Goal: Task Accomplishment & Management: Manage account settings

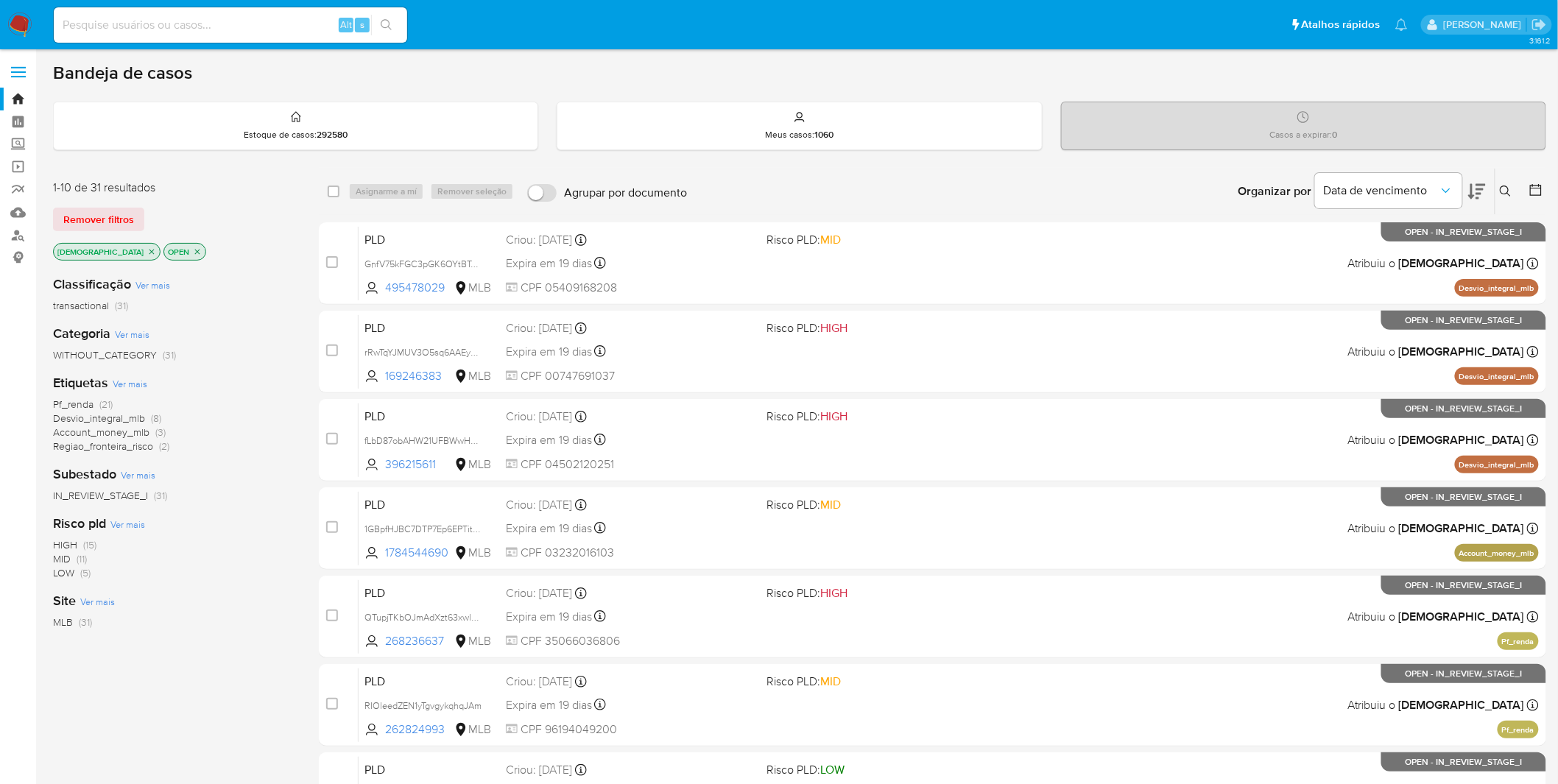
click at [268, 10] on div "Alt s" at bounding box center [230, 24] width 353 height 35
click at [262, 13] on div "Alt s" at bounding box center [230, 24] width 353 height 35
click at [261, 24] on input at bounding box center [230, 24] width 353 height 19
paste input "7Nc3h7KuzRCIjJ0tuPkuhzYE"
type input "7Nc3h7KuzRCIjJ0tuPkuhzYE"
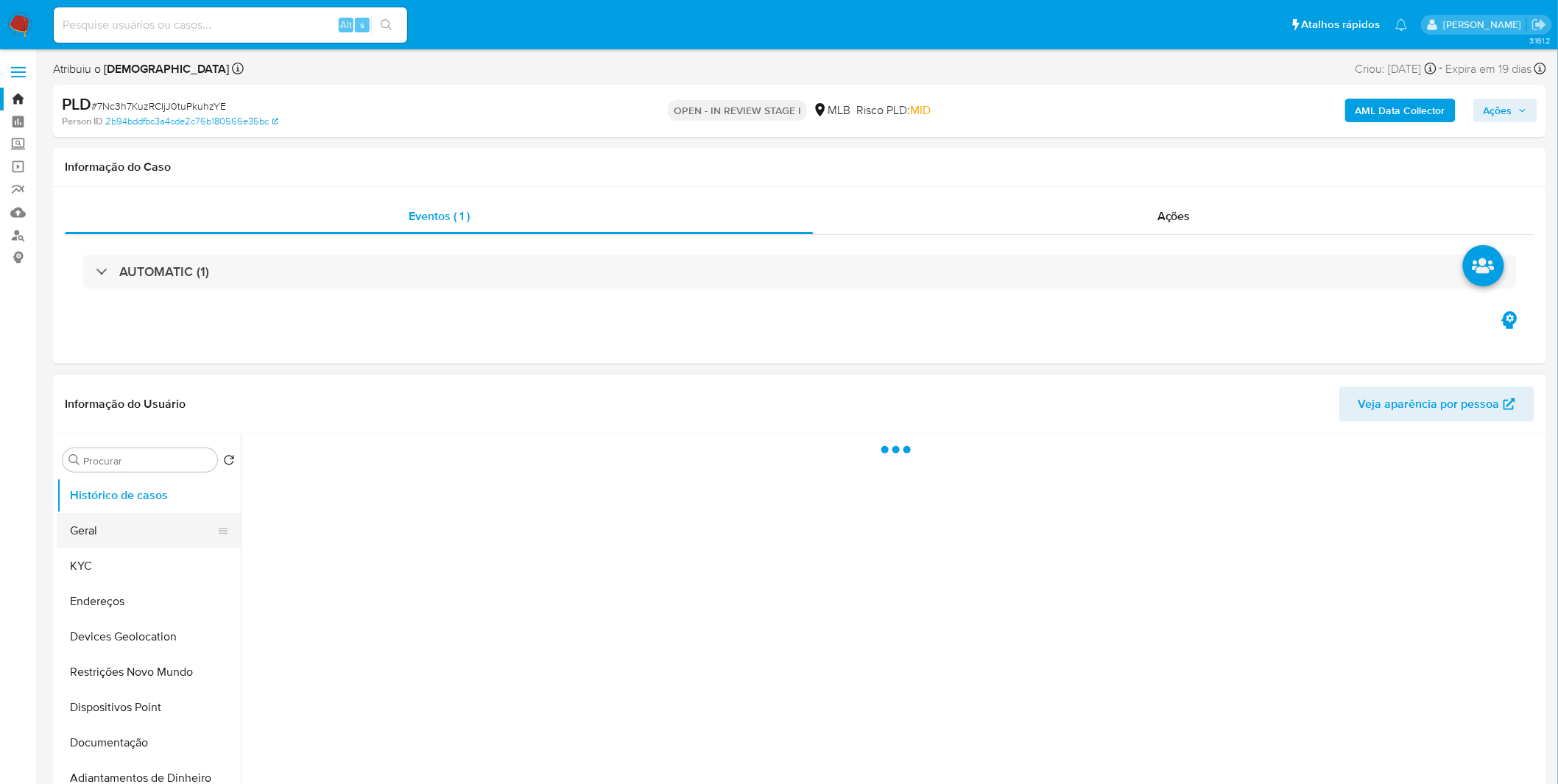
select select "10"
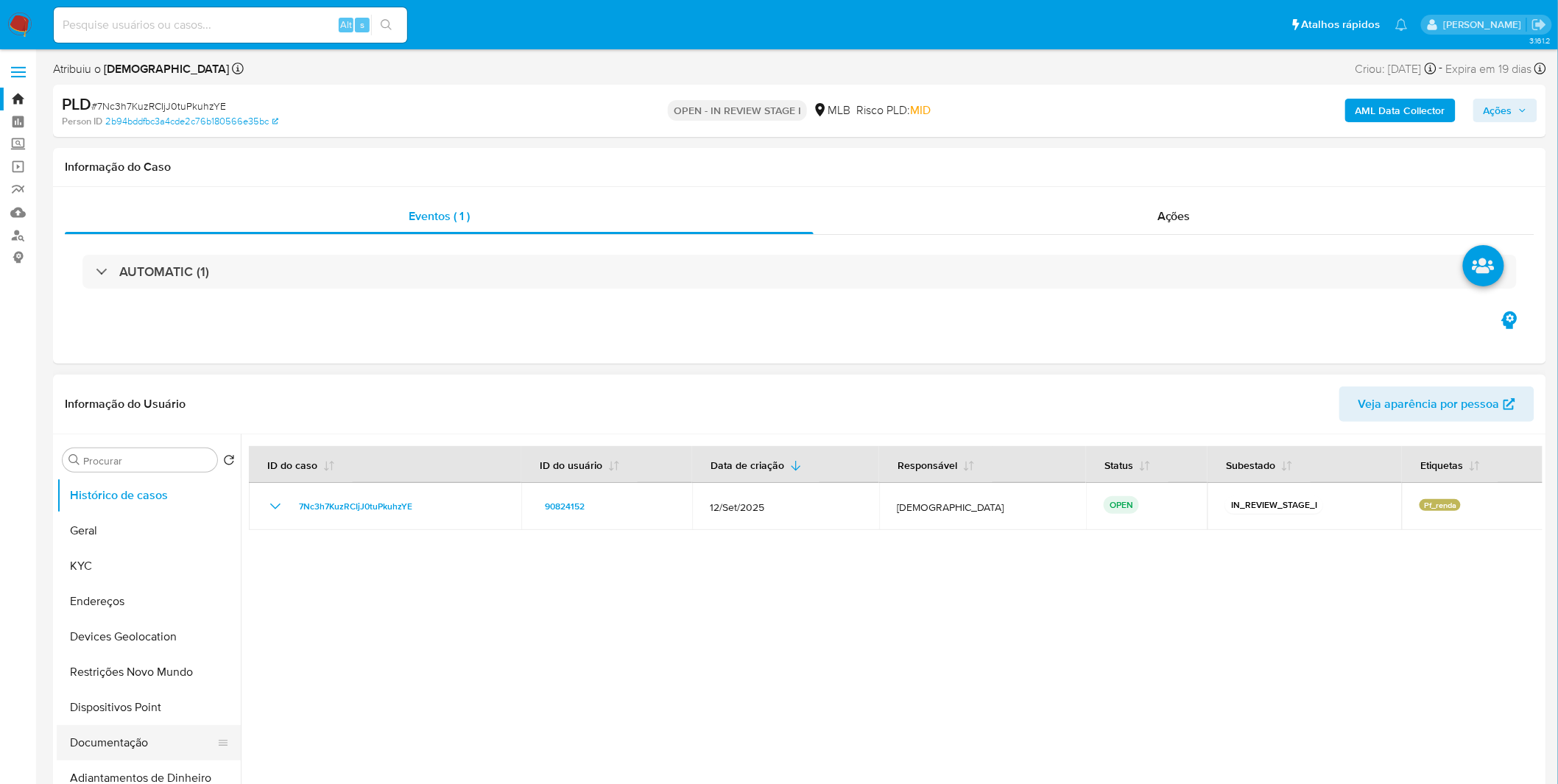
click at [146, 515] on button "Documentação" at bounding box center [143, 742] width 173 height 35
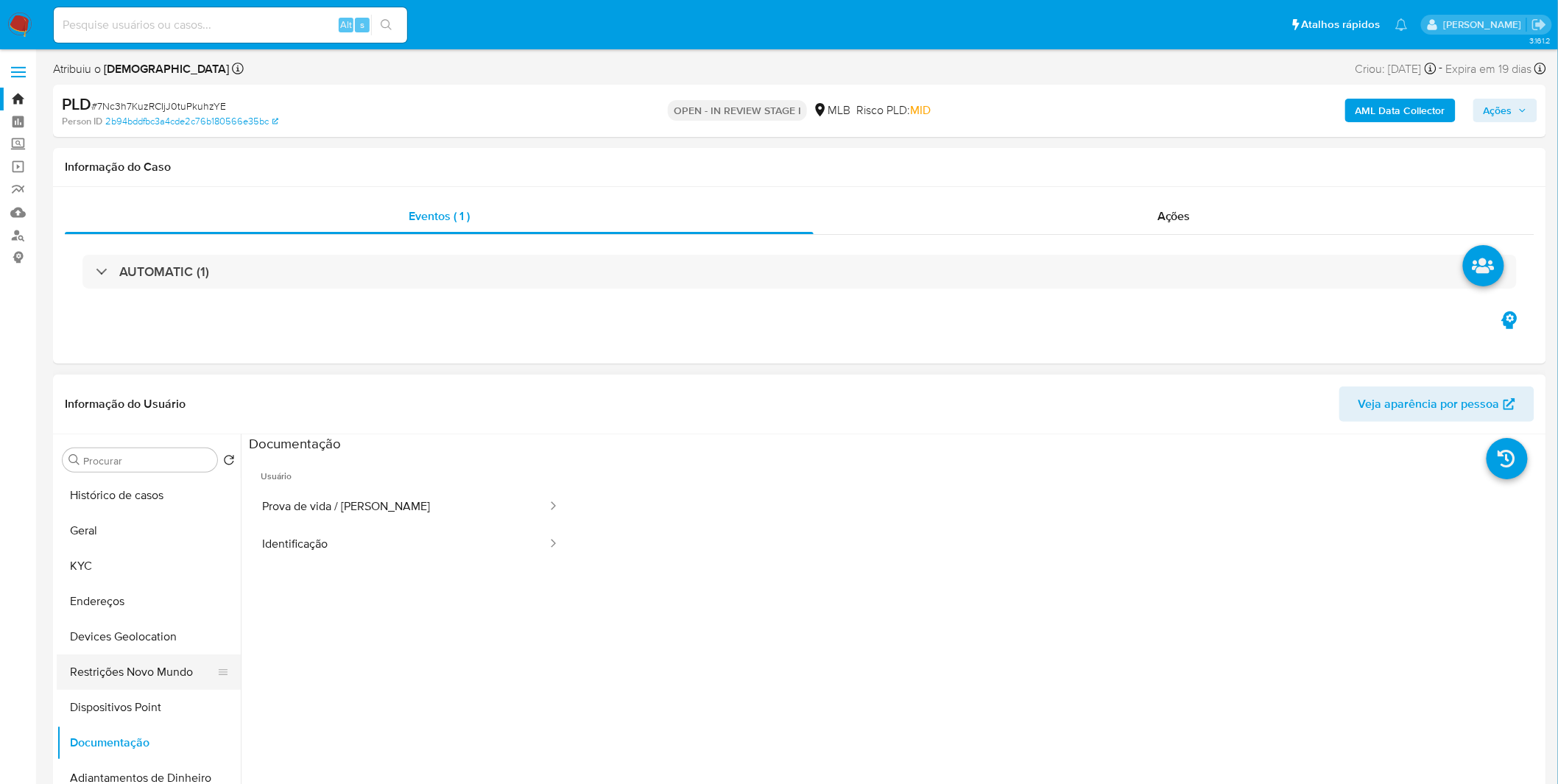
click at [165, 515] on button "Restrições Novo Mundo" at bounding box center [143, 672] width 173 height 35
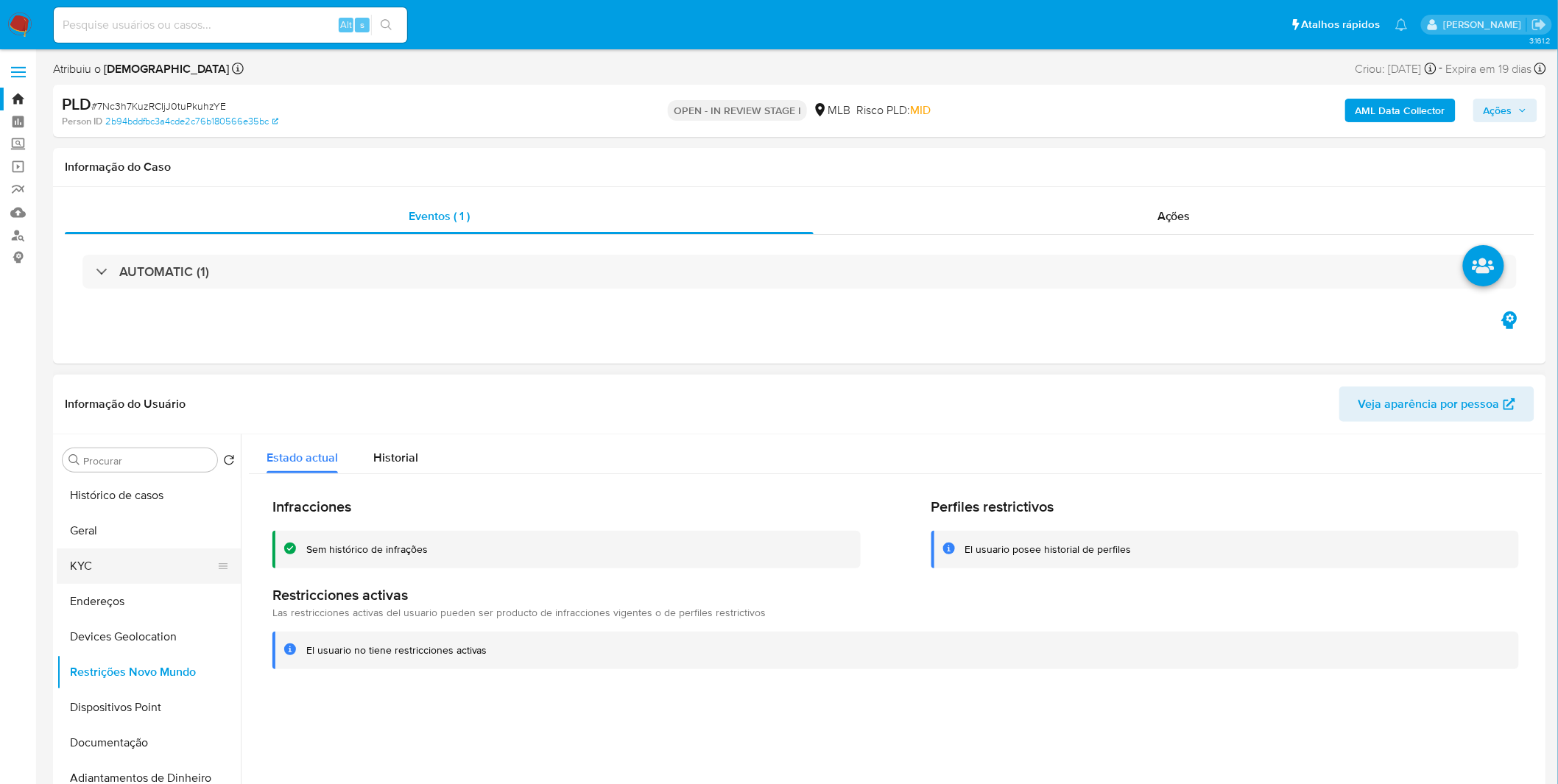
click at [149, 515] on button "KYC" at bounding box center [143, 566] width 173 height 35
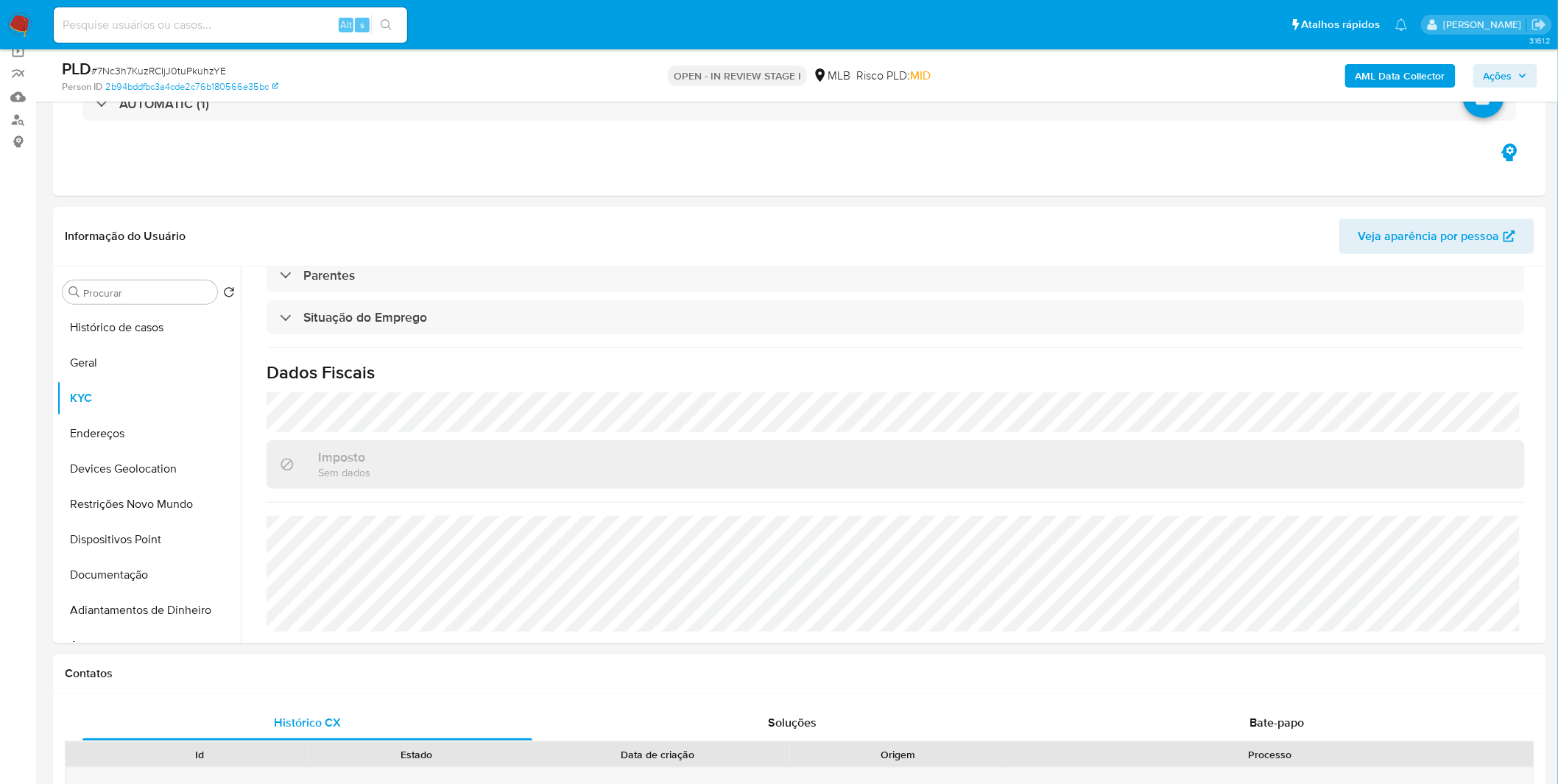
scroll to position [245, 0]
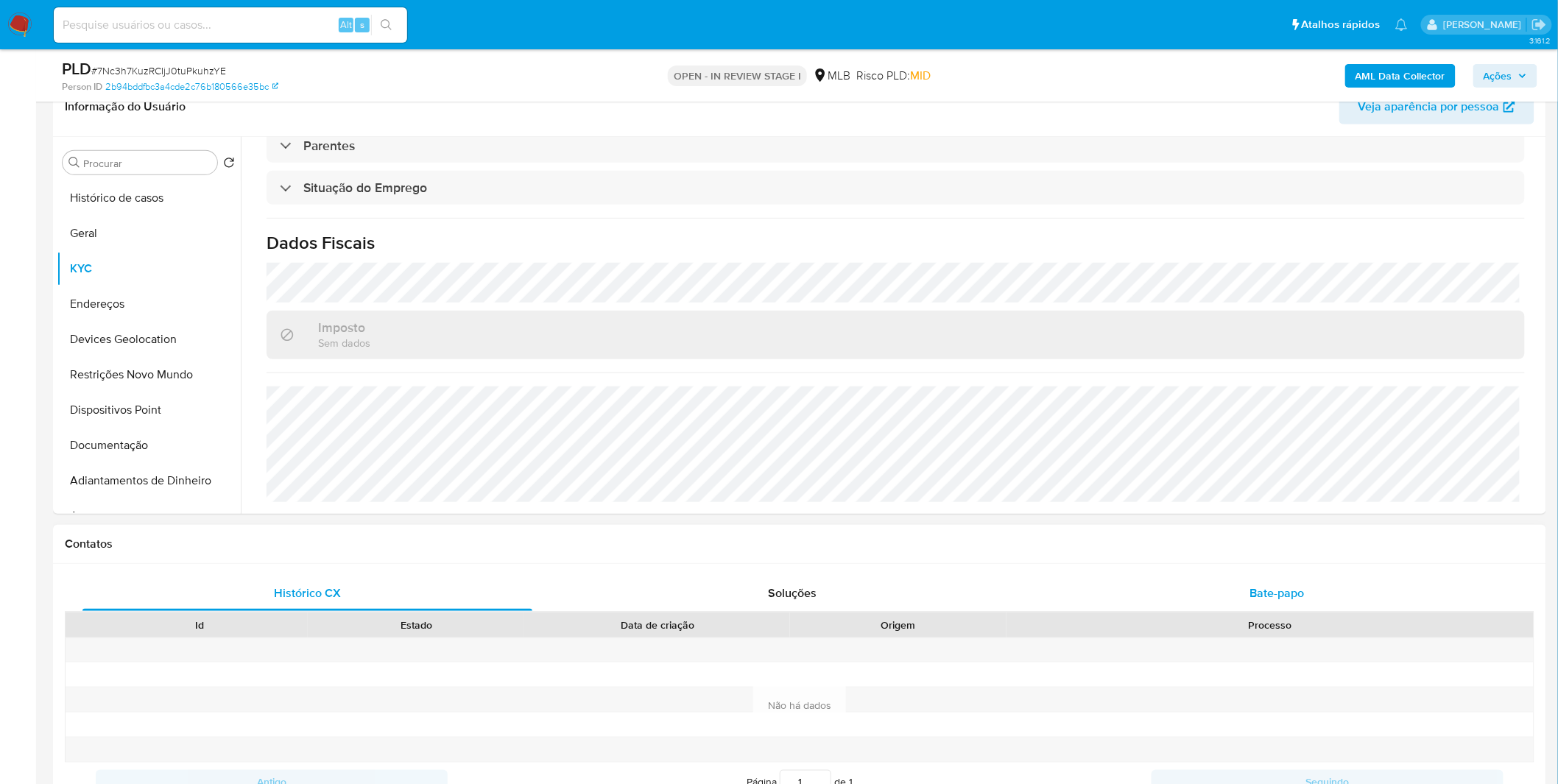
click at [1047, 515] on div "Bate-papo" at bounding box center [1277, 593] width 450 height 35
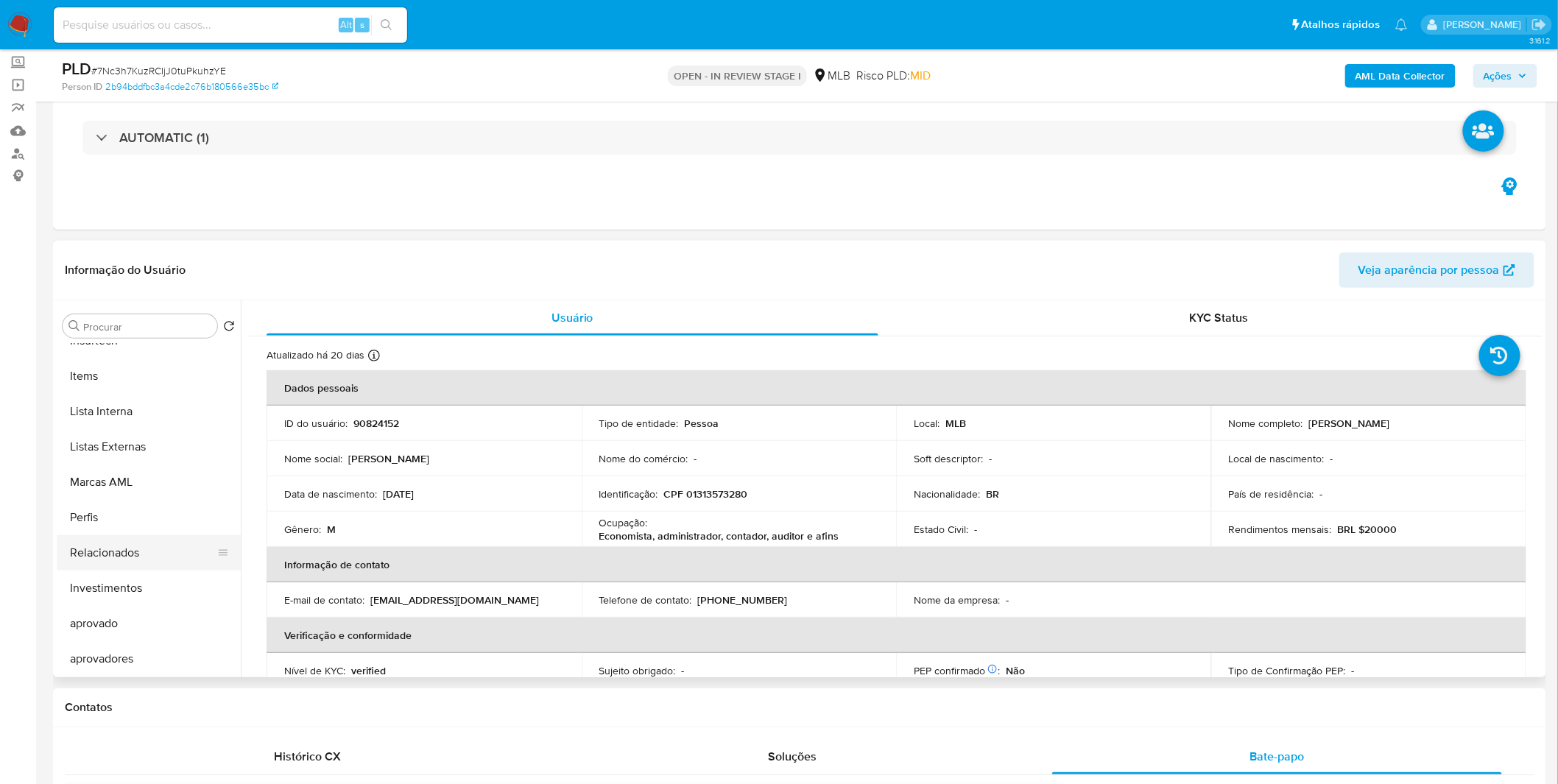
scroll to position [763, 0]
click at [136, 416] on button "Lista Interna" at bounding box center [143, 410] width 173 height 35
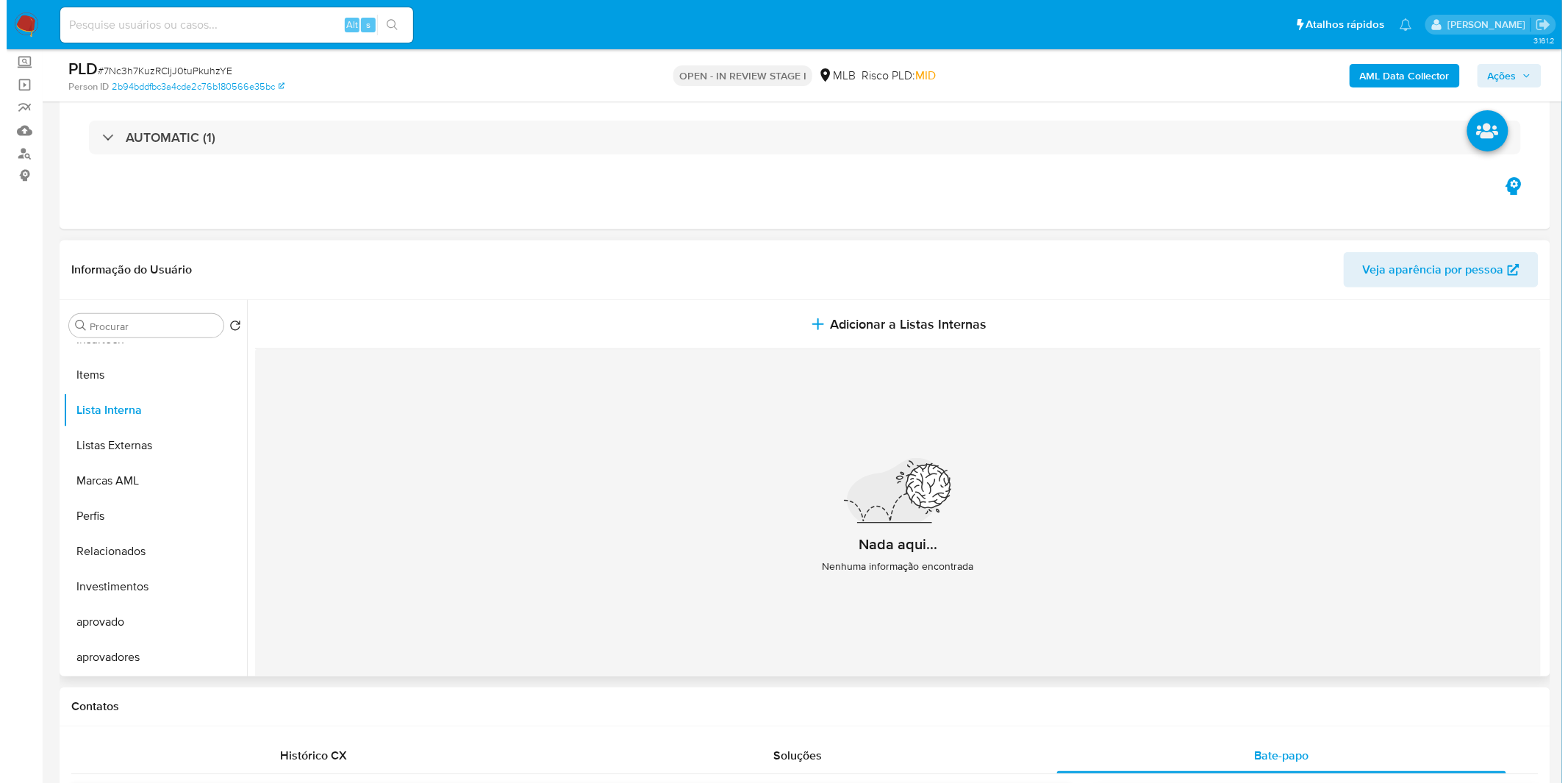
scroll to position [761, 0]
click at [958, 296] on div "Informação do Usuário Veja aparência por pessoa" at bounding box center [798, 270] width 1491 height 59
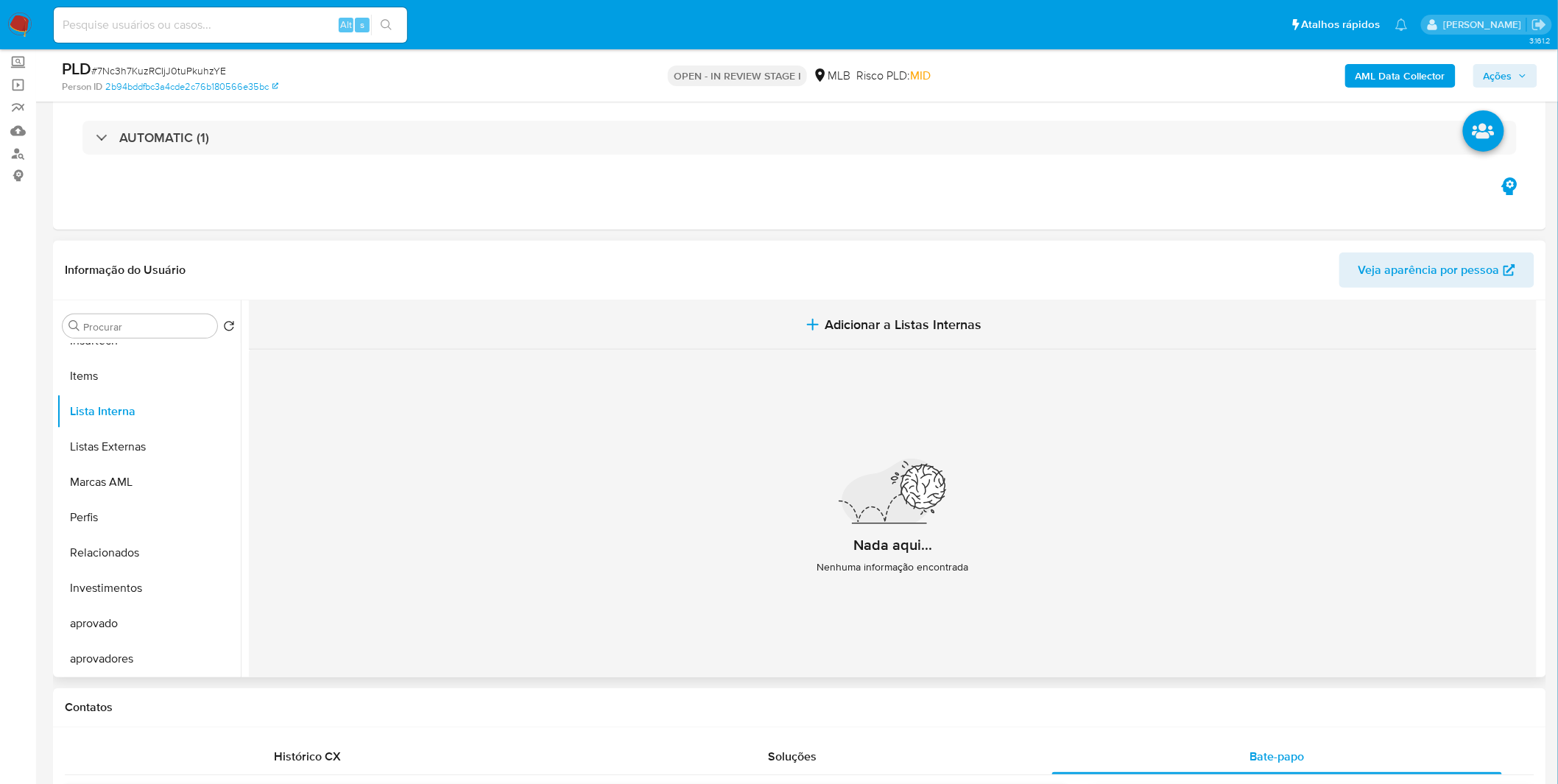
click at [951, 313] on button "Adicionar a Listas Internas" at bounding box center [892, 324] width 1288 height 49
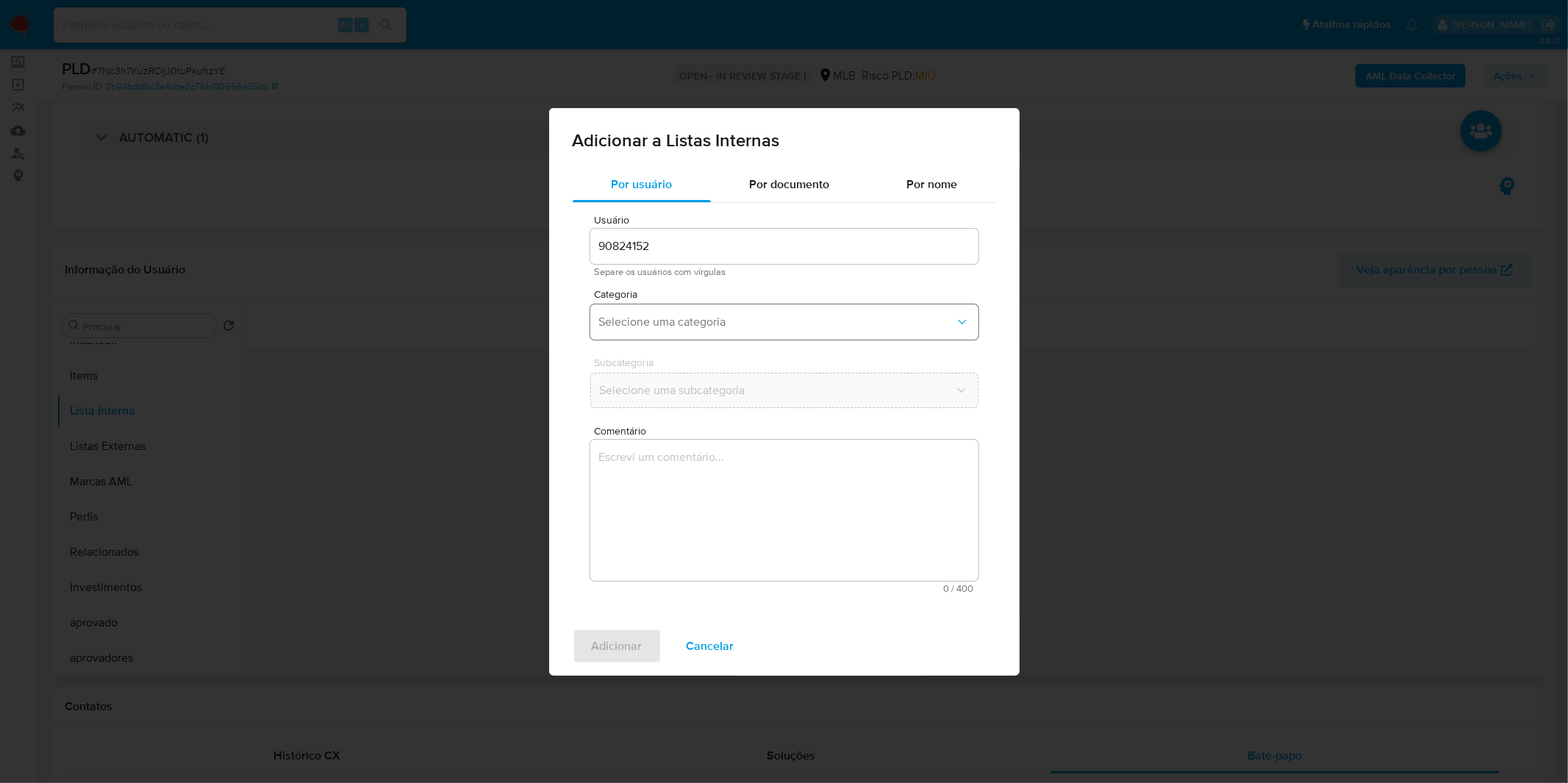
click at [710, 315] on span "Selecione uma categoria" at bounding box center [777, 322] width 356 height 14
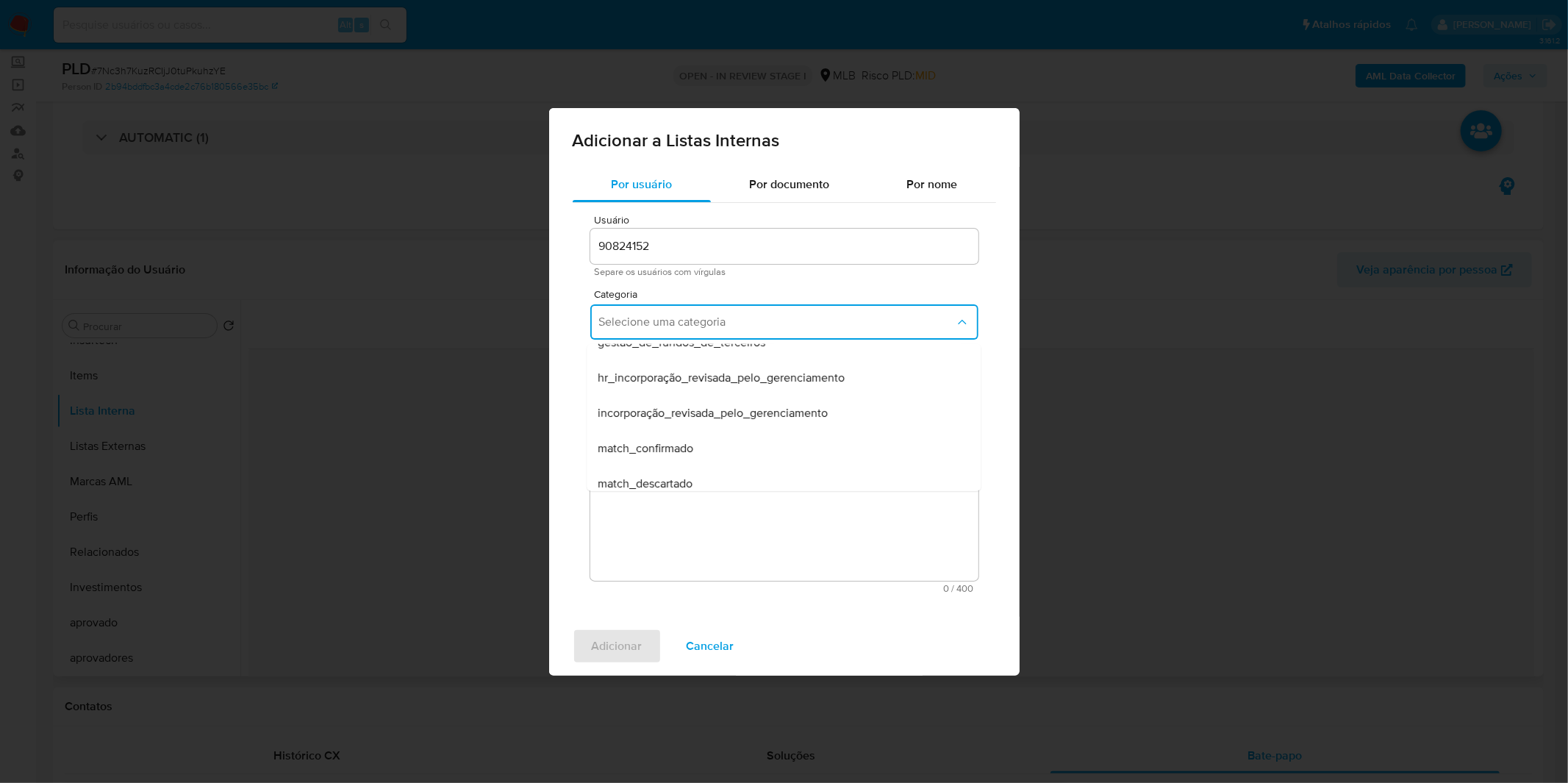
scroll to position [0, 0]
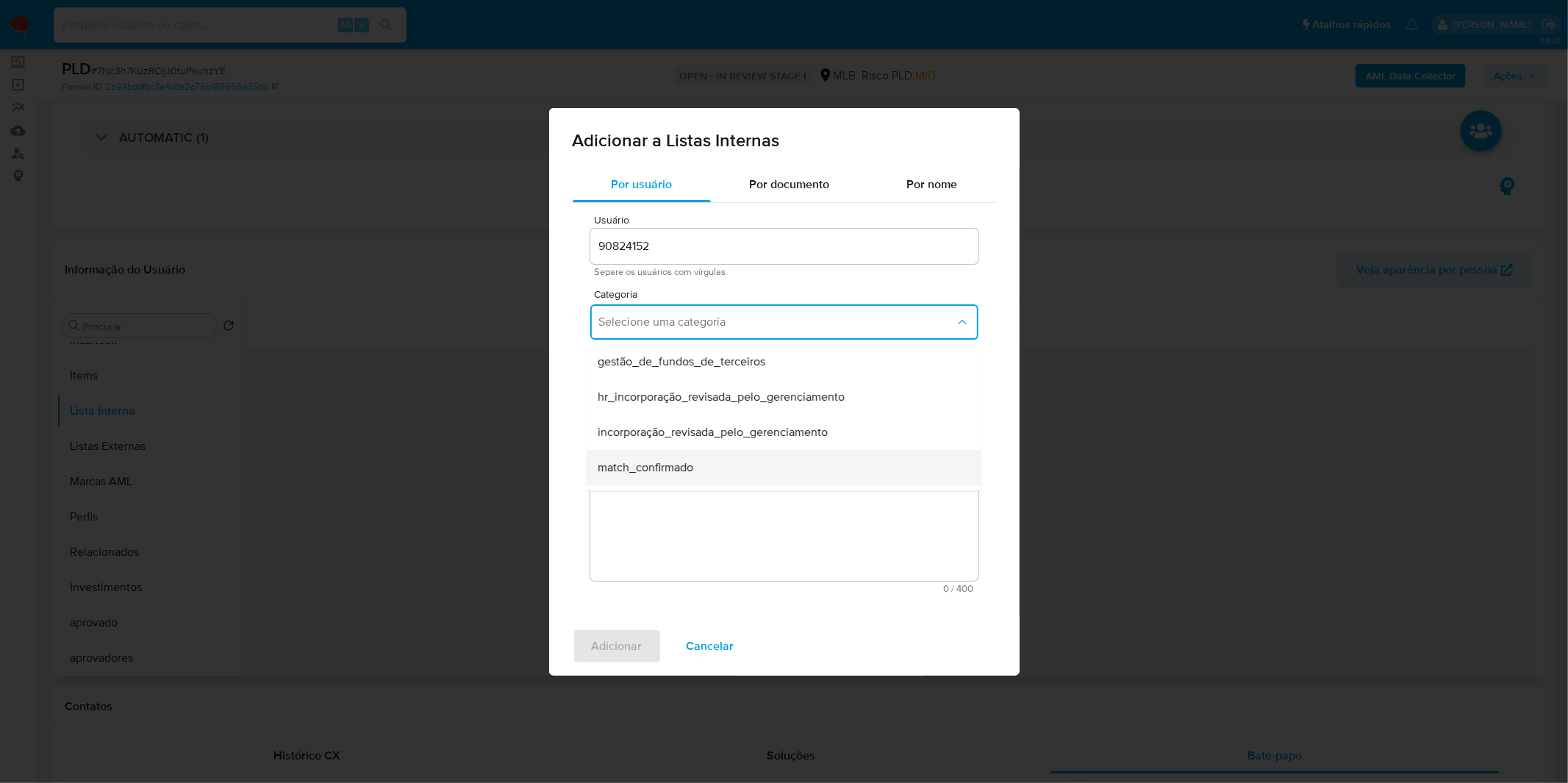
click at [684, 466] on span "match_confirmado" at bounding box center [646, 466] width 96 height 14
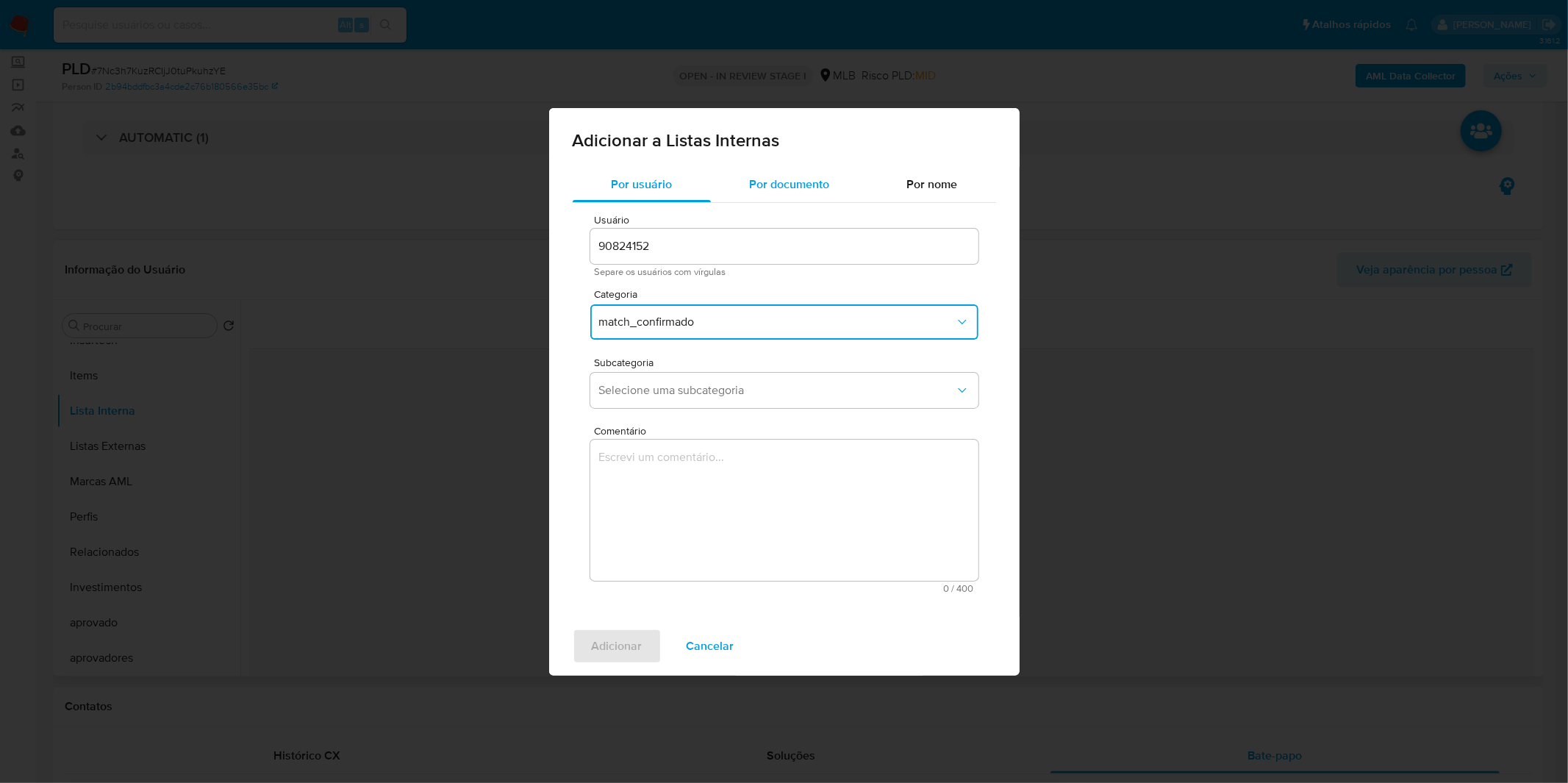
click at [795, 185] on span "Por documento" at bounding box center [788, 184] width 80 height 17
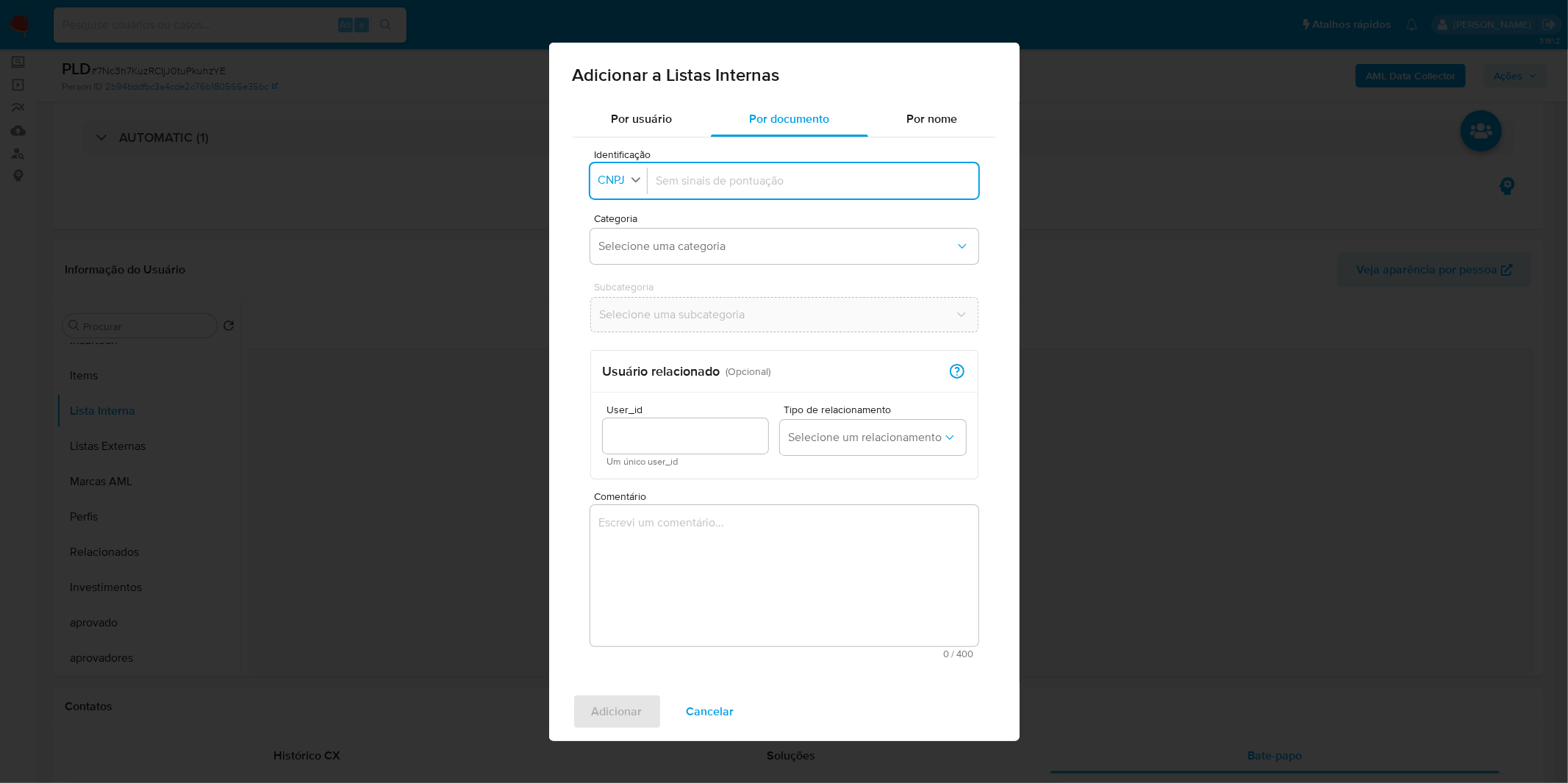
click at [630, 187] on div "button" at bounding box center [636, 181] width 13 height 18
click at [625, 251] on div "CPF" at bounding box center [614, 243] width 29 height 35
click at [672, 235] on button "Selecione uma categoria" at bounding box center [784, 246] width 388 height 35
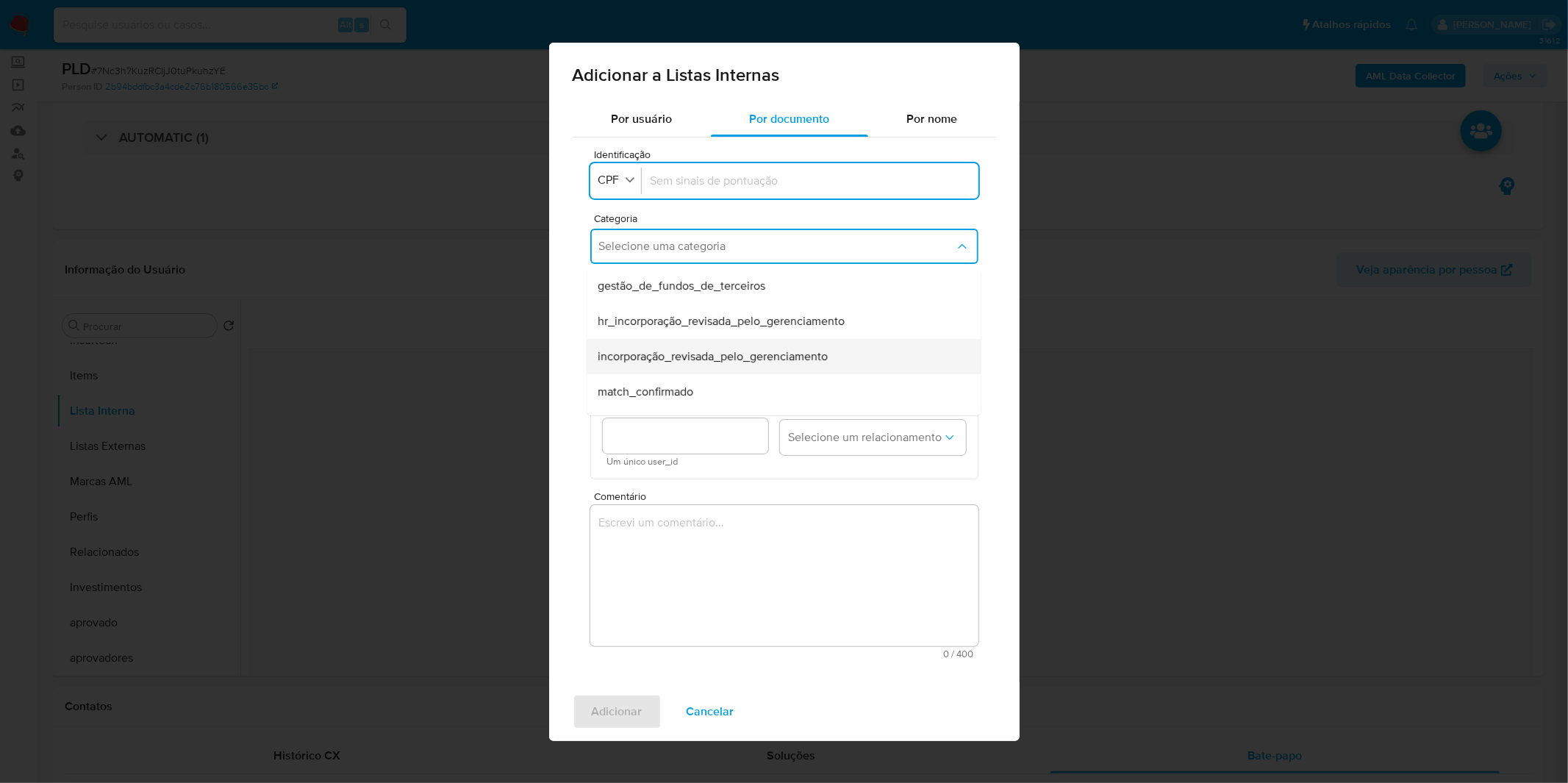
scroll to position [82, 0]
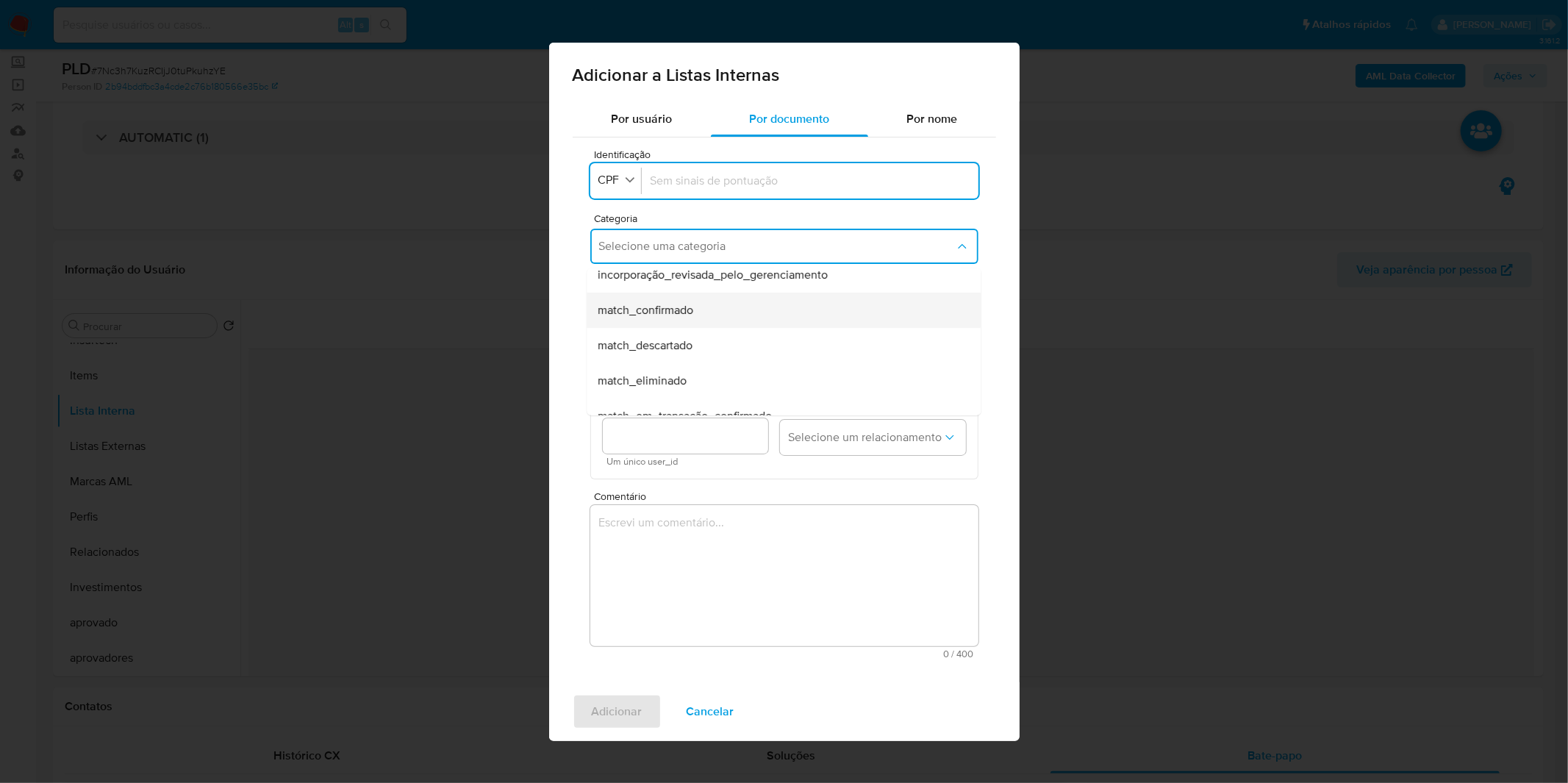
click at [723, 318] on div "match_confirmado" at bounding box center [779, 309] width 362 height 35
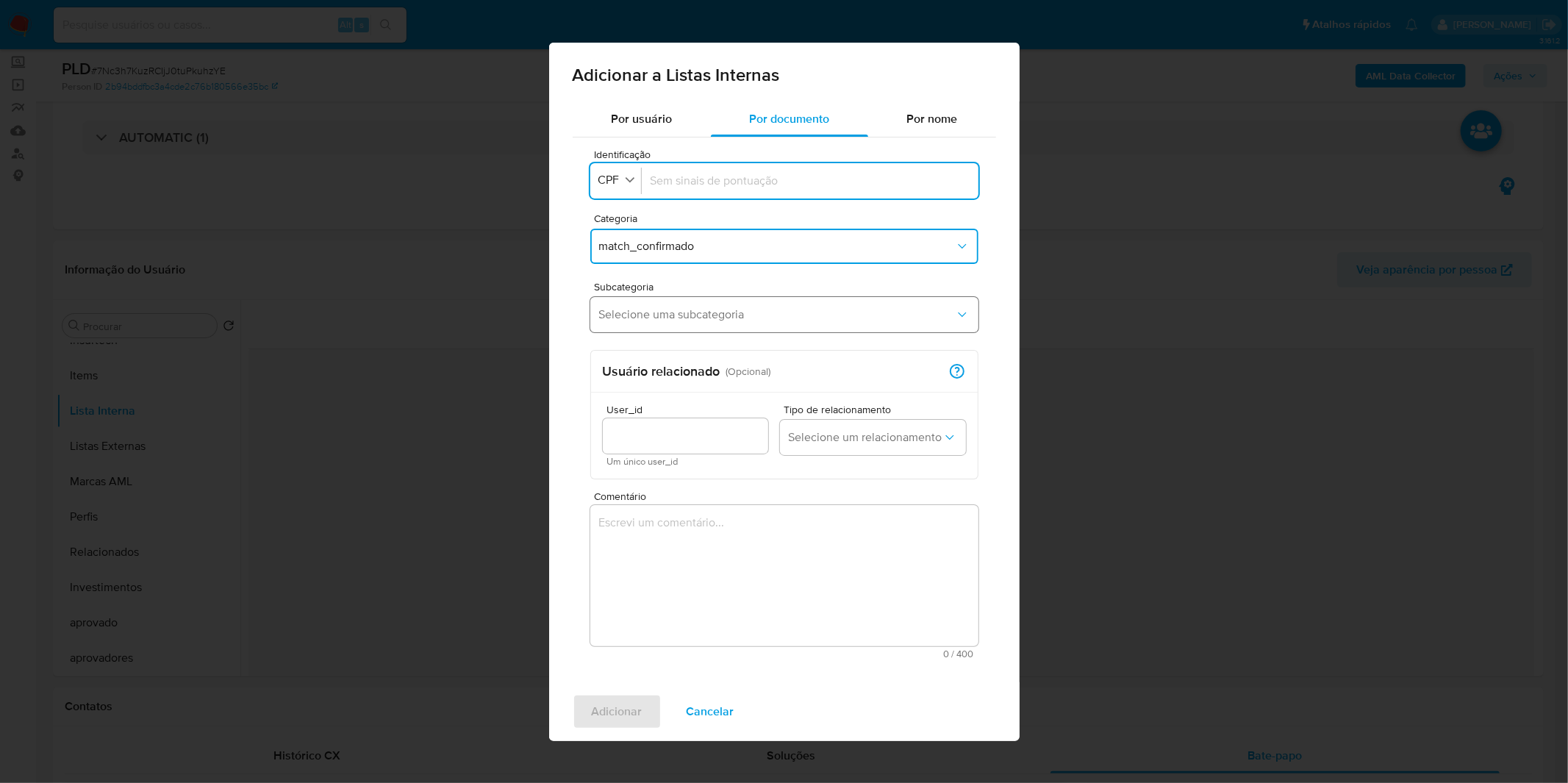
click at [711, 326] on button "Selecione uma subcategoria" at bounding box center [784, 314] width 388 height 35
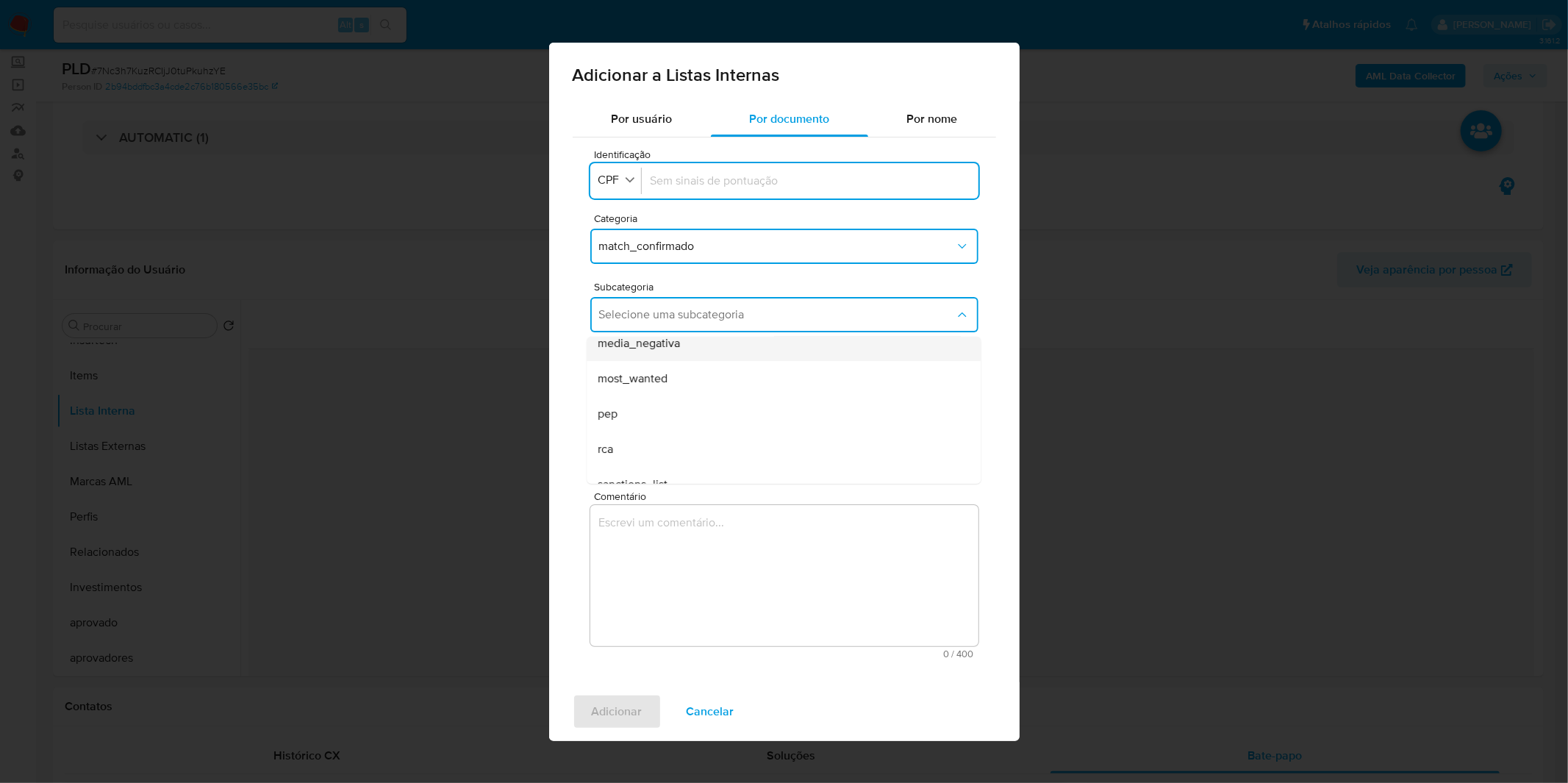
click at [675, 350] on span "media_negativa" at bounding box center [640, 343] width 83 height 14
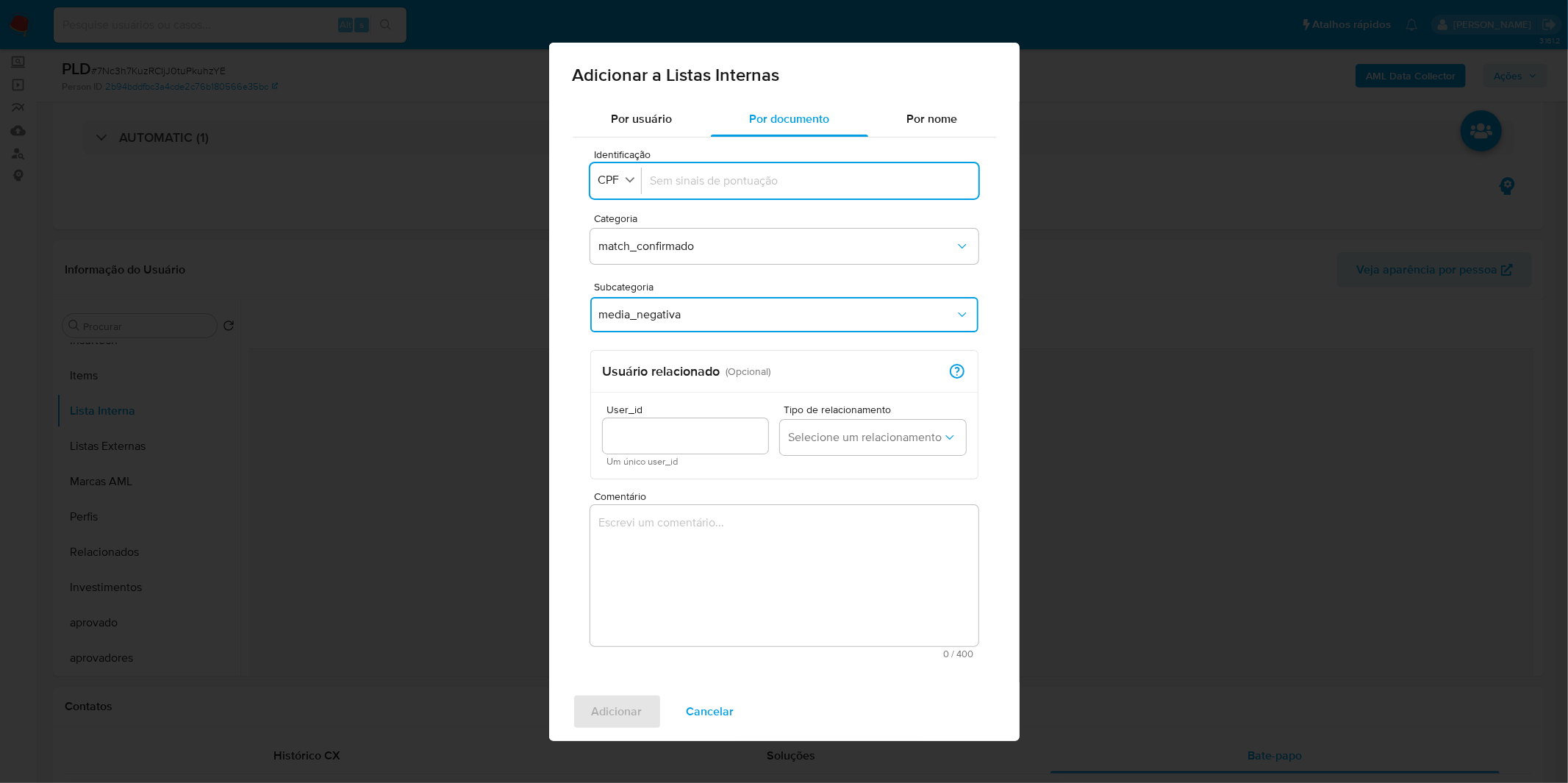
click at [756, 194] on div at bounding box center [810, 180] width 319 height 35
click at [755, 189] on div at bounding box center [810, 180] width 319 height 35
click at [748, 188] on input "Identificação" at bounding box center [810, 181] width 319 height 16
click at [745, 181] on input "Identificação" at bounding box center [810, 181] width 319 height 16
type input "01313573280"
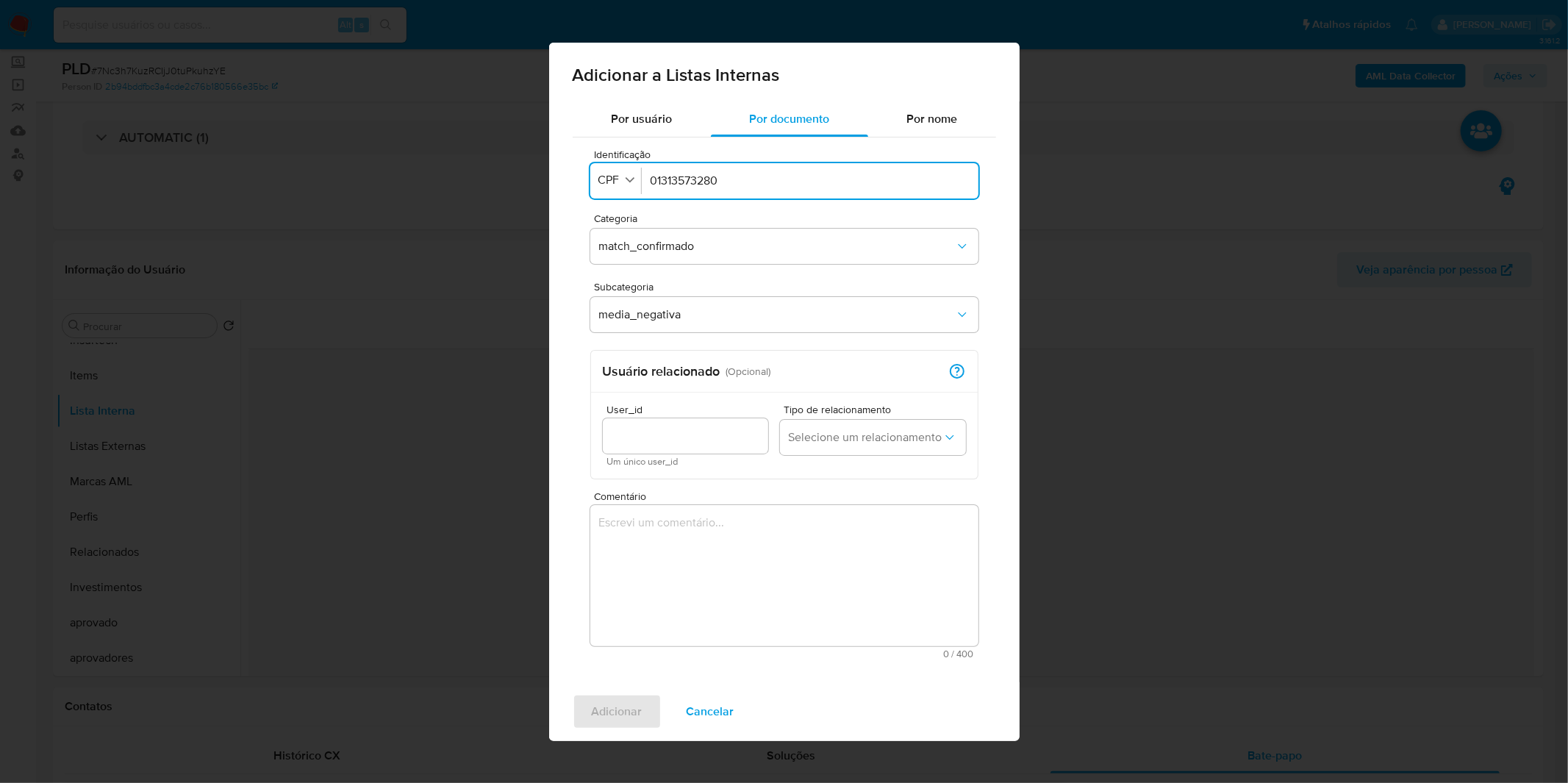
click at [898, 515] on textarea "Comentário" at bounding box center [784, 575] width 388 height 141
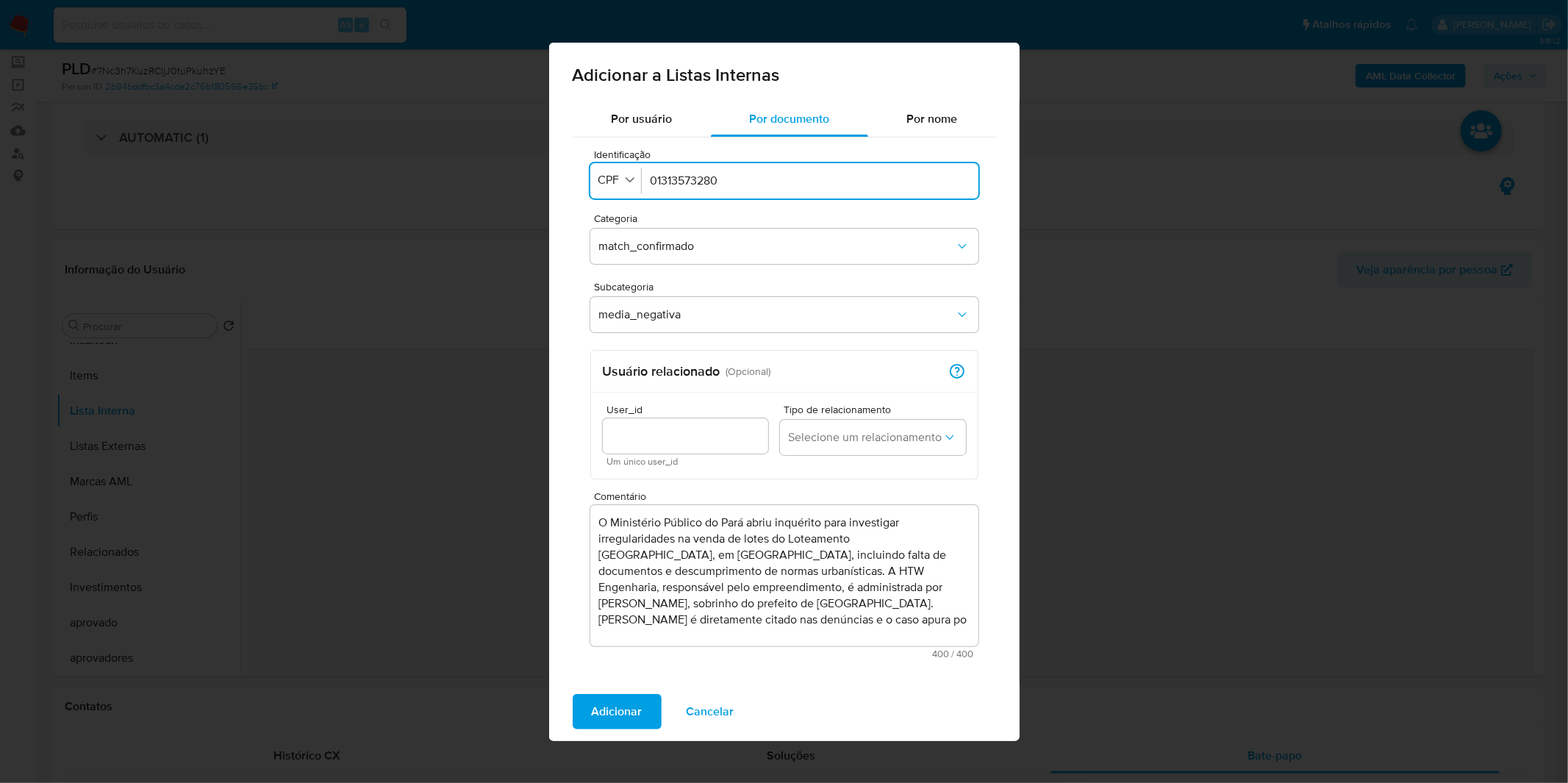
click at [711, 515] on textarea "O Ministério Público do Pará abriu inquérito para investigar irregularidades na…" at bounding box center [784, 575] width 388 height 141
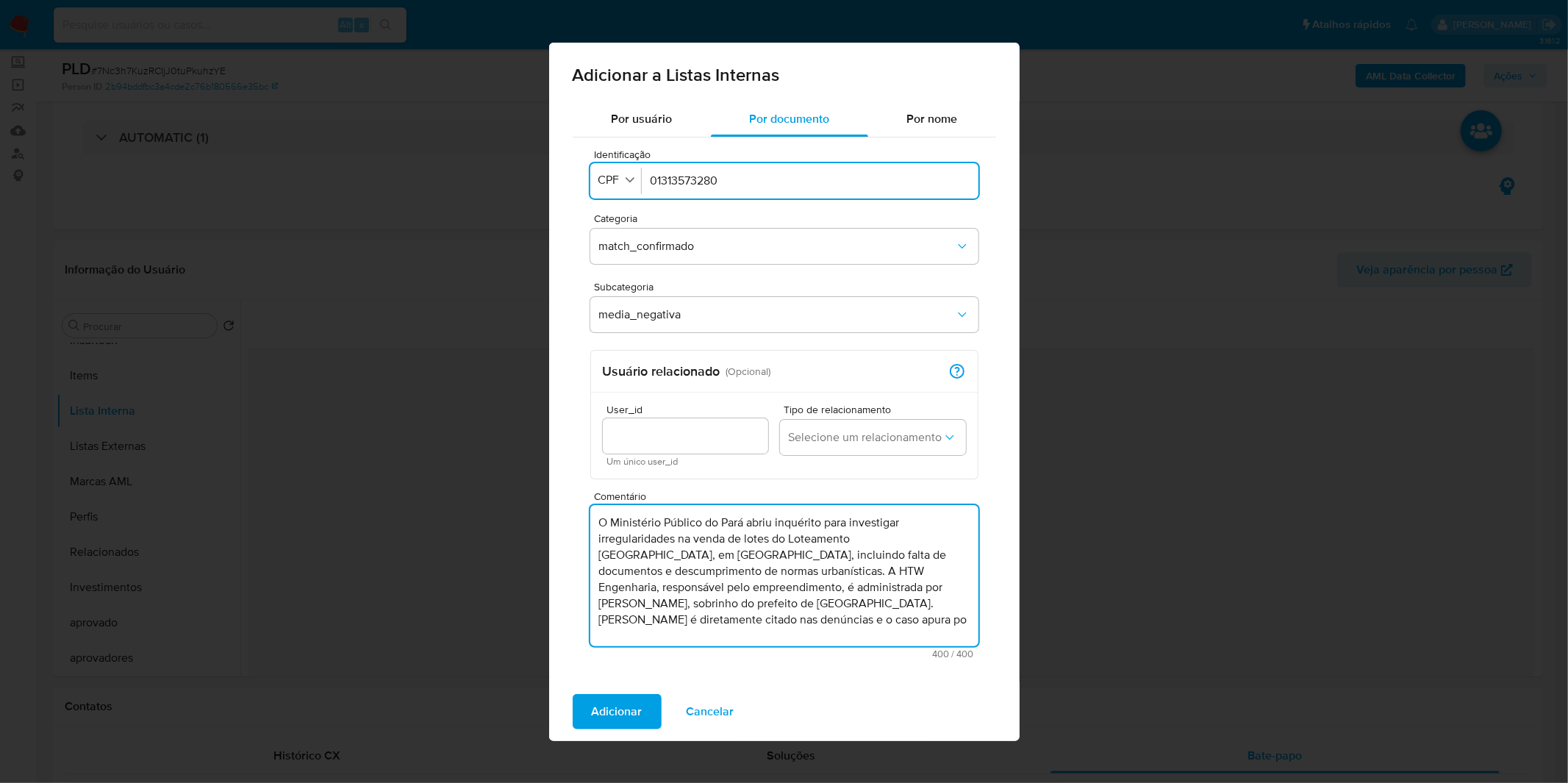
paste textarea "investiga irregularidades na venda de lotes do Loteamento Villa Bella em Itaitu…"
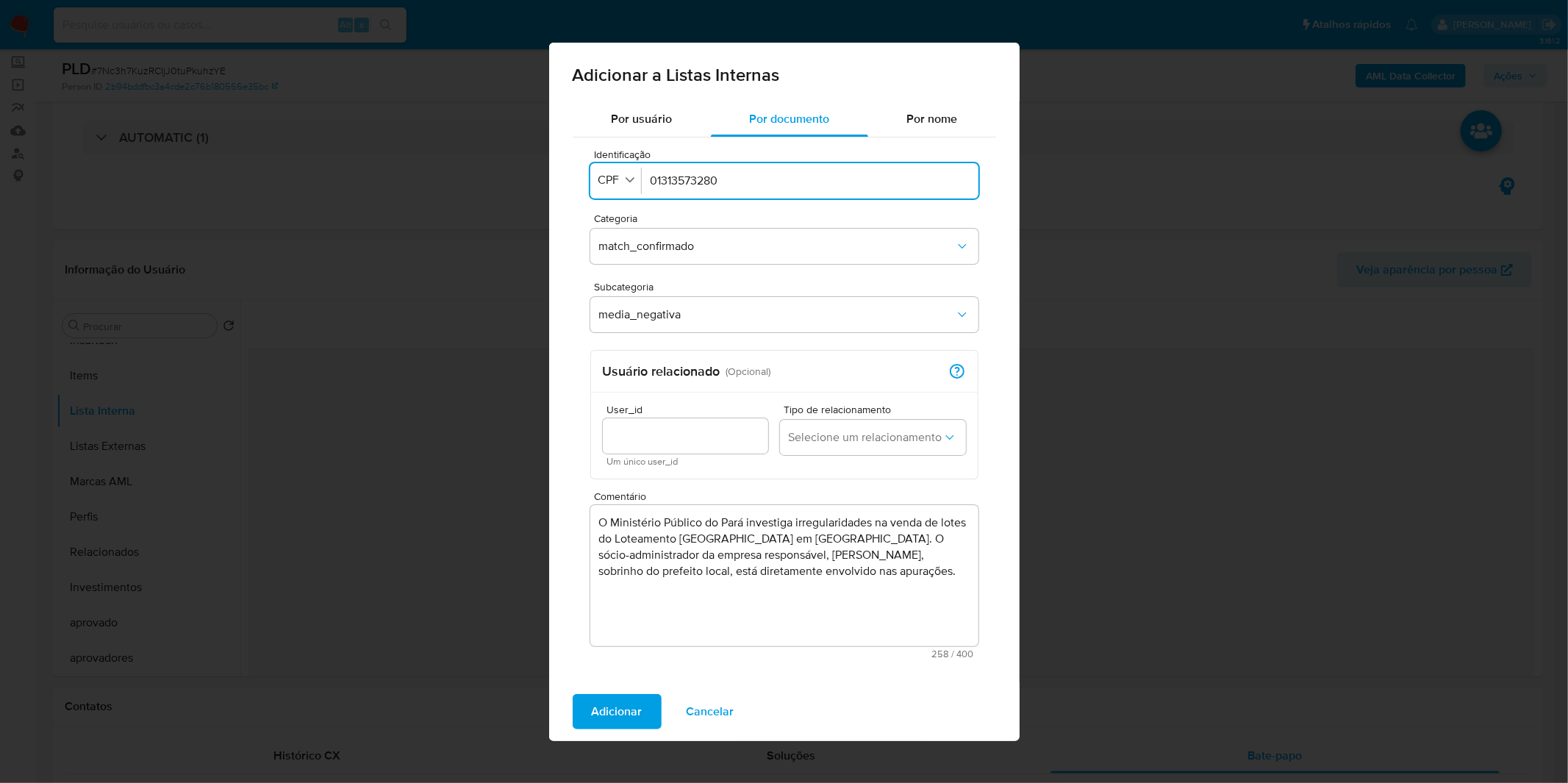
click at [873, 515] on textarea "O Ministério Público do Pará investiga irregularidades na venda de lotes do Lot…" at bounding box center [784, 575] width 388 height 141
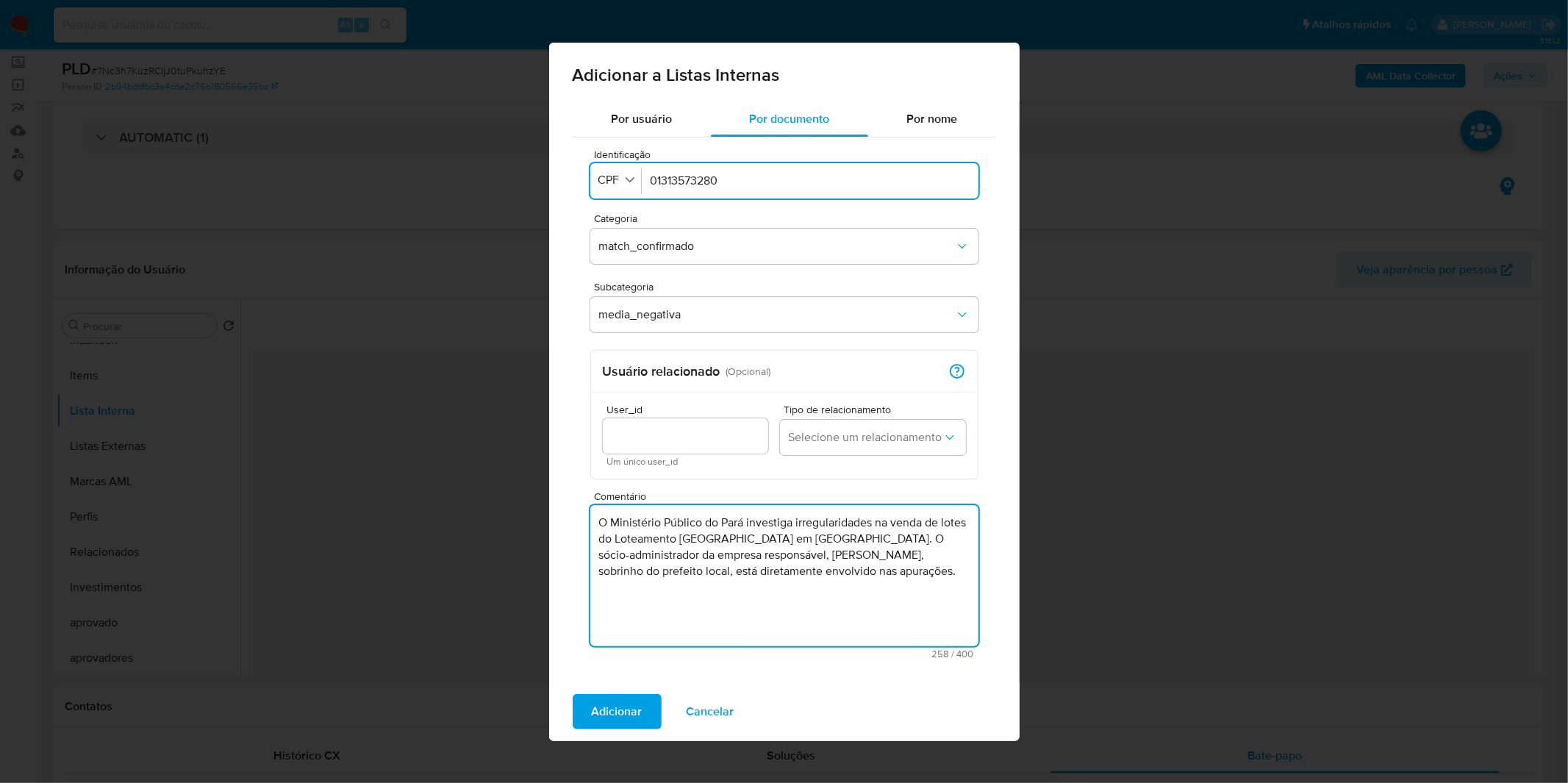
click at [906, 515] on textarea "O Ministério Público do Pará investiga irregularidades na venda de lotes do Lot…" at bounding box center [784, 575] width 388 height 141
paste textarea "https://encurtador.com.br/4WGLU"
click at [764, 515] on textarea "O Ministério Público do Pará investiga irregularidades na venda de lotes do Lot…" at bounding box center [784, 575] width 388 height 141
click at [591, 515] on textarea "O Ministério Público do Pará investiga irregularidades na venda de lotes do Lot…" at bounding box center [784, 575] width 388 height 141
type textarea "O Ministério Público do Pará investiga irregularidades na venda de lotes do Lot…"
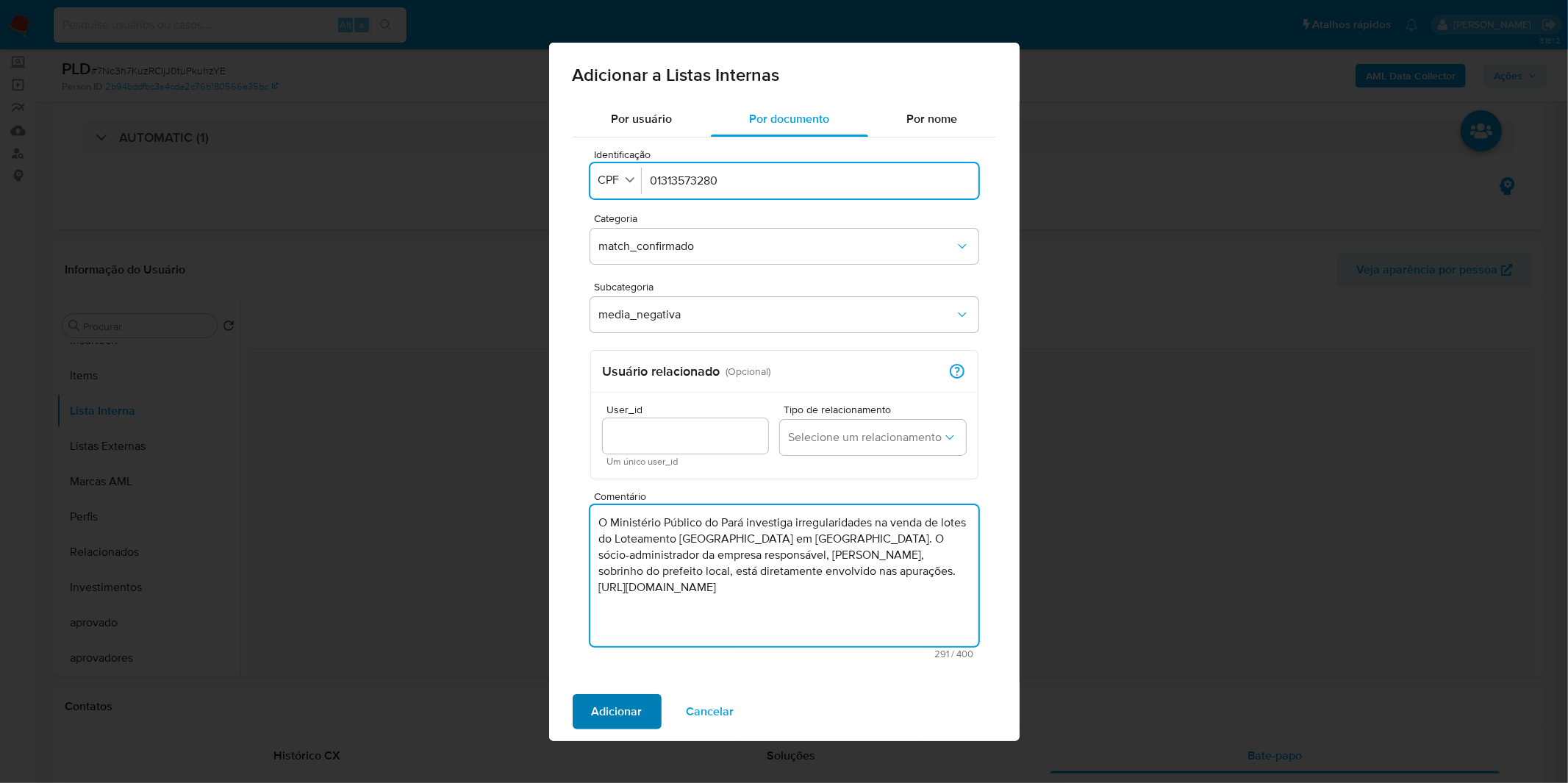
click at [626, 515] on span "Adicionar" at bounding box center [617, 711] width 51 height 32
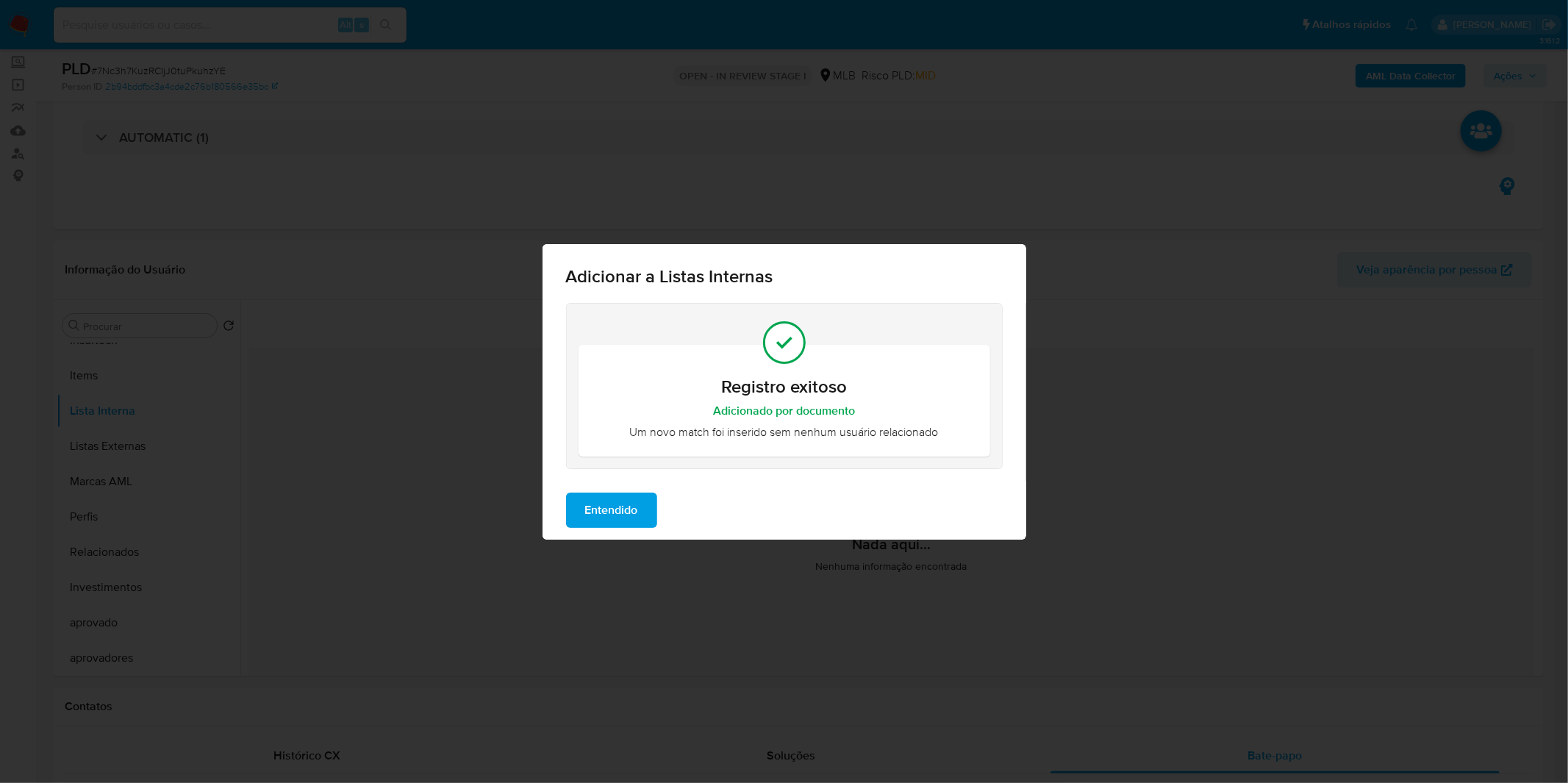
click at [612, 515] on span "Entendido" at bounding box center [611, 510] width 53 height 32
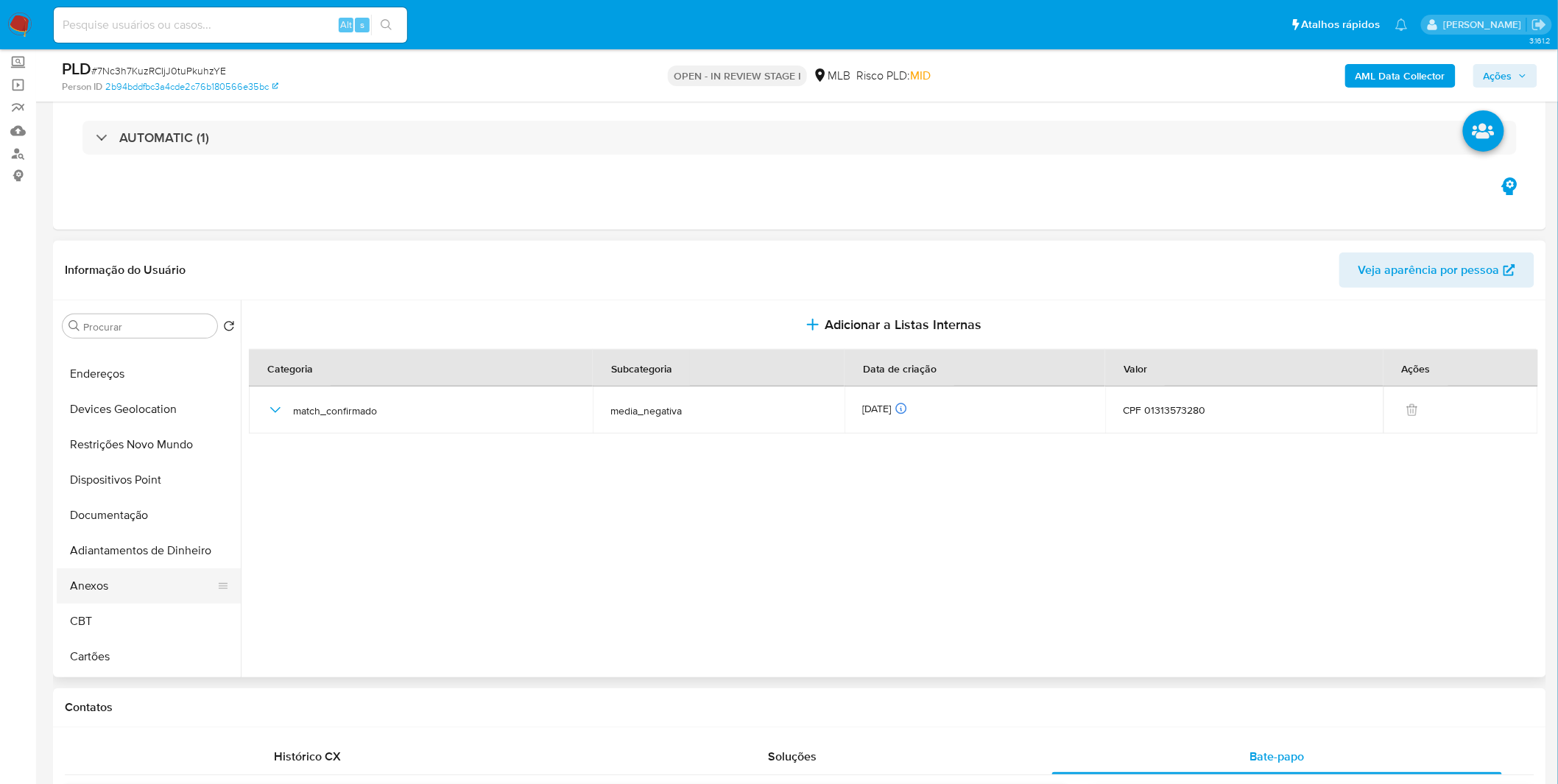
scroll to position [0, 0]
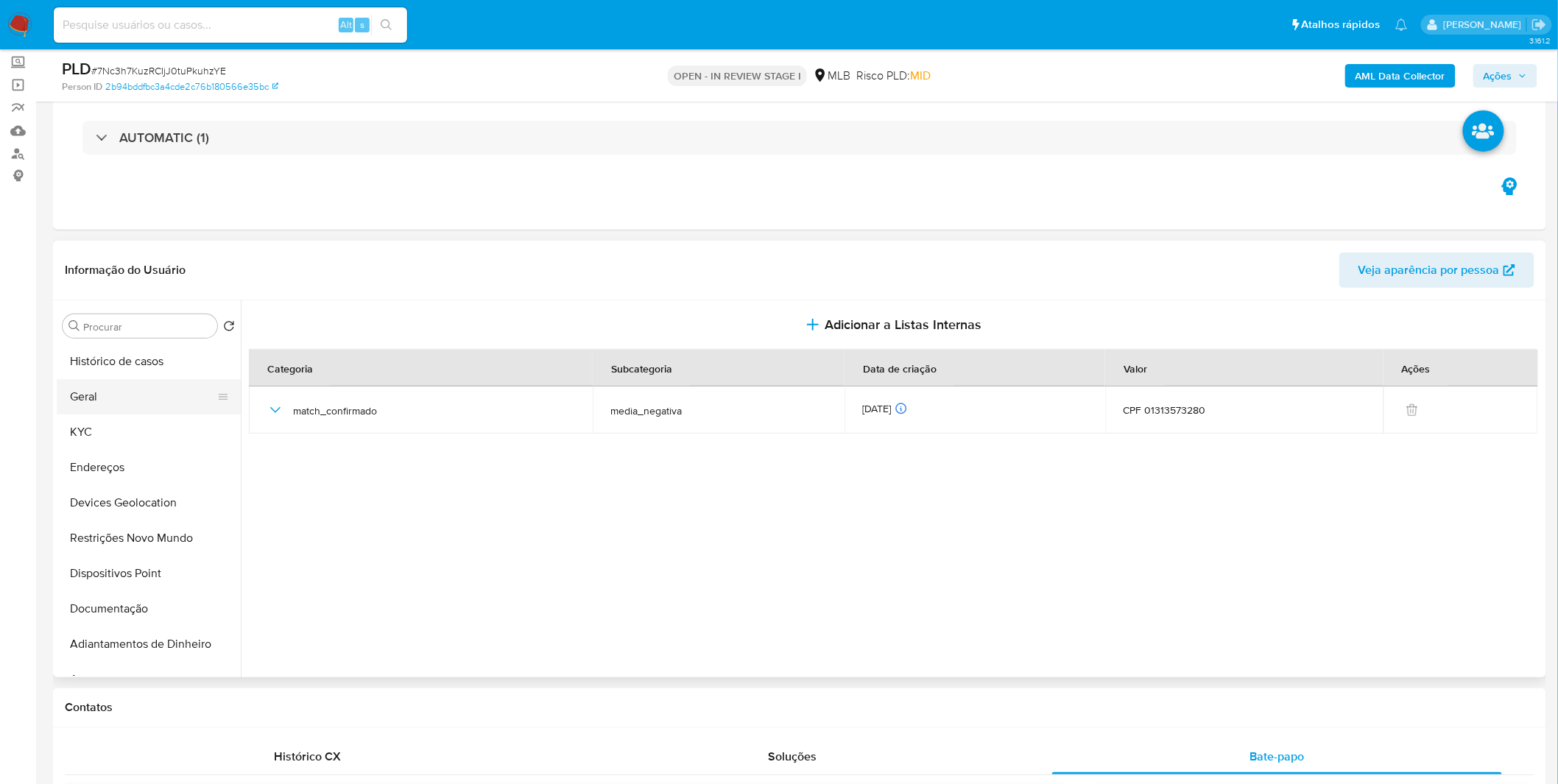
click at [136, 402] on button "Geral" at bounding box center [143, 396] width 173 height 35
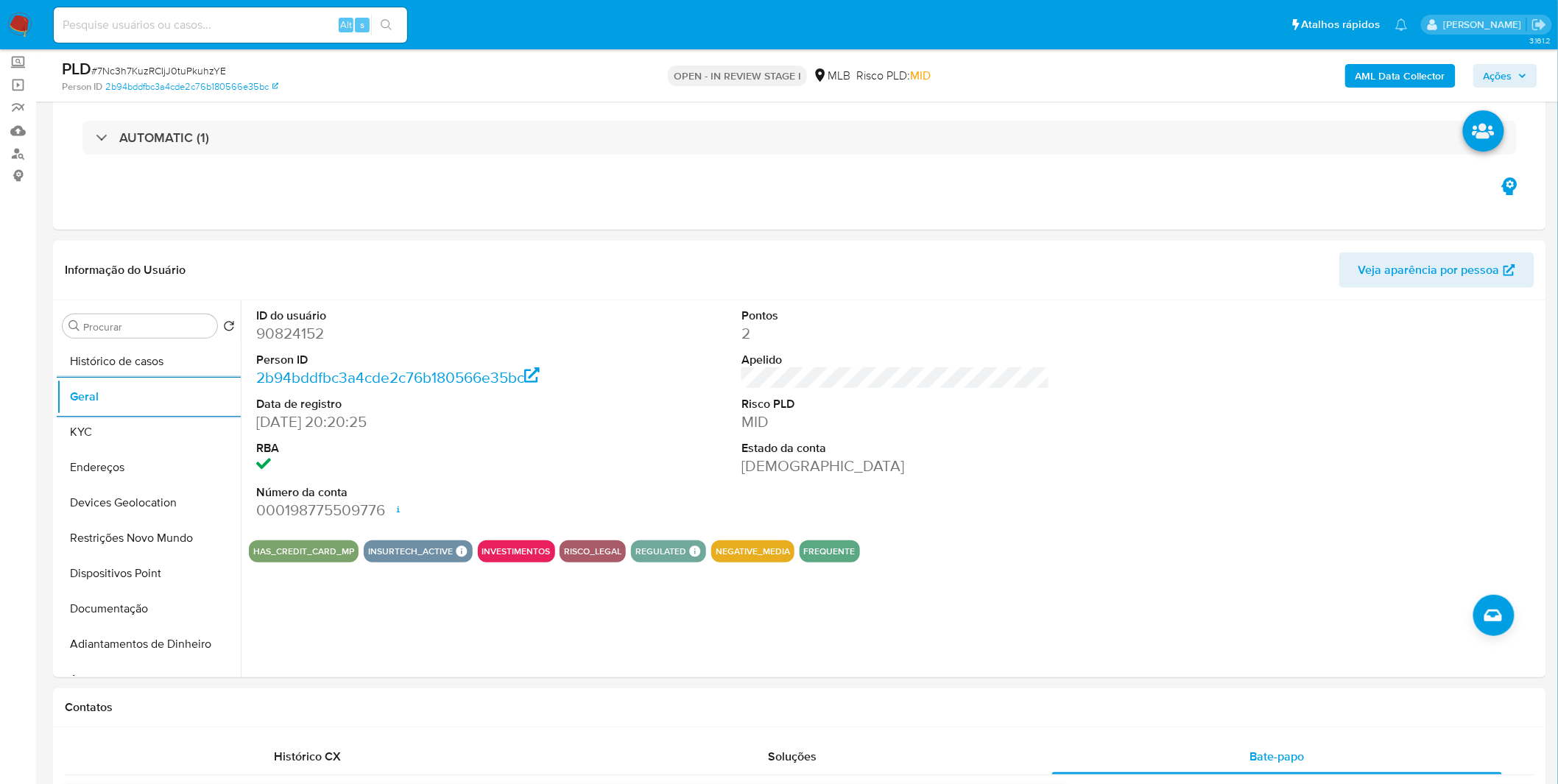
click at [21, 13] on img at bounding box center [20, 25] width 25 height 25
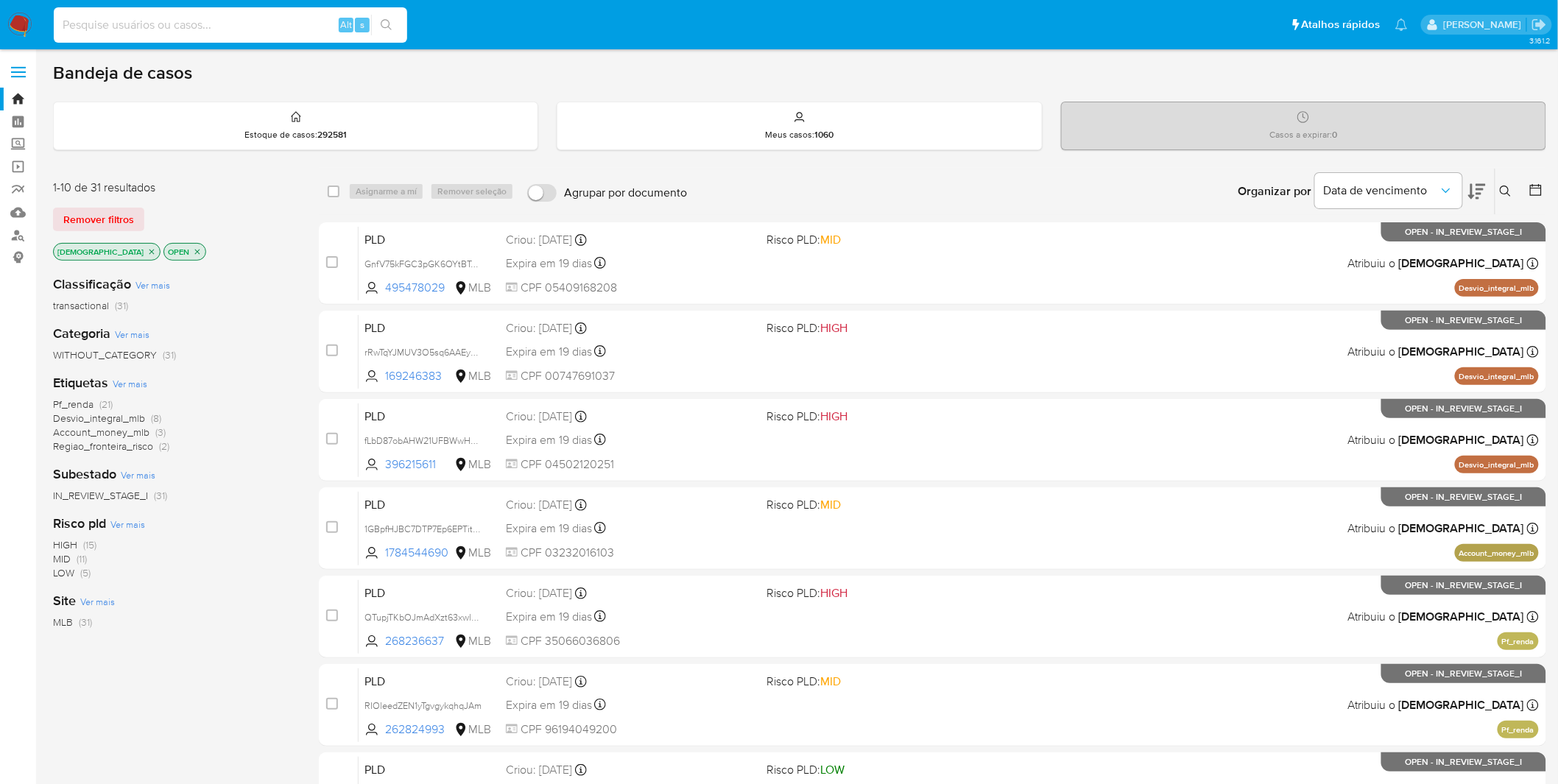
click at [241, 21] on input at bounding box center [230, 24] width 353 height 19
paste input "VrrHx1Q6TpYROAQMABl7hcia"
type input "VrrHx1Q6TpYROAQMABl7hcia"
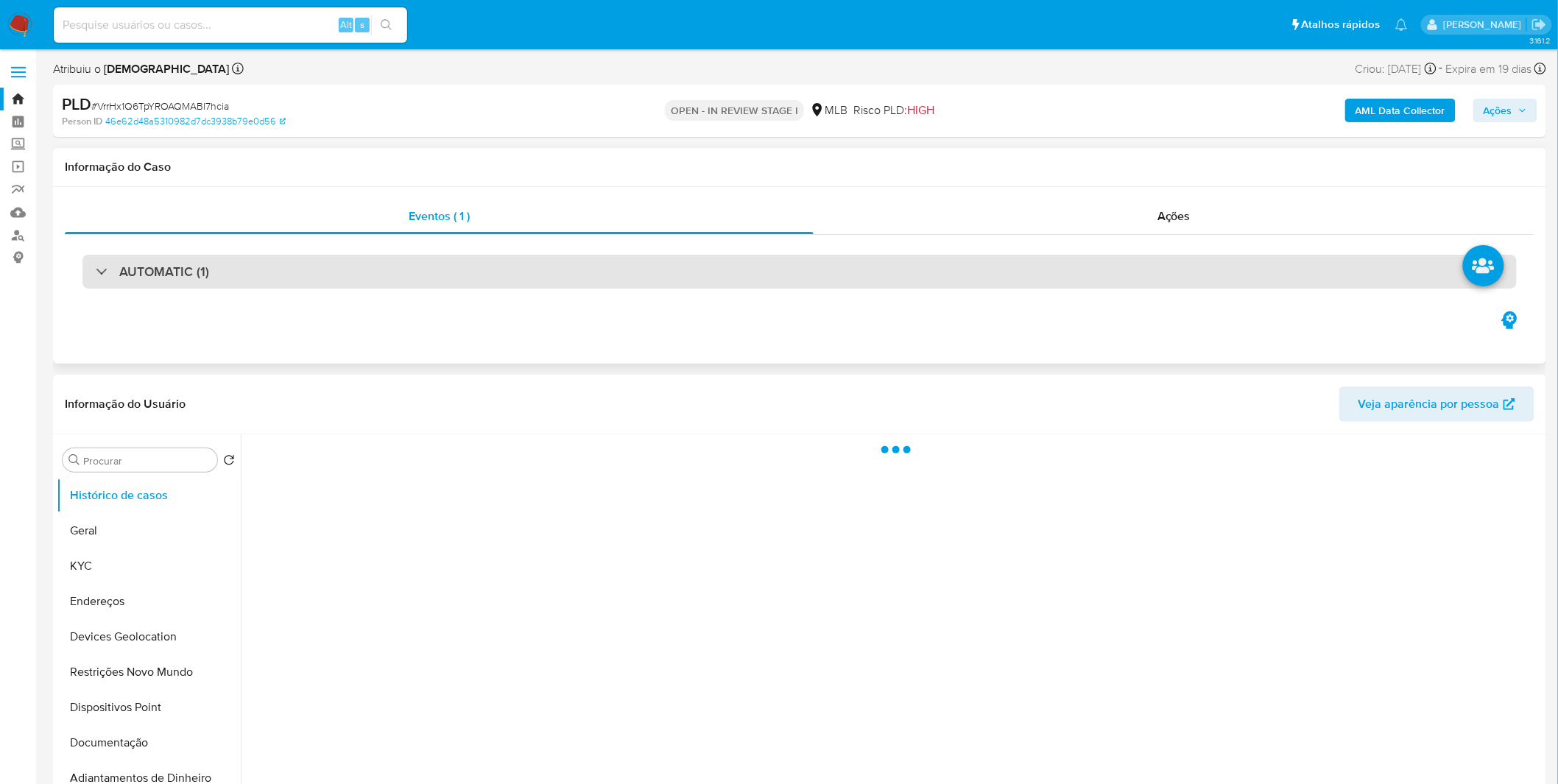
select select "10"
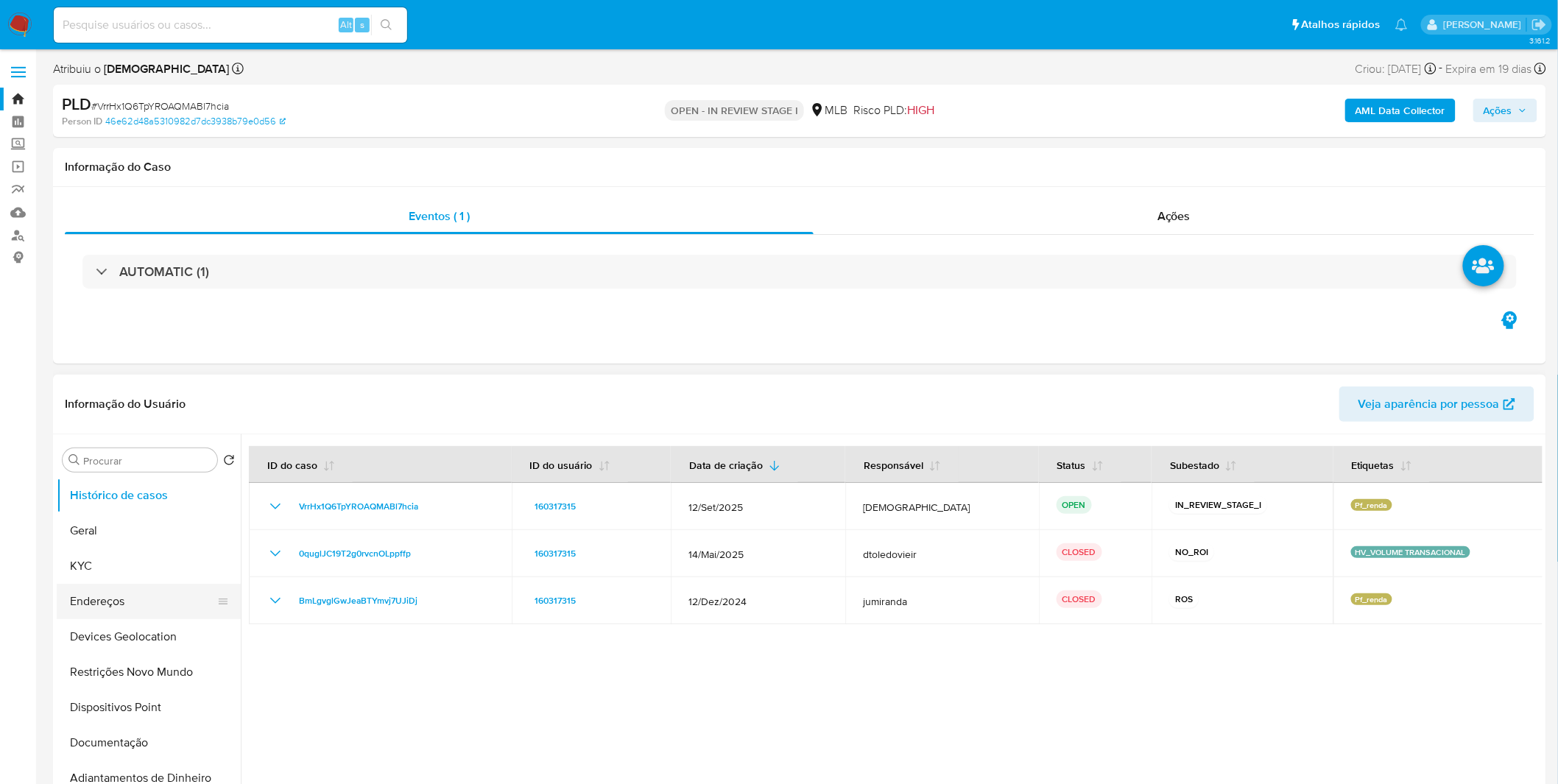
click at [145, 584] on button "Endereços" at bounding box center [143, 601] width 173 height 35
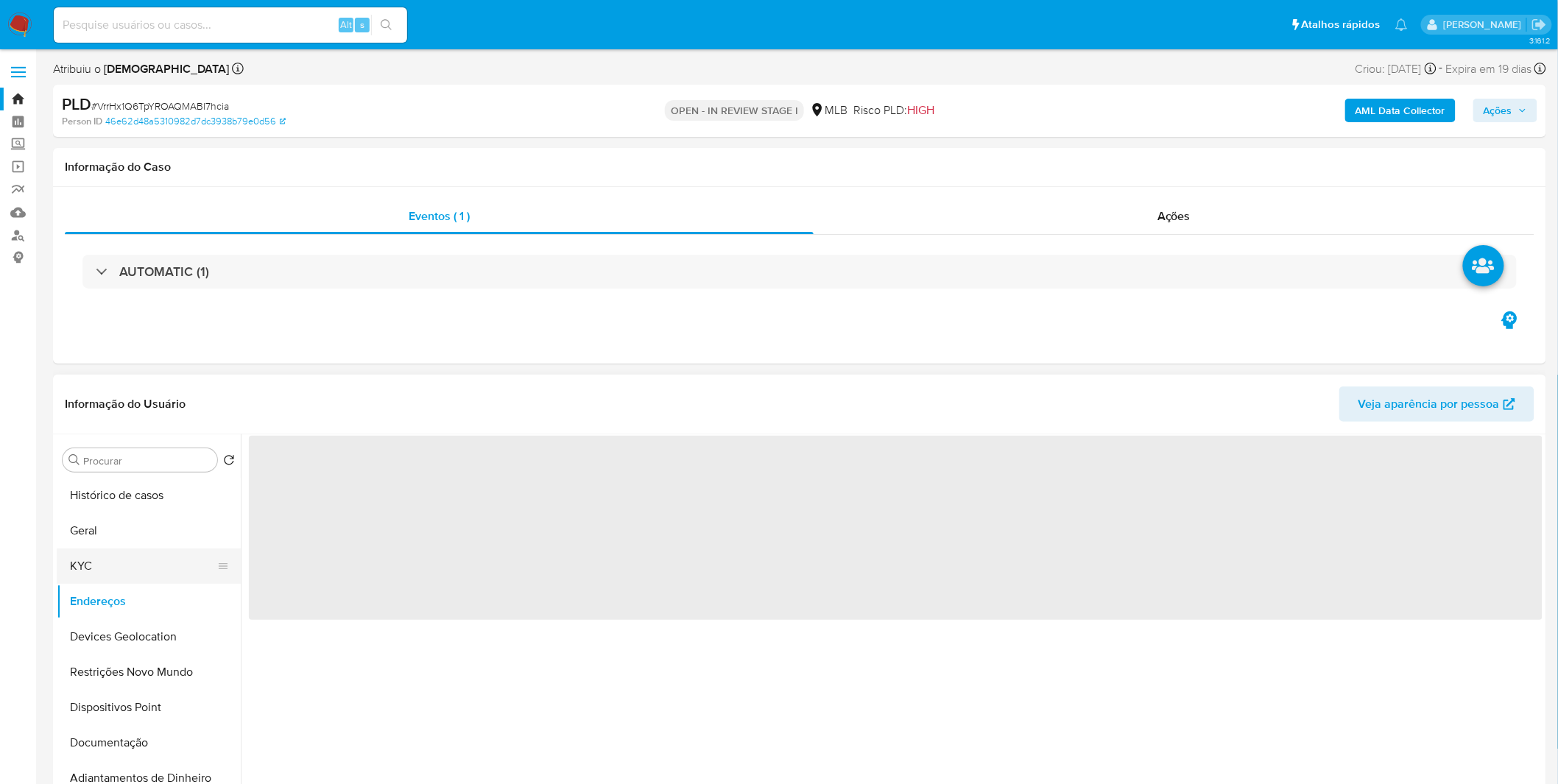
click at [145, 580] on button "KYC" at bounding box center [143, 566] width 173 height 35
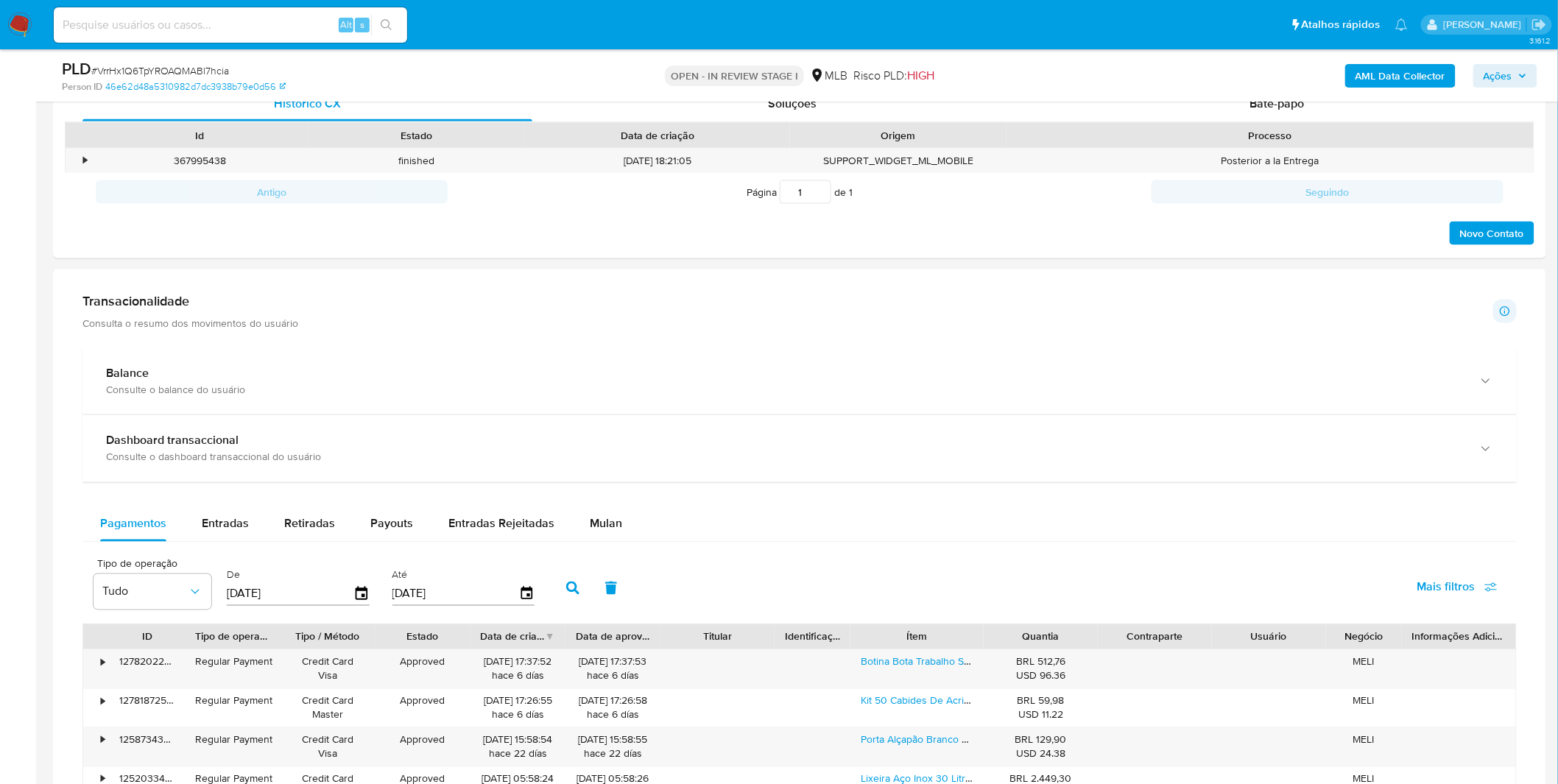
scroll to position [736, 0]
click at [544, 330] on div "Transacionalidade Consulta o resumo dos movimentos do usuário Informações trans…" at bounding box center [800, 683] width 1470 height 809
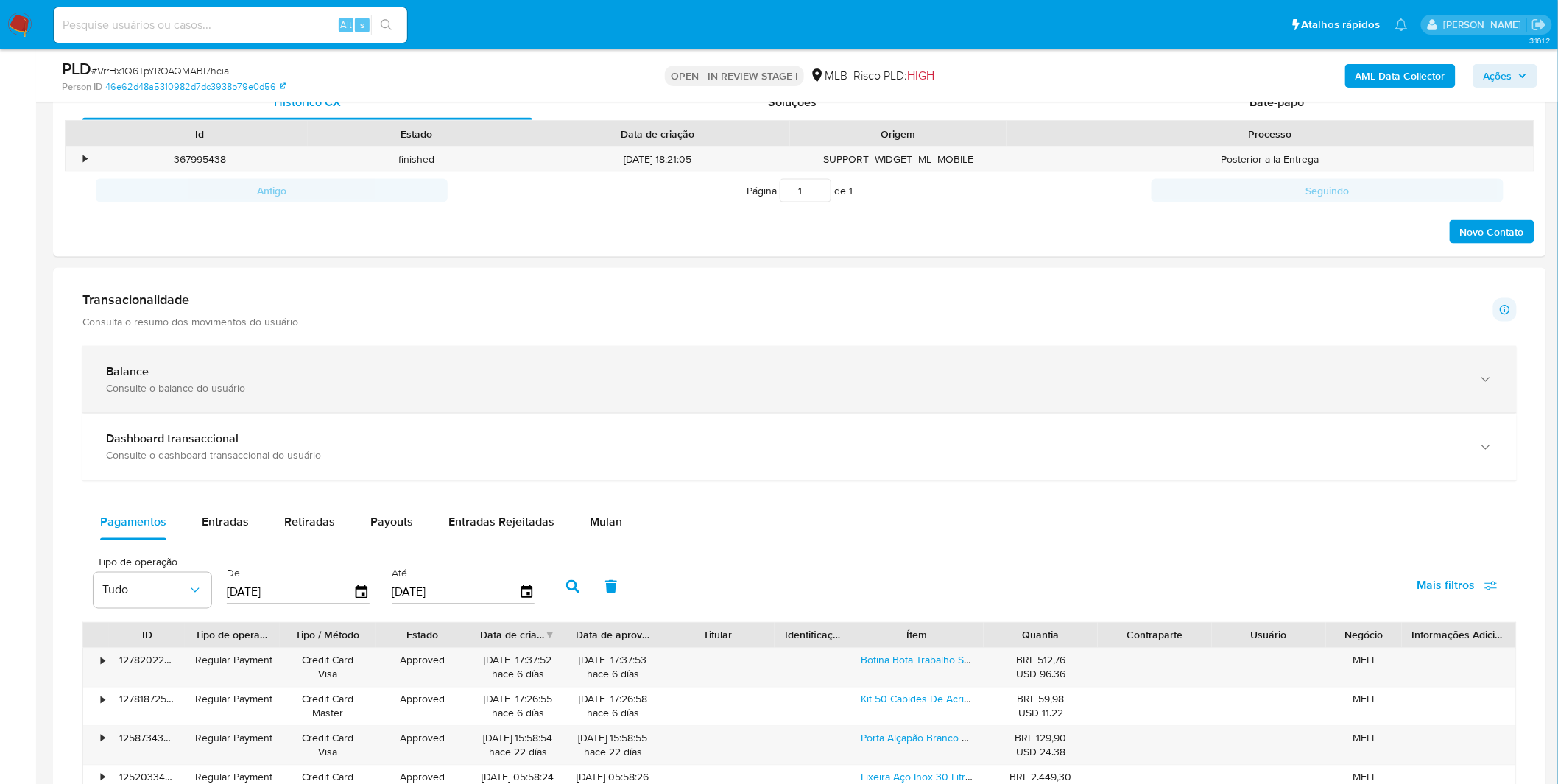
click at [527, 353] on div "Balance Consulte o balance do usuário" at bounding box center [800, 379] width 1435 height 67
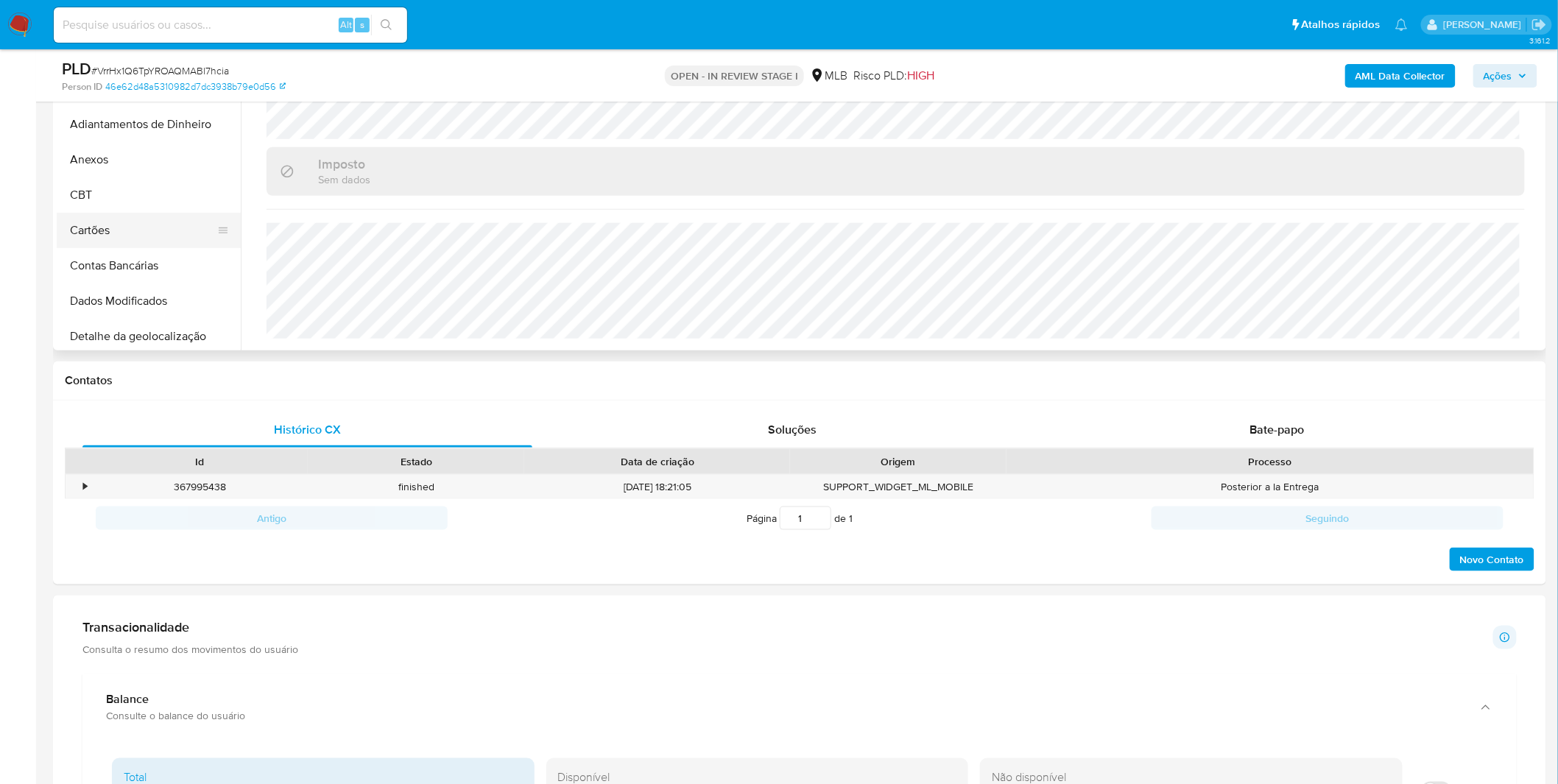
scroll to position [163, 0]
click at [142, 187] on button "Anexos" at bounding box center [143, 189] width 173 height 35
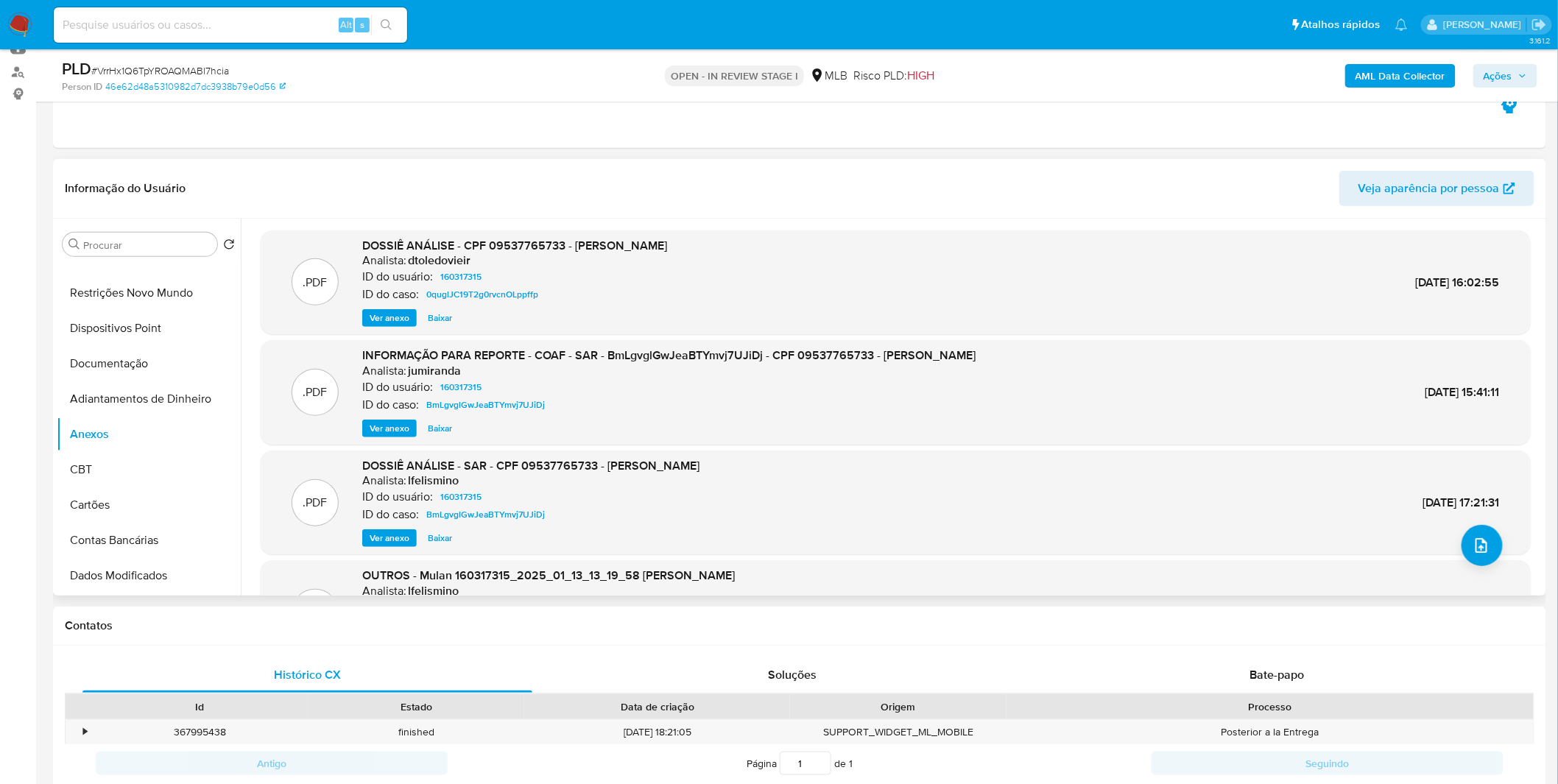
click at [387, 422] on span "Ver anexo" at bounding box center [389, 428] width 40 height 14
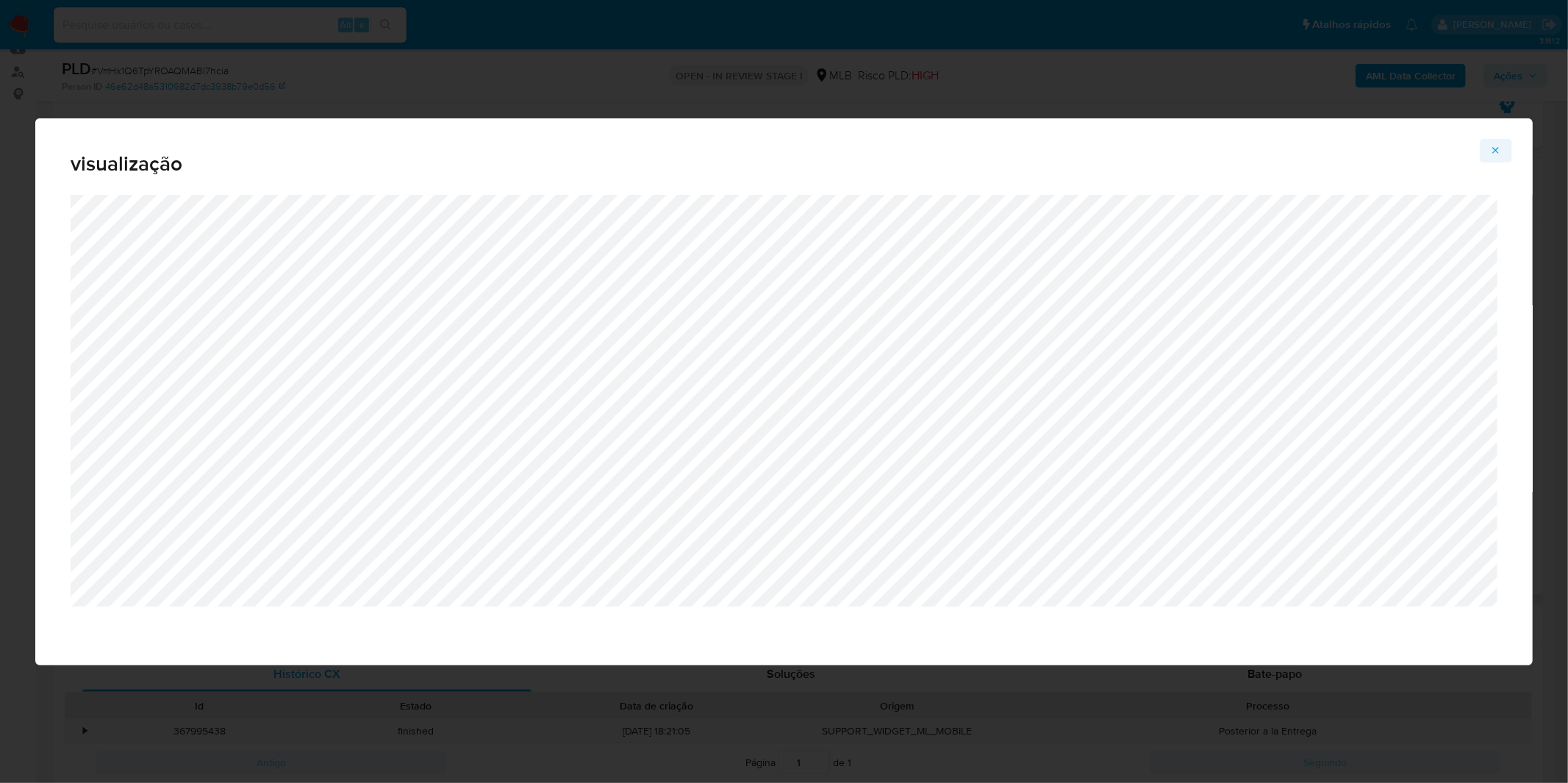
click at [1483, 150] on div "visualização" at bounding box center [784, 392] width 1498 height 547
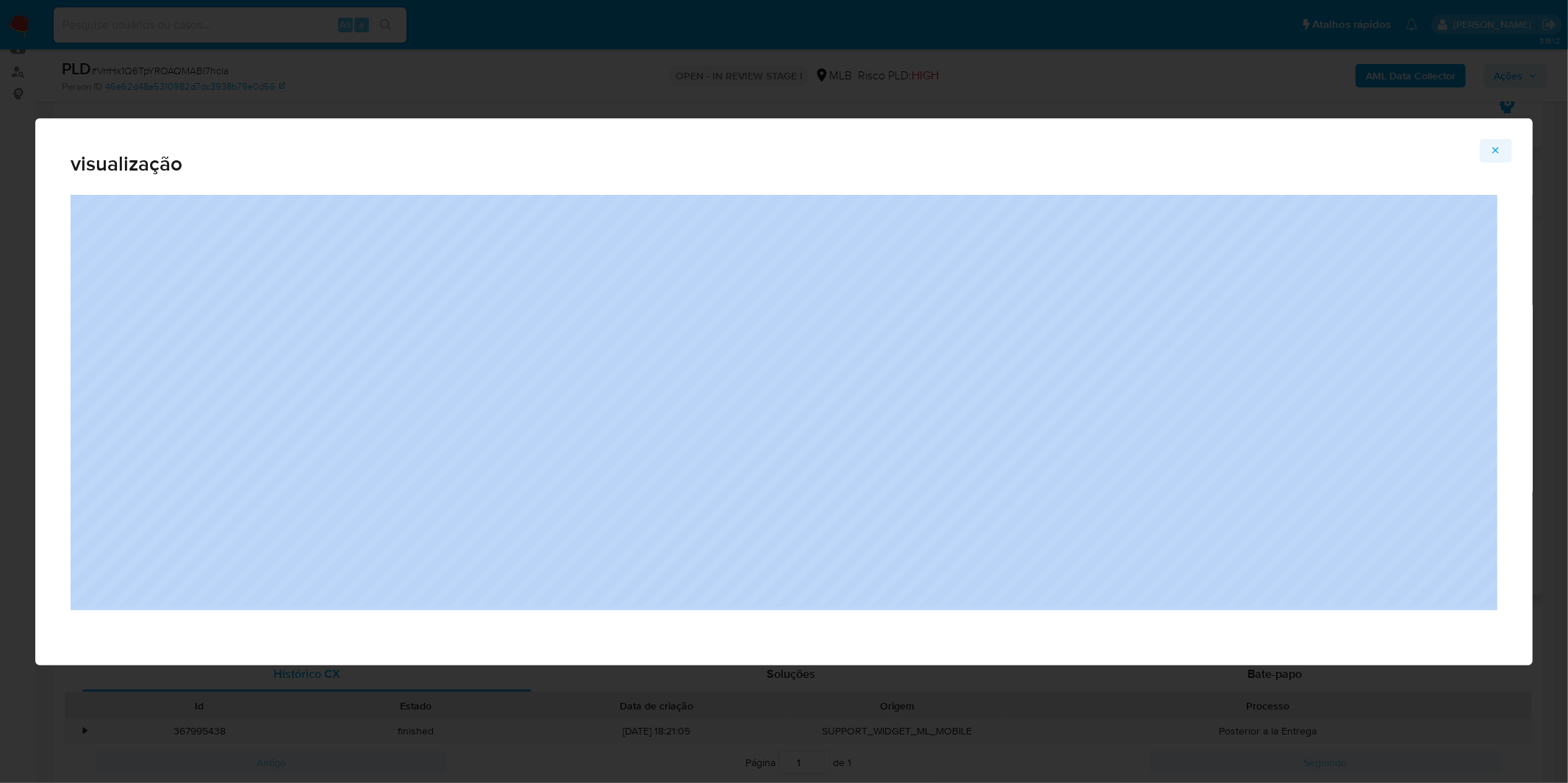
click at [1488, 149] on button "Attachment preview" at bounding box center [1496, 151] width 32 height 23
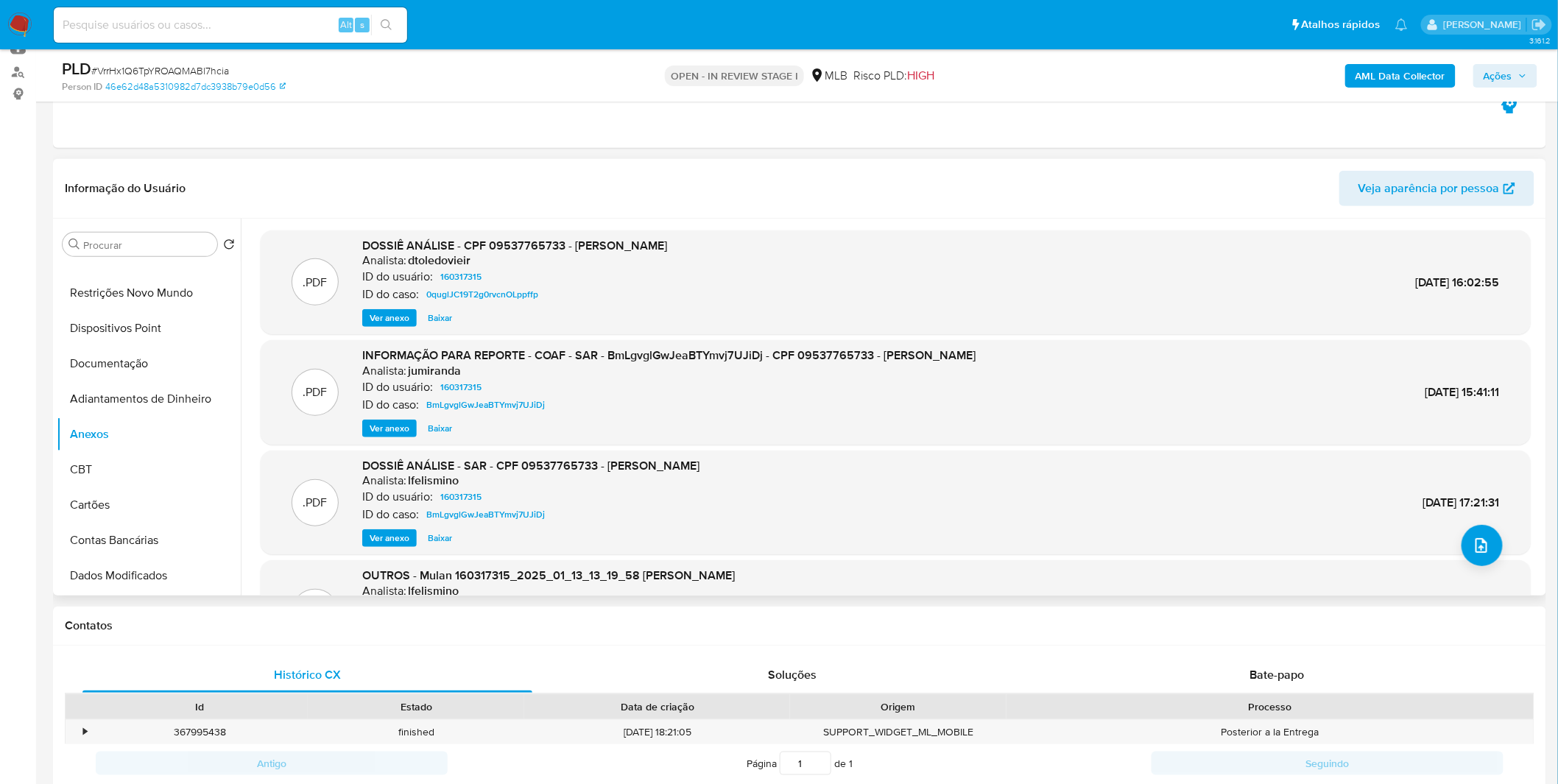
click at [124, 27] on input at bounding box center [230, 24] width 353 height 19
paste input "Dm27QDdrzha5HcQ78TXpKY1S"
type input "Dm27QDdrzha5HcQ78TXpKY1S"
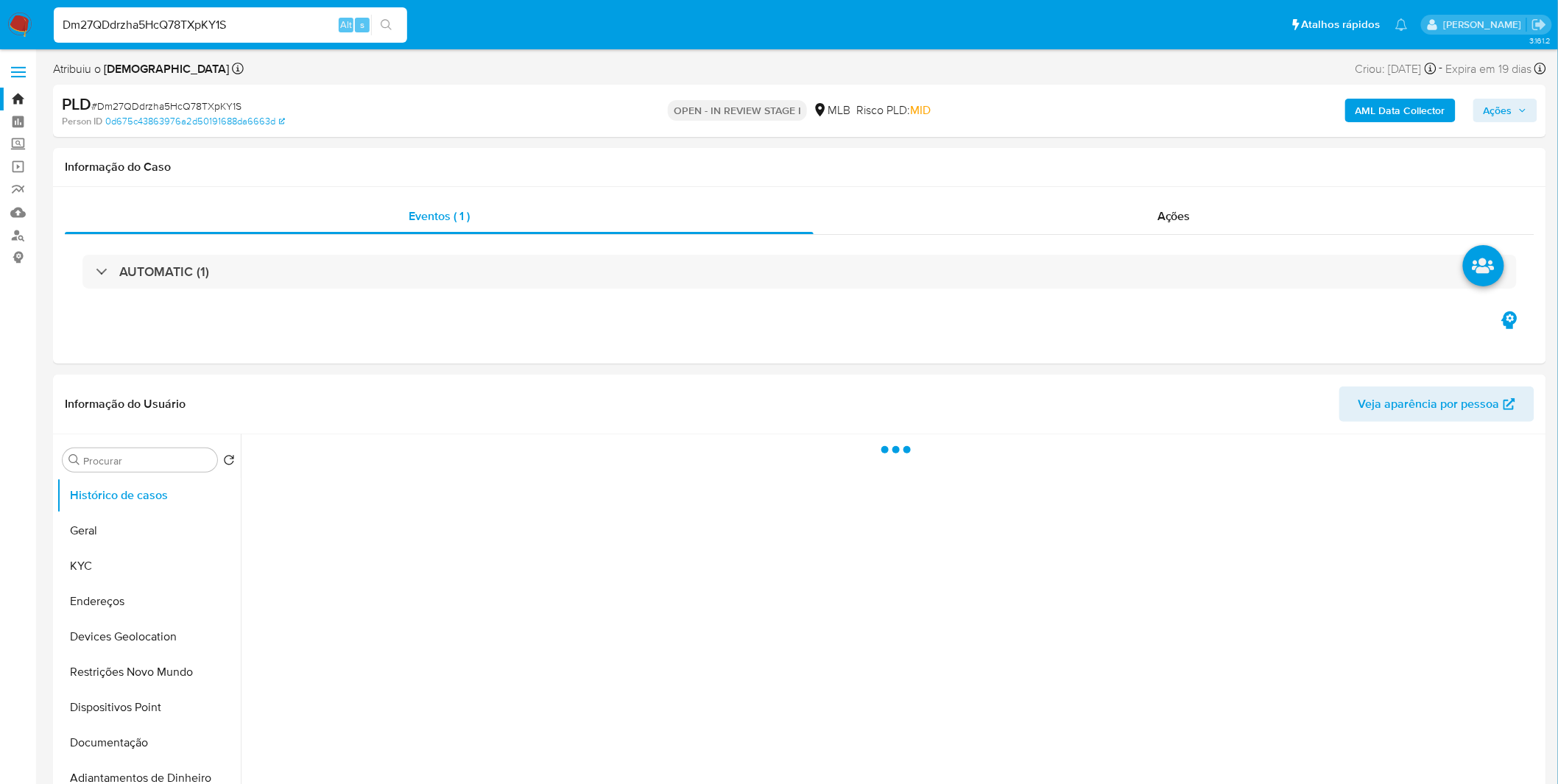
select select "10"
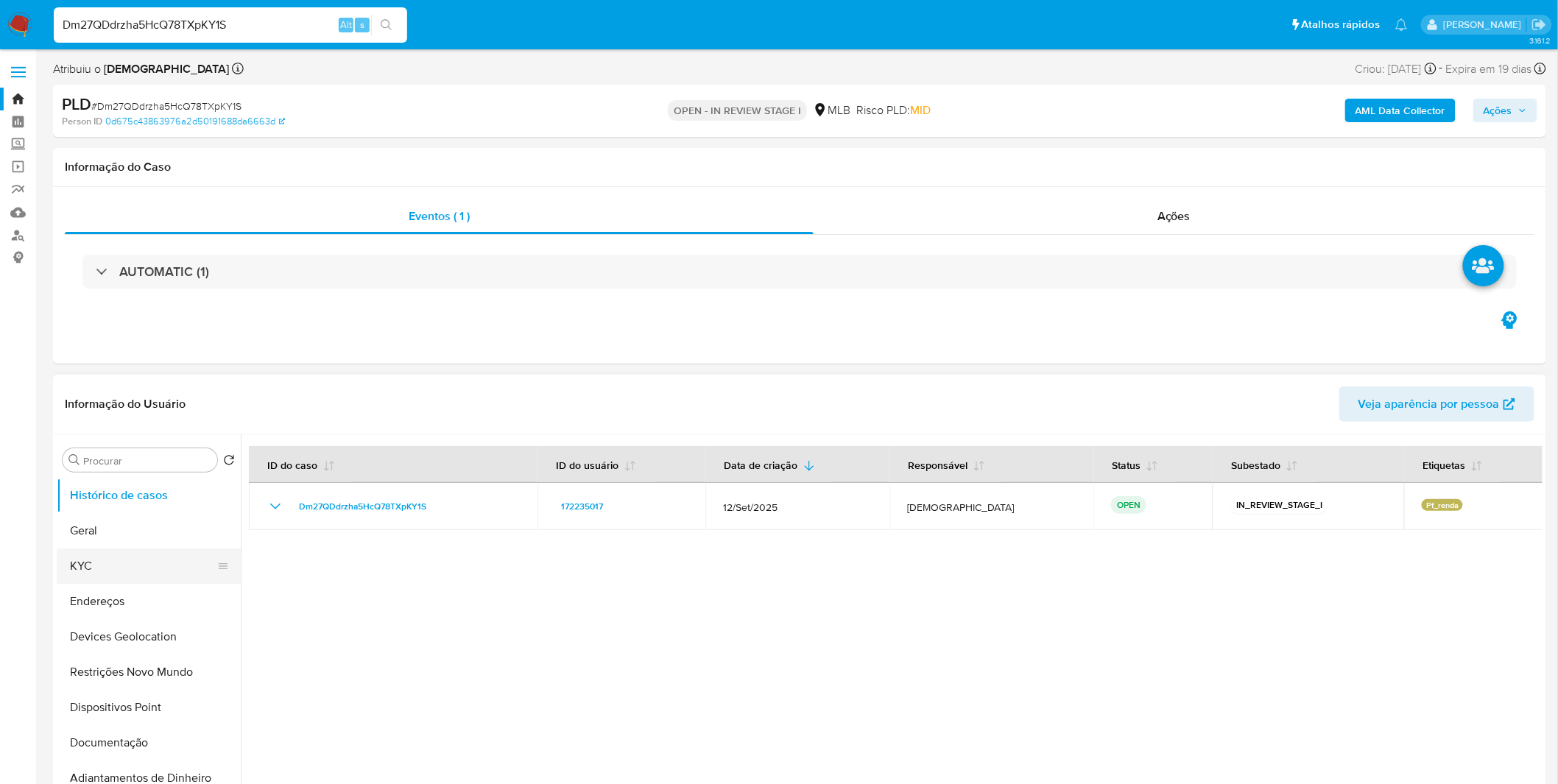
click at [163, 565] on button "KYC" at bounding box center [143, 566] width 173 height 35
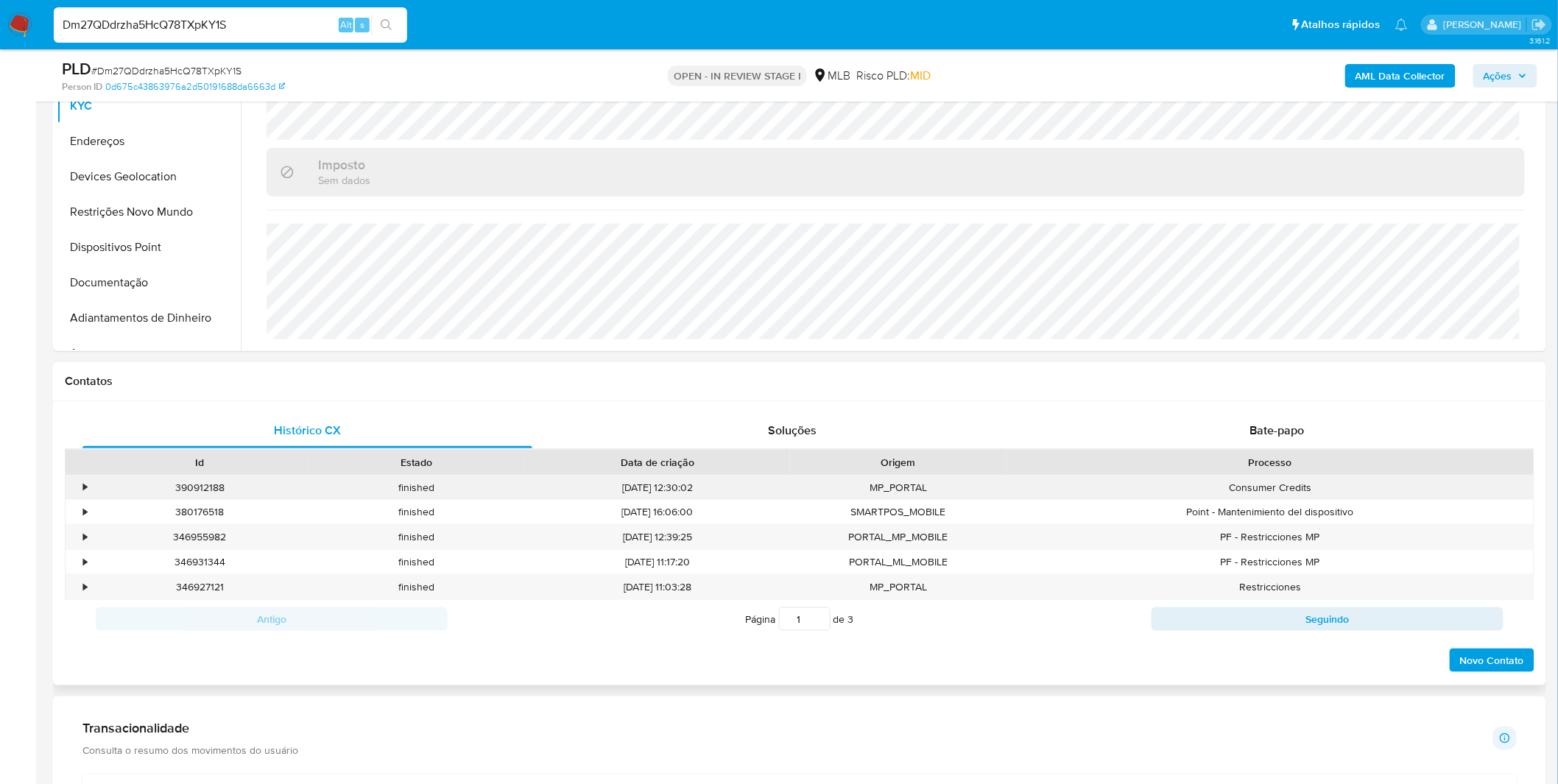
scroll to position [409, 0]
click at [1282, 432] on span "Bate-papo" at bounding box center [1278, 429] width 55 height 17
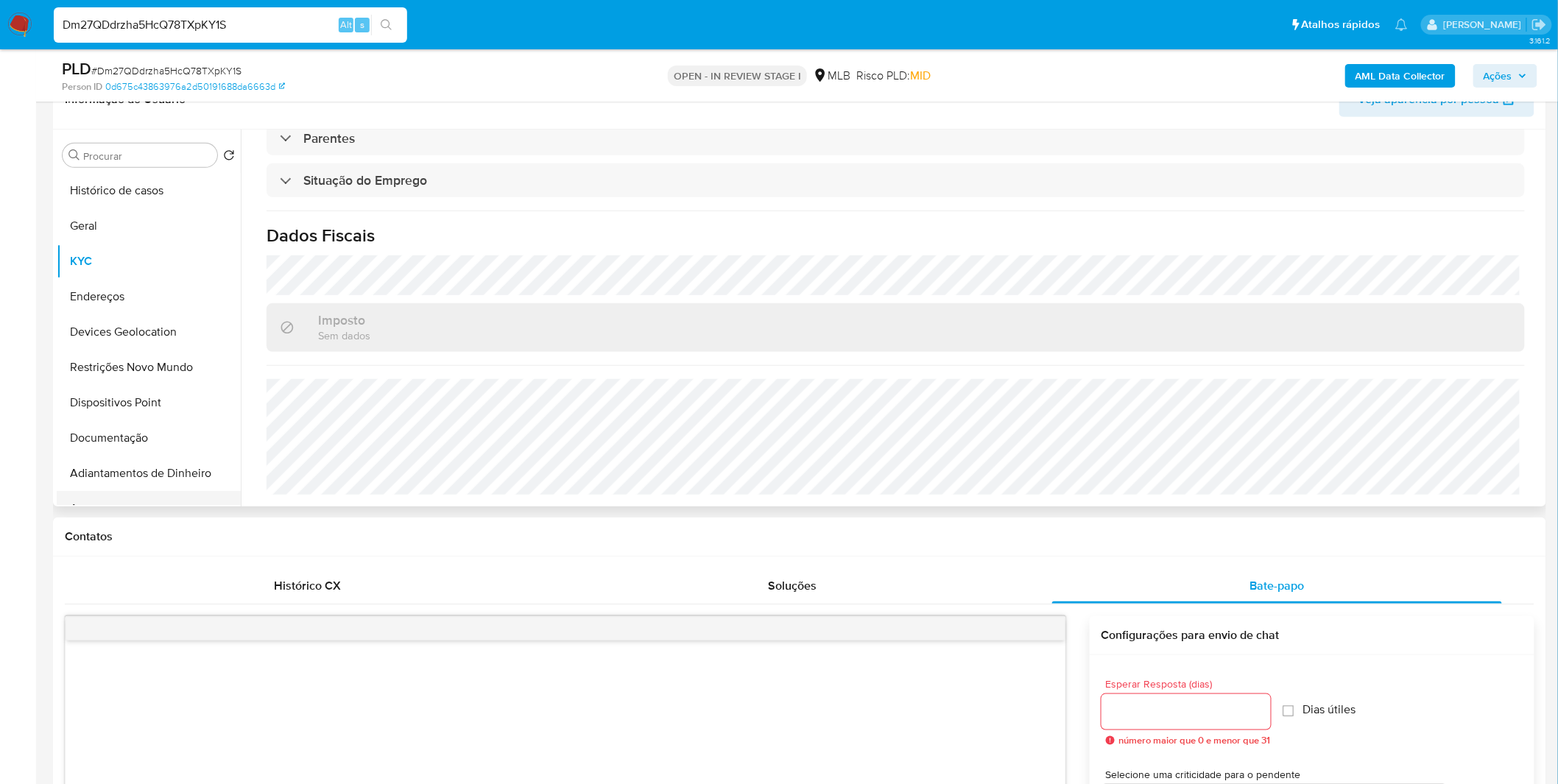
scroll to position [245, 0]
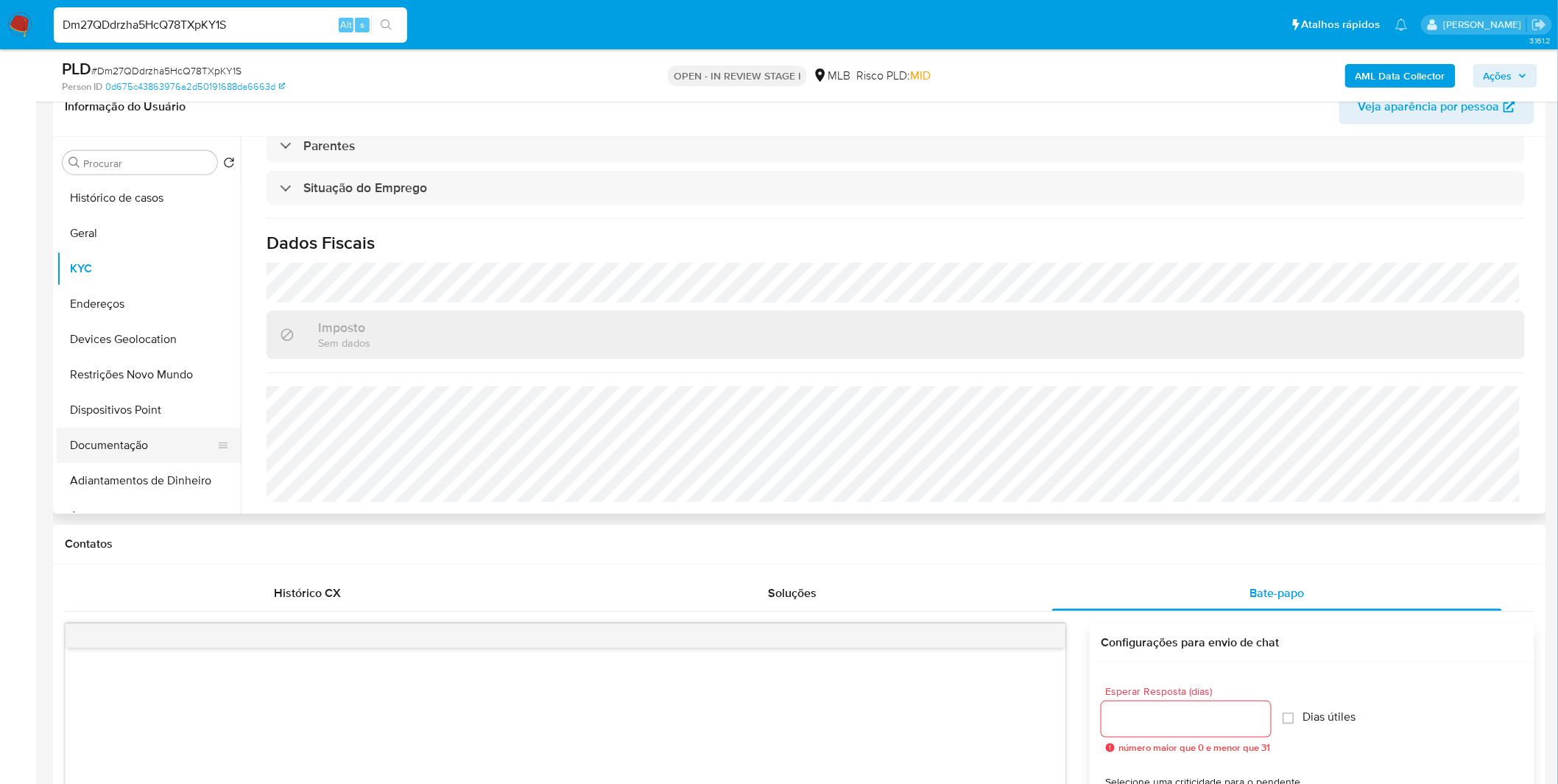
click at [153, 450] on button "Documentação" at bounding box center [143, 445] width 173 height 35
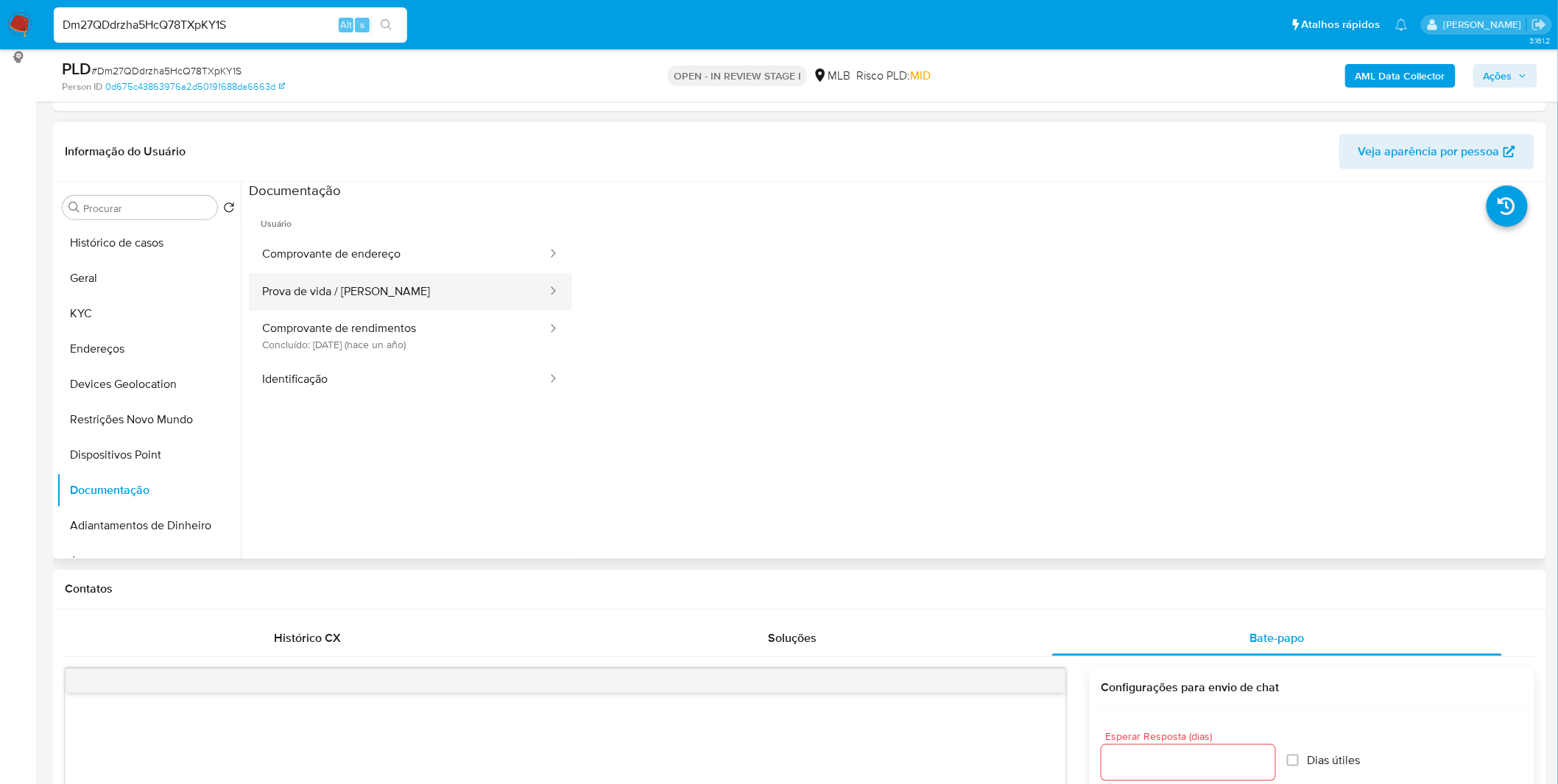
scroll to position [163, 0]
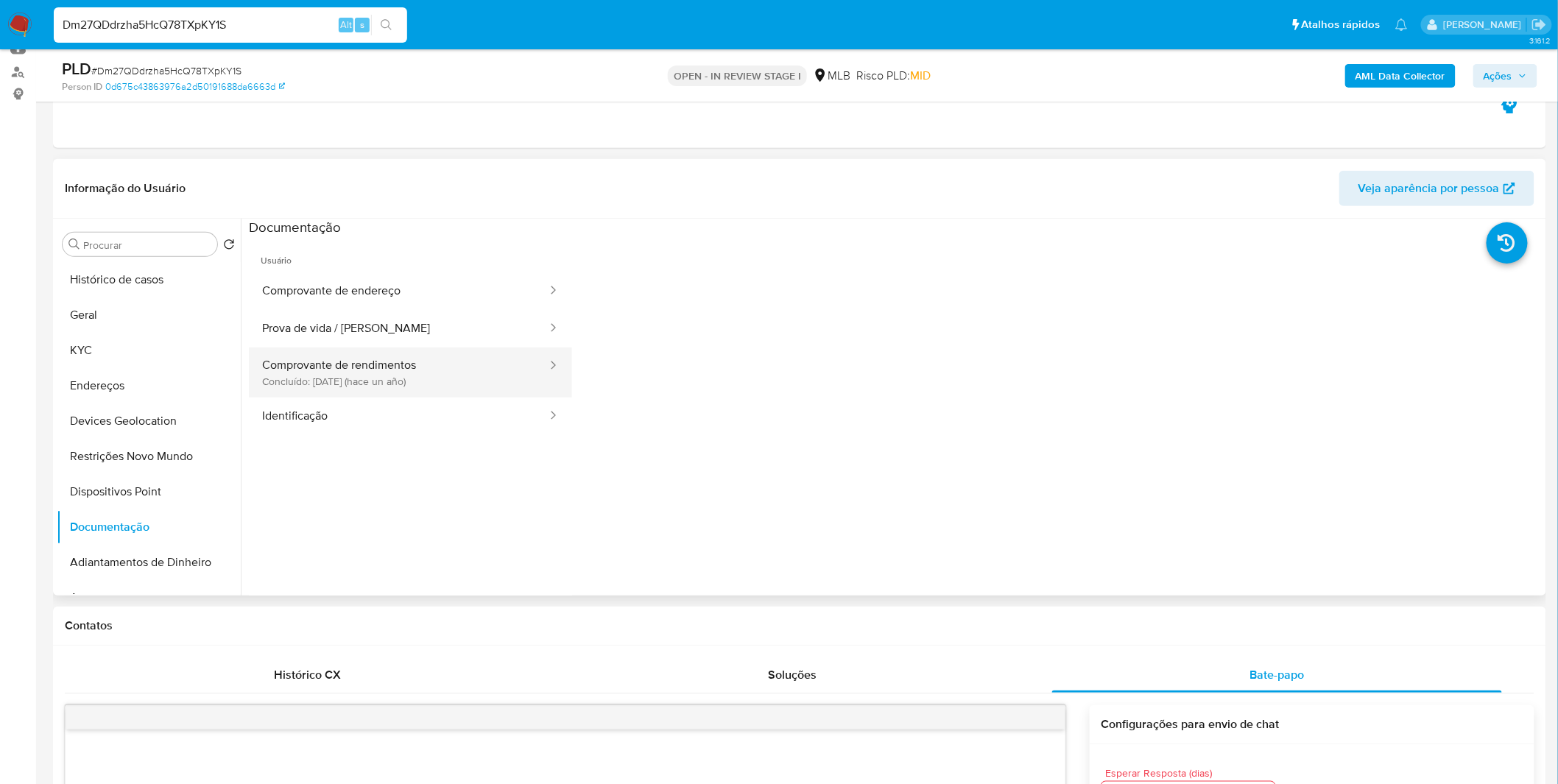
click at [381, 371] on button "Comprovante de rendimentos Concluído: 15/06/2024 (hace un año)" at bounding box center [399, 373] width 300 height 50
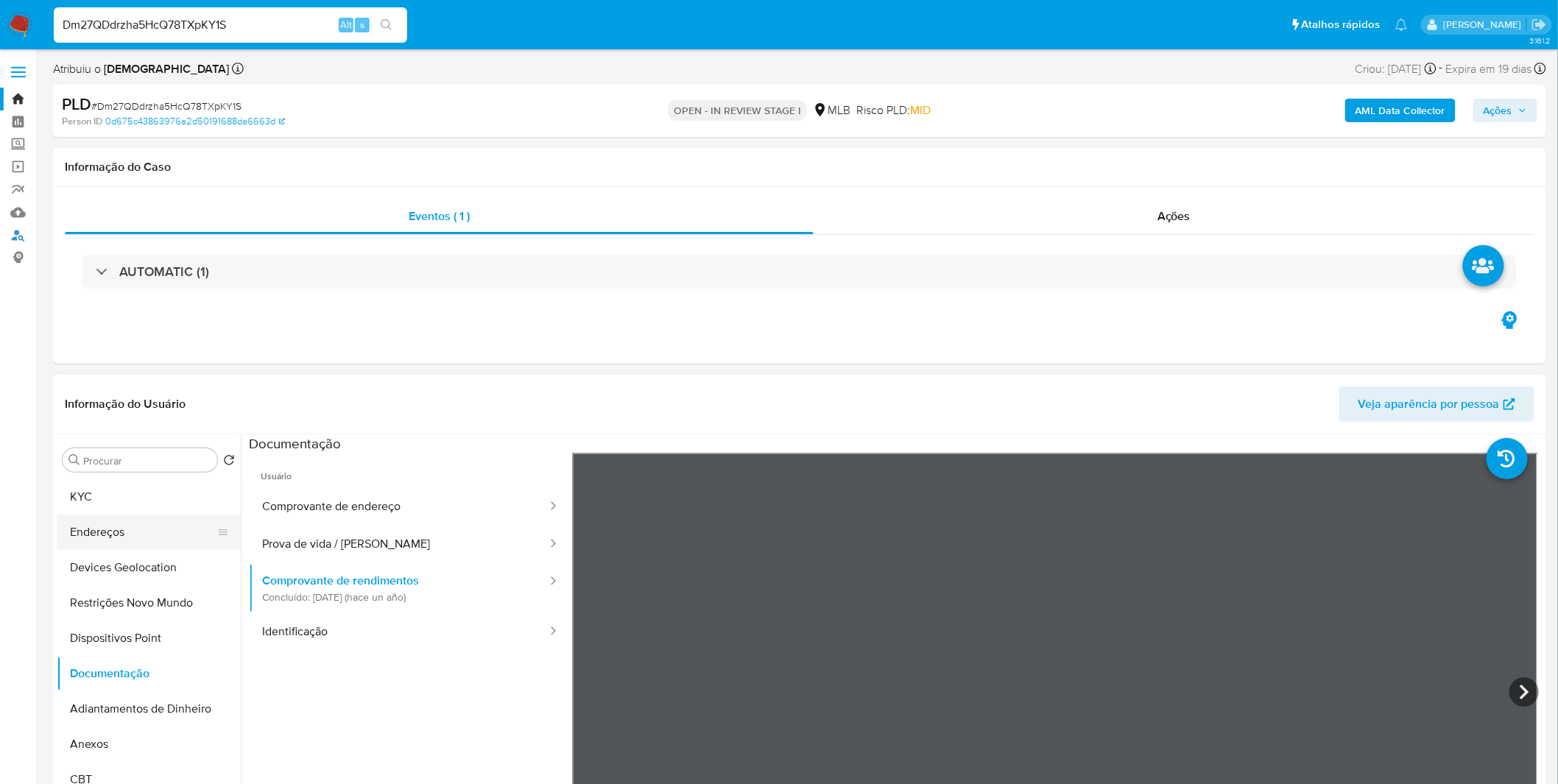
scroll to position [0, 0]
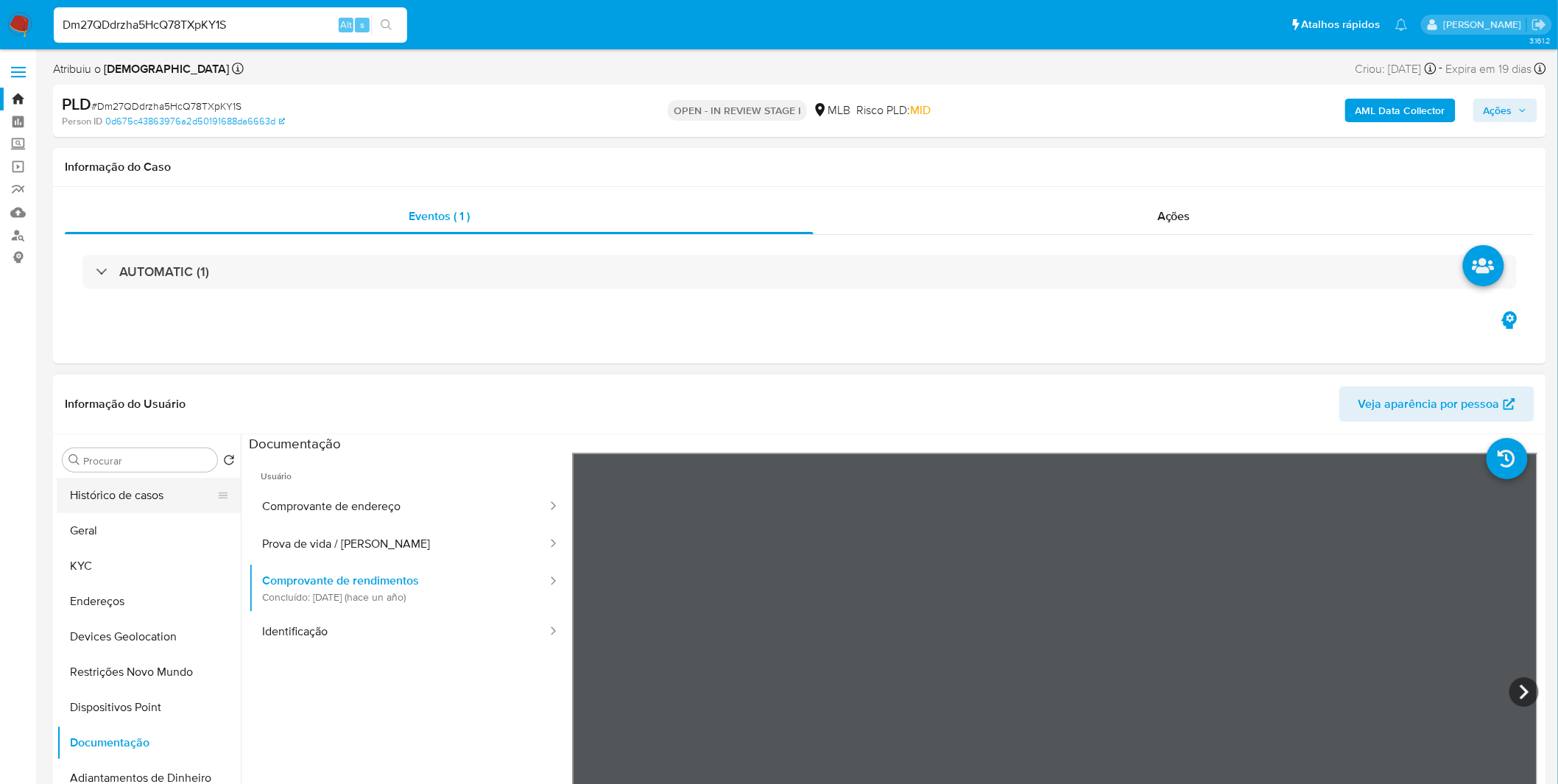
click at [112, 496] on button "Histórico de casos" at bounding box center [143, 495] width 173 height 35
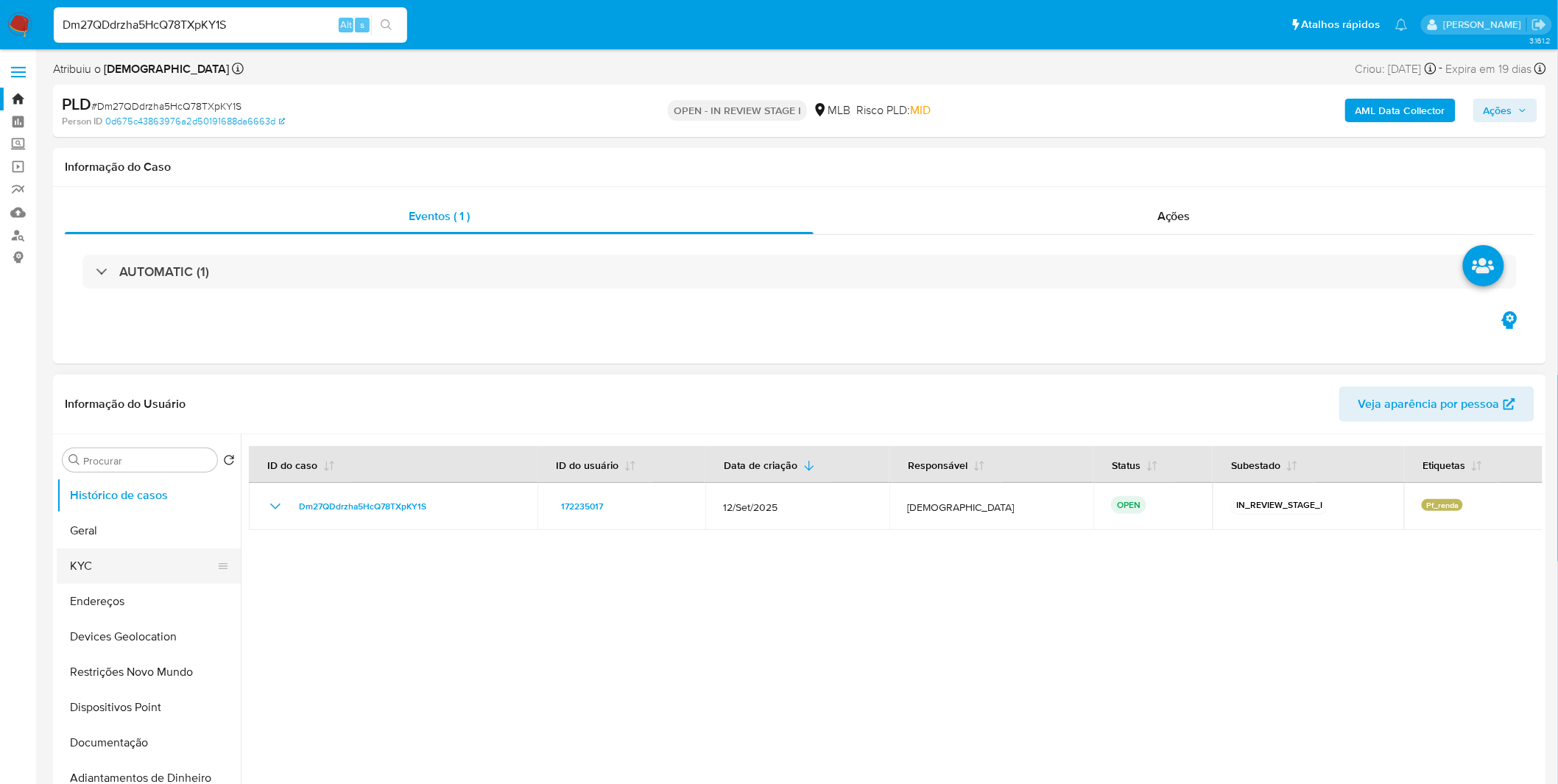
click at [137, 557] on button "KYC" at bounding box center [143, 566] width 173 height 35
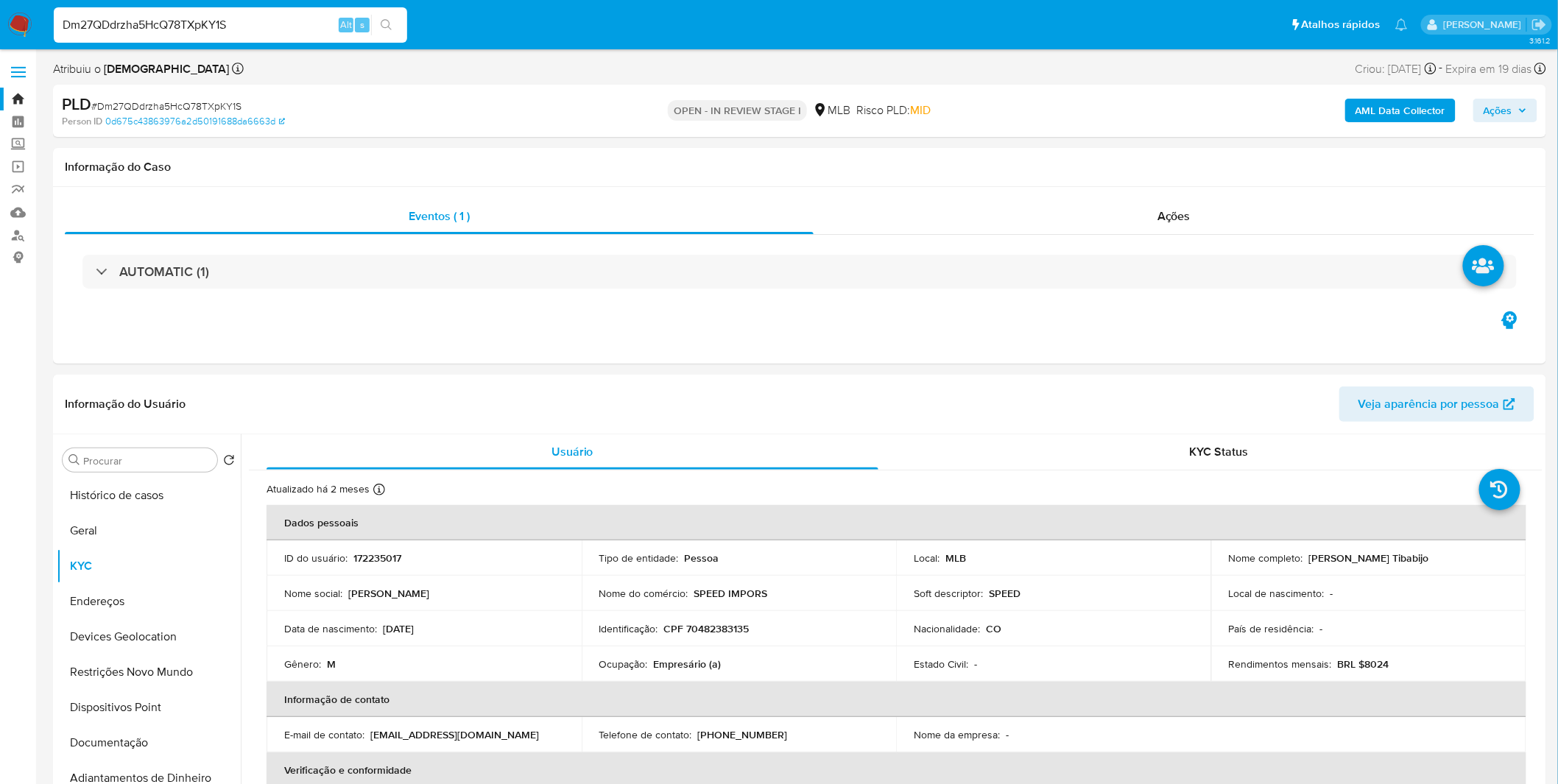
click at [226, 23] on input "Dm27QDdrzha5HcQ78TXpKY1S" at bounding box center [230, 24] width 353 height 19
paste input "aWXaLWtJiiSvz8UHCEao7II8"
type input "aWXaLWtJiiSvz8UHCEao7II8"
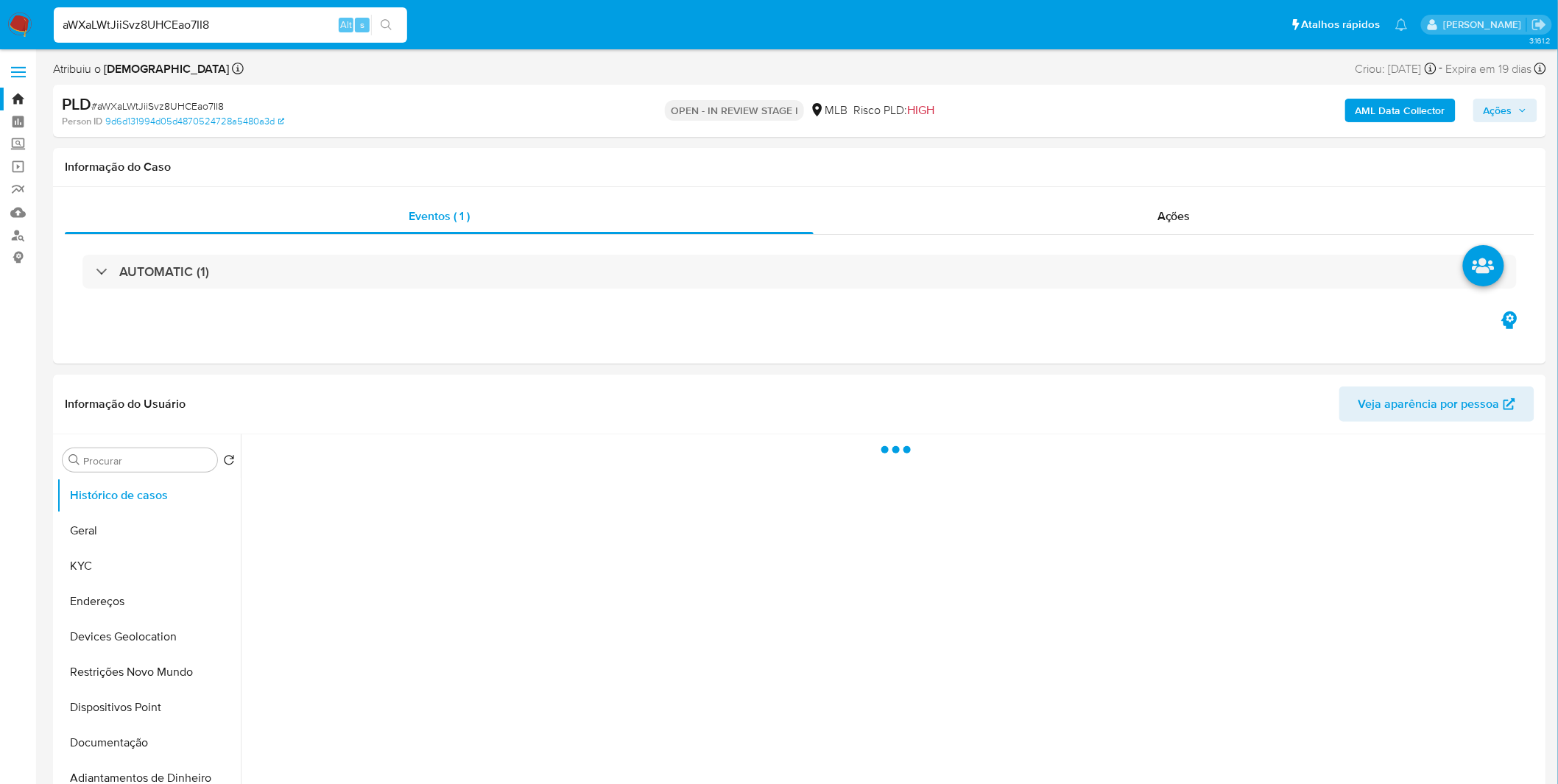
select select "10"
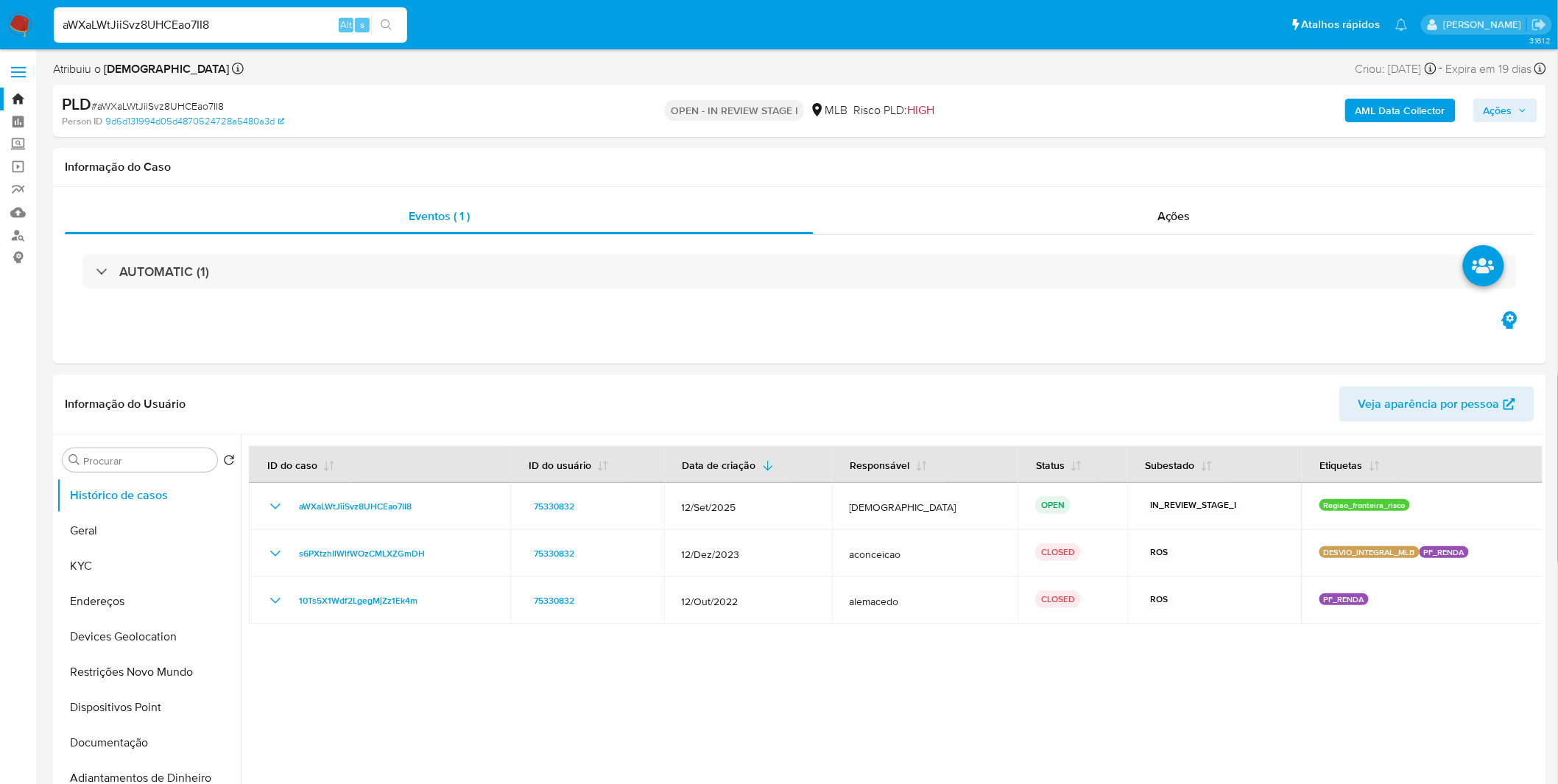
click at [237, 27] on input "aWXaLWtJiiSvz8UHCEao7II8" at bounding box center [230, 24] width 353 height 19
paste input "kjaRT2qTaKFLqXmkt63pgGTl"
type input "kjaRT2qTaKFLqXmkt63pgGTl"
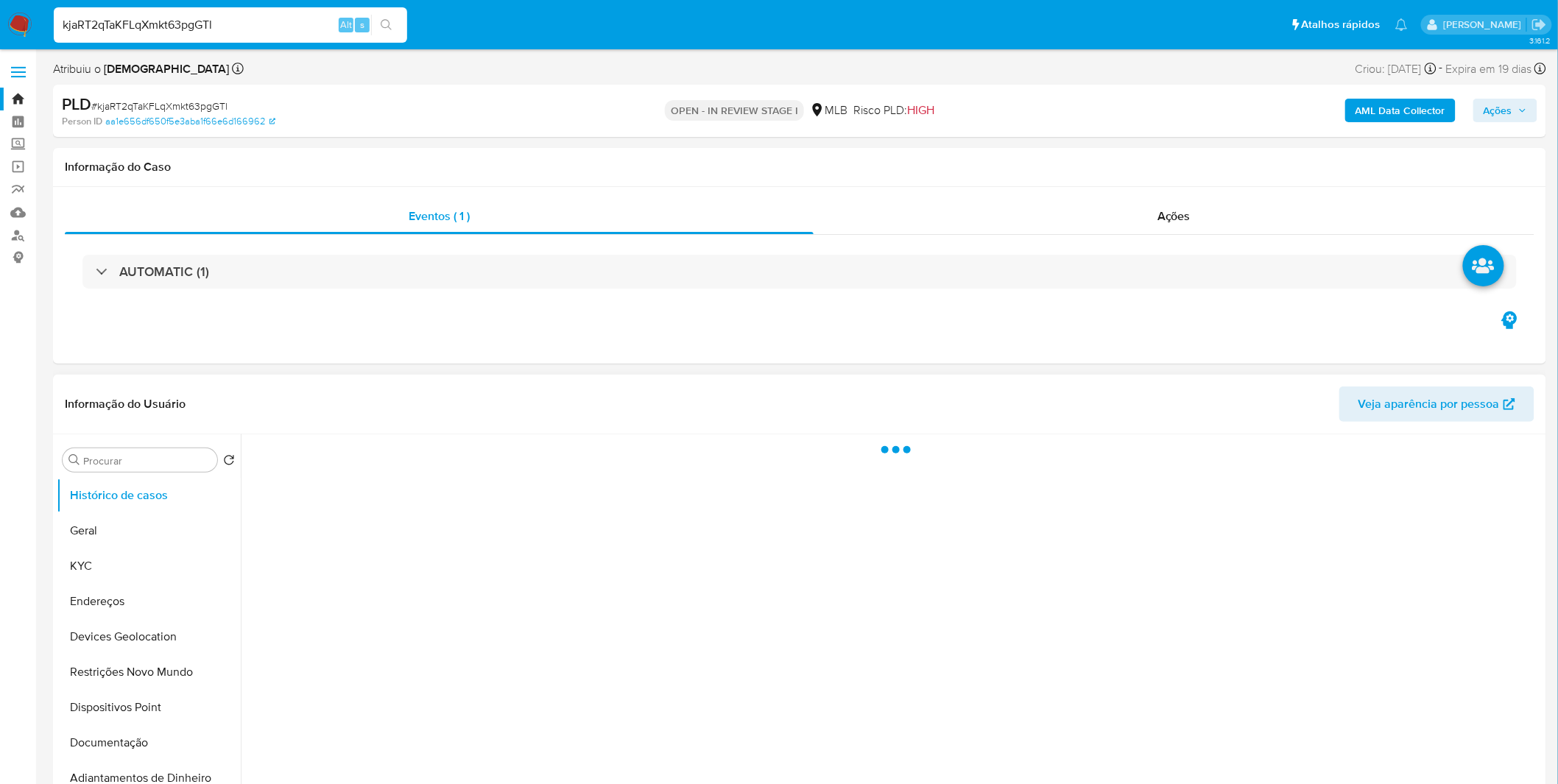
select select "10"
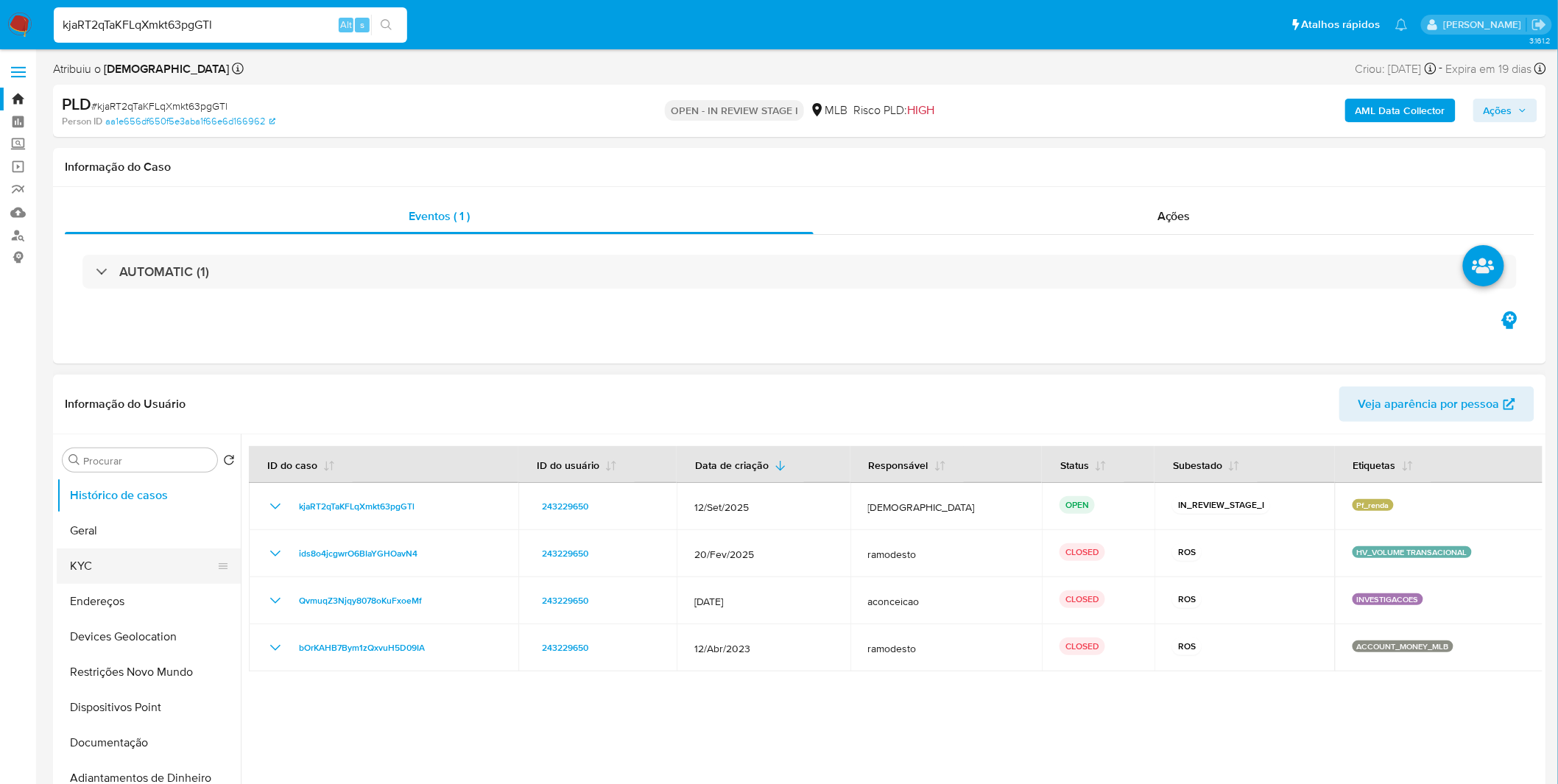
click at [152, 565] on button "KYC" at bounding box center [143, 566] width 173 height 35
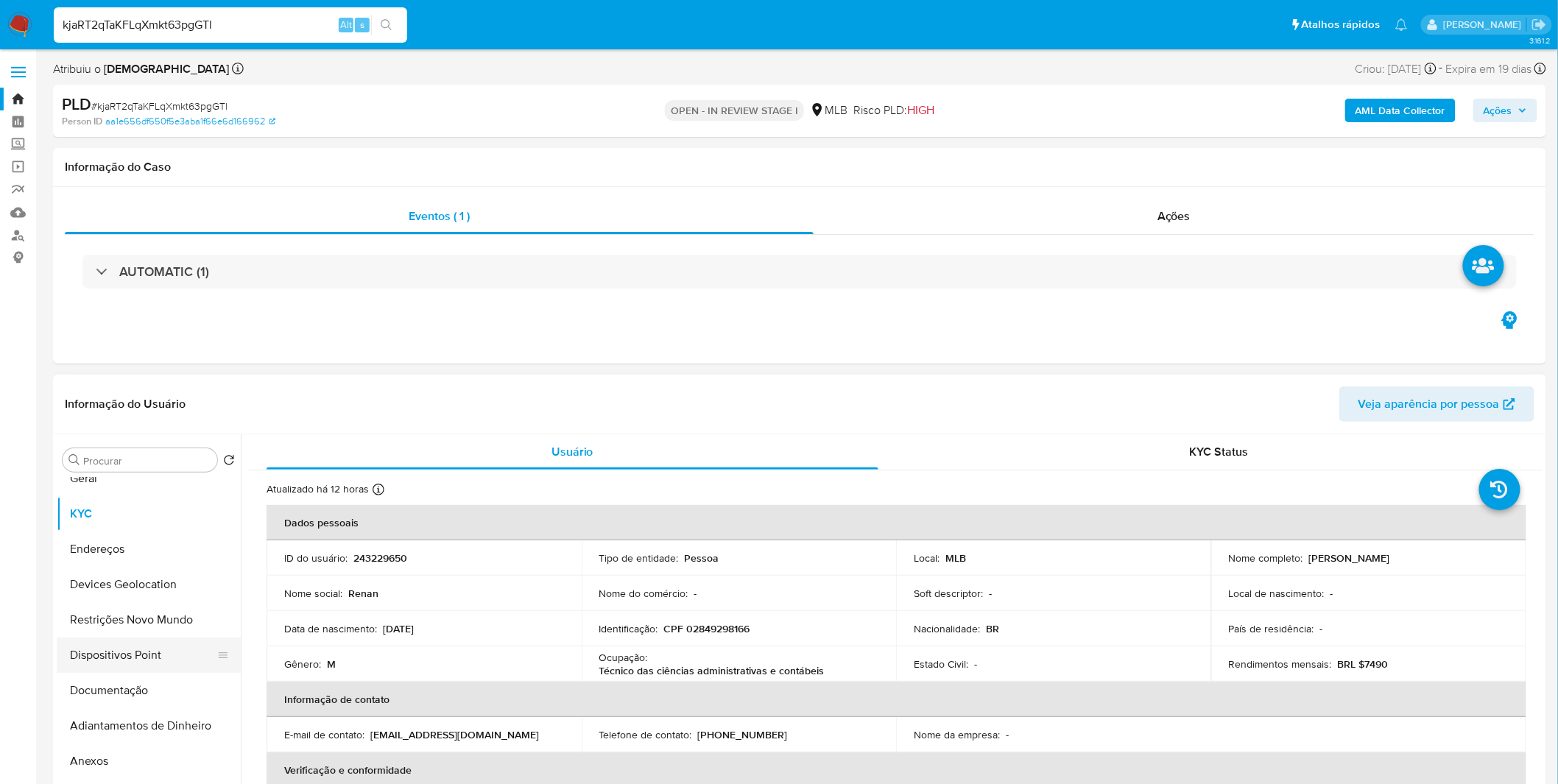
scroll to position [82, 0]
click at [145, 658] on button "Documentação" at bounding box center [143, 660] width 173 height 35
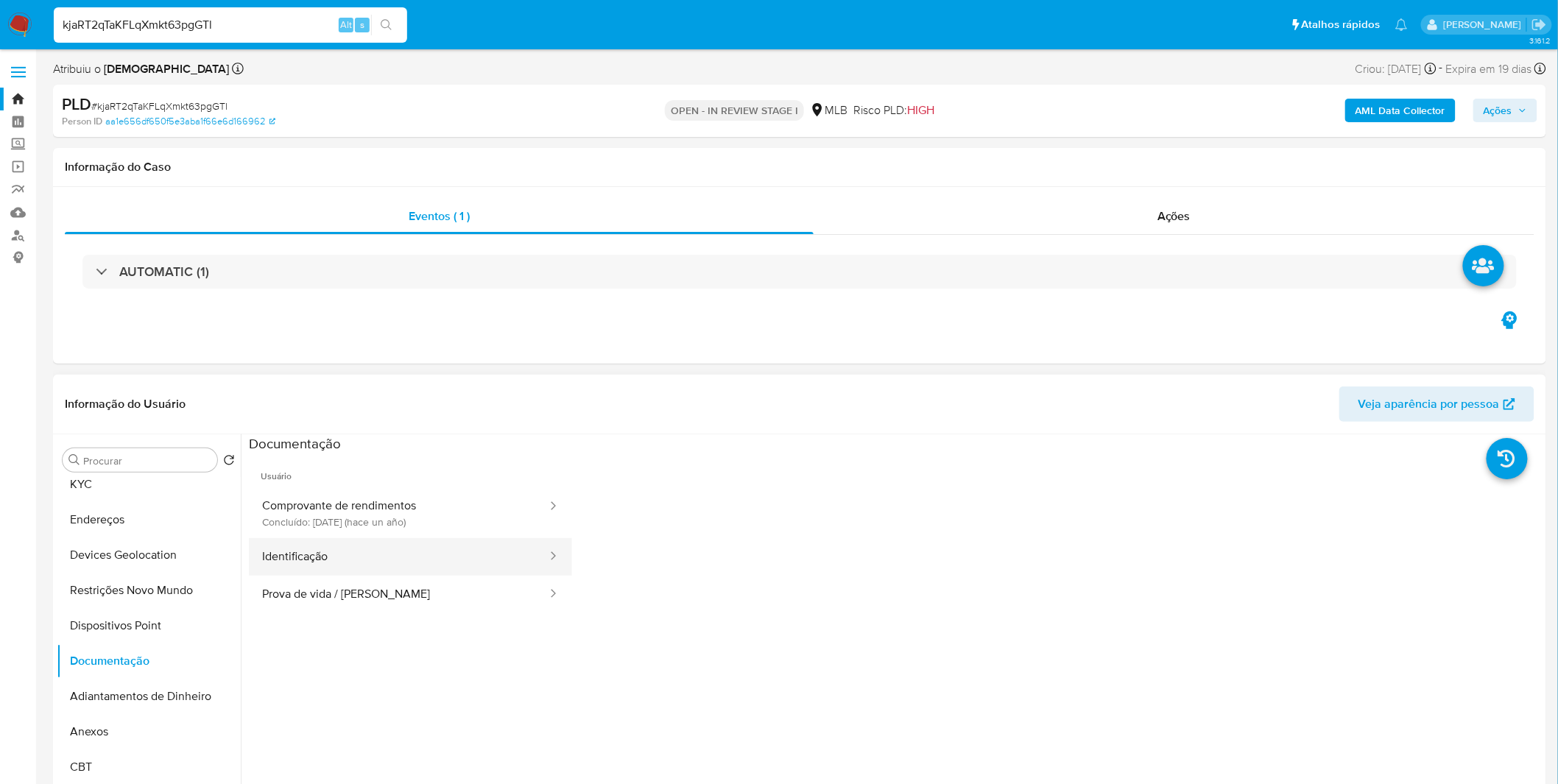
click at [413, 561] on button "Identificação" at bounding box center [399, 557] width 300 height 38
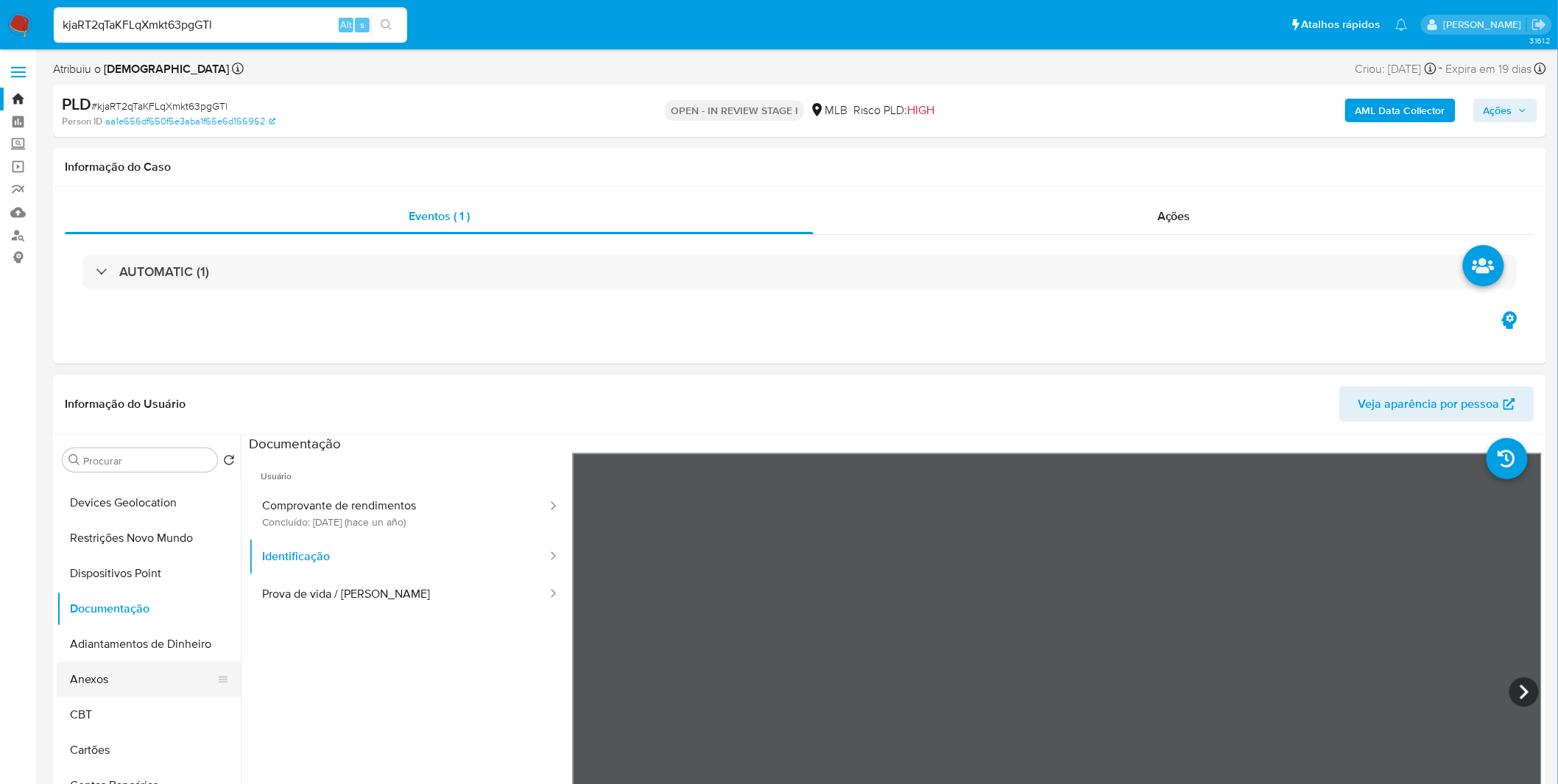
scroll to position [163, 0]
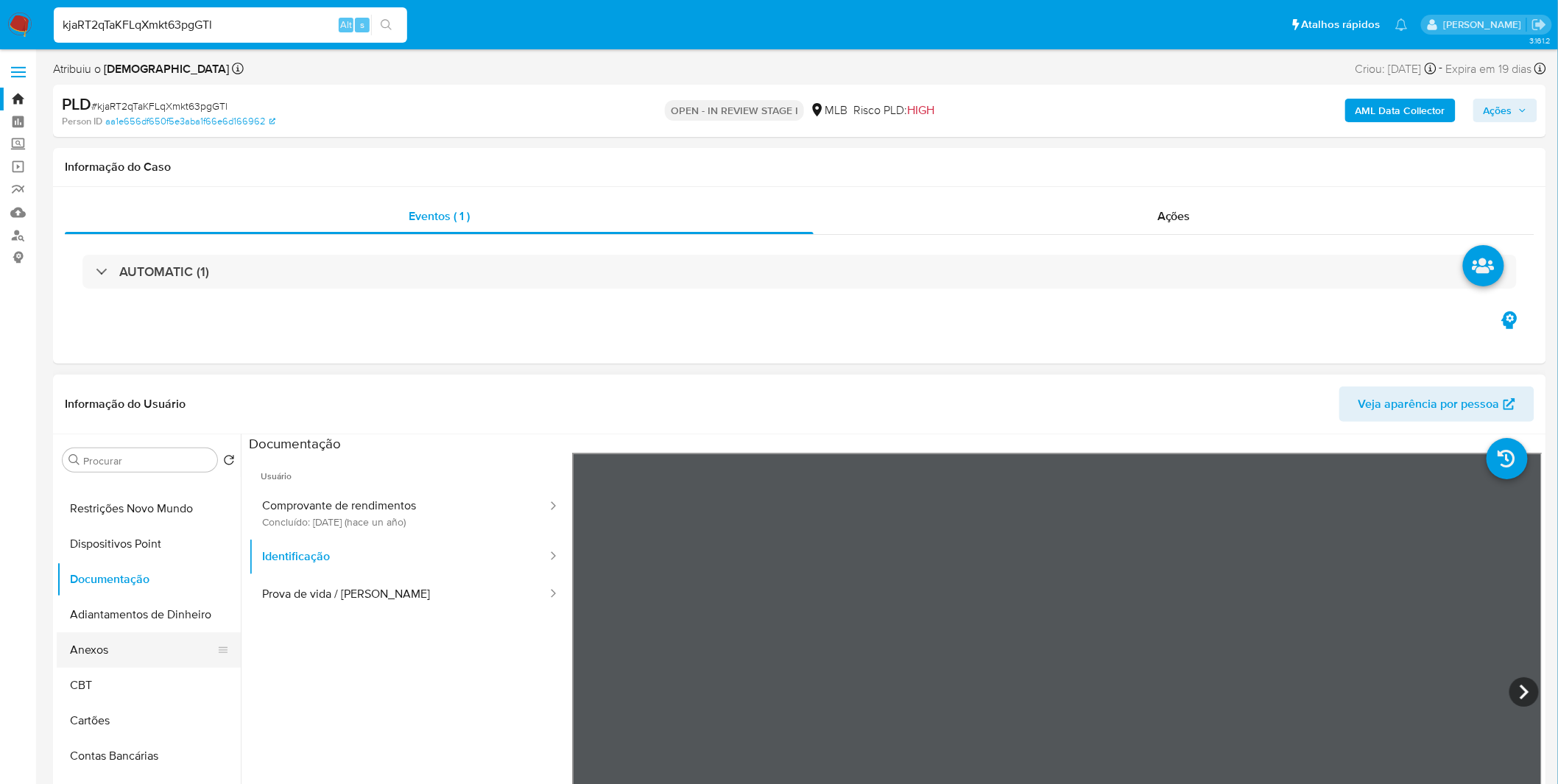
click at [133, 657] on button "Anexos" at bounding box center [143, 649] width 173 height 35
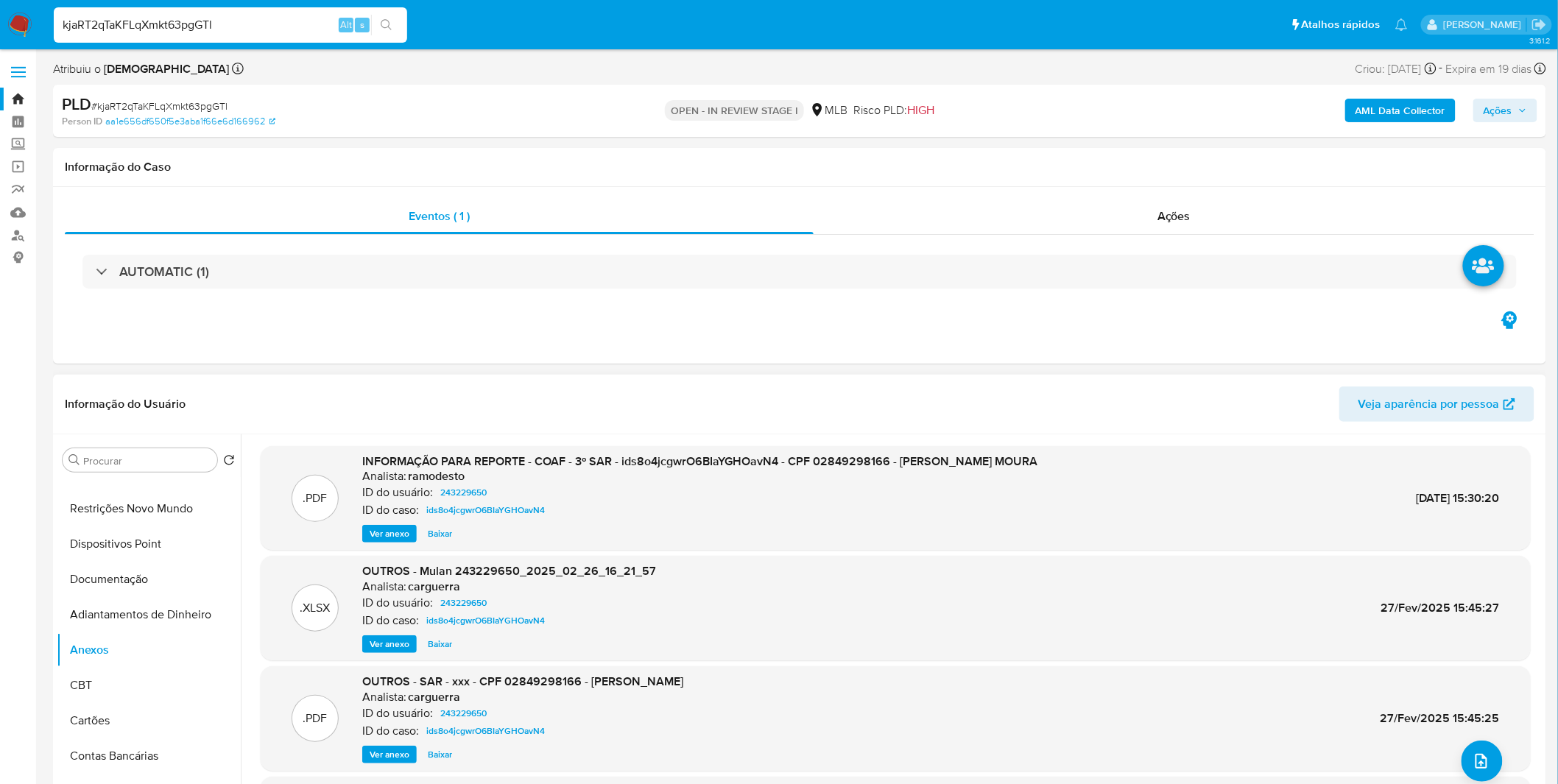
click at [403, 533] on span "Ver anexo" at bounding box center [389, 533] width 40 height 14
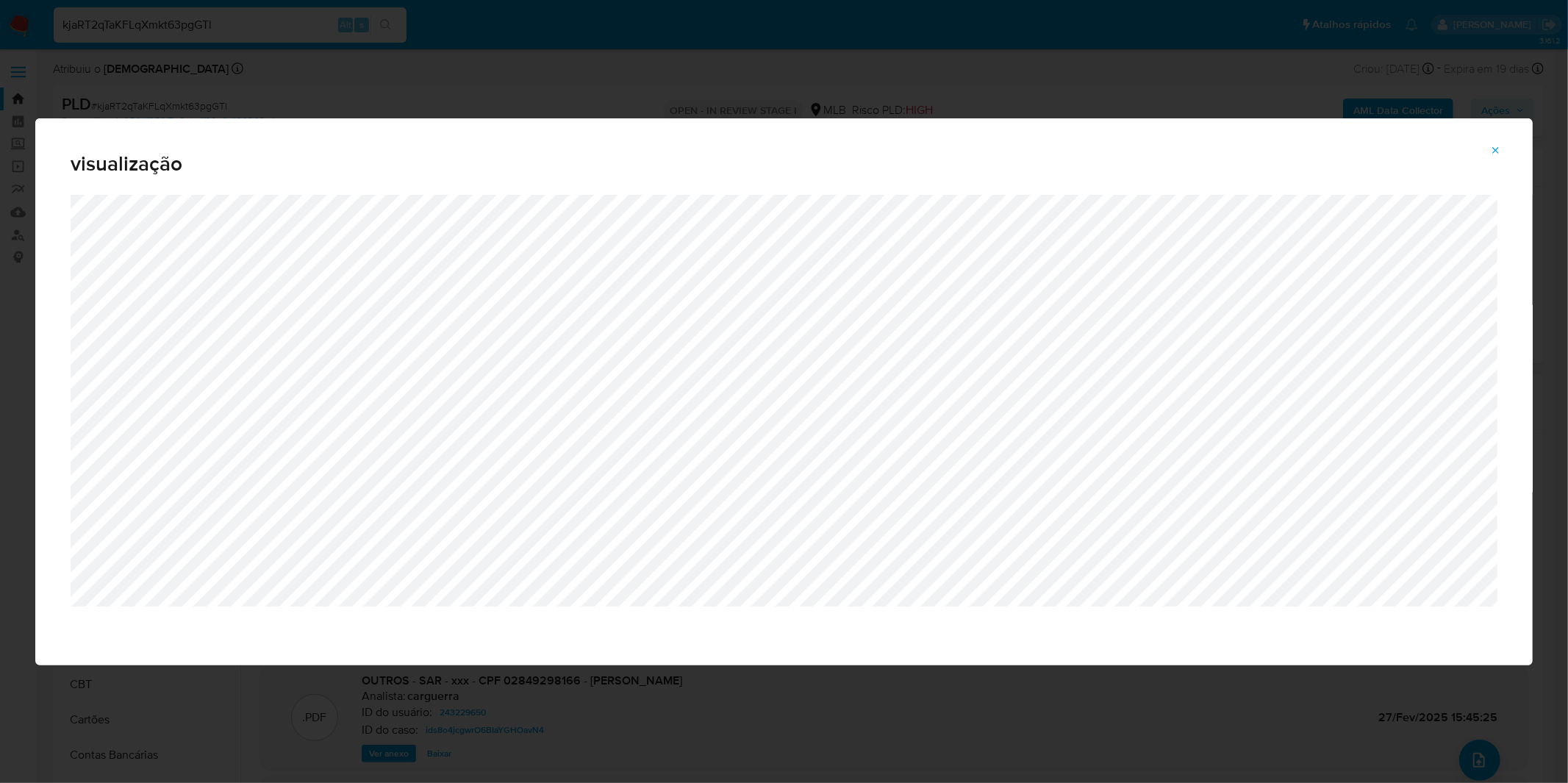
click at [888, 92] on div "visualização" at bounding box center [784, 391] width 1568 height 783
click at [1502, 144] on icon "Attachment preview" at bounding box center [1495, 150] width 12 height 12
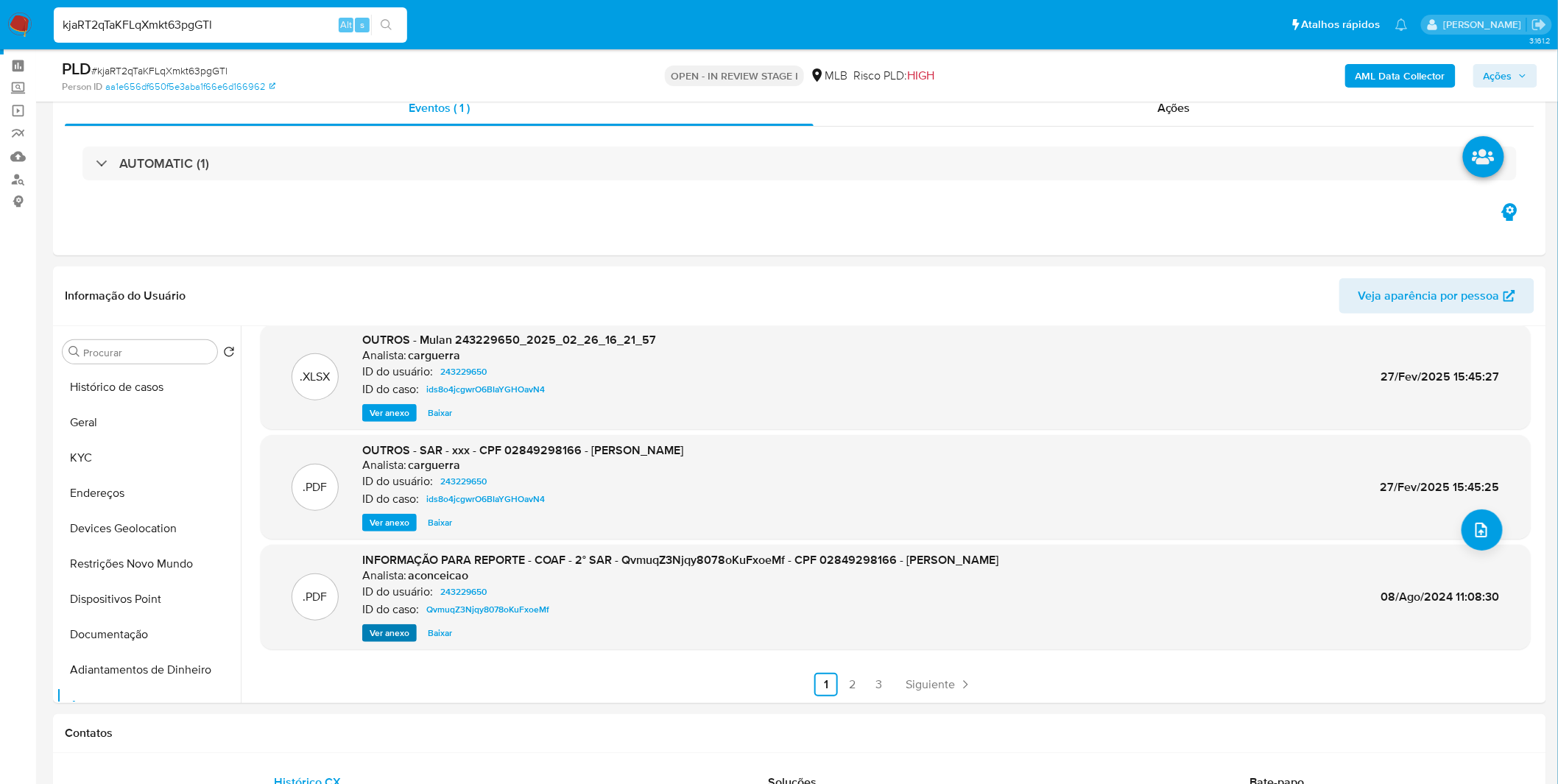
scroll to position [82, 0]
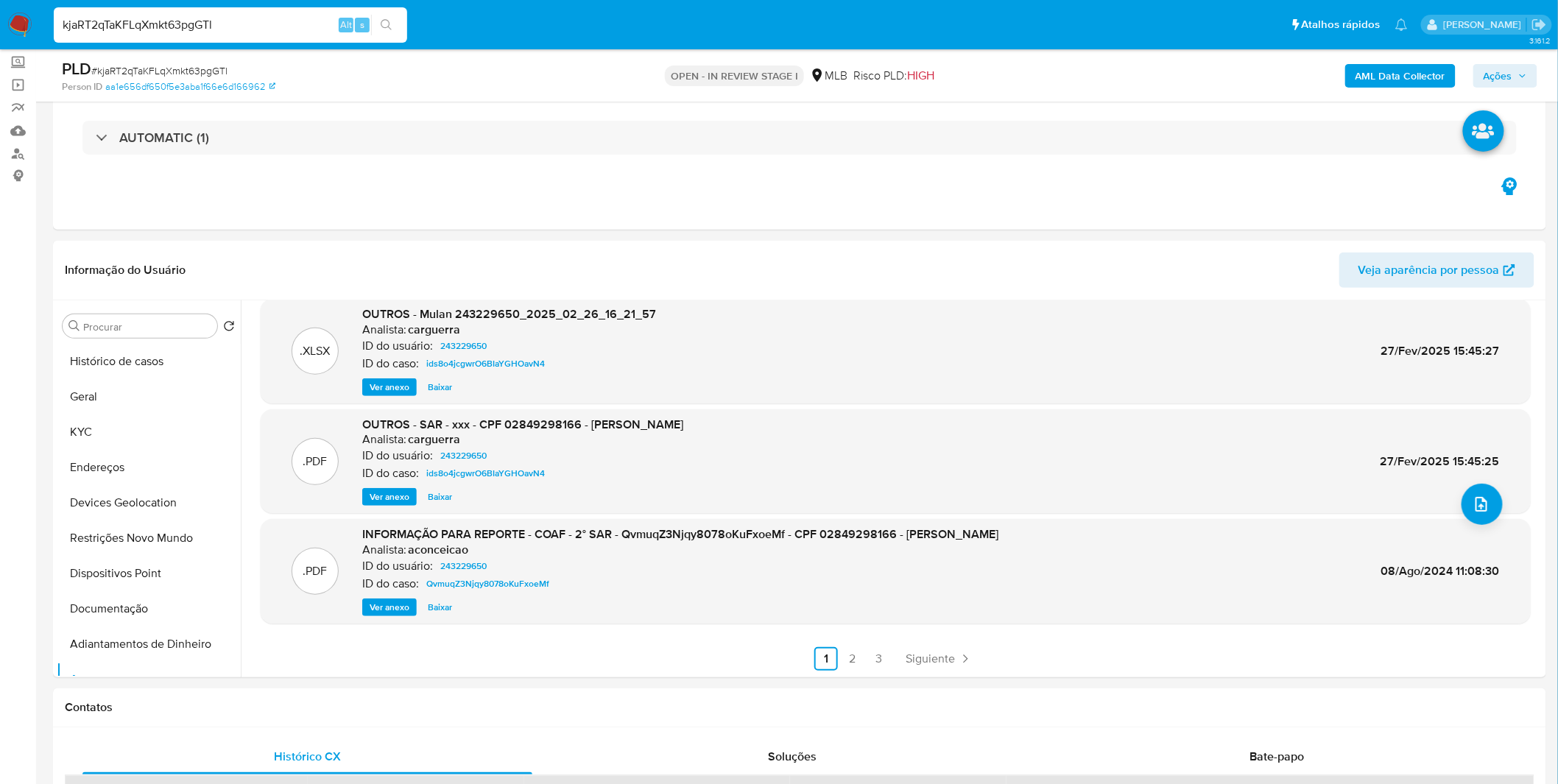
click at [386, 604] on span "Ver anexo" at bounding box center [389, 607] width 40 height 14
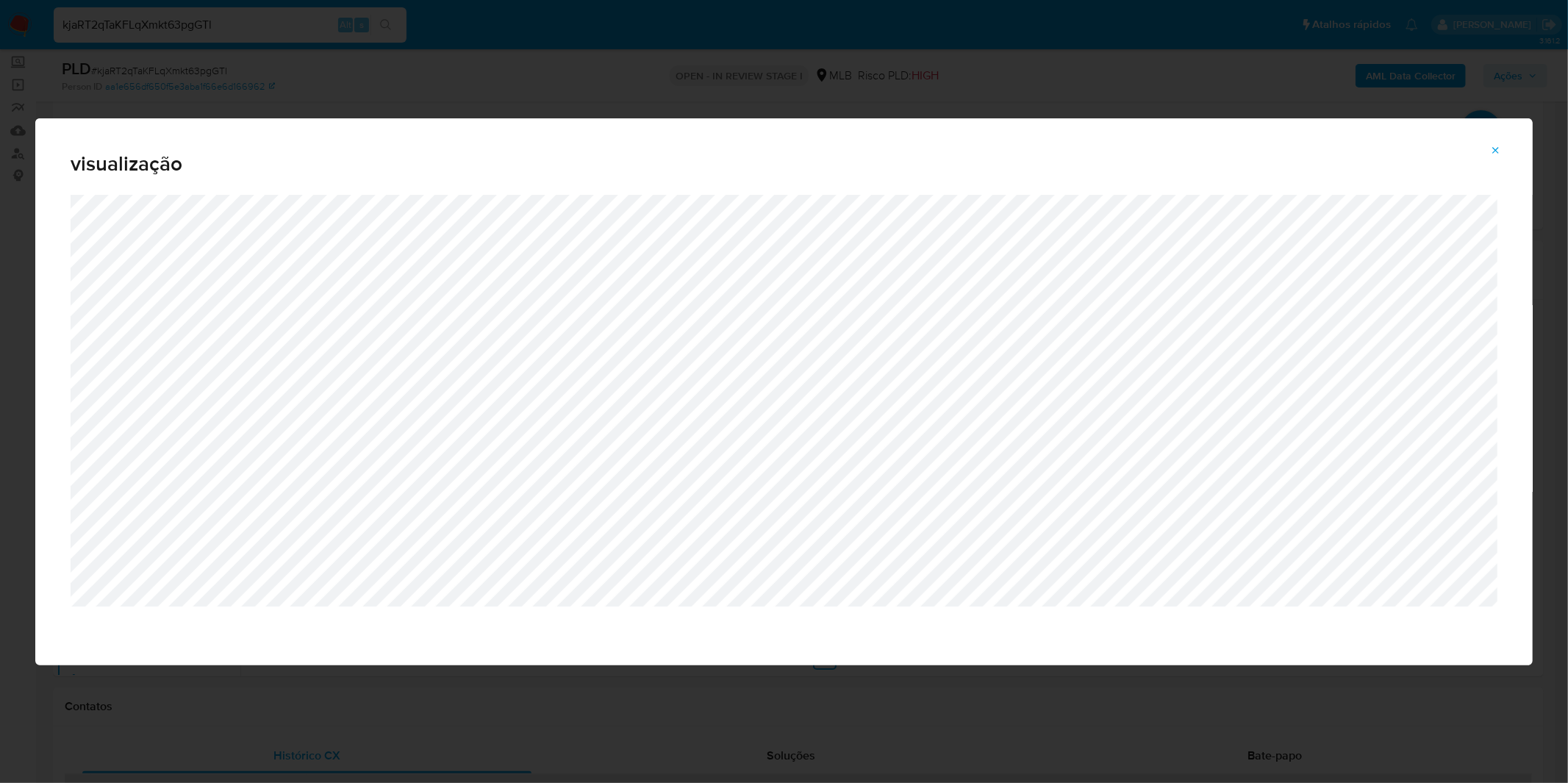
click at [1496, 161] on span "Attachment preview" at bounding box center [1495, 151] width 12 height 21
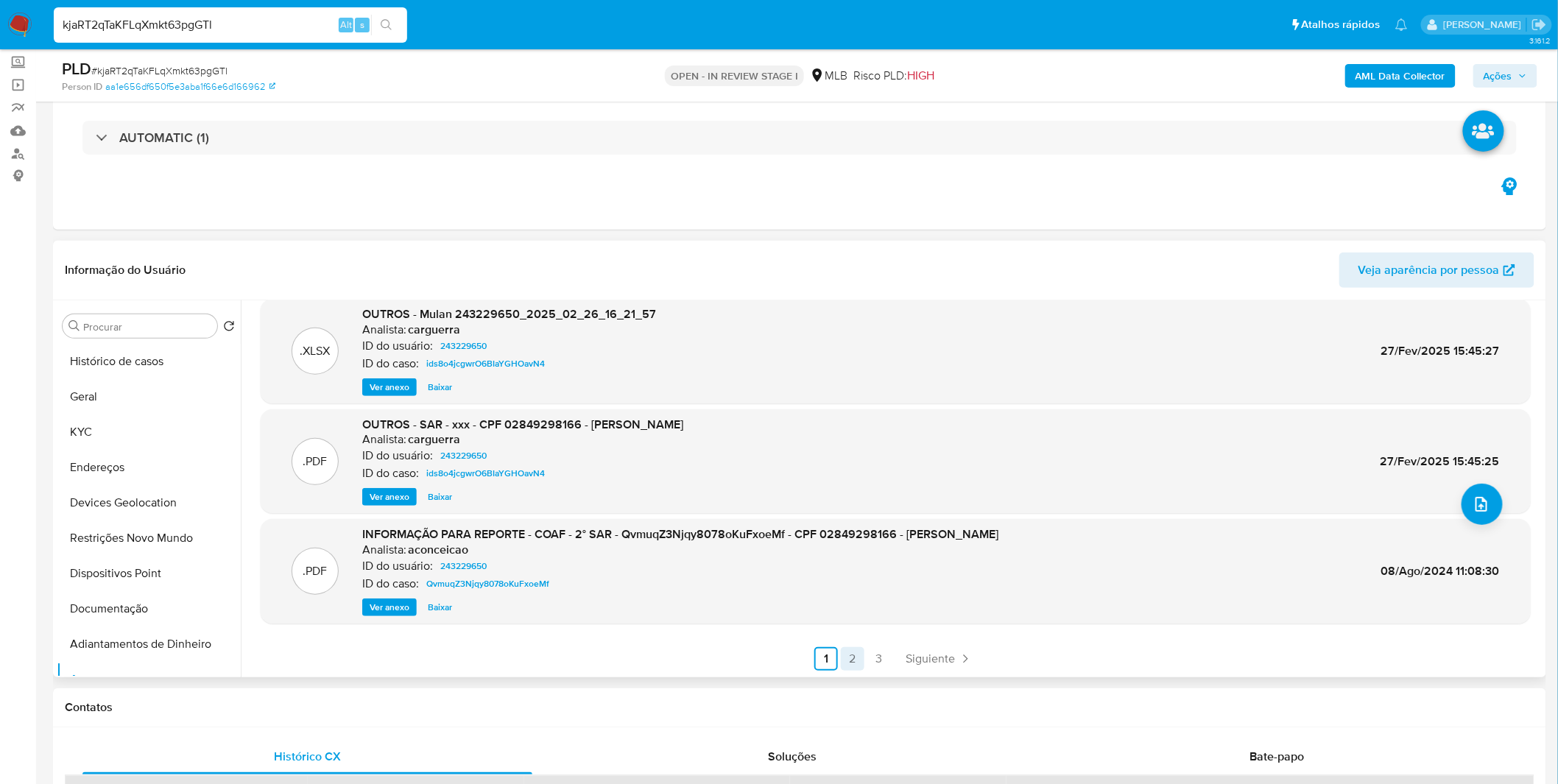
click at [862, 667] on link "2" at bounding box center [853, 658] width 23 height 23
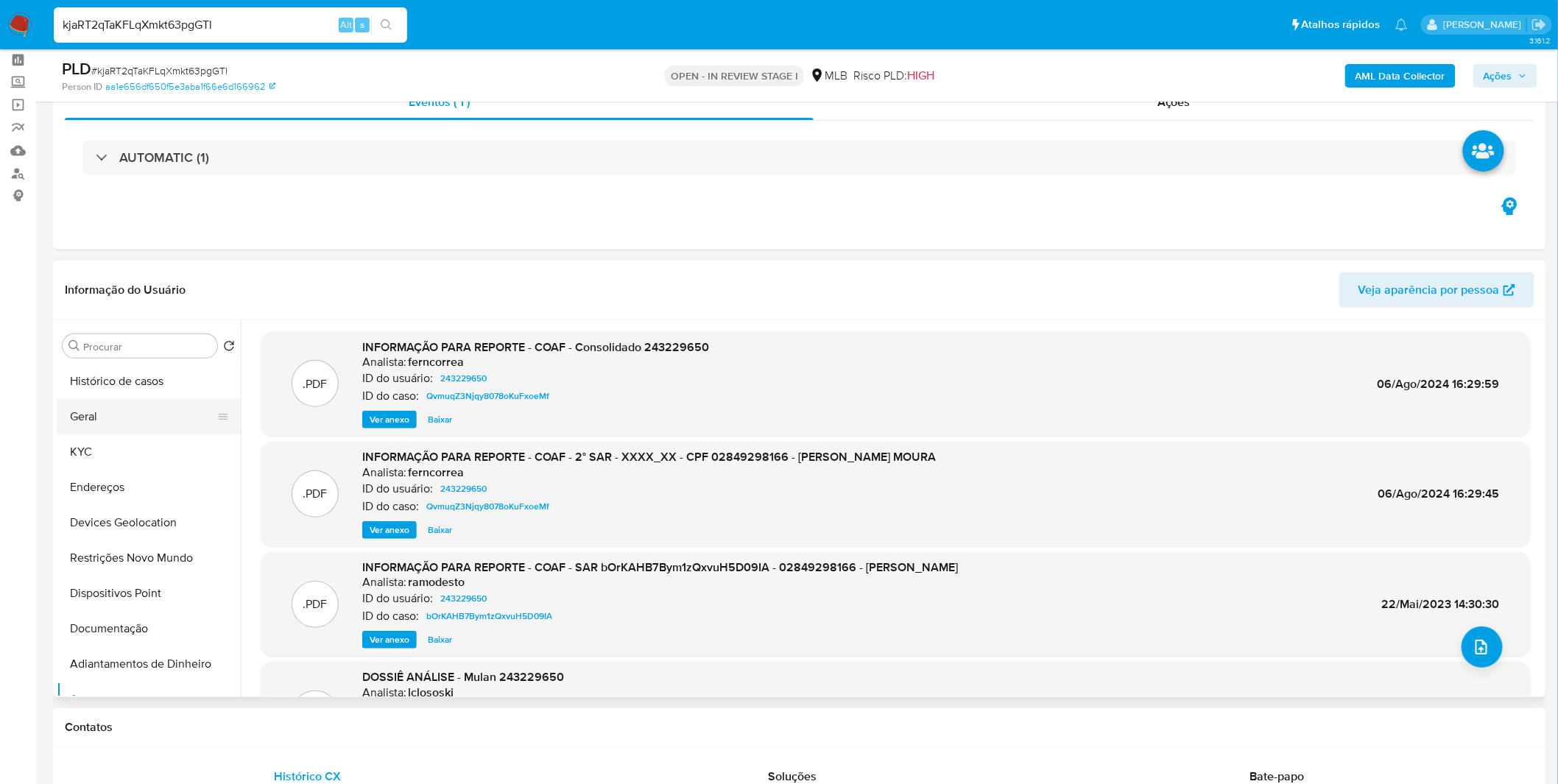
scroll to position [0, 0]
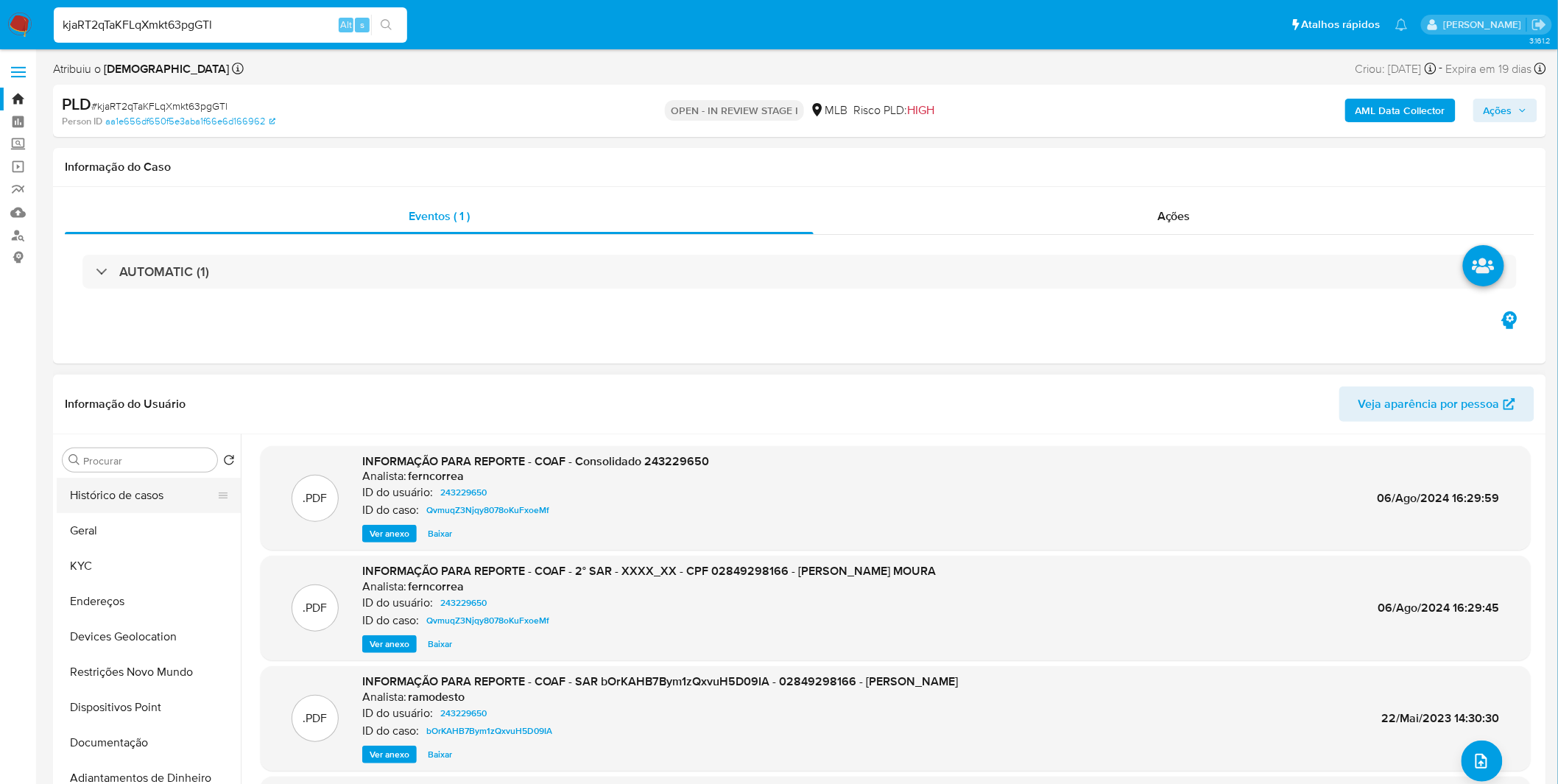
click at [129, 505] on button "Histórico de casos" at bounding box center [143, 495] width 173 height 35
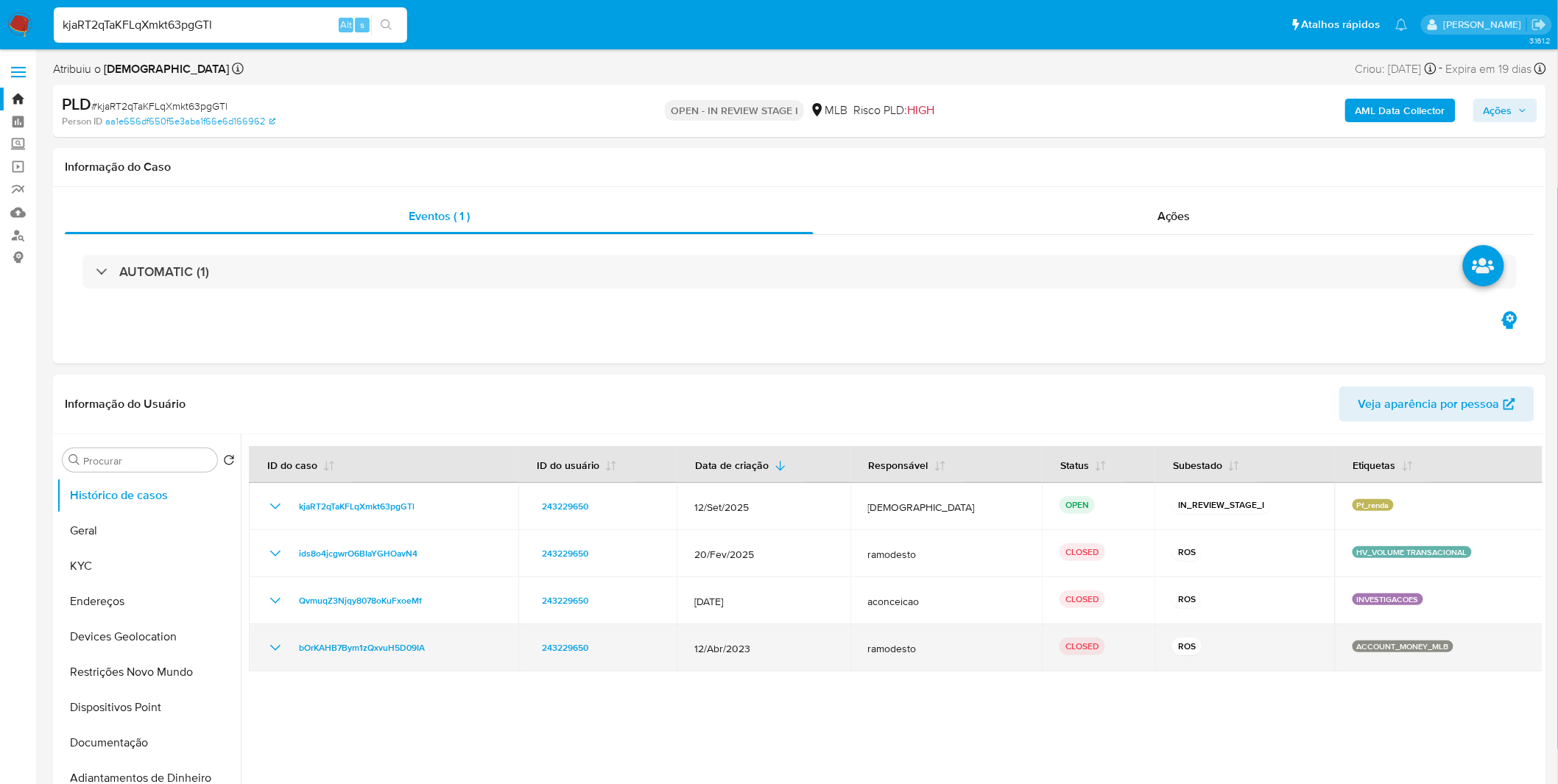
click at [263, 647] on td "bOrKAHB7Bym1zQxvuH5D09IA" at bounding box center [384, 647] width 270 height 47
click at [270, 647] on icon "Mostrar/Ocultar" at bounding box center [276, 647] width 18 height 18
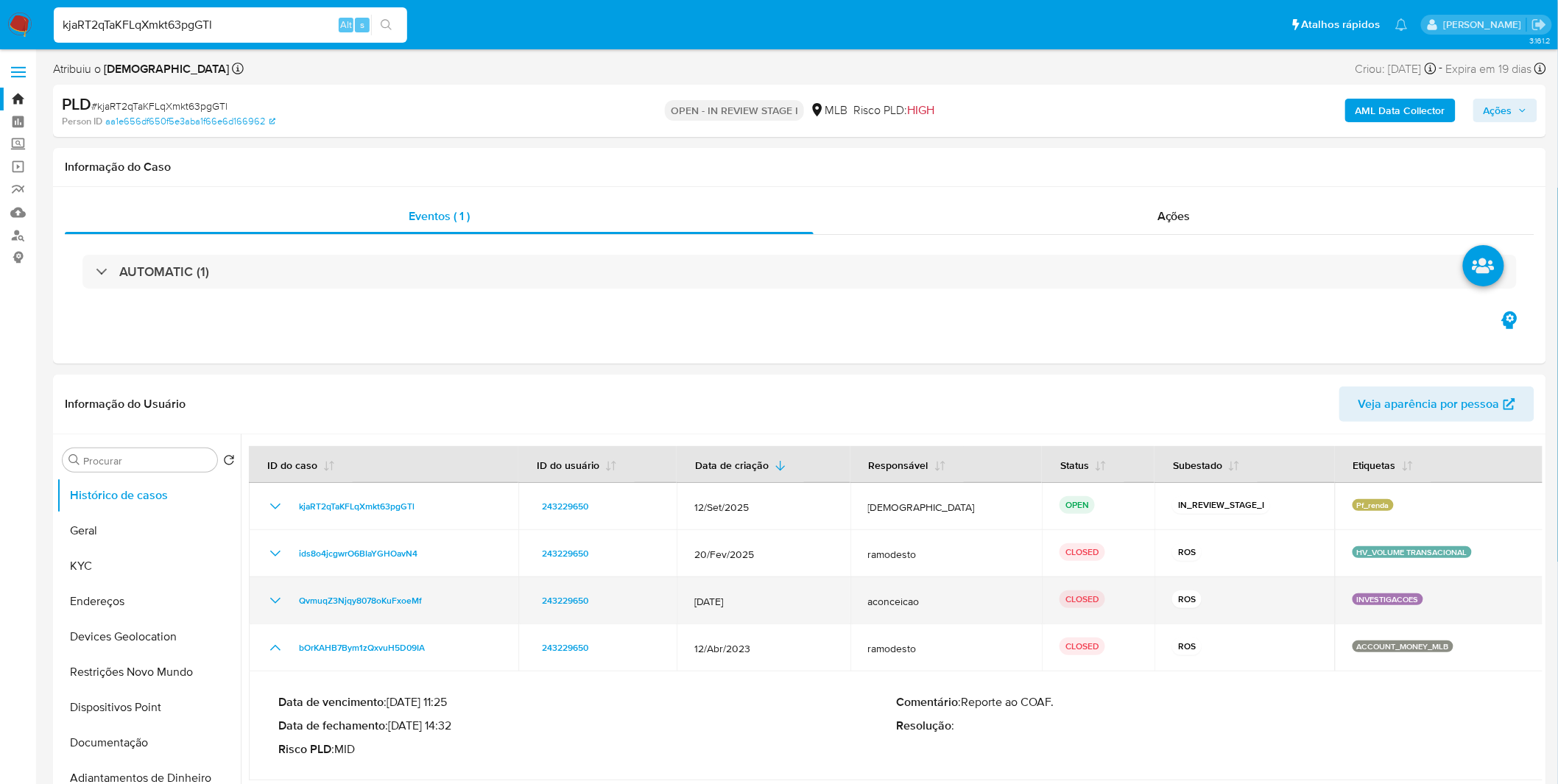
click at [269, 609] on icon "Mostrar/Ocultar" at bounding box center [276, 601] width 18 height 18
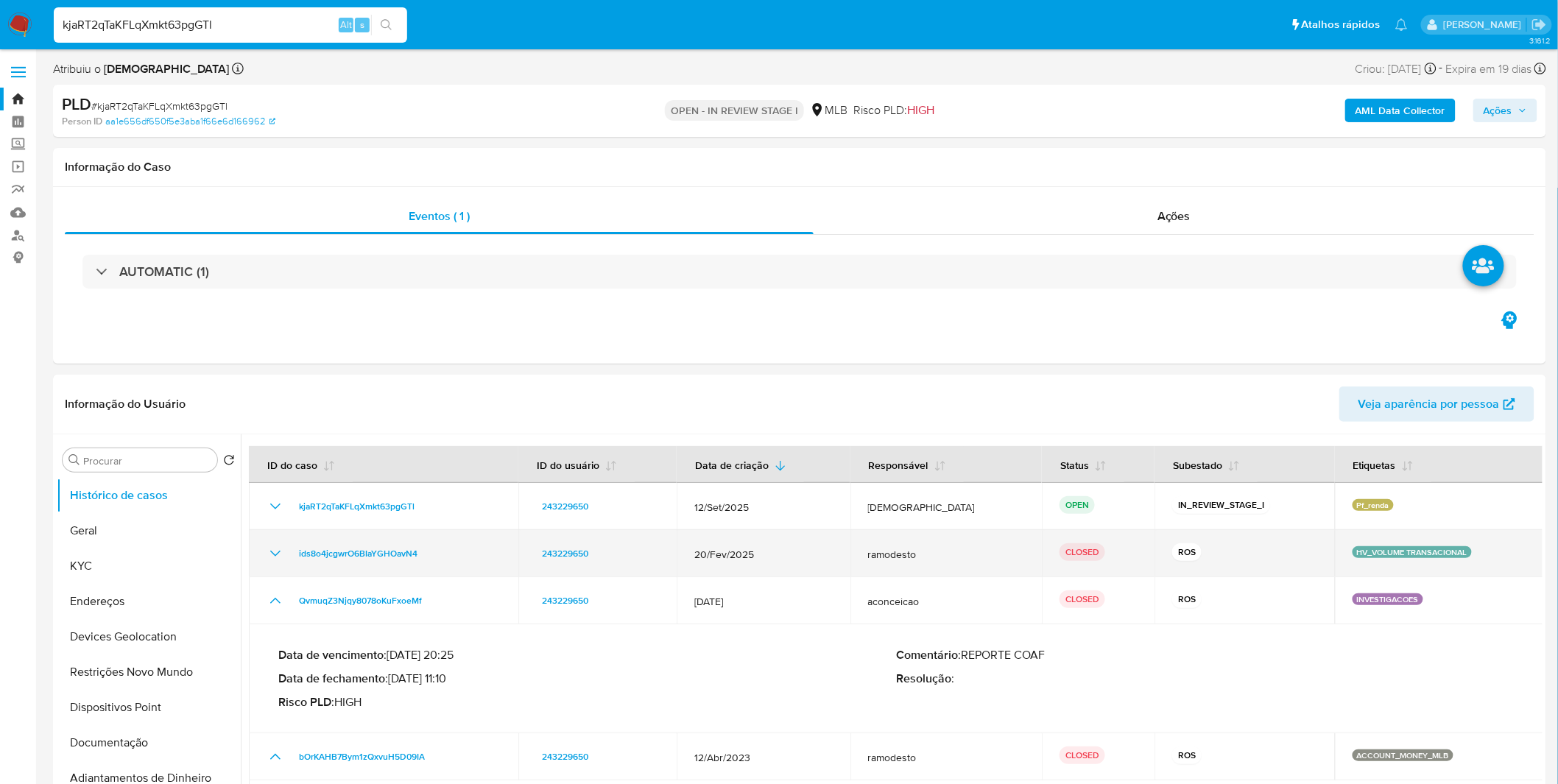
click at [271, 545] on icon "Mostrar/Ocultar" at bounding box center [276, 554] width 18 height 18
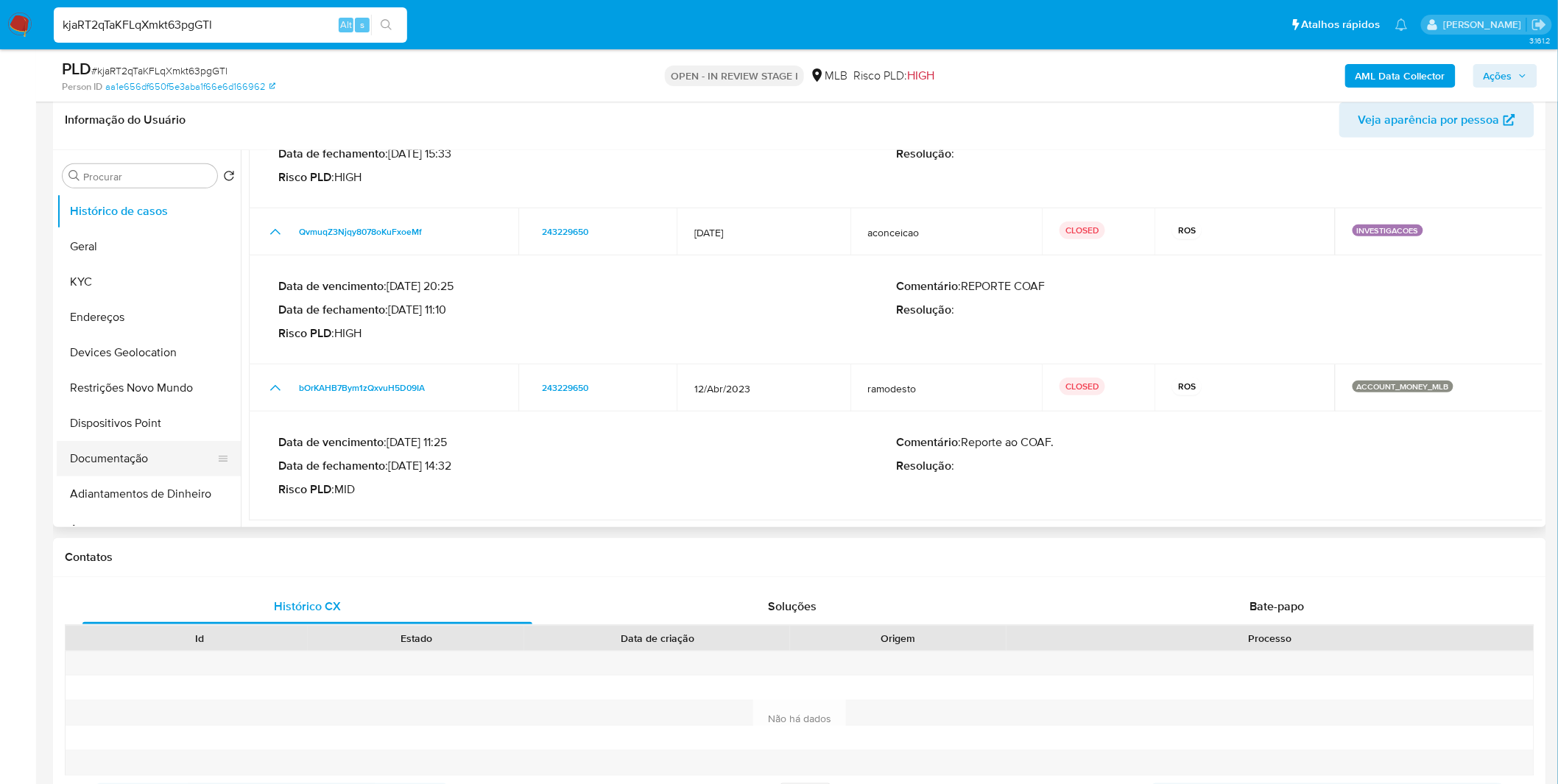
scroll to position [82, 0]
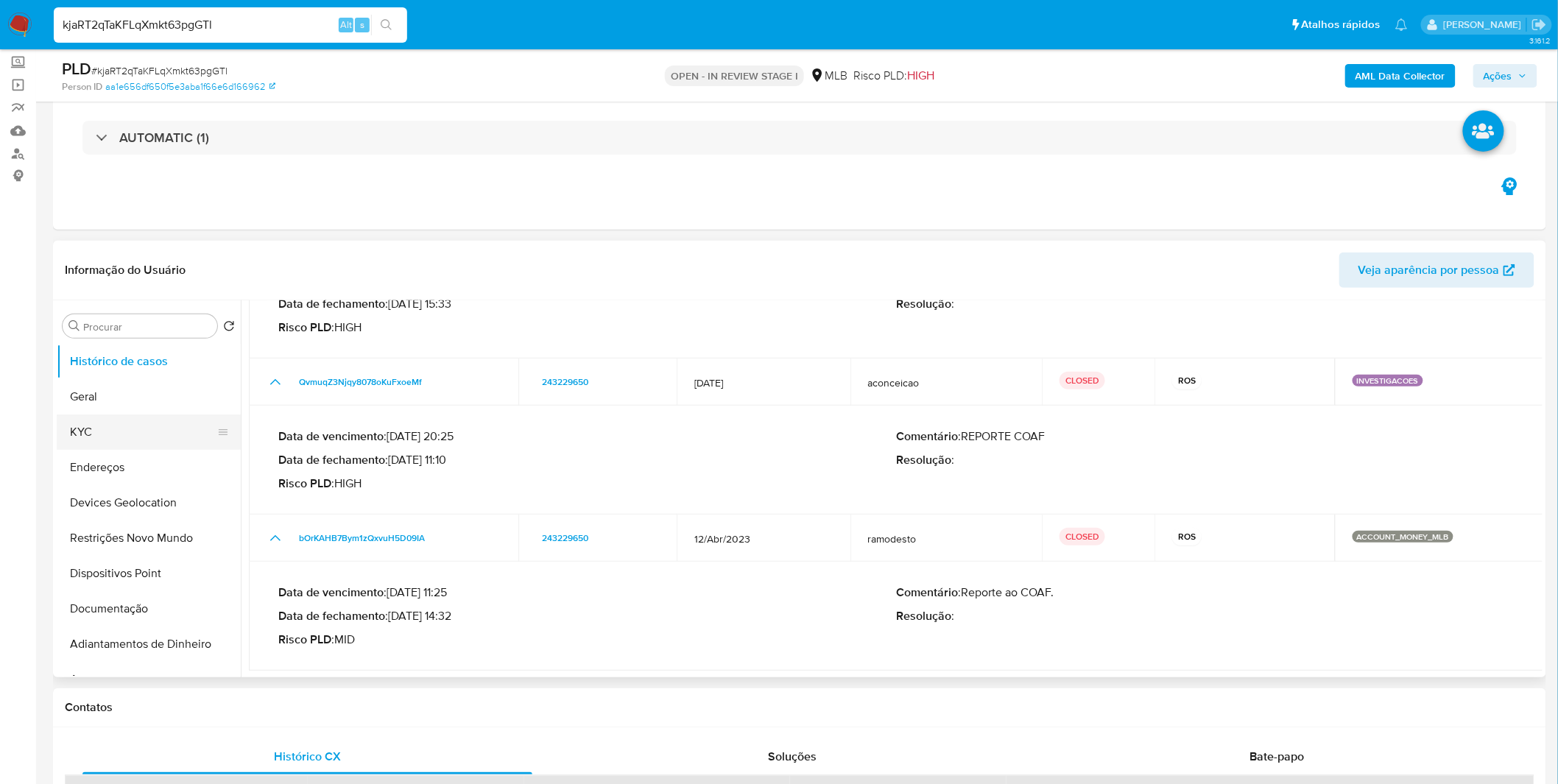
click at [135, 438] on button "KYC" at bounding box center [143, 431] width 173 height 35
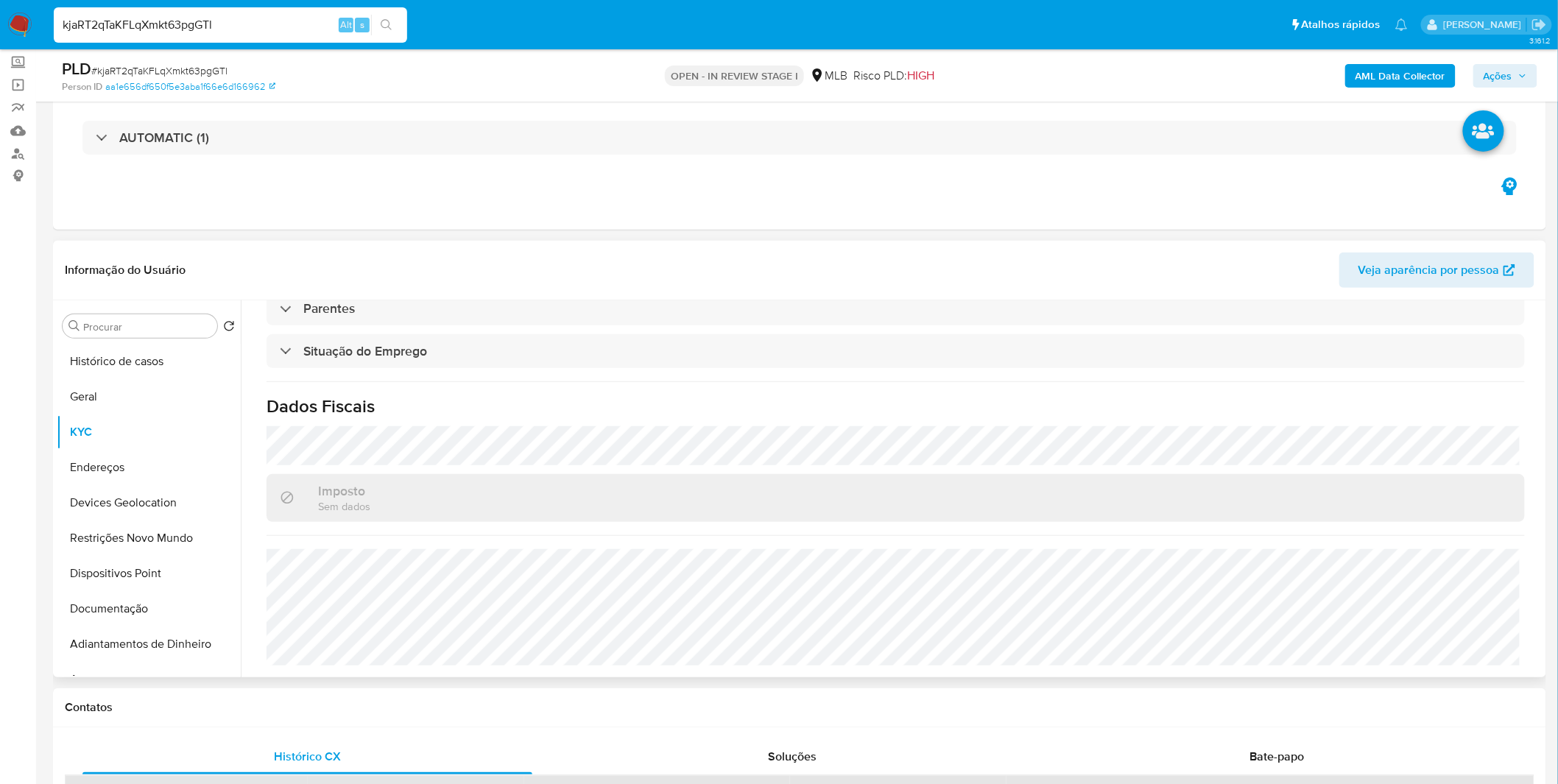
scroll to position [612, 0]
click at [84, 17] on input "kjaRT2qTaKFLqXmkt63pgGTl" at bounding box center [230, 24] width 353 height 19
paste input "oJde9FuFjLOPGD5hpdxBOtjs"
type input "oJde9FuFjLOPGD5hpdxBOtjs"
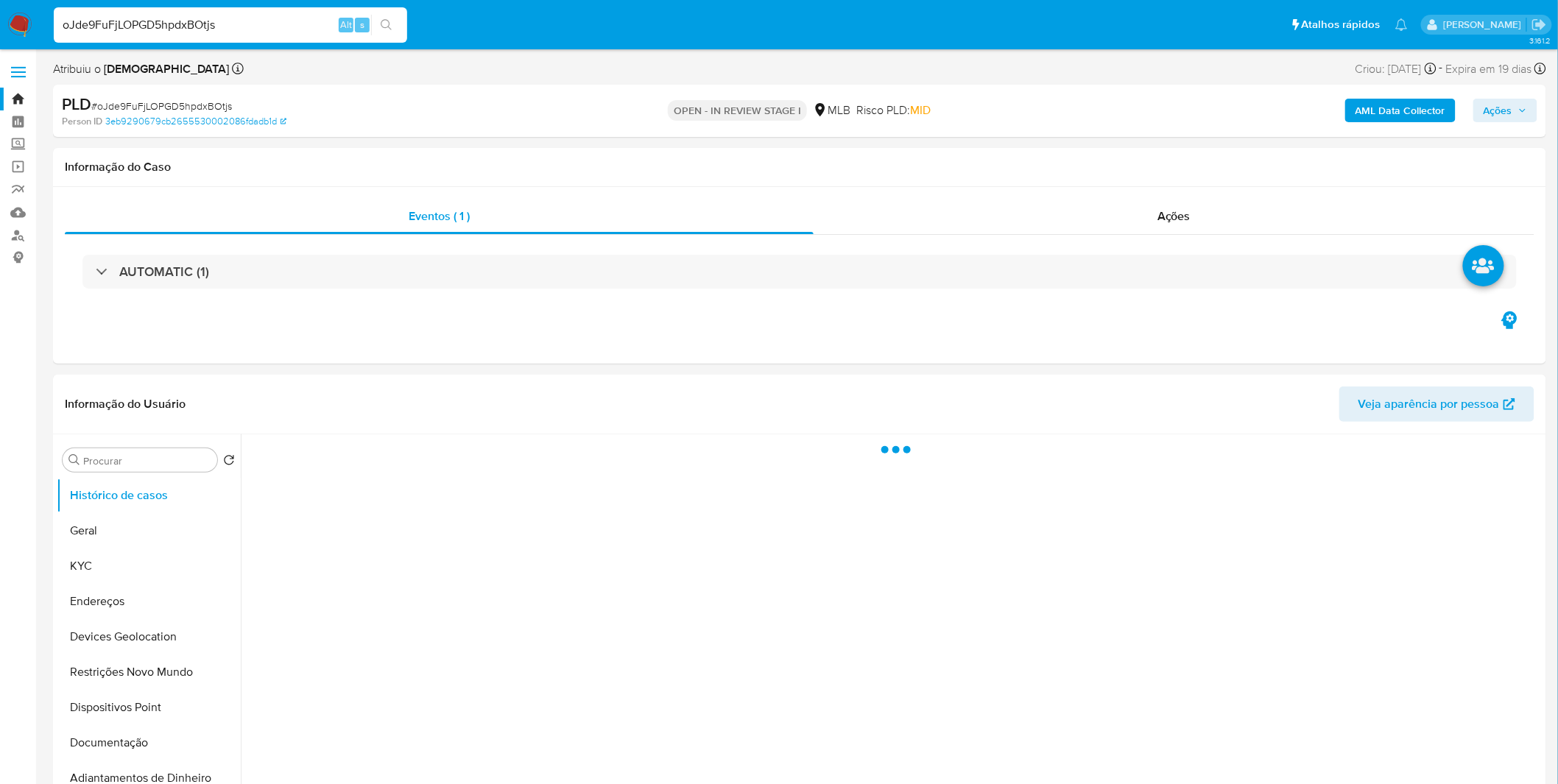
select select "10"
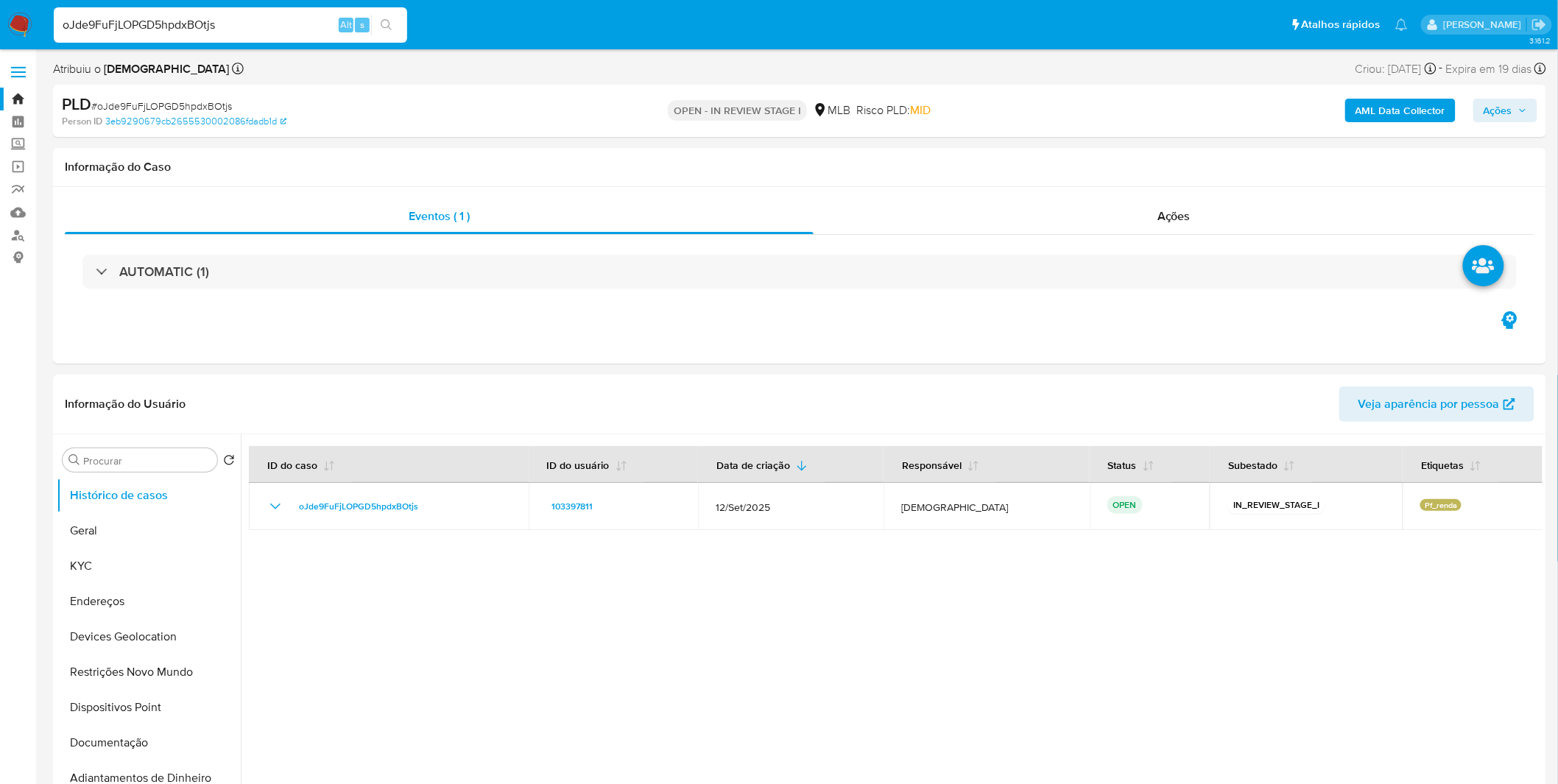
click at [24, 20] on img at bounding box center [20, 25] width 25 height 25
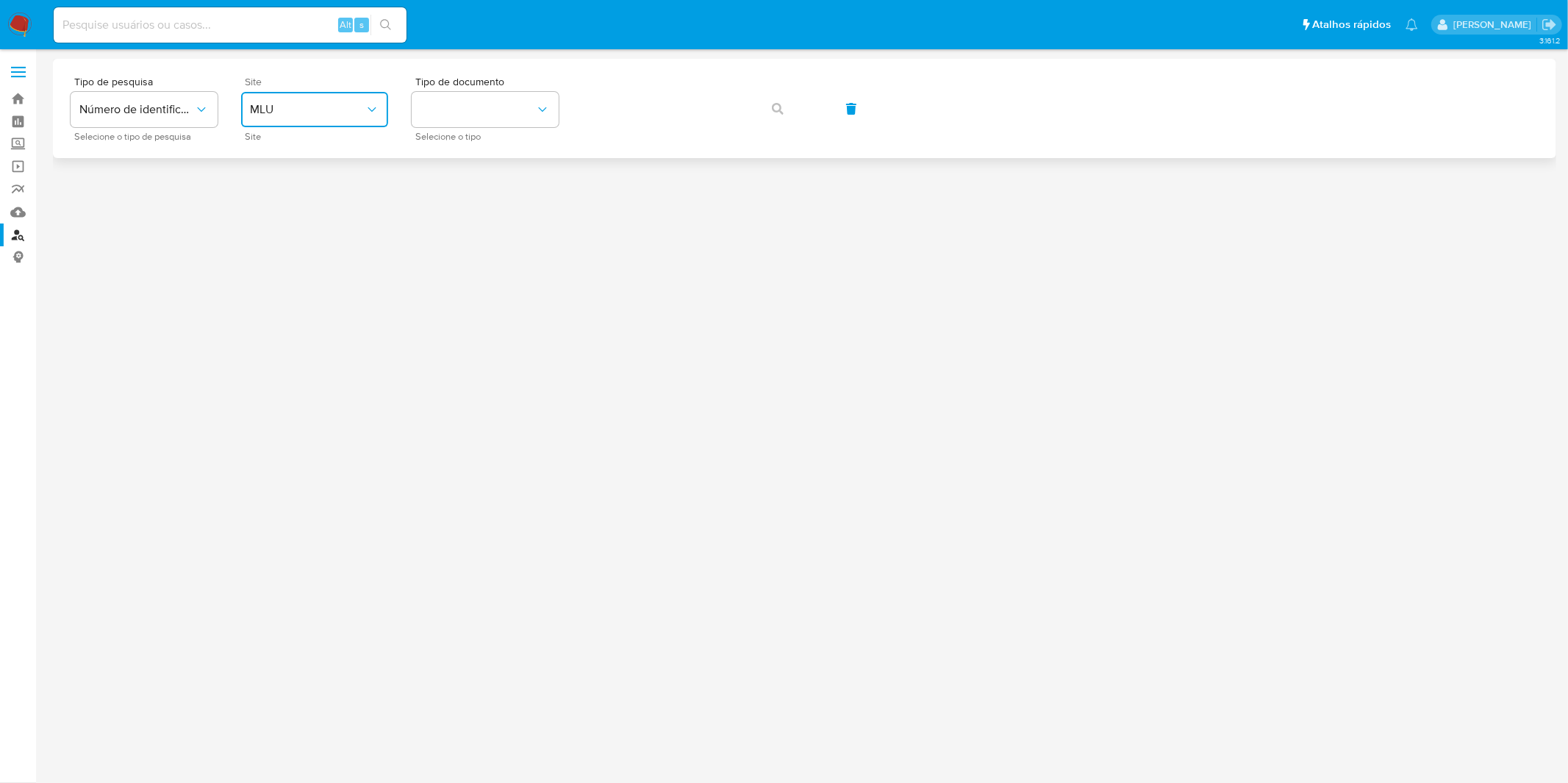
click at [336, 112] on span "MLU" at bounding box center [308, 109] width 115 height 14
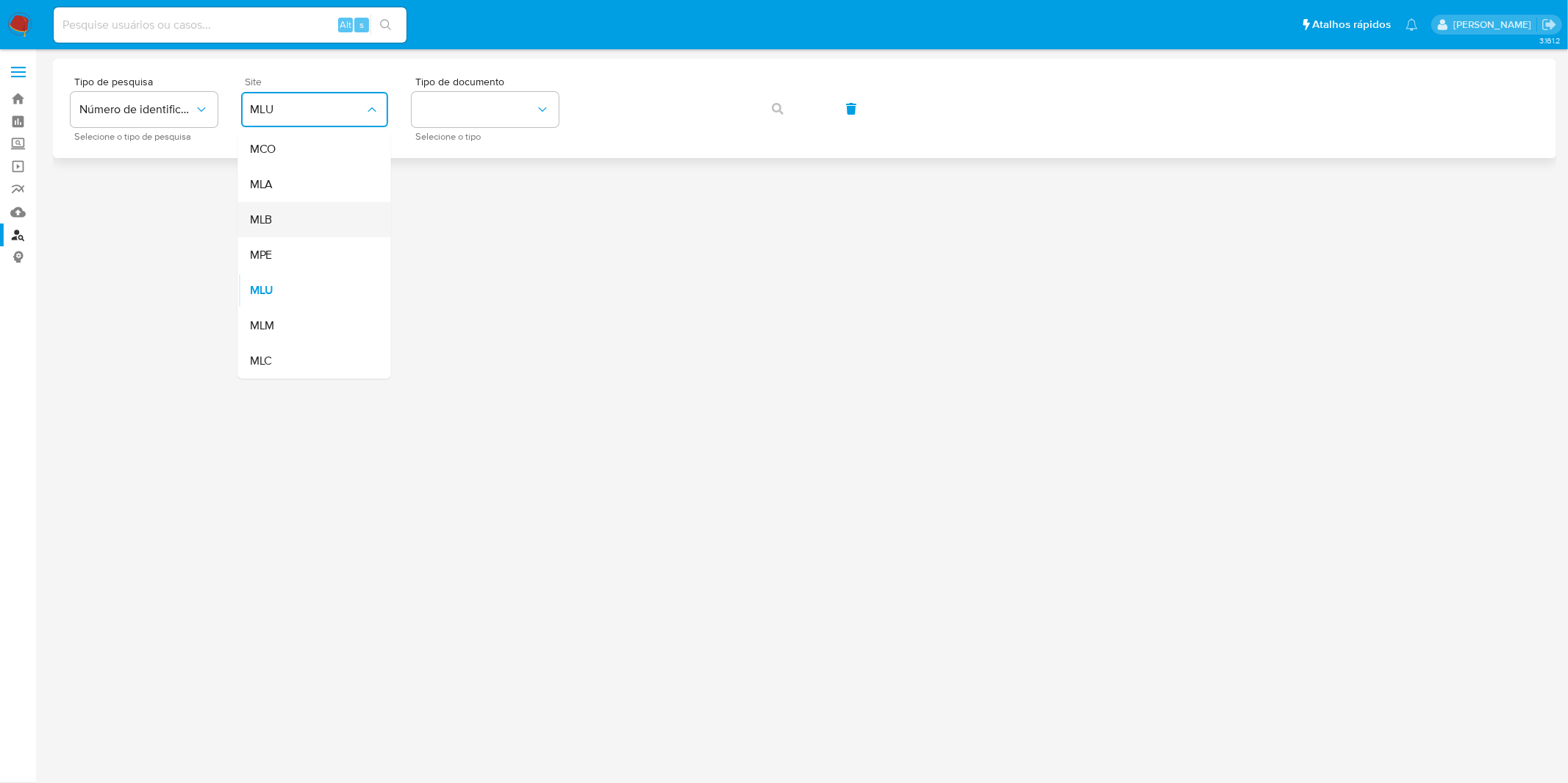
click at [314, 215] on div "MLB" at bounding box center [310, 219] width 120 height 35
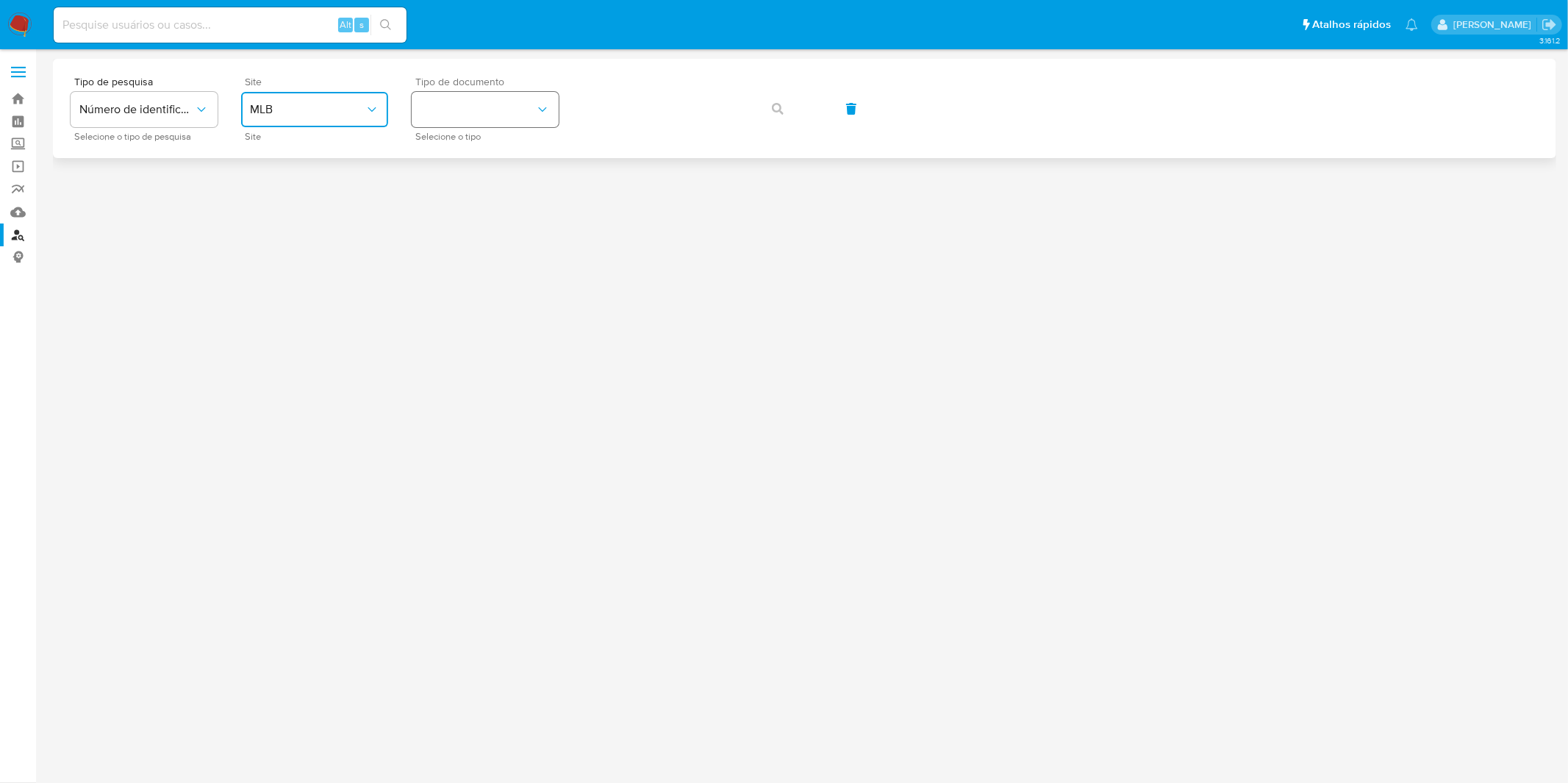
click at [438, 126] on button "identificationType" at bounding box center [485, 109] width 147 height 35
click at [459, 205] on div "CPF CPF" at bounding box center [481, 206] width 120 height 50
click at [788, 107] on button "button" at bounding box center [778, 109] width 50 height 35
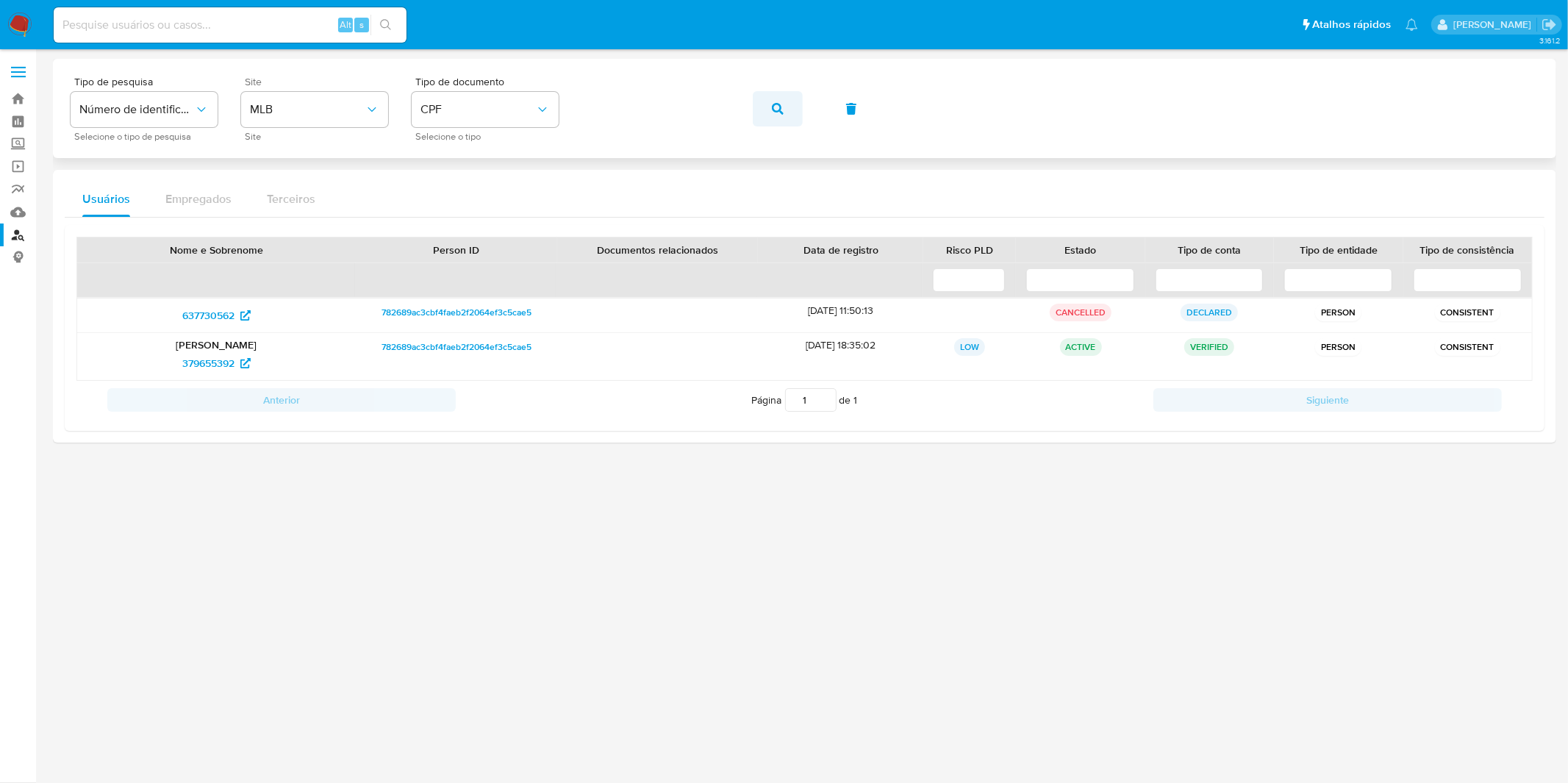
click at [769, 115] on button "button" at bounding box center [778, 109] width 50 height 35
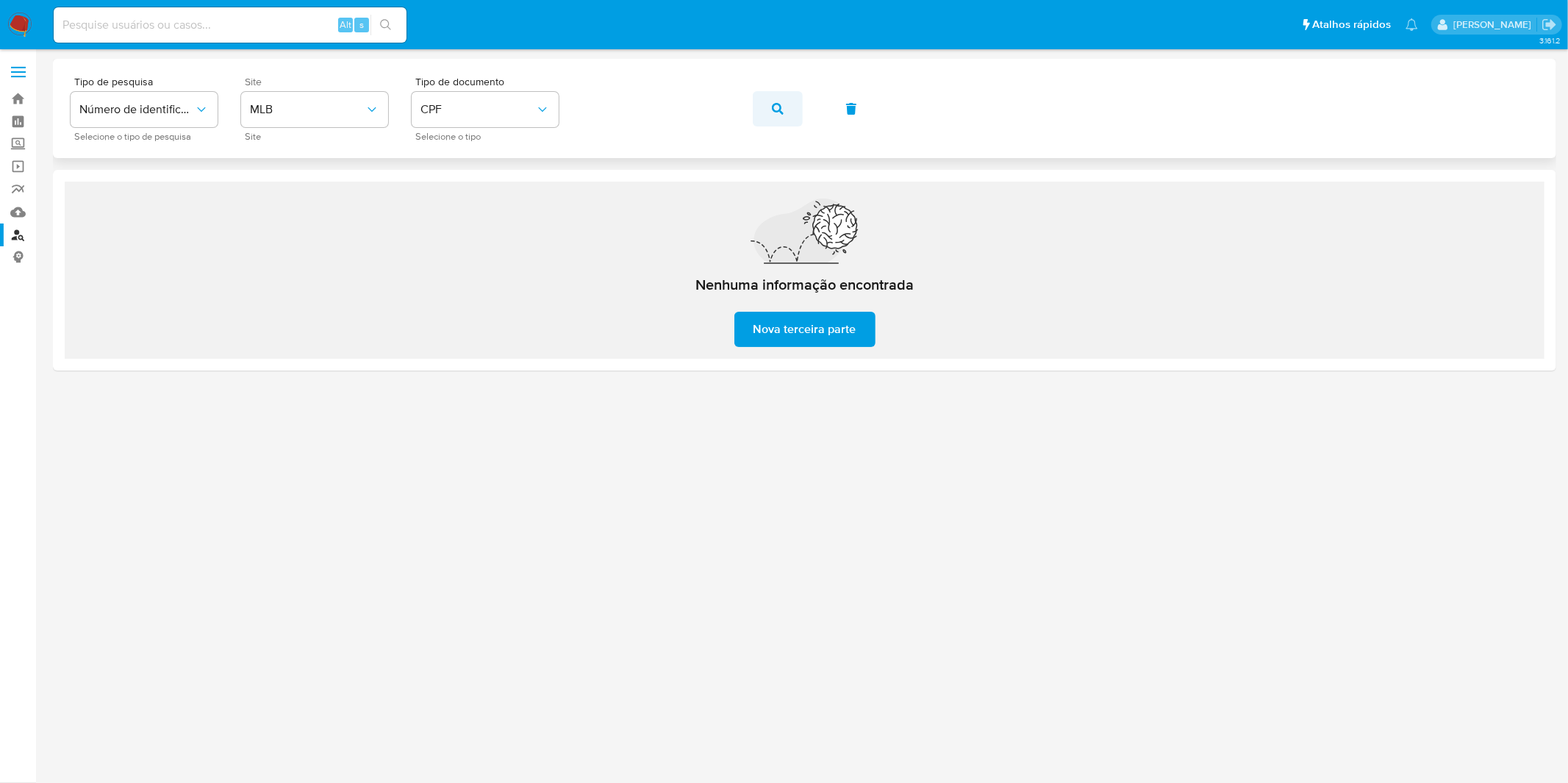
click at [784, 116] on button "button" at bounding box center [778, 109] width 50 height 35
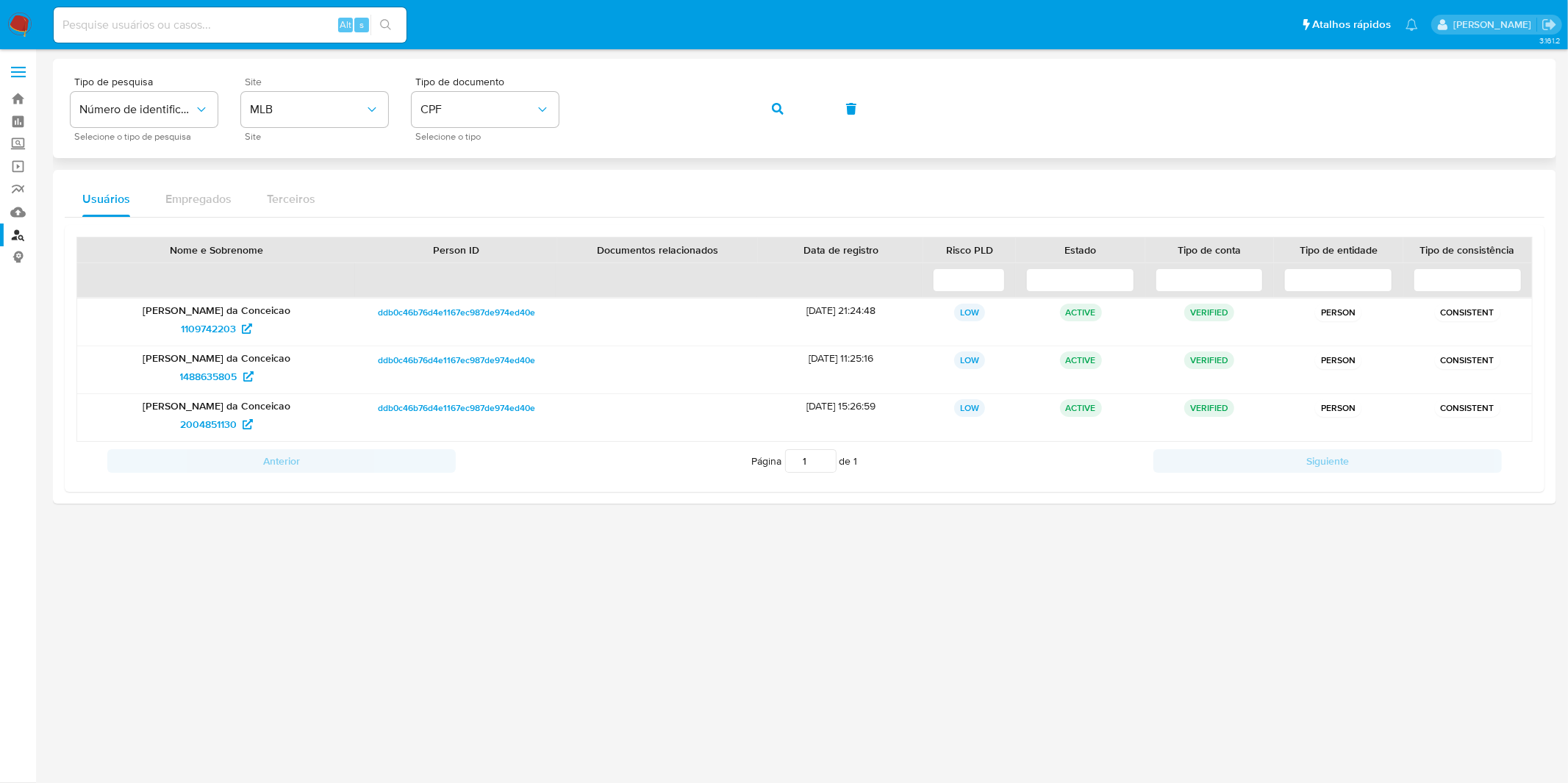
drag, startPoint x: 772, startPoint y: 110, endPoint x: 757, endPoint y: 86, distance: 28.3
click at [774, 110] on icon "button" at bounding box center [778, 109] width 12 height 12
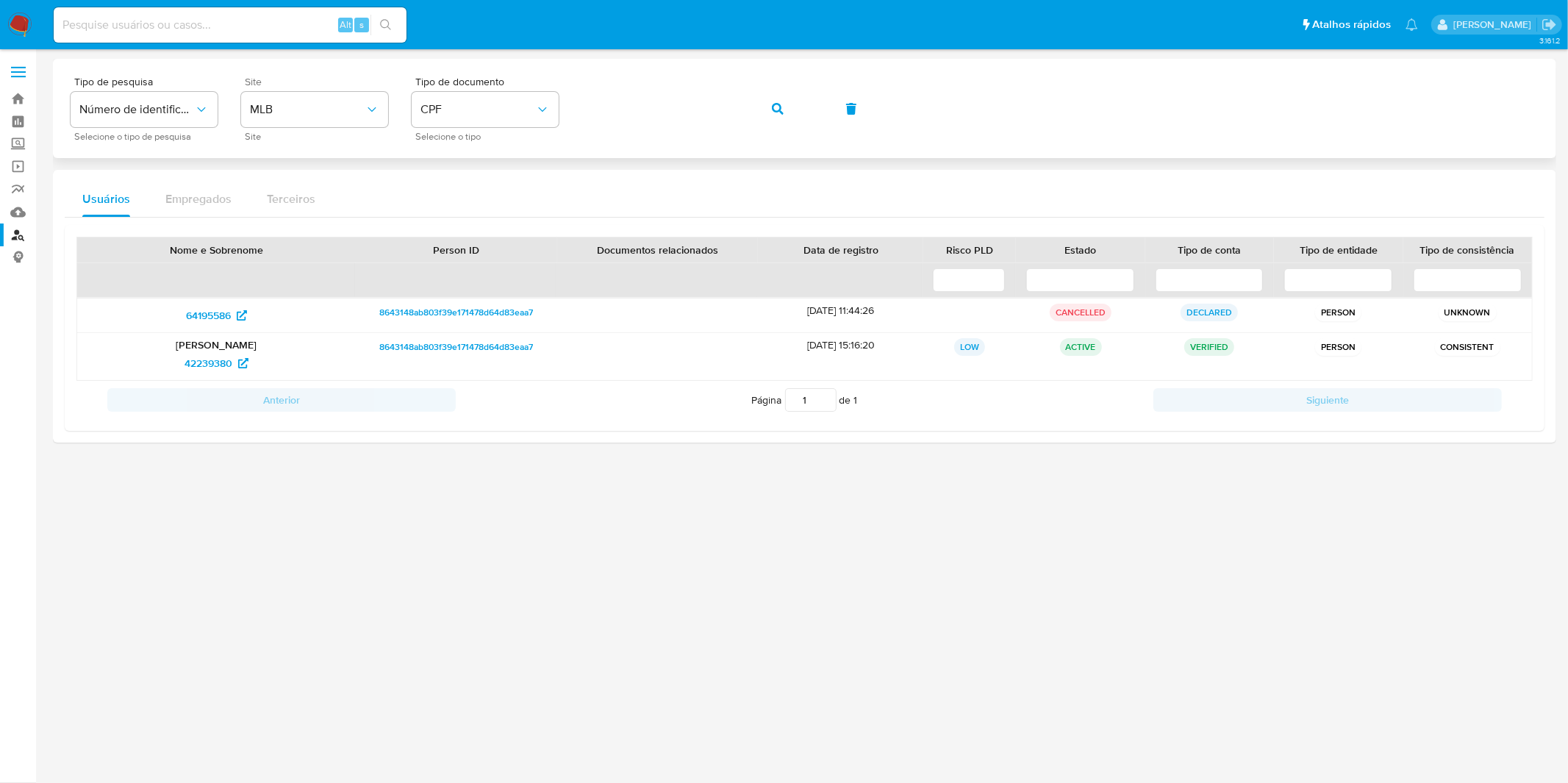
drag, startPoint x: 790, startPoint y: 108, endPoint x: 781, endPoint y: 91, distance: 19.2
click at [789, 108] on button "button" at bounding box center [778, 109] width 50 height 35
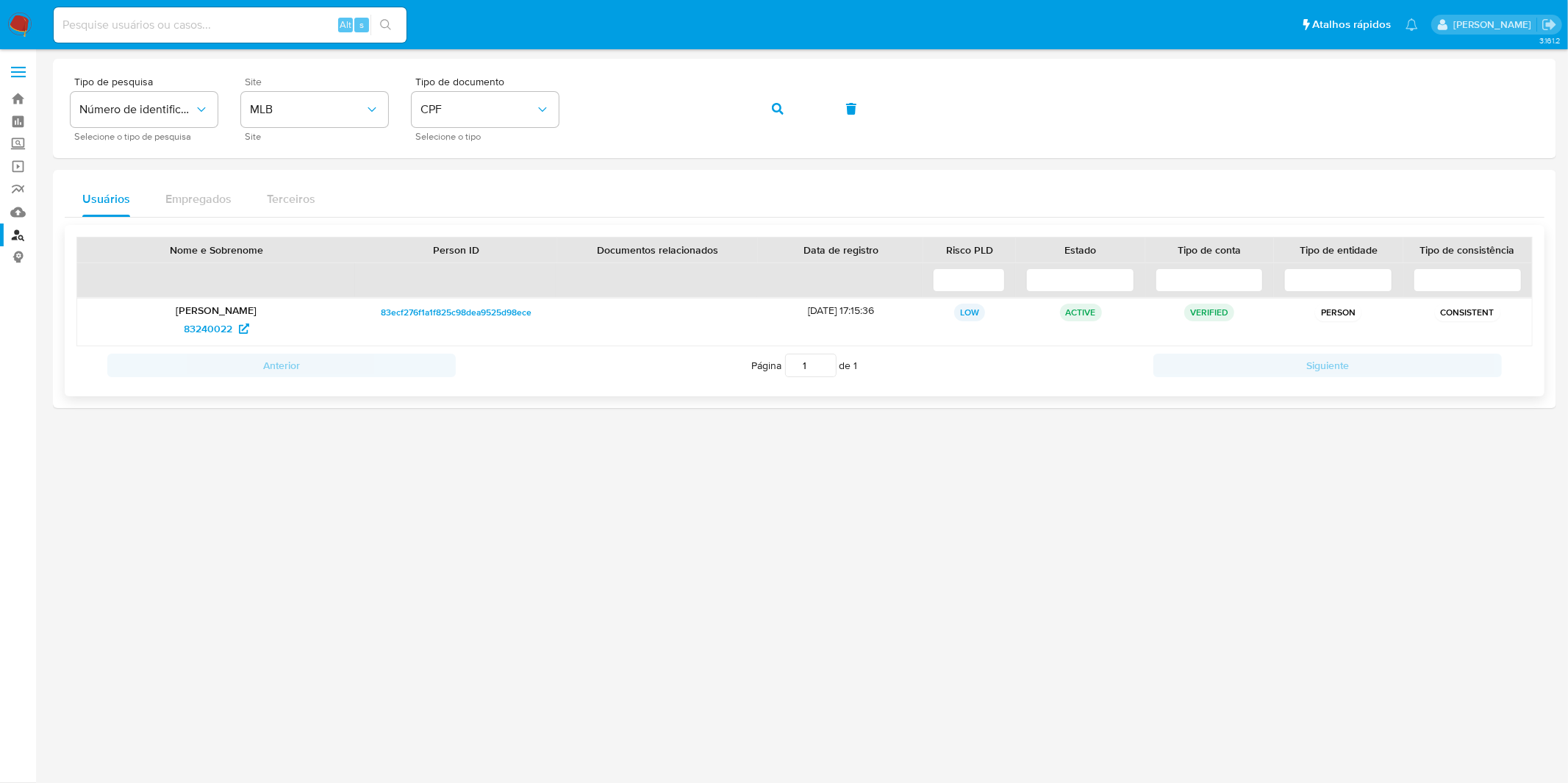
drag, startPoint x: 229, startPoint y: 348, endPoint x: 219, endPoint y: 346, distance: 10.2
click at [774, 112] on icon "button" at bounding box center [778, 109] width 12 height 12
click at [770, 109] on button "button" at bounding box center [778, 109] width 50 height 35
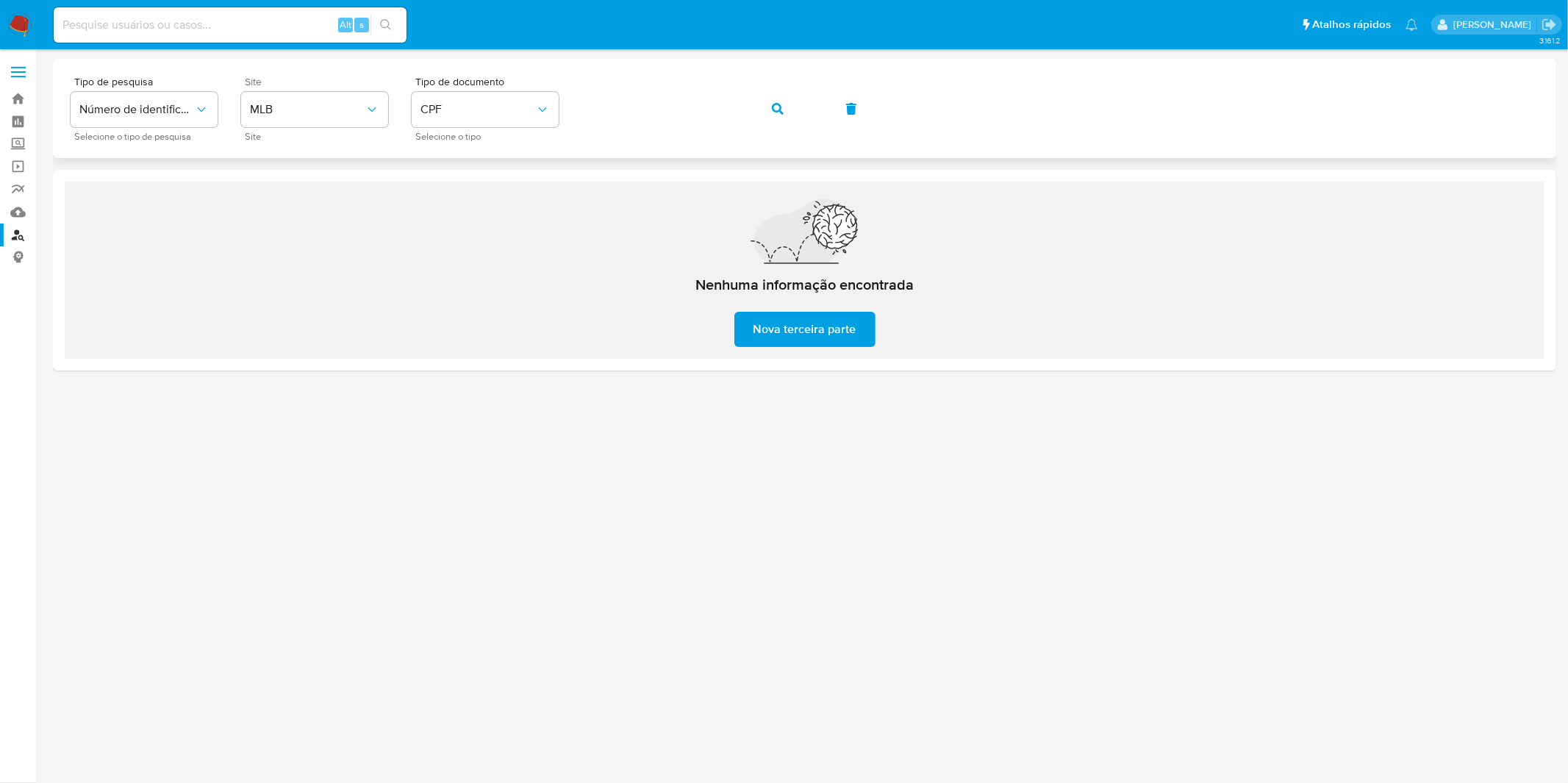
click at [775, 108] on icon "button" at bounding box center [778, 109] width 12 height 12
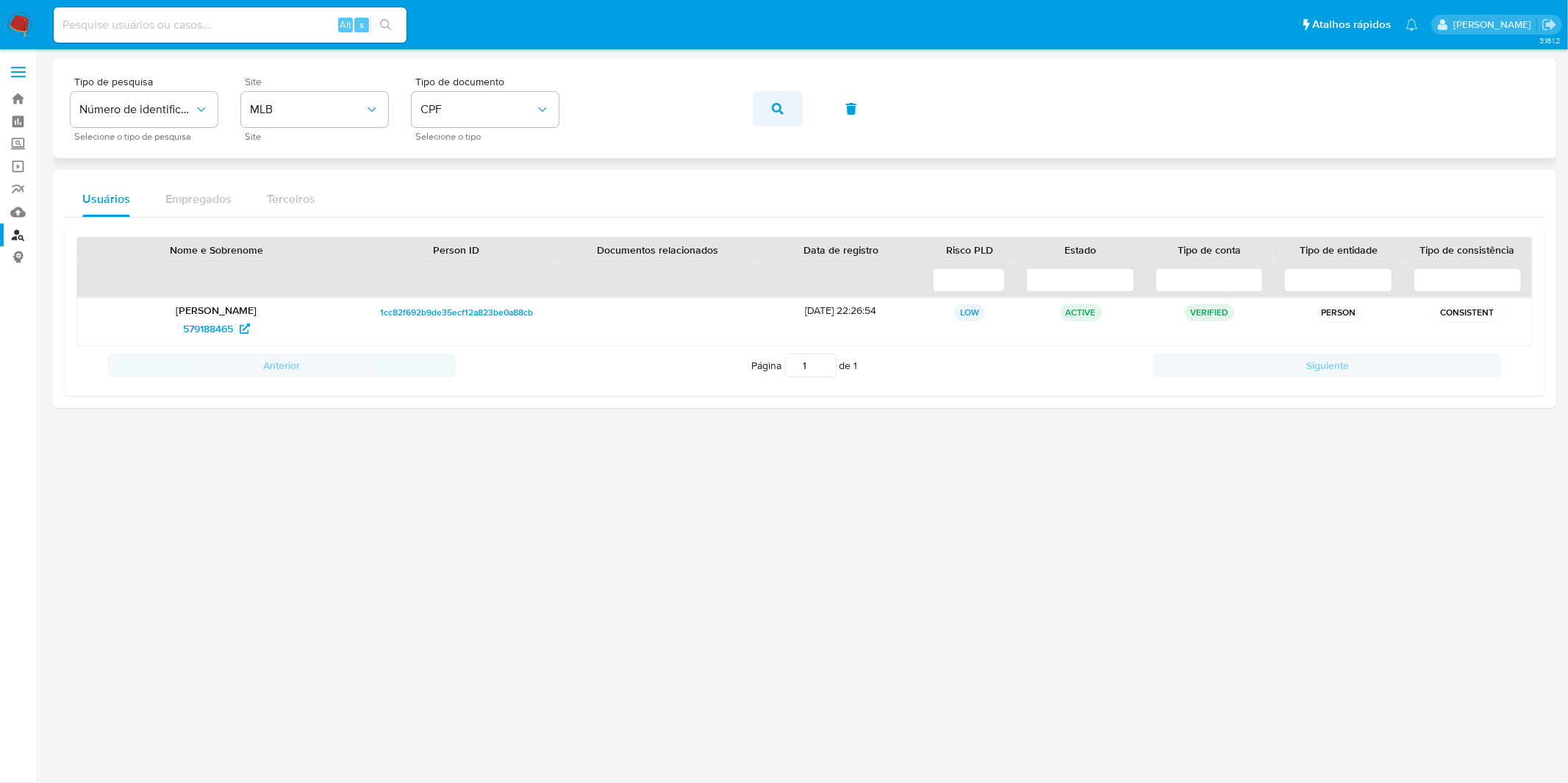
click at [770, 103] on button "button" at bounding box center [778, 109] width 50 height 35
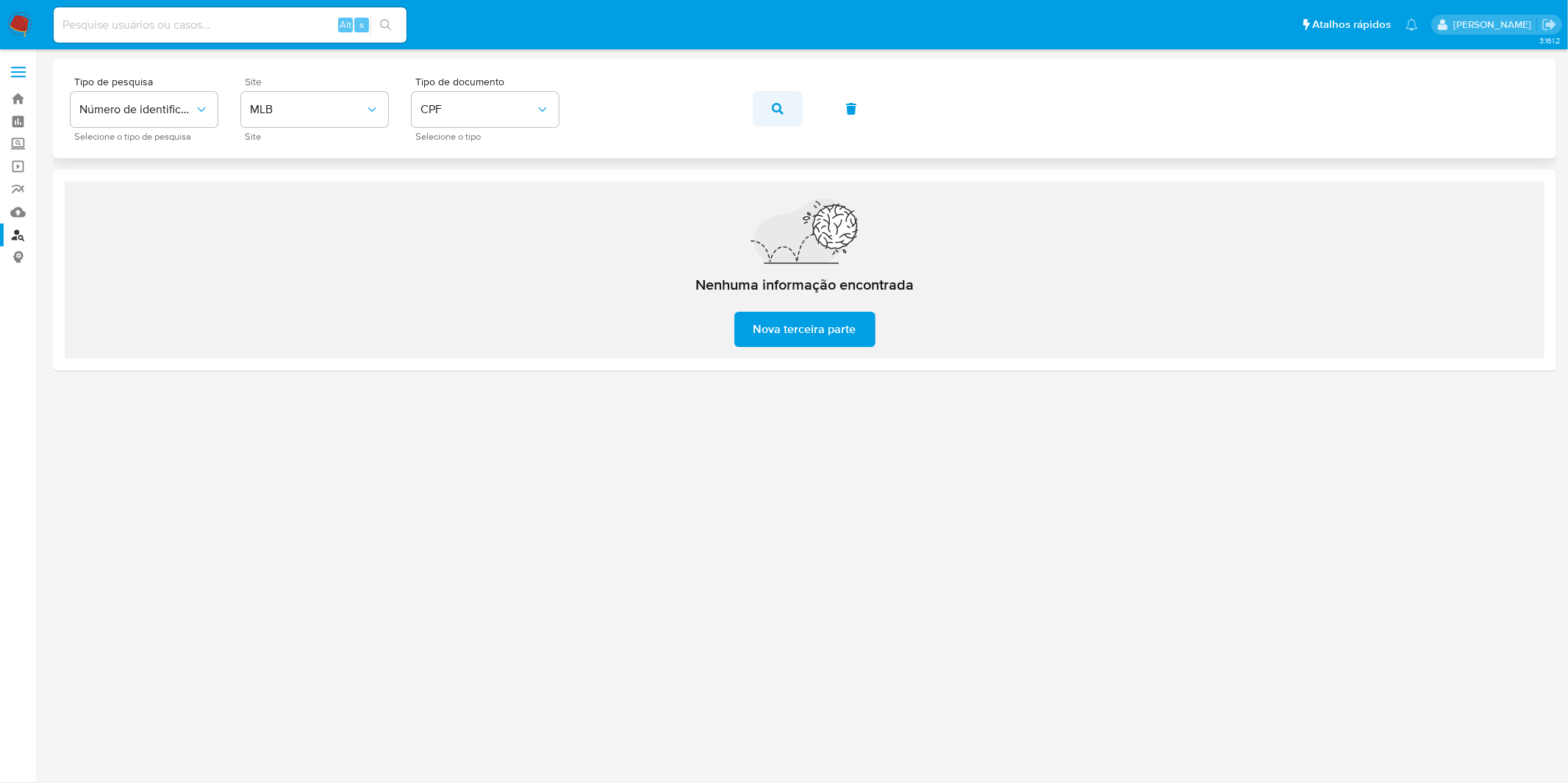
click at [785, 117] on button "button" at bounding box center [778, 109] width 50 height 35
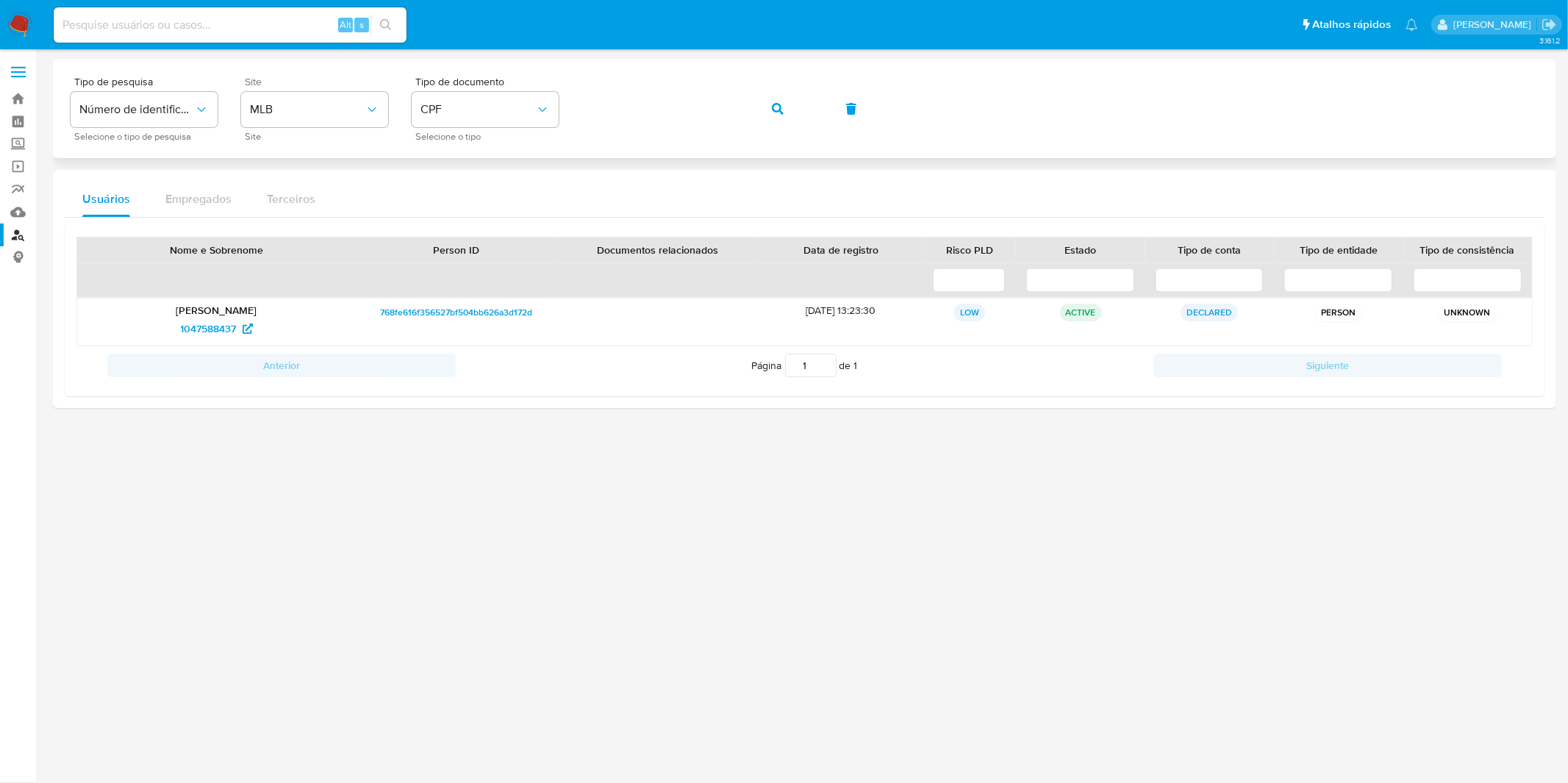
click at [781, 115] on span "button" at bounding box center [778, 109] width 12 height 32
click at [783, 112] on button "button" at bounding box center [778, 109] width 50 height 35
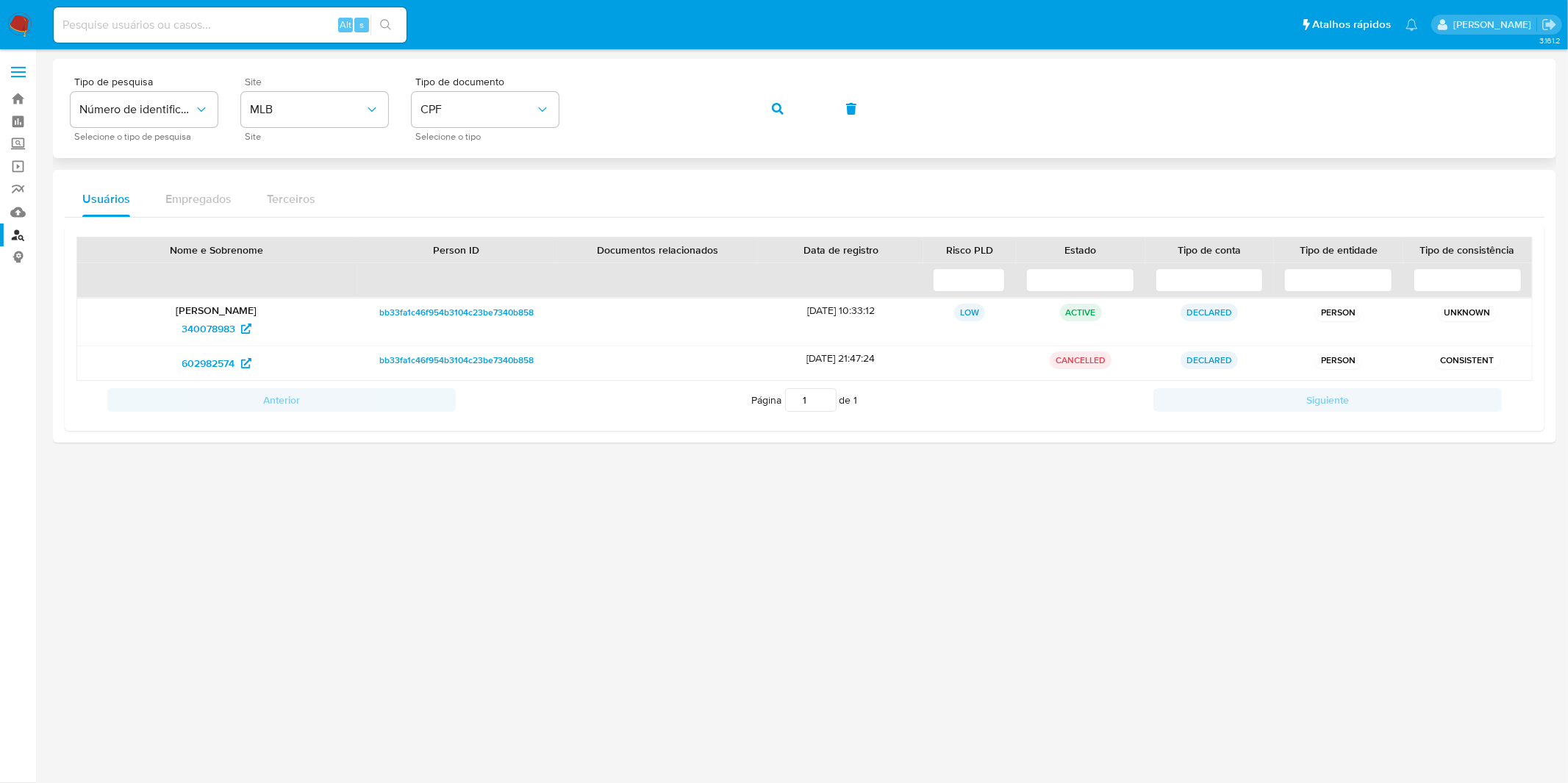
click at [769, 116] on button "button" at bounding box center [778, 109] width 50 height 35
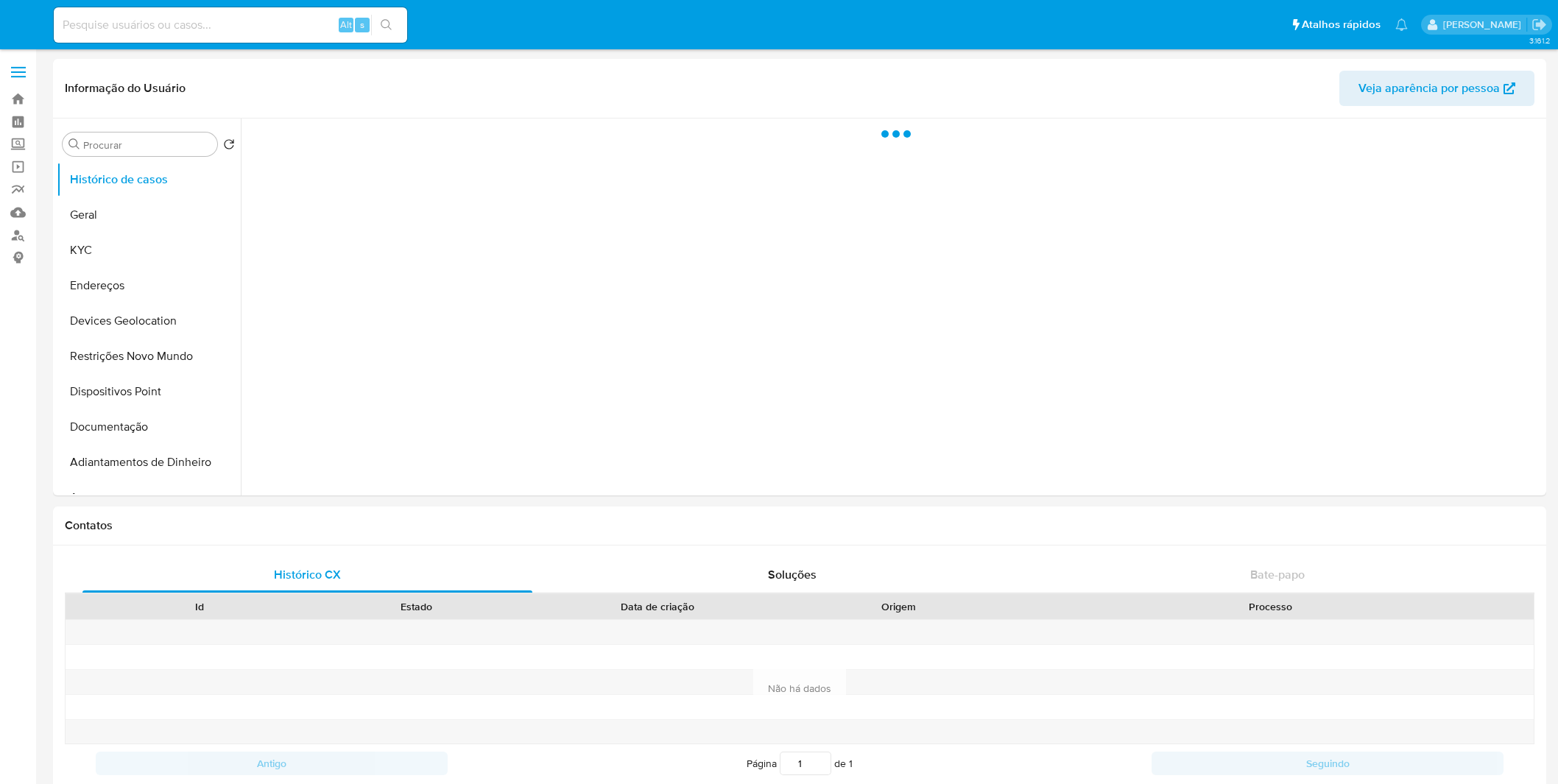
select select "10"
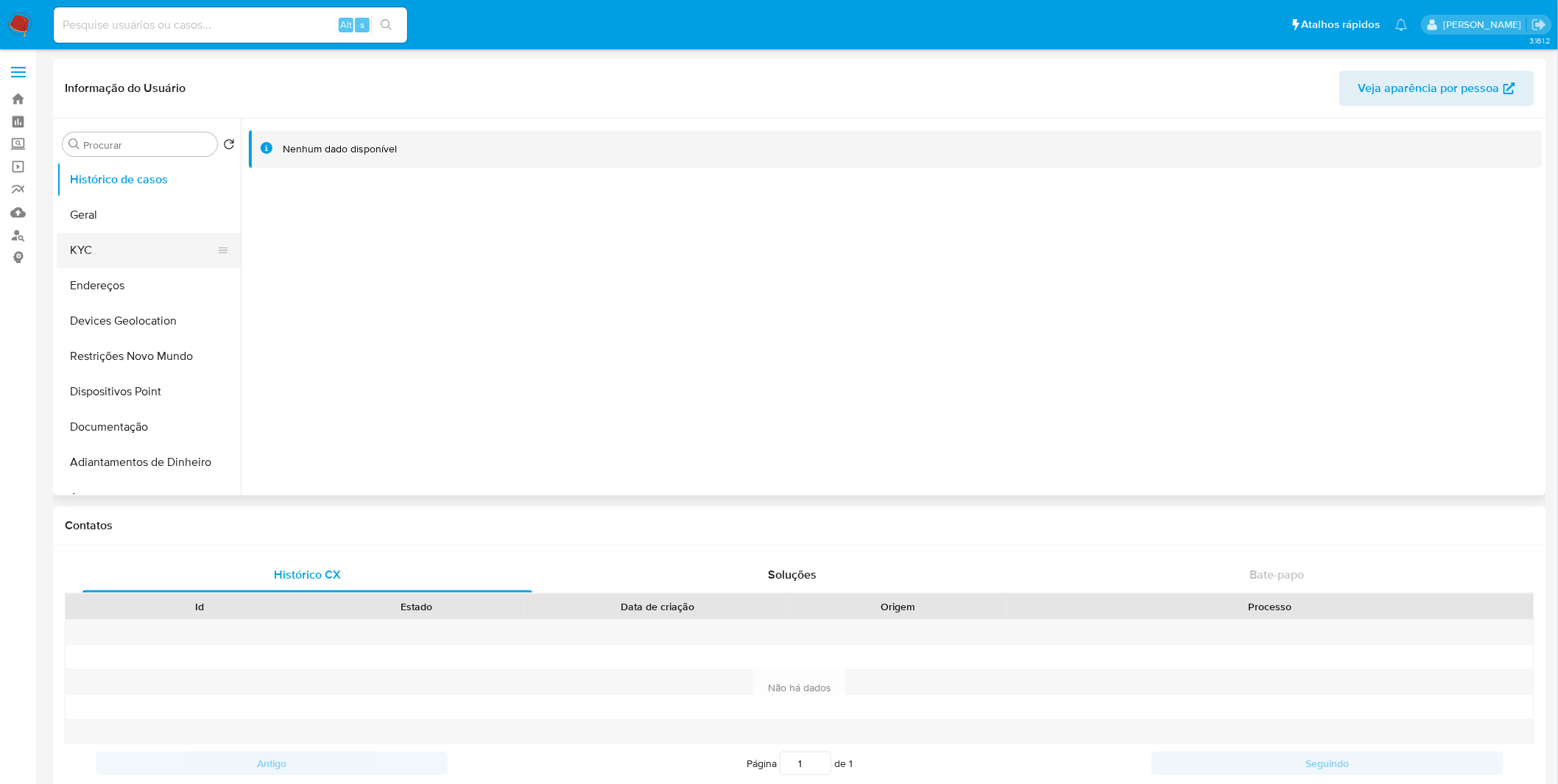
click at [129, 260] on button "KYC" at bounding box center [143, 250] width 173 height 35
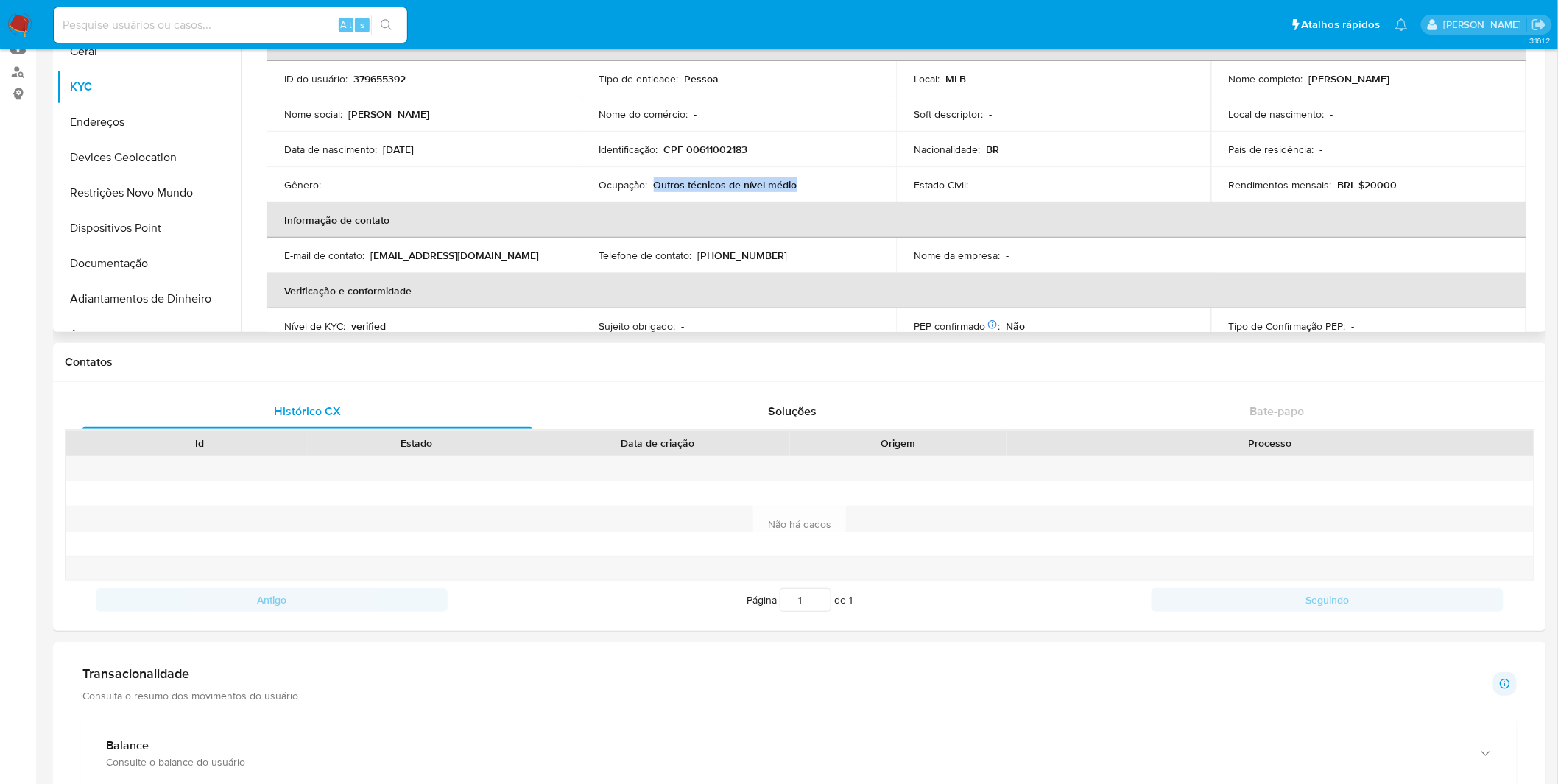
copy p "Outros técnicos de nível médio"
drag, startPoint x: 812, startPoint y: 181, endPoint x: 651, endPoint y: 181, distance: 161.0
click at [651, 181] on div "Ocupação : Outros técnicos de nível médio" at bounding box center [739, 184] width 279 height 13
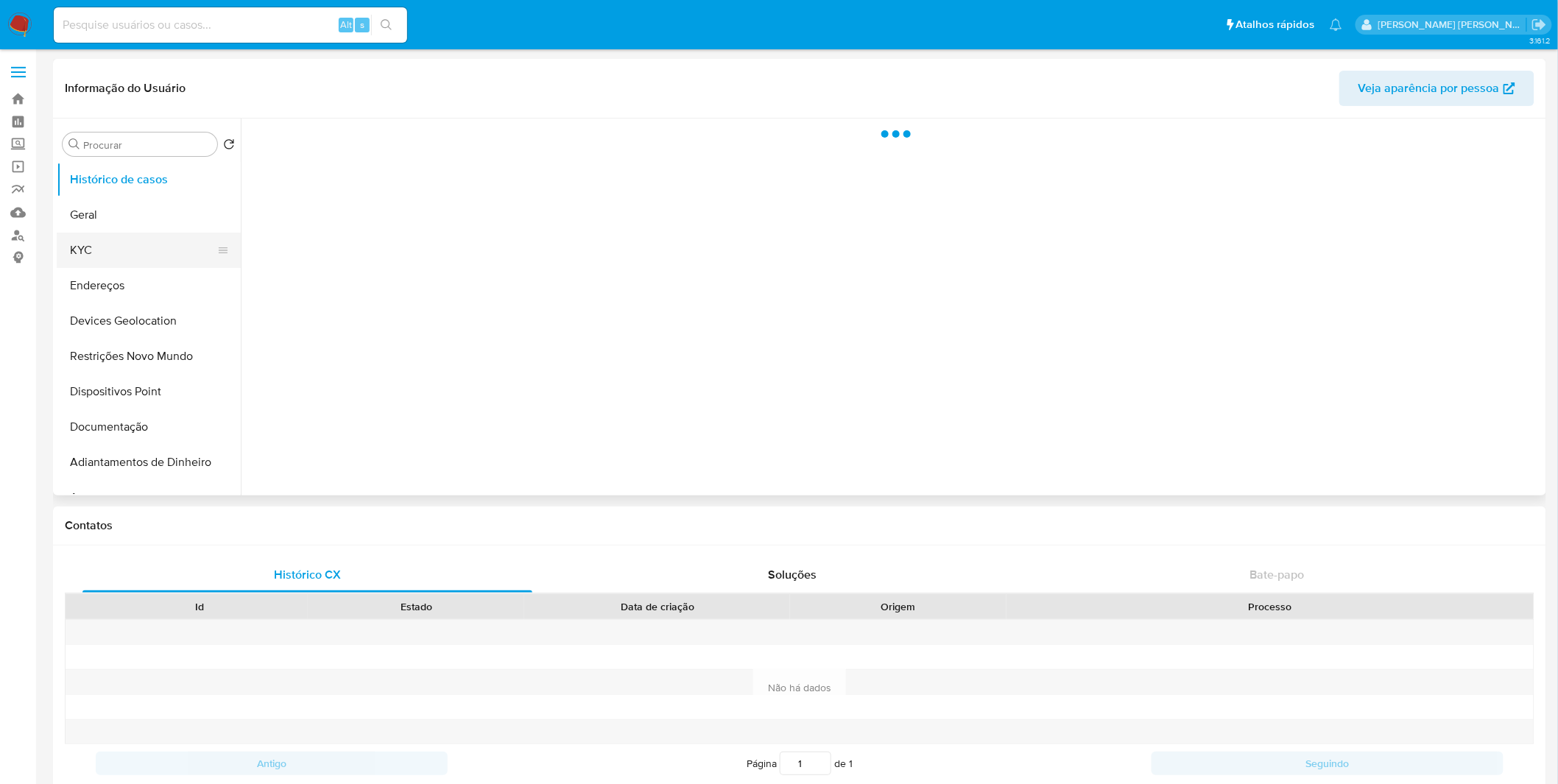
click at [134, 263] on button "KYC" at bounding box center [143, 250] width 173 height 35
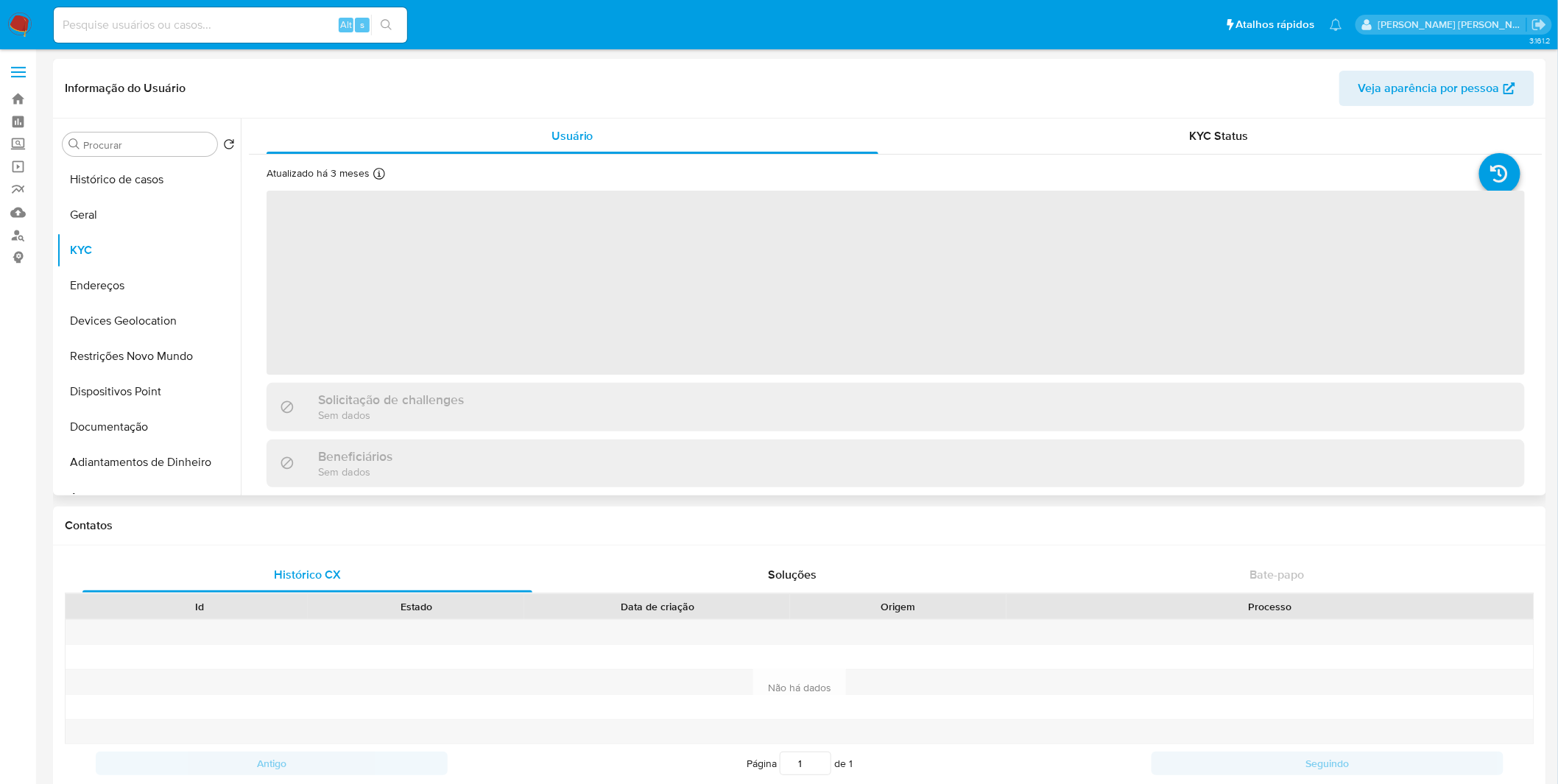
select select "10"
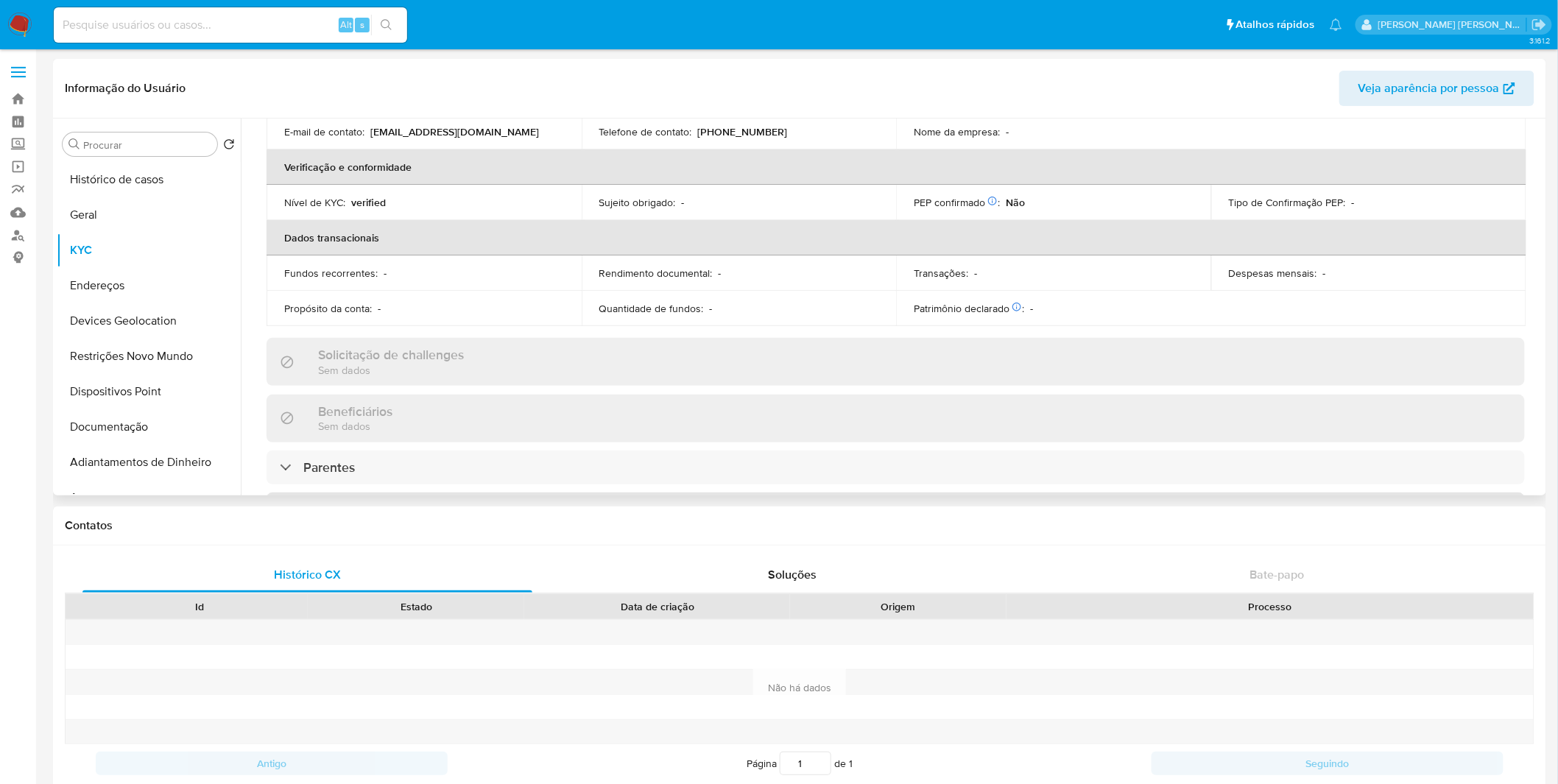
scroll to position [137, 0]
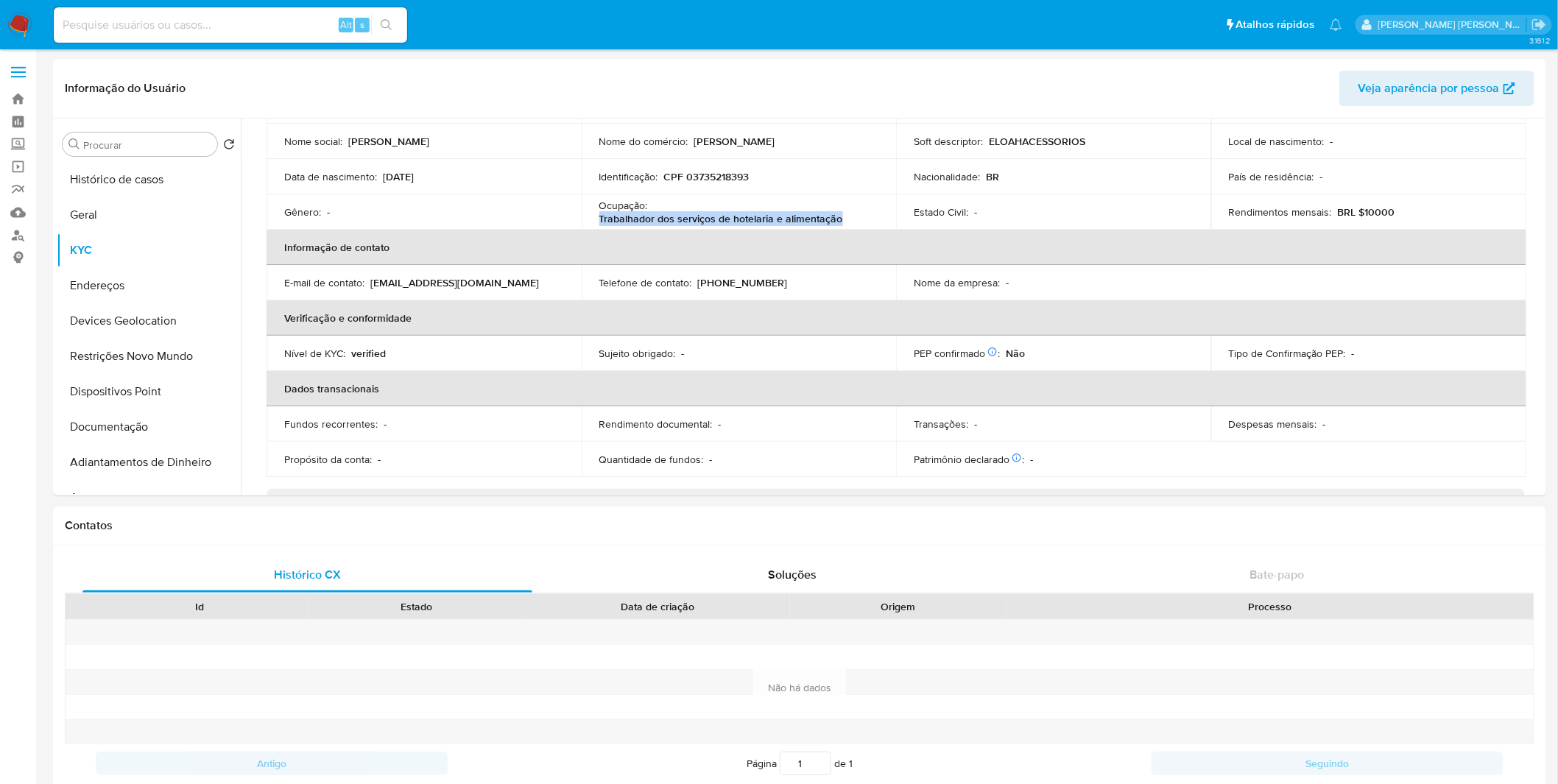
copy p "Trabalhador dos serviços de hotelaria e alimentação"
drag, startPoint x: 805, startPoint y: 223, endPoint x: 598, endPoint y: 219, distance: 207.0
click at [599, 219] on div "Ocupação : Trabalhador dos serviços de hotelaria e alimentação" at bounding box center [739, 212] width 279 height 27
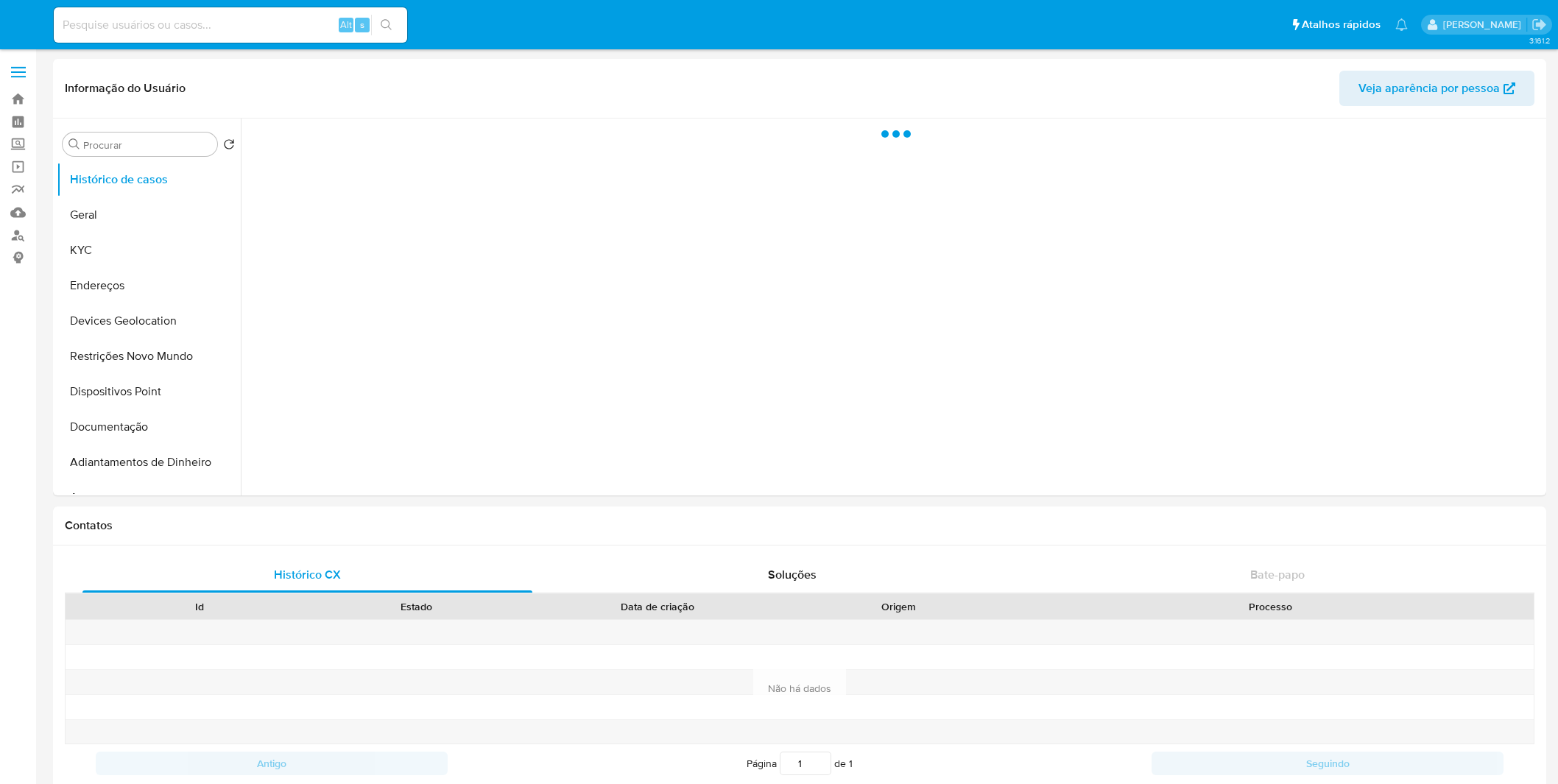
select select "10"
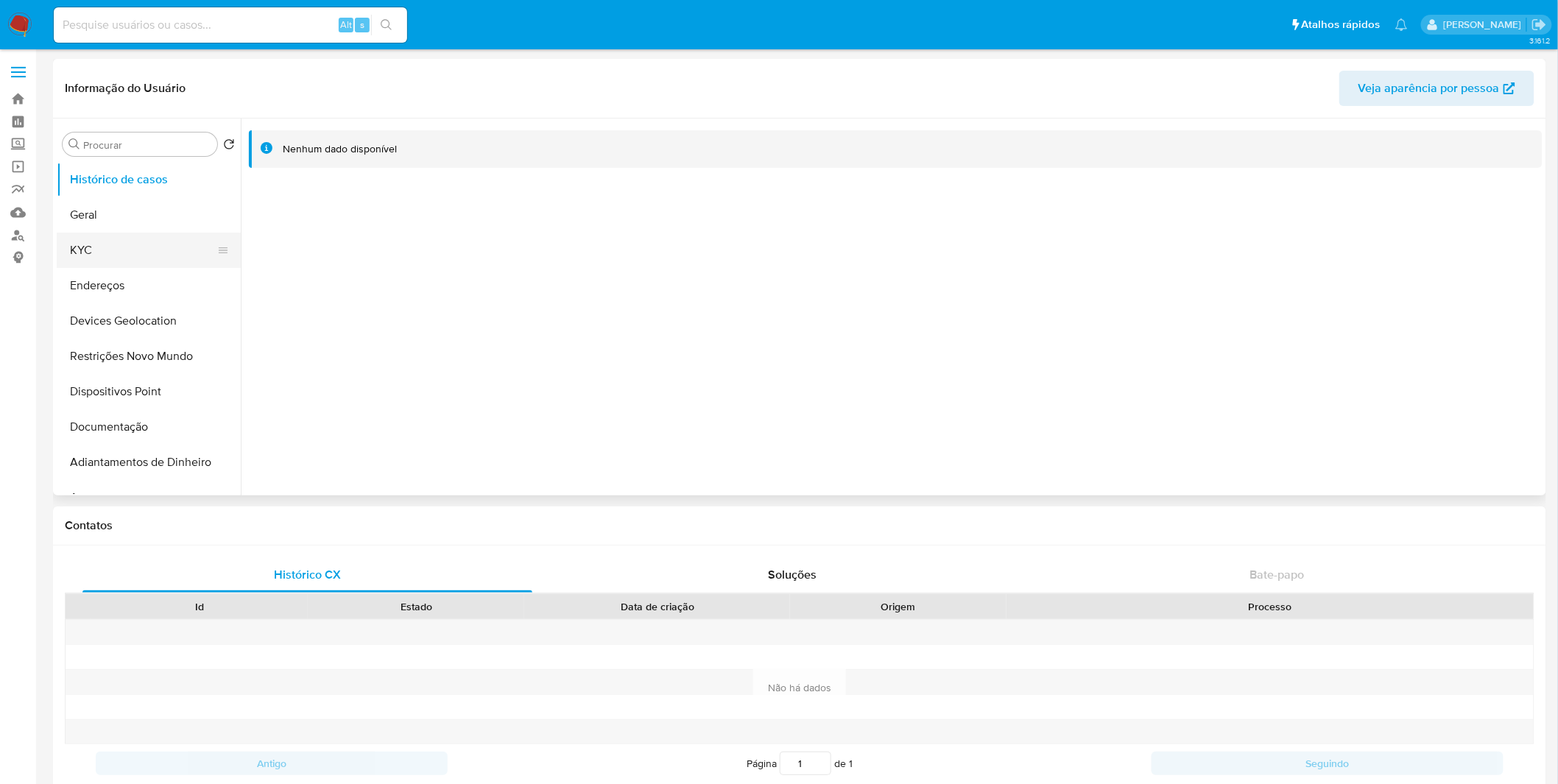
click at [128, 266] on button "KYC" at bounding box center [143, 250] width 173 height 35
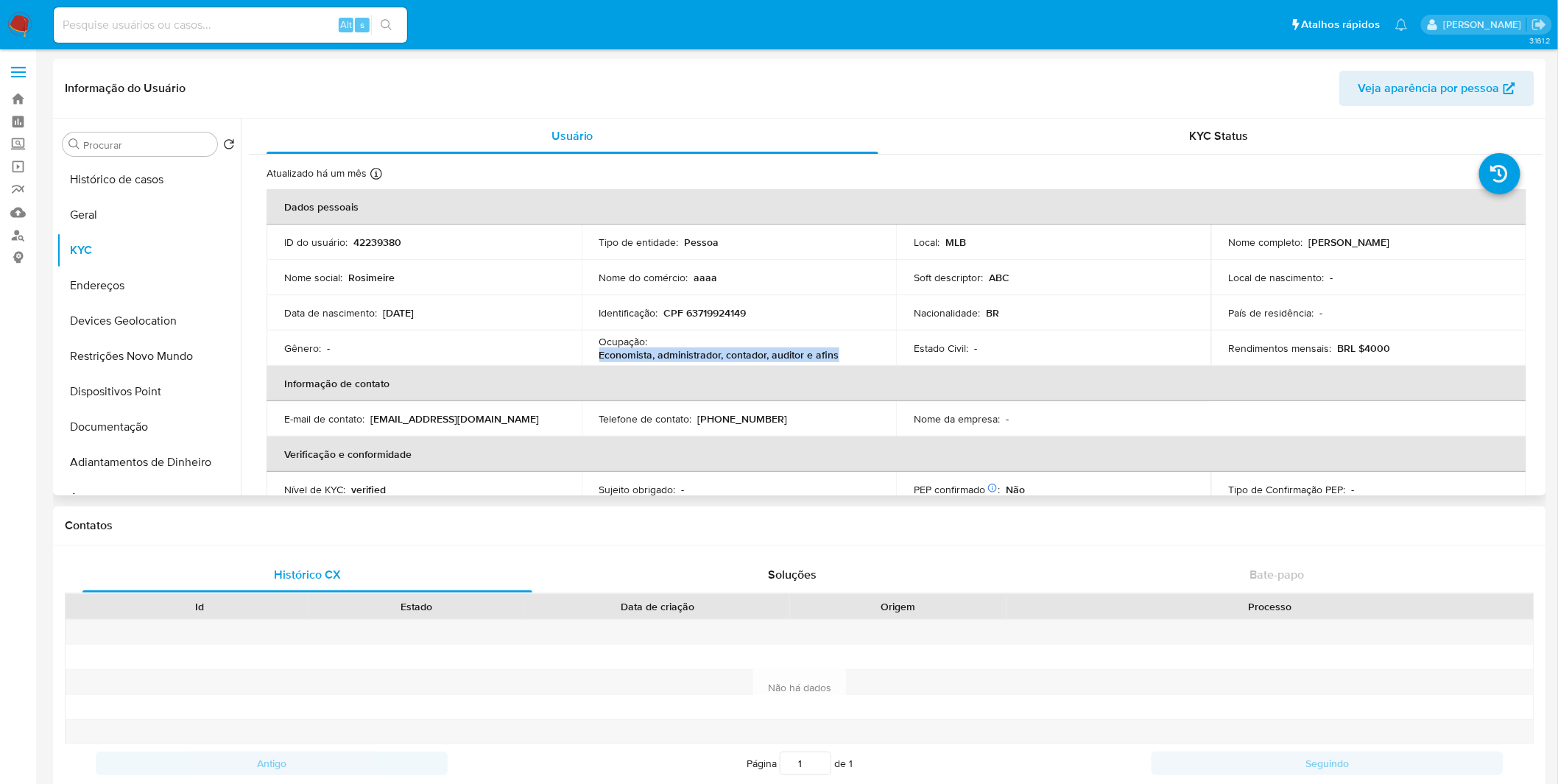
copy p "Economista, administrador, contador, auditor e afins"
drag, startPoint x: 837, startPoint y: 354, endPoint x: 590, endPoint y: 348, distance: 247.1
click at [590, 348] on td "Ocupação : Economista, administrador, contador, auditor e afins" at bounding box center [739, 348] width 315 height 35
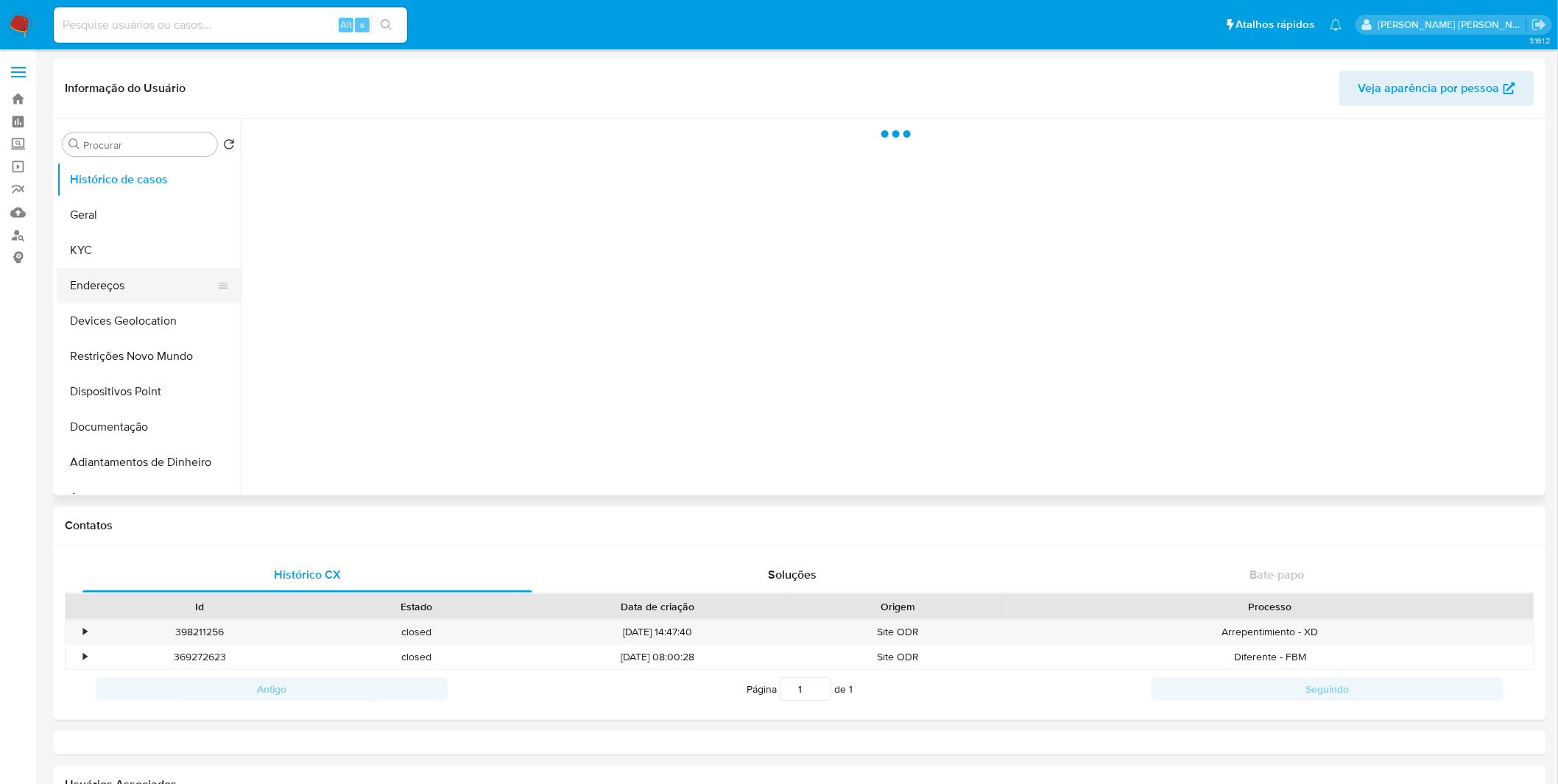
select select "10"
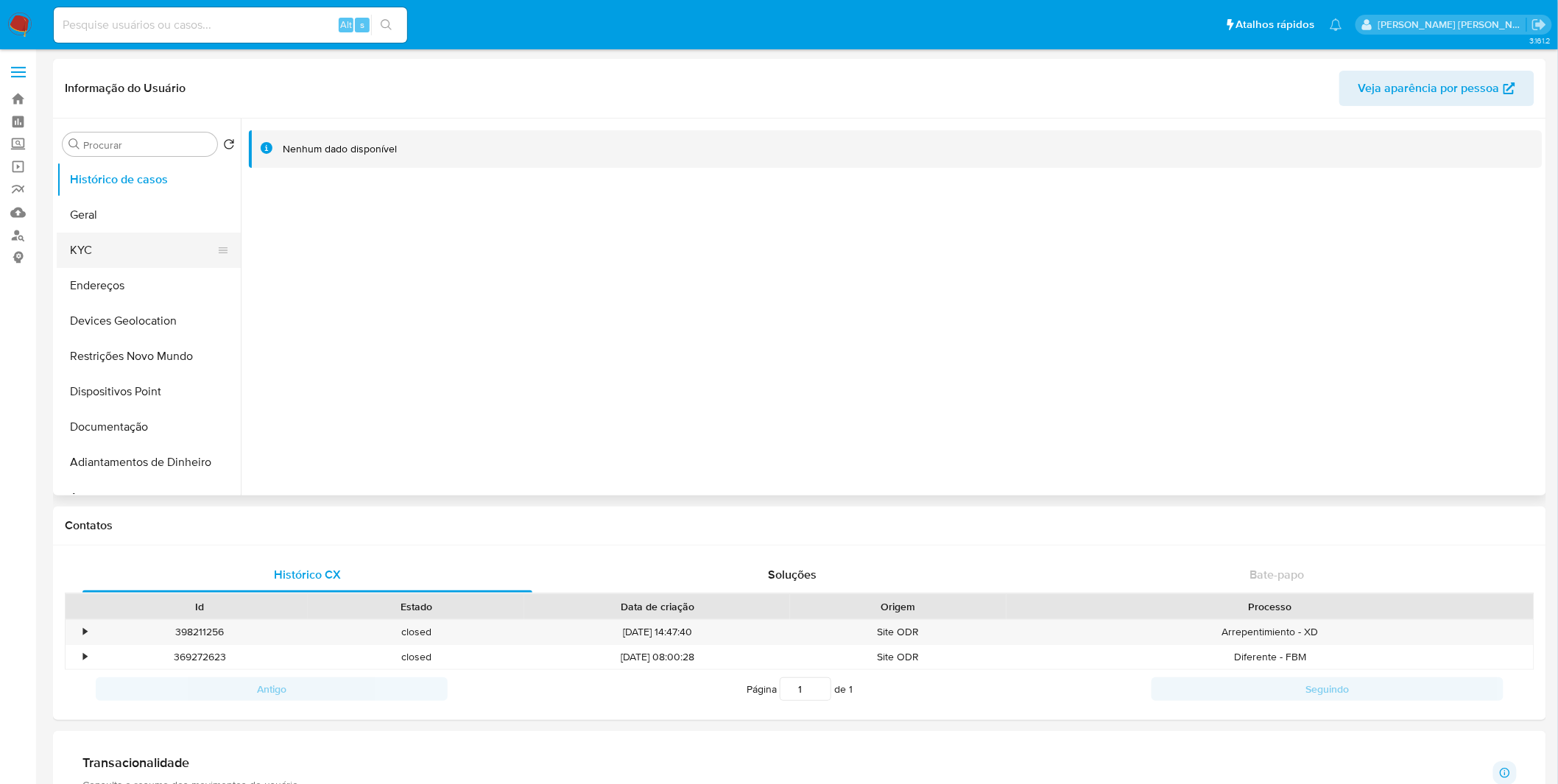
click at [165, 241] on button "KYC" at bounding box center [143, 250] width 173 height 35
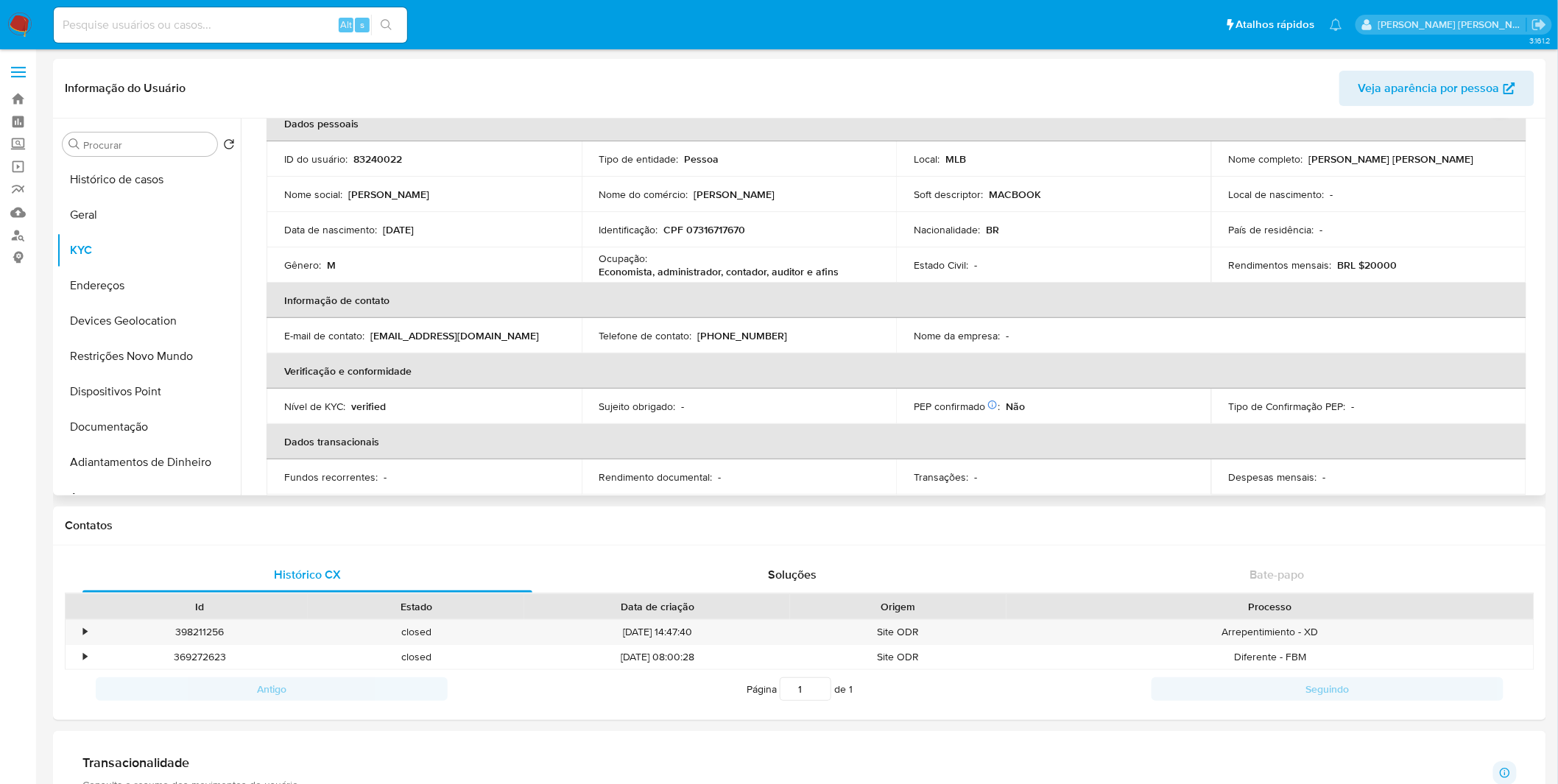
scroll to position [55, 0]
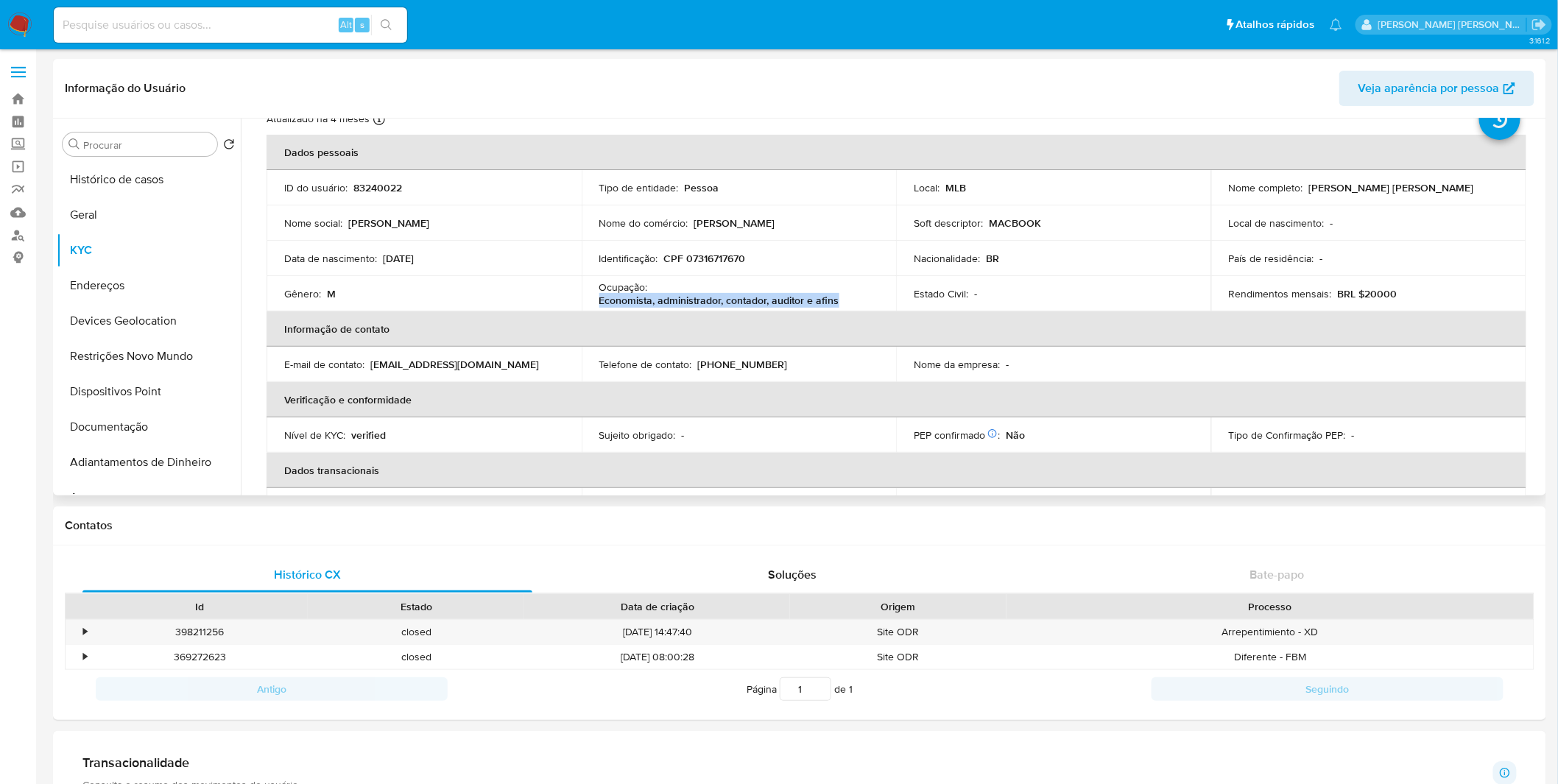
copy p "Economista, administrador, contador, auditor e afins"
drag, startPoint x: 850, startPoint y: 306, endPoint x: 591, endPoint y: 304, distance: 259.0
click at [591, 304] on td "Ocupação : Economista, administrador, contador, auditor e afins" at bounding box center [739, 293] width 315 height 35
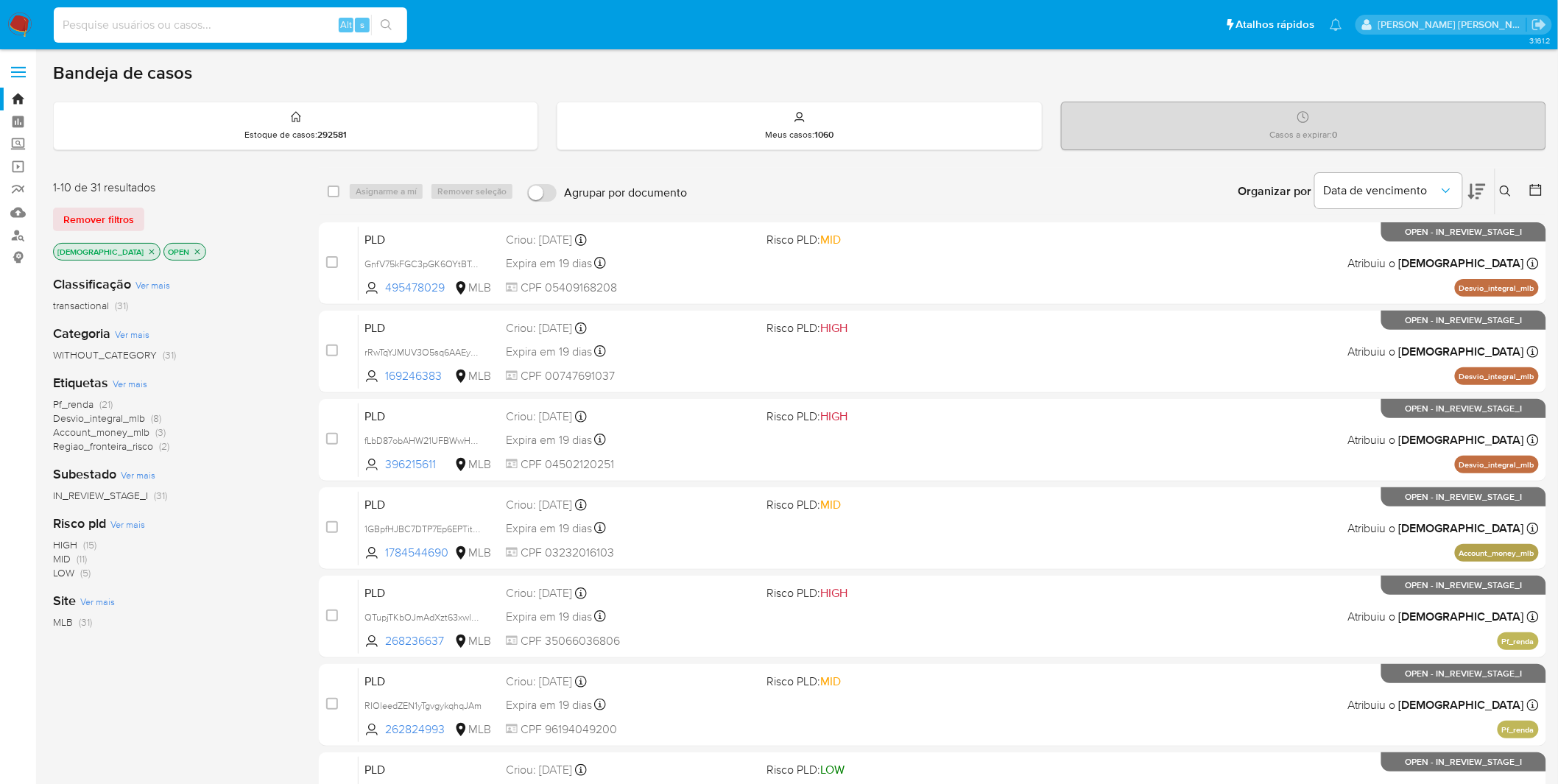
click at [120, 23] on input at bounding box center [230, 24] width 353 height 19
paste input "oJde9FuFjLOPGD5hpdxBOtjs"
type input "oJde9FuFjLOPGD5hpdxBOtjs"
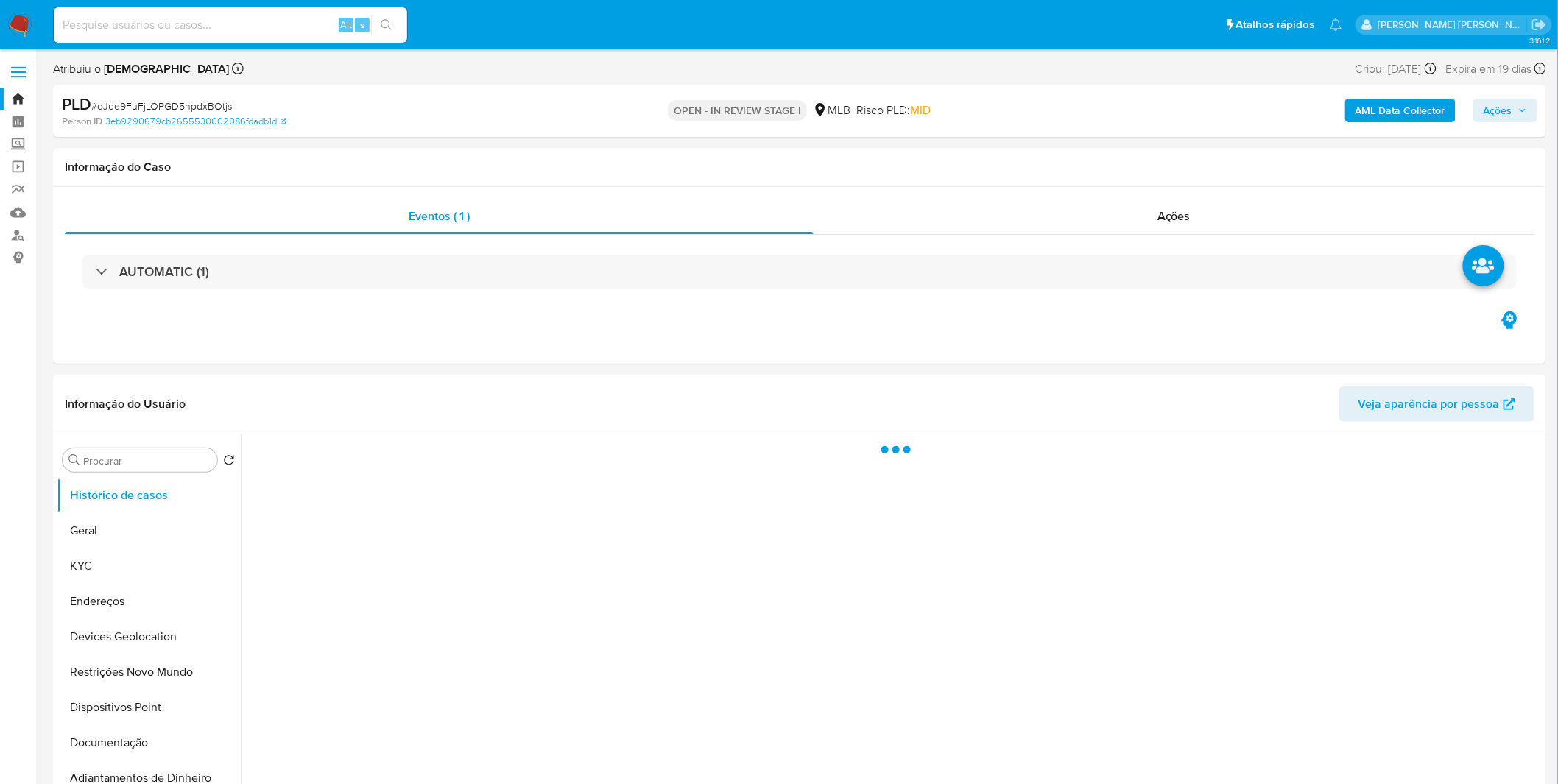
select select "10"
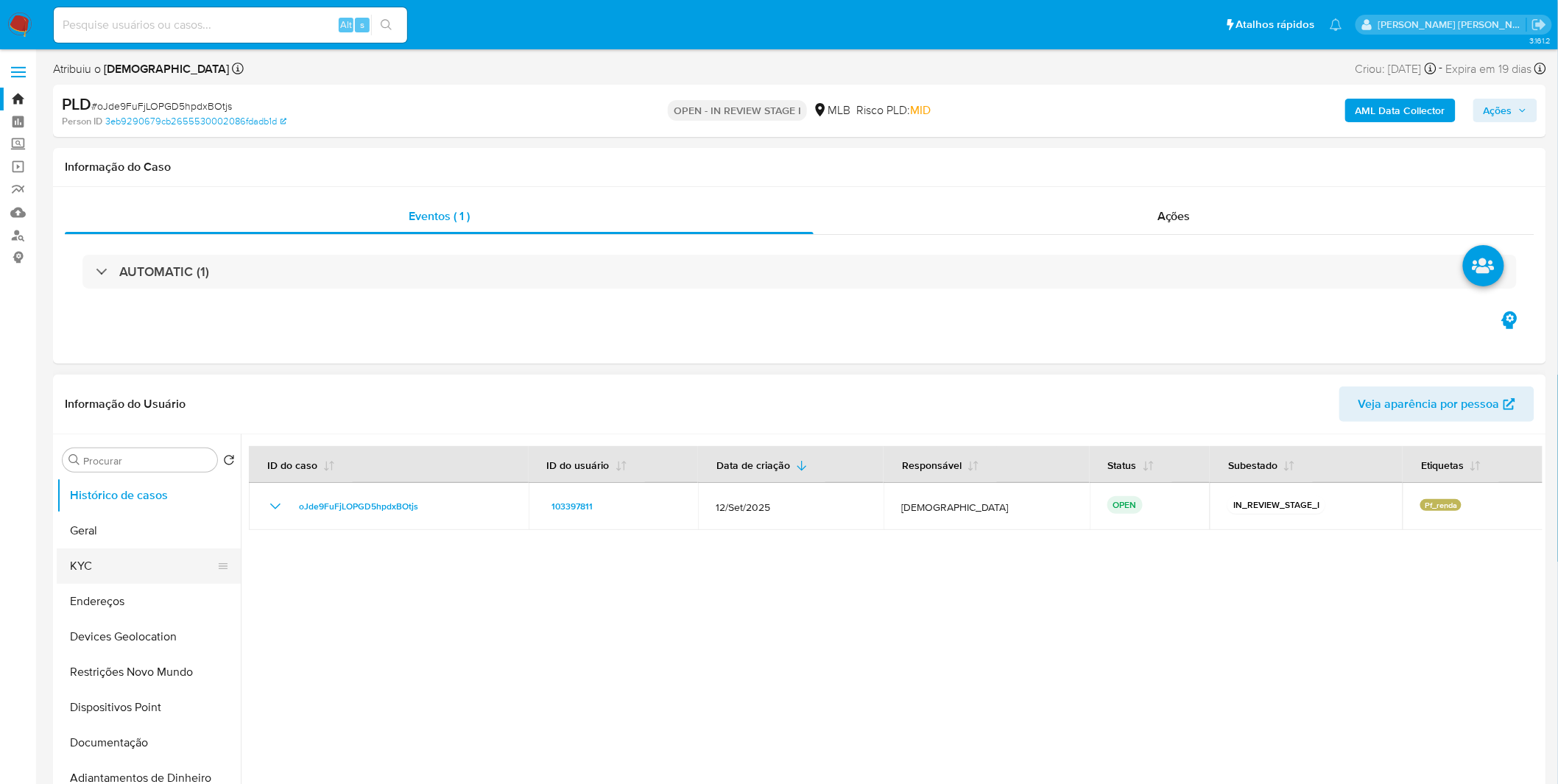
drag, startPoint x: 141, startPoint y: 567, endPoint x: 197, endPoint y: 552, distance: 58.0
click at [141, 567] on button "KYC" at bounding box center [143, 566] width 173 height 35
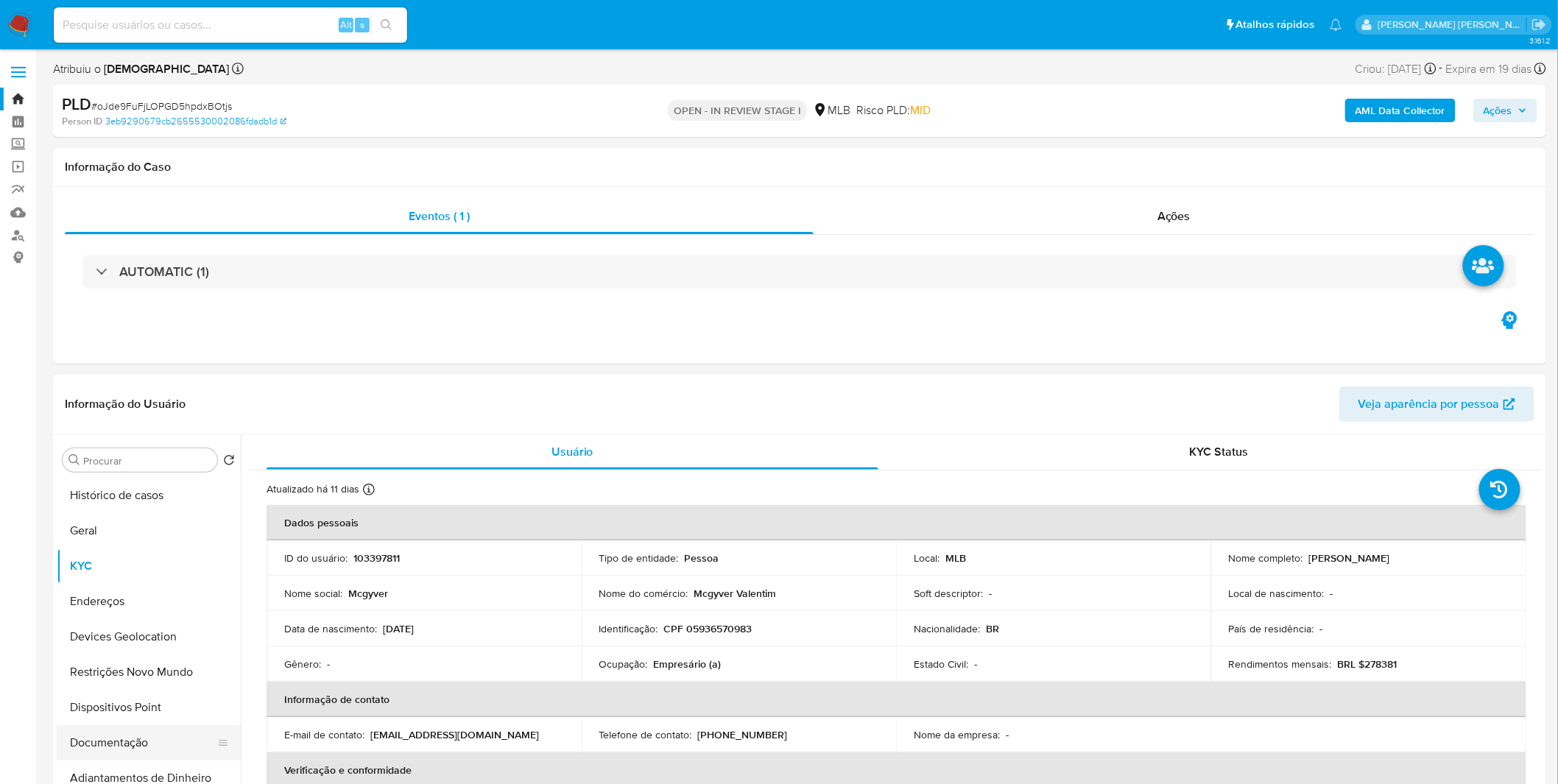
click at [141, 752] on button "Documentação" at bounding box center [143, 742] width 173 height 35
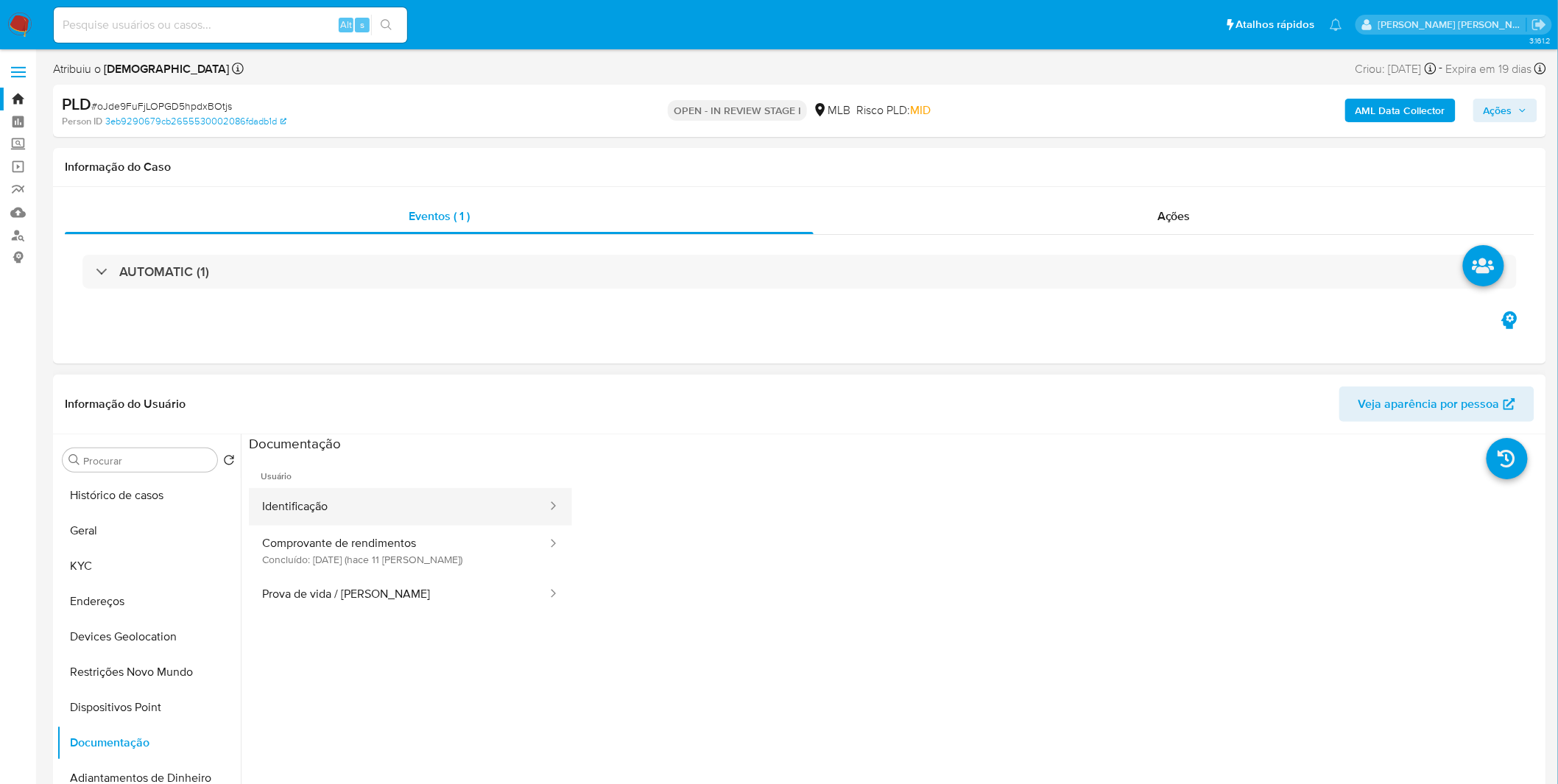
click at [343, 507] on button "Identificação" at bounding box center [399, 507] width 300 height 38
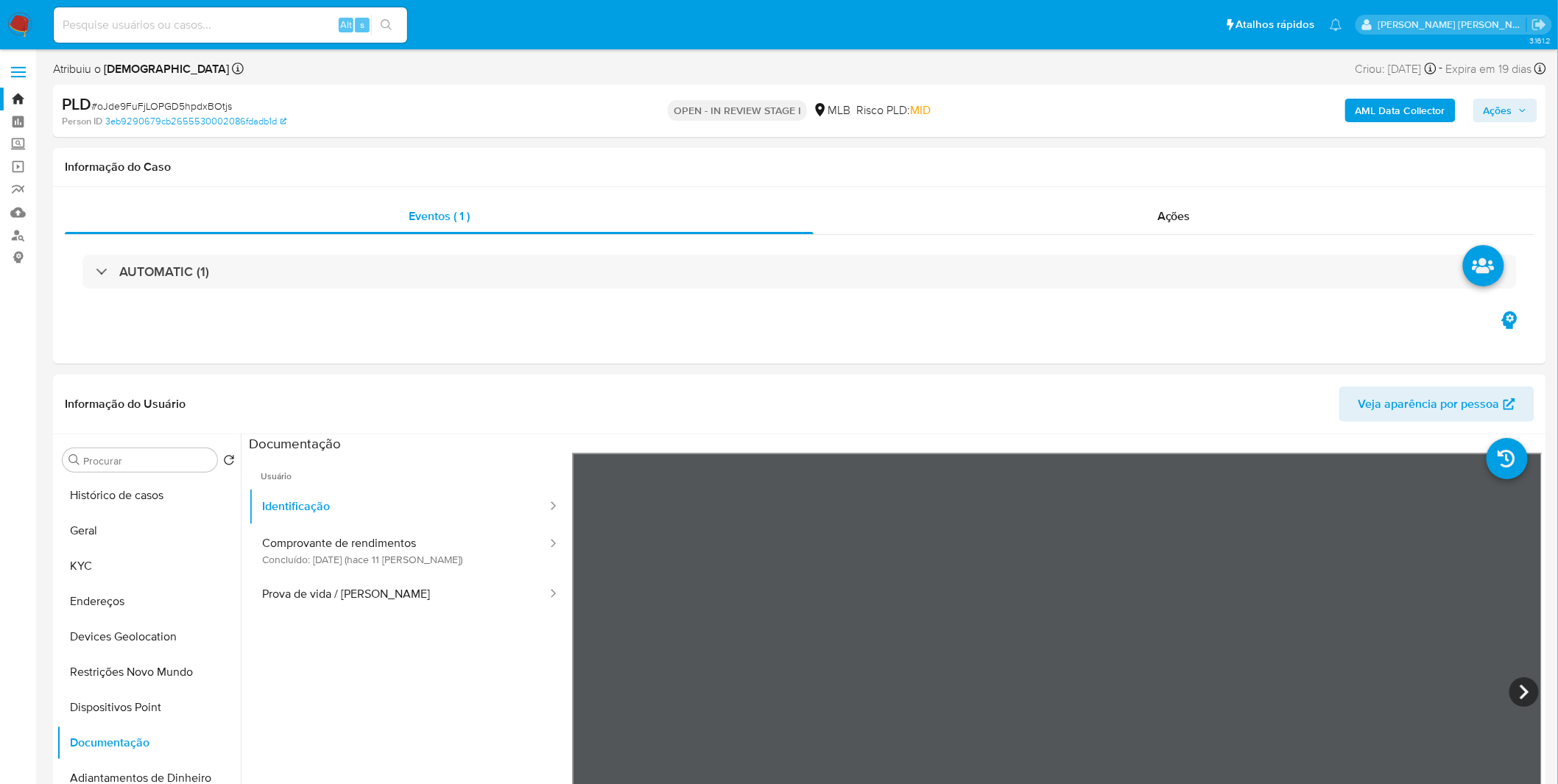
click at [140, 24] on input at bounding box center [230, 24] width 353 height 19
paste input "0ZN1GpYohlFAFMnV6PjPFmLj"
type input "0ZN1GpYohlFAFMnV6PjPFmLj"
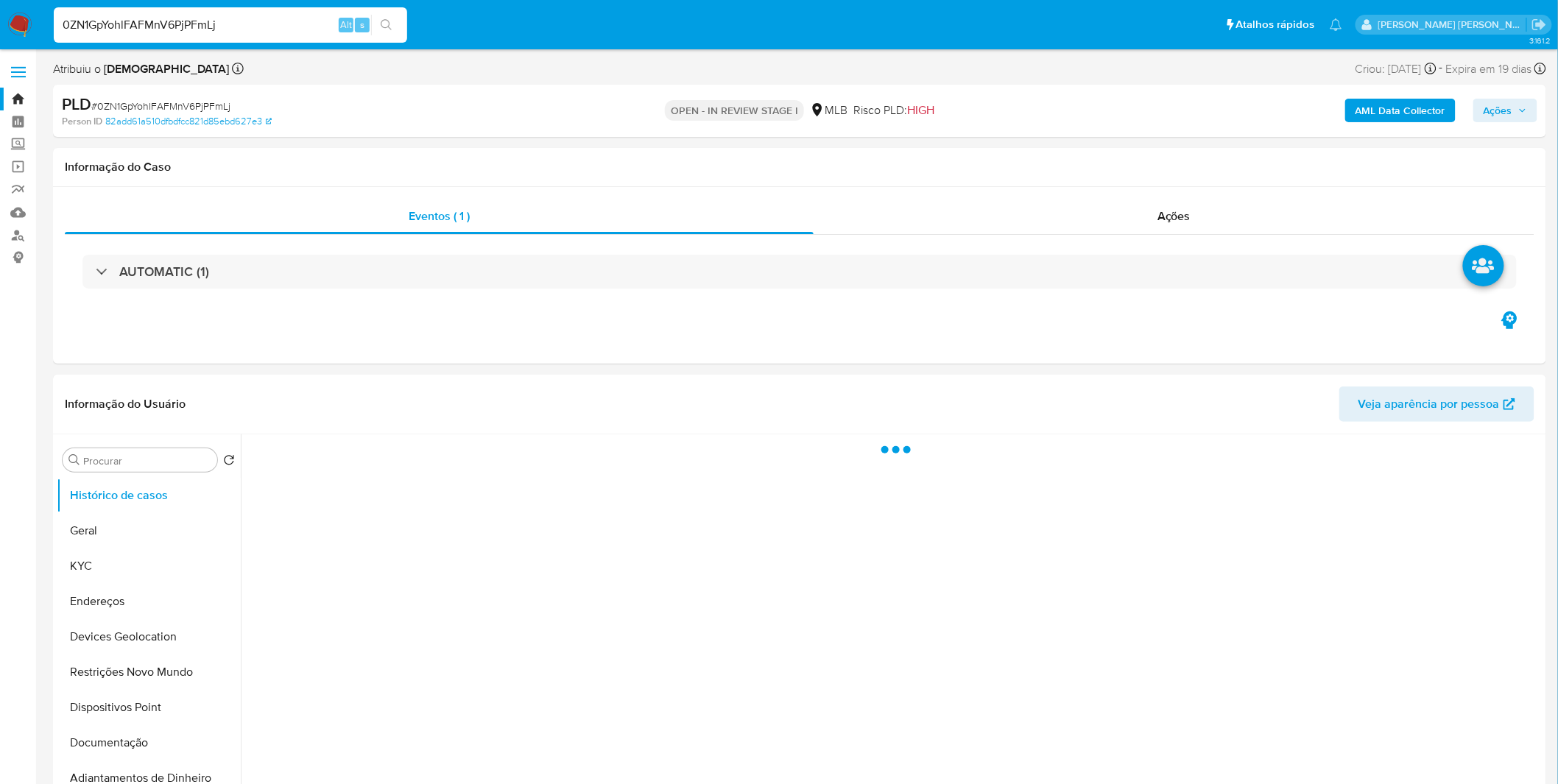
select select "10"
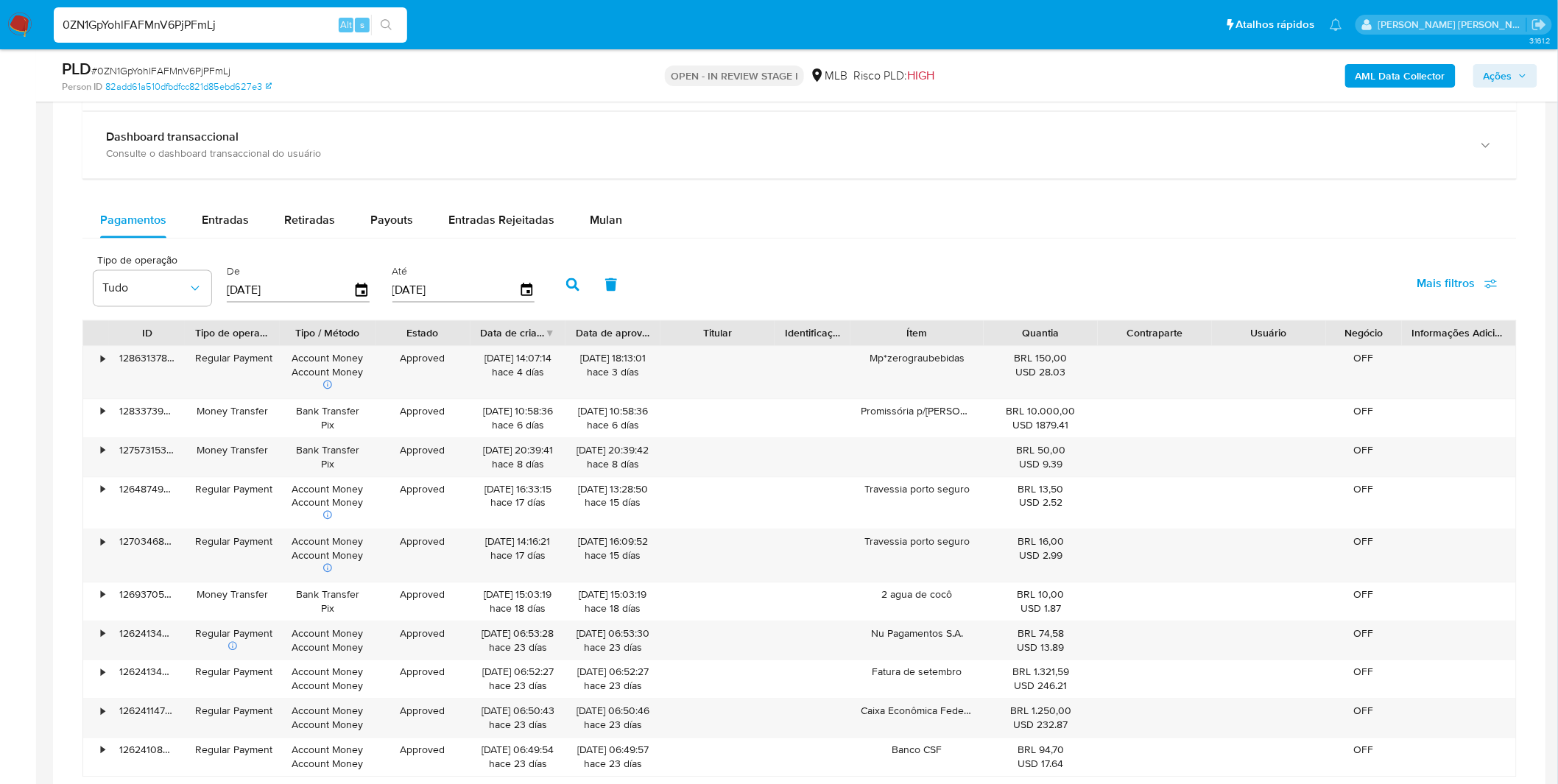
scroll to position [654, 0]
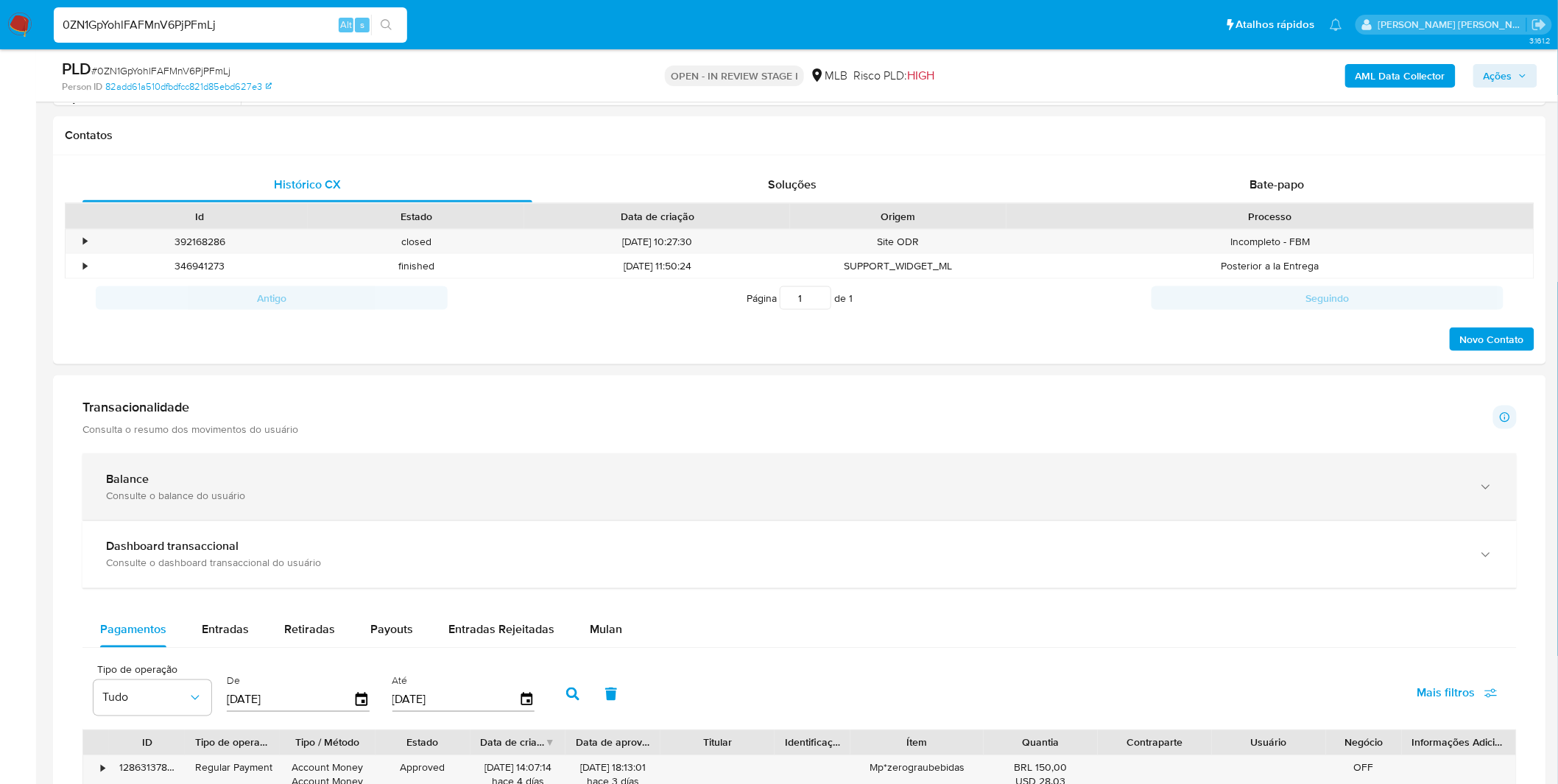
click at [324, 508] on div "Balance Consulte o balance do usuário" at bounding box center [800, 487] width 1435 height 67
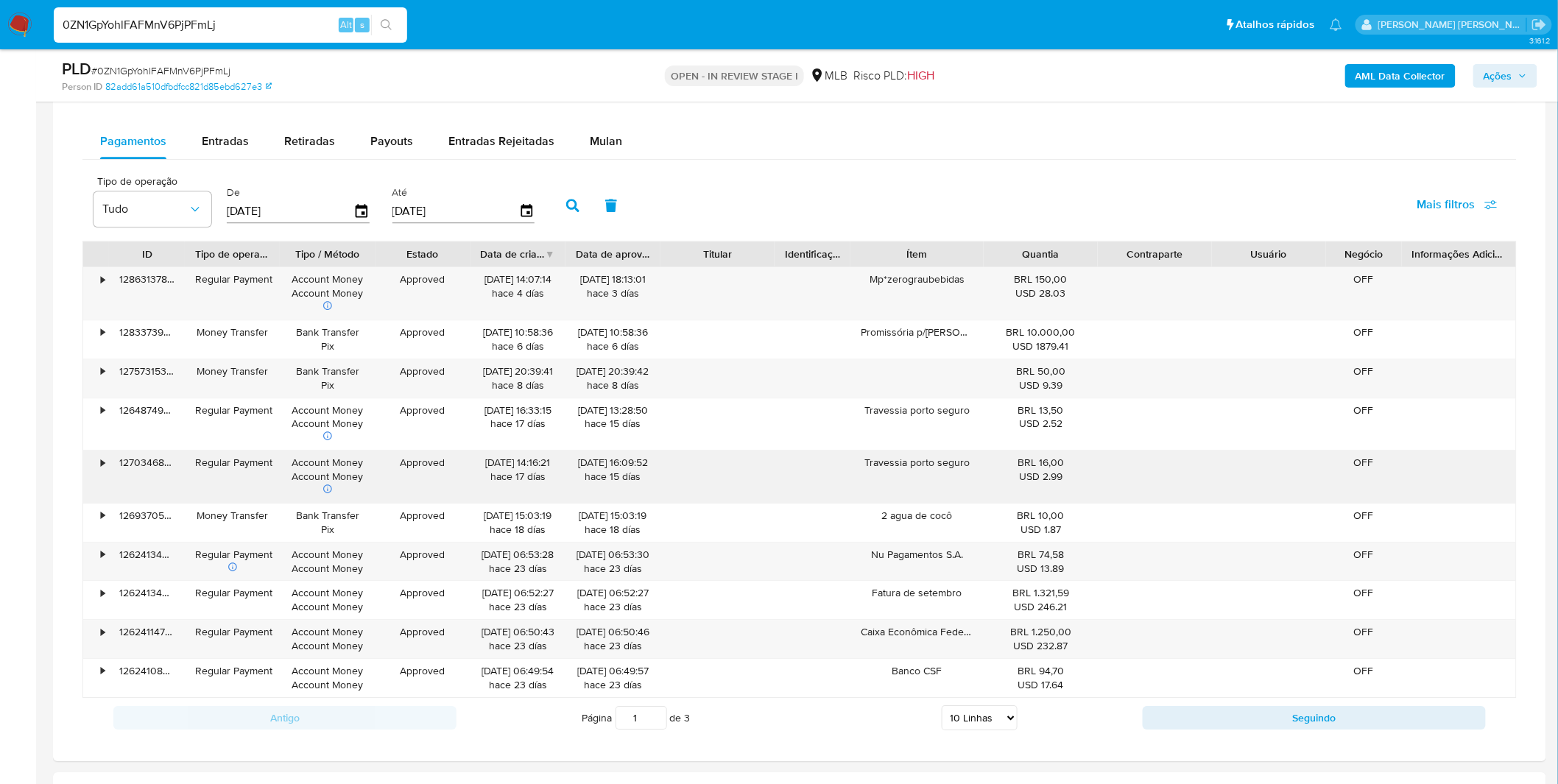
scroll to position [1635, 0]
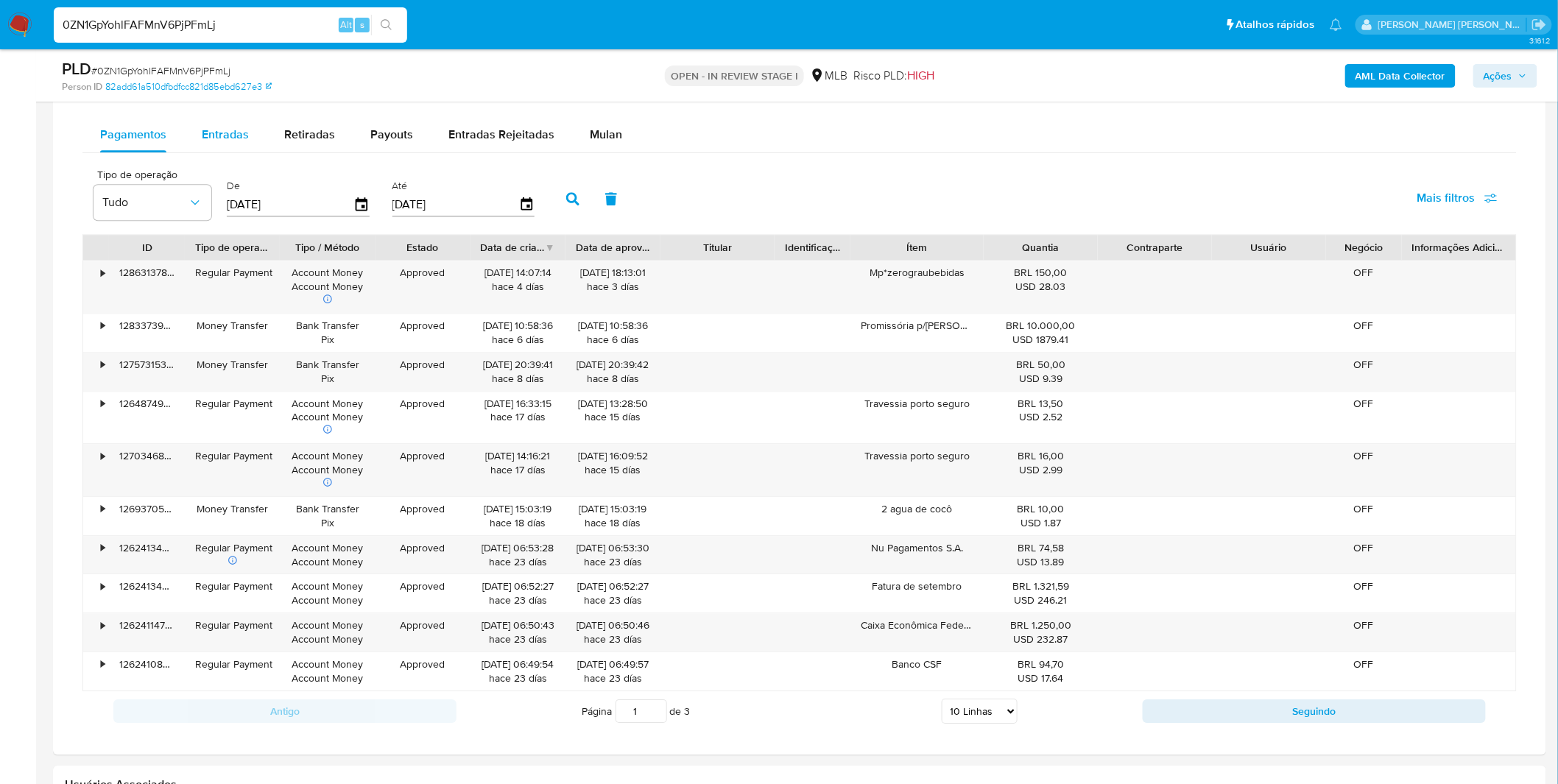
click at [211, 138] on span "Entradas" at bounding box center [226, 134] width 47 height 17
select select "10"
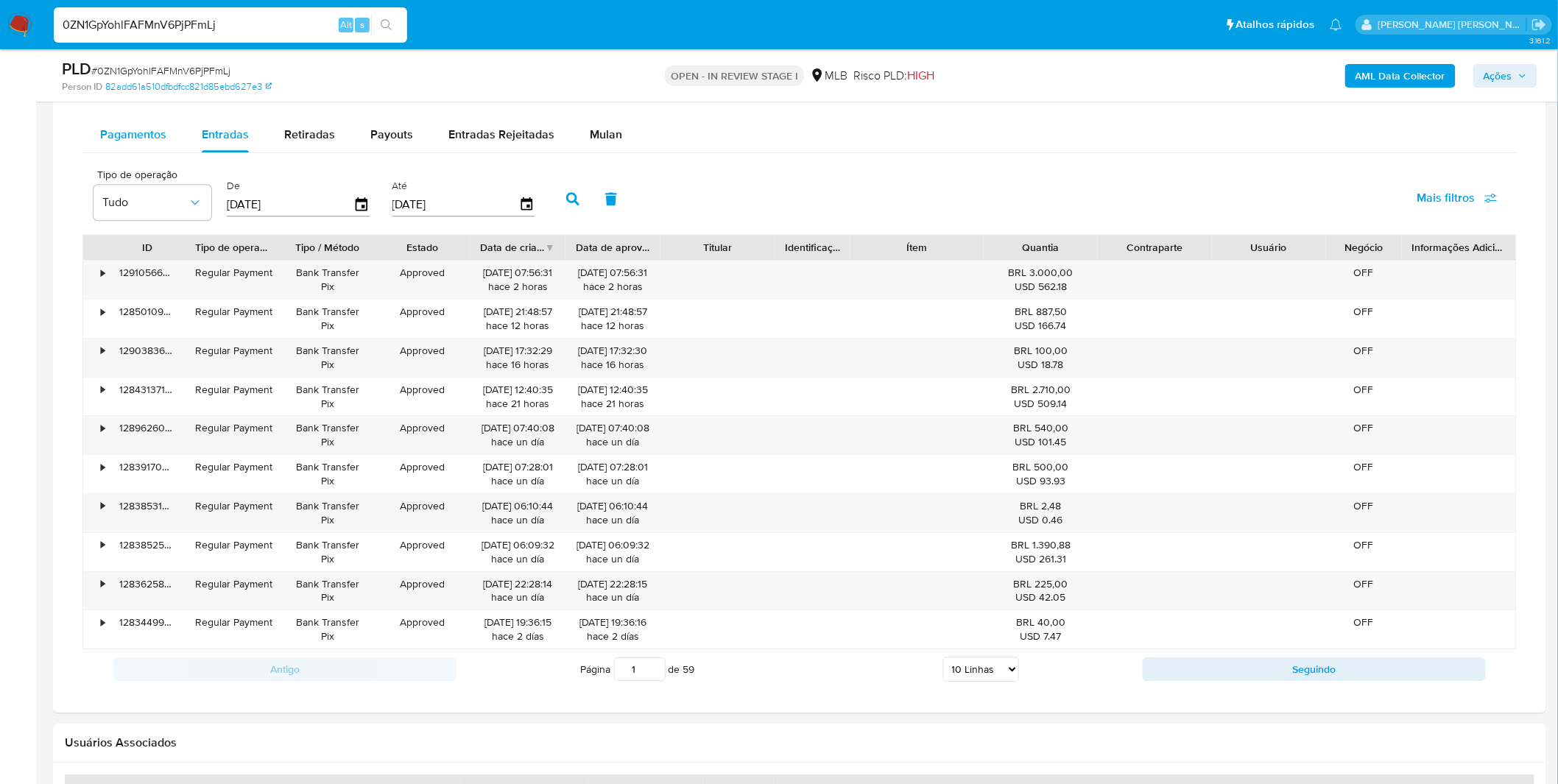
click at [151, 142] on span "Pagamentos" at bounding box center [133, 134] width 66 height 17
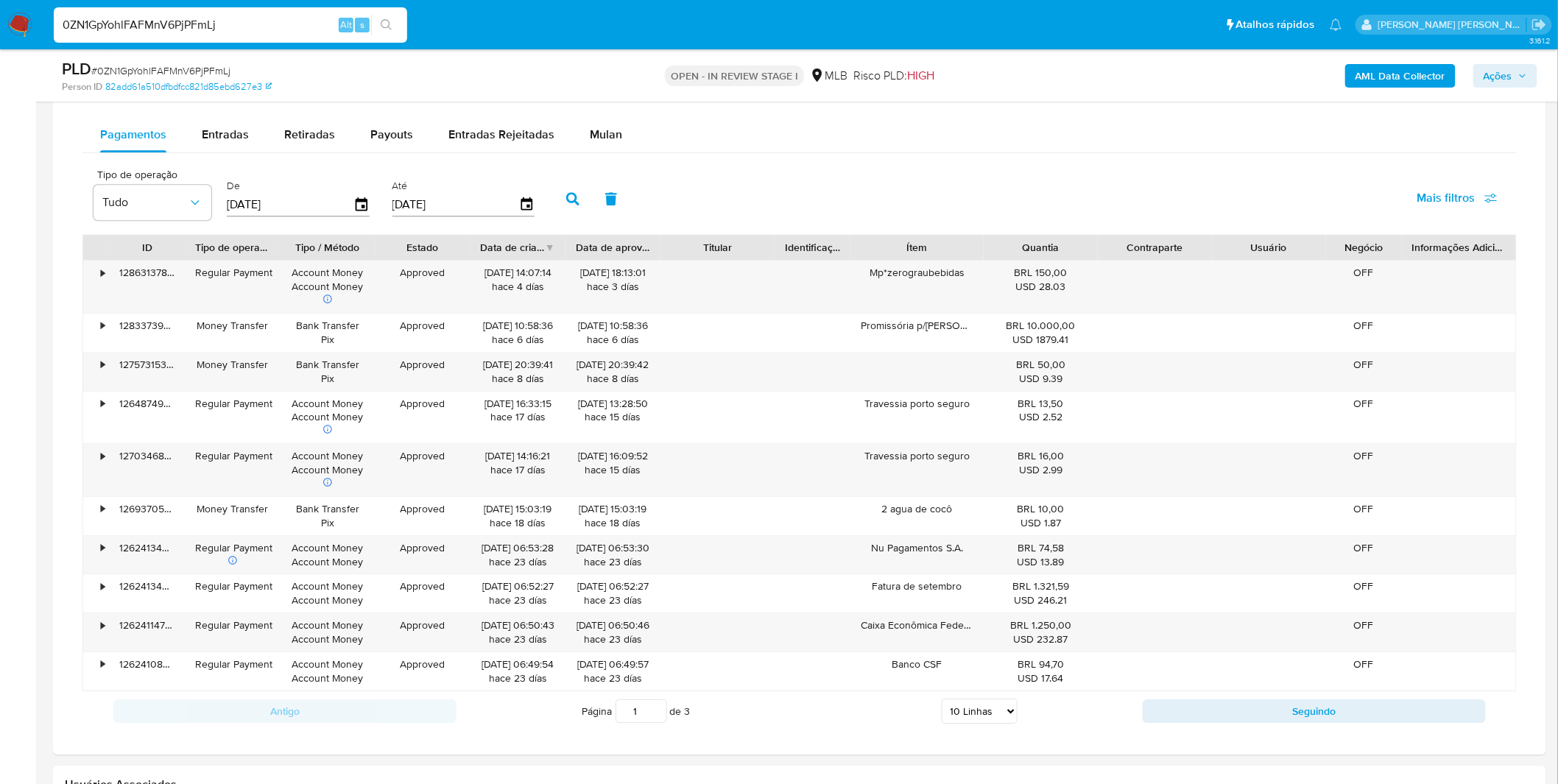
click at [983, 709] on select "5 Linhas 10 Linhas 20 Linhas 25 Linhas 50 Linhas 100 Linhas" at bounding box center [979, 711] width 75 height 25
select select "100"
click at [942, 700] on select "5 Linhas 10 Linhas 20 Linhas 25 Linhas 50 Linhas 100 Linhas" at bounding box center [979, 711] width 75 height 25
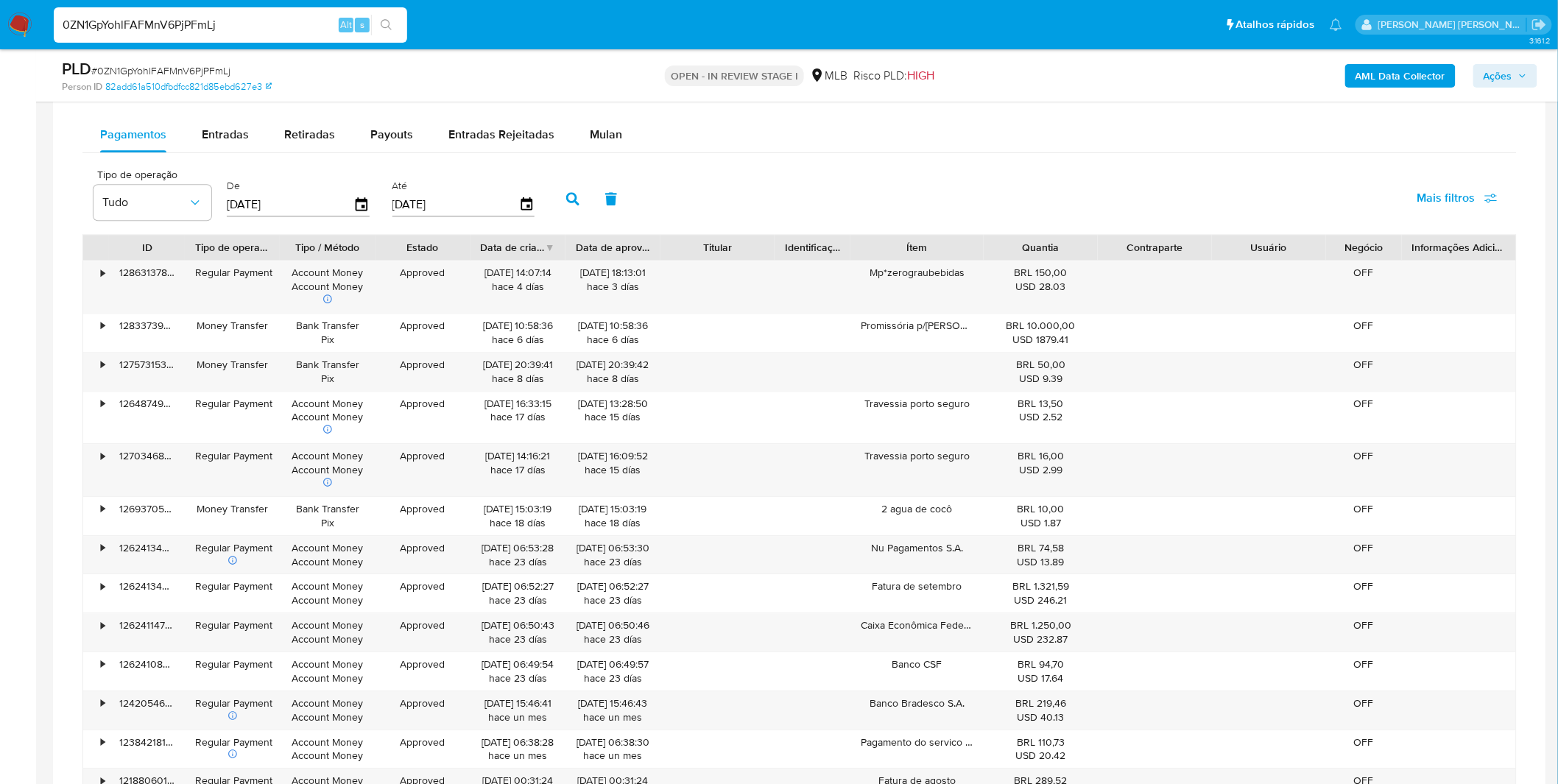
click at [223, 158] on div "Pagamentos Entradas Retiradas Payouts Entradas Rejeitadas Mulan Tipo de operaçã…" at bounding box center [800, 792] width 1435 height 1352
click at [223, 142] on span "Entradas" at bounding box center [226, 134] width 47 height 17
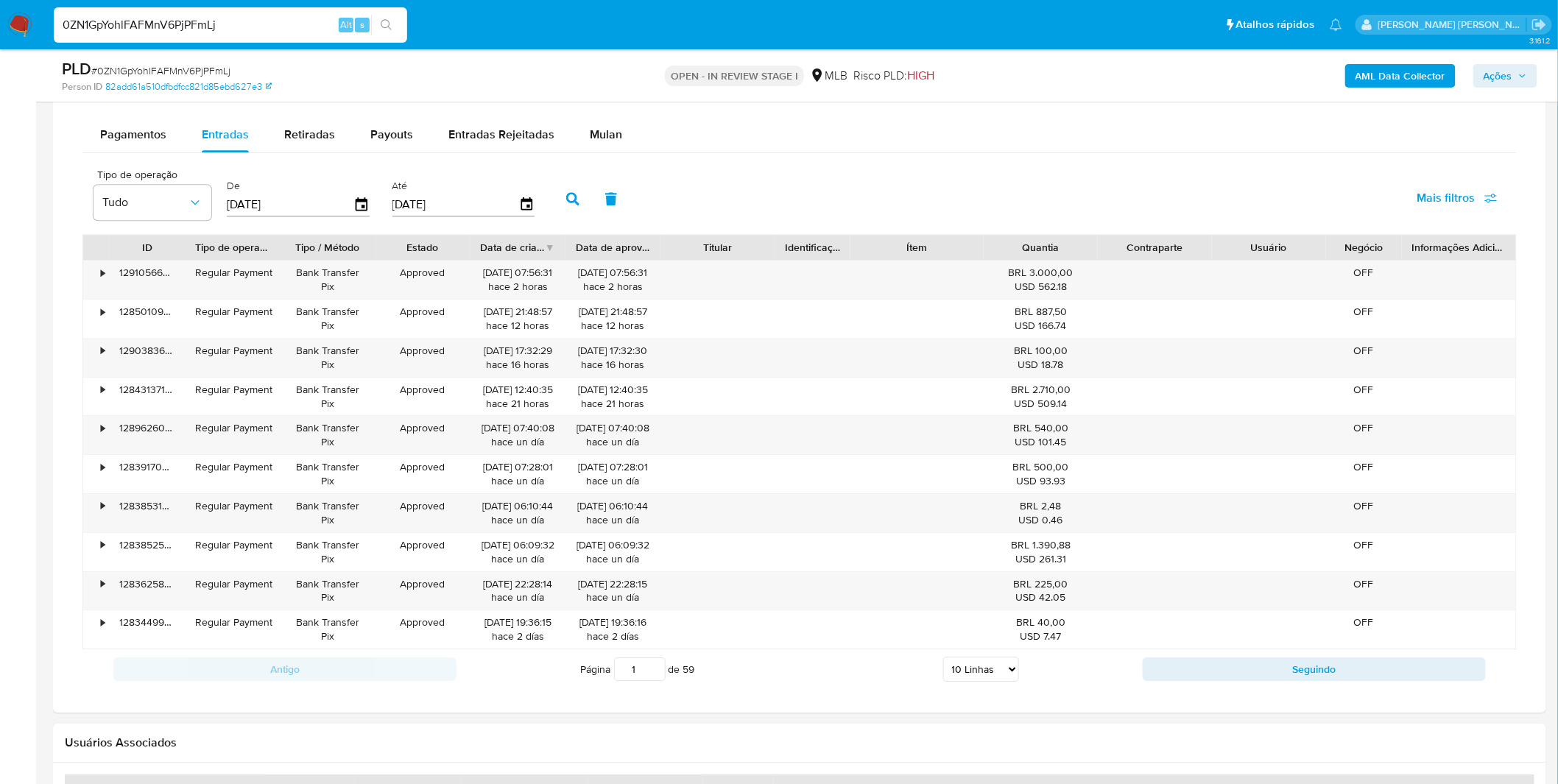
click at [980, 681] on select "5 Linhas 10 Linhas 20 Linhas 25 Linhas 50 Linhas 100 Linhas" at bounding box center [981, 669] width 75 height 25
click at [928, 691] on div "Transacionalidade Consulta o resumo dos movimentos do usuário Informações trans…" at bounding box center [800, 53] width 1470 height 1295
click at [993, 678] on select "5 Linhas 10 Linhas 20 Linhas 25 Linhas 50 Linhas 100 Linhas" at bounding box center [981, 669] width 75 height 25
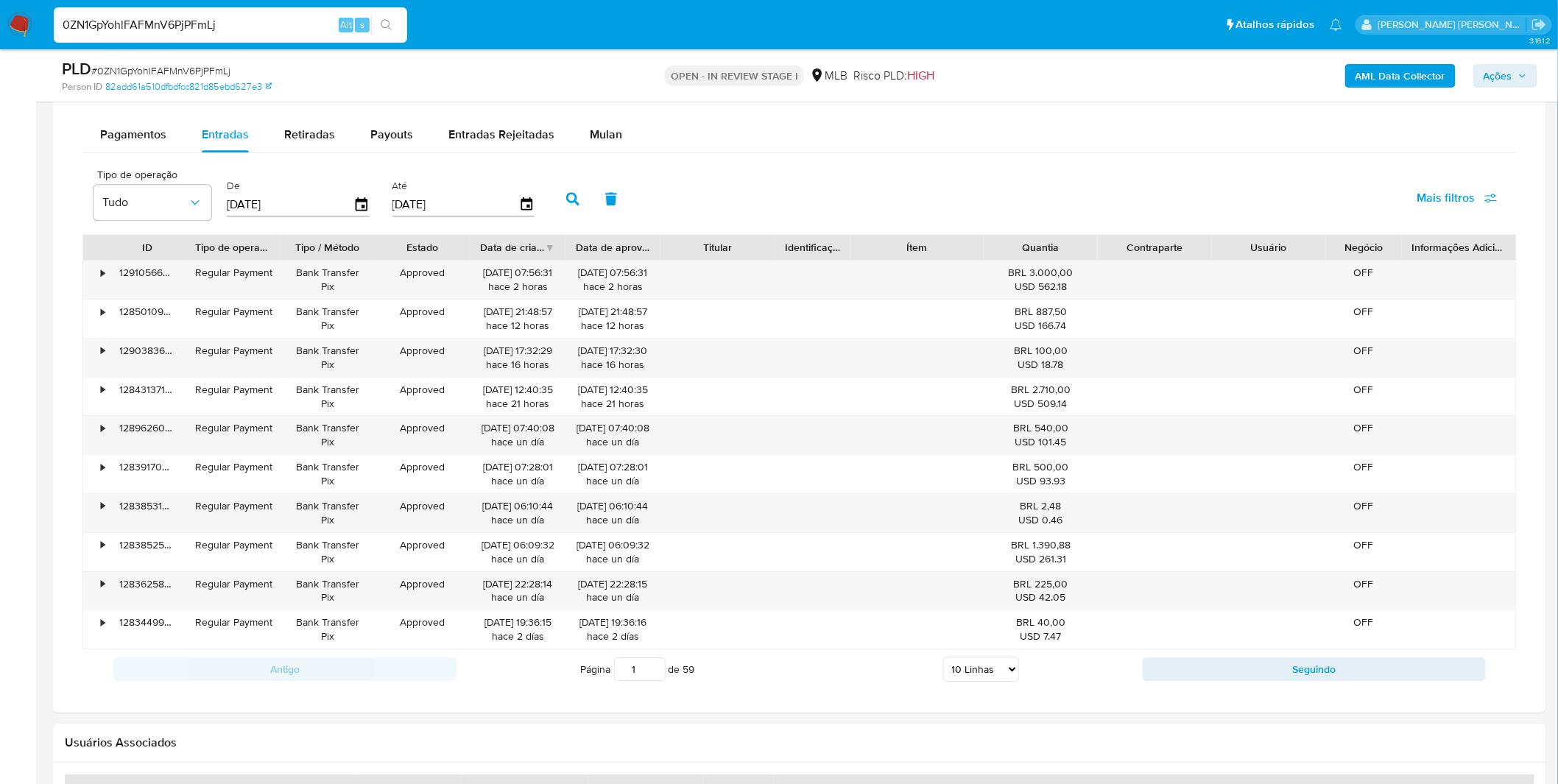
select select "100"
click at [943, 659] on select "5 Linhas 10 Linhas 20 Linhas 25 Linhas 50 Linhas 100 Linhas" at bounding box center [981, 669] width 75 height 25
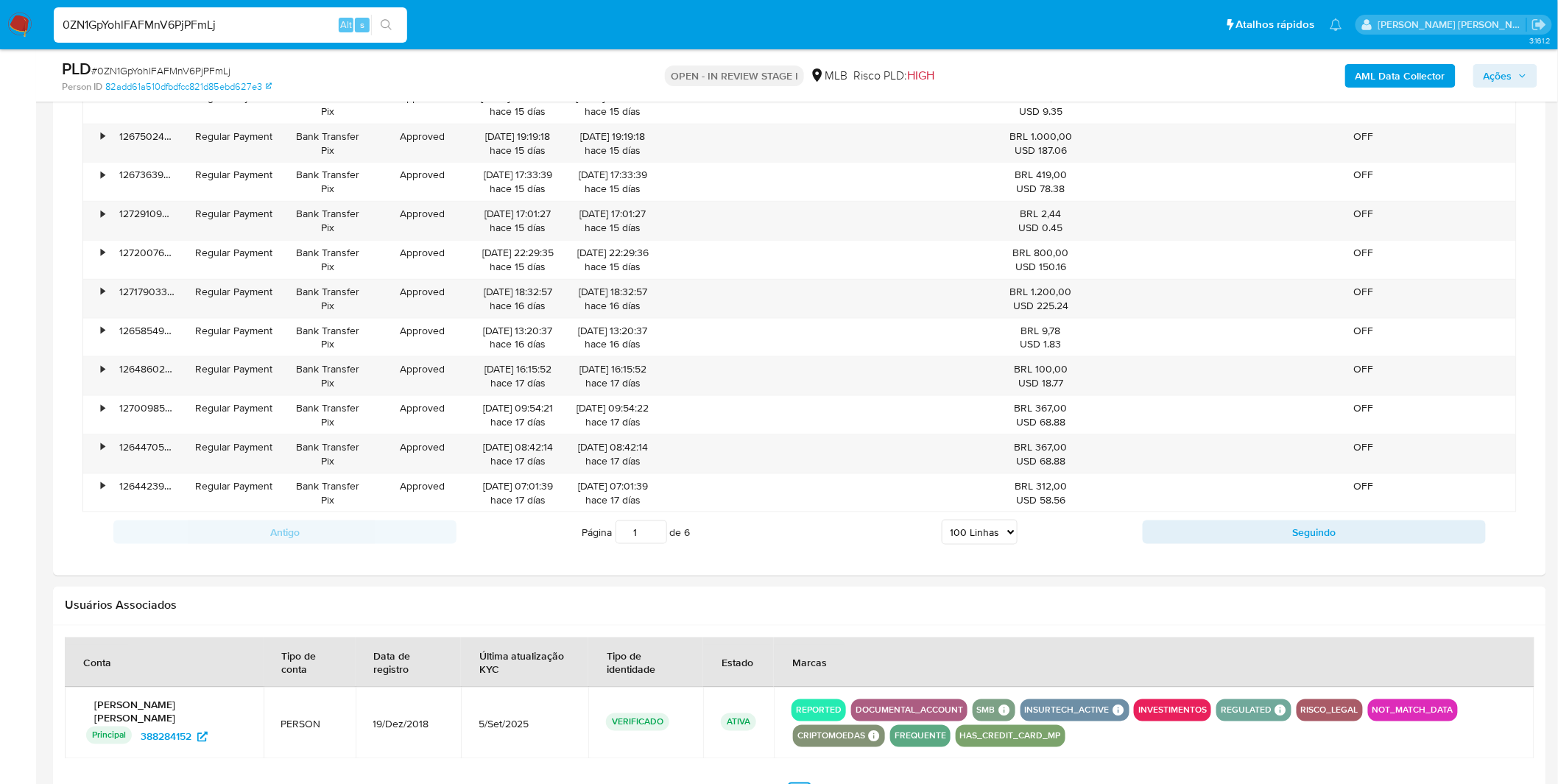
scroll to position [5514, 0]
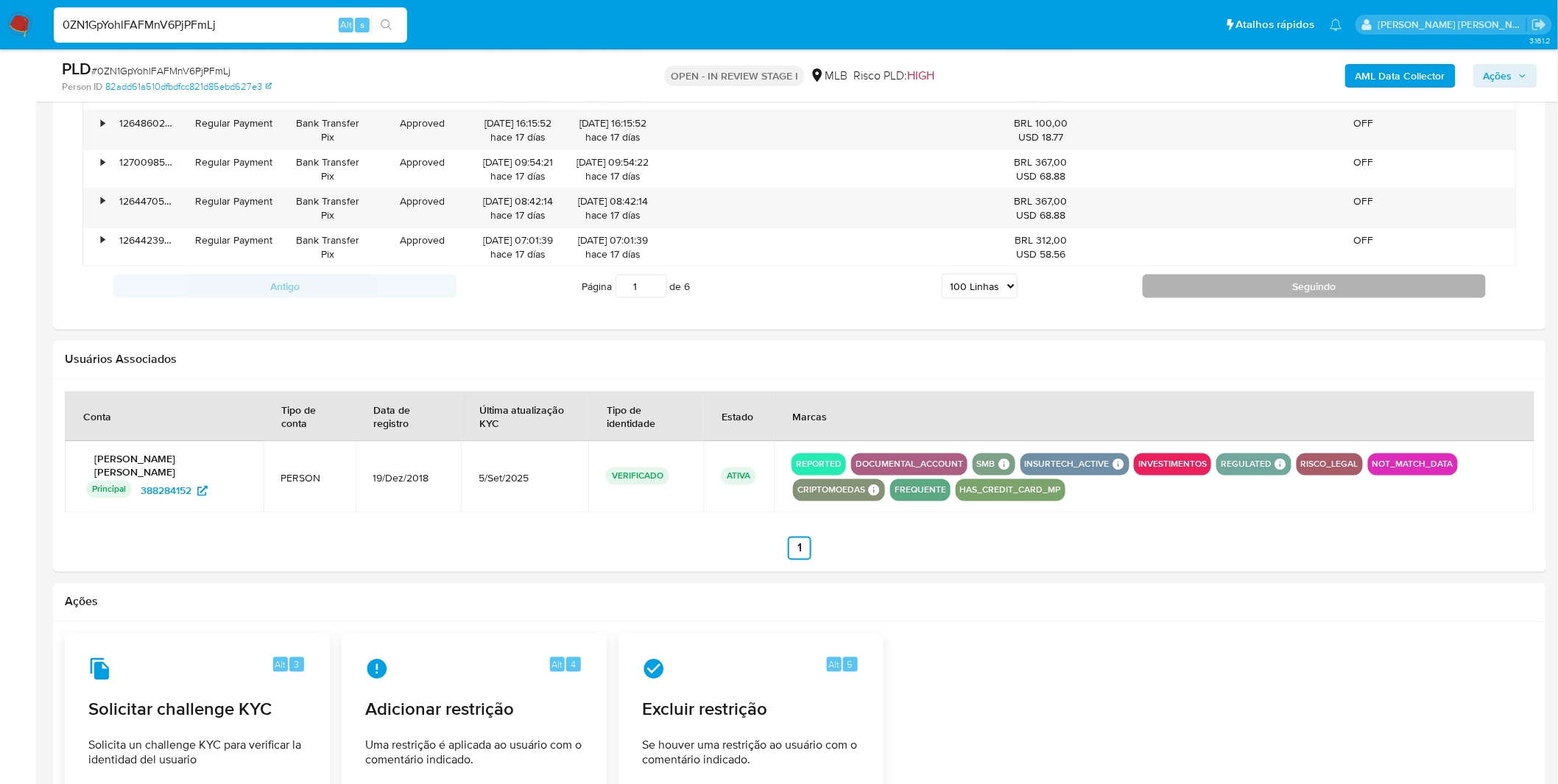
click at [1264, 295] on button "Seguindo" at bounding box center [1315, 286] width 343 height 23
type input "2"
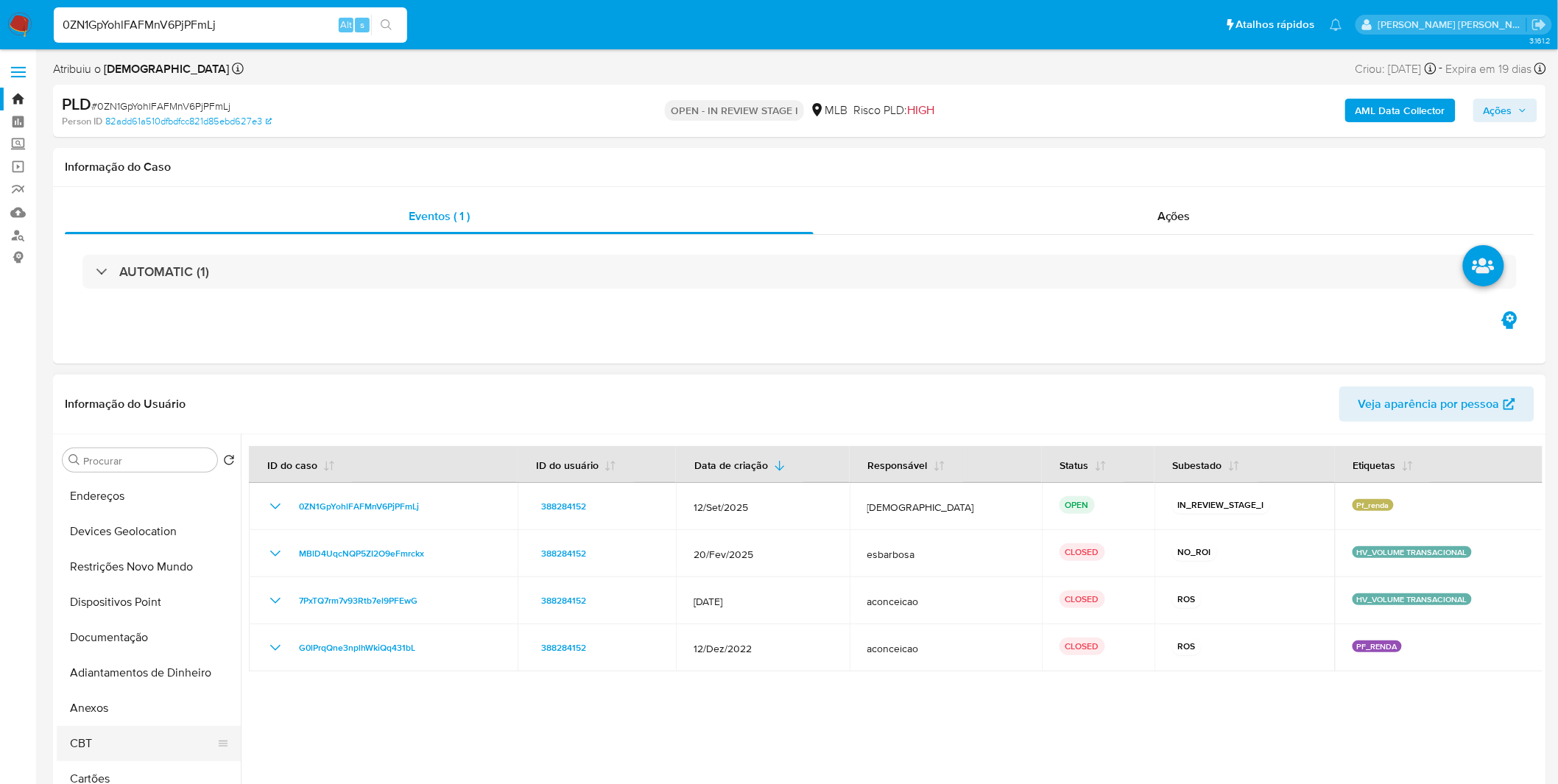
scroll to position [245, 0]
click at [155, 585] on button "Anexos" at bounding box center [143, 568] width 173 height 35
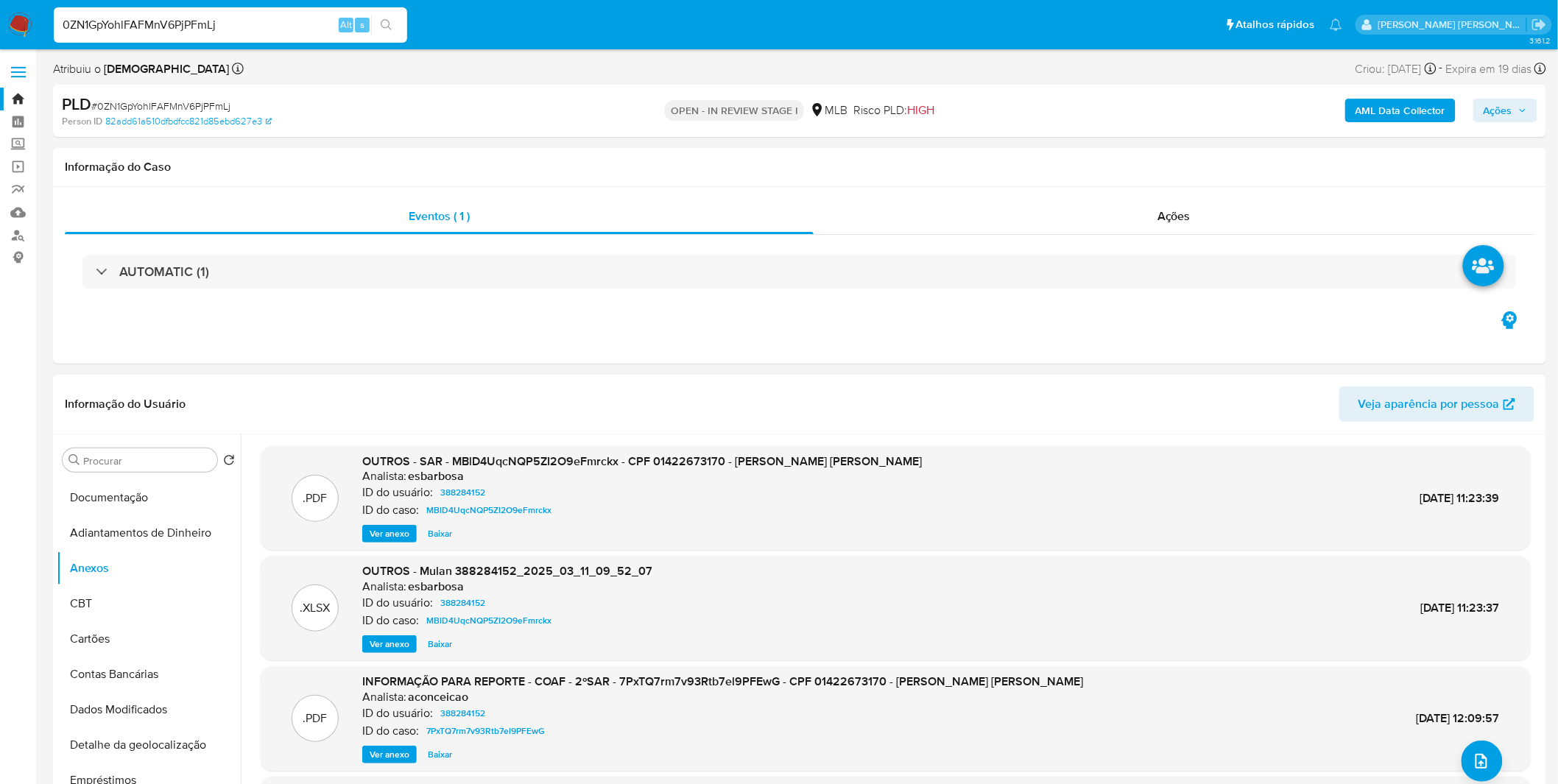
scroll to position [82, 0]
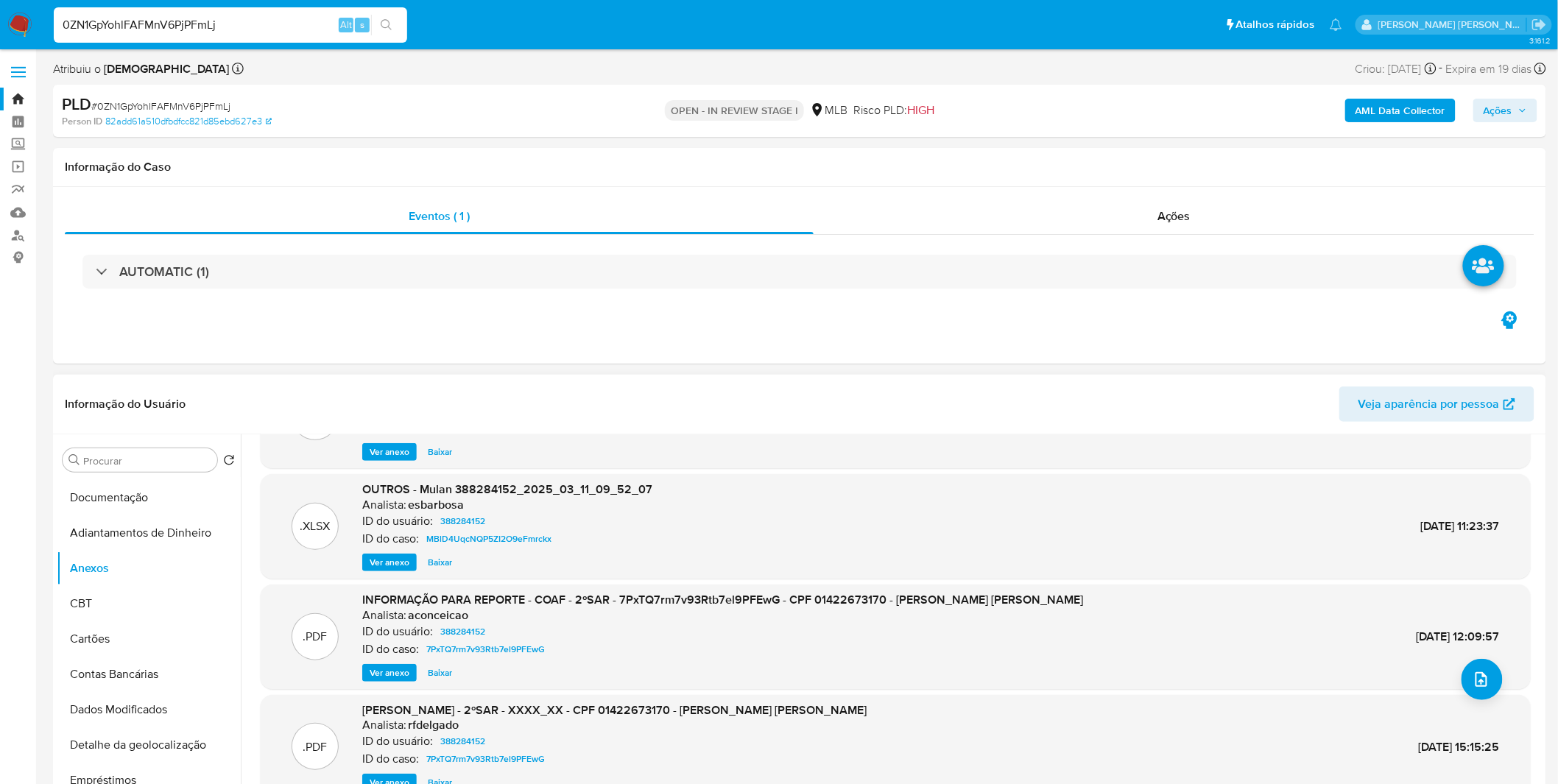
click at [395, 679] on span "Ver anexo" at bounding box center [389, 673] width 40 height 14
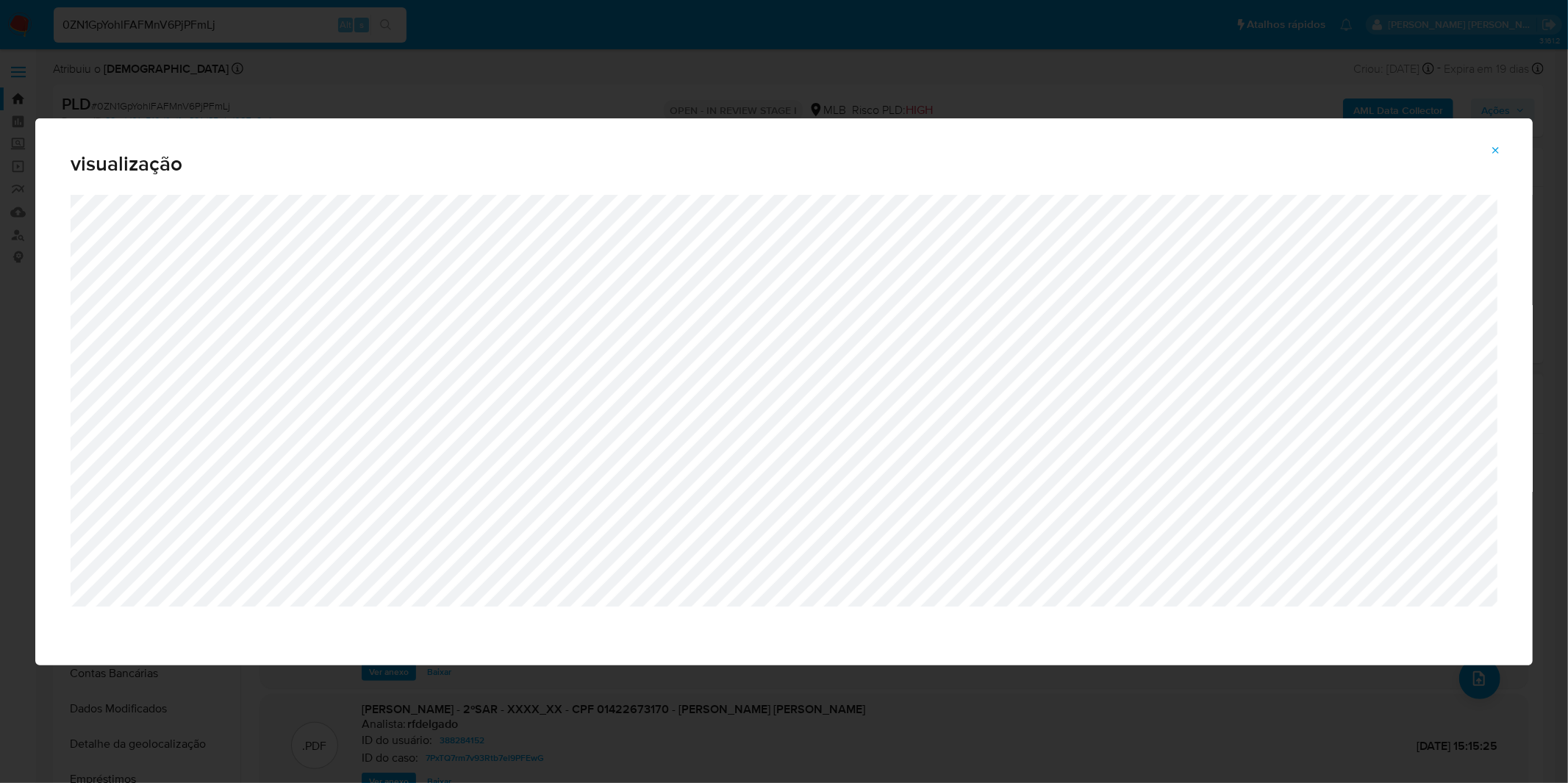
click at [1480, 153] on span "visualização" at bounding box center [784, 163] width 1427 height 21
click at [1493, 152] on icon "Attachment preview" at bounding box center [1495, 150] width 12 height 12
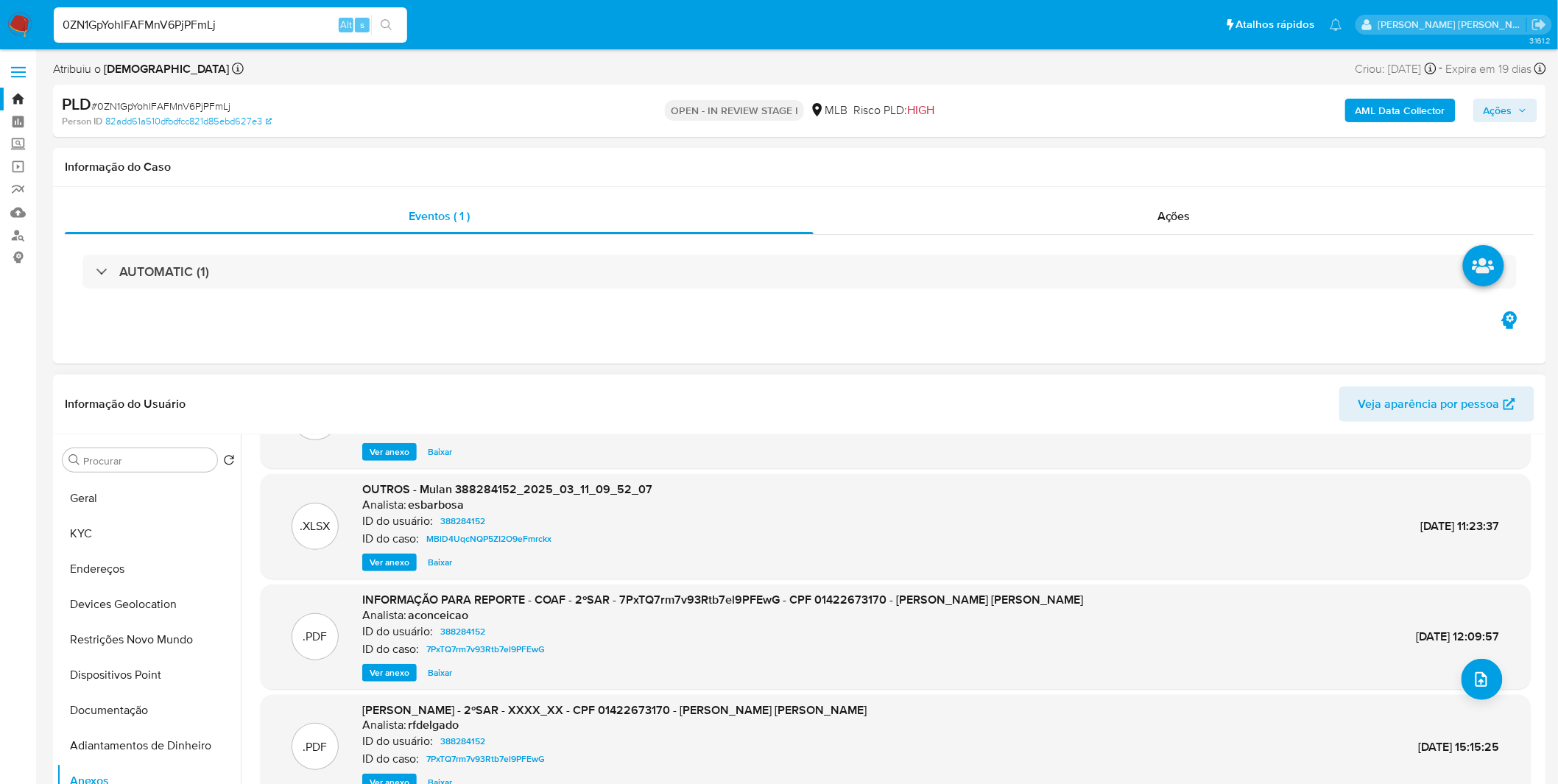
scroll to position [0, 0]
click at [164, 493] on button "Histórico de casos" at bounding box center [143, 495] width 173 height 35
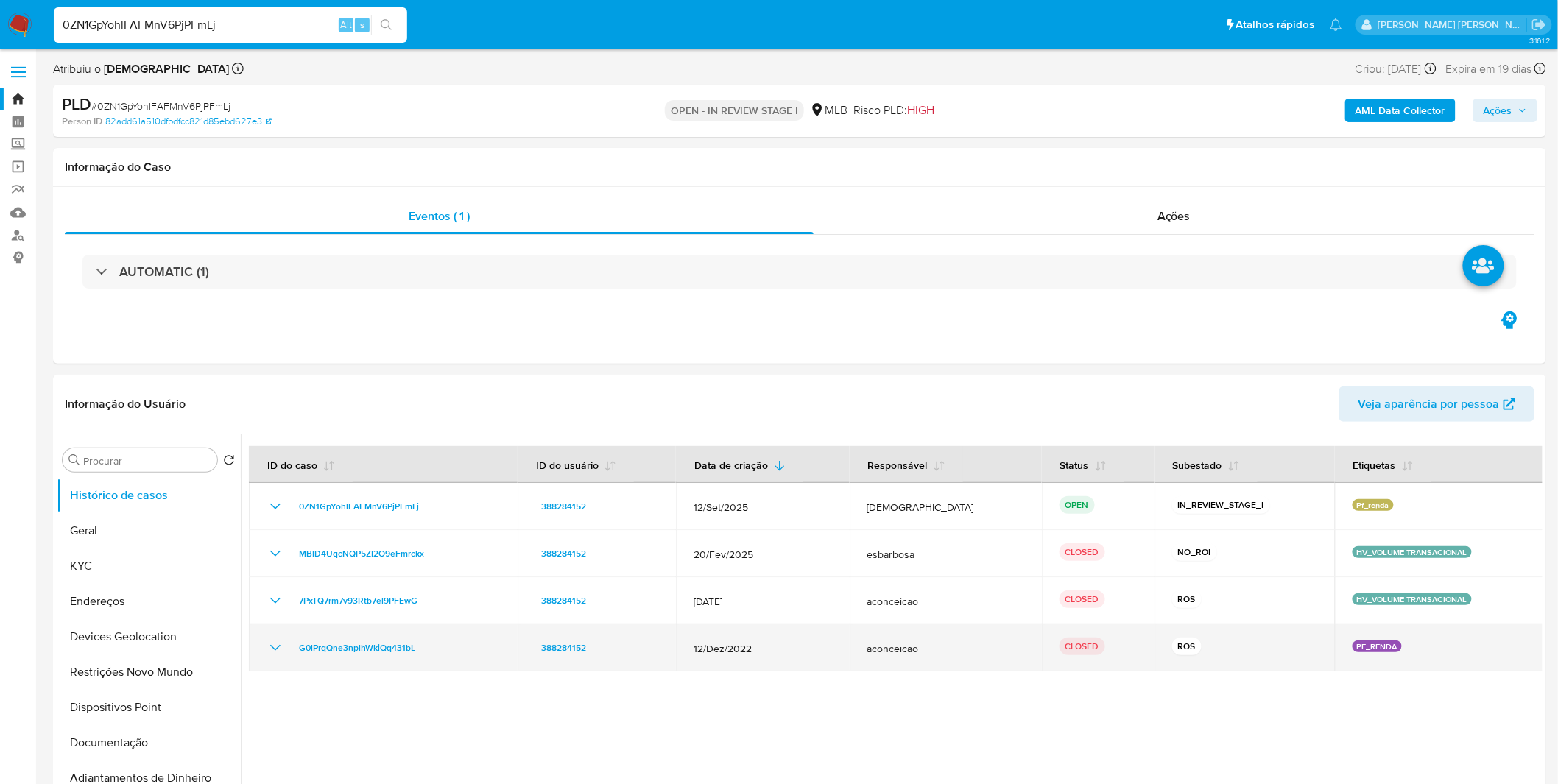
click at [268, 650] on icon "Mostrar/Ocultar" at bounding box center [276, 647] width 18 height 18
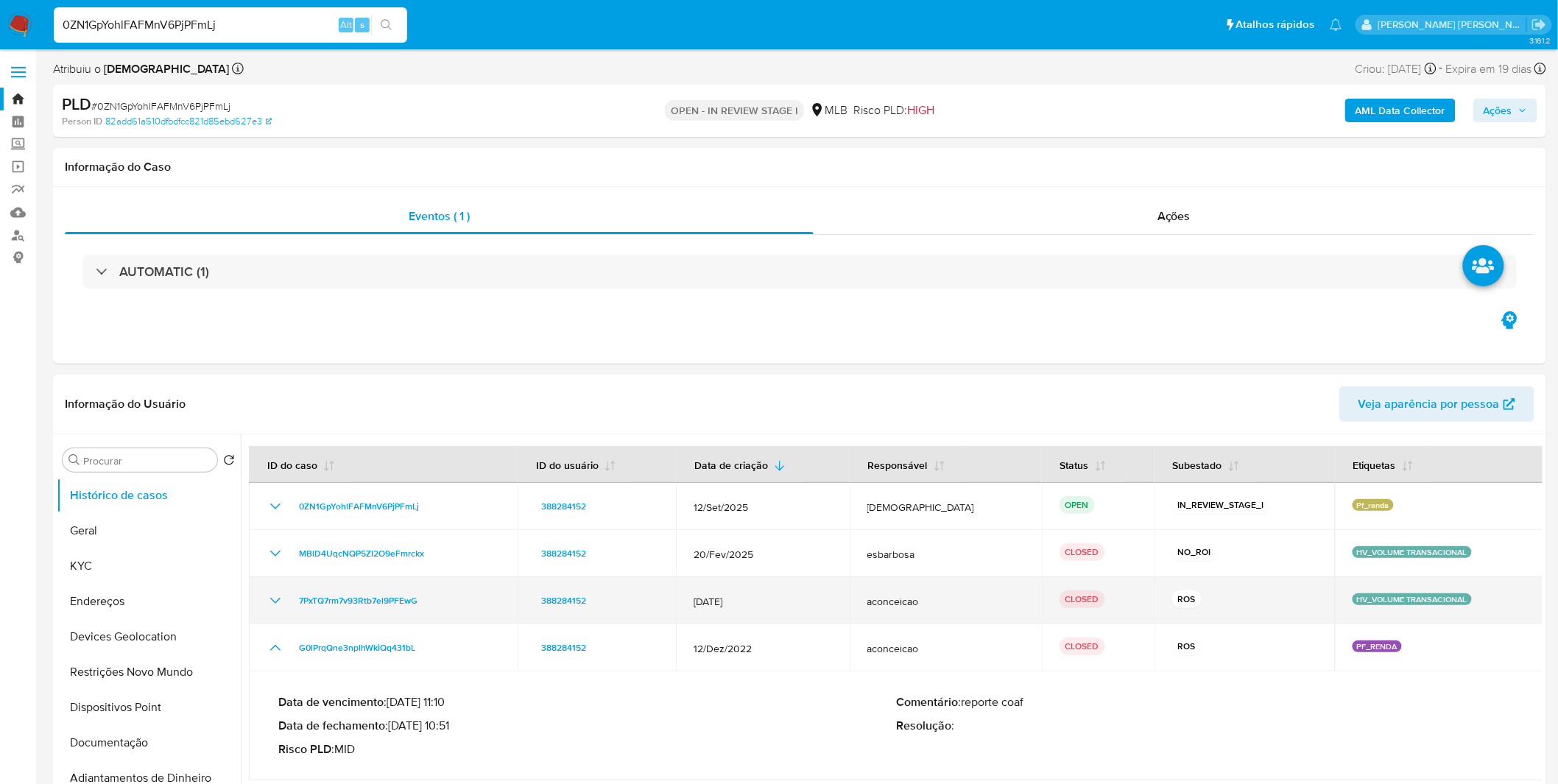
click at [268, 609] on icon "Mostrar/Ocultar" at bounding box center [276, 601] width 18 height 18
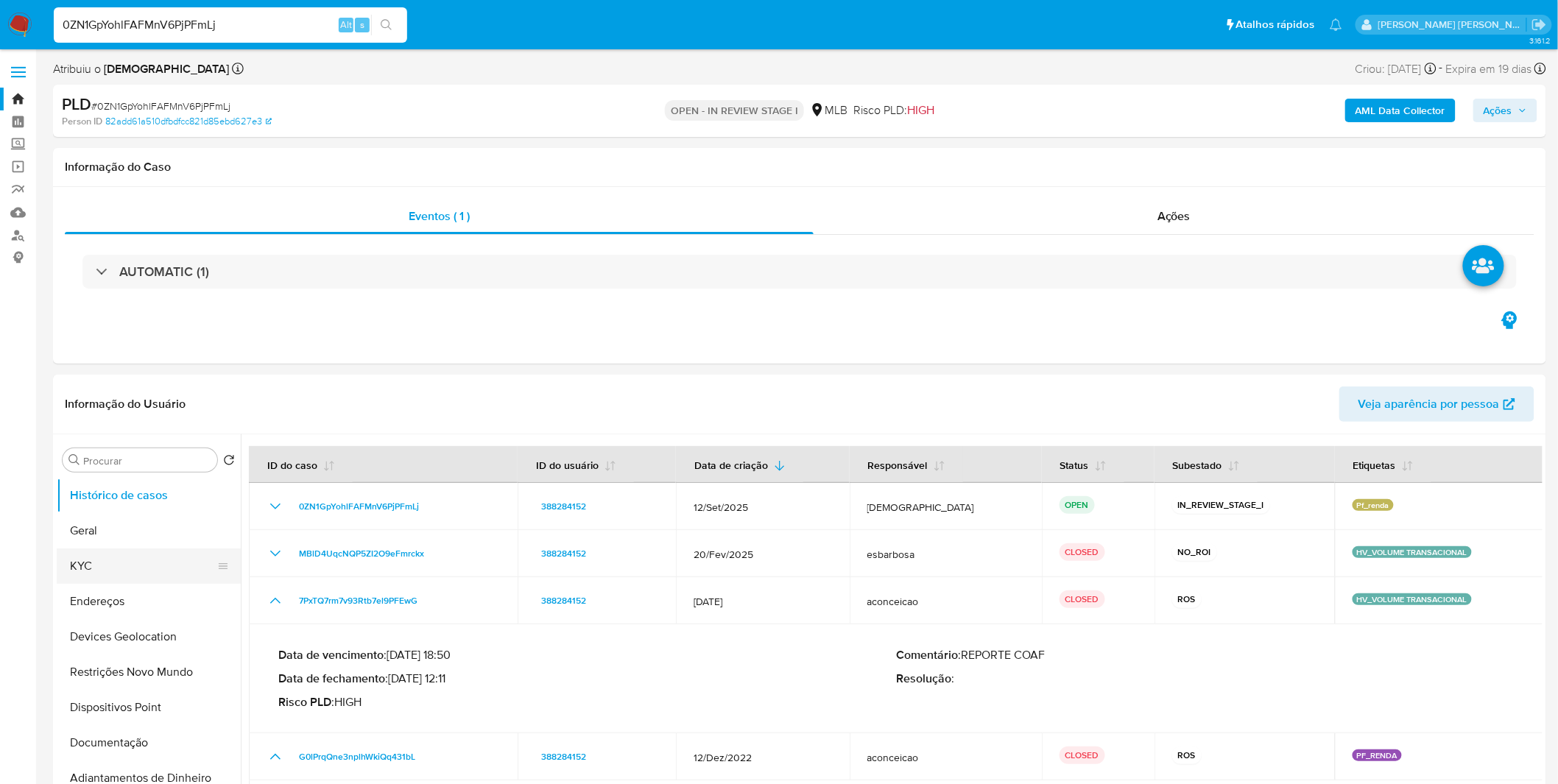
click at [76, 576] on button "KYC" at bounding box center [143, 566] width 173 height 35
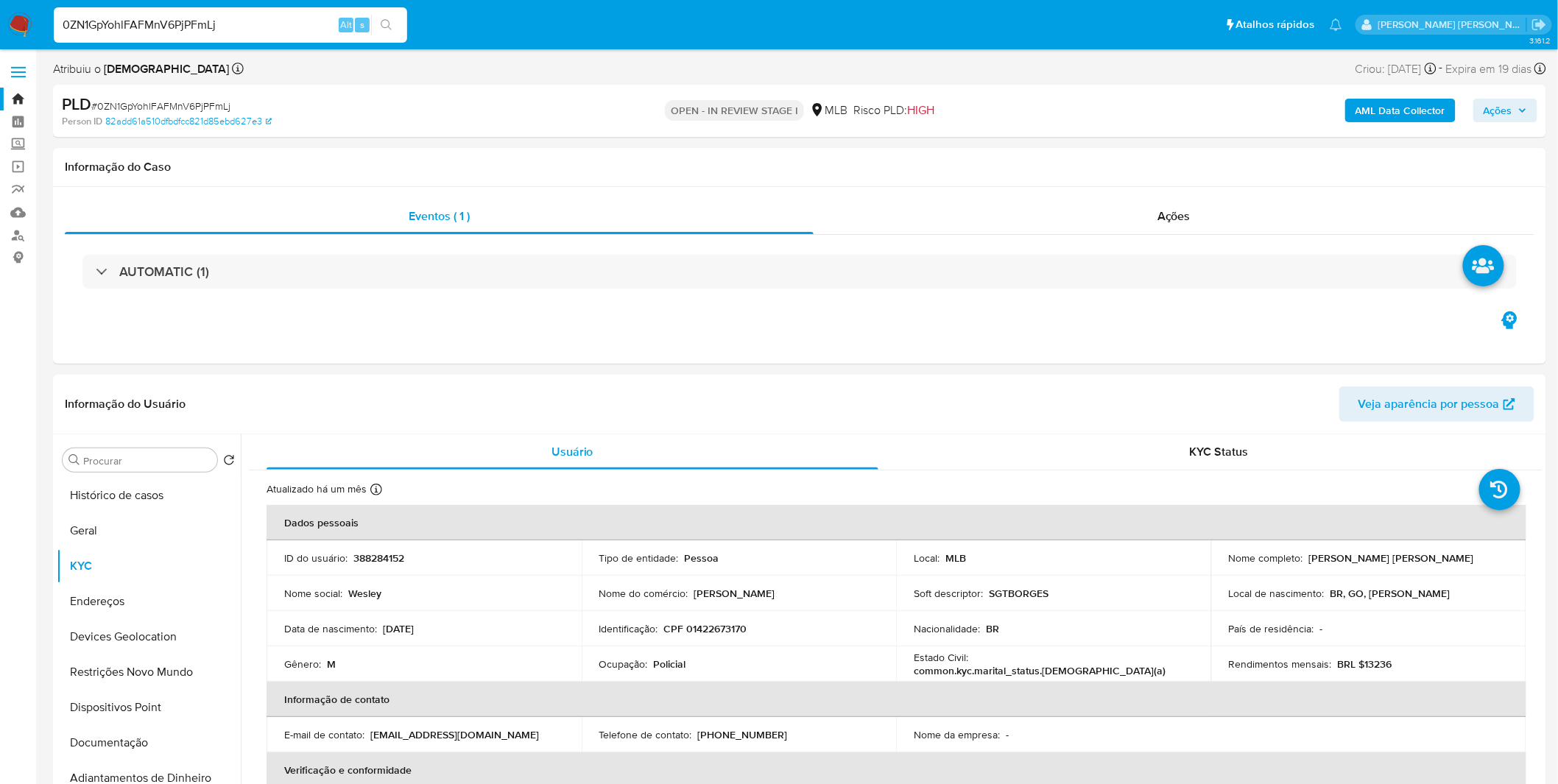
click at [24, 25] on img at bounding box center [20, 25] width 25 height 25
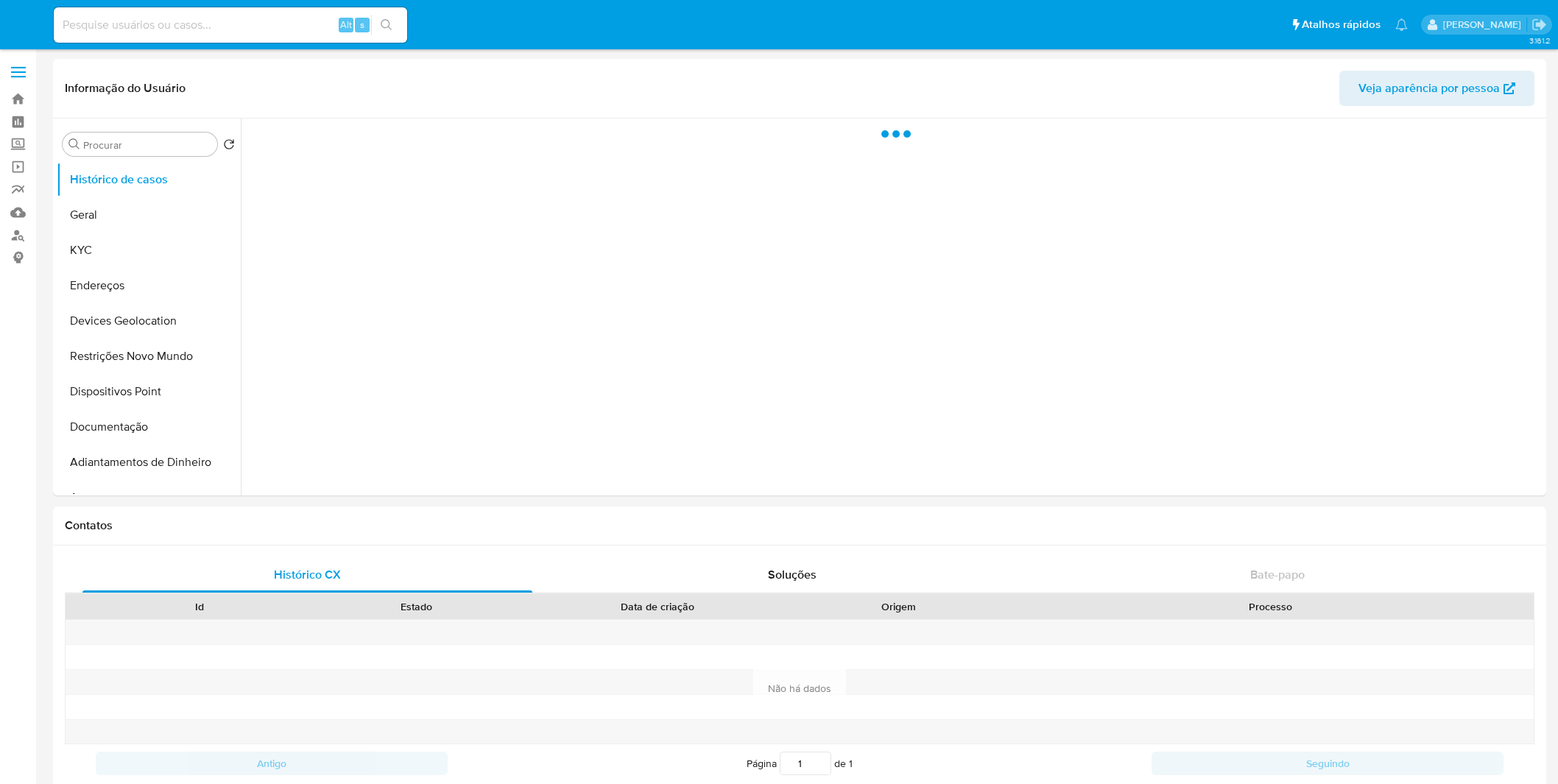
select select "10"
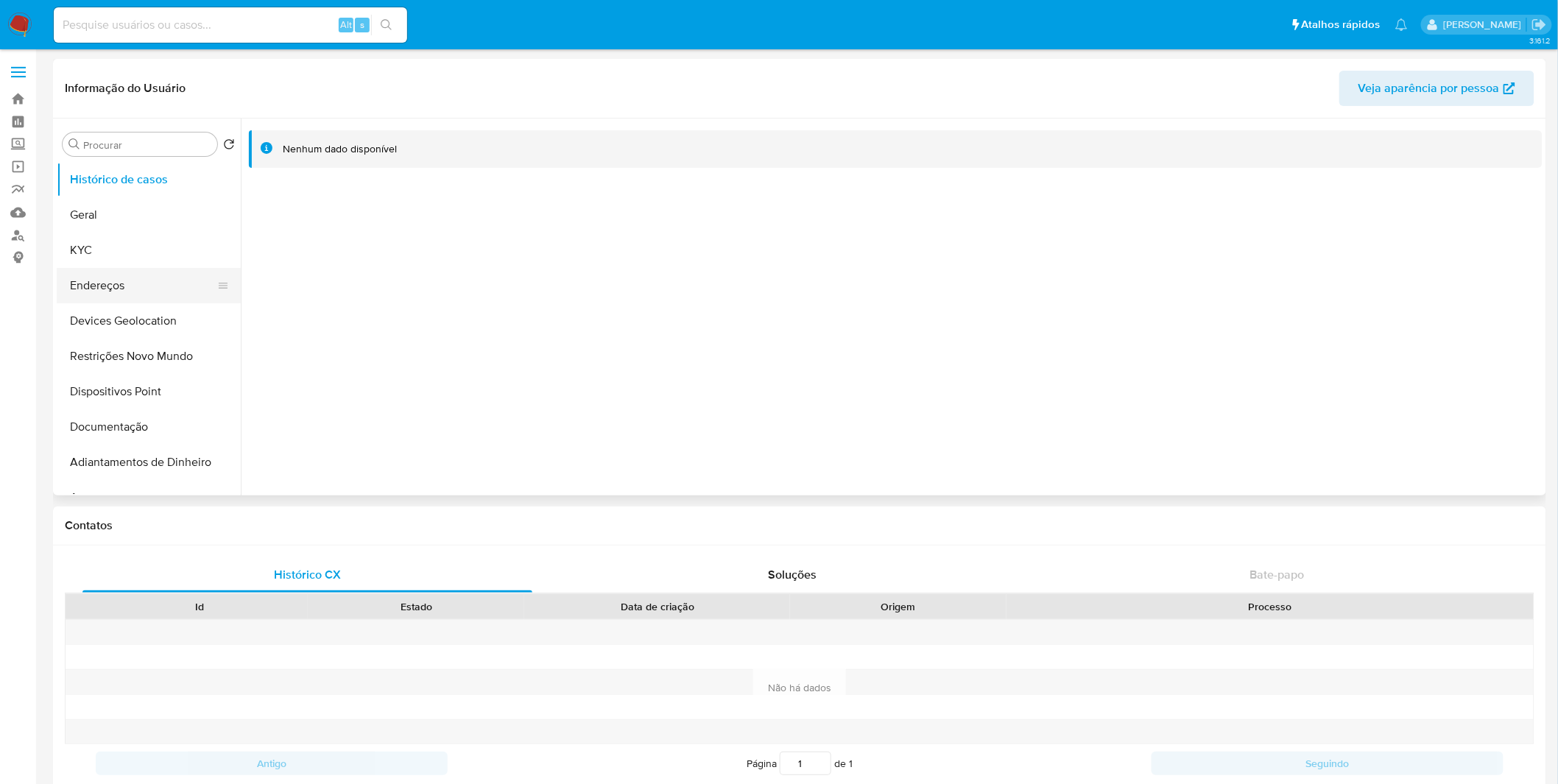
click at [155, 268] on button "Endereços" at bounding box center [143, 285] width 173 height 35
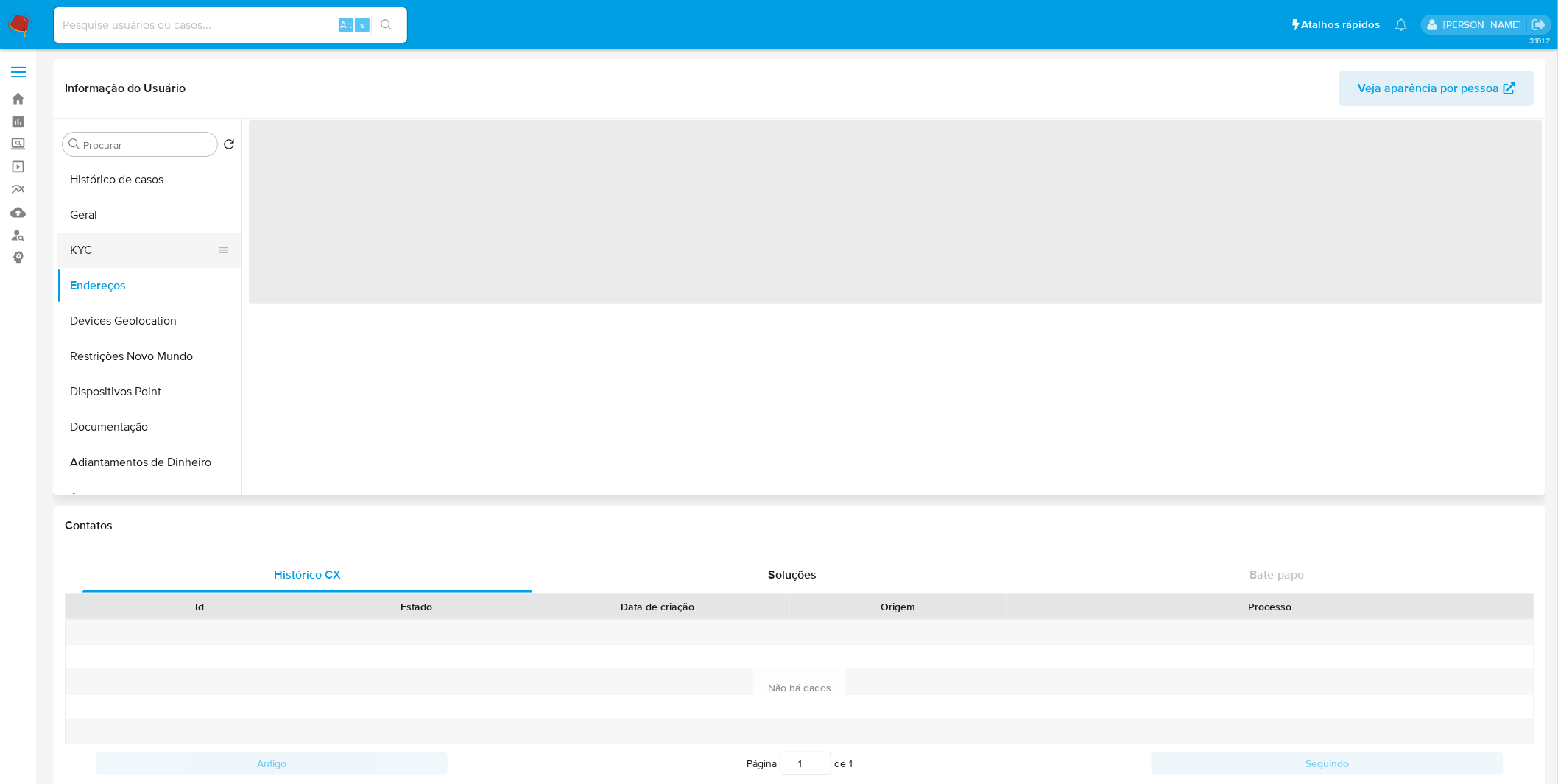
click at [155, 262] on button "KYC" at bounding box center [143, 250] width 173 height 35
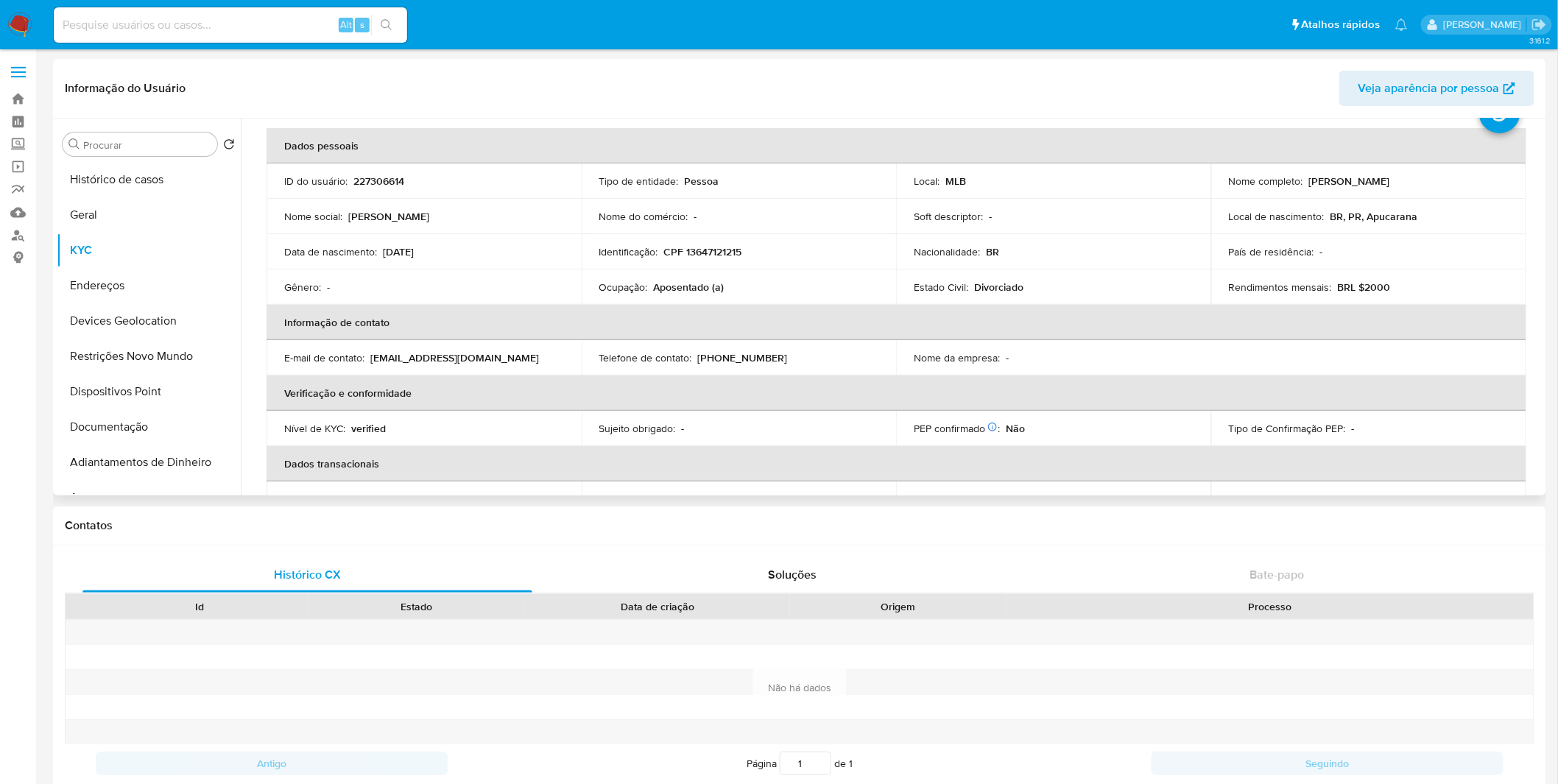
scroll to position [55, 0]
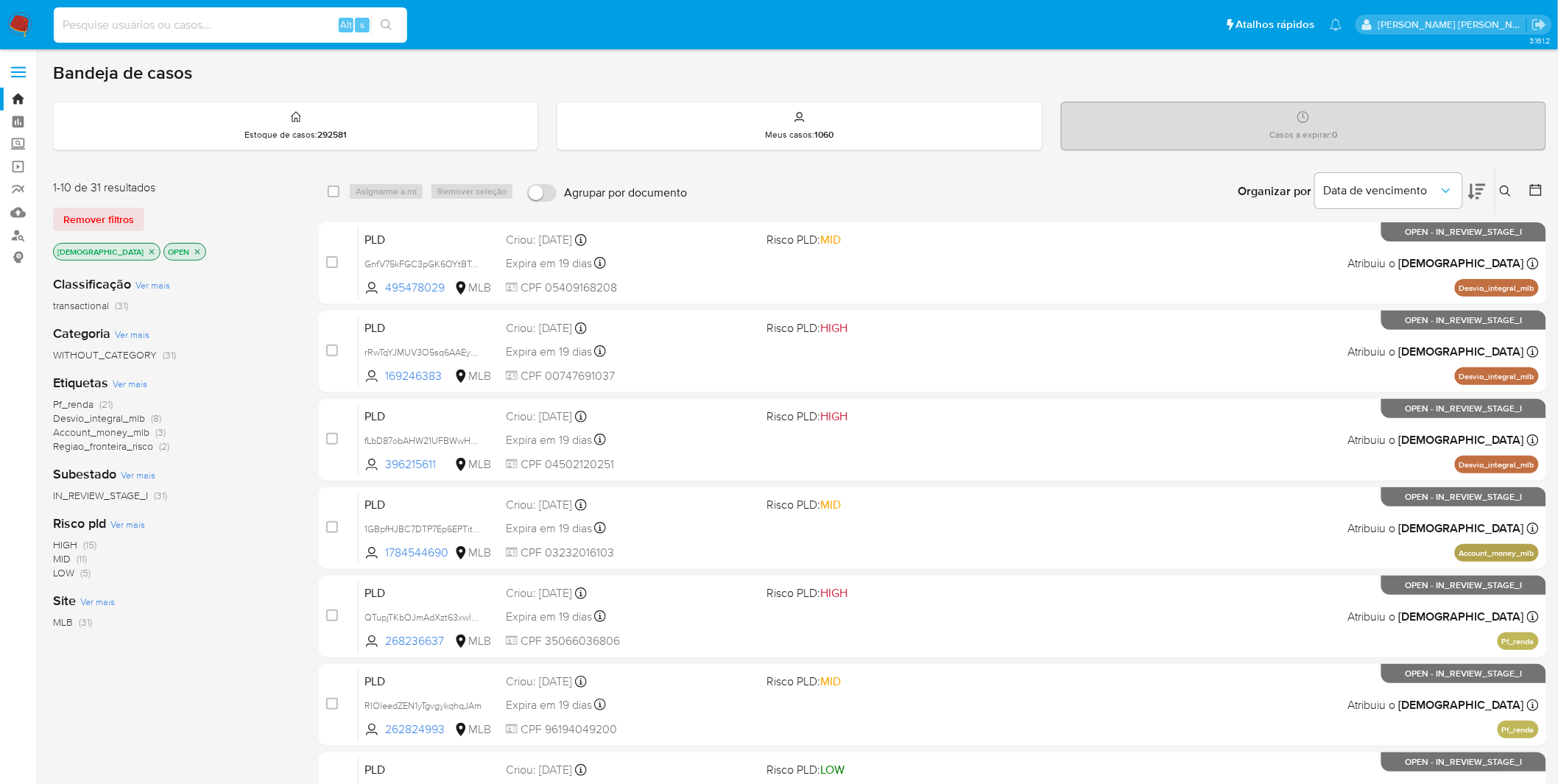
click at [298, 21] on input at bounding box center [230, 24] width 353 height 19
paste input "CuzEBtF7S3hkwGqZc5PVdvTG"
type input "CuzEBtF7S3hkwGqZc5PVdvTG"
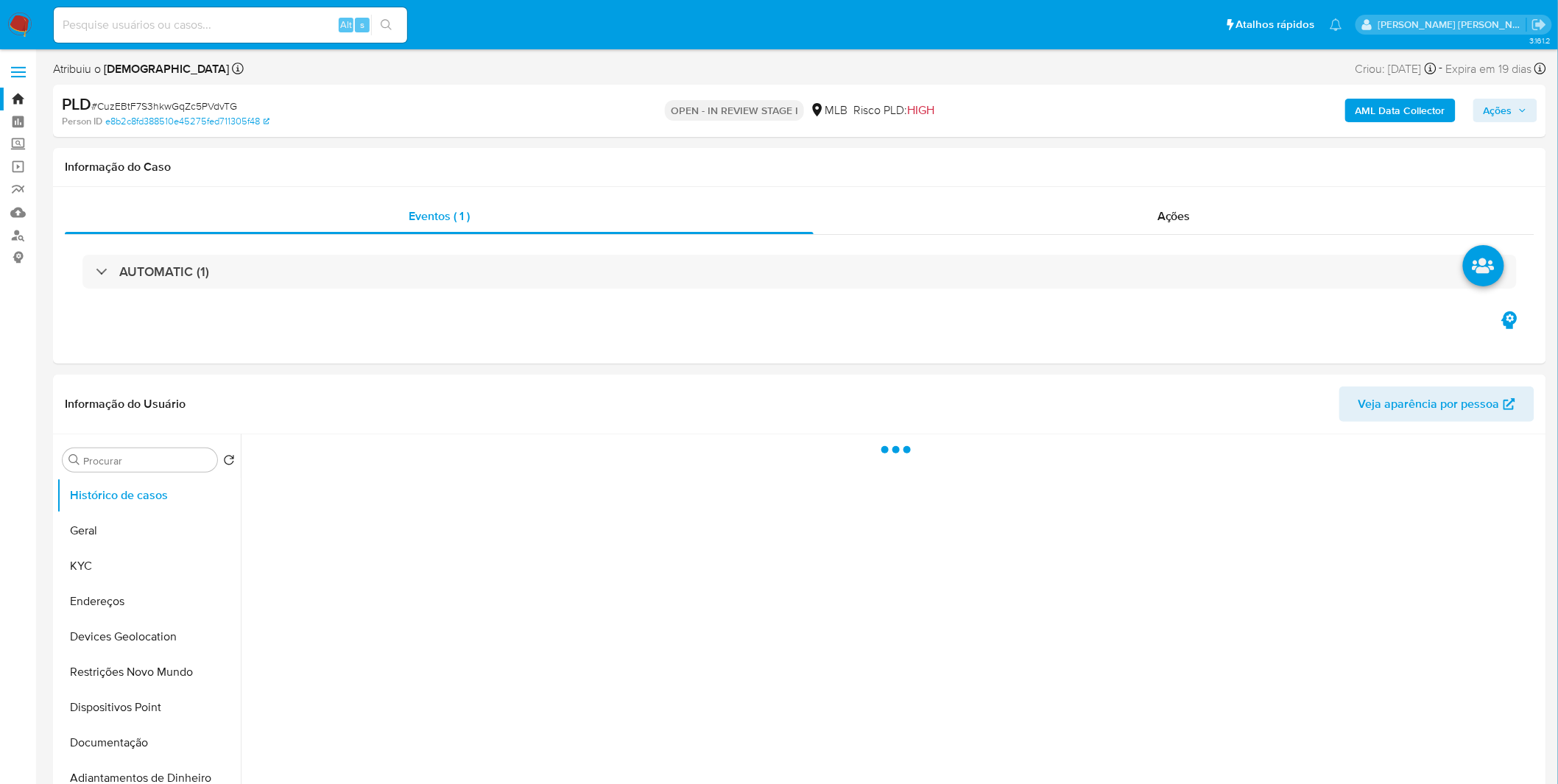
select select "10"
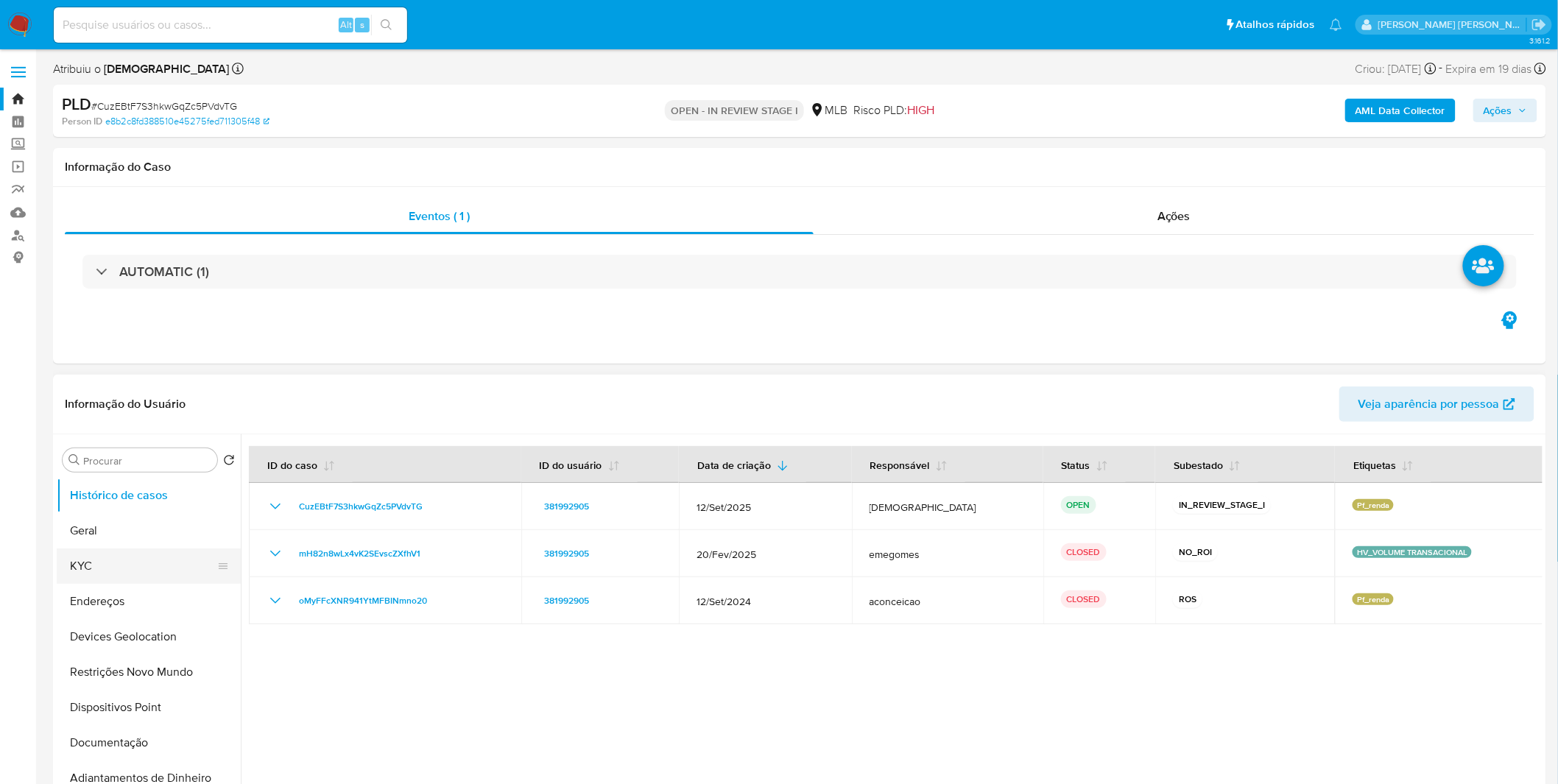
click at [144, 574] on button "KYC" at bounding box center [143, 566] width 173 height 35
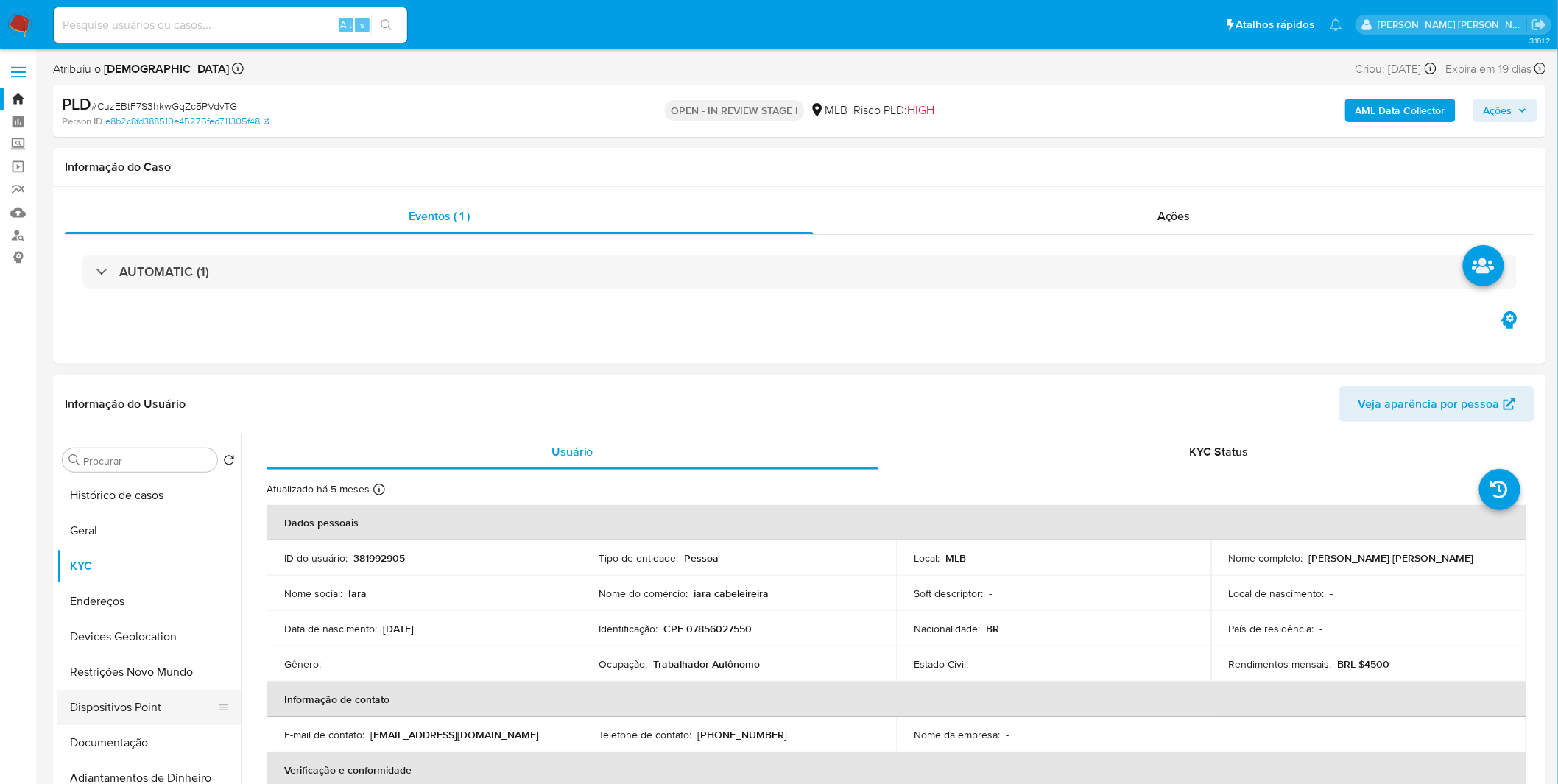
drag, startPoint x: 134, startPoint y: 734, endPoint x: 175, endPoint y: 702, distance: 52.0
click at [134, 734] on button "Documentação" at bounding box center [148, 742] width 184 height 35
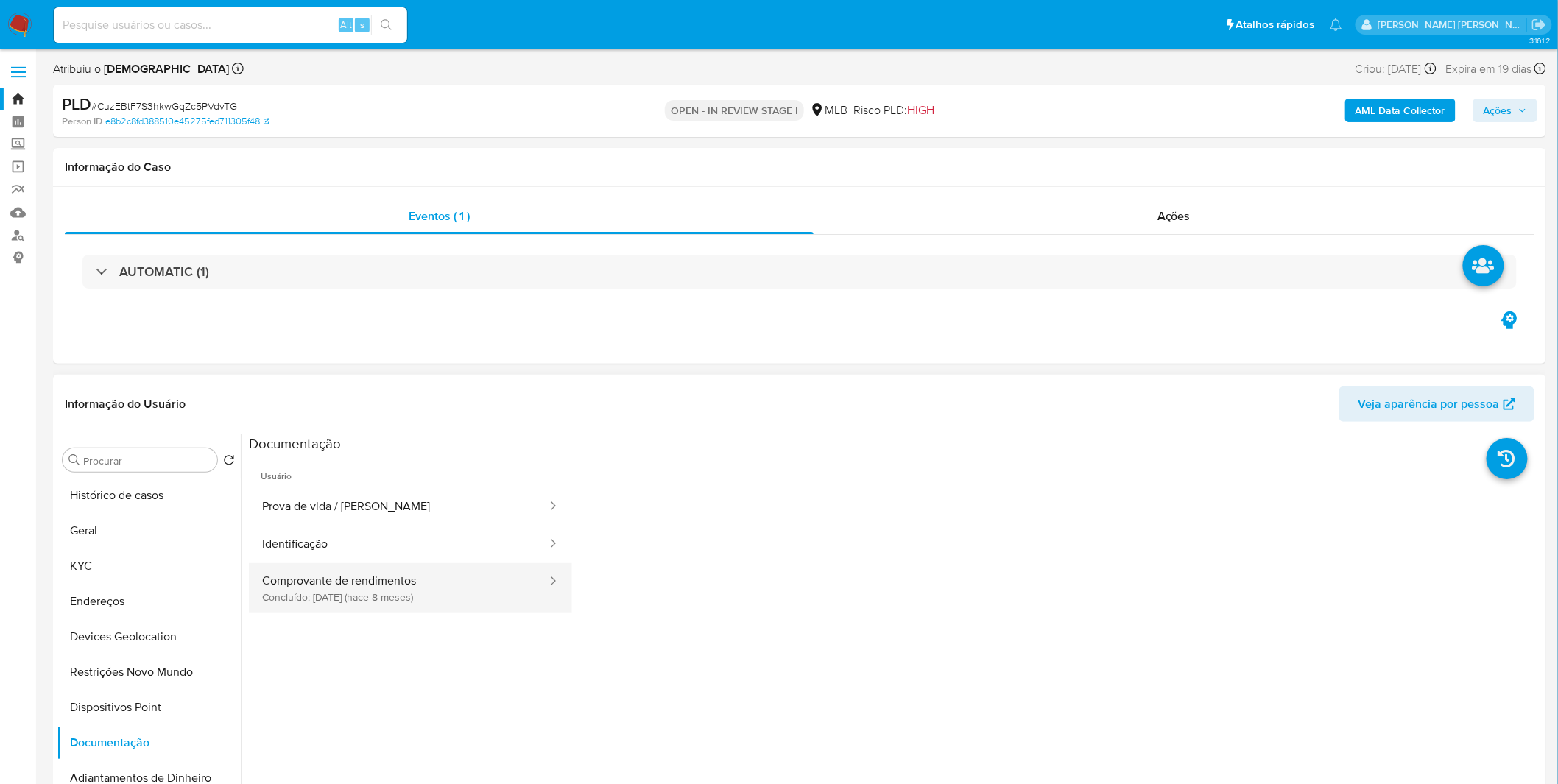
click at [370, 596] on button "Comprovante de rendimentos Concluído: [DATE] (hace 8 meses)" at bounding box center [399, 588] width 300 height 50
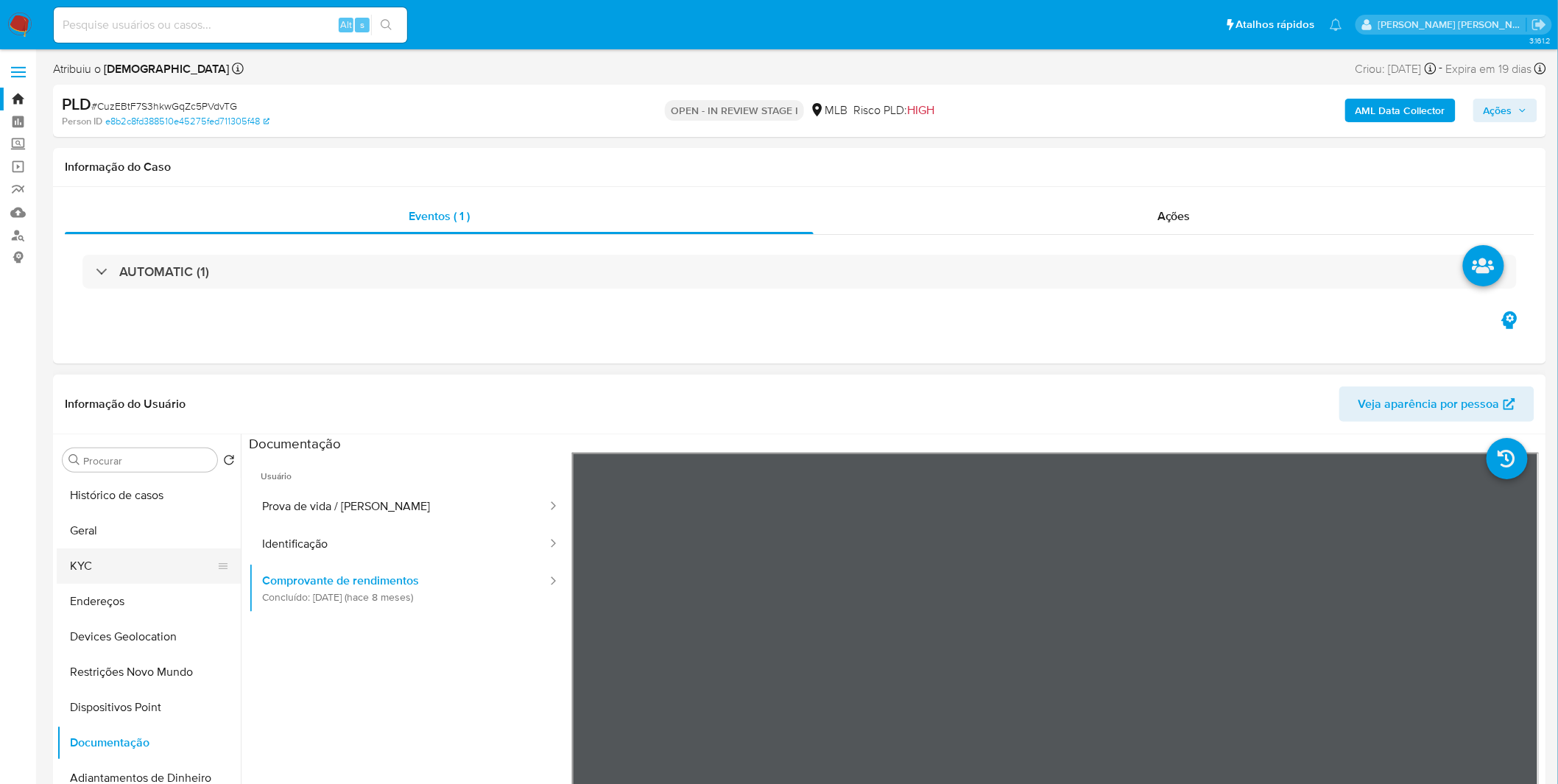
click at [138, 552] on button "KYC" at bounding box center [143, 566] width 173 height 35
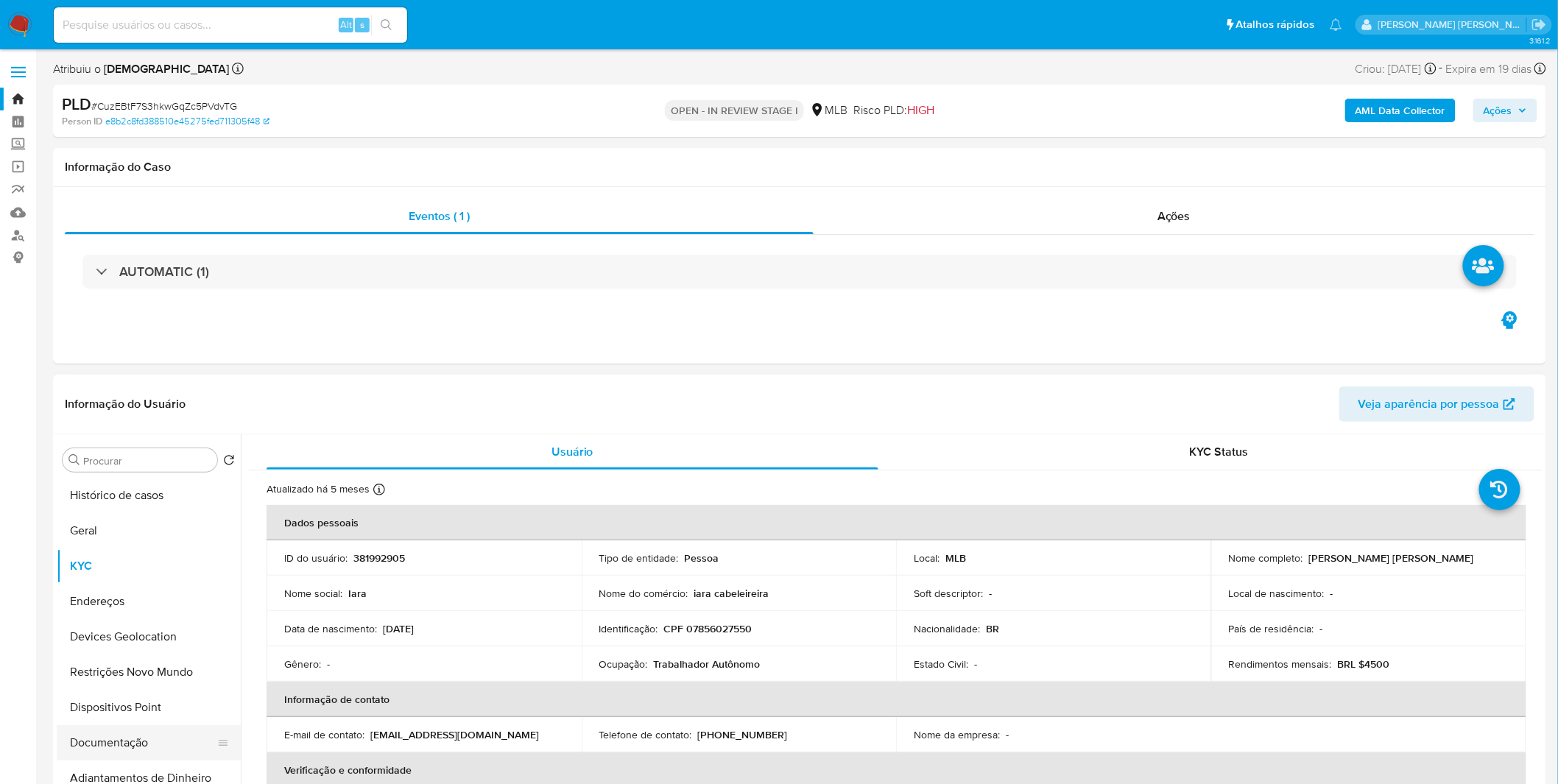
click at [148, 742] on button "Documentação" at bounding box center [143, 742] width 173 height 35
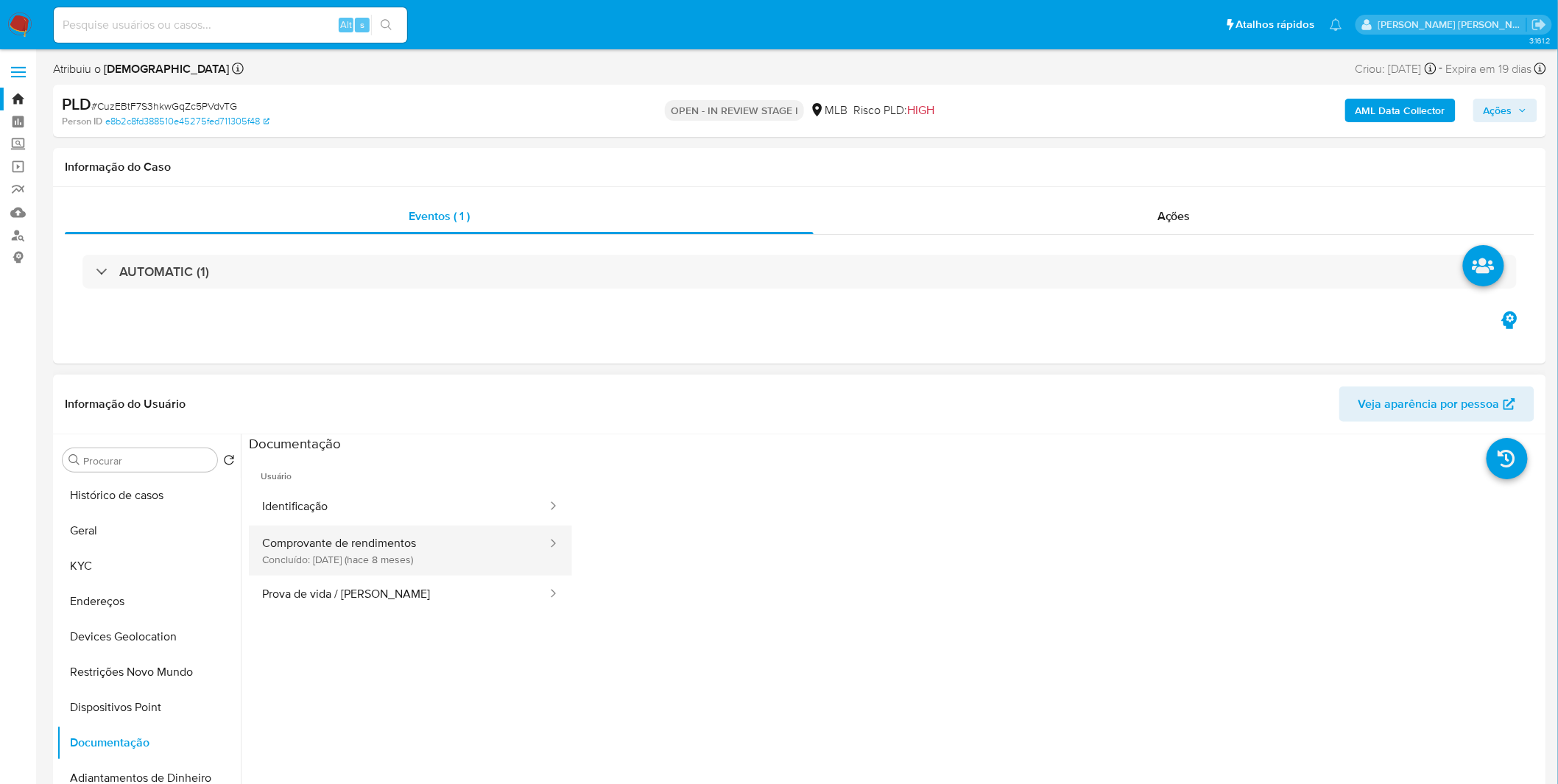
click at [433, 557] on button "Comprovante de rendimentos Concluído: [DATE] (hace 8 meses)" at bounding box center [399, 551] width 300 height 50
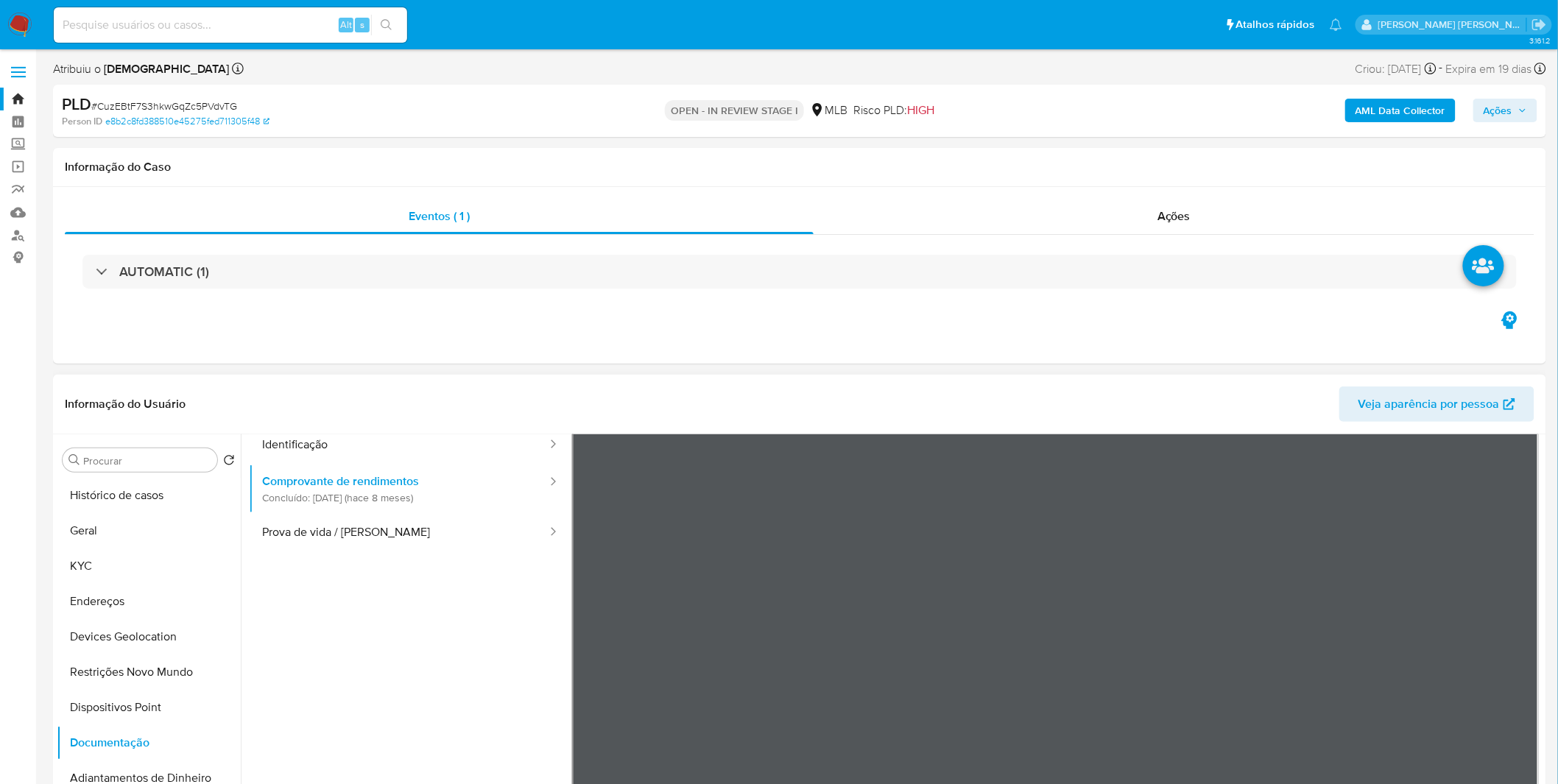
scroll to position [128, 0]
click at [133, 586] on button "Endereços" at bounding box center [143, 601] width 173 height 35
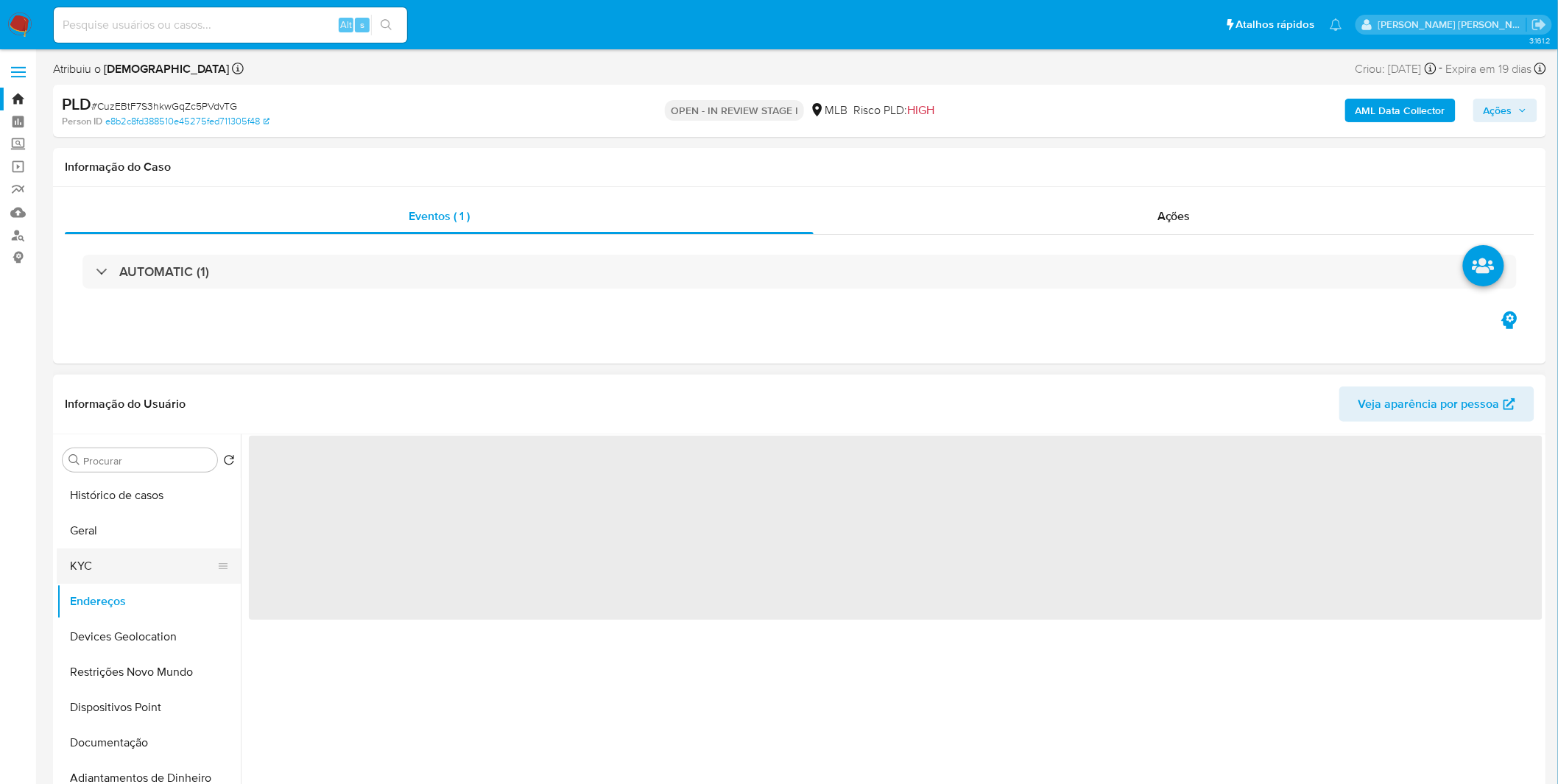
scroll to position [0, 0]
click at [133, 567] on button "KYC" at bounding box center [143, 566] width 173 height 35
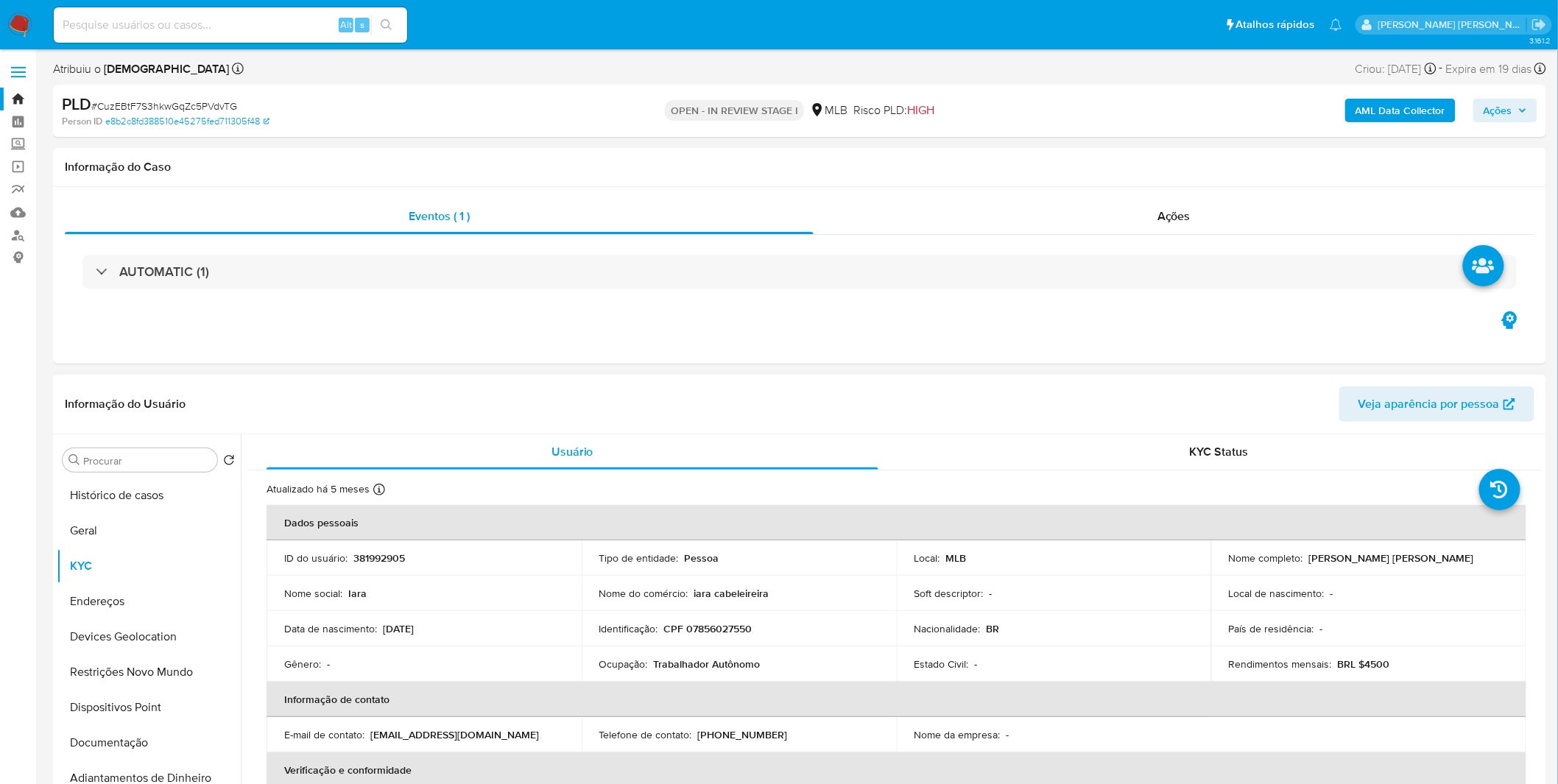
drag, startPoint x: 1410, startPoint y: 671, endPoint x: 1336, endPoint y: 671, distance: 74.0
click at [1336, 671] on td "Rendimentos mensais : BRL $4500" at bounding box center [1368, 664] width 315 height 35
click at [134, 727] on button "Documentação" at bounding box center [143, 742] width 173 height 35
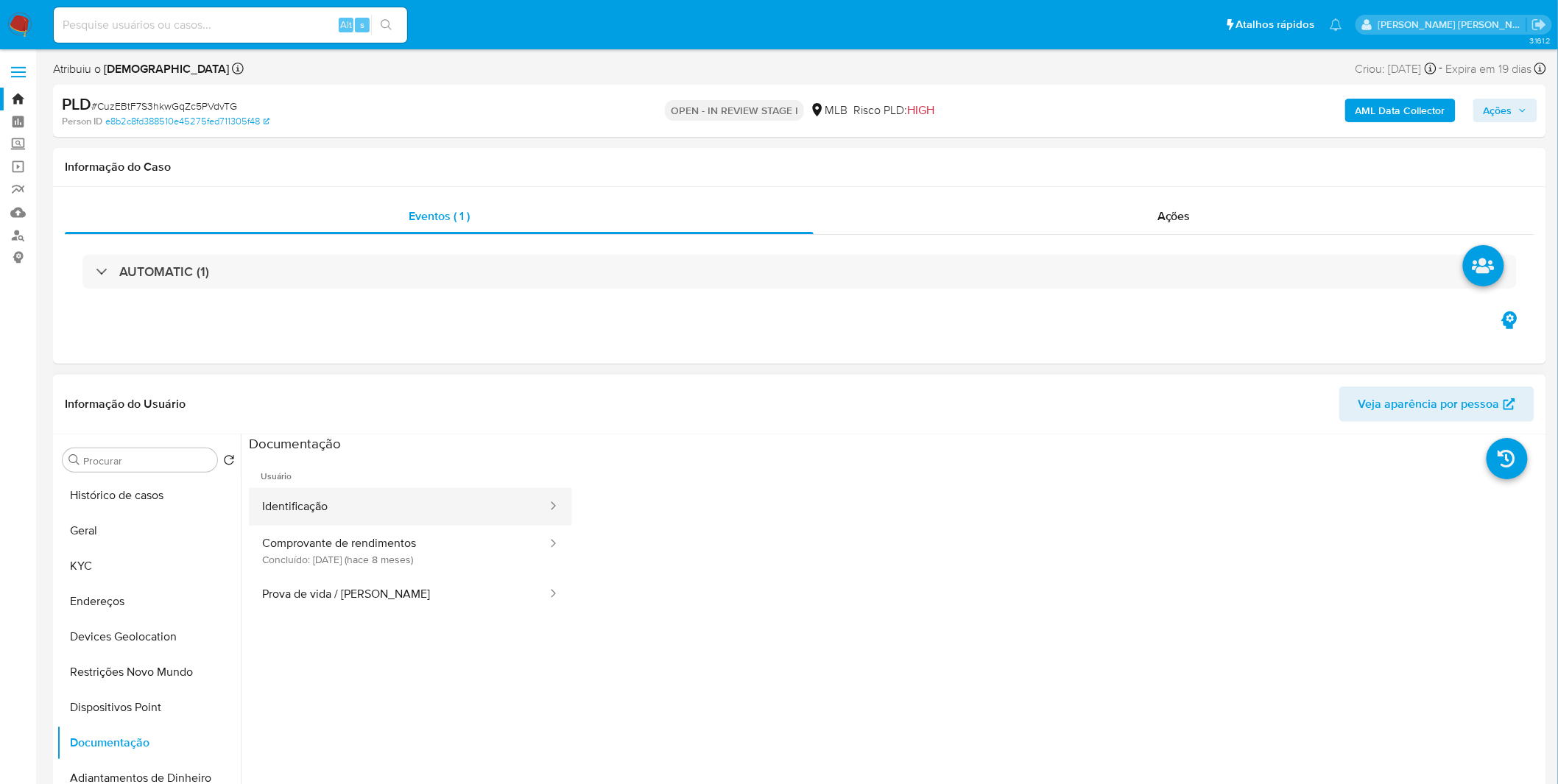
click at [361, 500] on button "Identificação" at bounding box center [399, 507] width 300 height 38
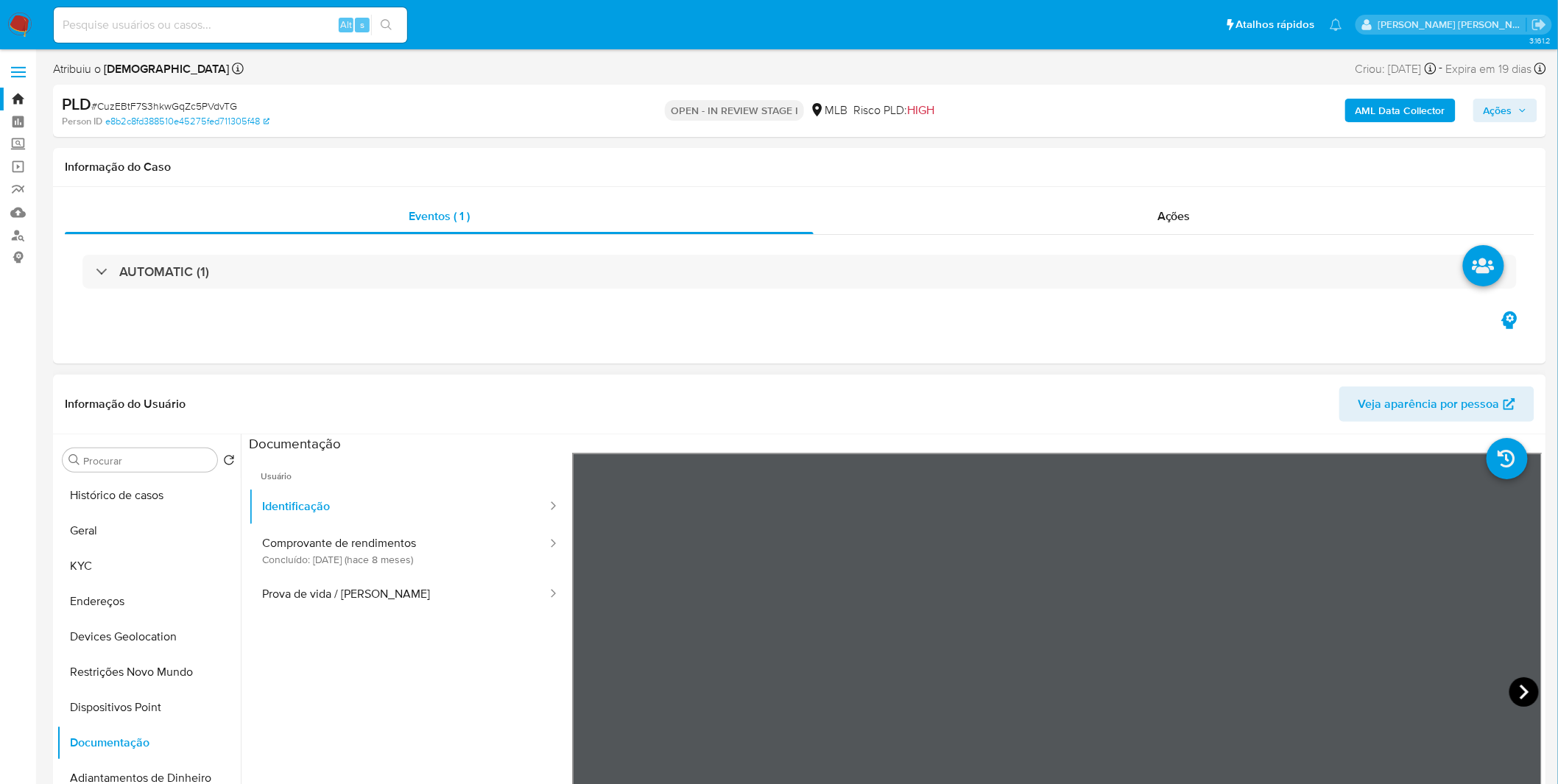
click at [1520, 688] on icon at bounding box center [1525, 692] width 9 height 14
click at [133, 571] on button "KYC" at bounding box center [143, 566] width 173 height 35
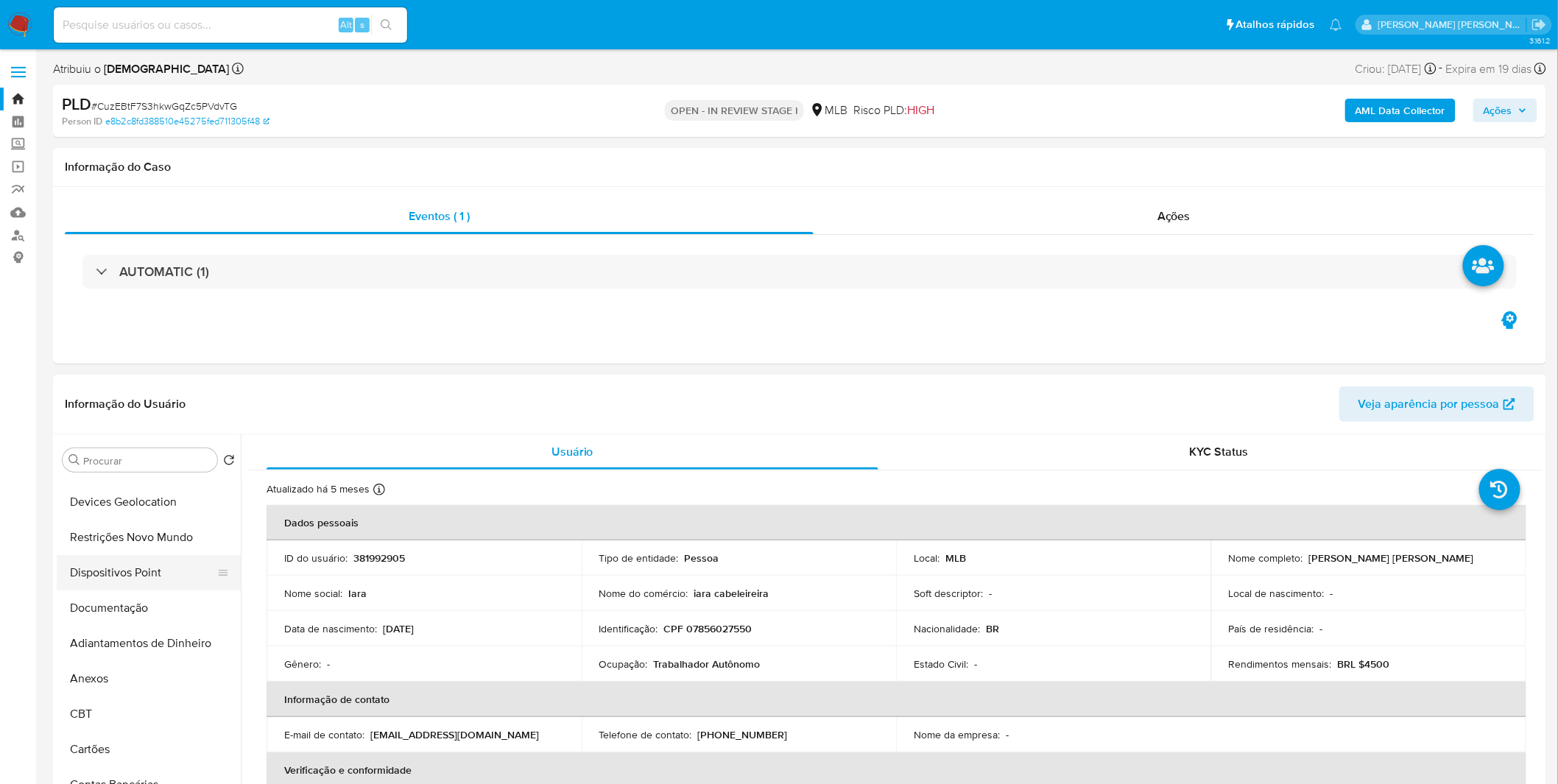
scroll to position [163, 0]
click at [298, 24] on input at bounding box center [230, 24] width 353 height 19
paste input "c0GbD7pnMDTS1Q7n2AIgHXju"
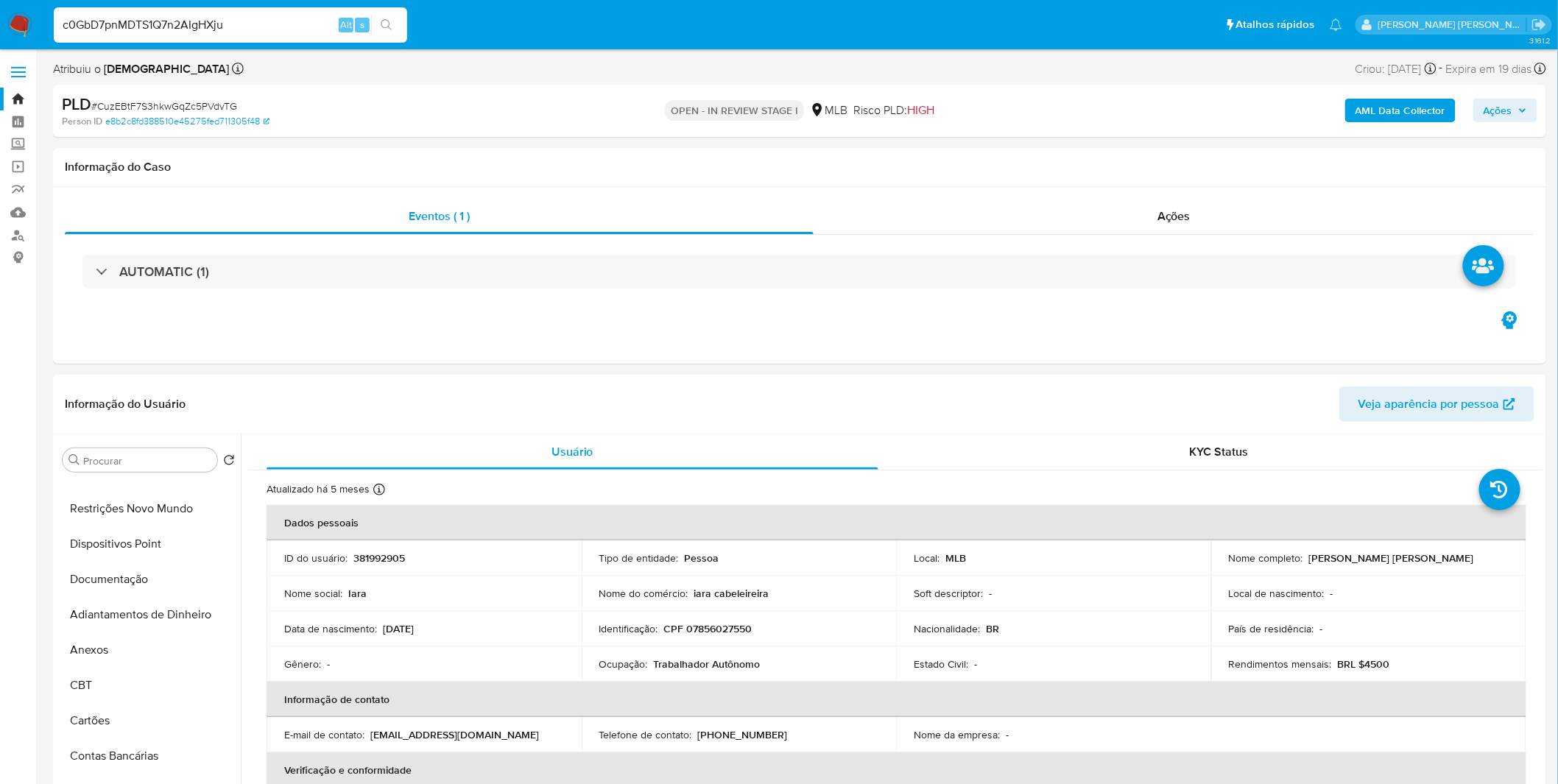
type input "c0GbD7pnMDTS1Q7n2AIgHXju"
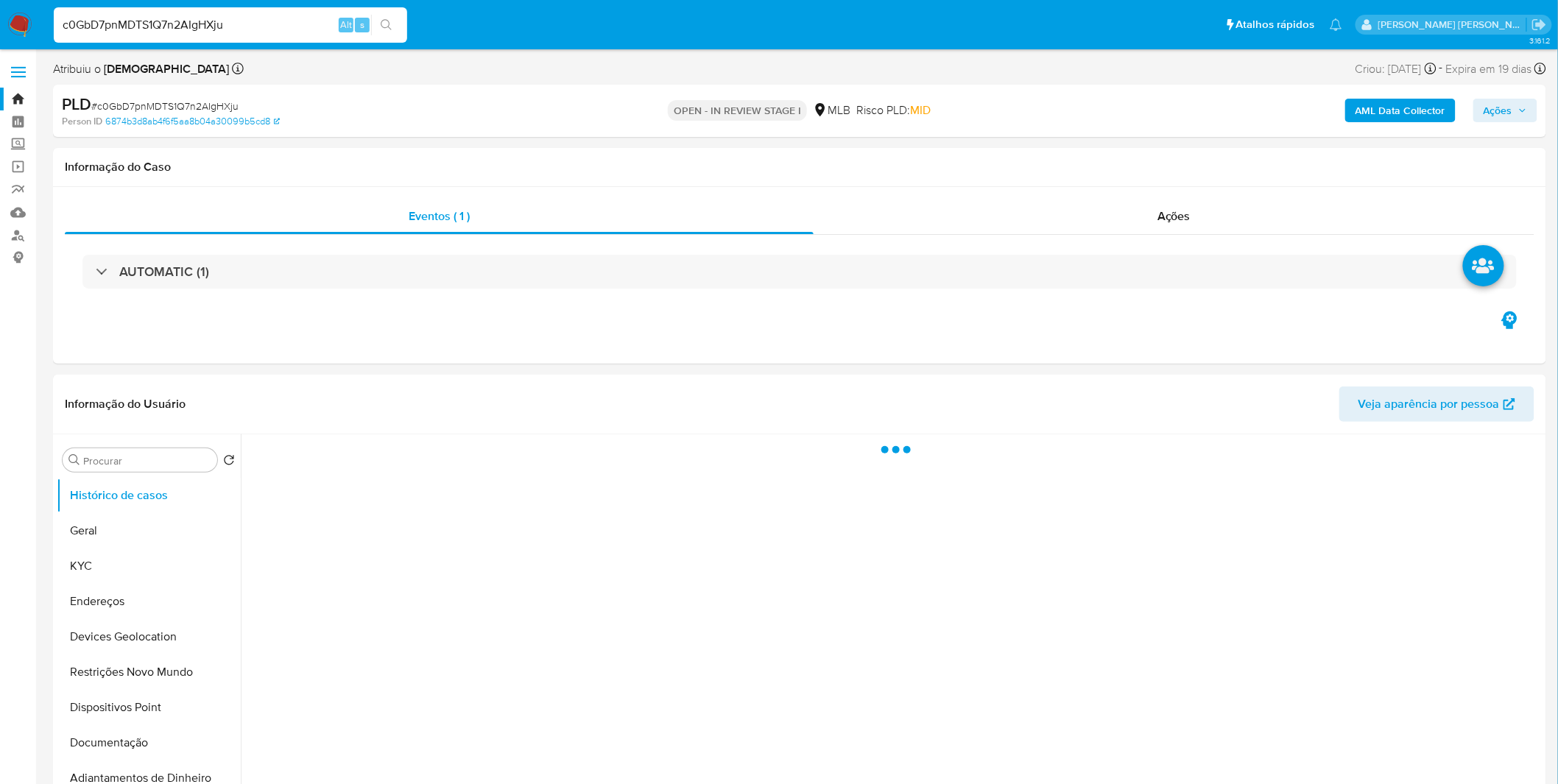
select select "10"
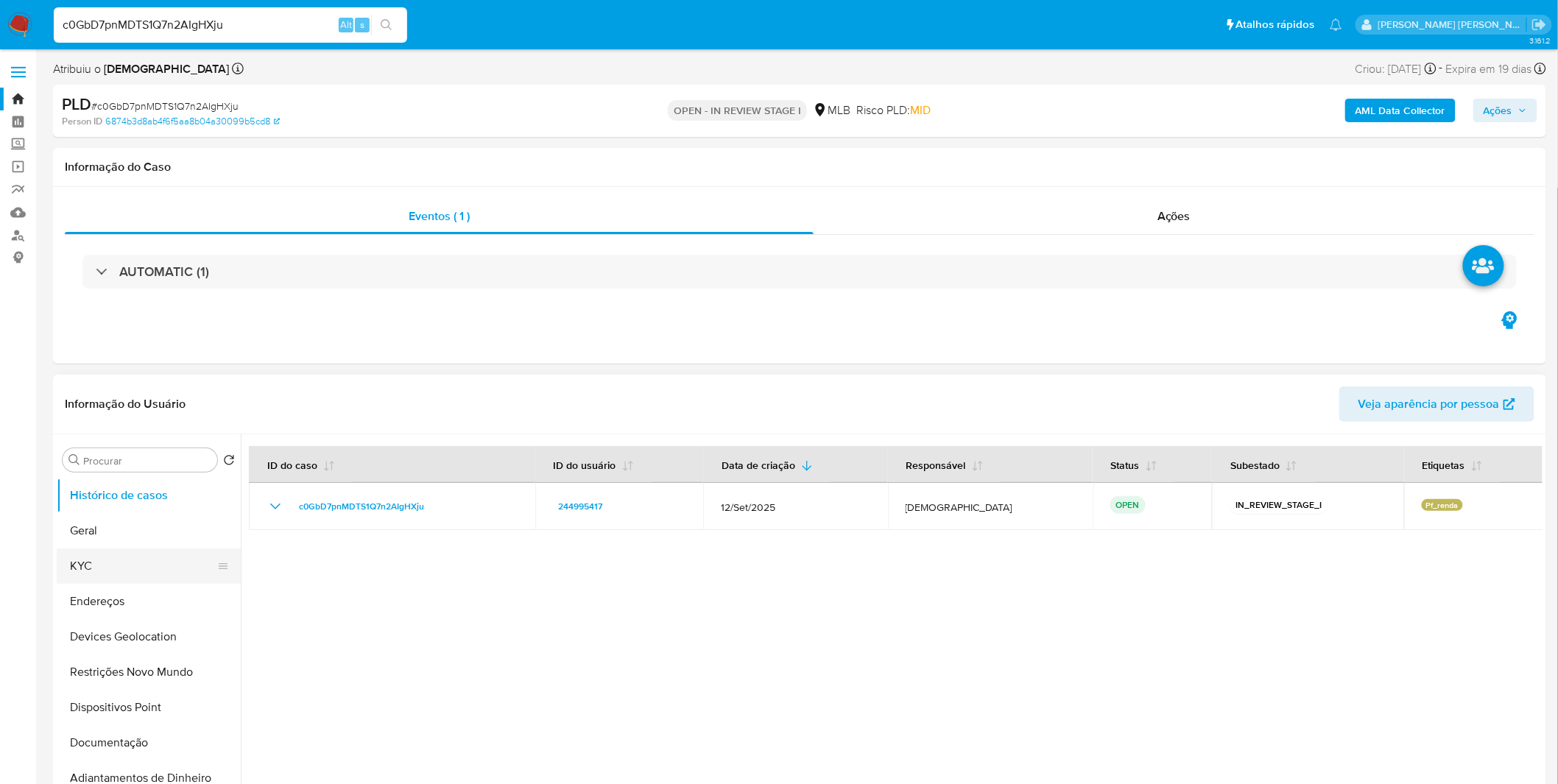
click at [128, 559] on button "KYC" at bounding box center [143, 566] width 173 height 35
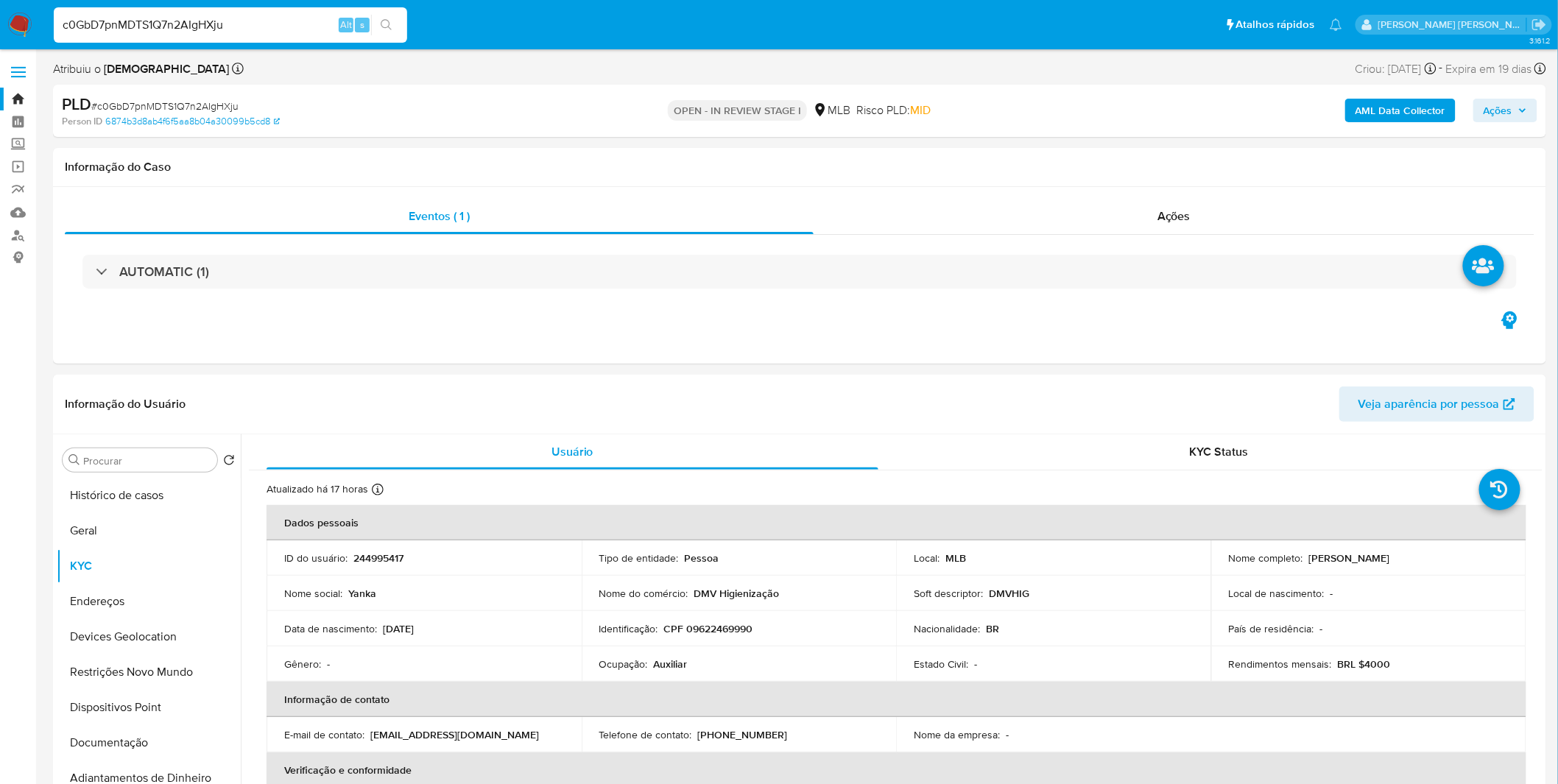
click at [275, 26] on input "c0GbD7pnMDTS1Q7n2AIgHXju" at bounding box center [230, 24] width 353 height 19
paste input "lNLOUdhbsCneXz25H4UEVftk"
type input "lNLOUdhbsCneXz25H4UEVftk"
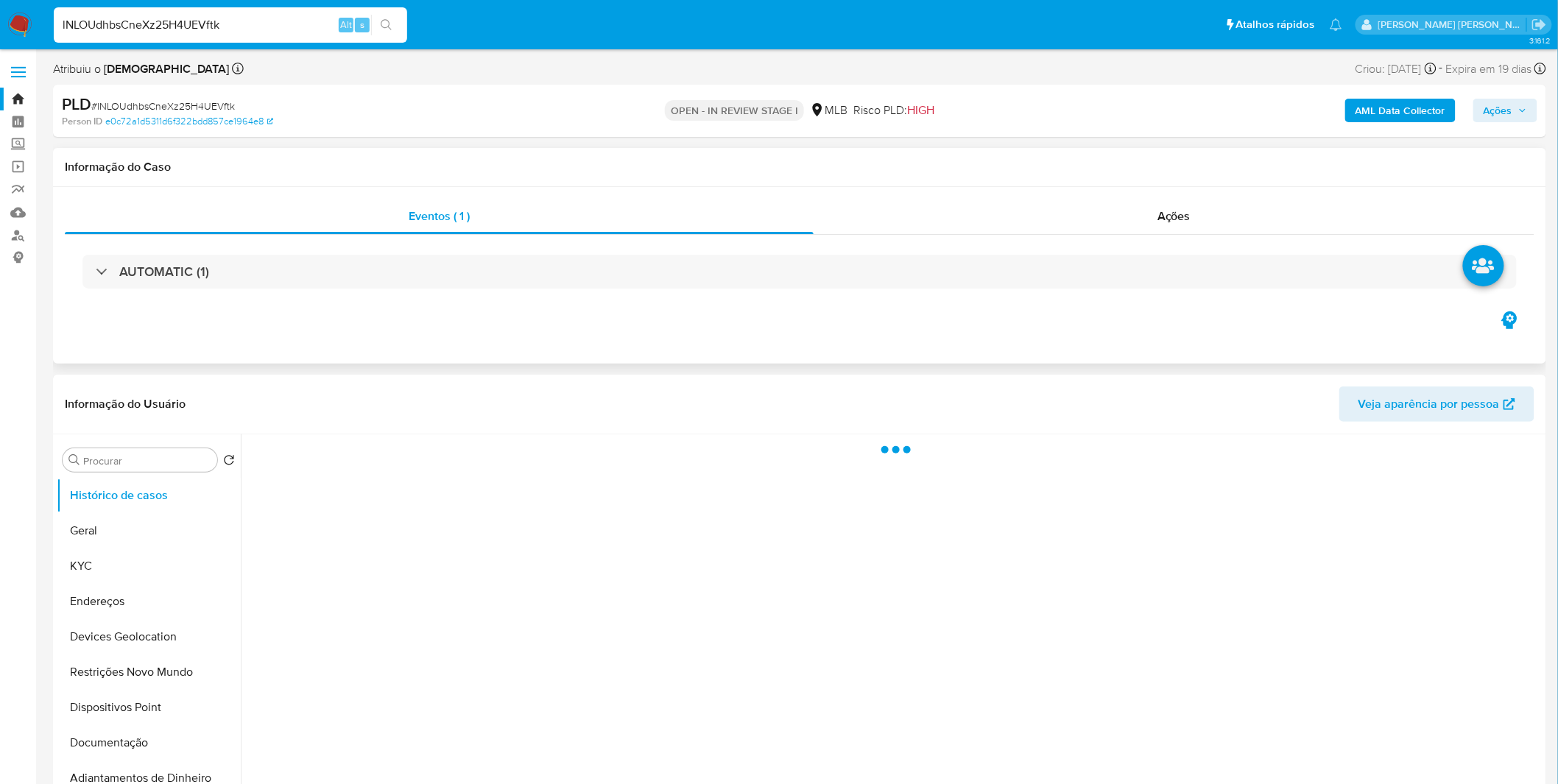
select select "10"
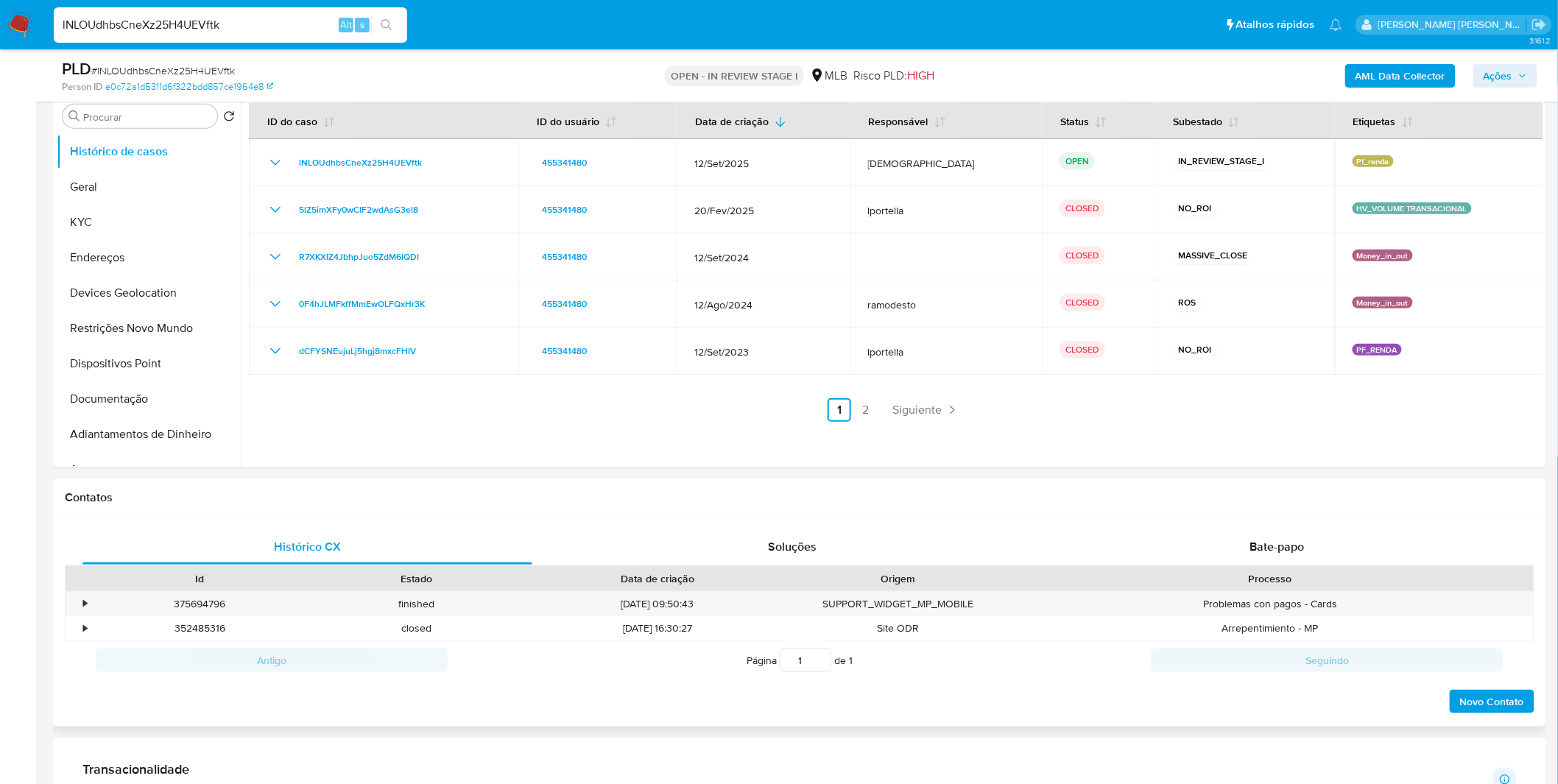
scroll to position [327, 0]
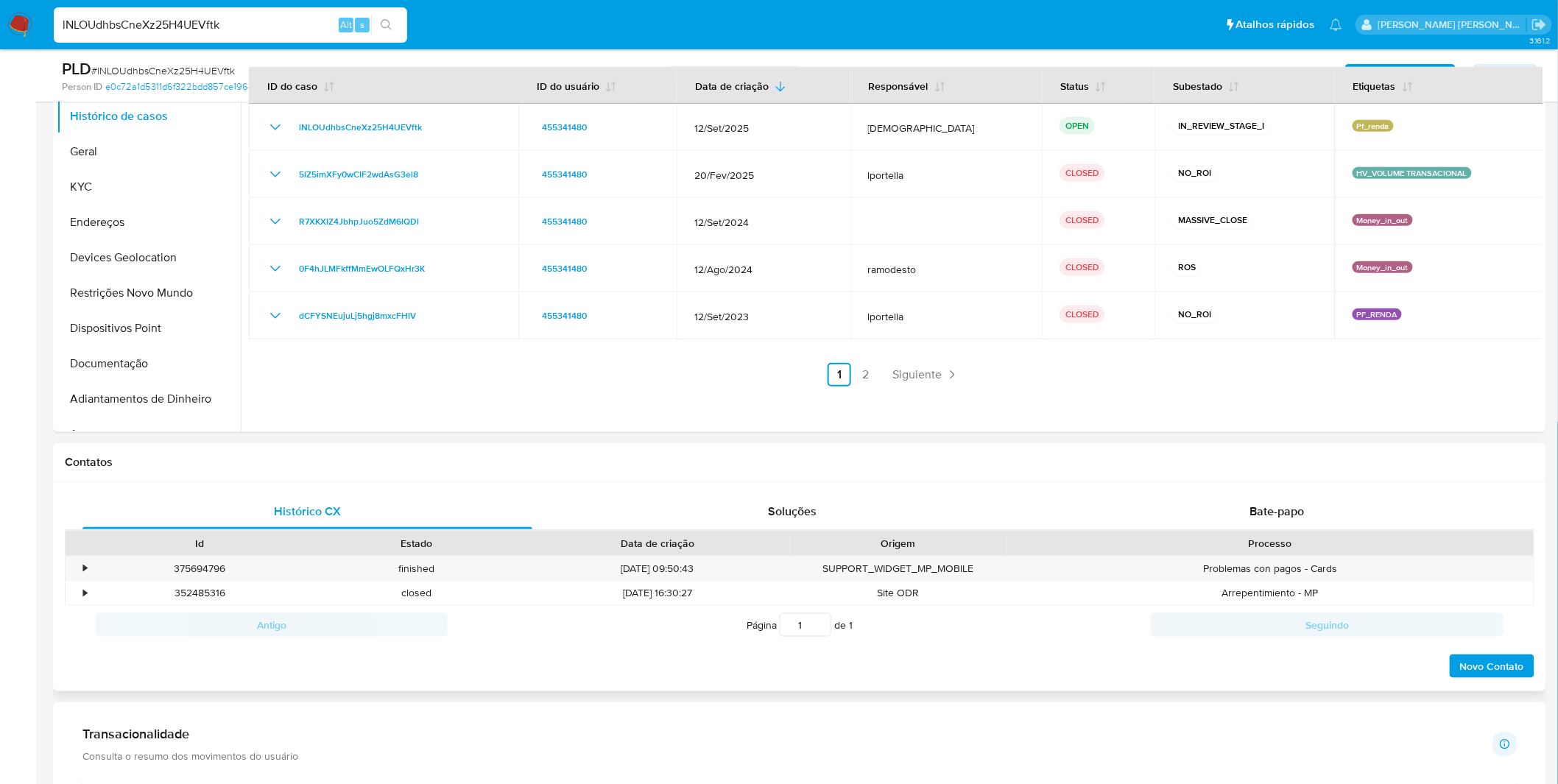
click at [1271, 540] on div "Processo" at bounding box center [1270, 543] width 507 height 14
click at [1253, 521] on div "Bate-papo" at bounding box center [1277, 511] width 450 height 35
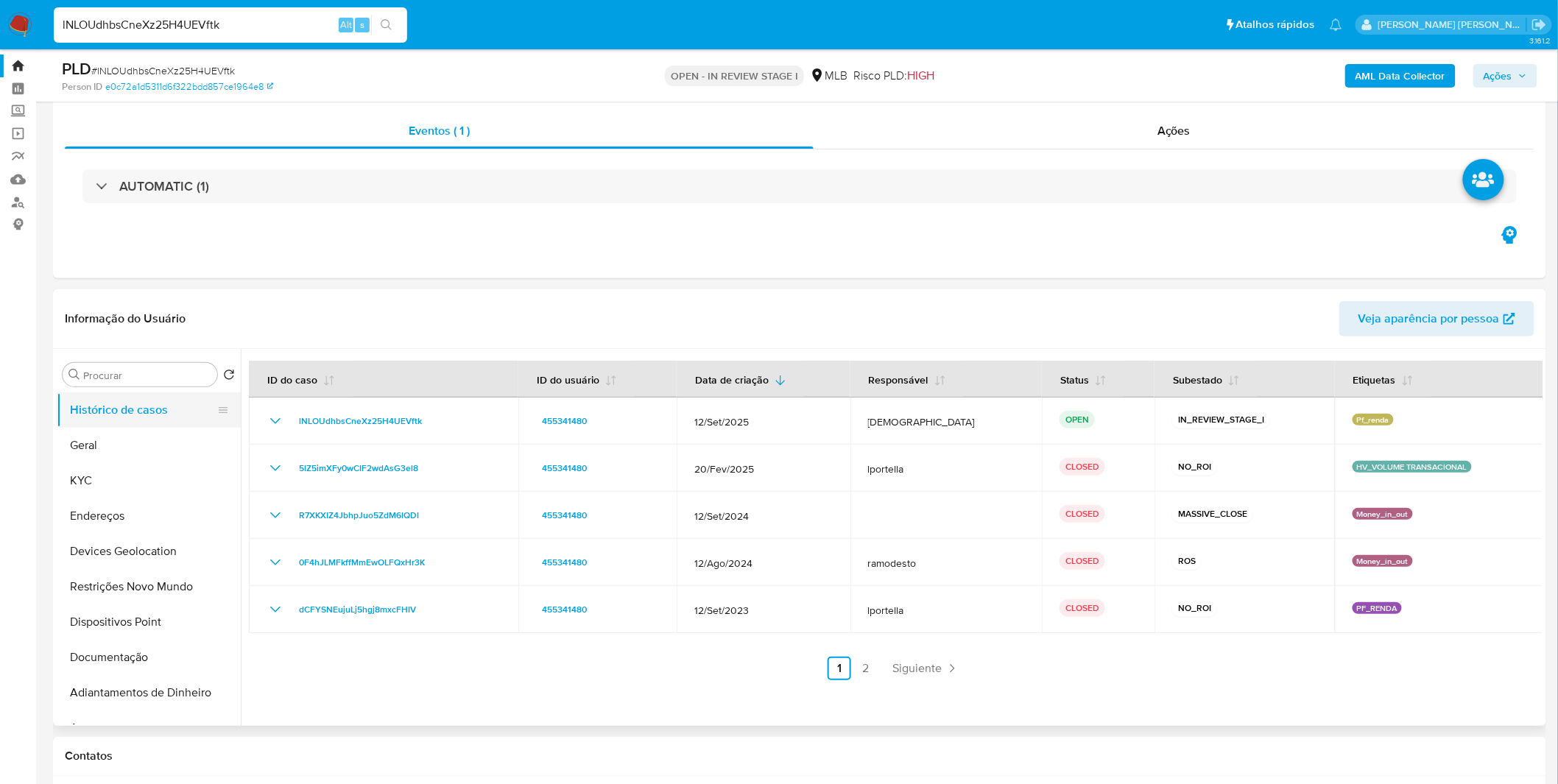
scroll to position [0, 0]
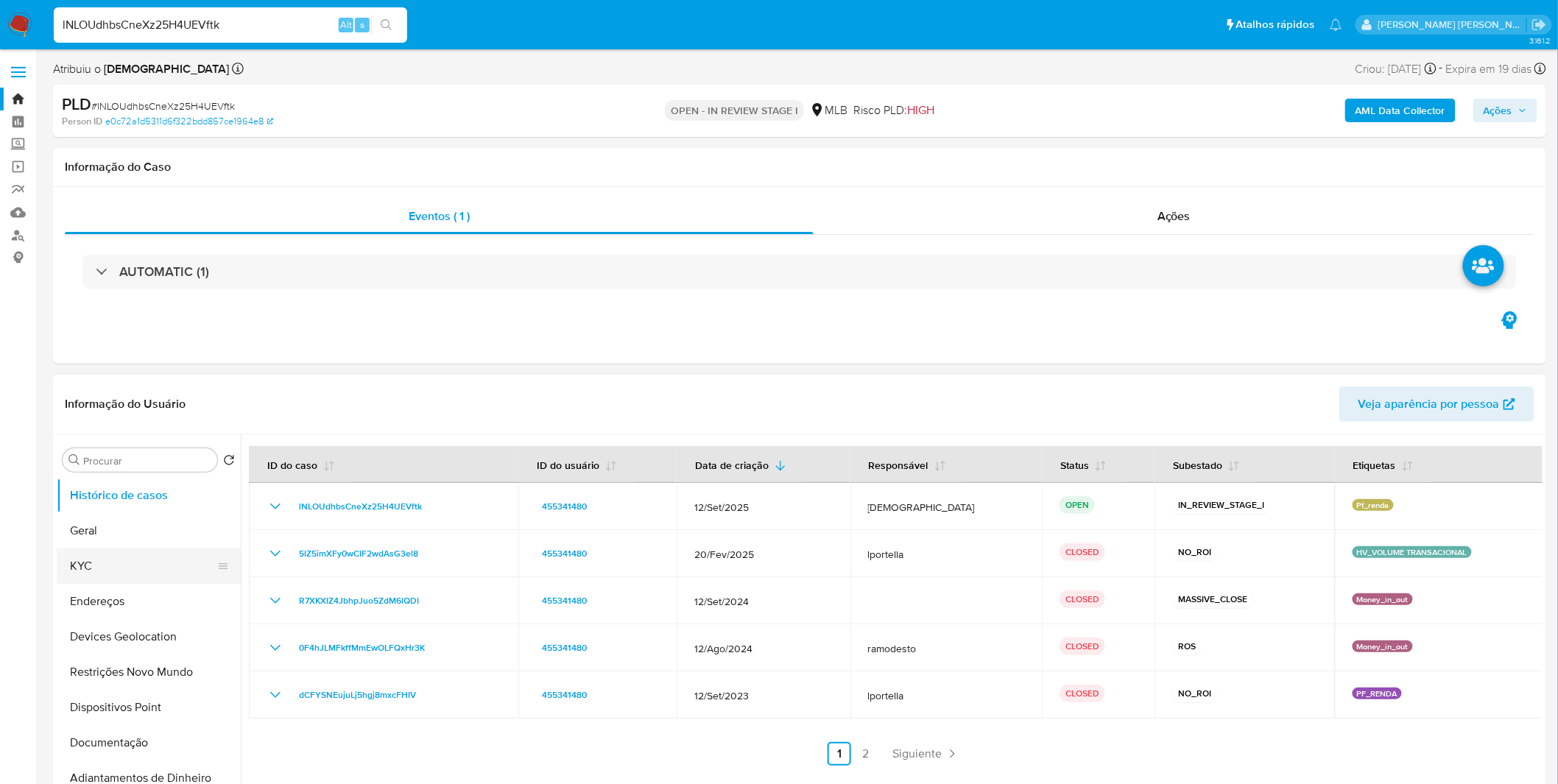
click at [106, 549] on button "KYC" at bounding box center [143, 566] width 173 height 35
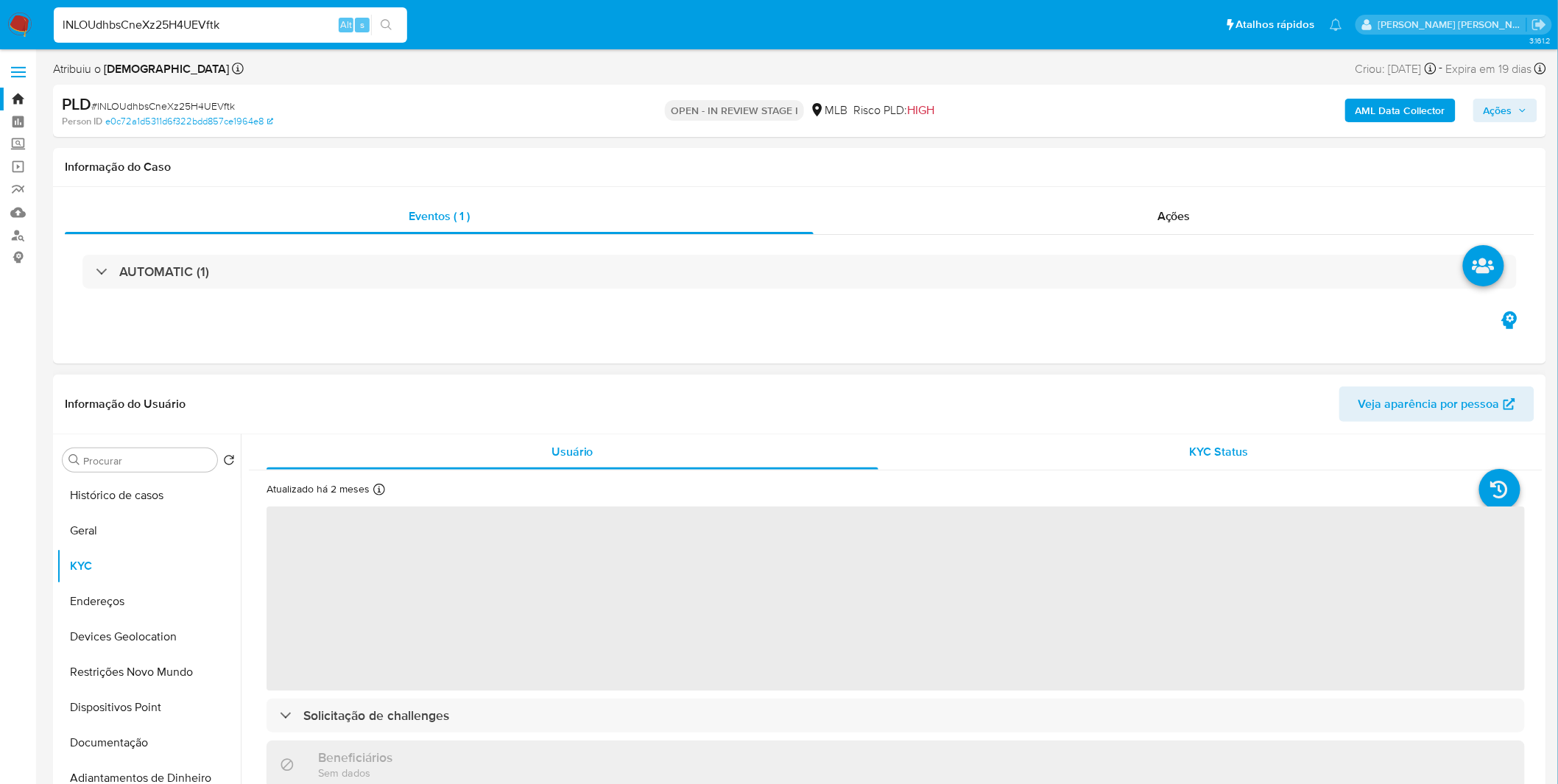
click at [1007, 454] on div "KYC Status" at bounding box center [1219, 452] width 612 height 35
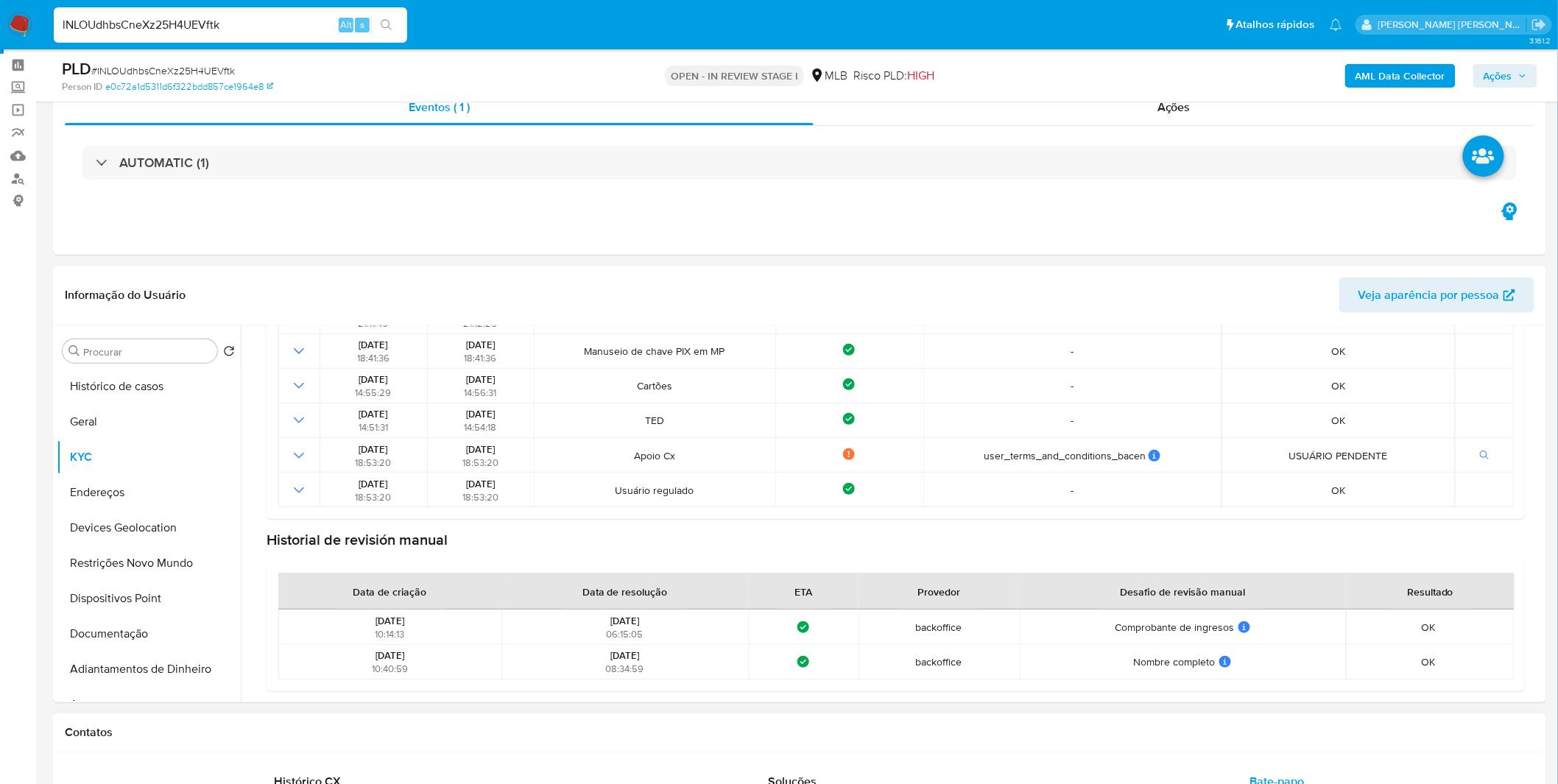
scroll to position [245, 0]
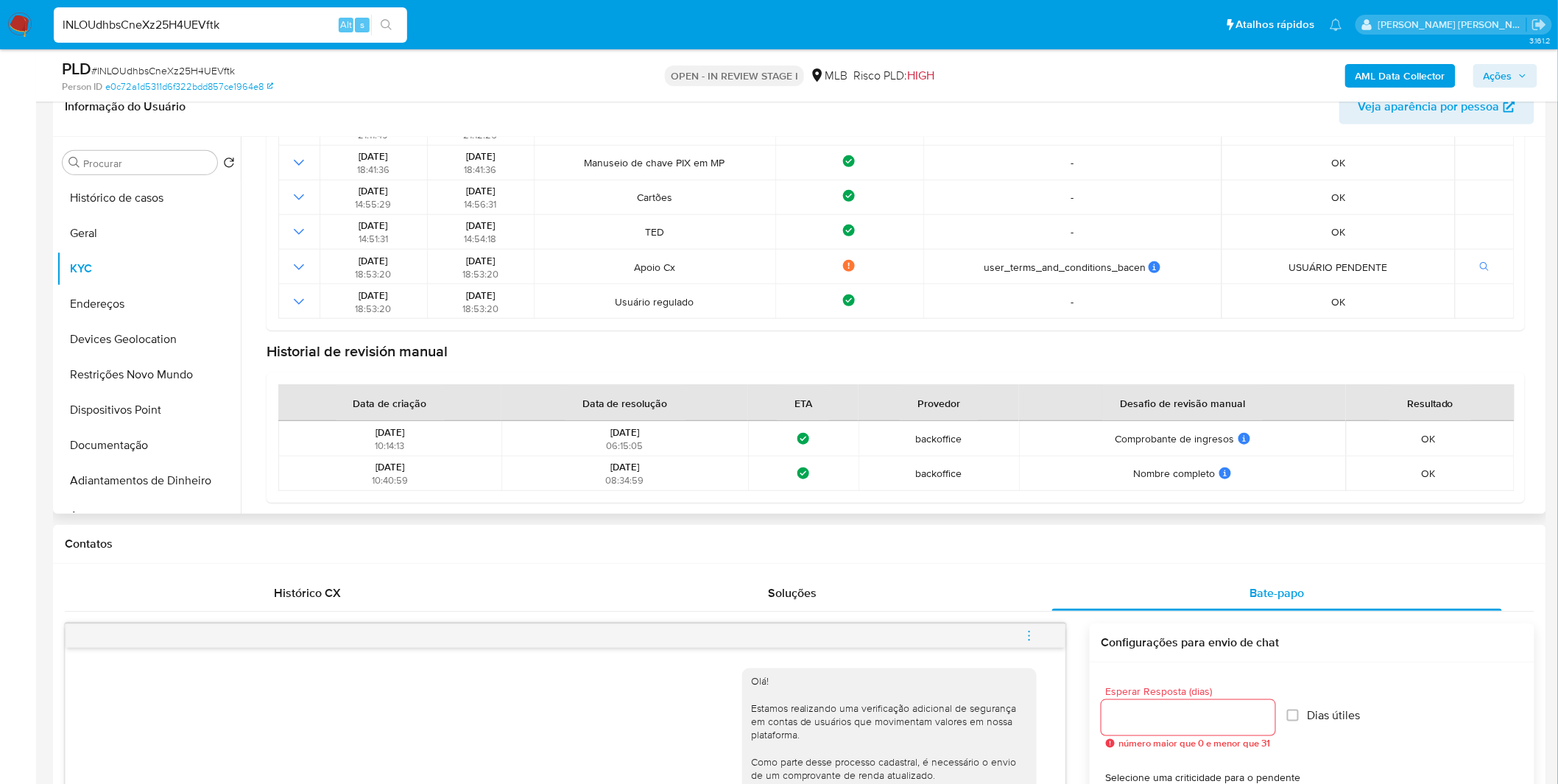
drag, startPoint x: 602, startPoint y: 435, endPoint x: 644, endPoint y: 436, distance: 42.0
click at [639, 436] on span "[DATE]" at bounding box center [624, 433] width 29 height 14
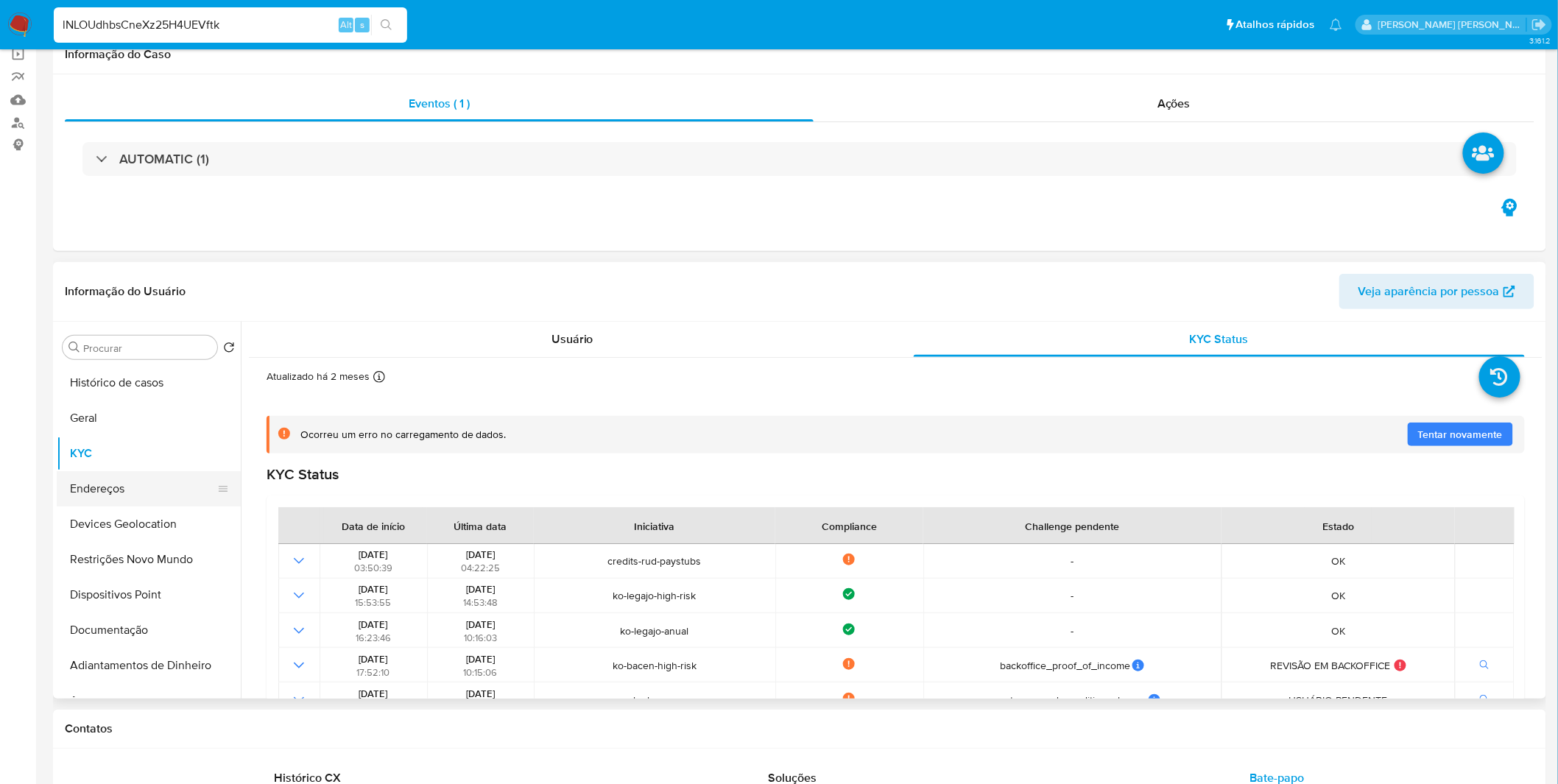
scroll to position [0, 0]
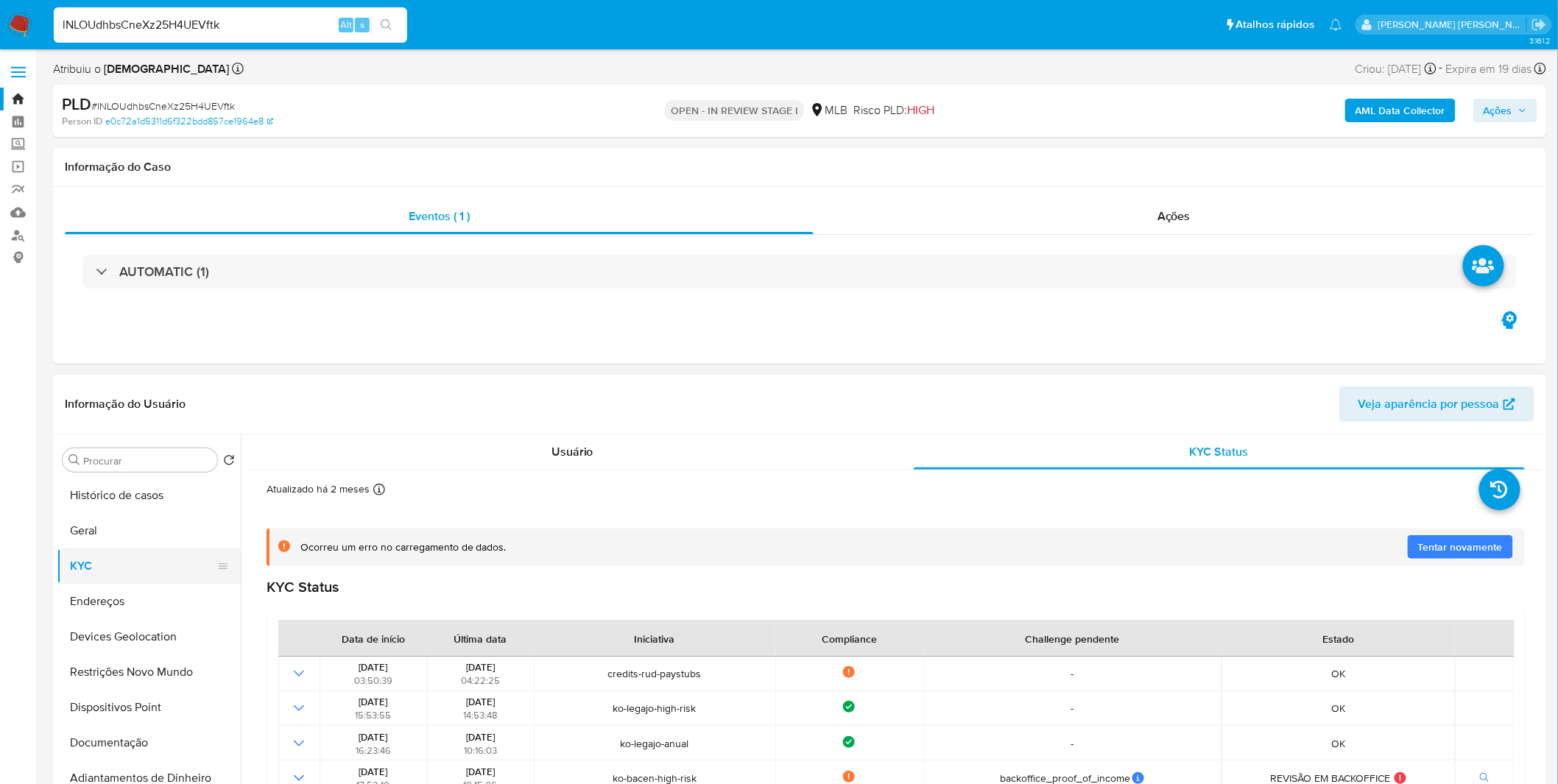
click at [143, 580] on button "KYC" at bounding box center [143, 566] width 173 height 35
click at [545, 459] on div "Usuário" at bounding box center [572, 452] width 612 height 35
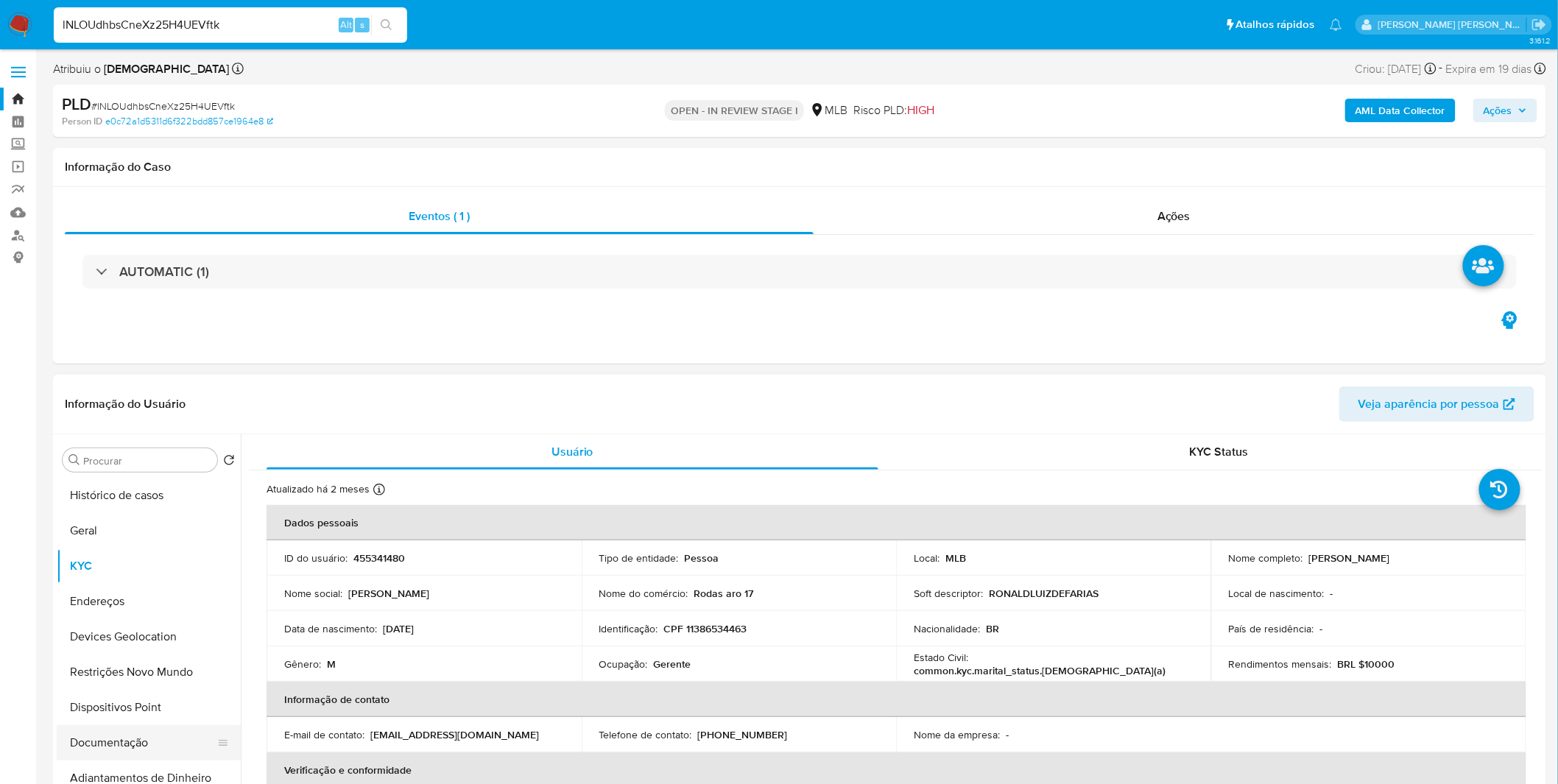
click at [123, 733] on button "Documentação" at bounding box center [143, 742] width 173 height 35
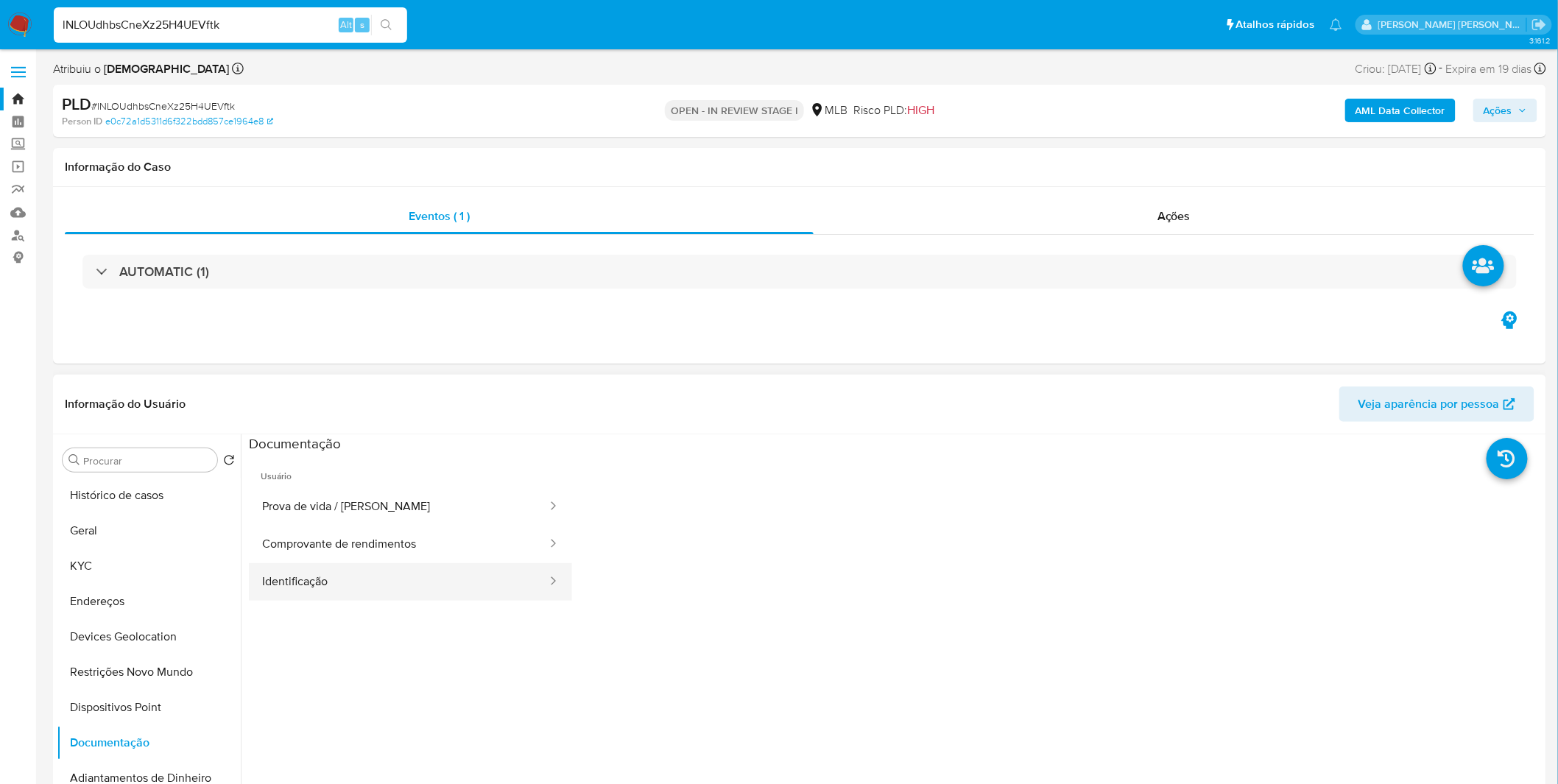
click at [350, 575] on button "Identificação" at bounding box center [399, 582] width 300 height 38
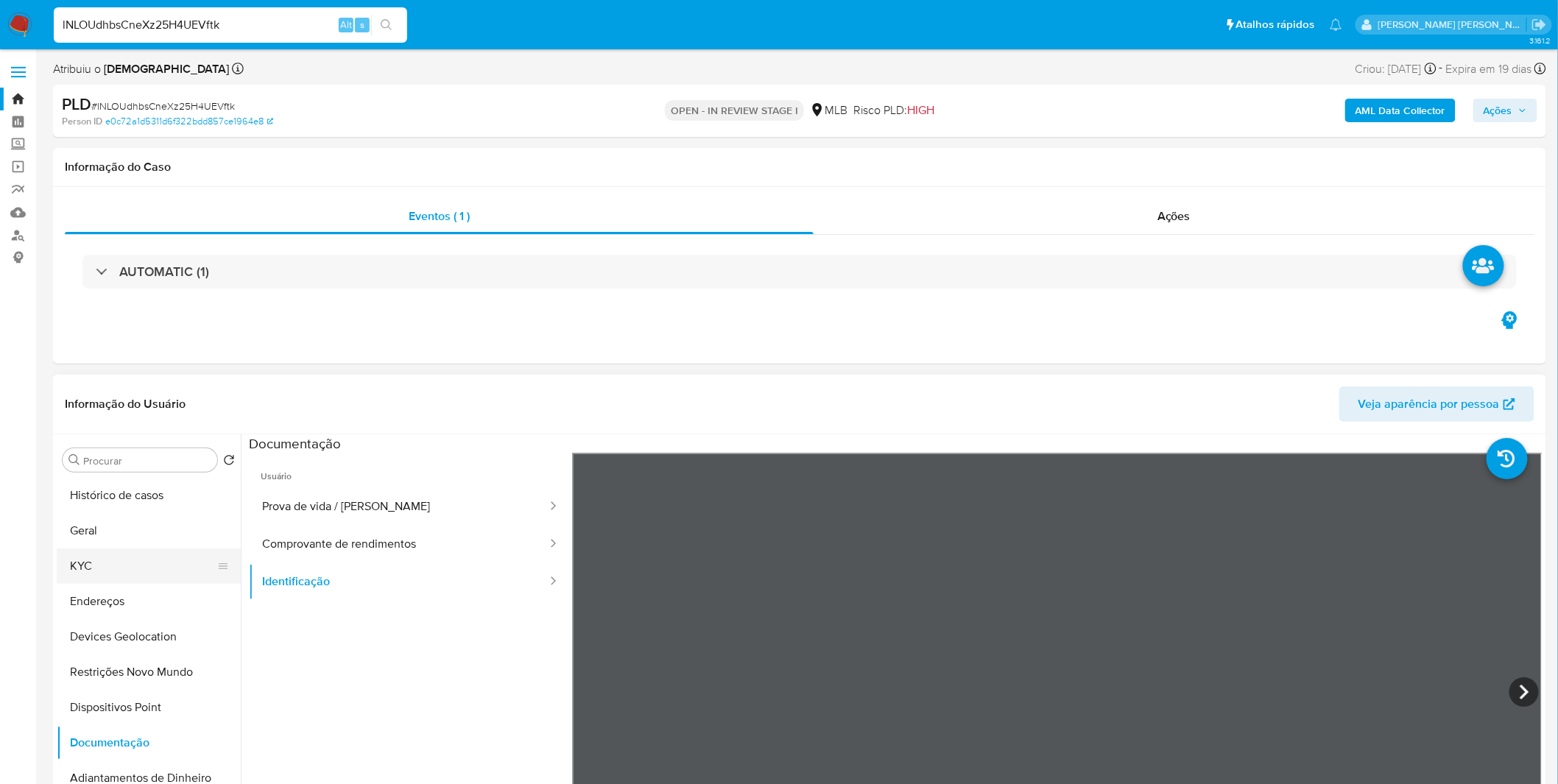
click at [142, 557] on button "KYC" at bounding box center [143, 566] width 173 height 35
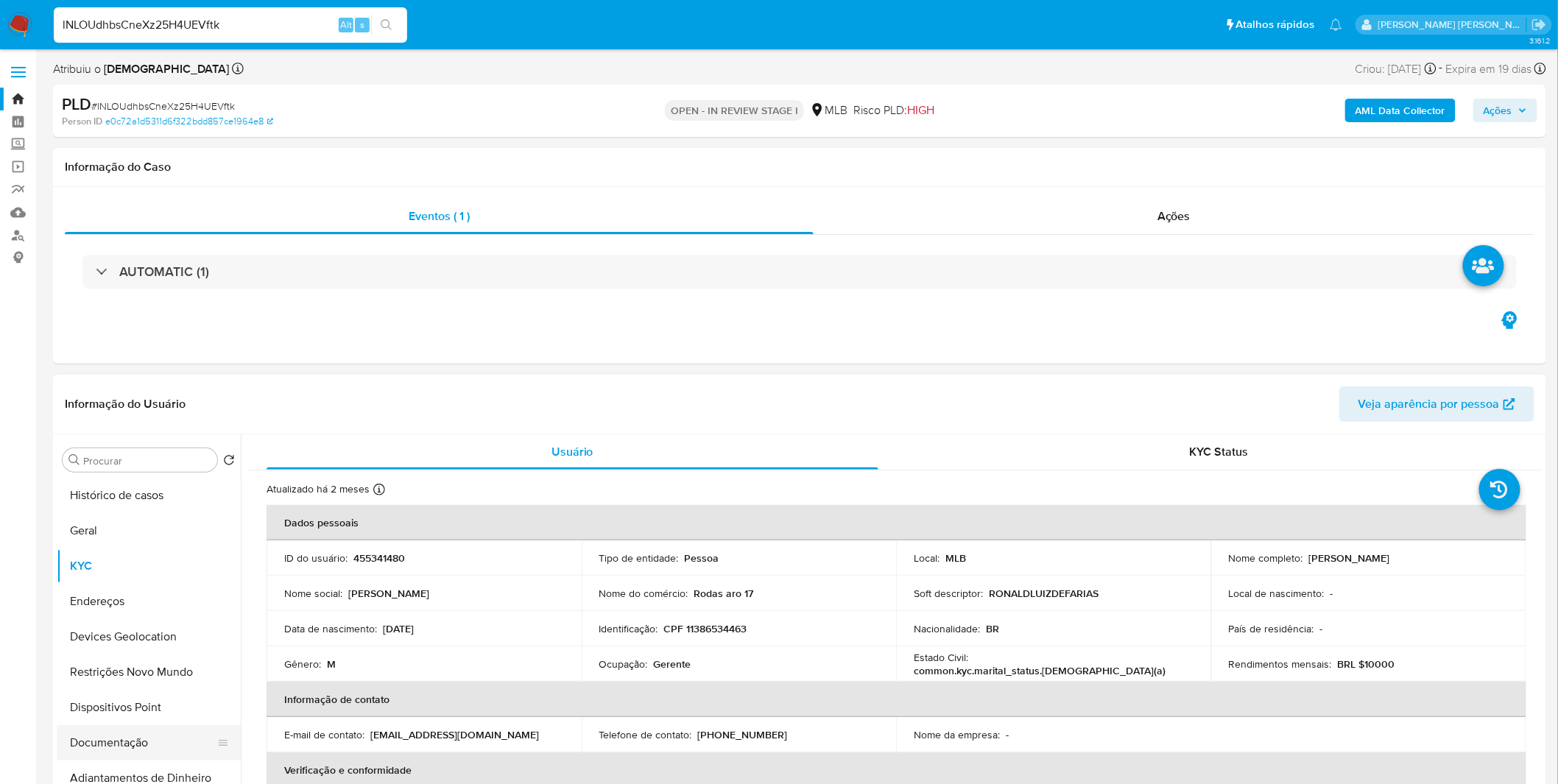
click at [109, 744] on button "Documentação" at bounding box center [143, 742] width 173 height 35
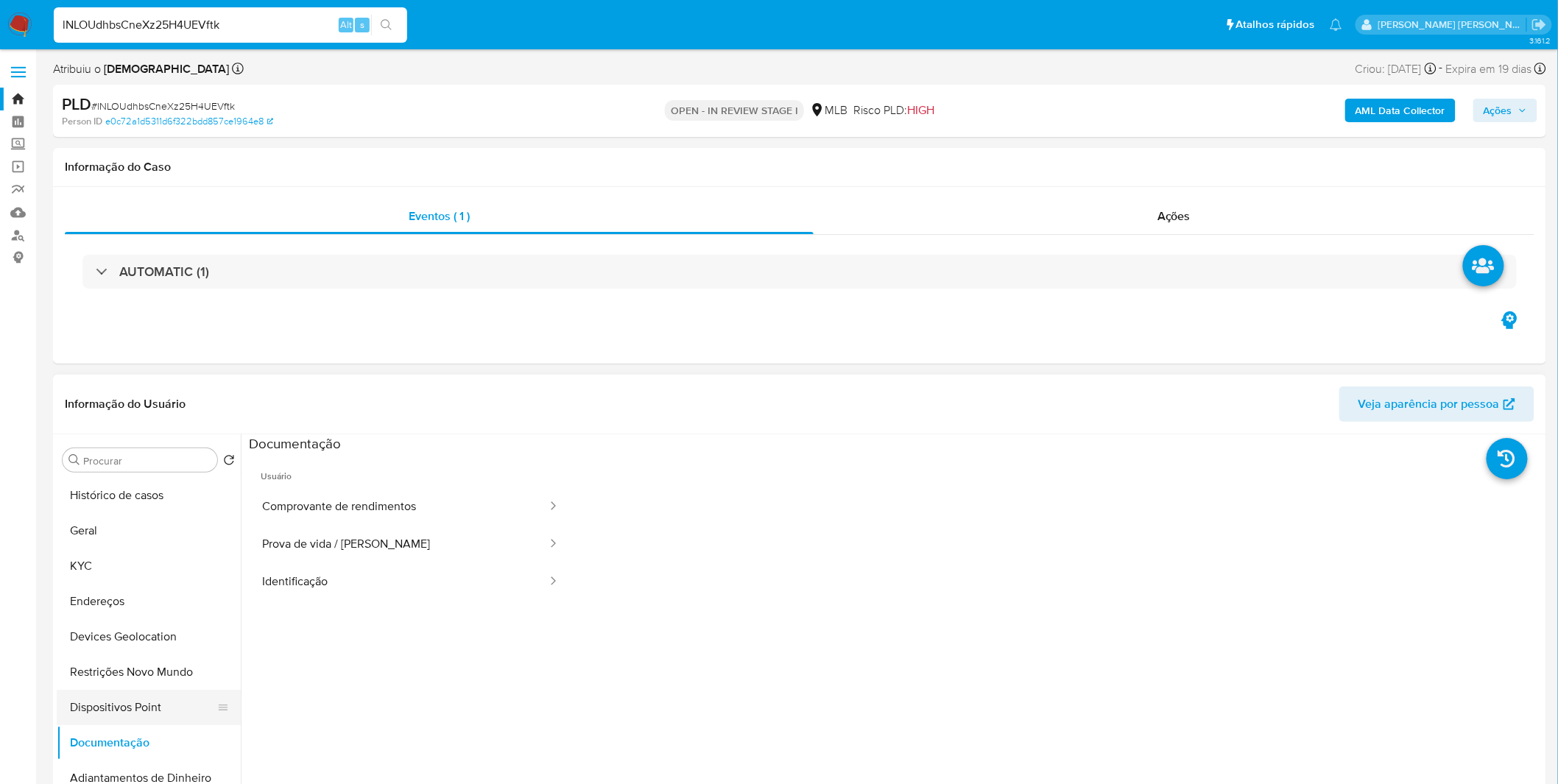
scroll to position [82, 0]
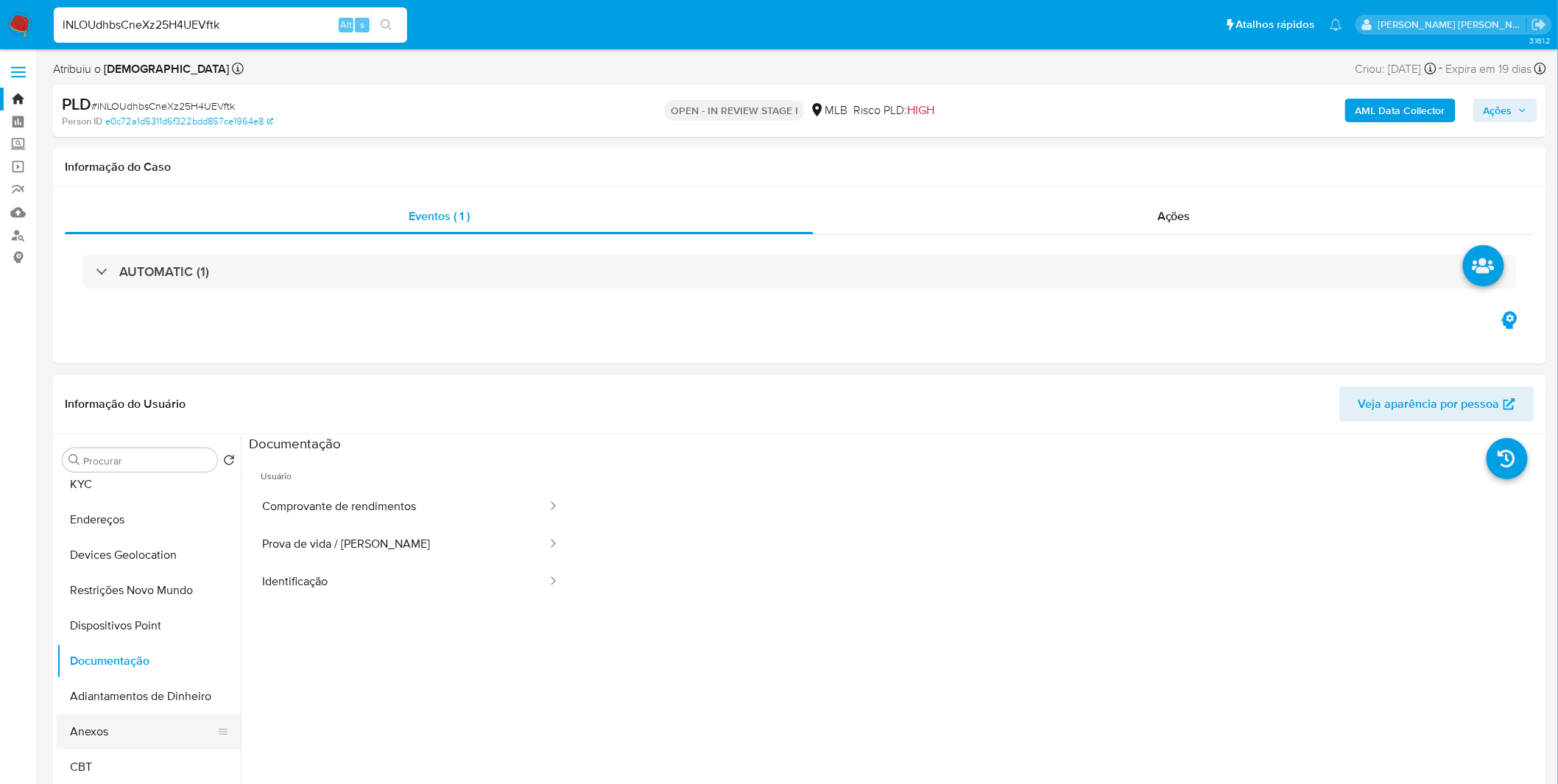
click at [111, 722] on button "Anexos" at bounding box center [143, 731] width 173 height 35
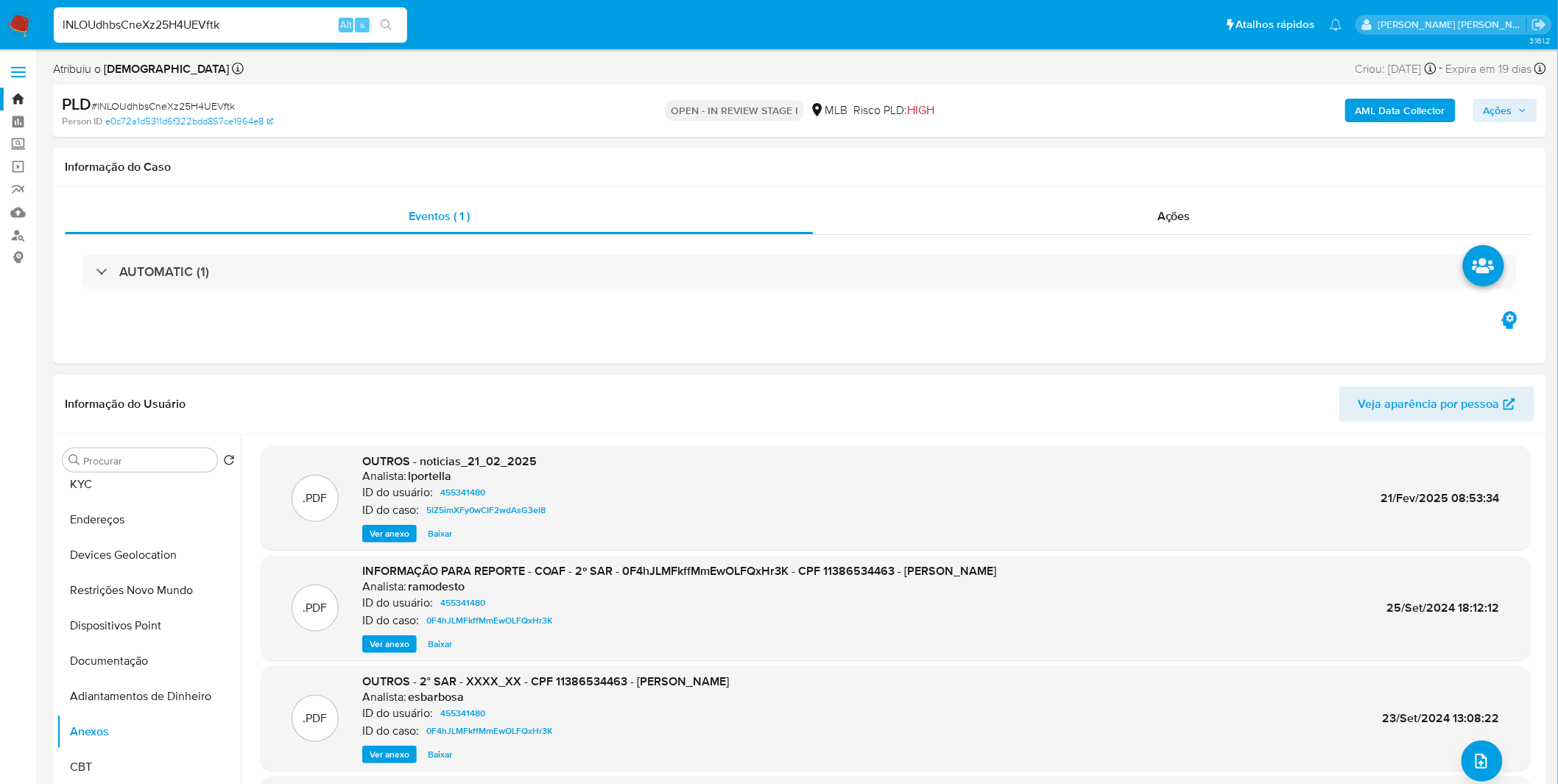
click at [399, 642] on span "Ver anexo" at bounding box center [389, 644] width 40 height 14
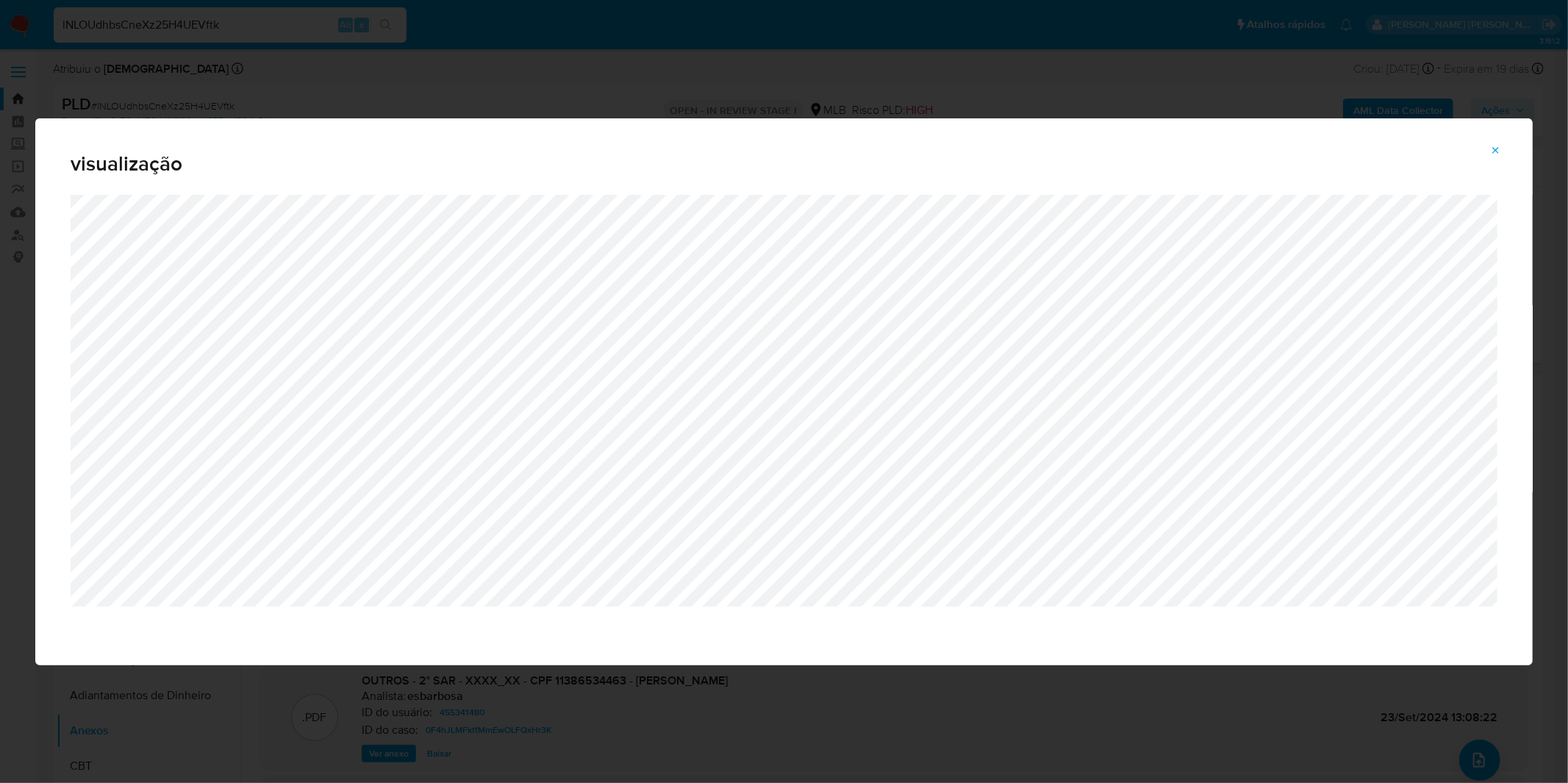
click at [1489, 157] on button "Attachment preview" at bounding box center [1496, 151] width 32 height 23
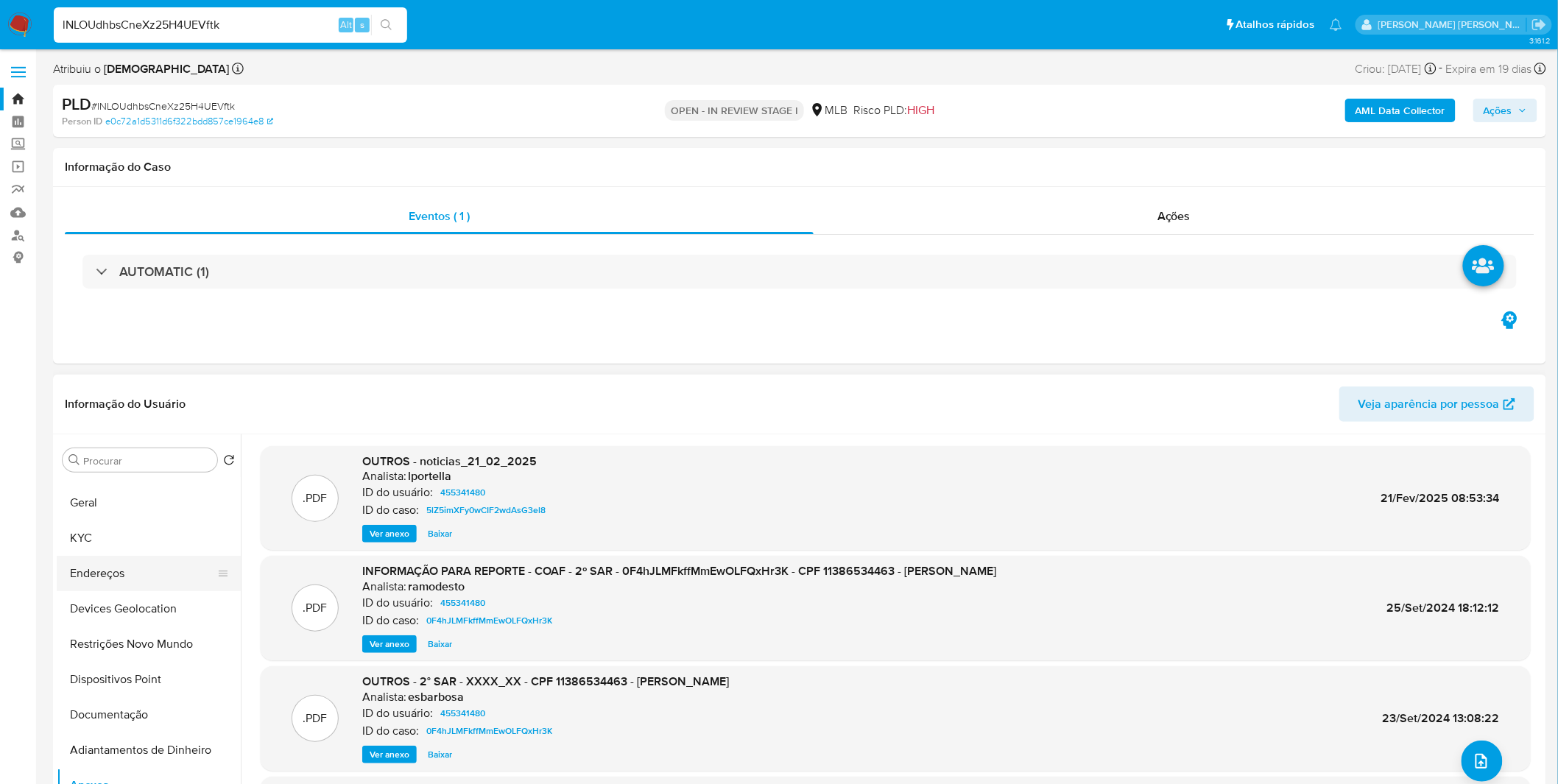
scroll to position [0, 0]
click at [114, 575] on button "KYC" at bounding box center [143, 566] width 173 height 35
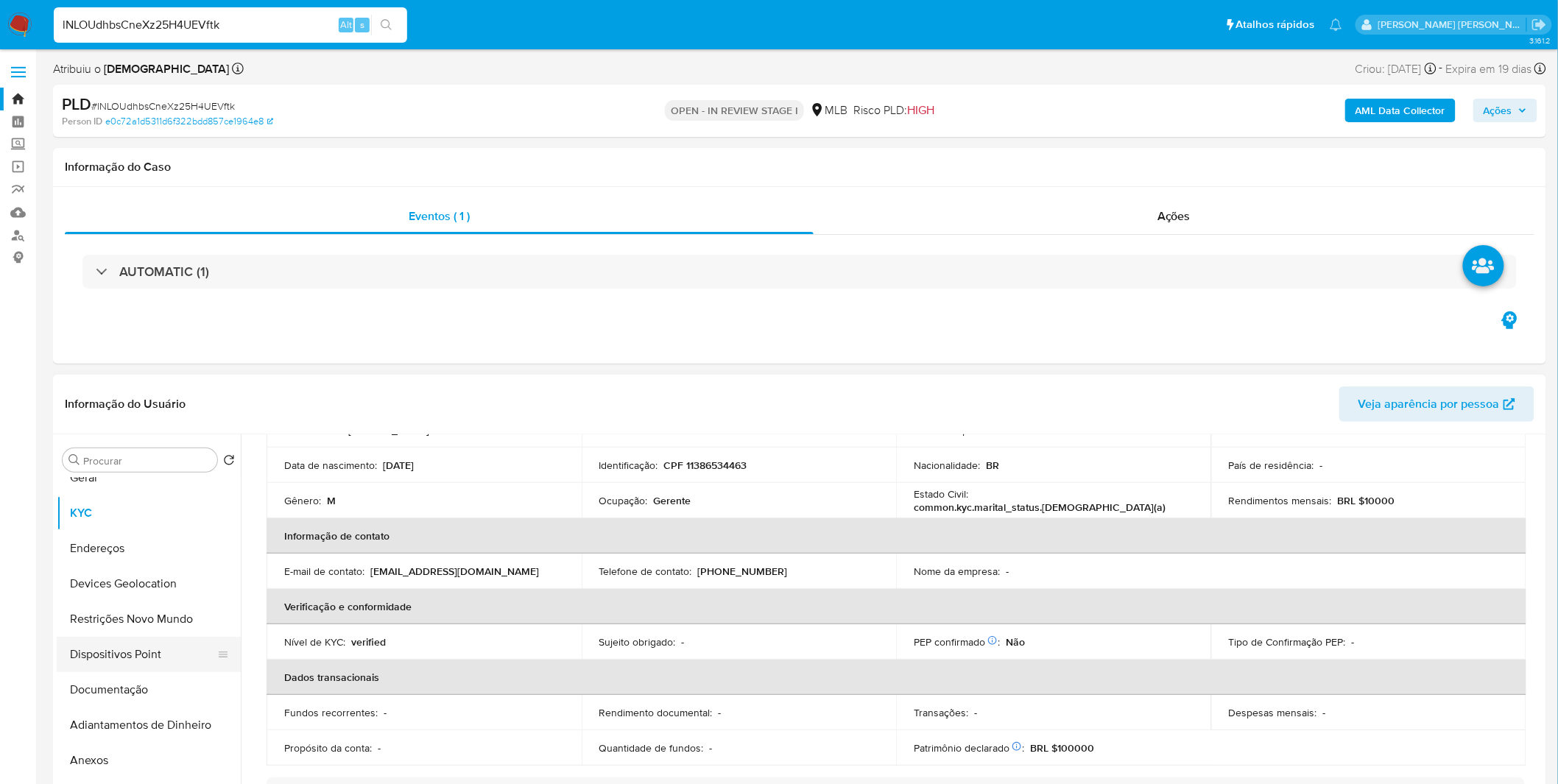
scroll to position [82, 0]
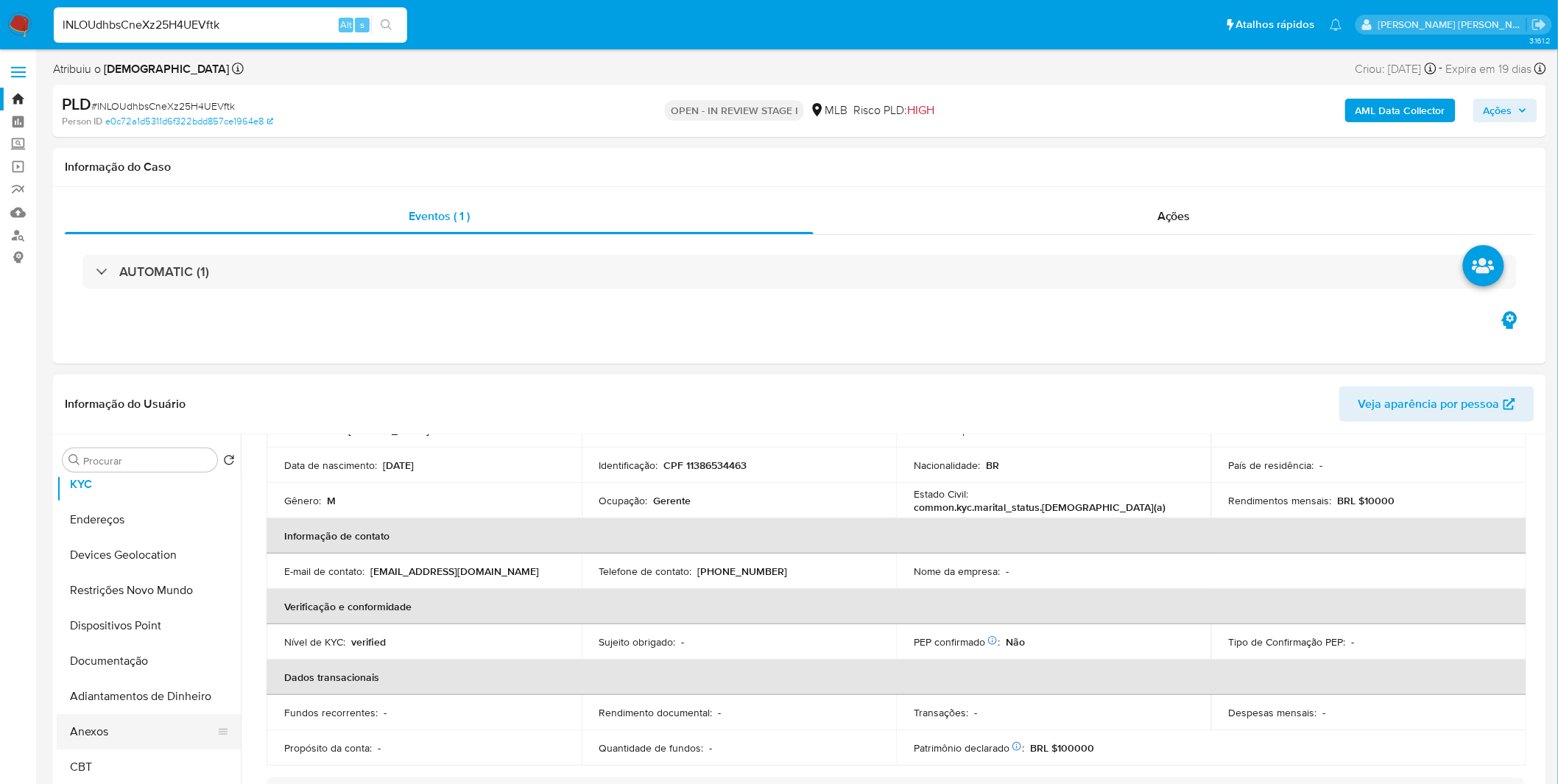
click at [135, 741] on button "Anexos" at bounding box center [143, 731] width 173 height 35
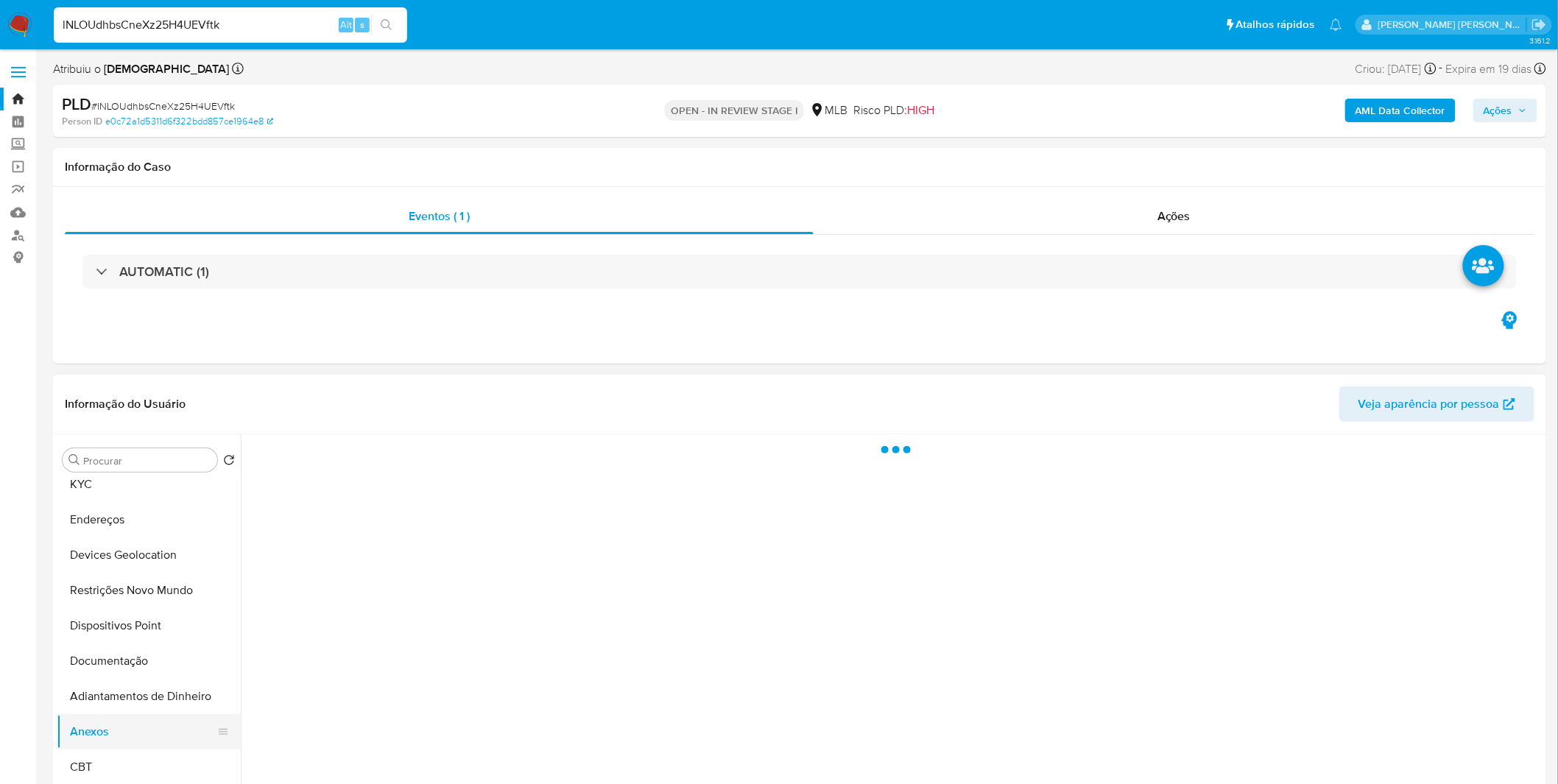
scroll to position [0, 0]
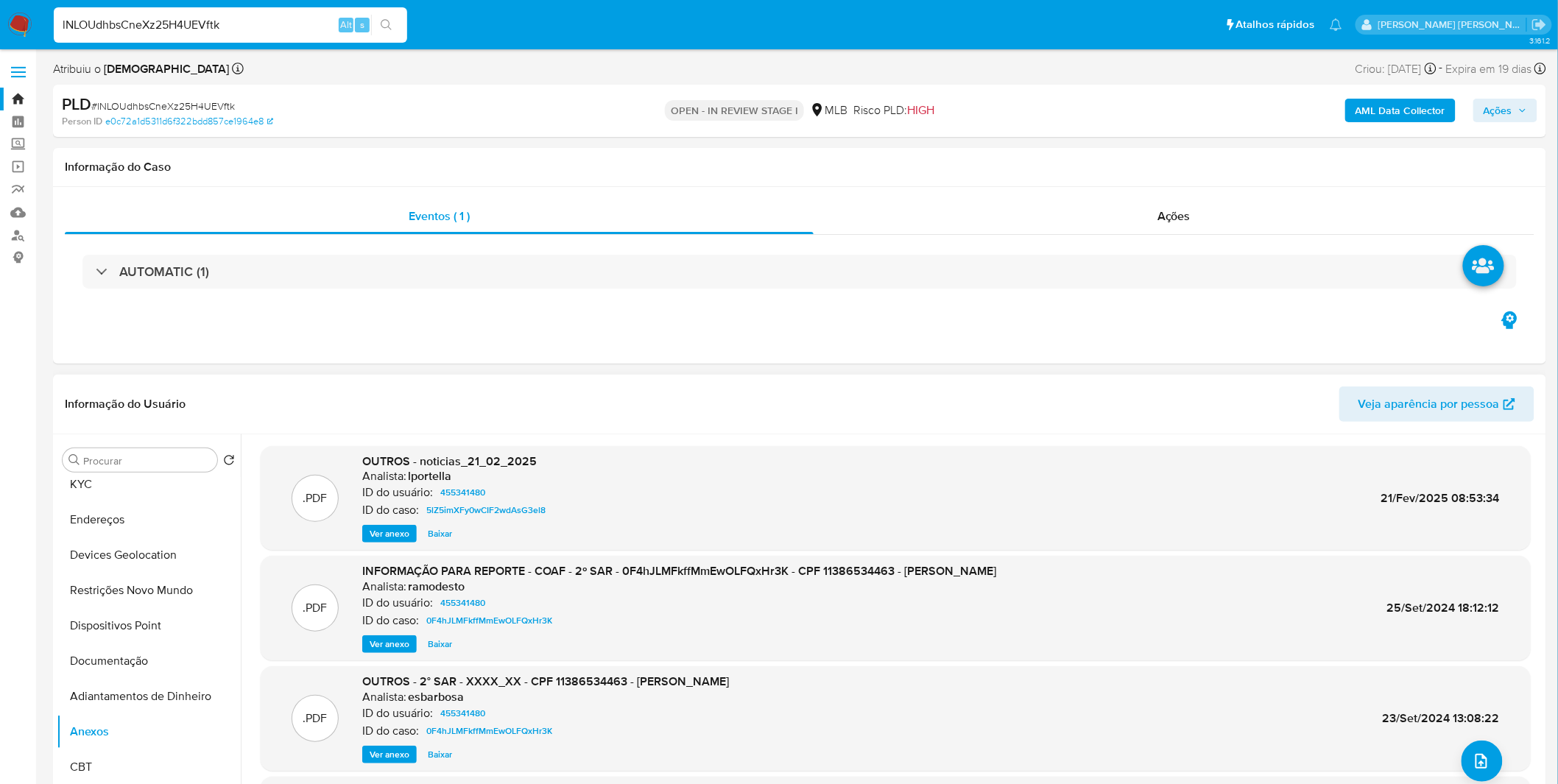
click at [383, 639] on span "Ver anexo" at bounding box center [389, 644] width 40 height 14
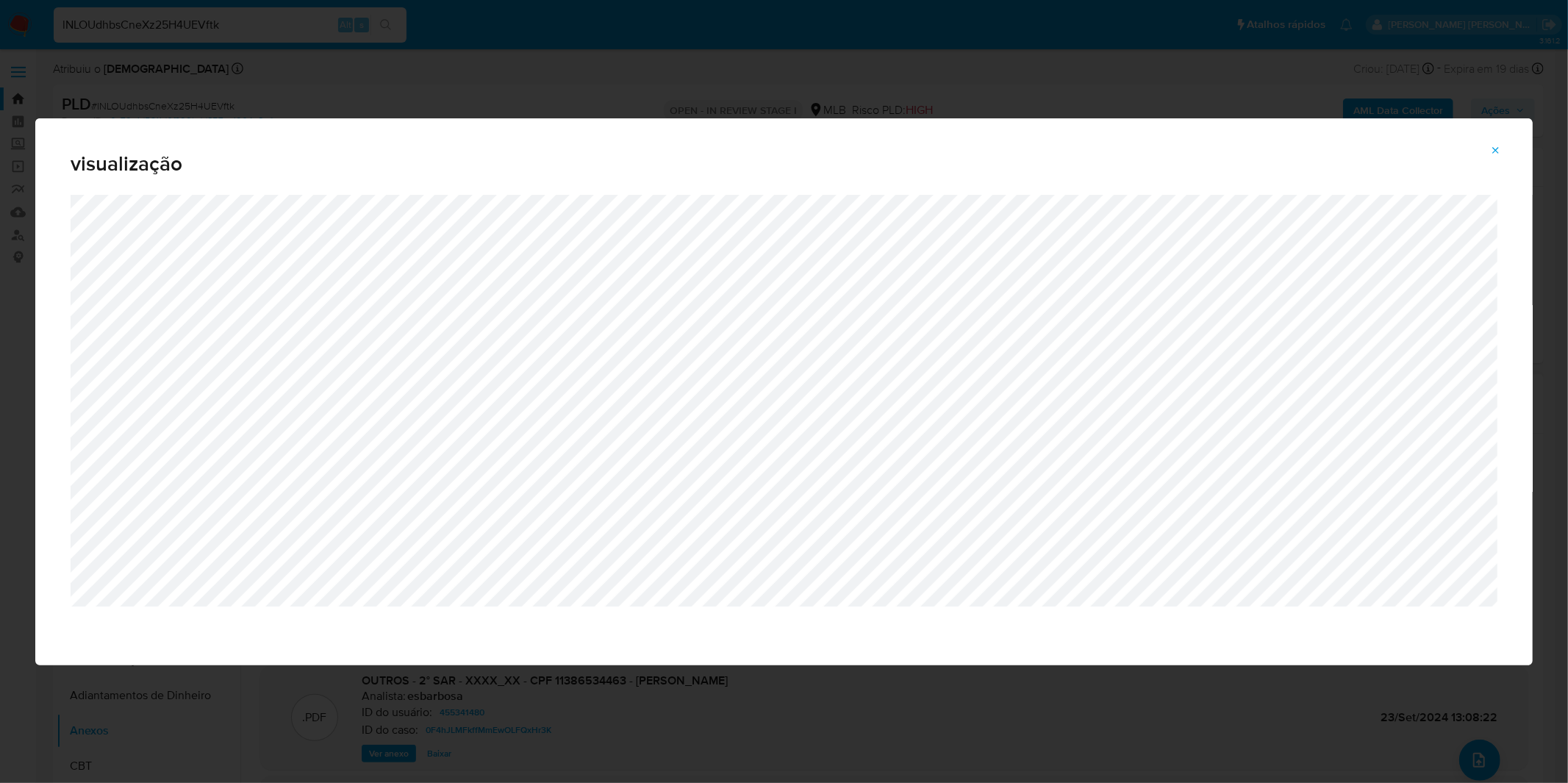
click at [1498, 155] on icon "Attachment preview" at bounding box center [1495, 150] width 12 height 12
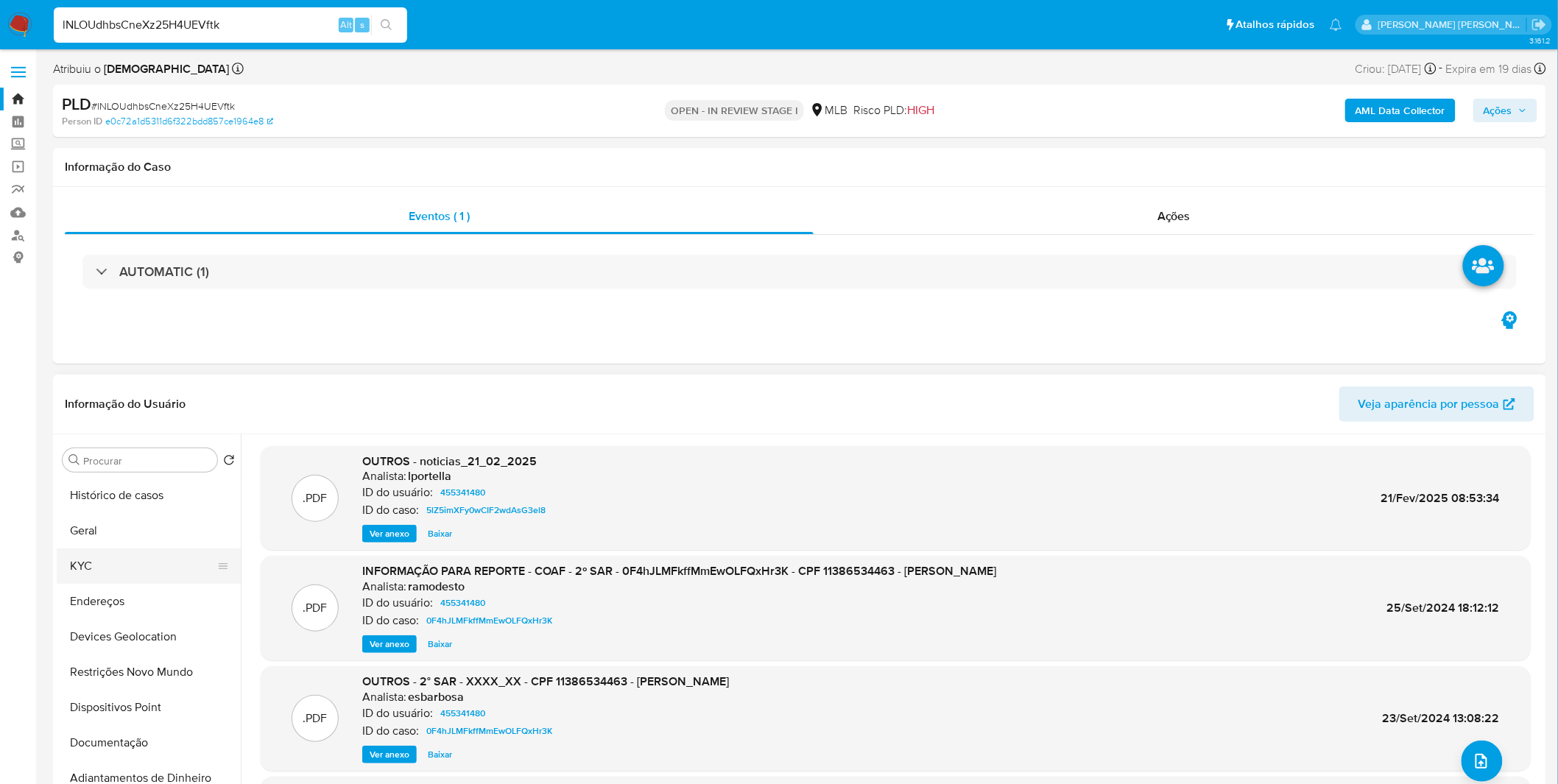
click at [168, 569] on button "KYC" at bounding box center [143, 566] width 173 height 35
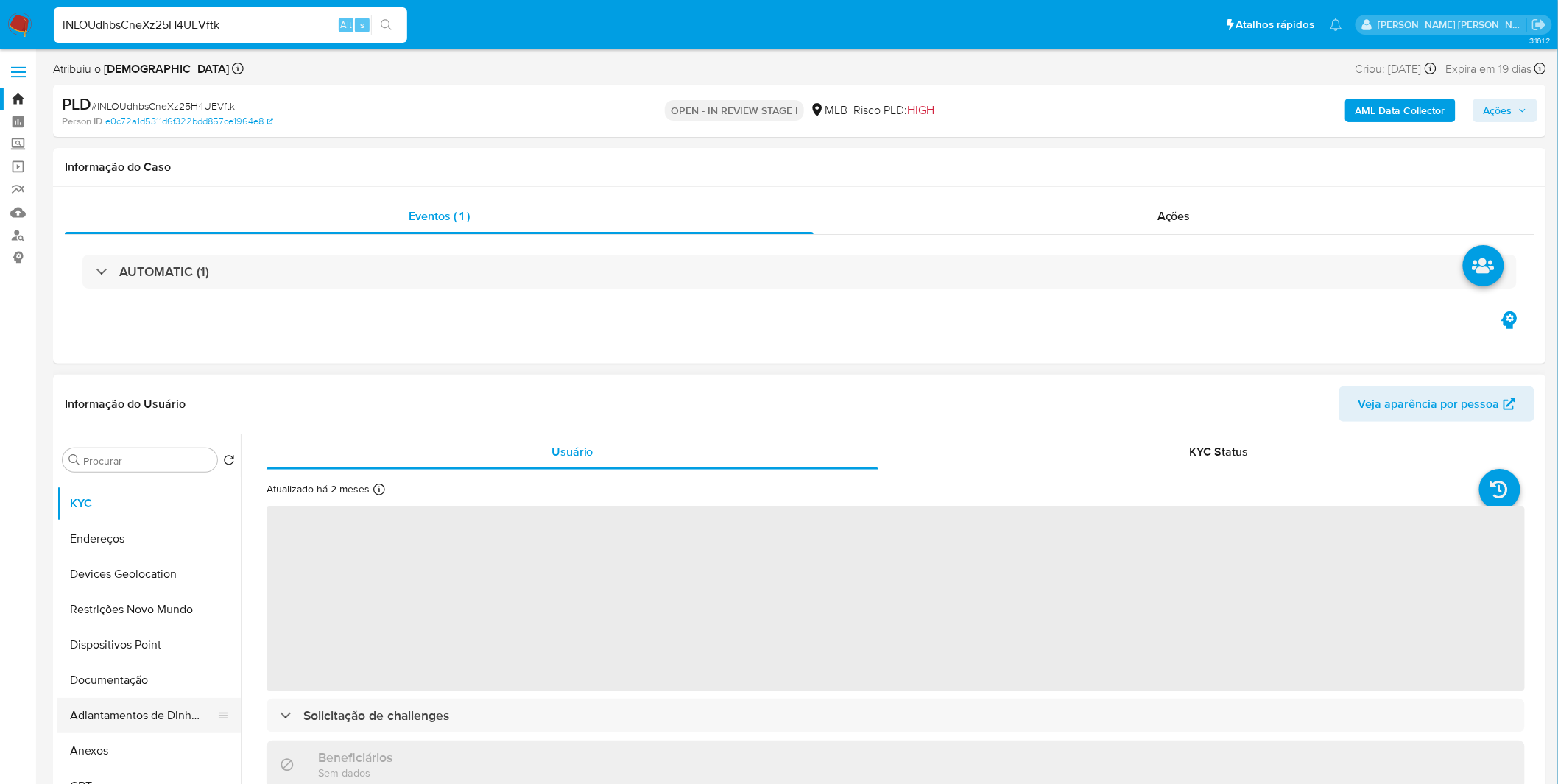
scroll to position [82, 0]
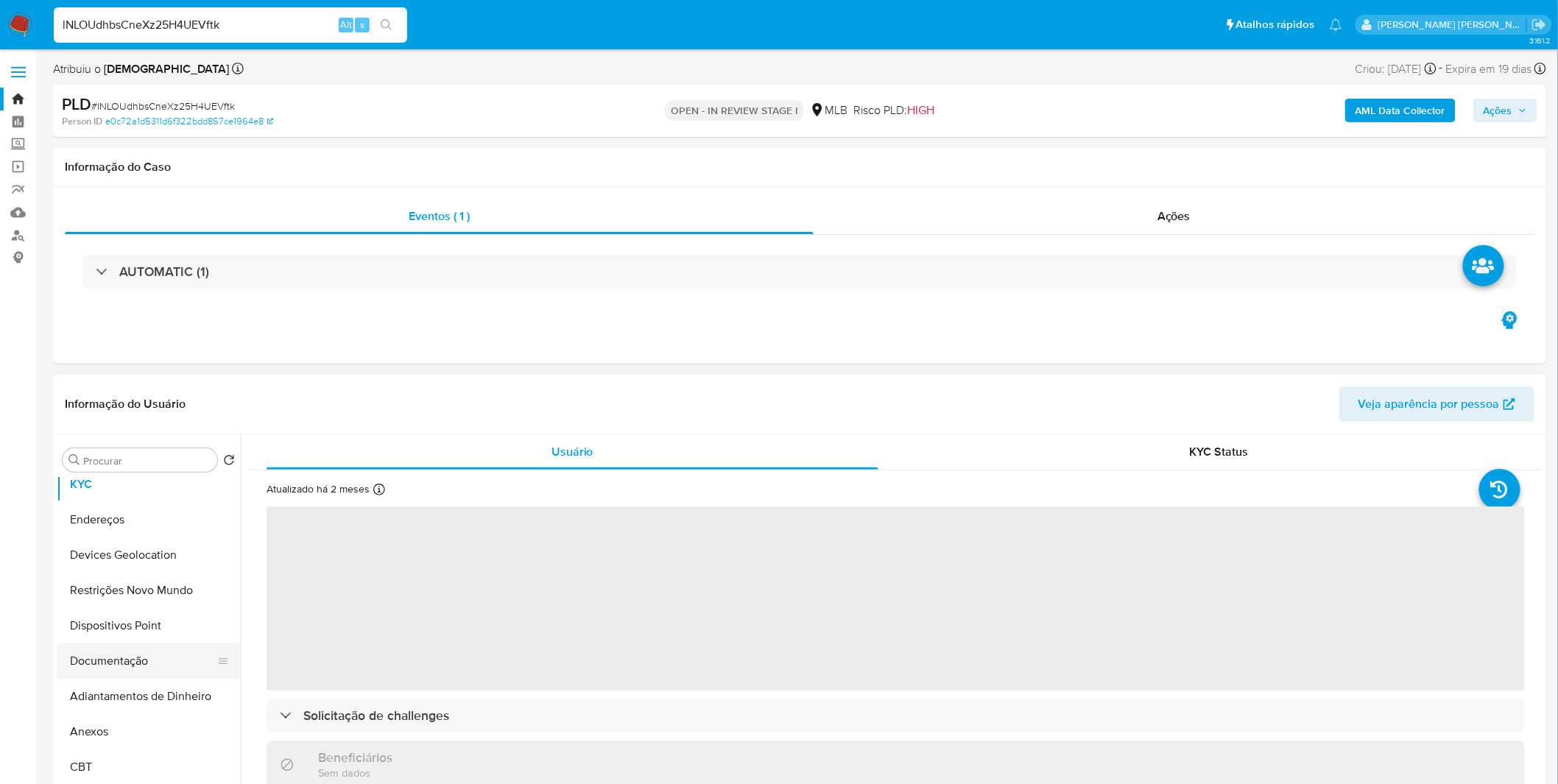
click at [151, 648] on button "Documentação" at bounding box center [143, 660] width 173 height 35
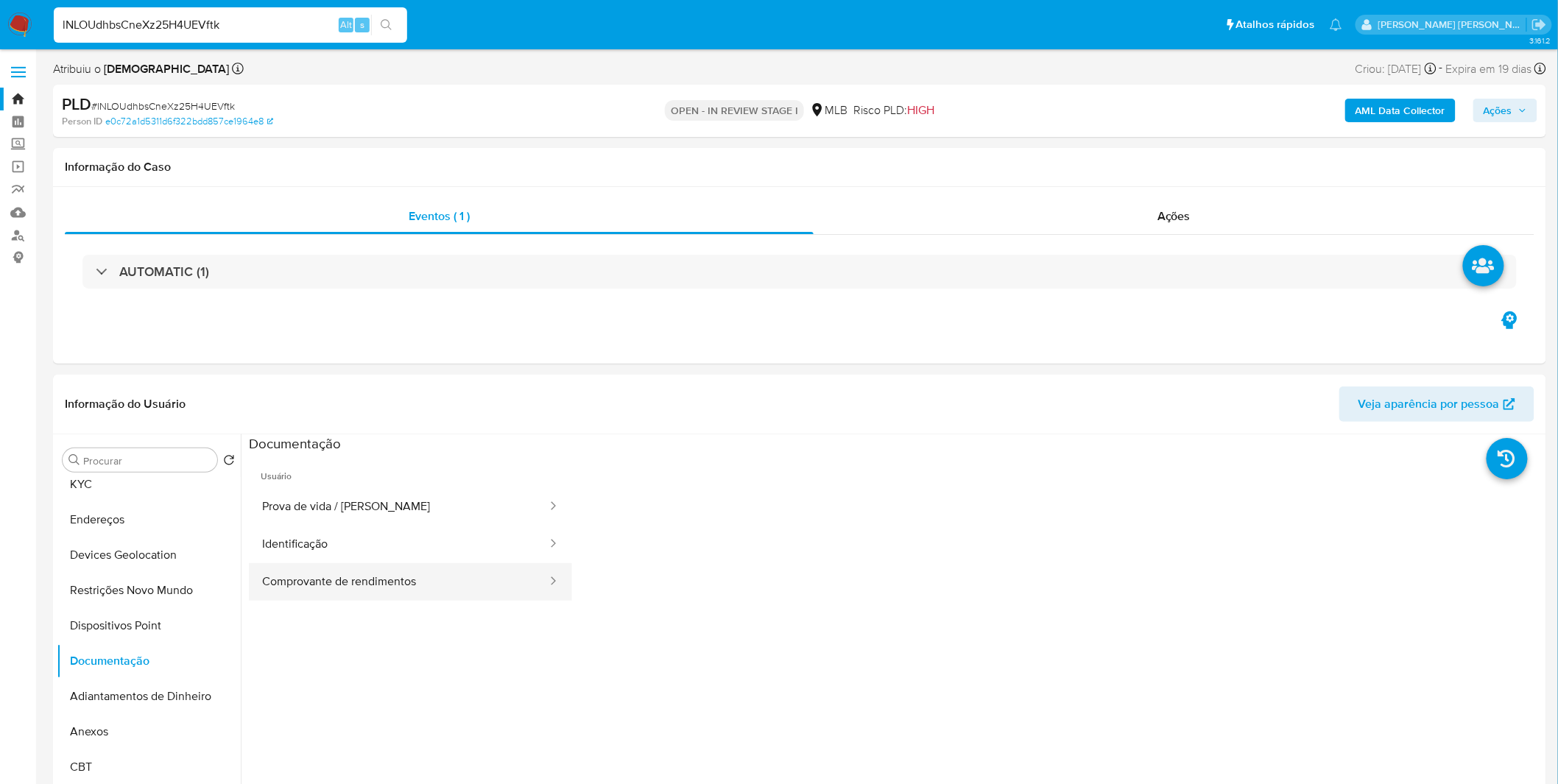
click at [475, 579] on button "Comprovante de rendimentos" at bounding box center [399, 582] width 300 height 38
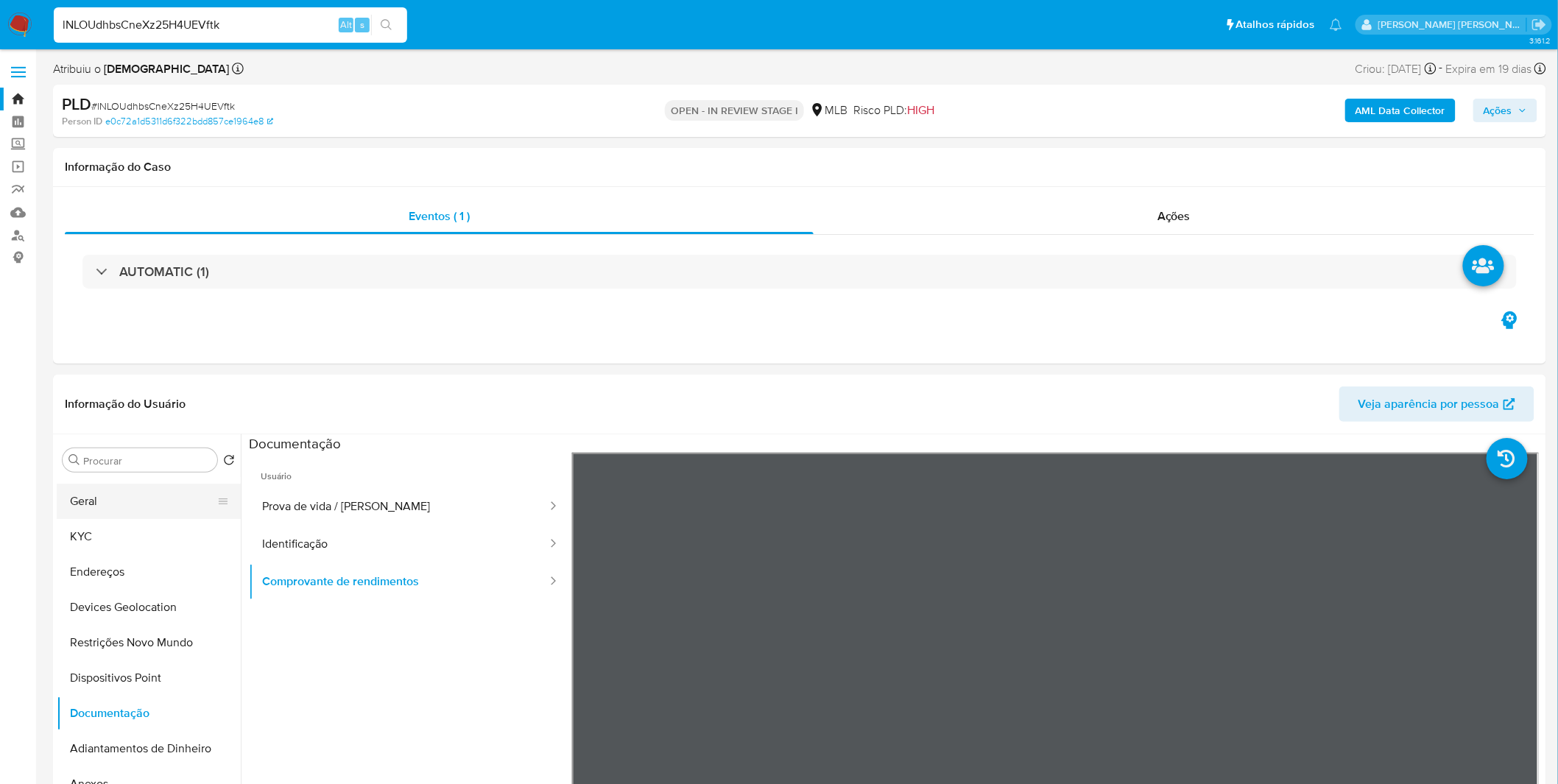
scroll to position [0, 0]
click at [160, 496] on button "Histórico de casos" at bounding box center [143, 495] width 173 height 35
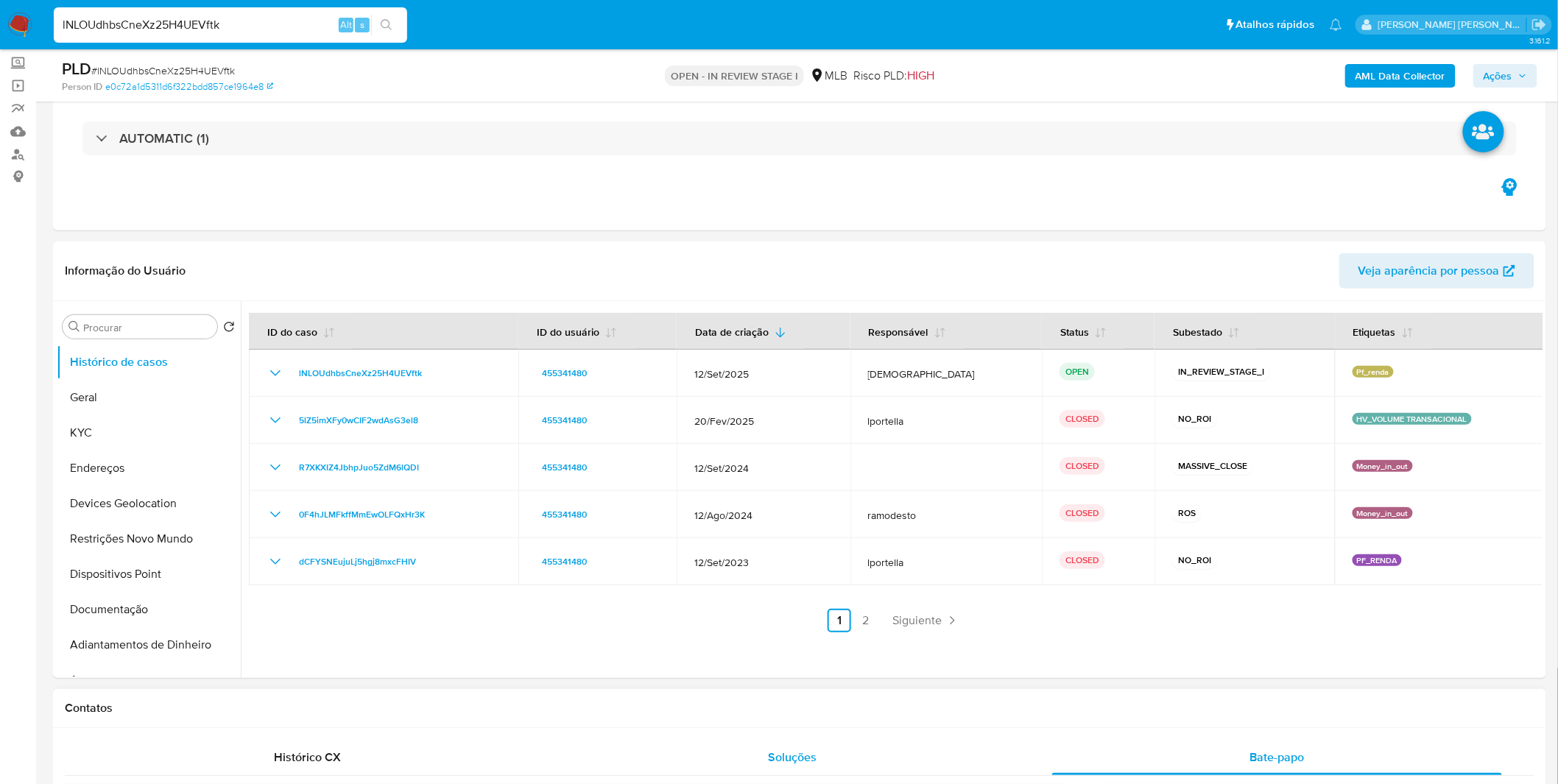
scroll to position [82, 0]
click at [859, 621] on link "2" at bounding box center [866, 620] width 23 height 23
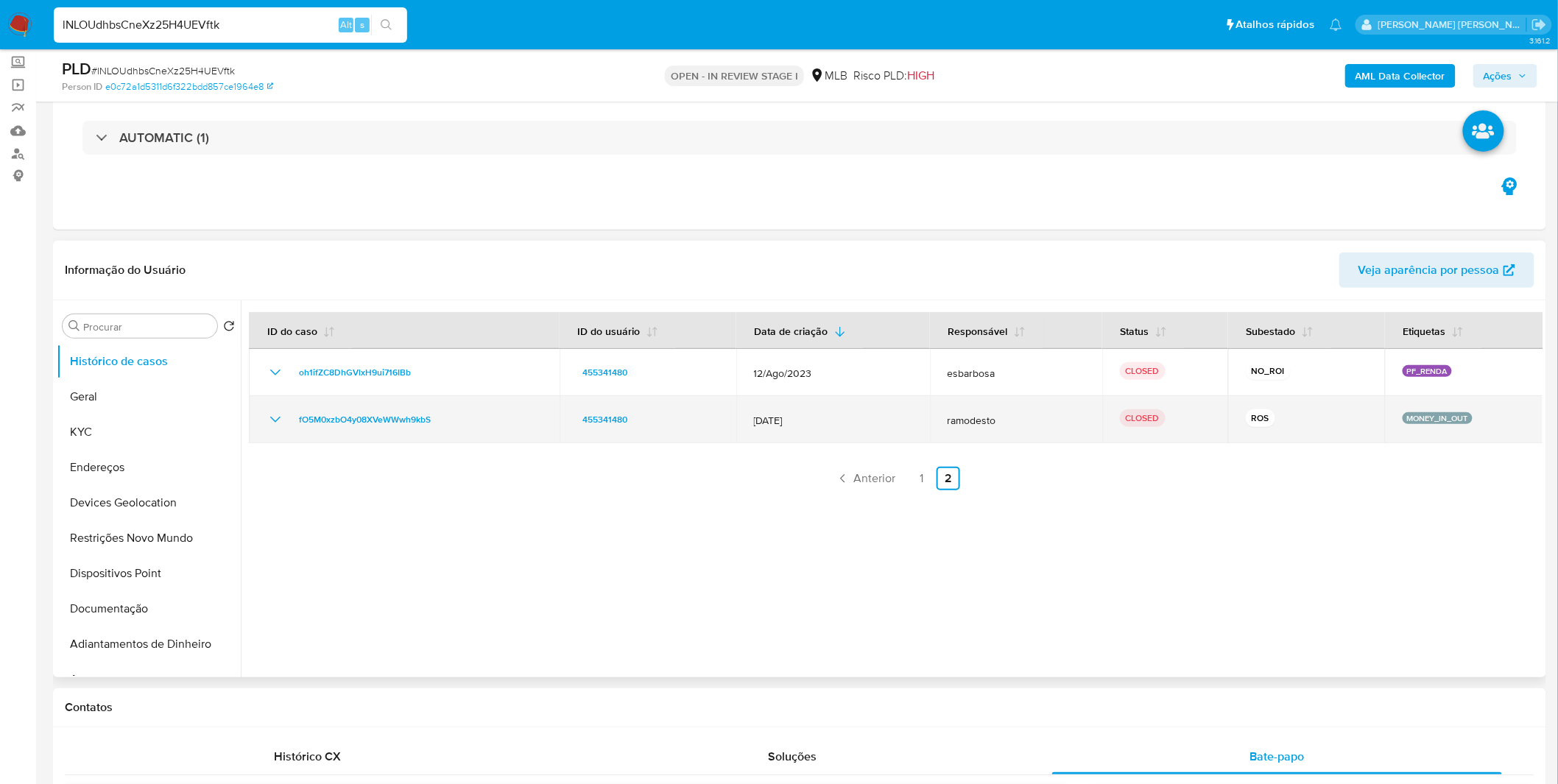
click at [275, 418] on icon "Mostrar/Ocultar" at bounding box center [276, 419] width 18 height 18
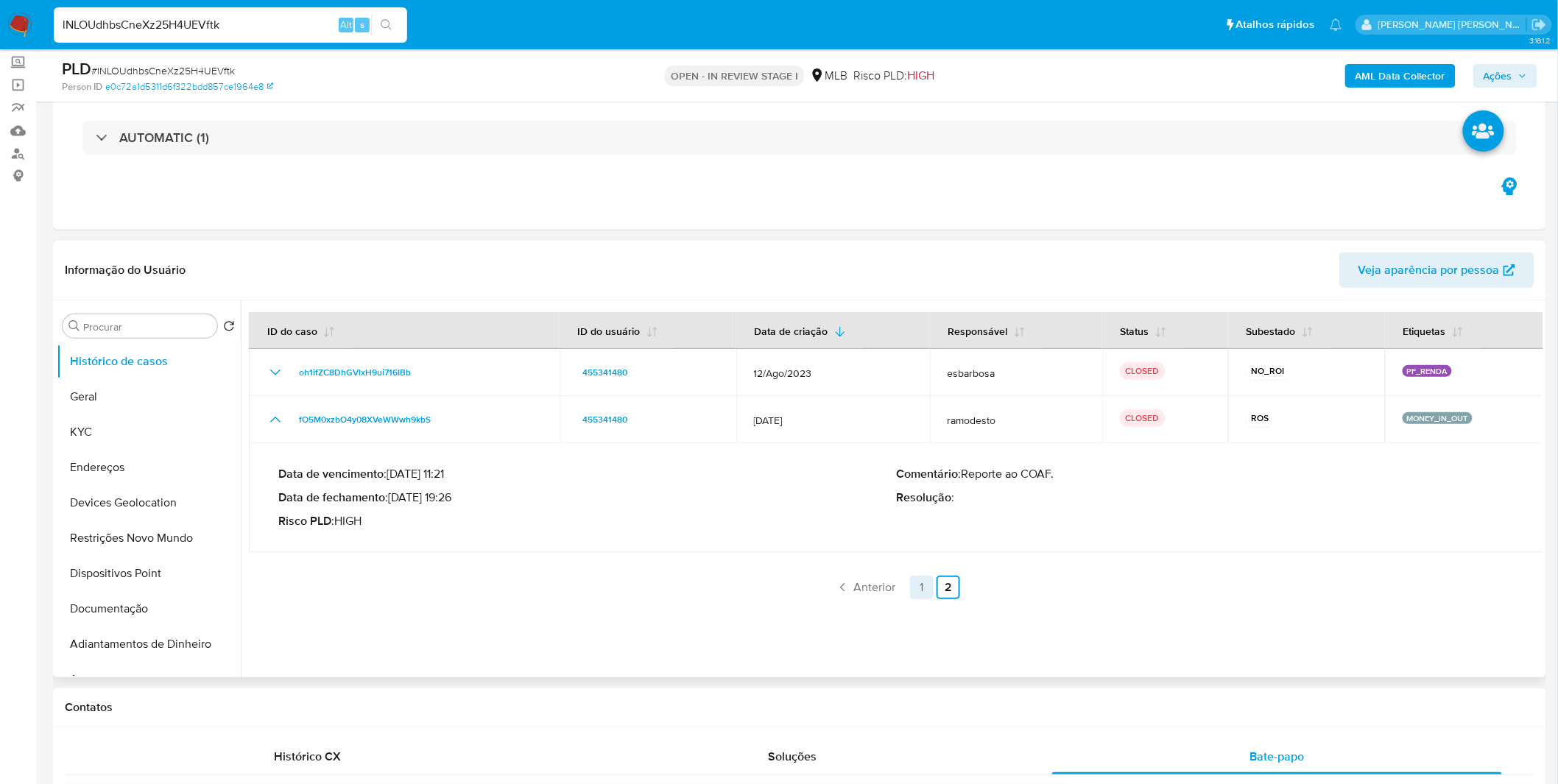
click at [925, 589] on link "1" at bounding box center [922, 587] width 23 height 23
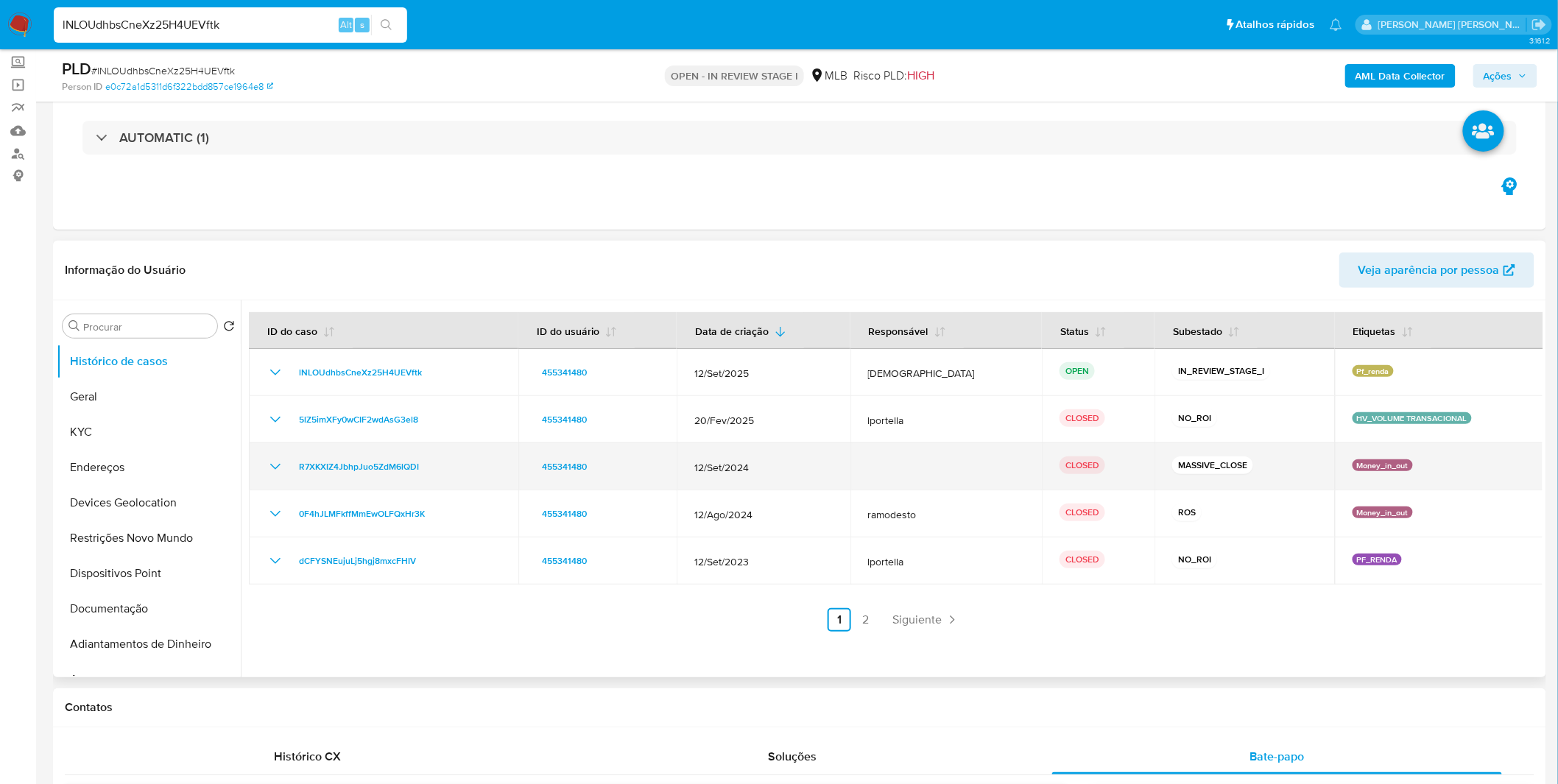
click at [276, 459] on icon "Mostrar/Ocultar" at bounding box center [276, 467] width 18 height 18
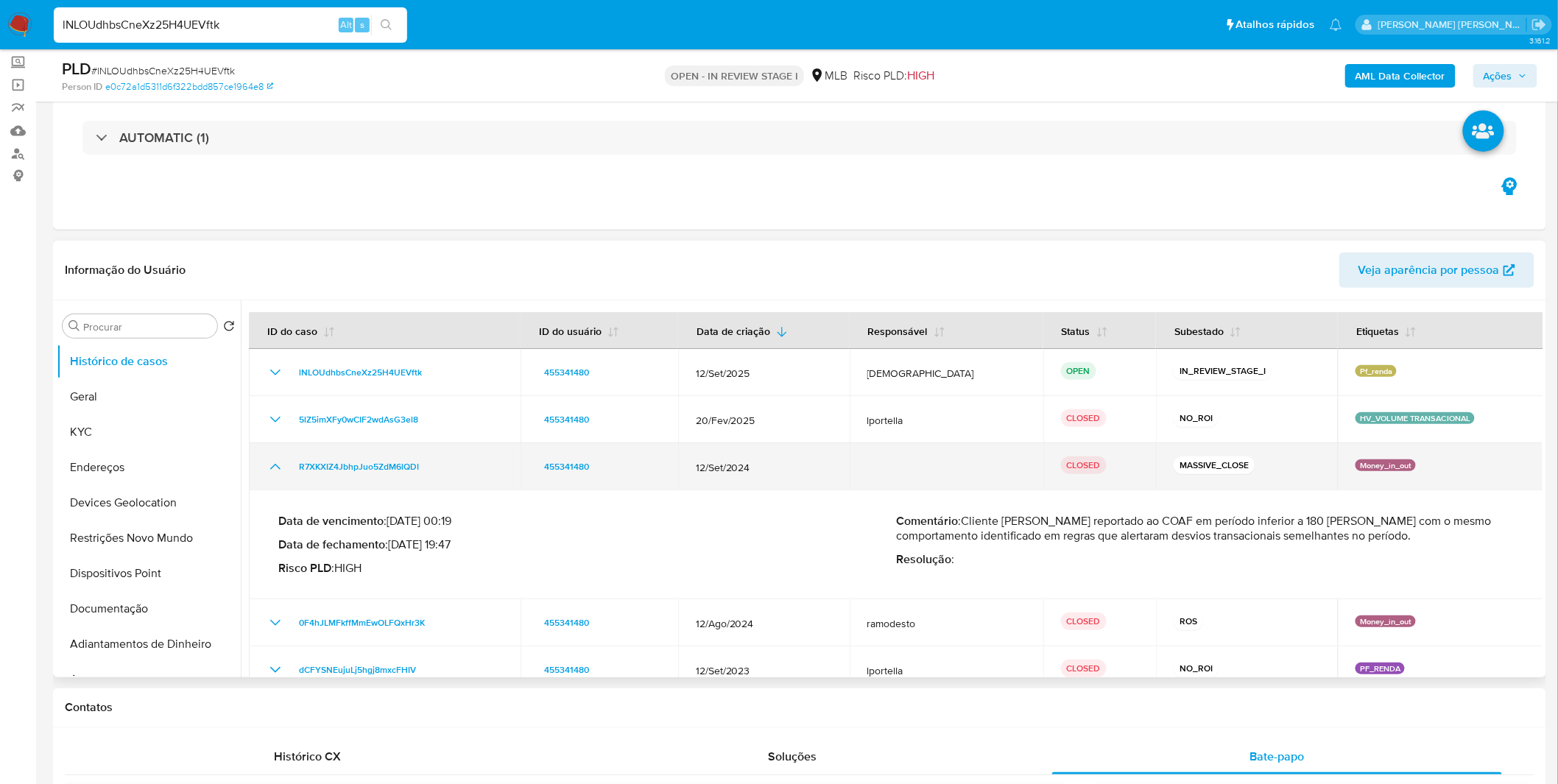
click at [283, 446] on td "R7XKXIZ4JbhpJuo5ZdM6lQDI" at bounding box center [385, 466] width 271 height 47
click at [275, 459] on icon "Mostrar/Ocultar" at bounding box center [276, 467] width 18 height 18
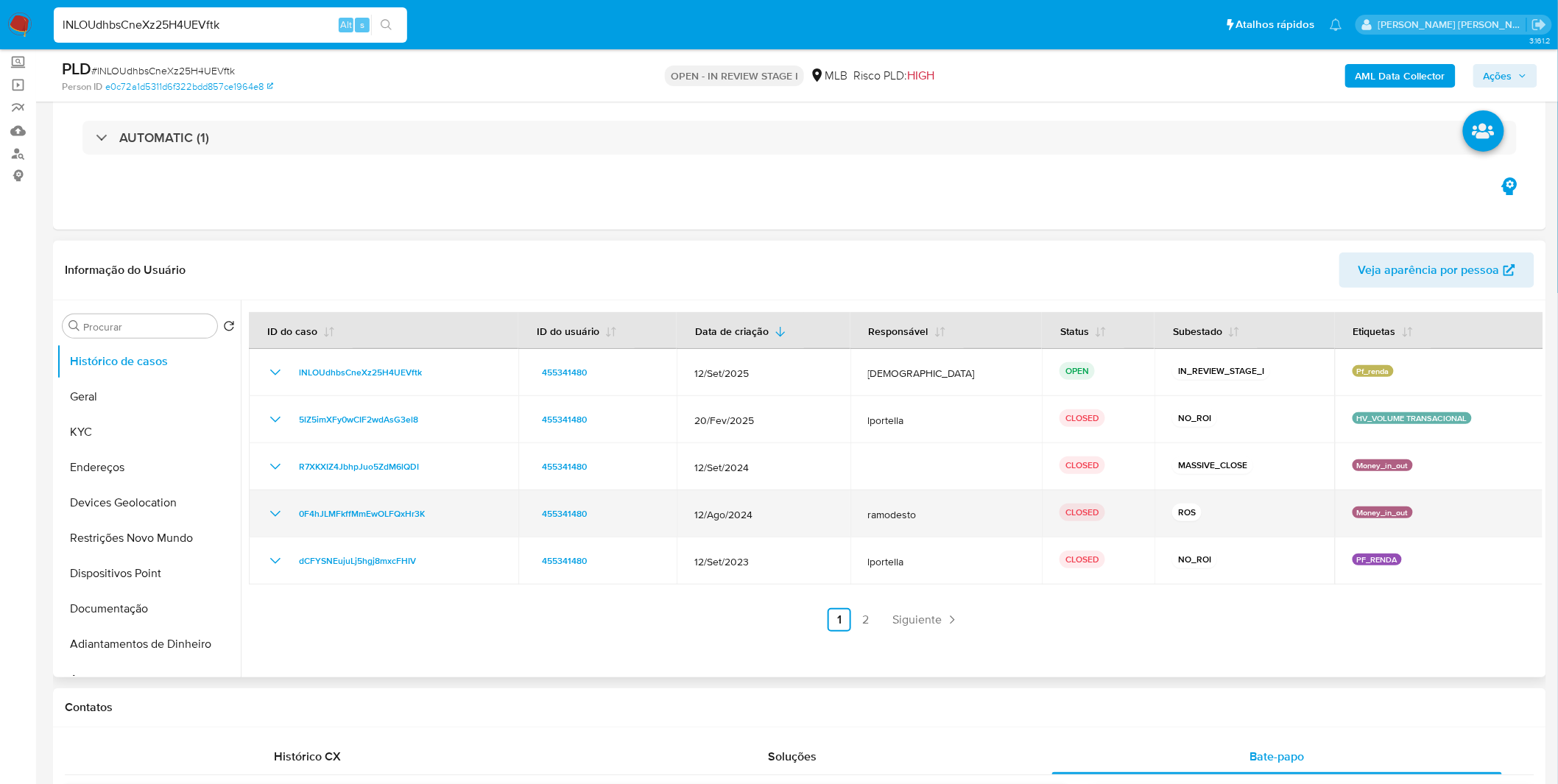
click at [271, 516] on icon "Mostrar/Ocultar" at bounding box center [276, 514] width 18 height 18
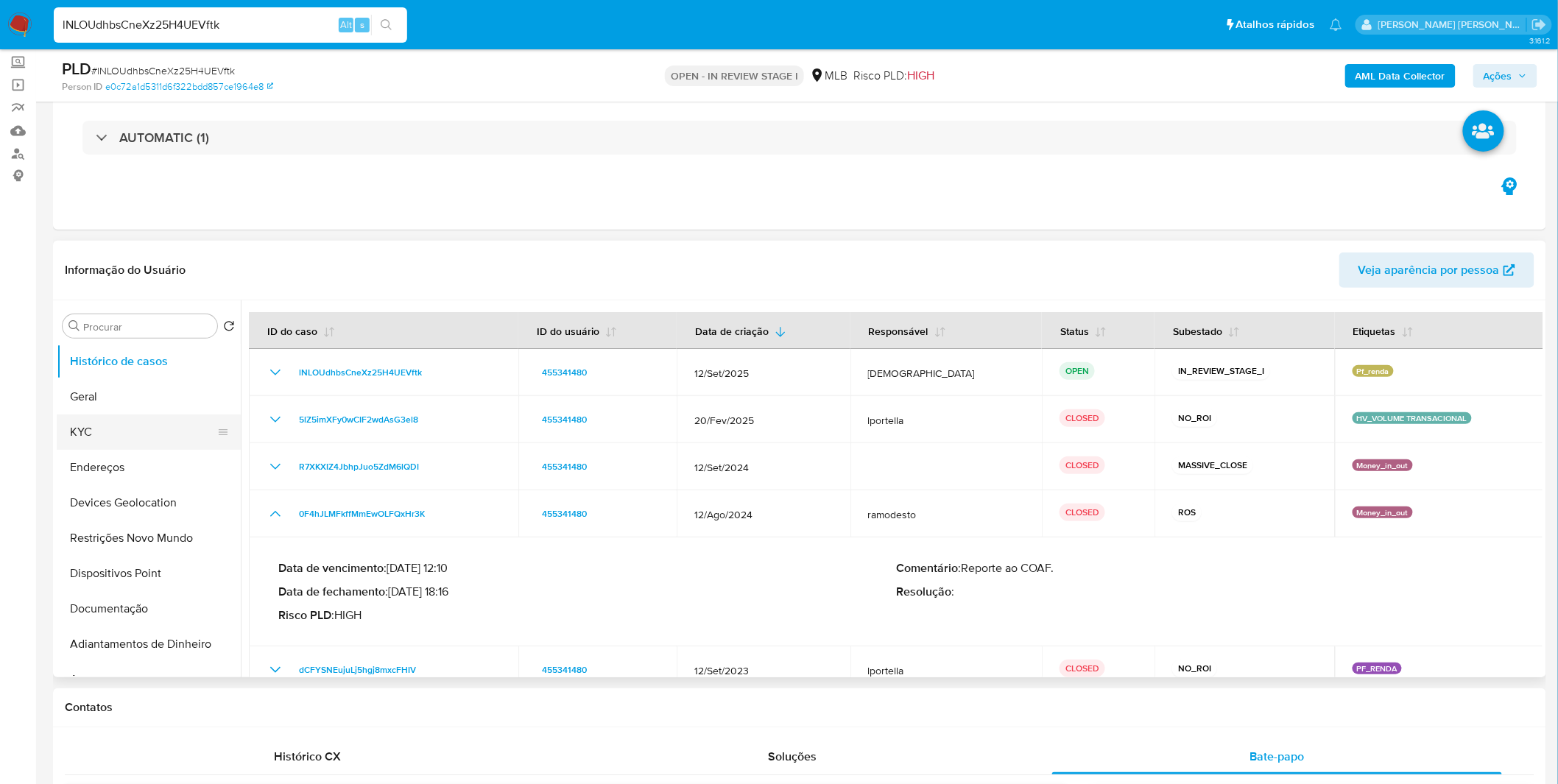
click at [156, 422] on button "KYC" at bounding box center [143, 431] width 173 height 35
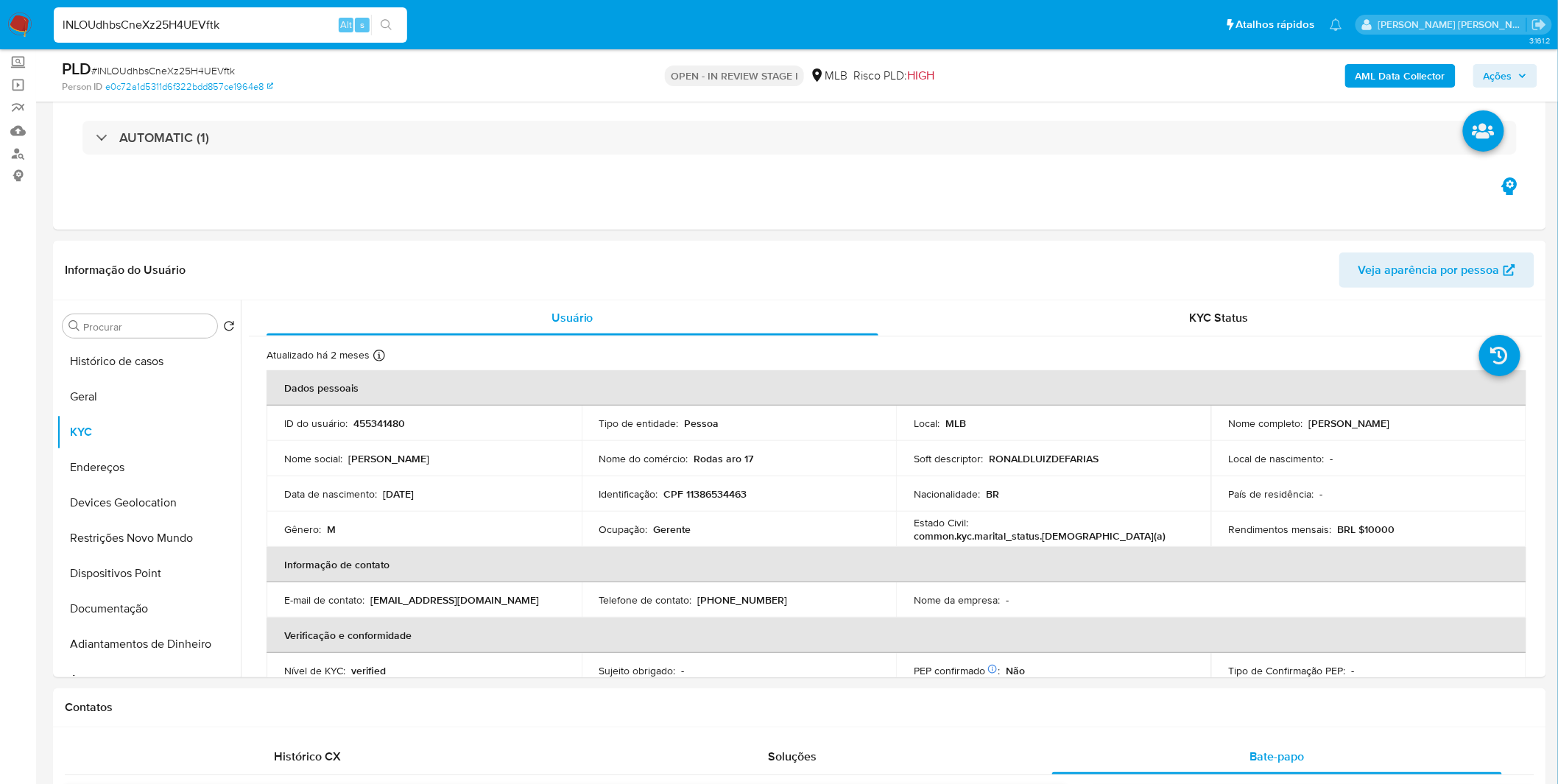
click at [309, 21] on input "lNLOUdhbsCneXz25H4UEVftk" at bounding box center [230, 24] width 353 height 19
paste input "UVtQIGifJNeRKrrZH8lZMpYV"
type input "UVtQIGifJNeRKrrZH8lZMpYV"
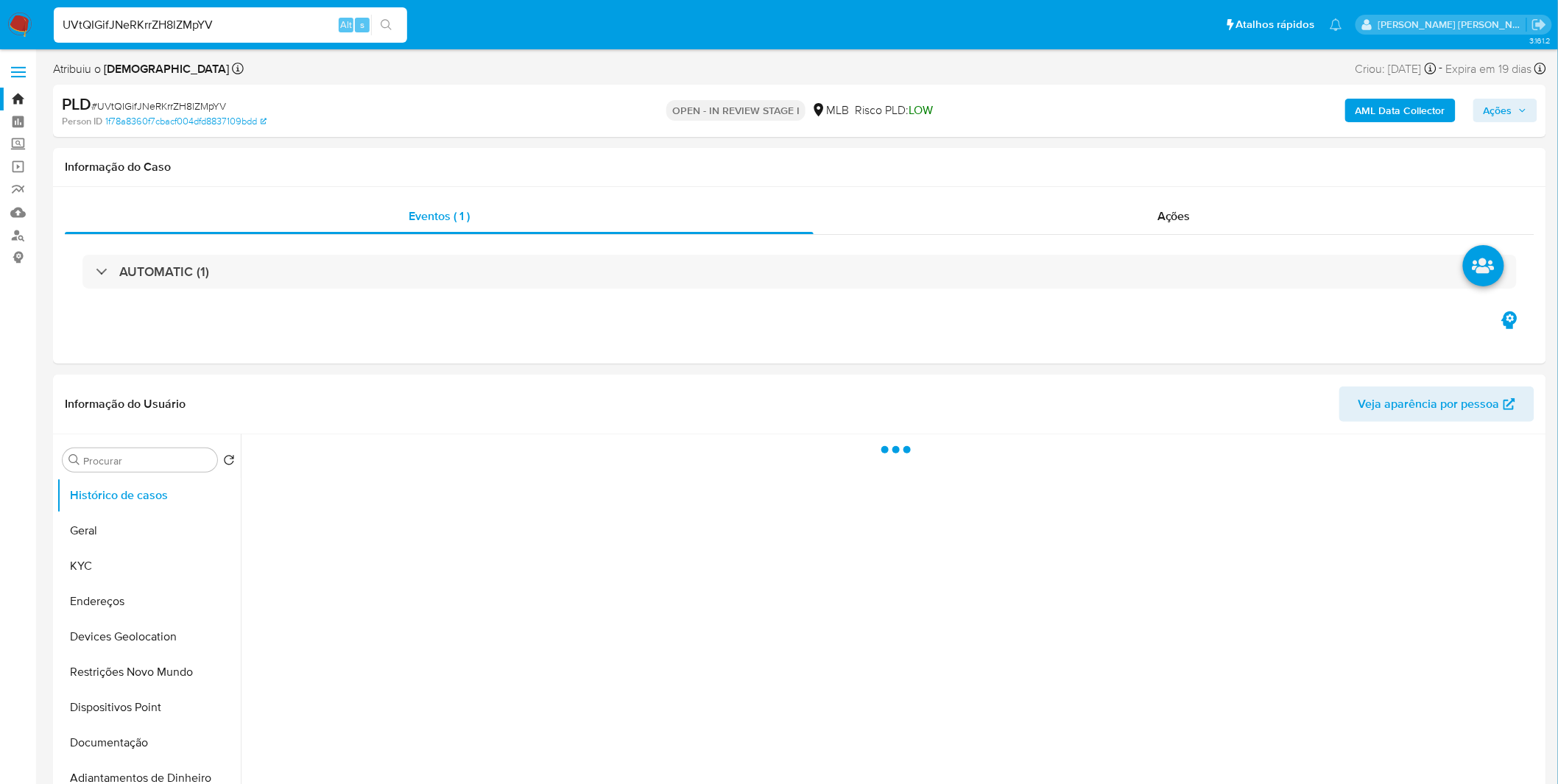
select select "10"
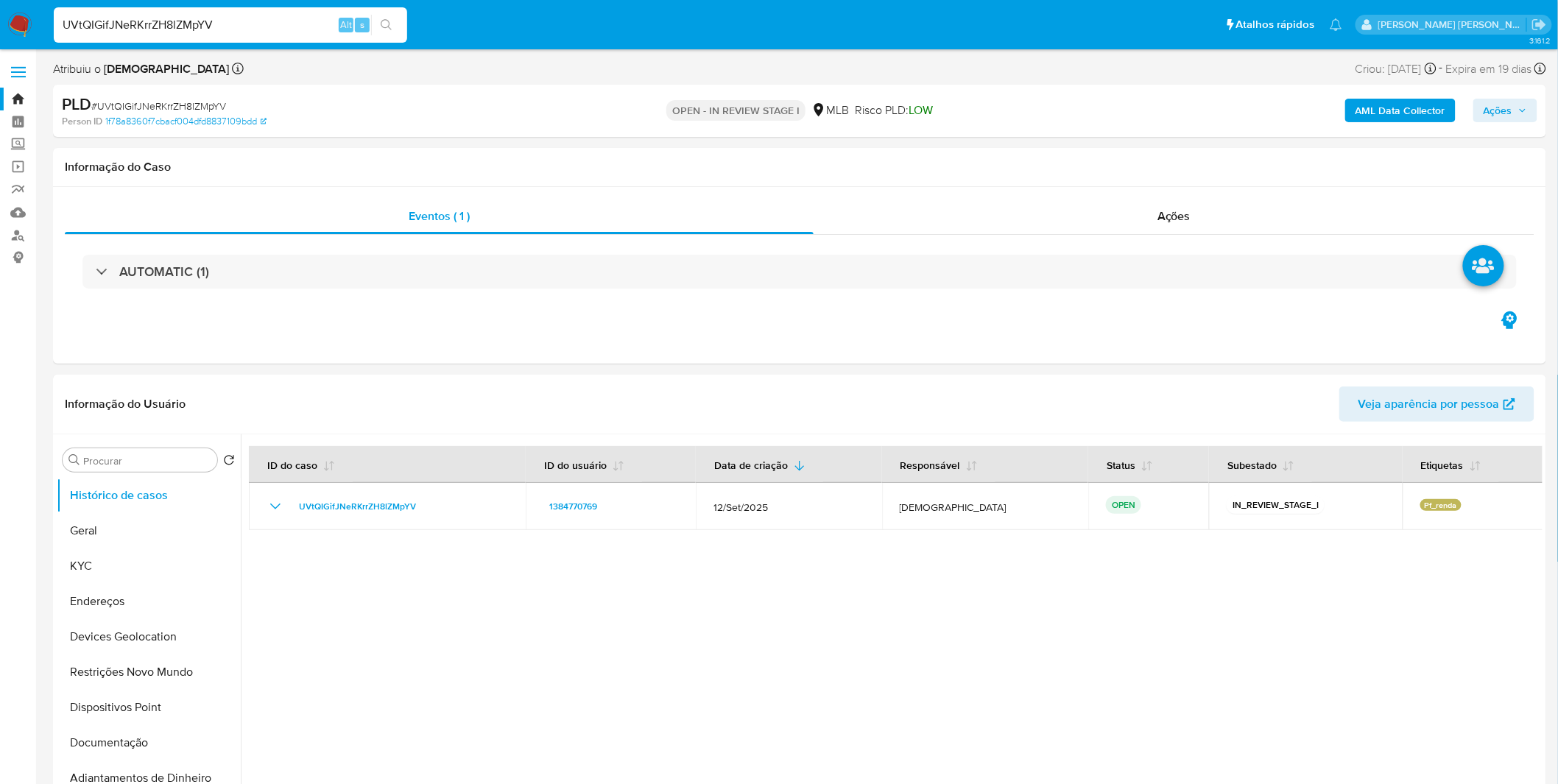
click at [26, 18] on img at bounding box center [20, 25] width 25 height 25
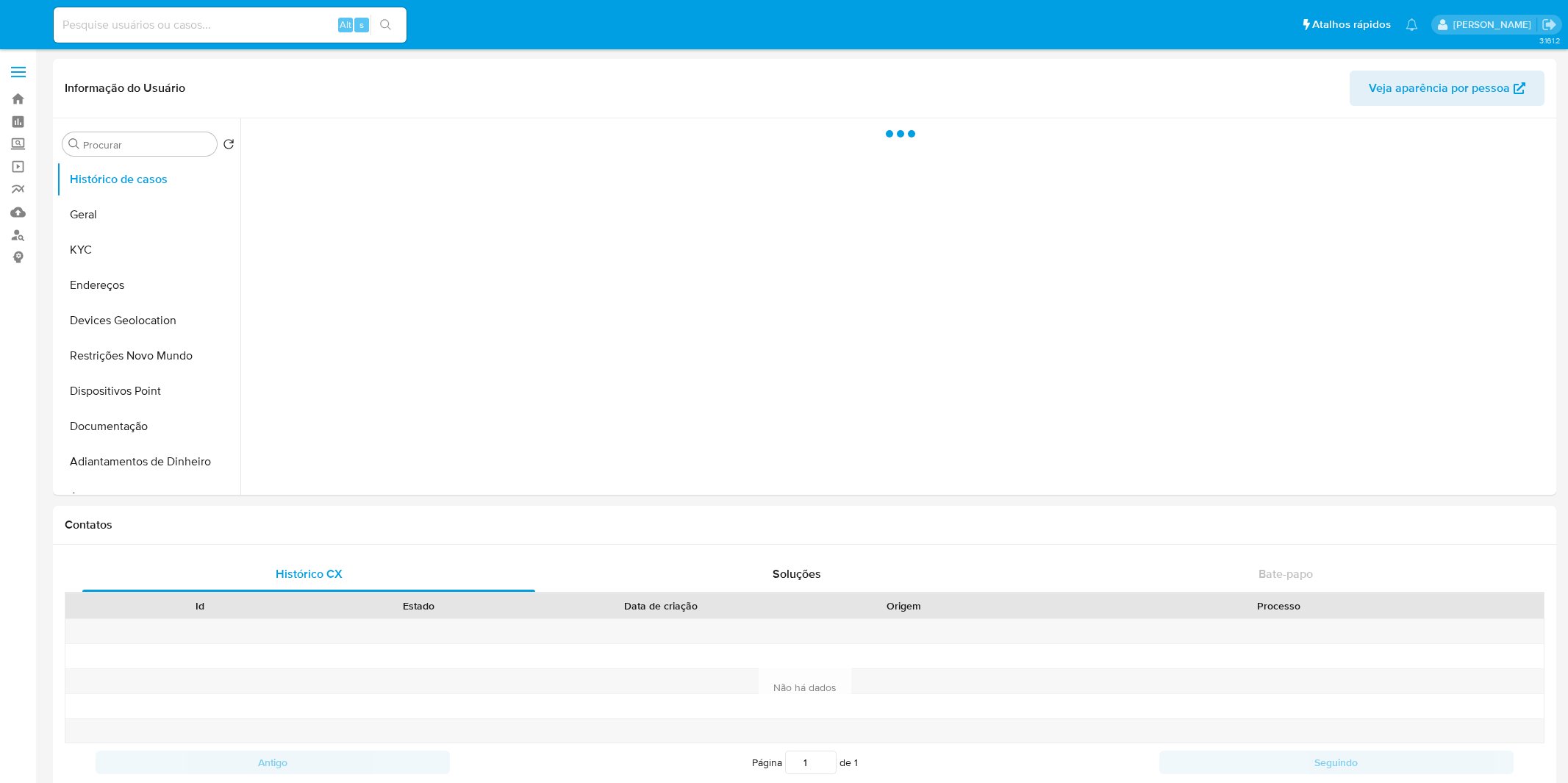
select select "10"
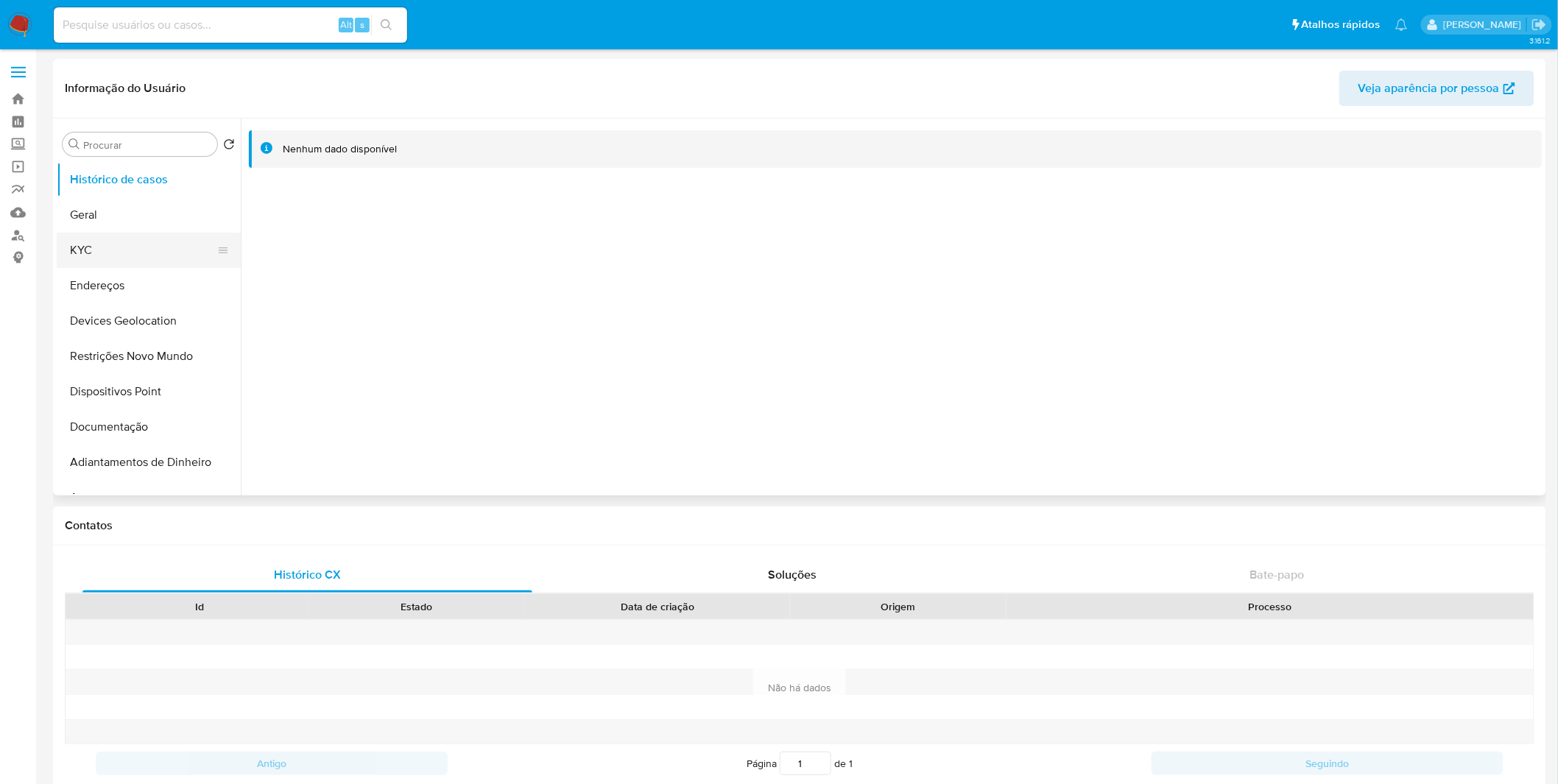
click at [157, 259] on button "KYC" at bounding box center [143, 250] width 173 height 35
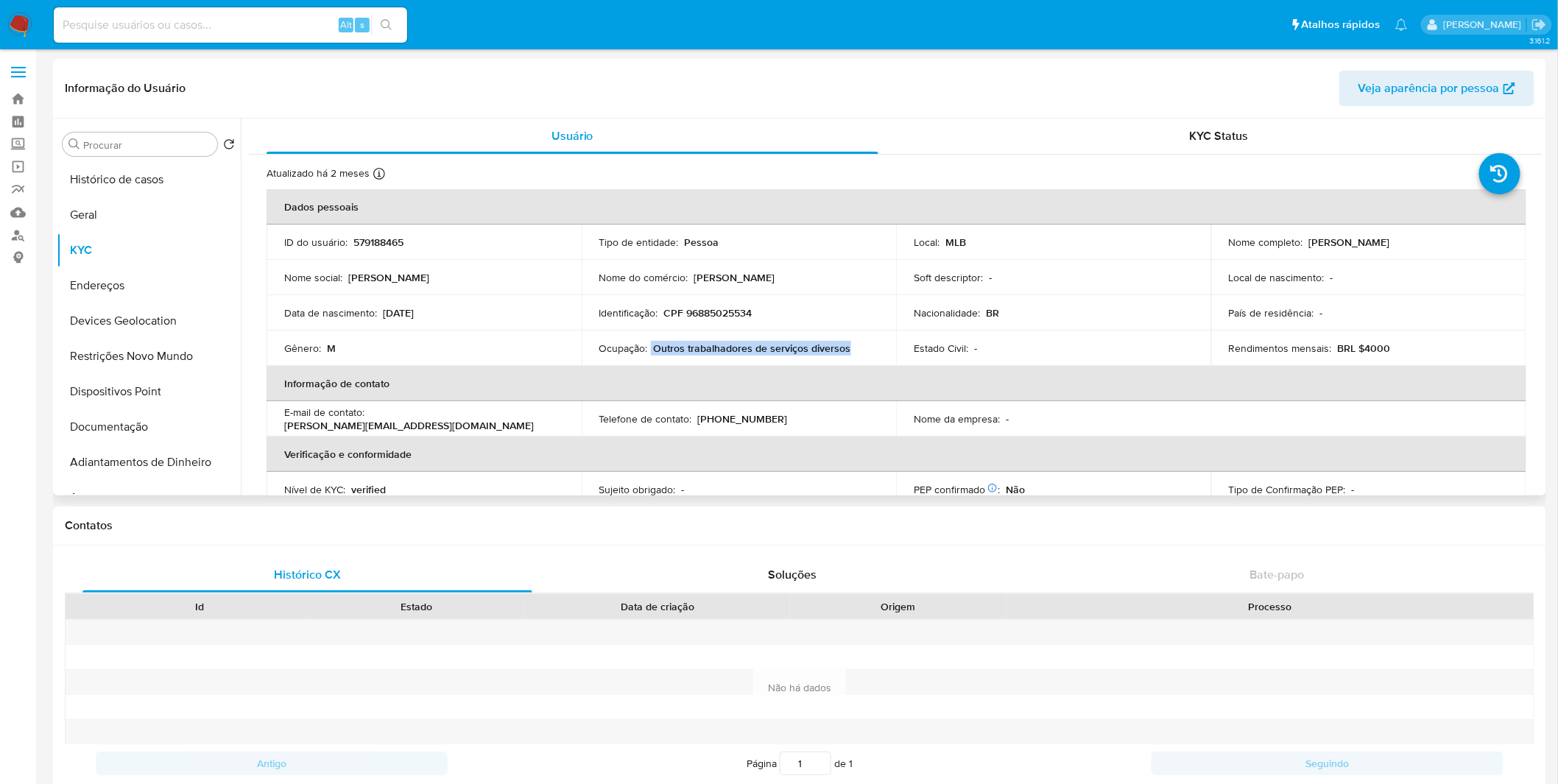
copy div "Outros trabalhadores de serviços diversos"
drag, startPoint x: 856, startPoint y: 350, endPoint x: 651, endPoint y: 348, distance: 205.0
click at [651, 348] on div "Ocupação : Outros trabalhadores de serviços diversos" at bounding box center [739, 348] width 279 height 13
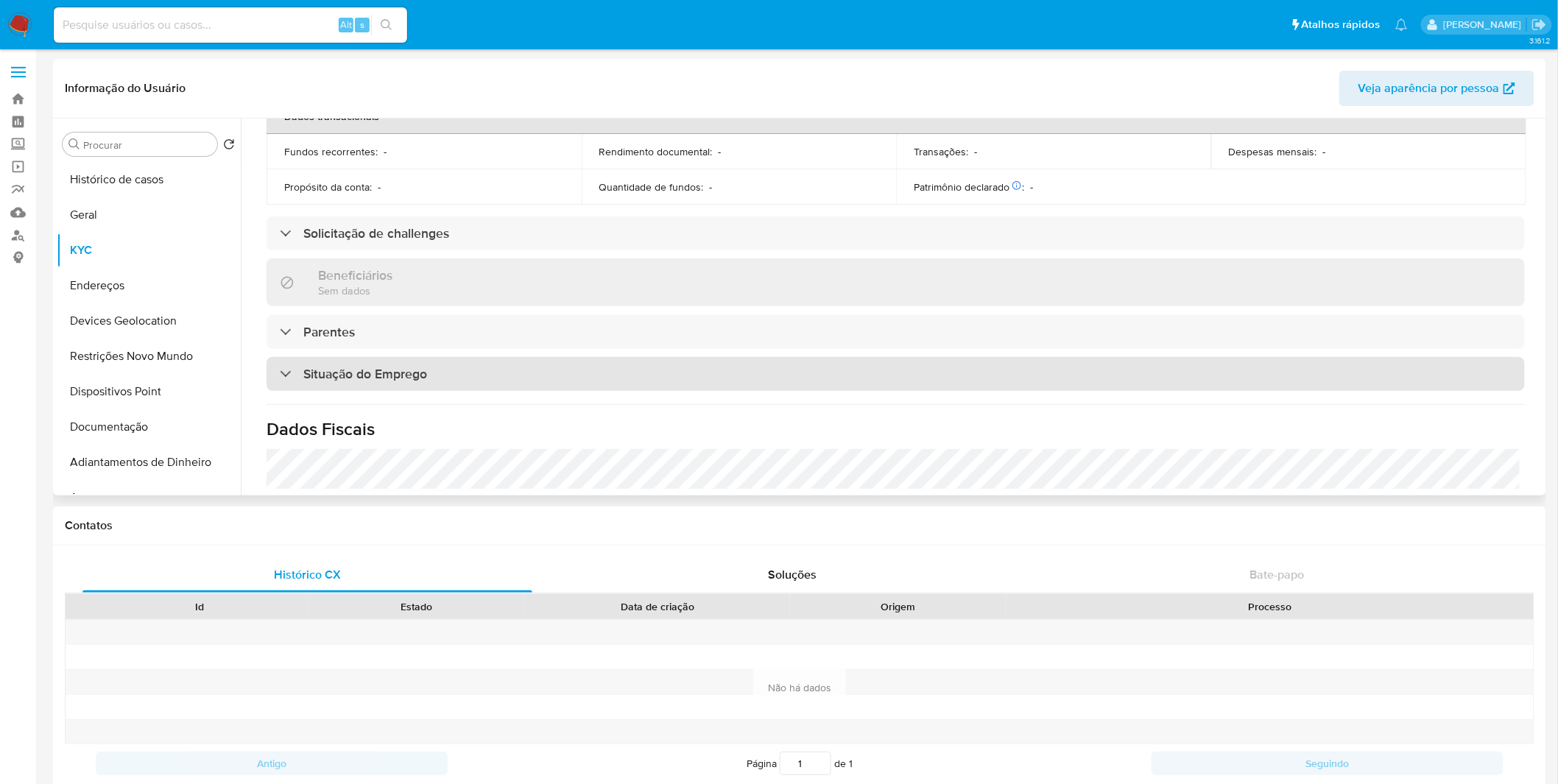
scroll to position [612, 0]
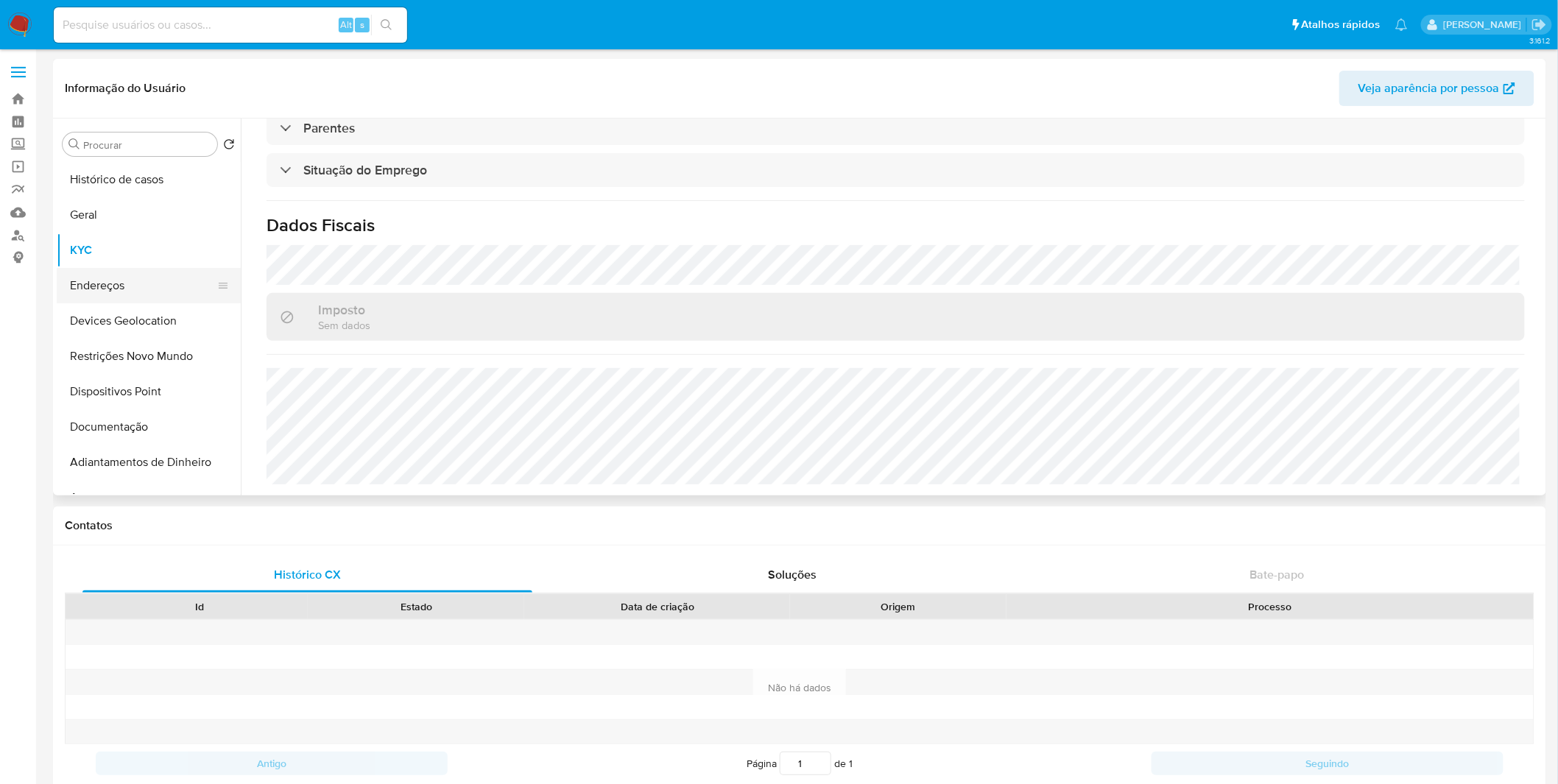
click at [121, 295] on button "Endereços" at bounding box center [143, 285] width 173 height 35
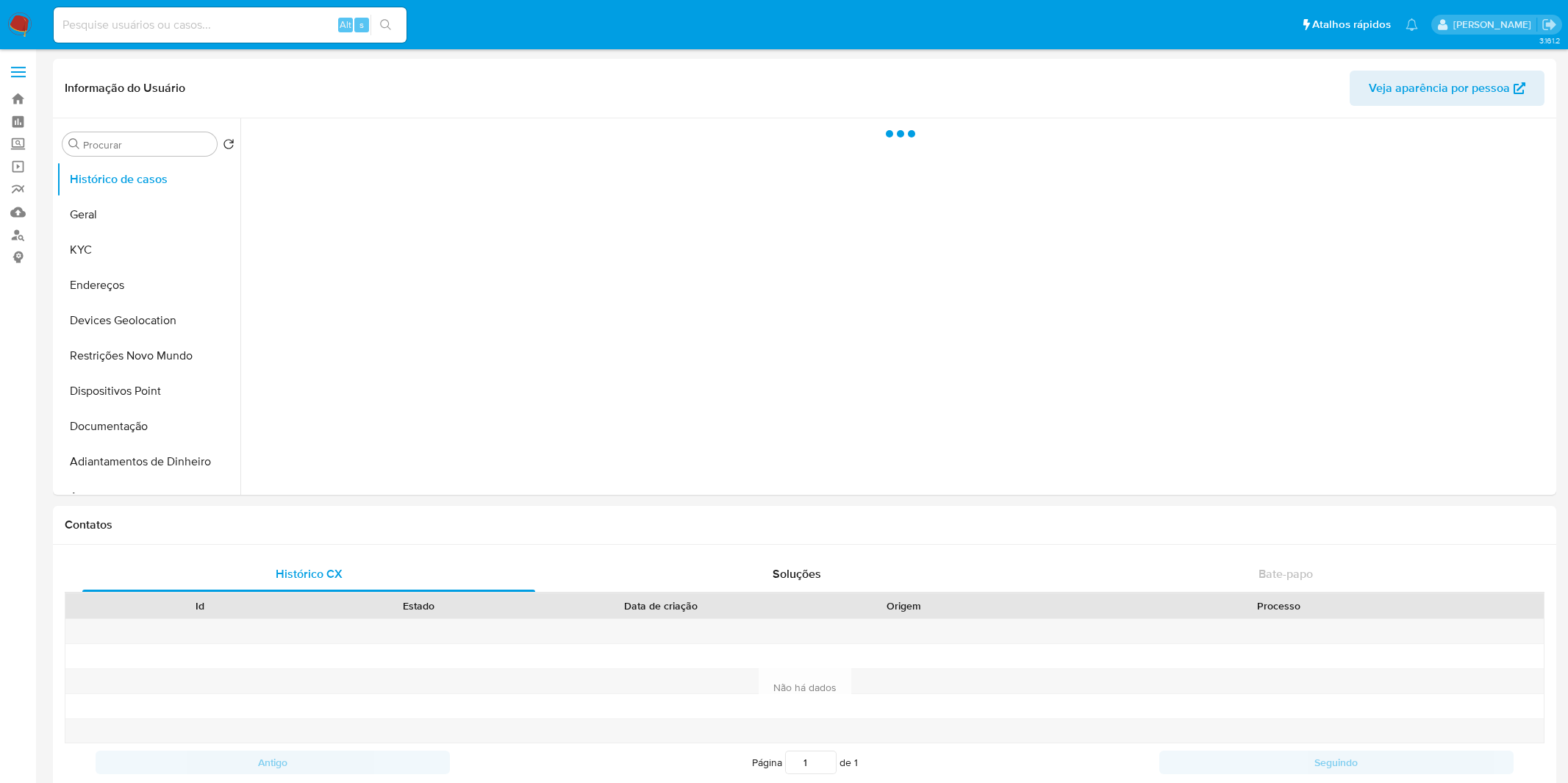
select select "10"
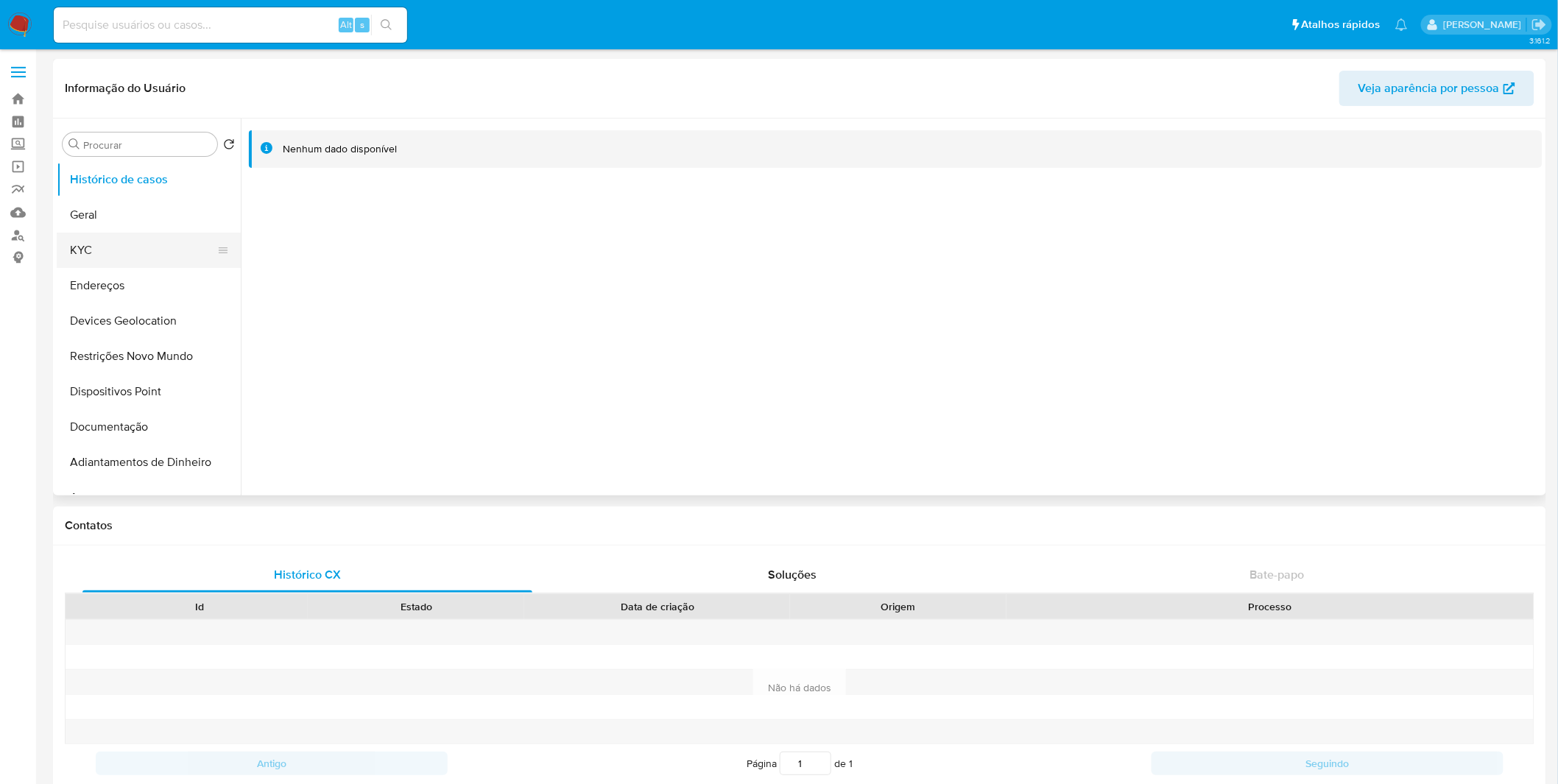
click at [107, 247] on button "KYC" at bounding box center [143, 250] width 173 height 35
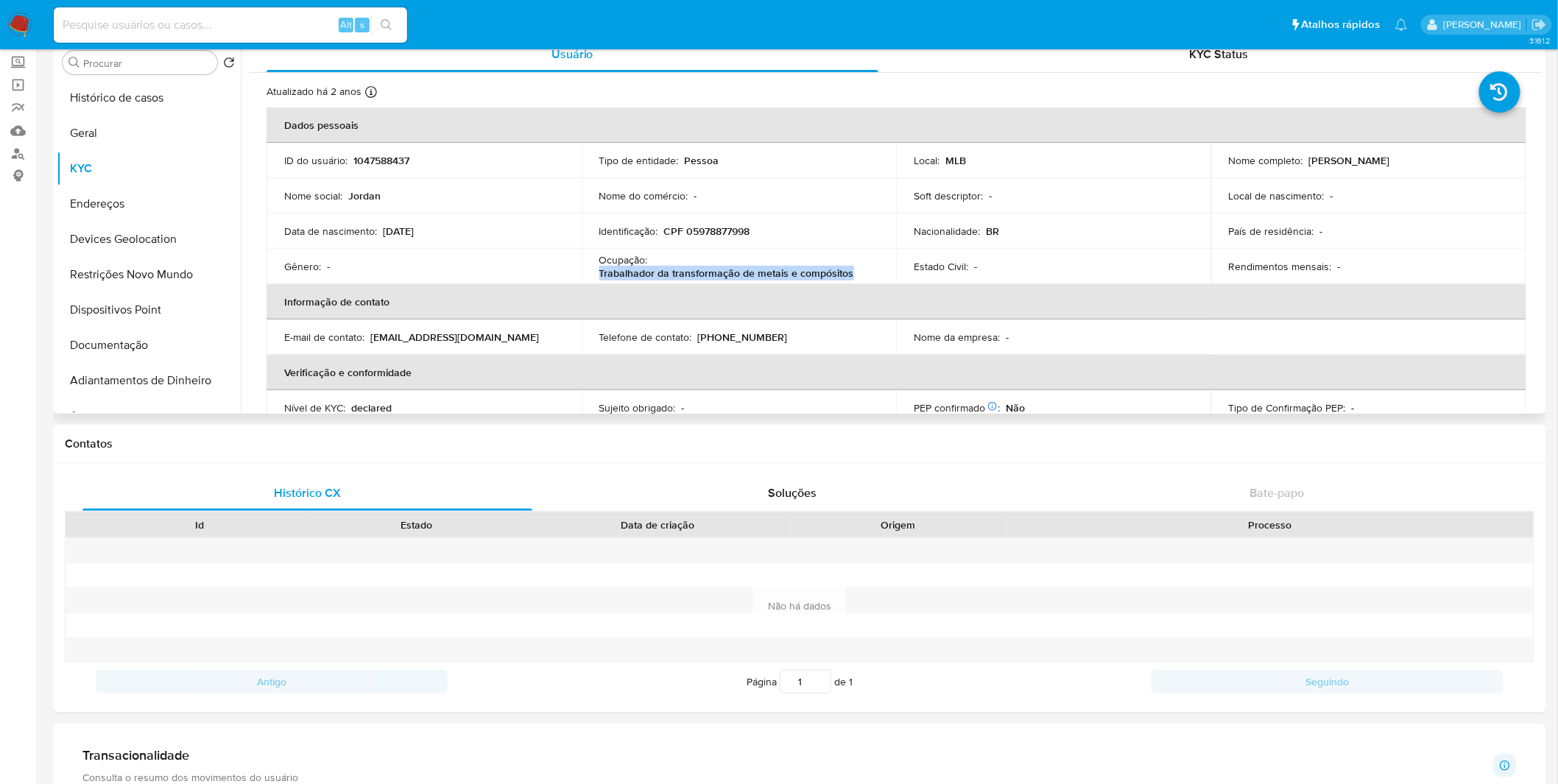
copy p "Trabalhador da transformação de metais e compósitos"
drag, startPoint x: 855, startPoint y: 269, endPoint x: 597, endPoint y: 273, distance: 258.0
click at [597, 273] on td "Ocupação : Trabalhador da transformação de metais e compósitos" at bounding box center [739, 266] width 315 height 35
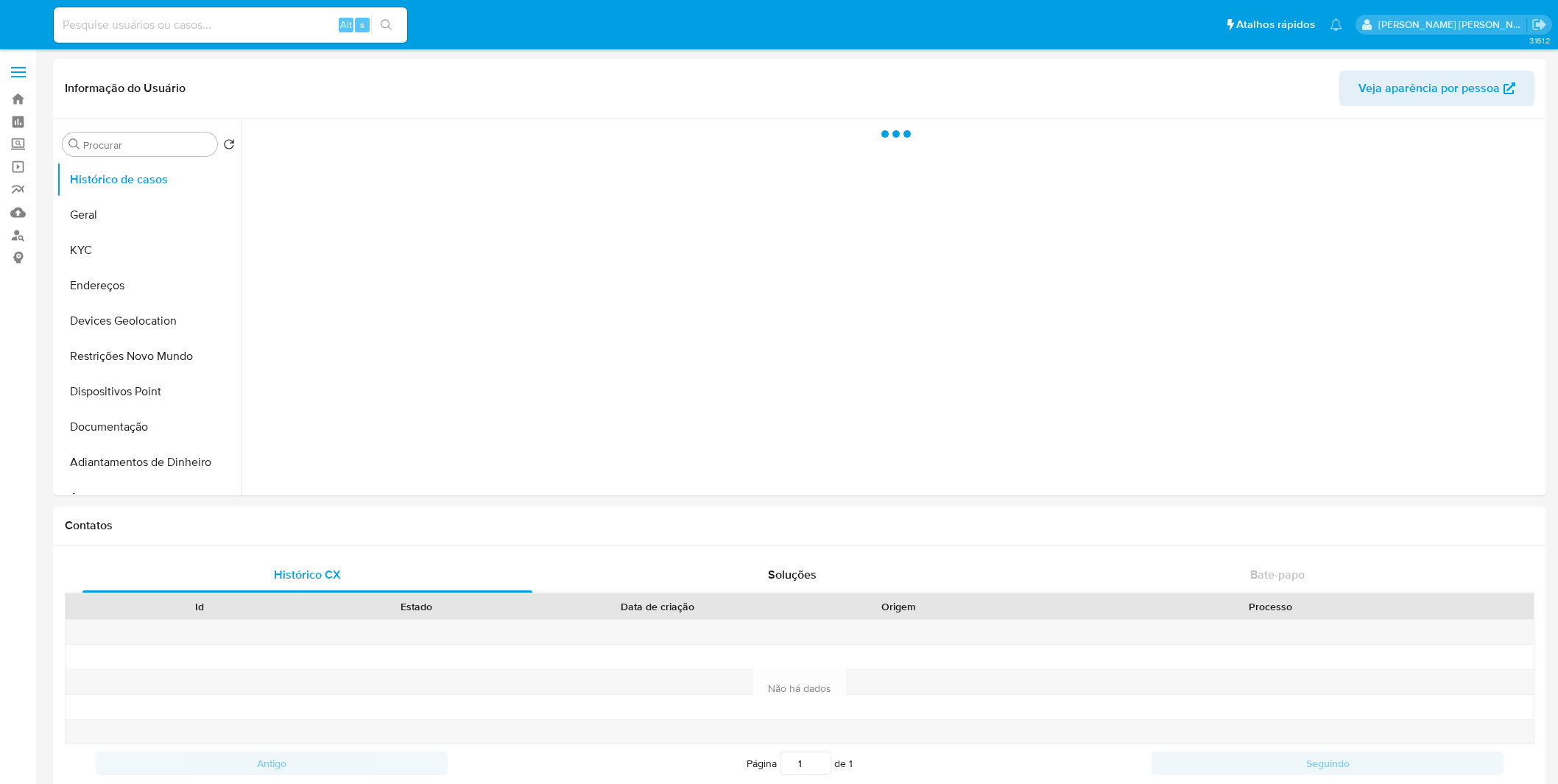
select select "10"
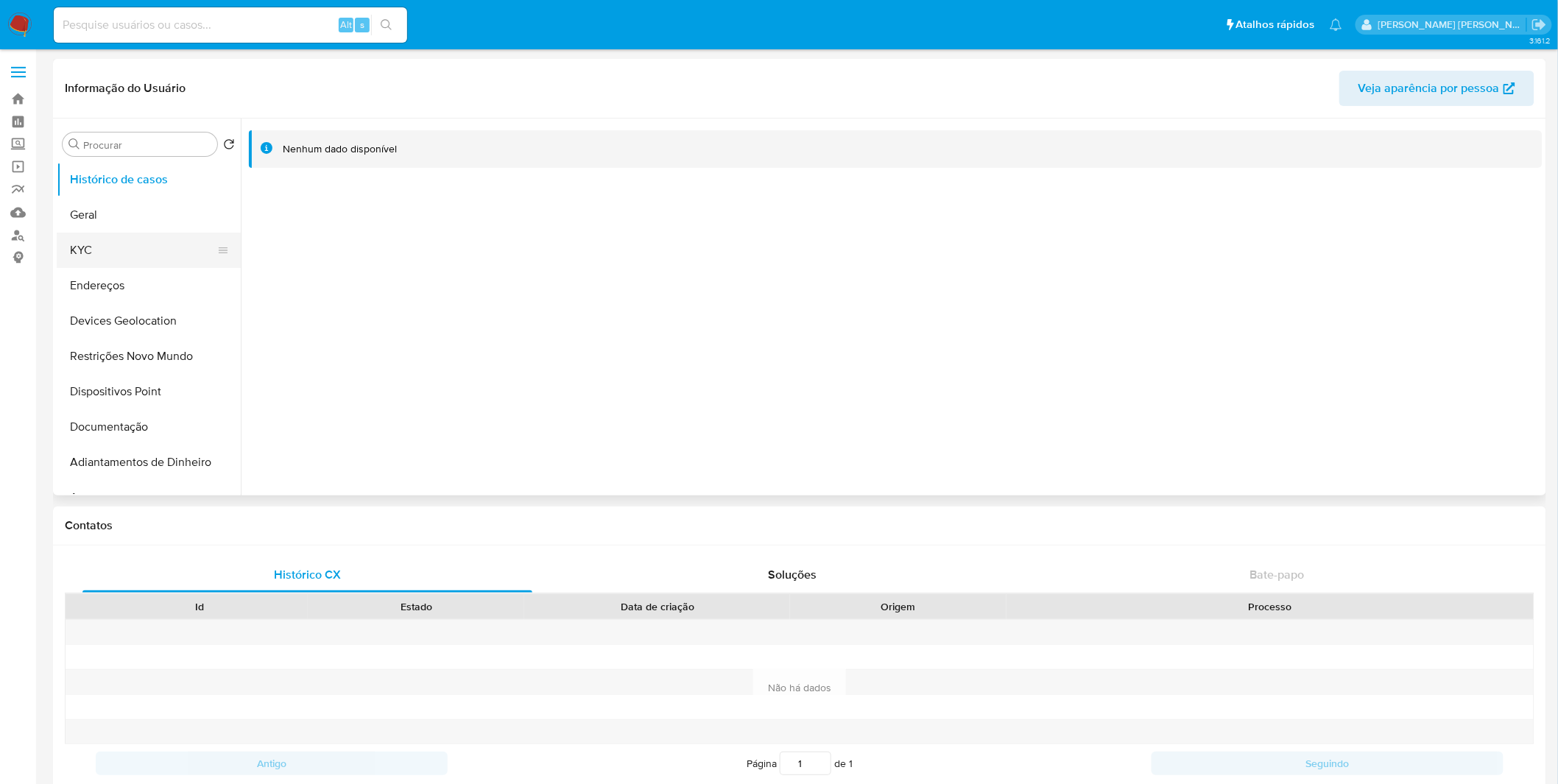
click at [185, 239] on button "KYC" at bounding box center [143, 250] width 173 height 35
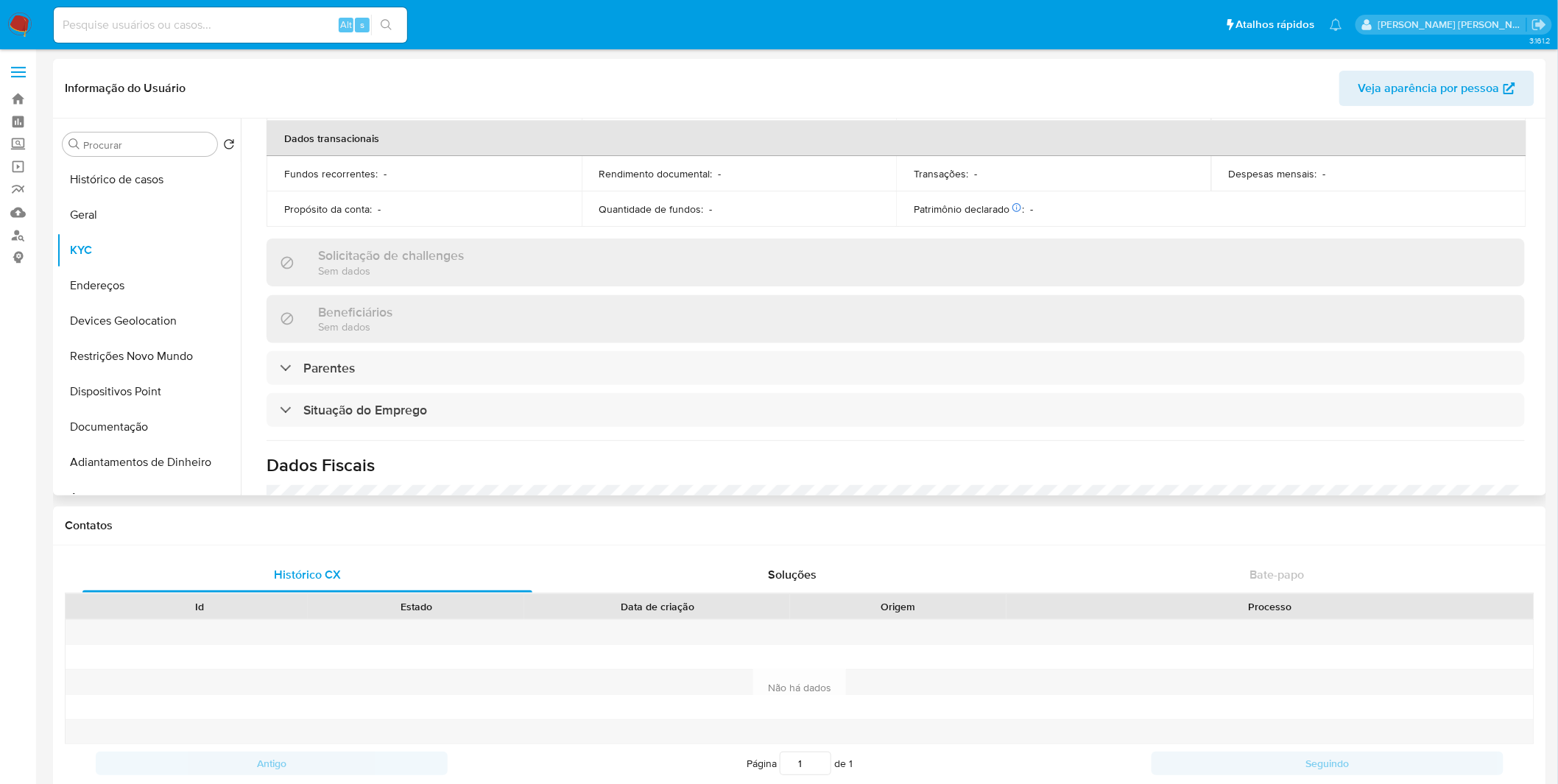
scroll to position [572, 0]
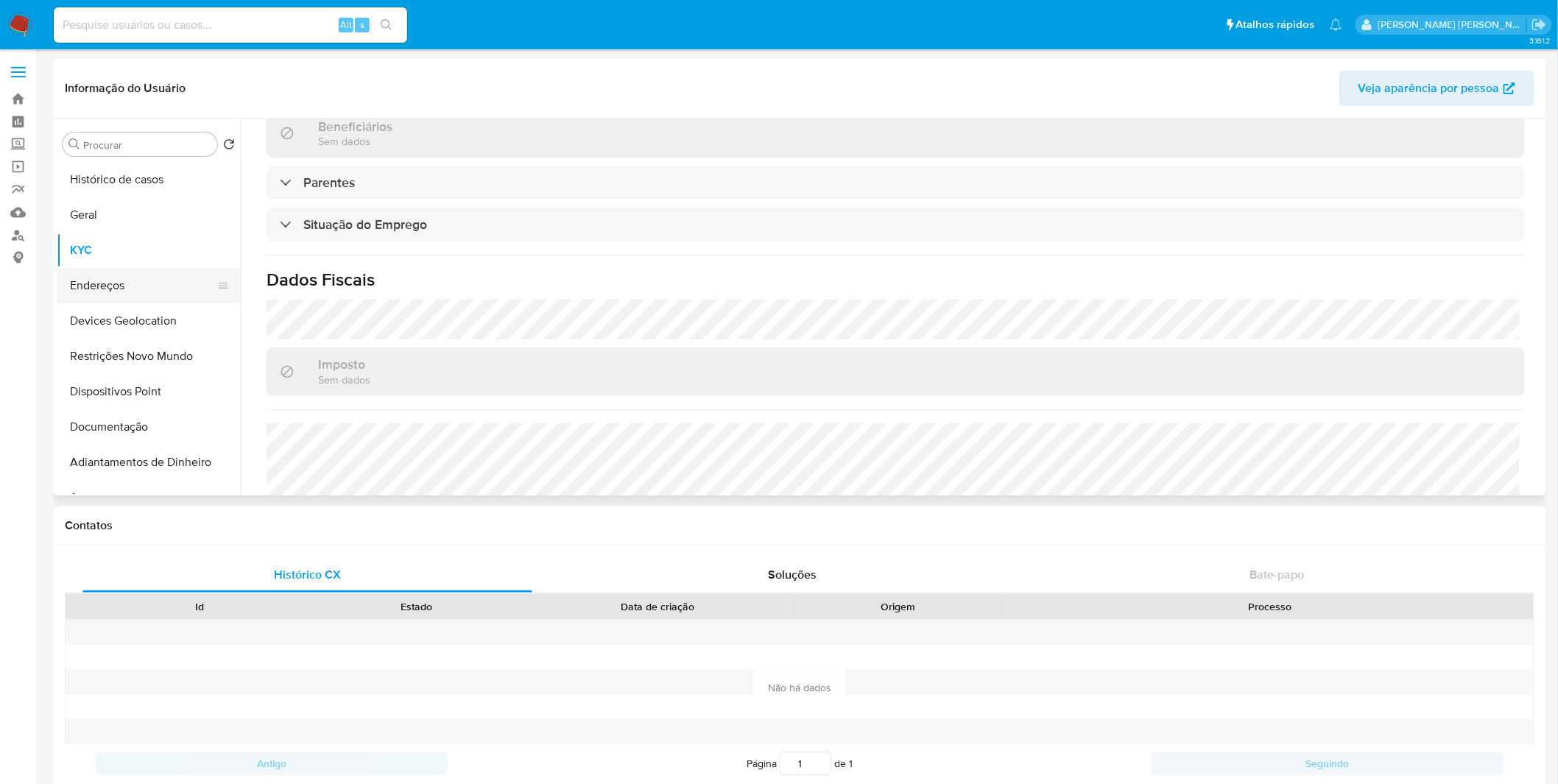
click at [133, 272] on button "Endereços" at bounding box center [143, 285] width 173 height 35
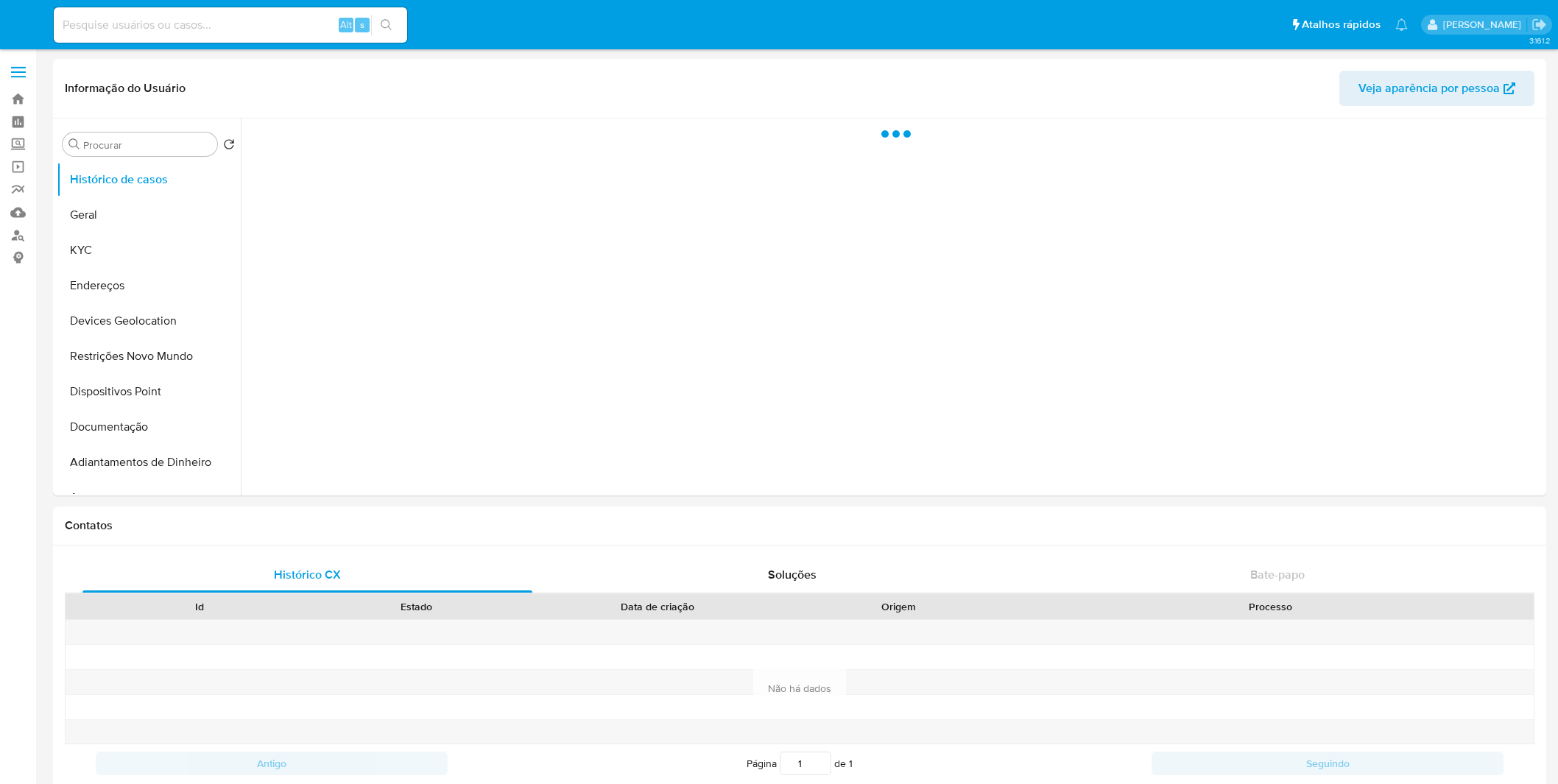
select select "10"
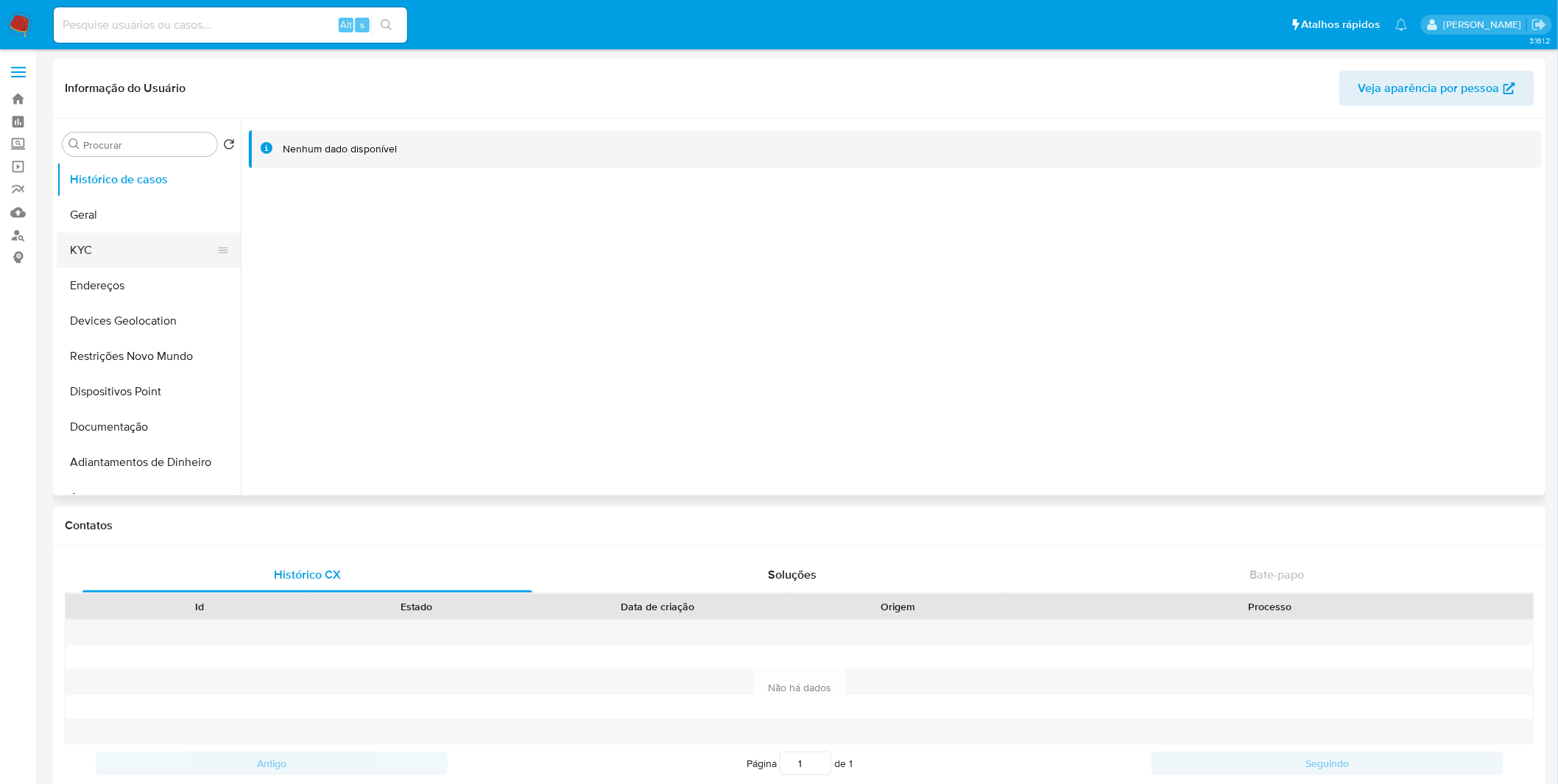
click at [182, 259] on button "KYC" at bounding box center [143, 250] width 173 height 35
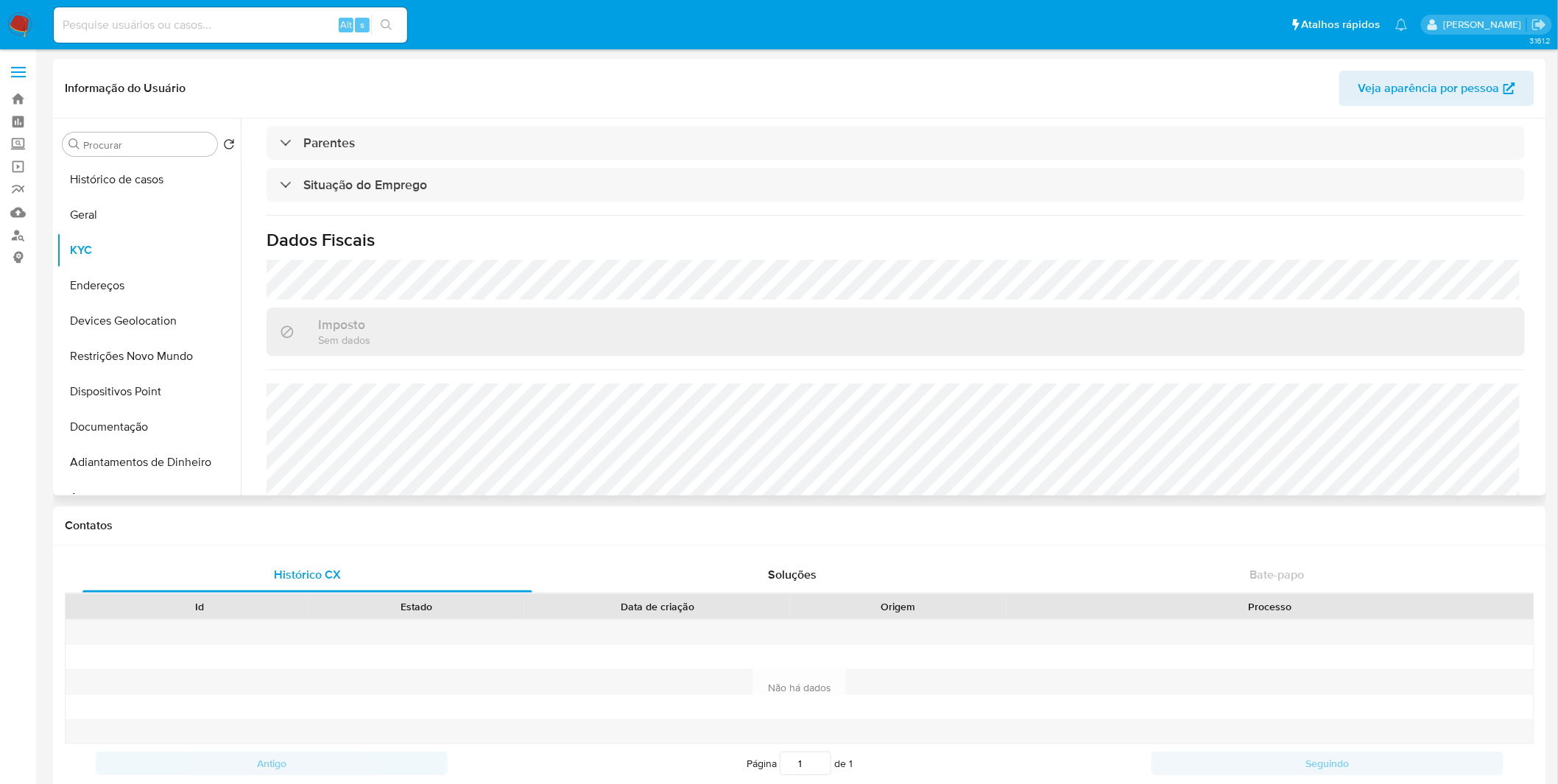
scroll to position [630, 0]
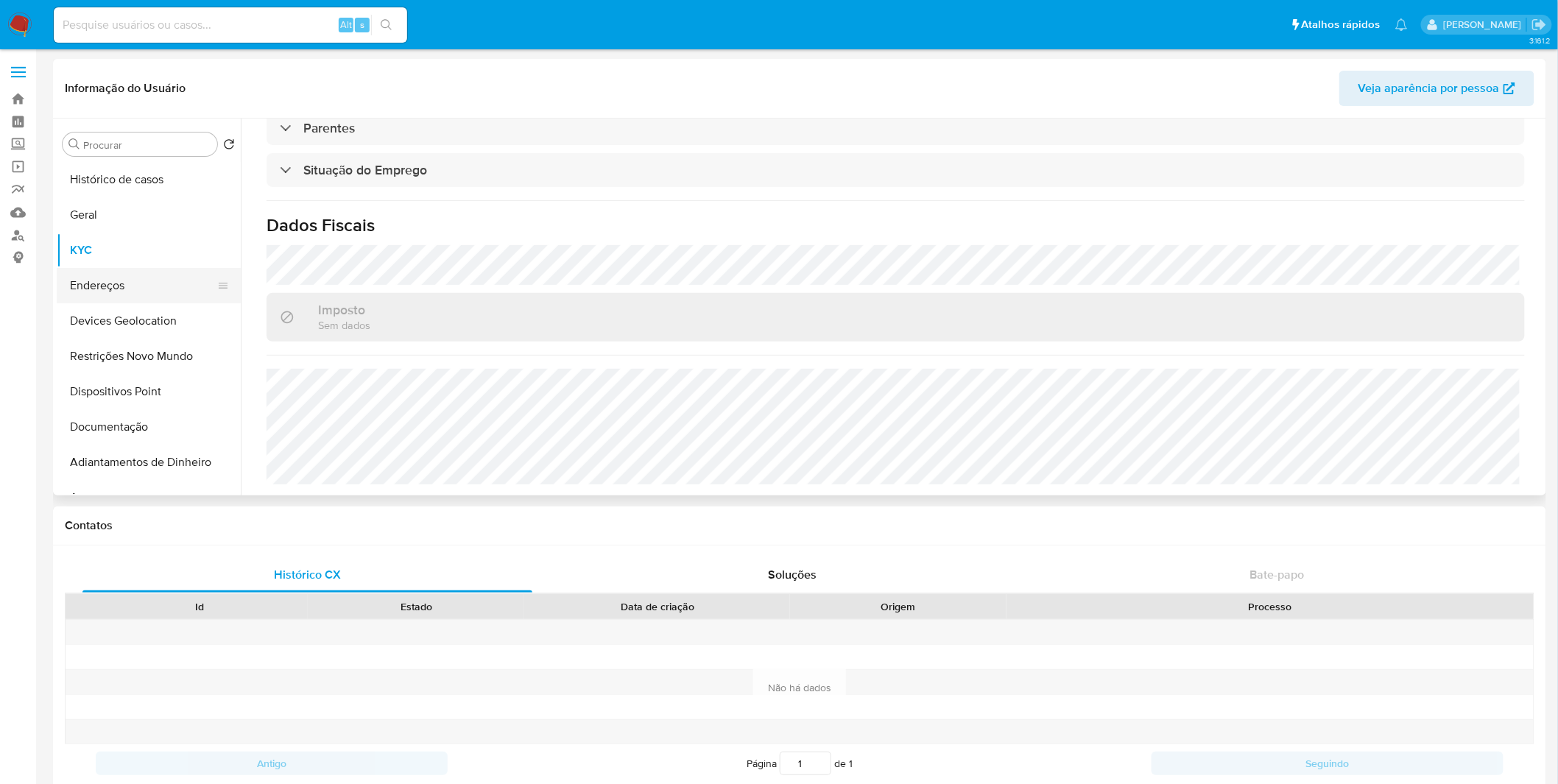
click at [170, 298] on button "Endereços" at bounding box center [143, 285] width 173 height 35
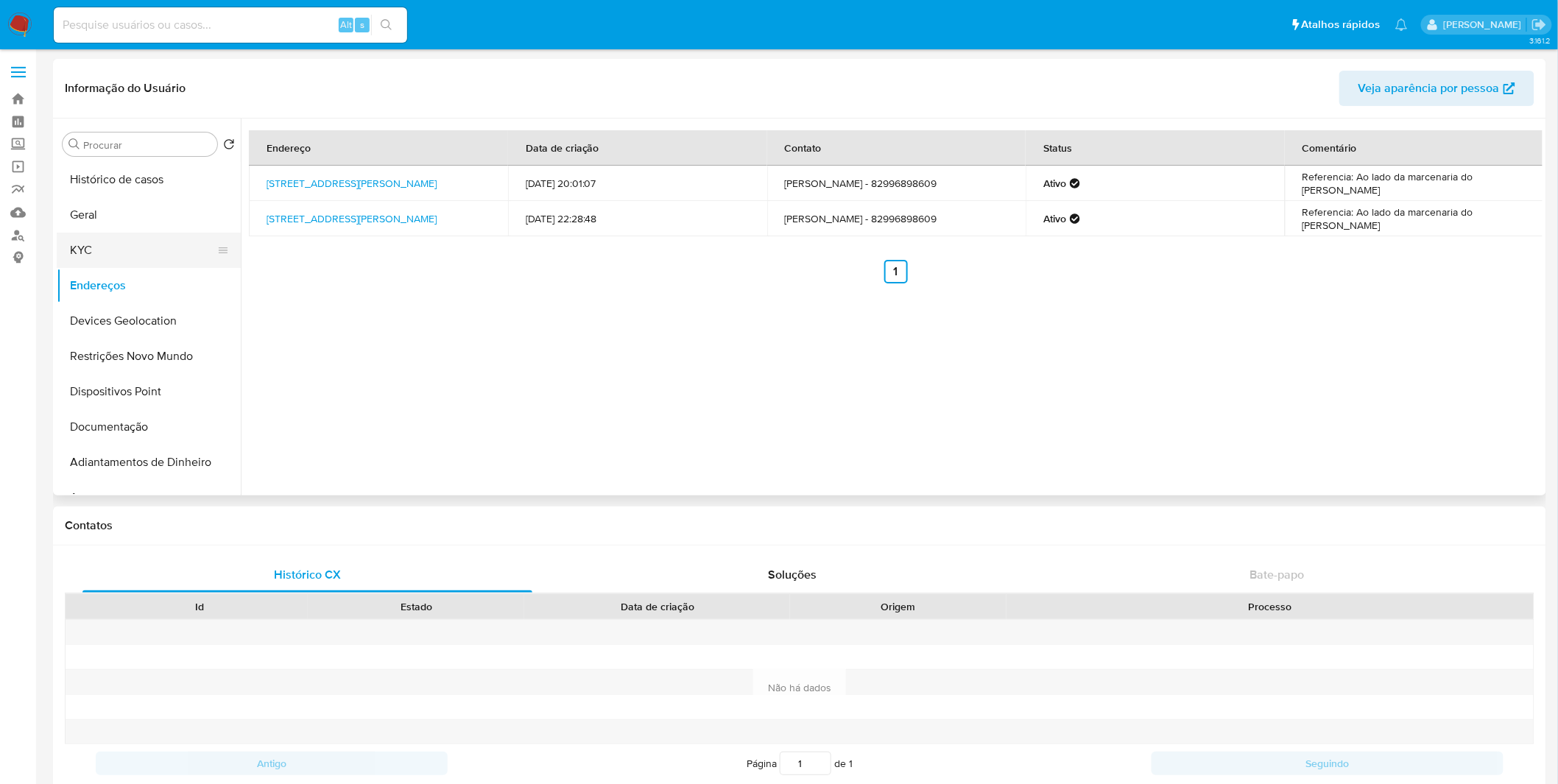
click at [165, 238] on button "KYC" at bounding box center [143, 250] width 173 height 35
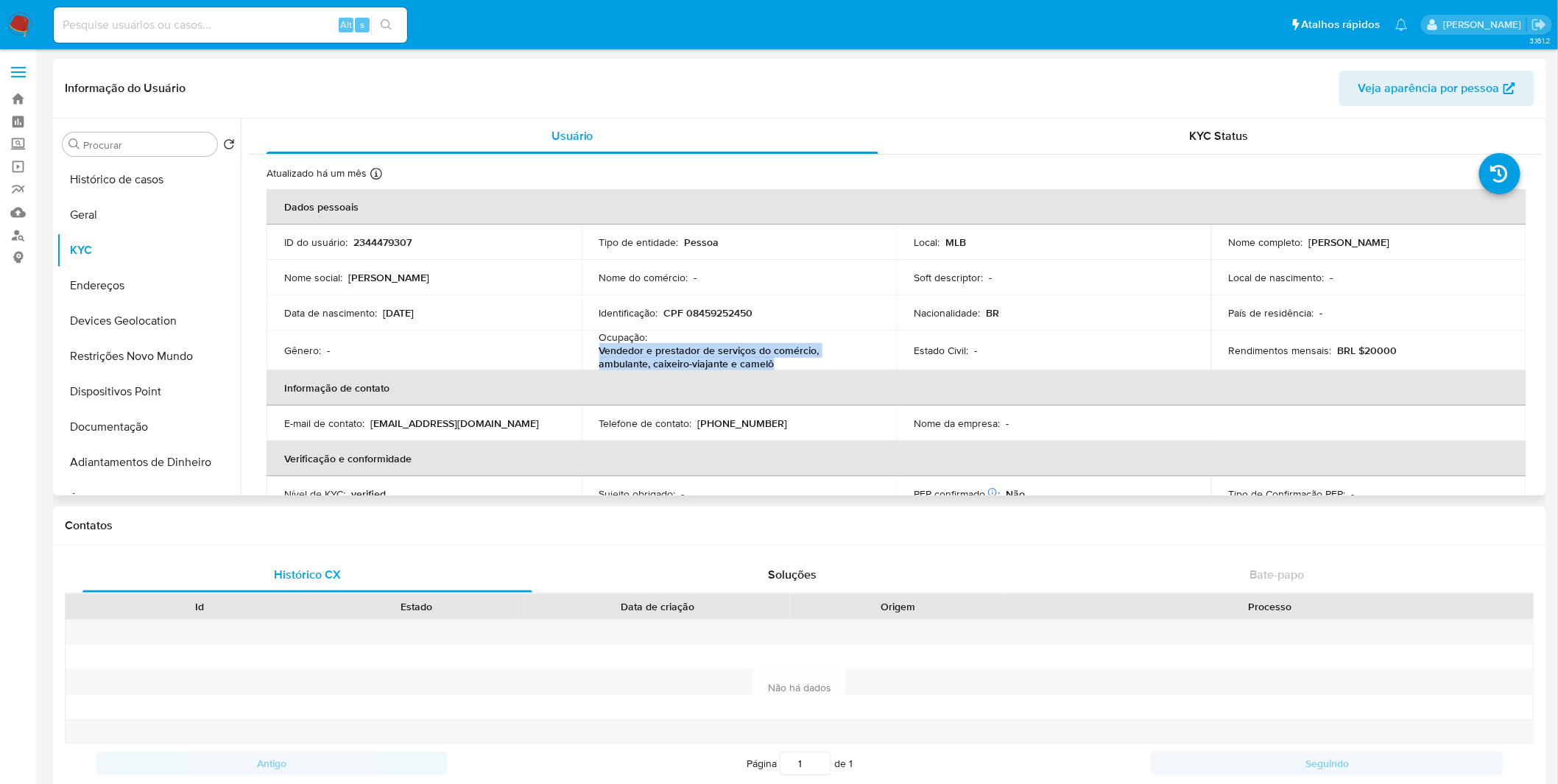
copy p "Vendedor e prestador de serviços do comércio, ambulante, caixeiro-viajante e ca…"
drag, startPoint x: 735, startPoint y: 361, endPoint x: 598, endPoint y: 352, distance: 137.3
click at [599, 352] on p "Vendedor e prestador de serviços do comércio, ambulante, caixeiro-viajante e ca…" at bounding box center [736, 357] width 274 height 27
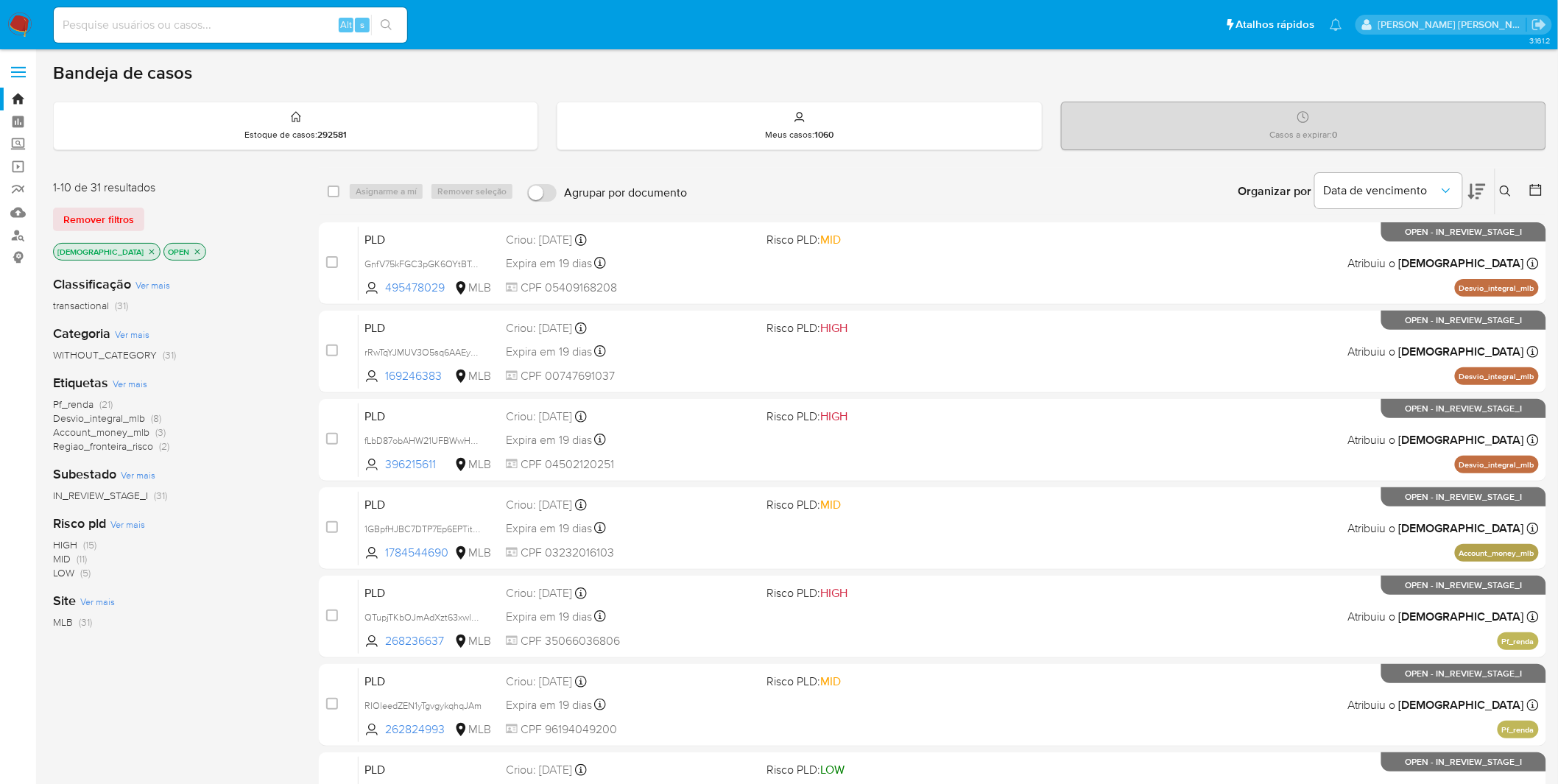
click at [136, 22] on input at bounding box center [230, 24] width 353 height 19
paste input "UVtQIGifJNeRKrrZH8lZMpYV"
type input "UVtQIGifJNeRKrrZH8lZMpYV"
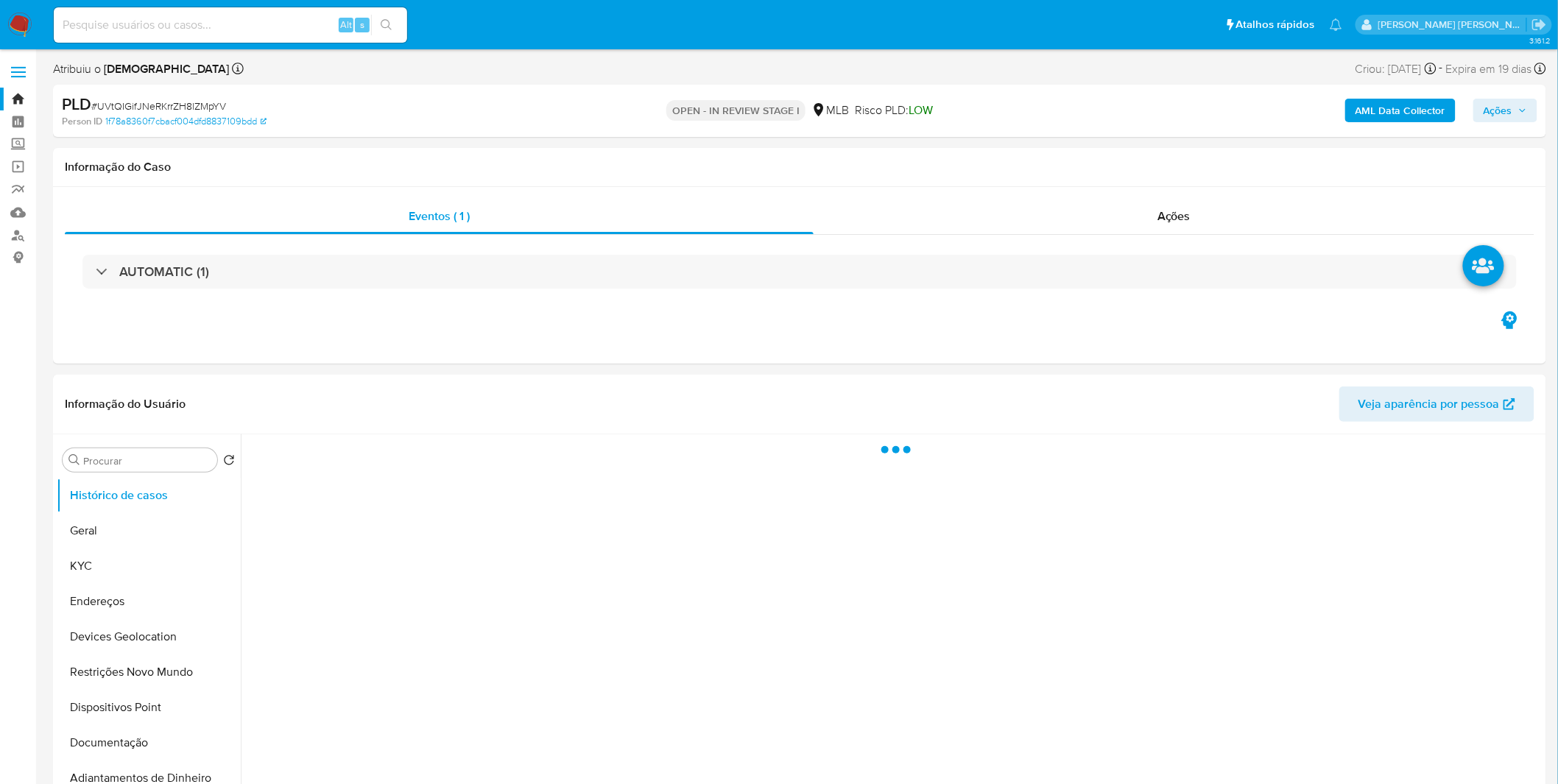
select select "10"
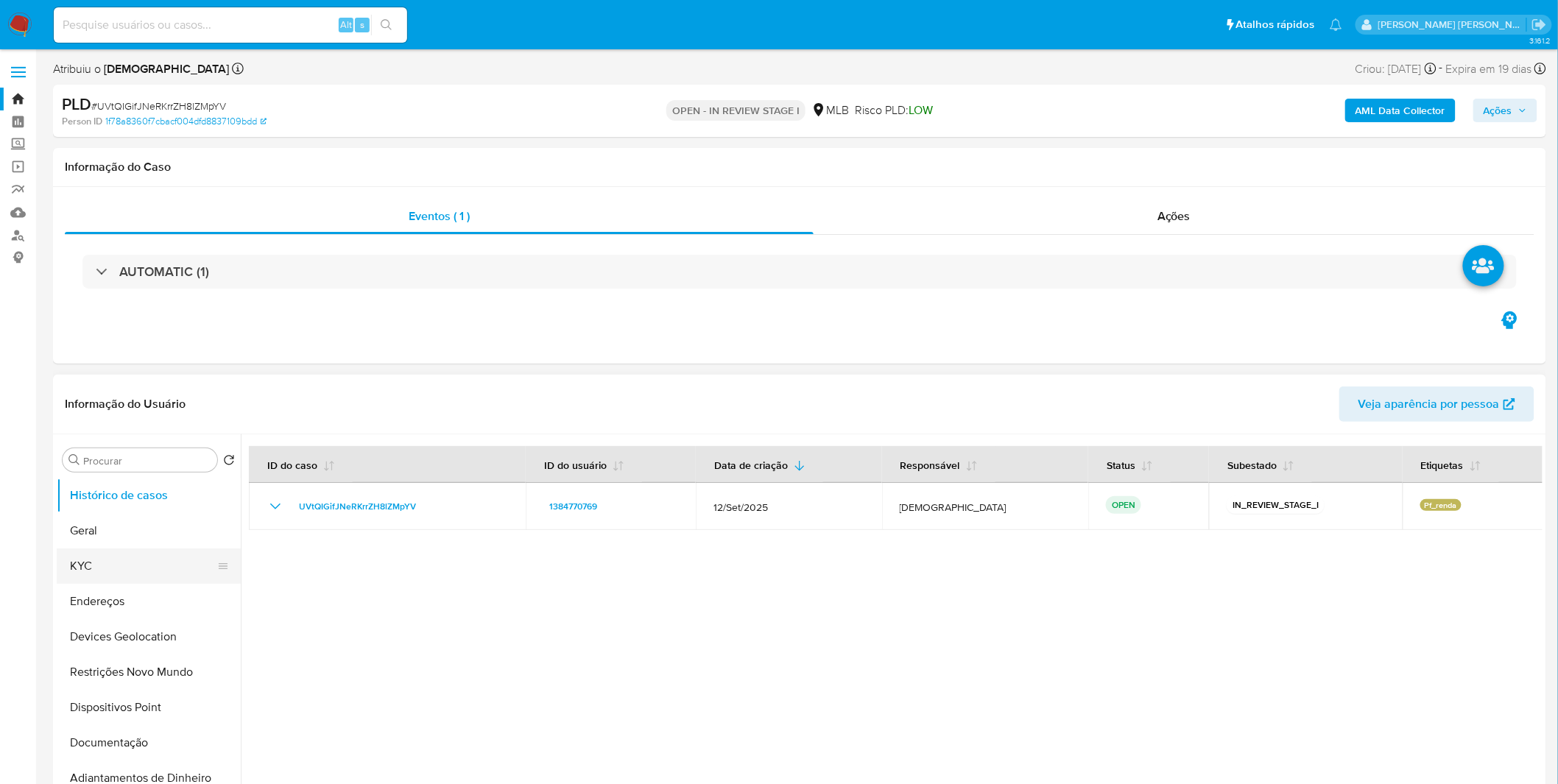
click at [120, 568] on button "KYC" at bounding box center [143, 566] width 173 height 35
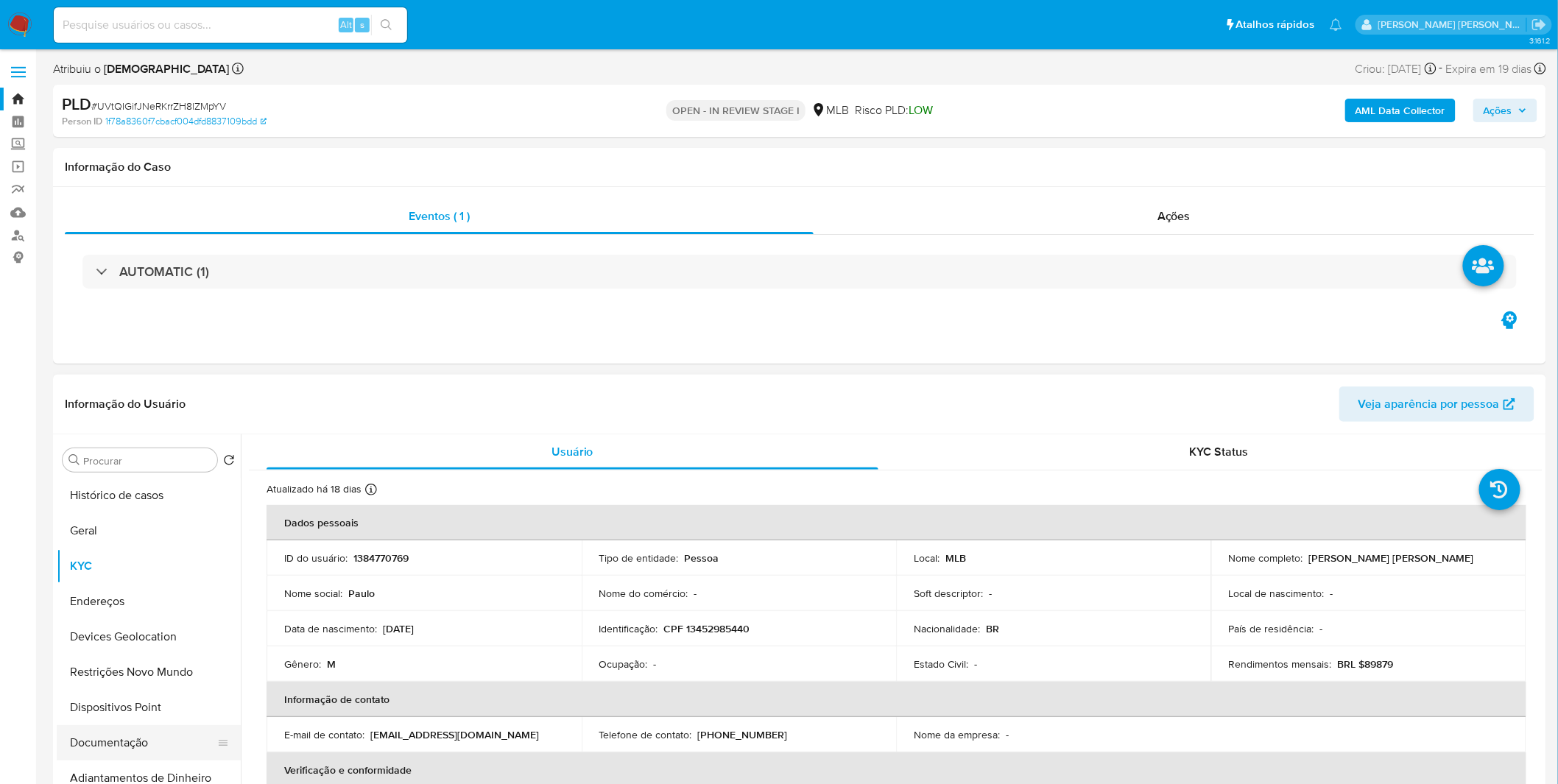
click at [137, 748] on button "Documentação" at bounding box center [143, 742] width 173 height 35
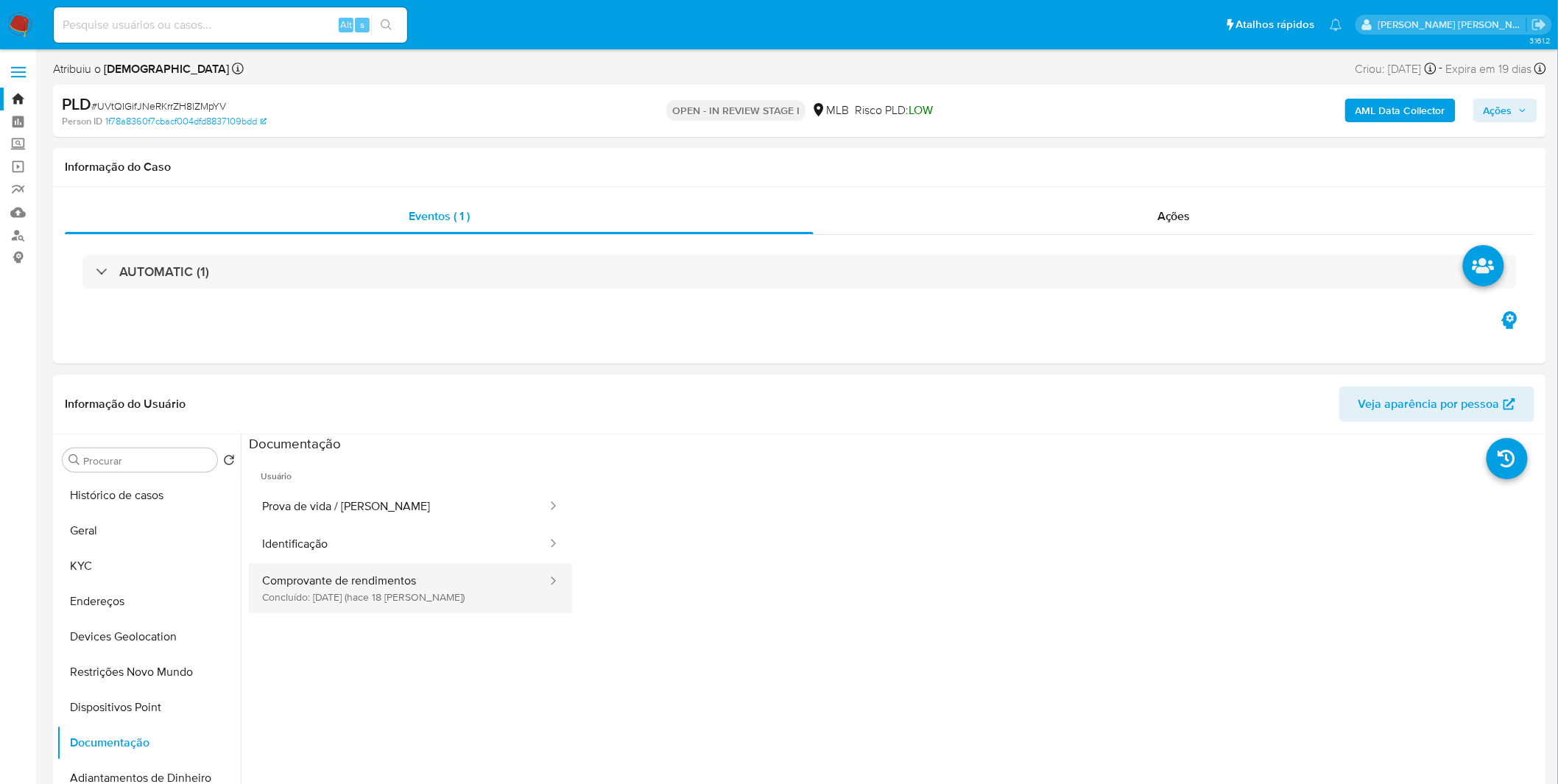
click at [419, 598] on button "Comprovante de rendimentos Concluído: [DATE] (hace 18 [PERSON_NAME])" at bounding box center [399, 588] width 300 height 50
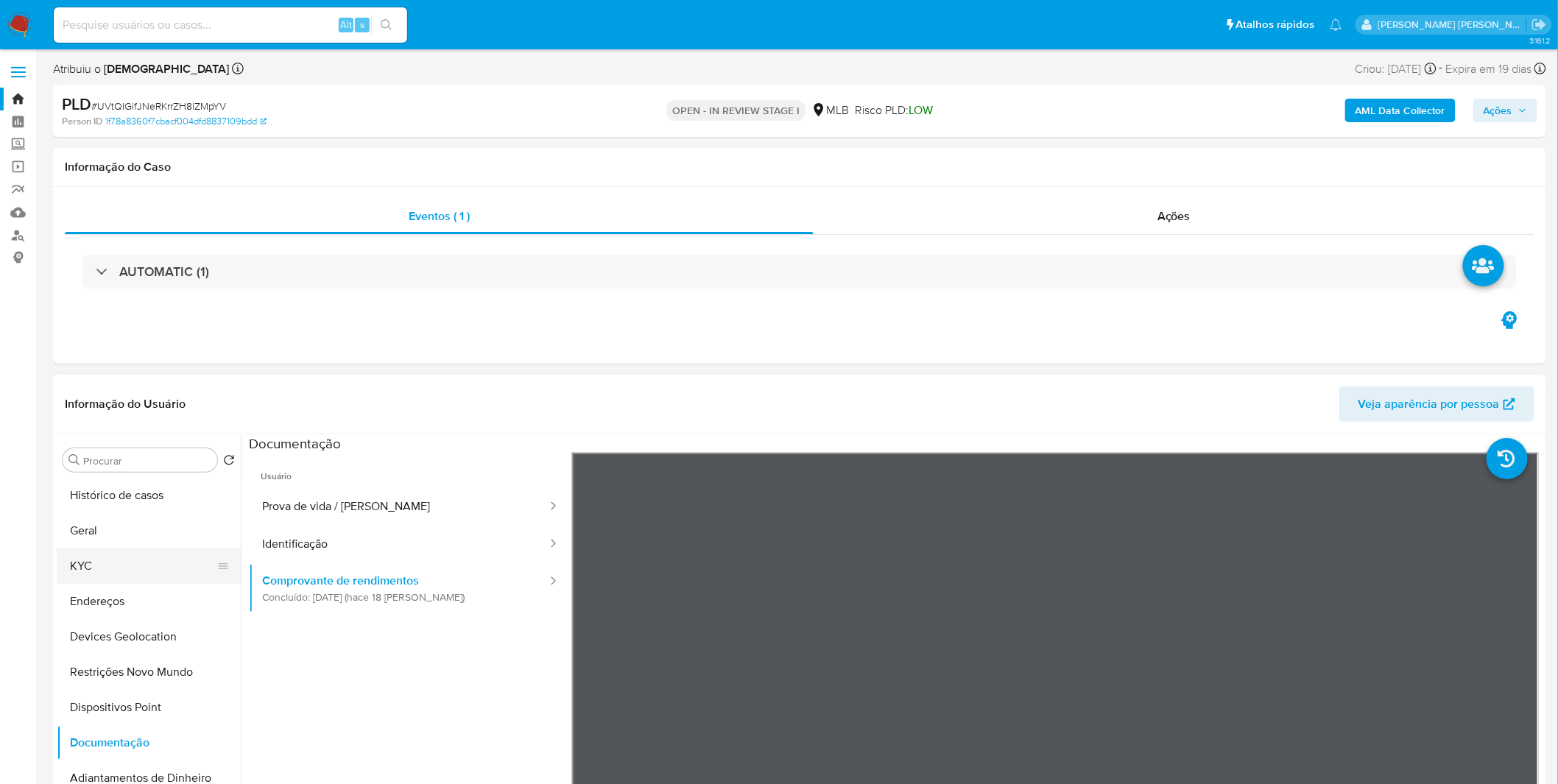
click at [116, 577] on button "KYC" at bounding box center [143, 566] width 173 height 35
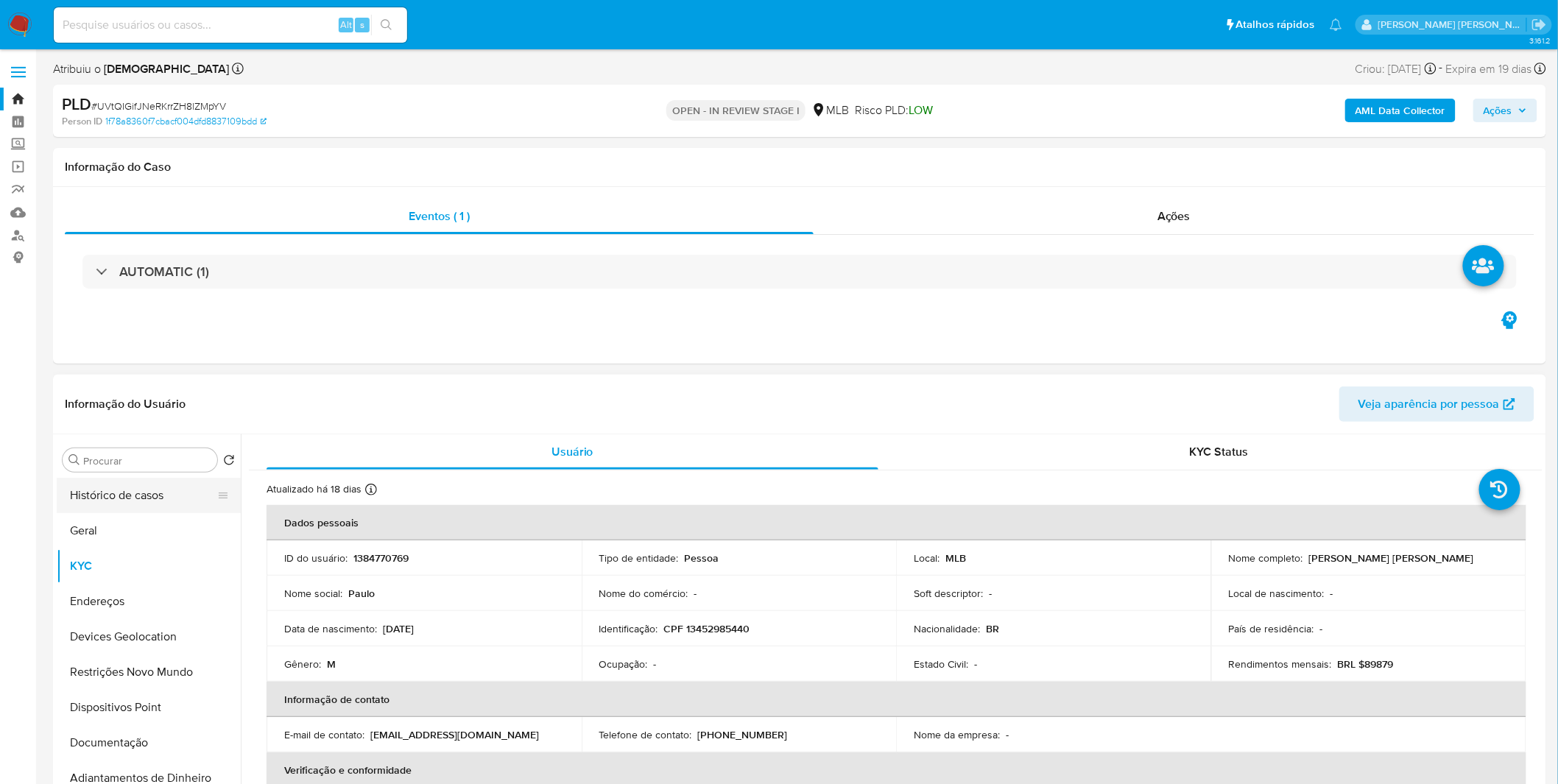
click at [127, 500] on button "Histórico de casos" at bounding box center [143, 495] width 173 height 35
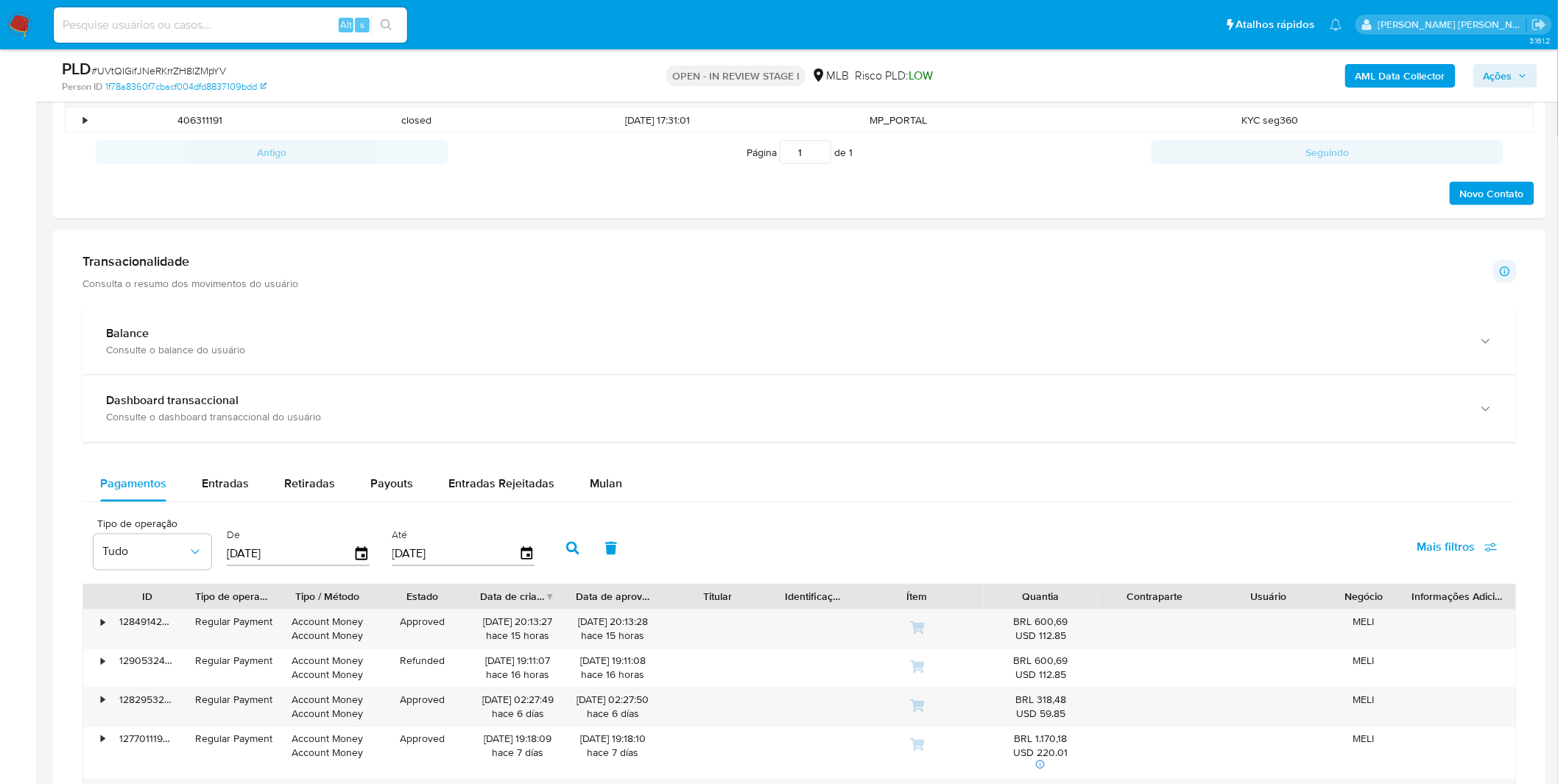
scroll to position [818, 0]
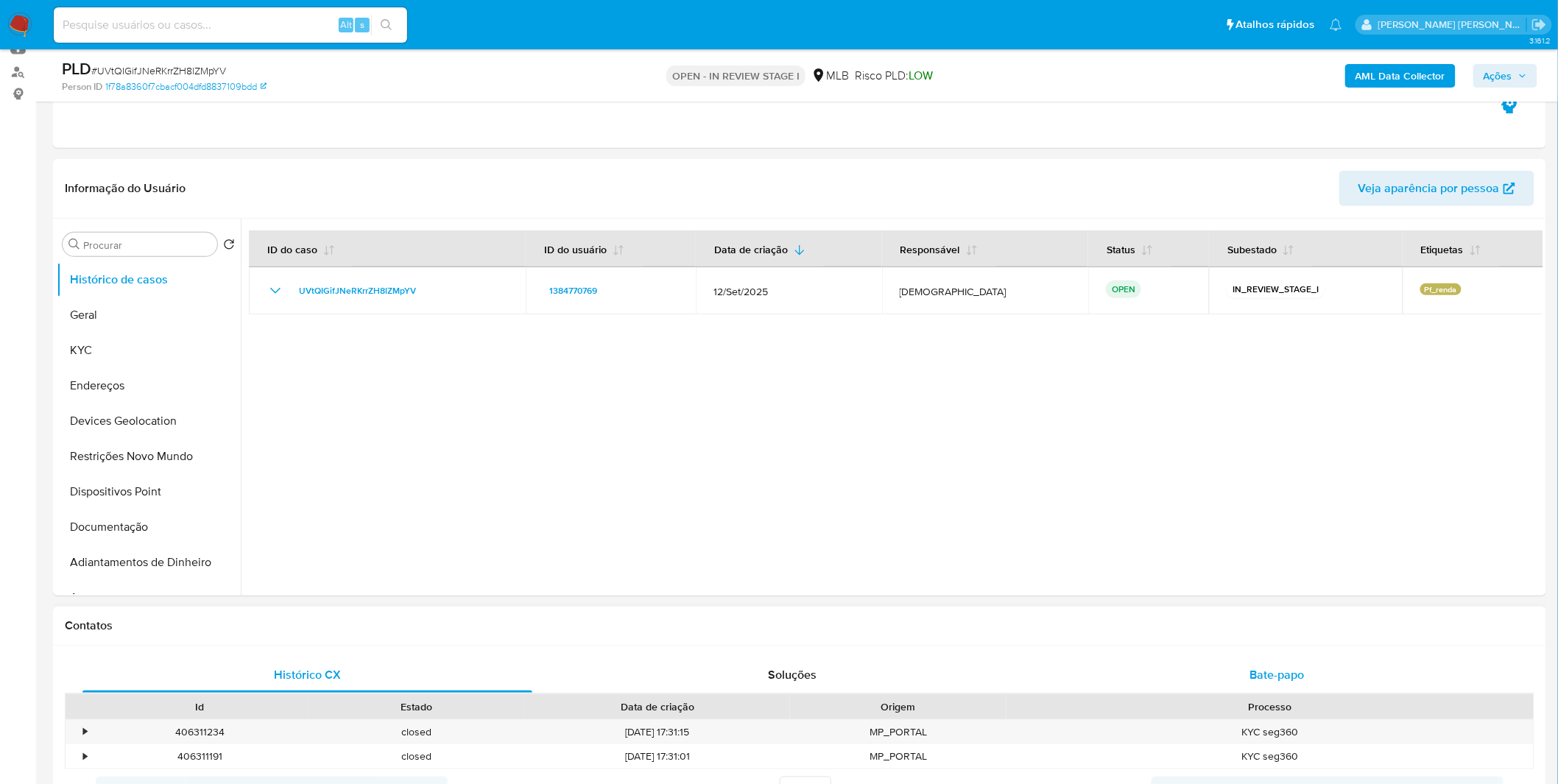
click at [1205, 692] on div "Bate-papo" at bounding box center [1277, 674] width 450 height 35
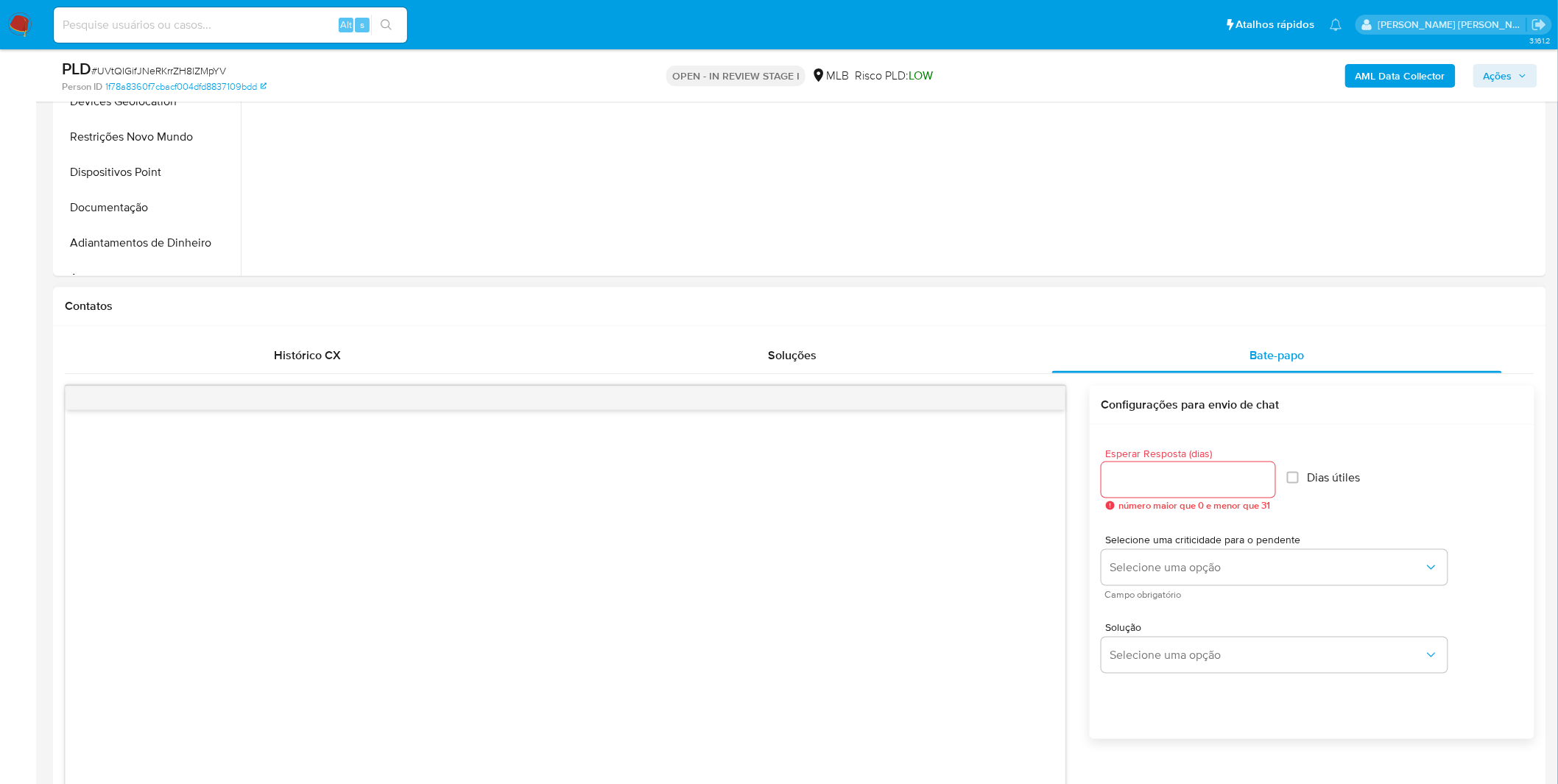
scroll to position [490, 0]
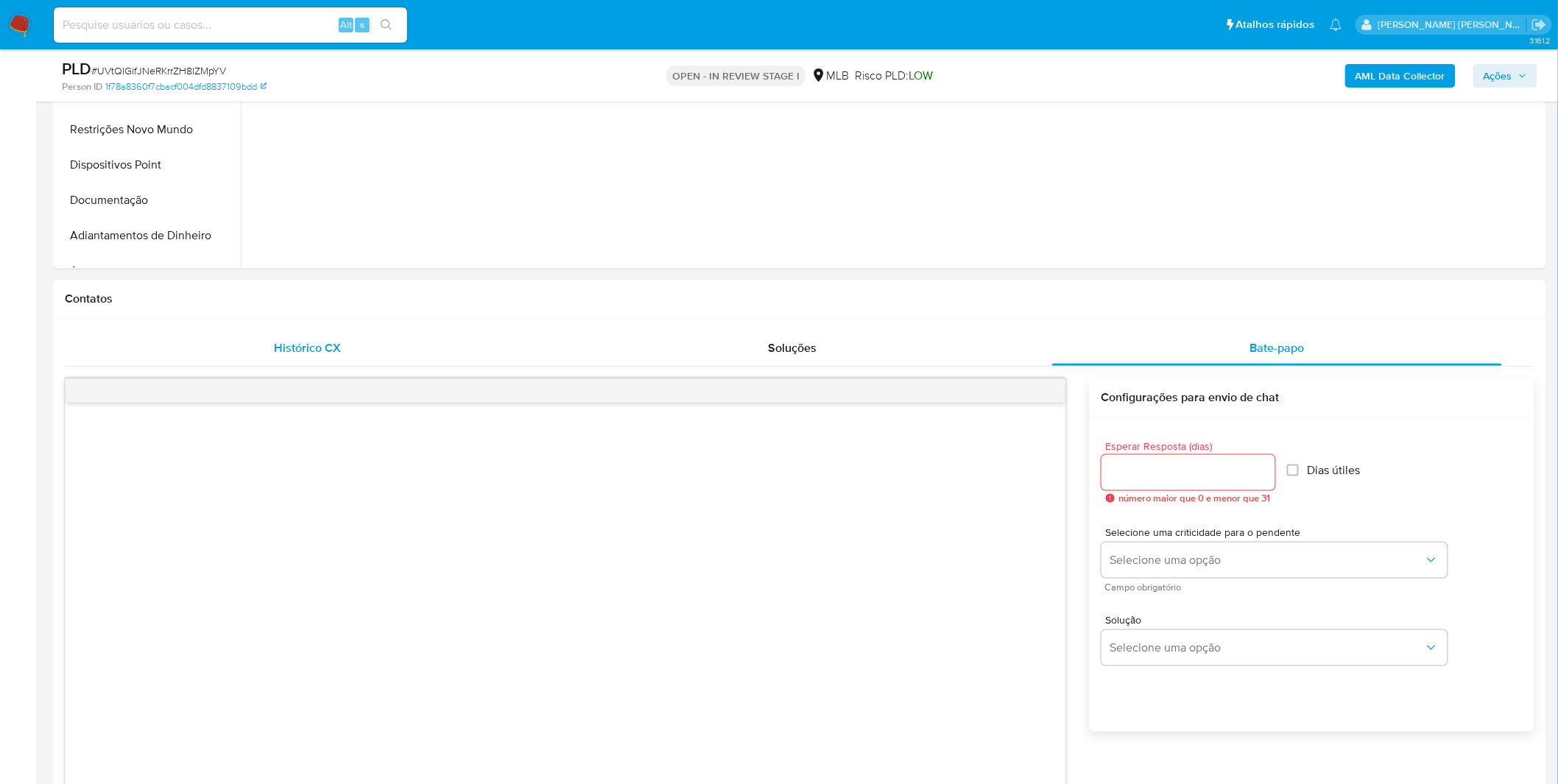
click at [369, 343] on div "Histórico CX" at bounding box center [307, 348] width 450 height 35
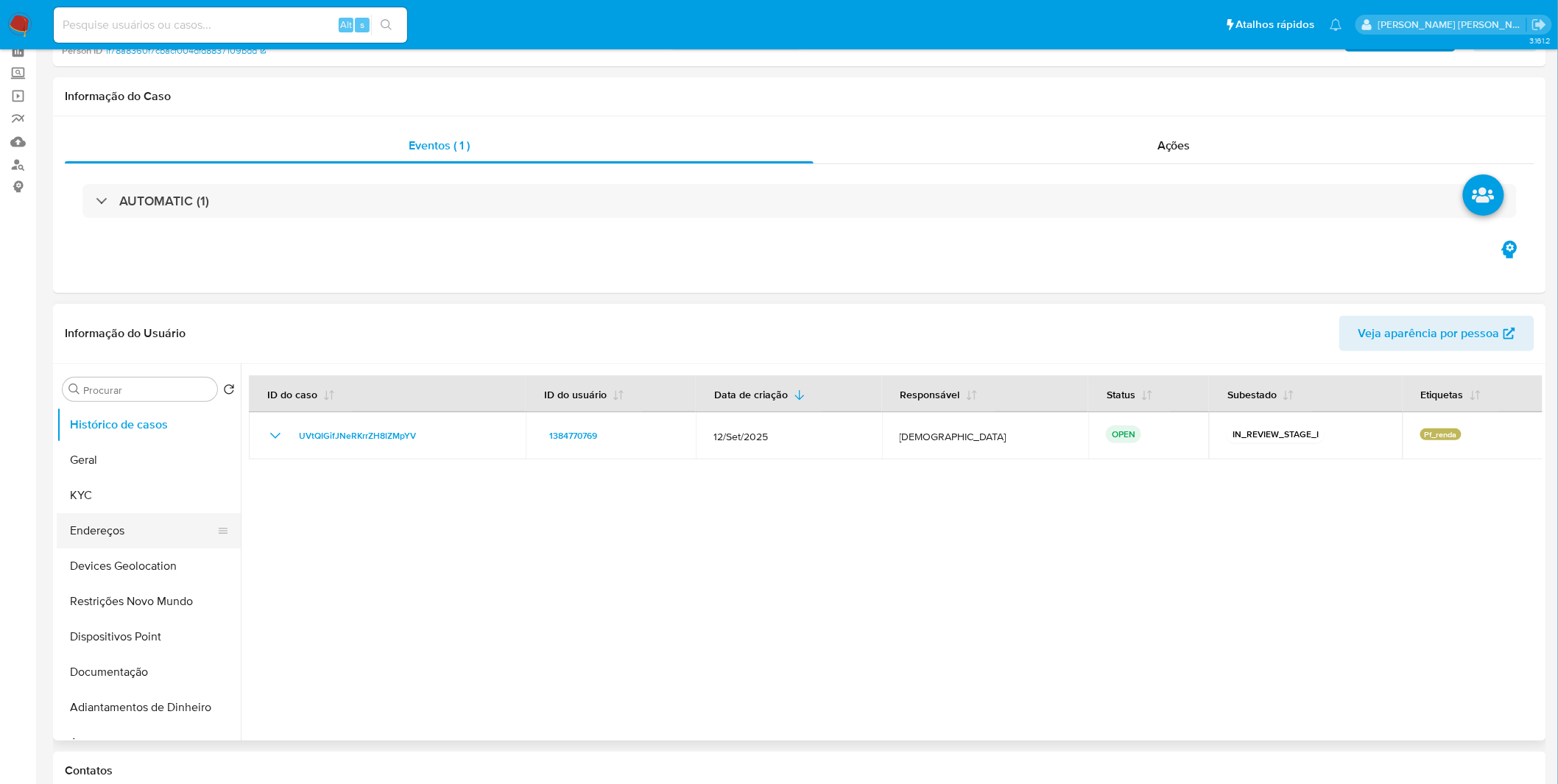
scroll to position [0, 0]
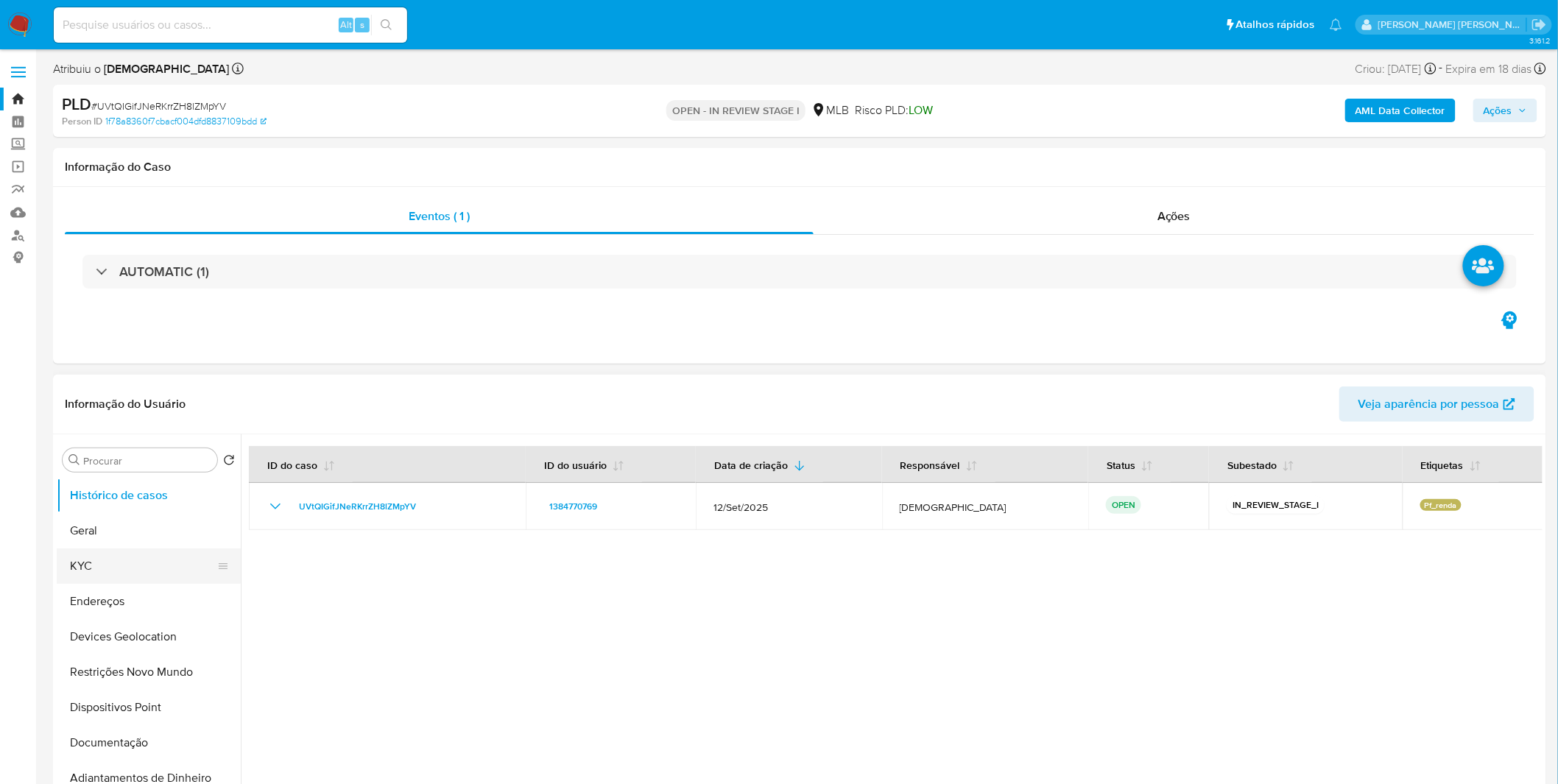
click at [146, 577] on button "KYC" at bounding box center [143, 566] width 173 height 35
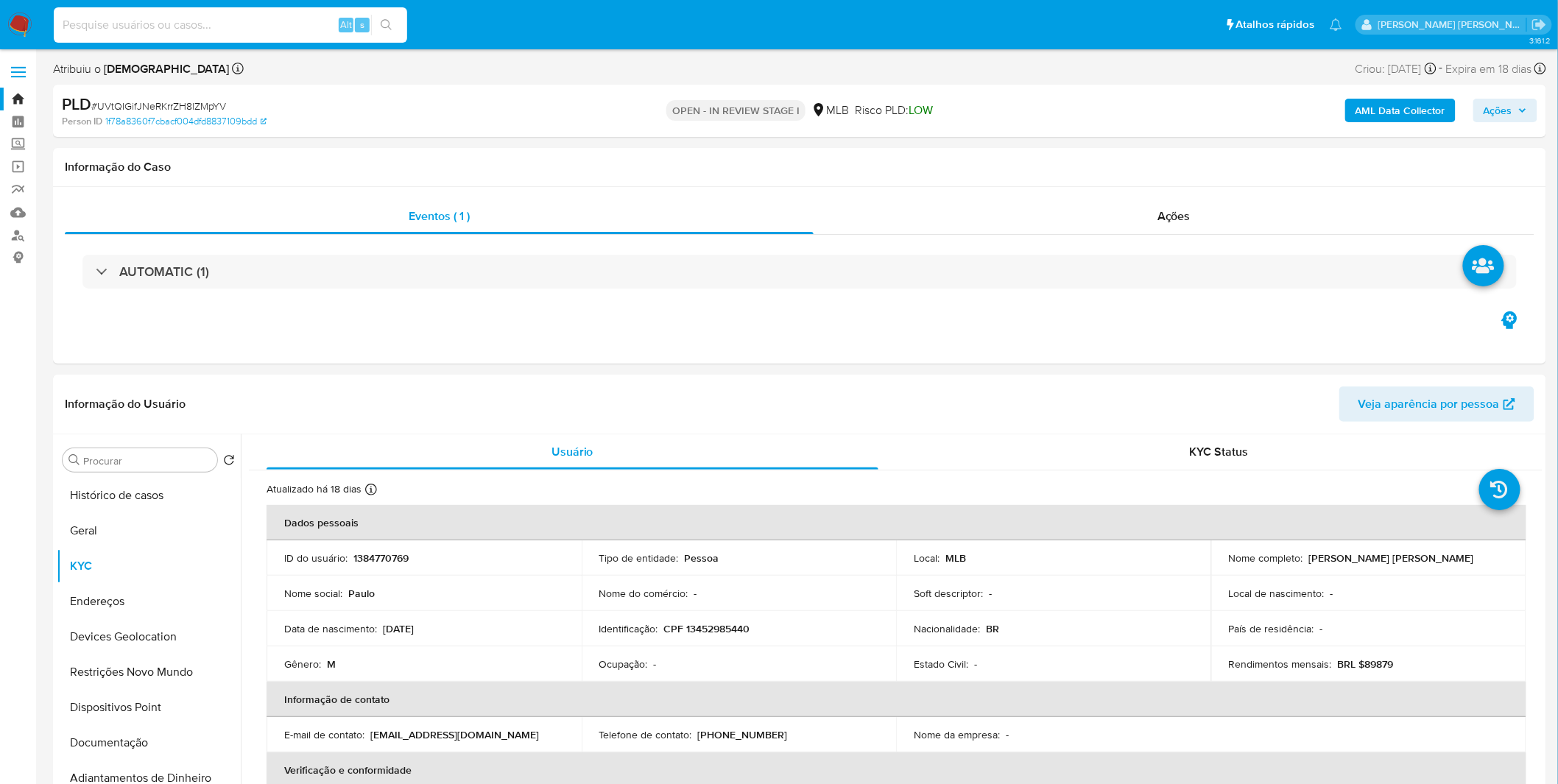
click at [268, 27] on input at bounding box center [230, 24] width 353 height 19
paste input "sEZs9JvzWlSsmkzDe20tOISo"
type input "sEZs9JvzWlSsmkzDe20tOISo"
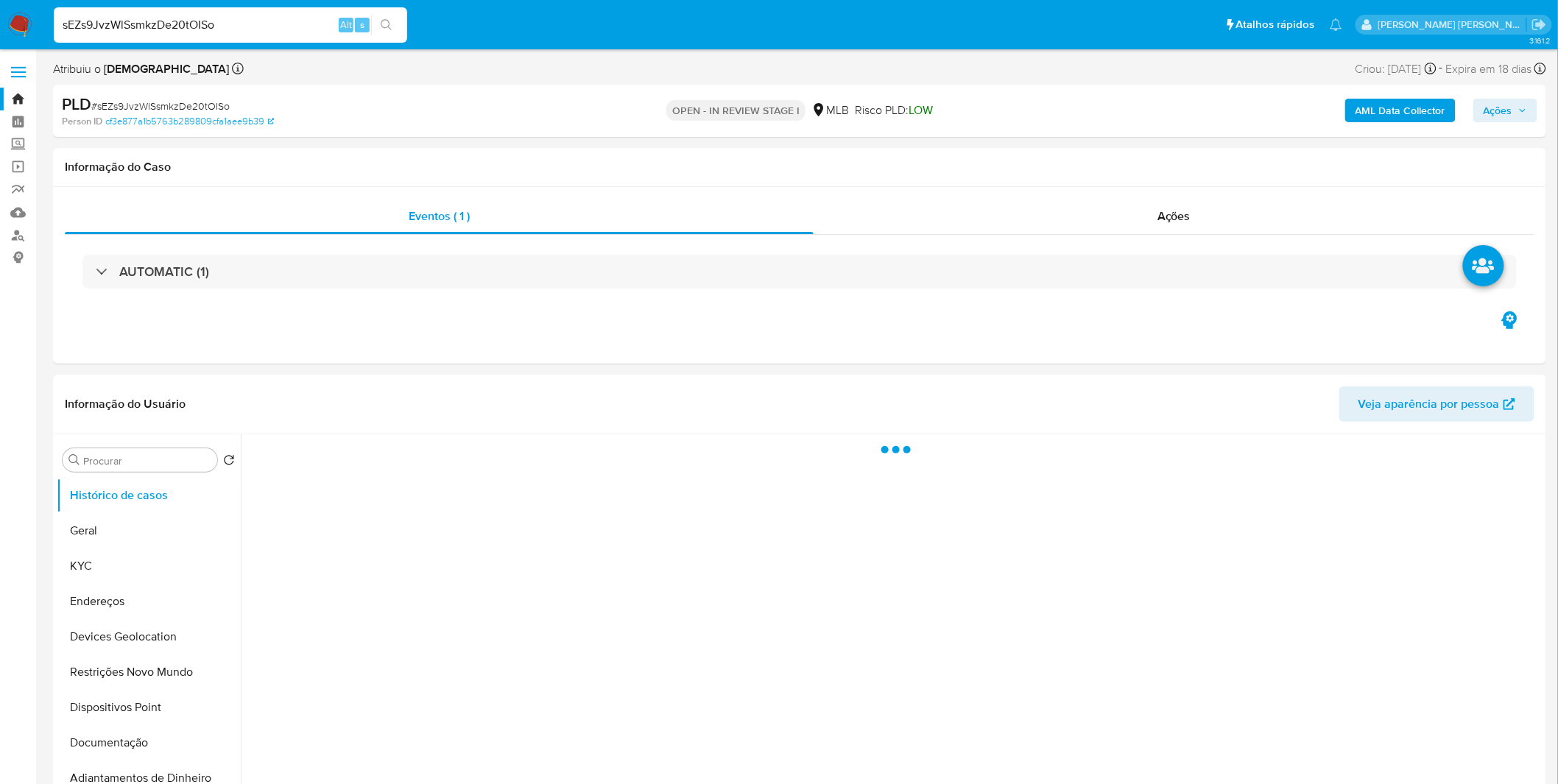
select select "10"
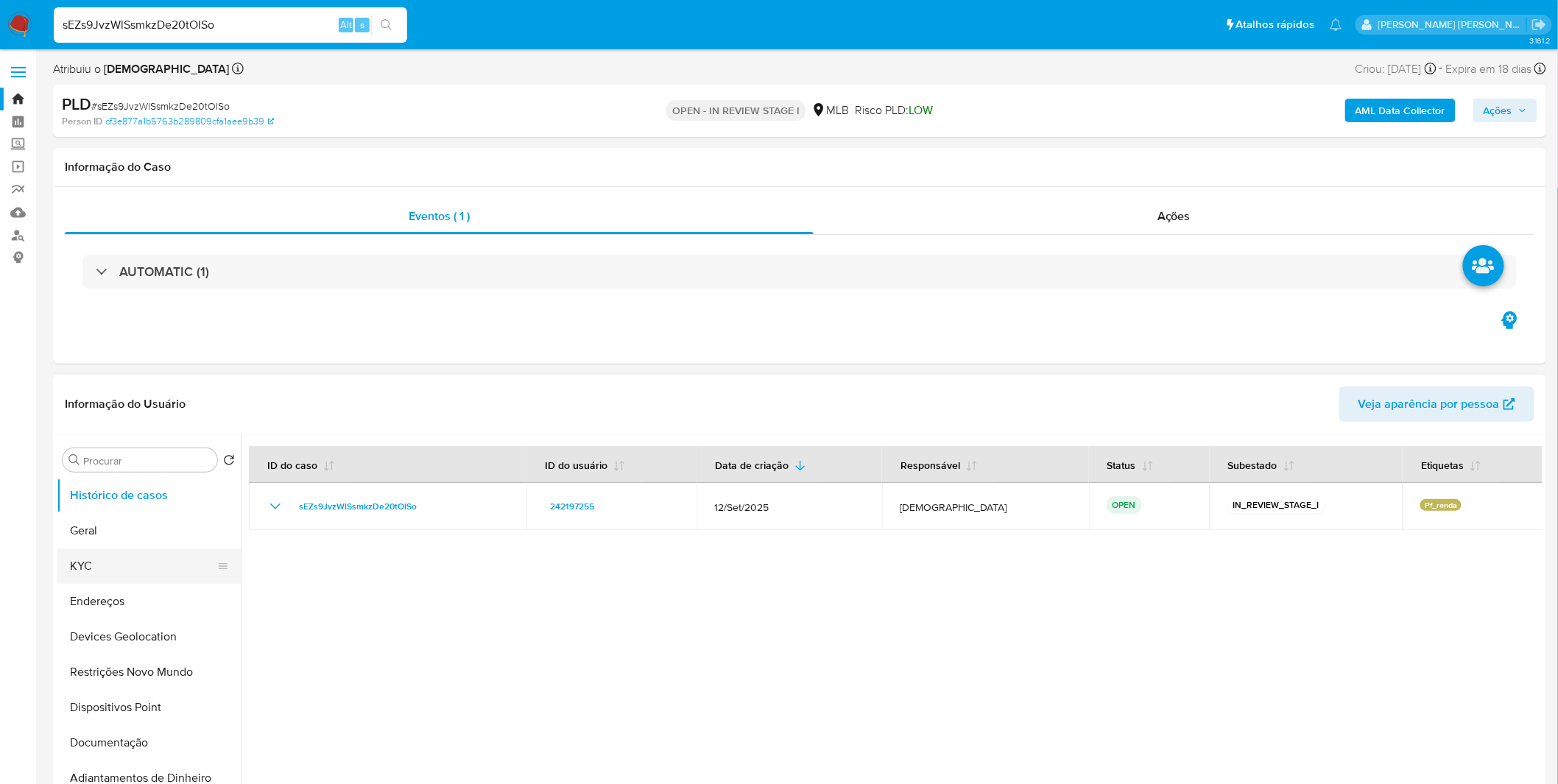
click at [96, 577] on button "KYC" at bounding box center [143, 566] width 173 height 35
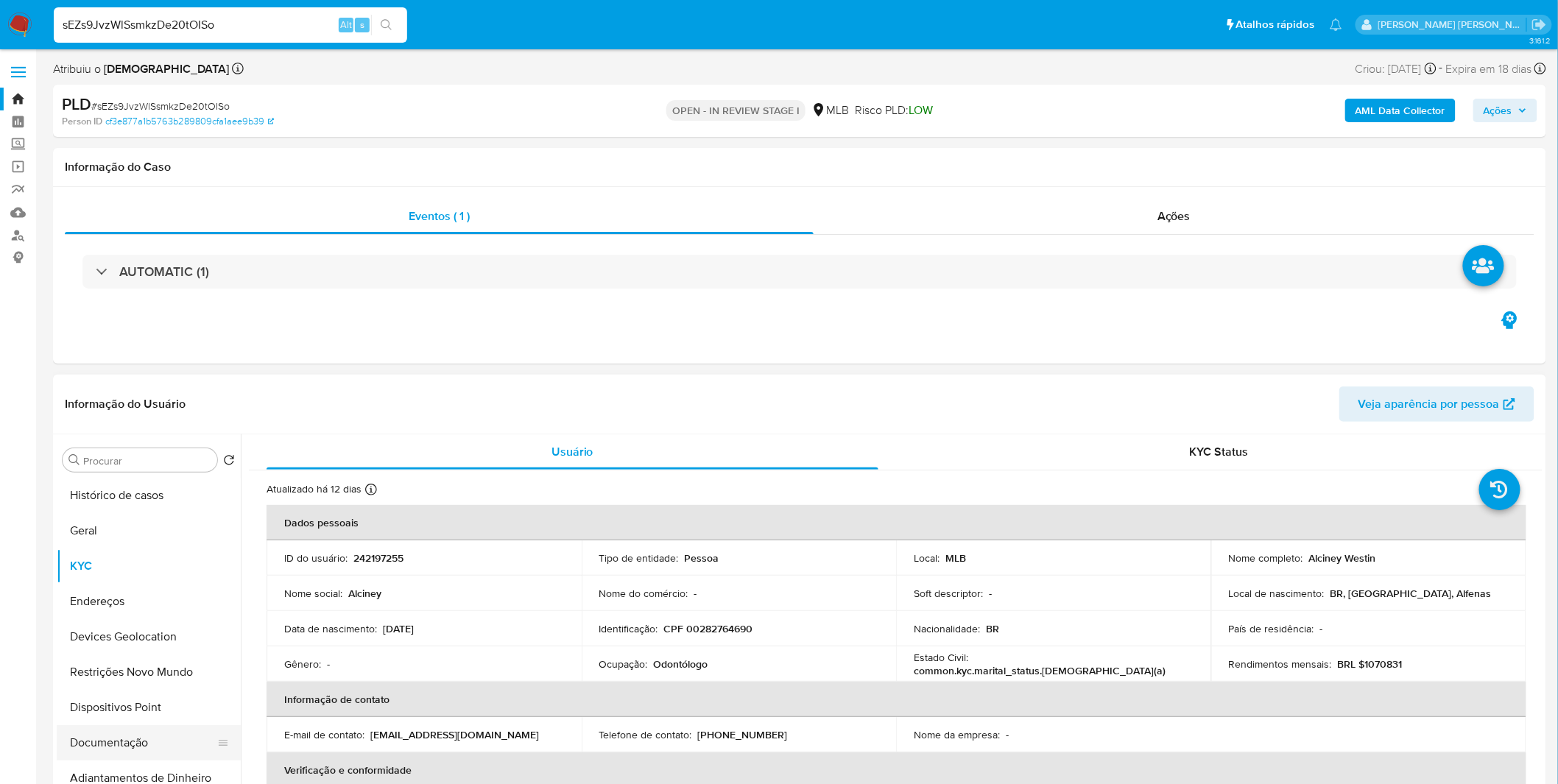
click at [137, 731] on button "Documentação" at bounding box center [143, 742] width 173 height 35
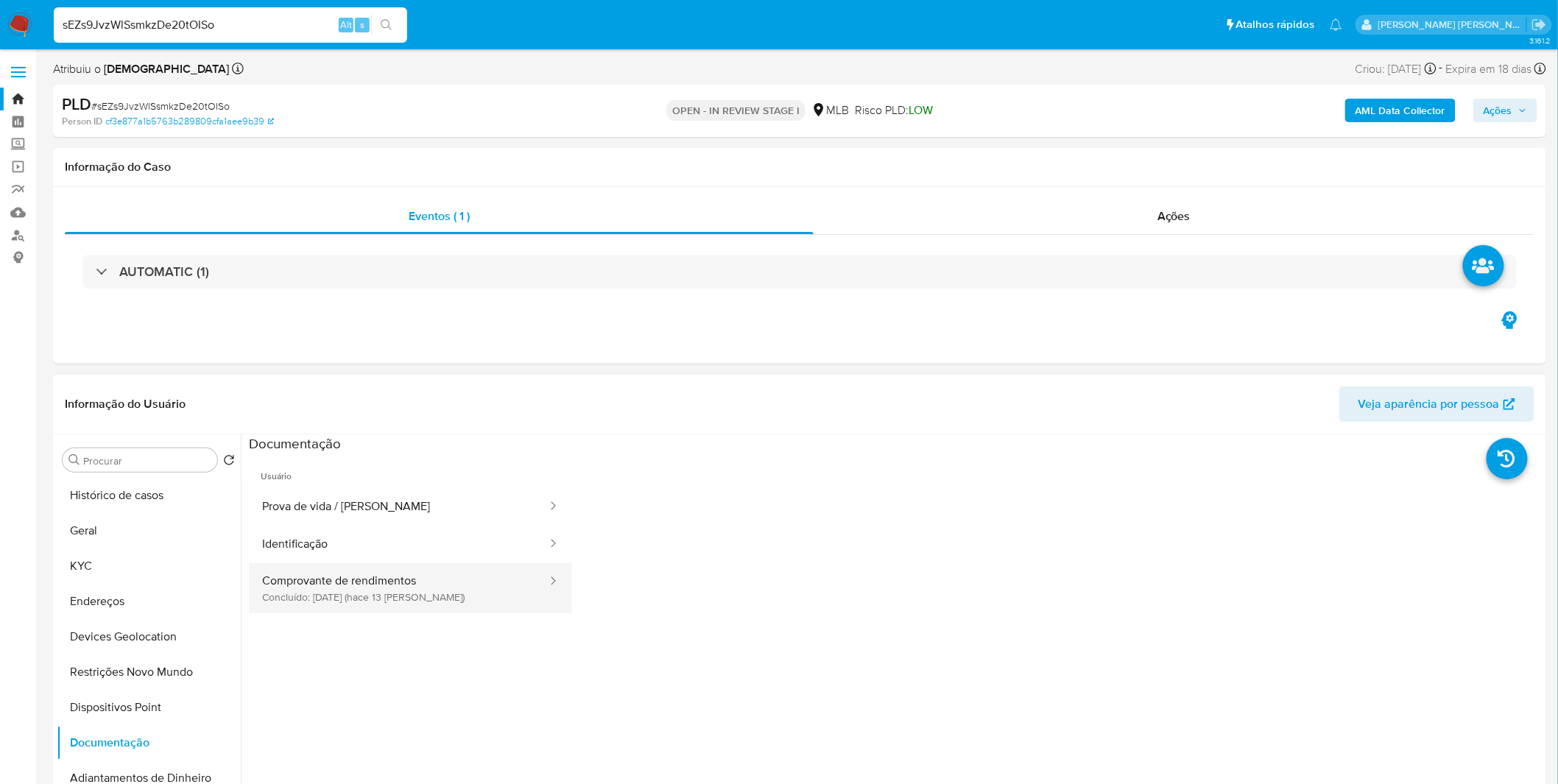
click at [332, 609] on button "Comprovante de rendimentos Concluído: [DATE] (hace 13 [PERSON_NAME])" at bounding box center [399, 588] width 300 height 50
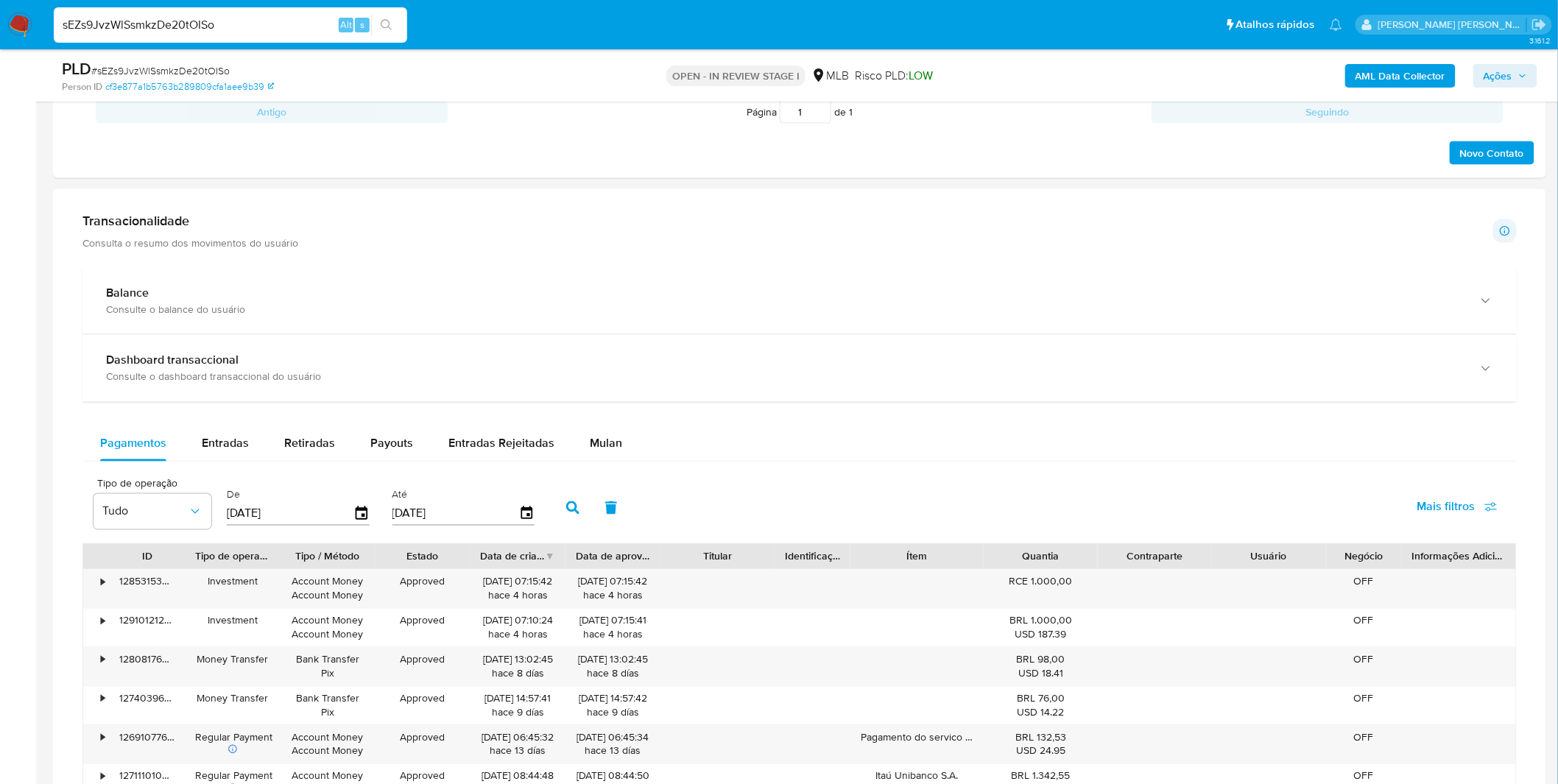
scroll to position [818, 0]
click at [255, 464] on div "Pagamentos Entradas Retiradas Payouts Entradas Rejeitadas Mulan Tipo de operaçã…" at bounding box center [800, 709] width 1435 height 572
click at [256, 455] on button "Entradas" at bounding box center [226, 440] width 83 height 35
select select "10"
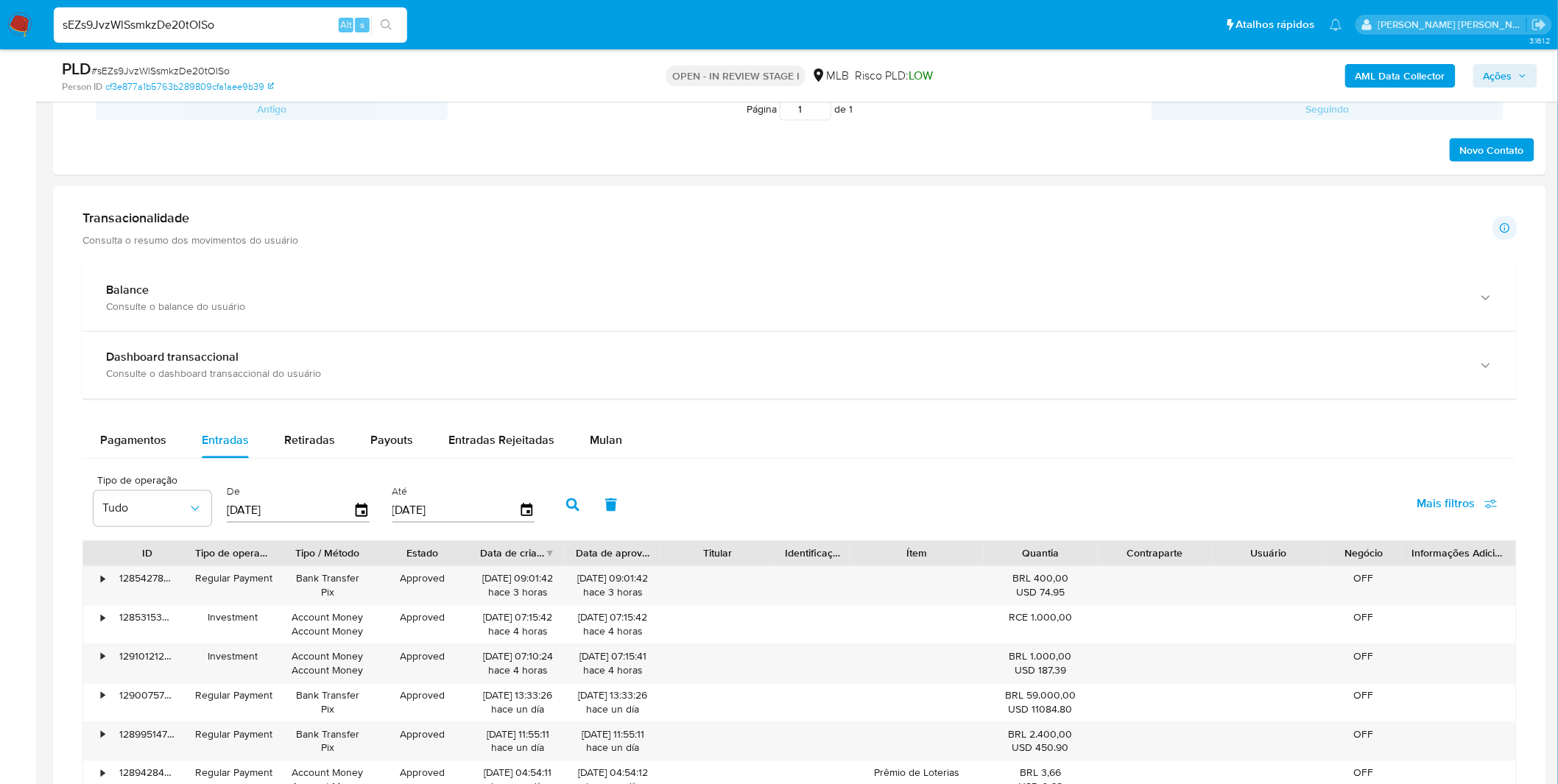
click at [369, 518] on div "De [DATE]" at bounding box center [299, 504] width 154 height 59
click at [361, 514] on icon "button" at bounding box center [361, 510] width 12 height 13
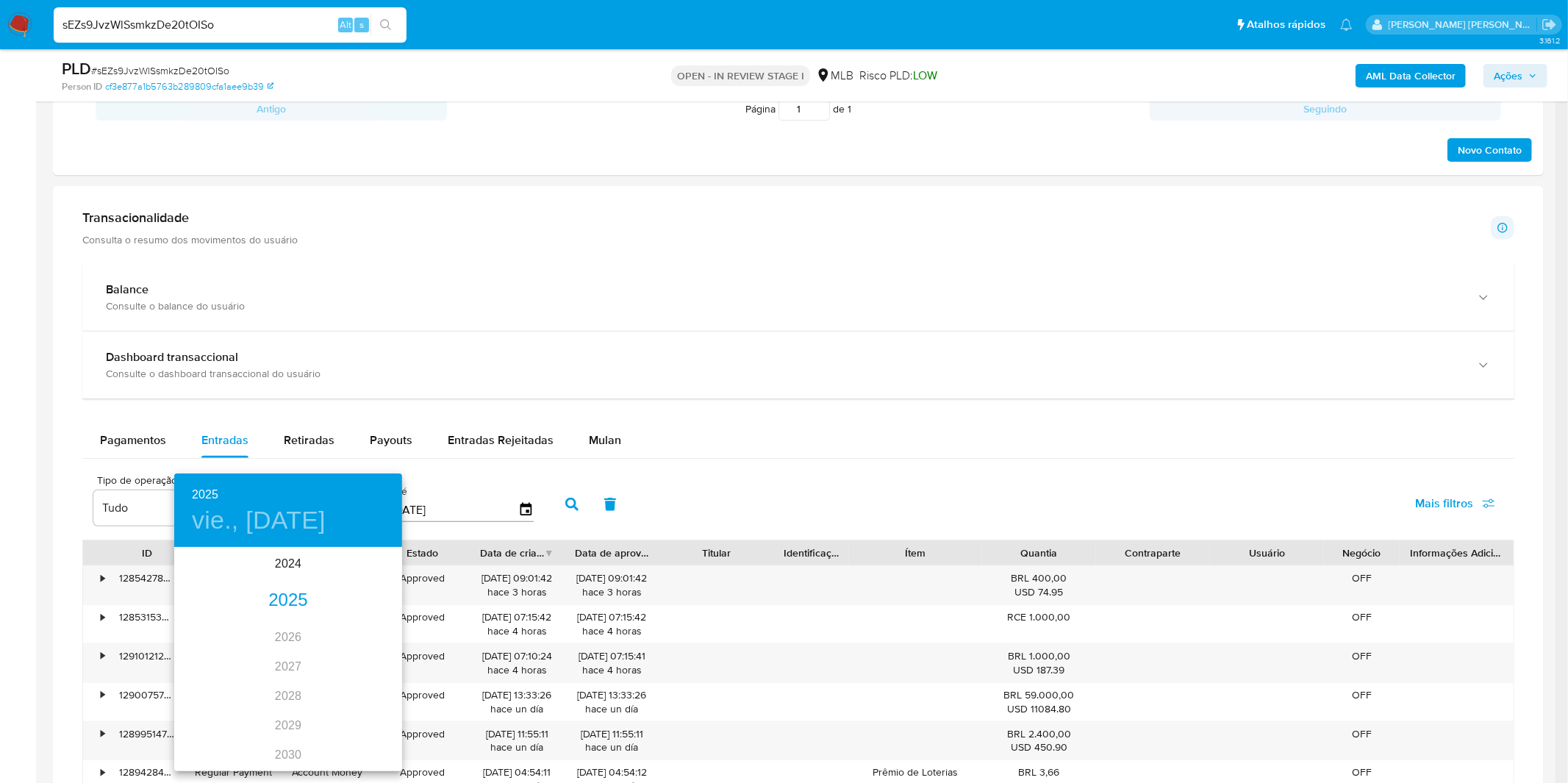
click at [283, 588] on div "2025" at bounding box center [288, 600] width 228 height 30
click at [197, 577] on div "ene." at bounding box center [212, 576] width 75 height 55
drag, startPoint x: 255, startPoint y: 628, endPoint x: 341, endPoint y: 582, distance: 97.5
click at [255, 628] on span "1" at bounding box center [259, 624] width 27 height 14
type input "[DATE]"
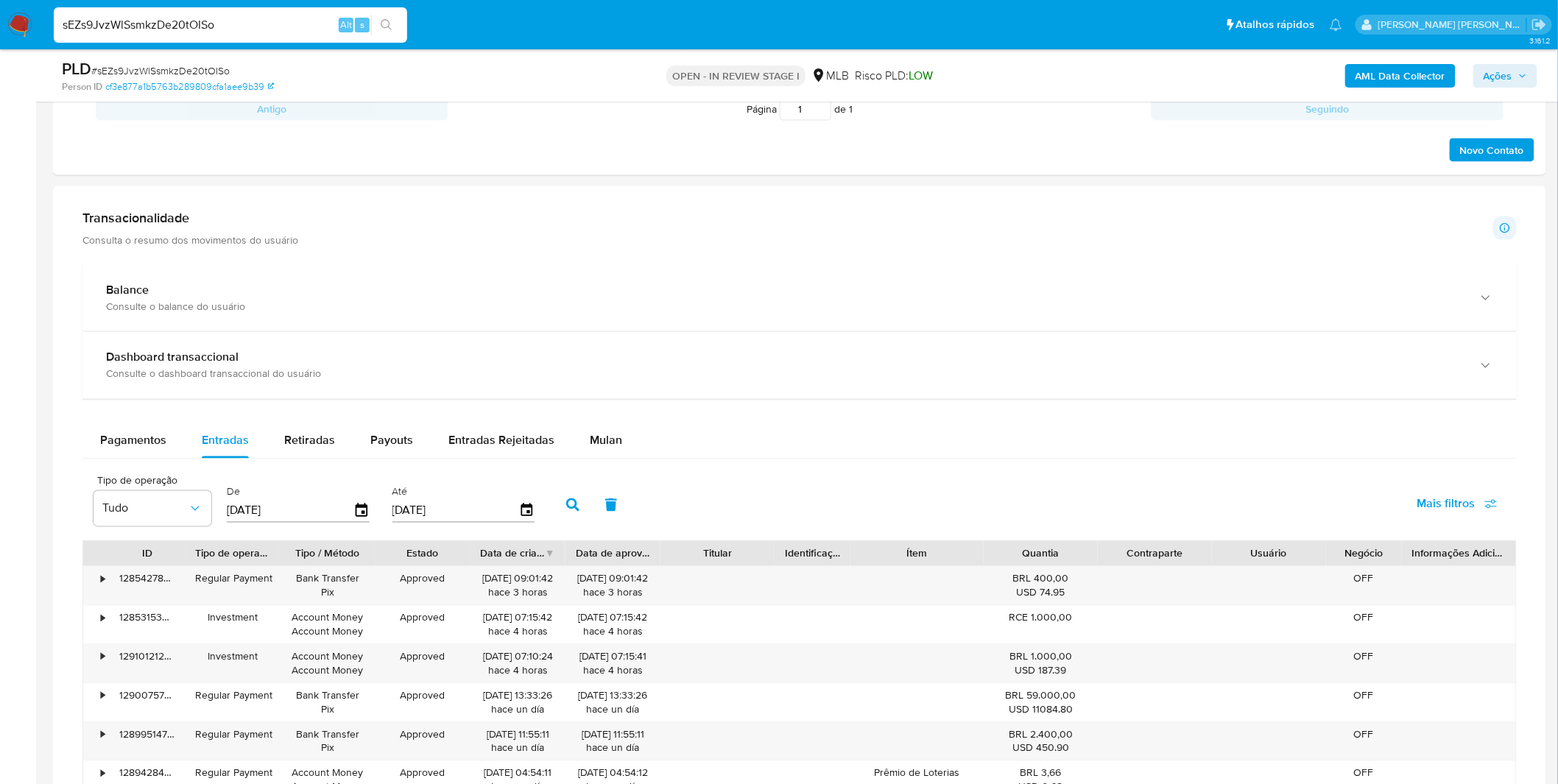
click at [557, 504] on button "button" at bounding box center [572, 505] width 39 height 35
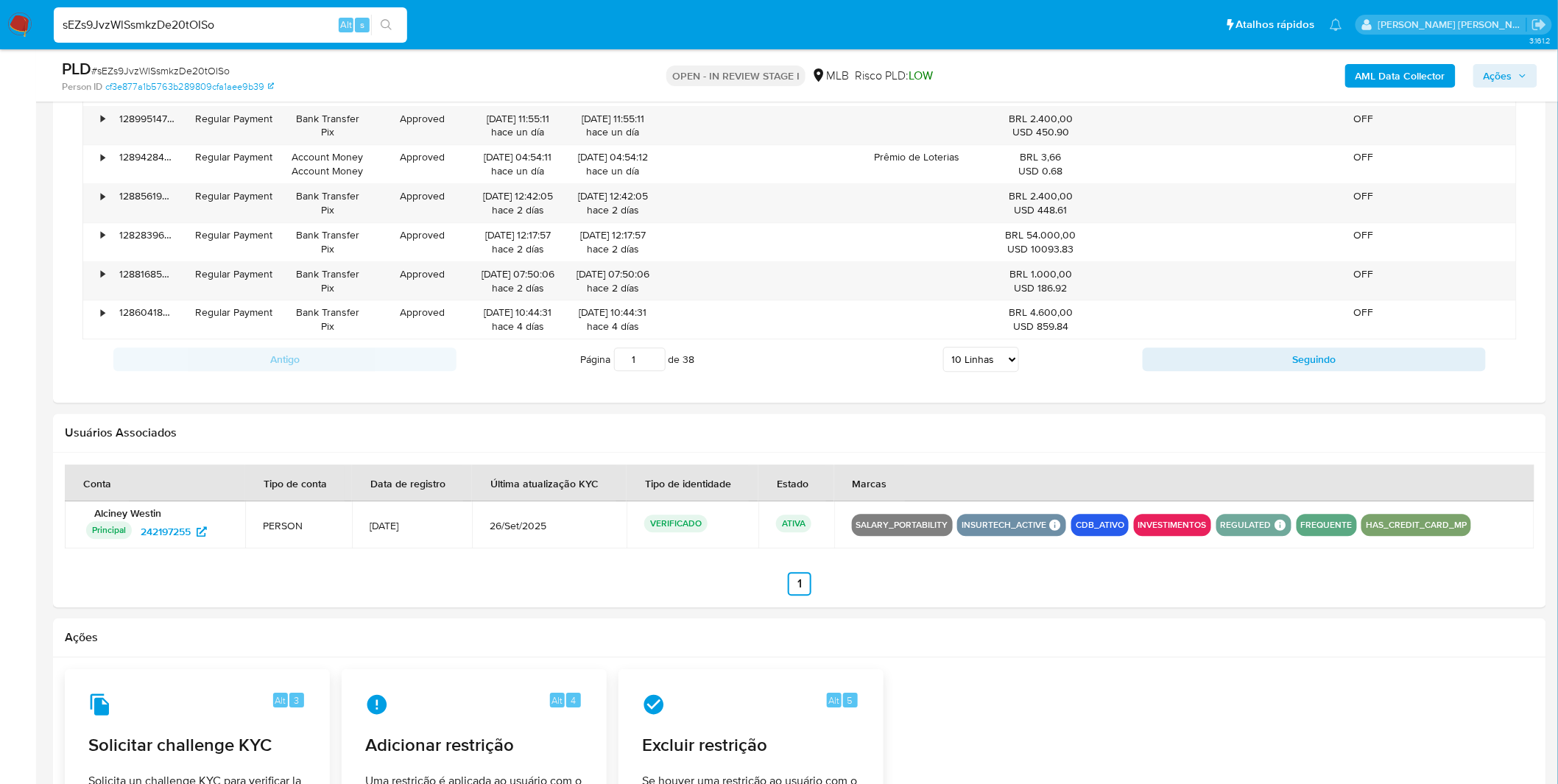
scroll to position [1308, 0]
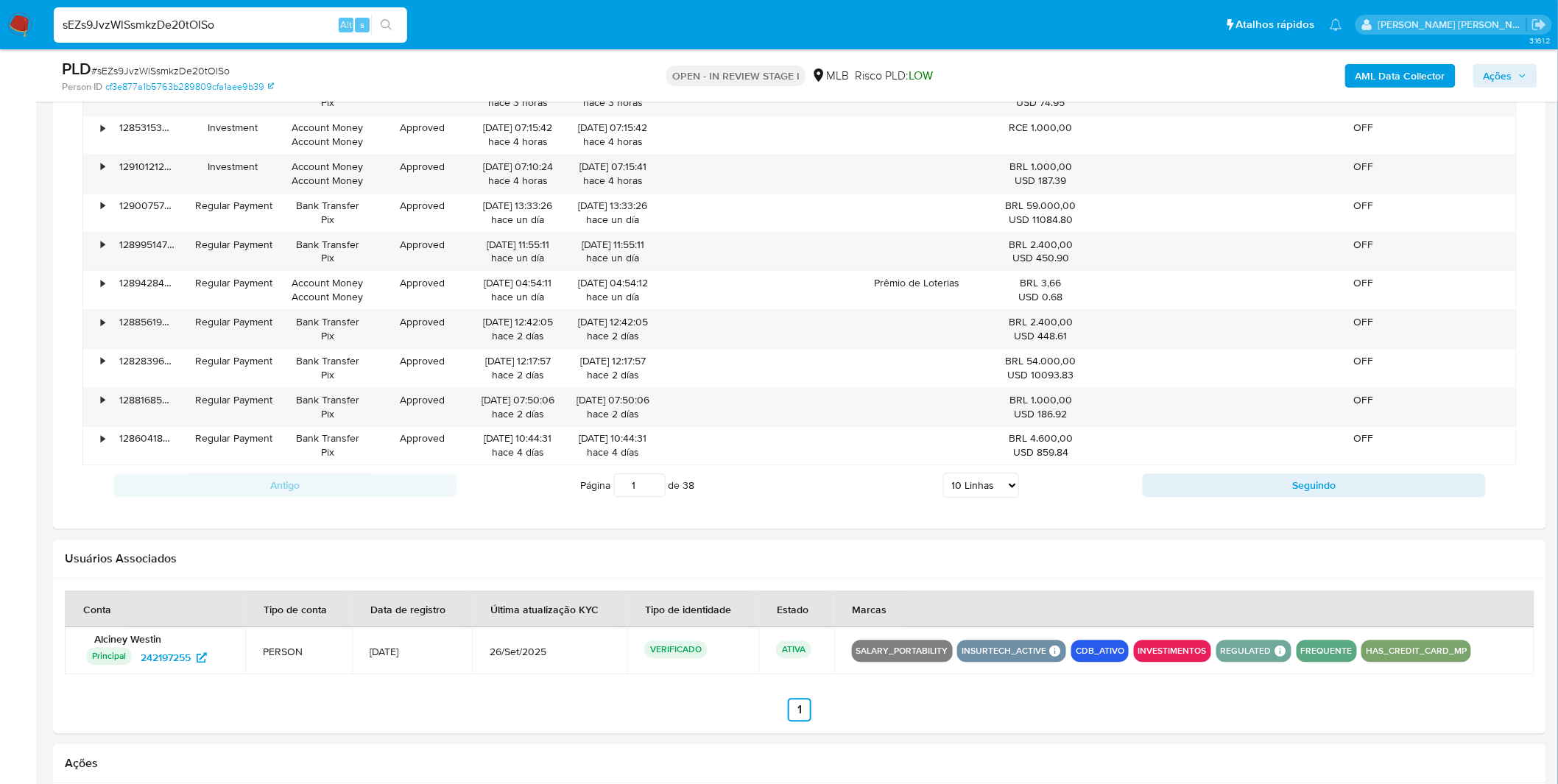
click at [1005, 495] on select "5 Linhas 10 Linhas 20 Linhas 25 Linhas 50 Linhas 100 Linhas" at bounding box center [981, 485] width 75 height 25
select select "100"
click at [943, 475] on select "5 Linhas 10 Linhas 20 Linhas 25 Linhas 50 Linhas 100 Linhas" at bounding box center [981, 485] width 75 height 25
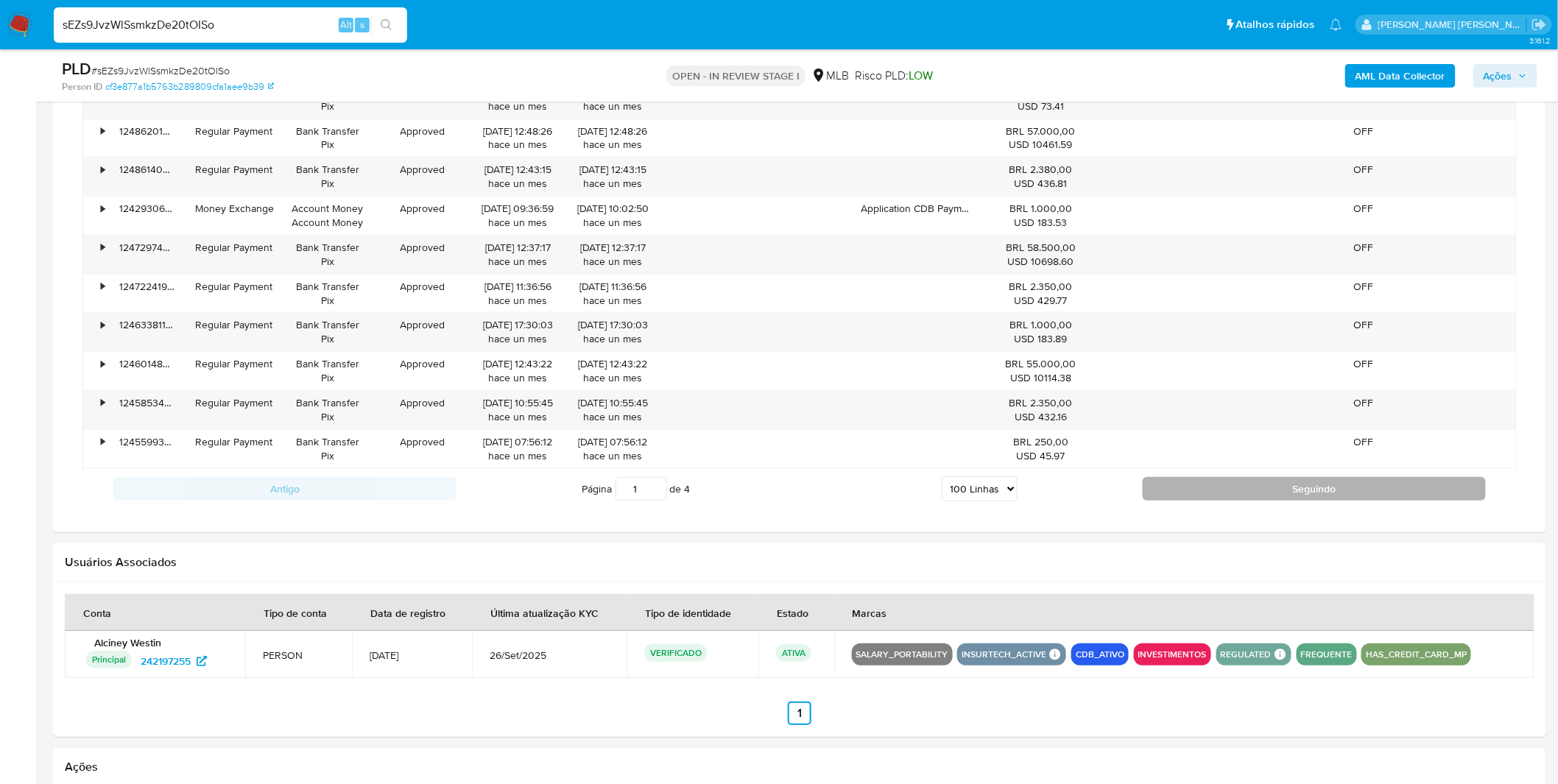
click at [1221, 500] on button "Seguindo" at bounding box center [1315, 489] width 343 height 23
type input "2"
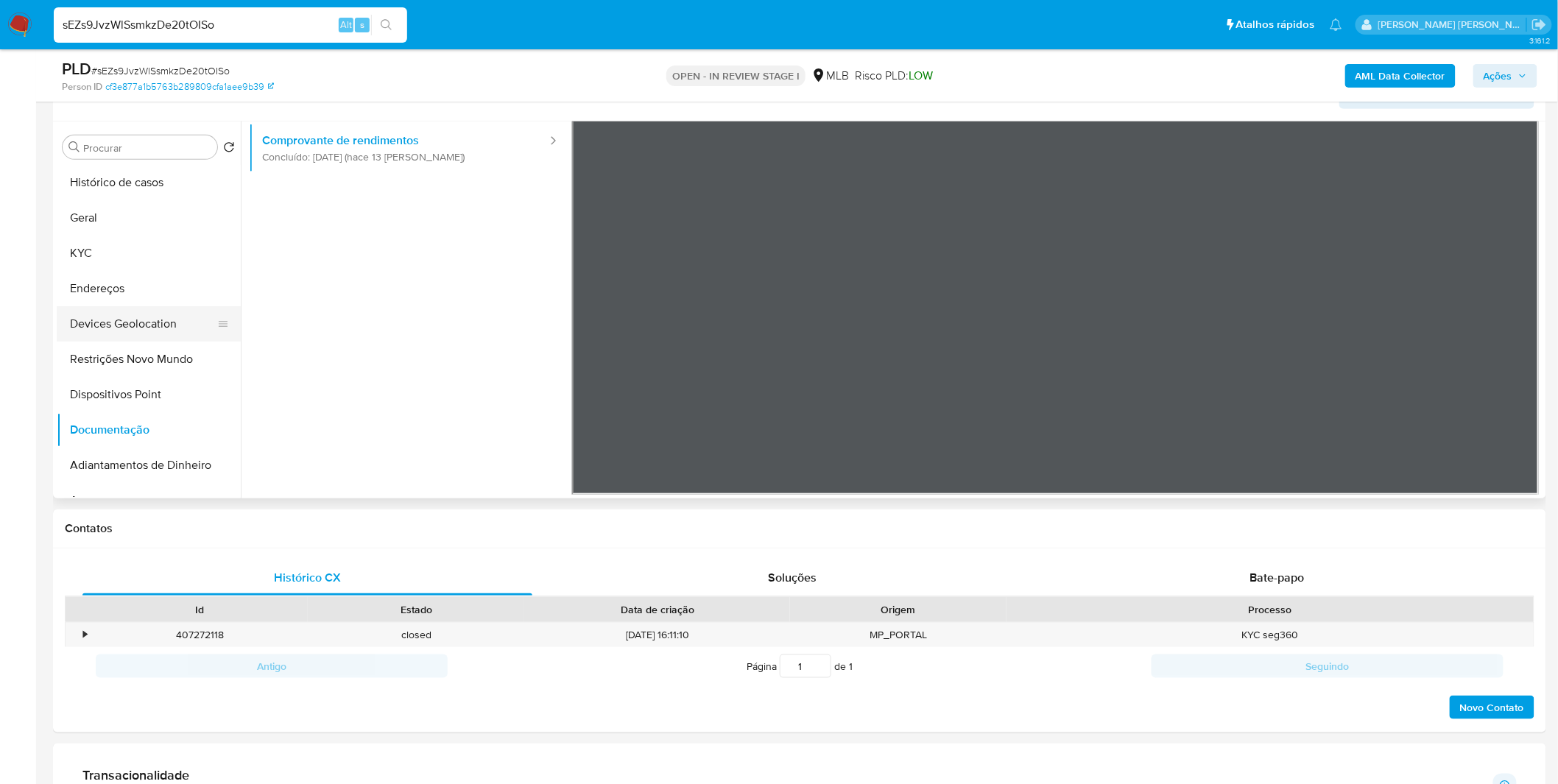
scroll to position [140, 0]
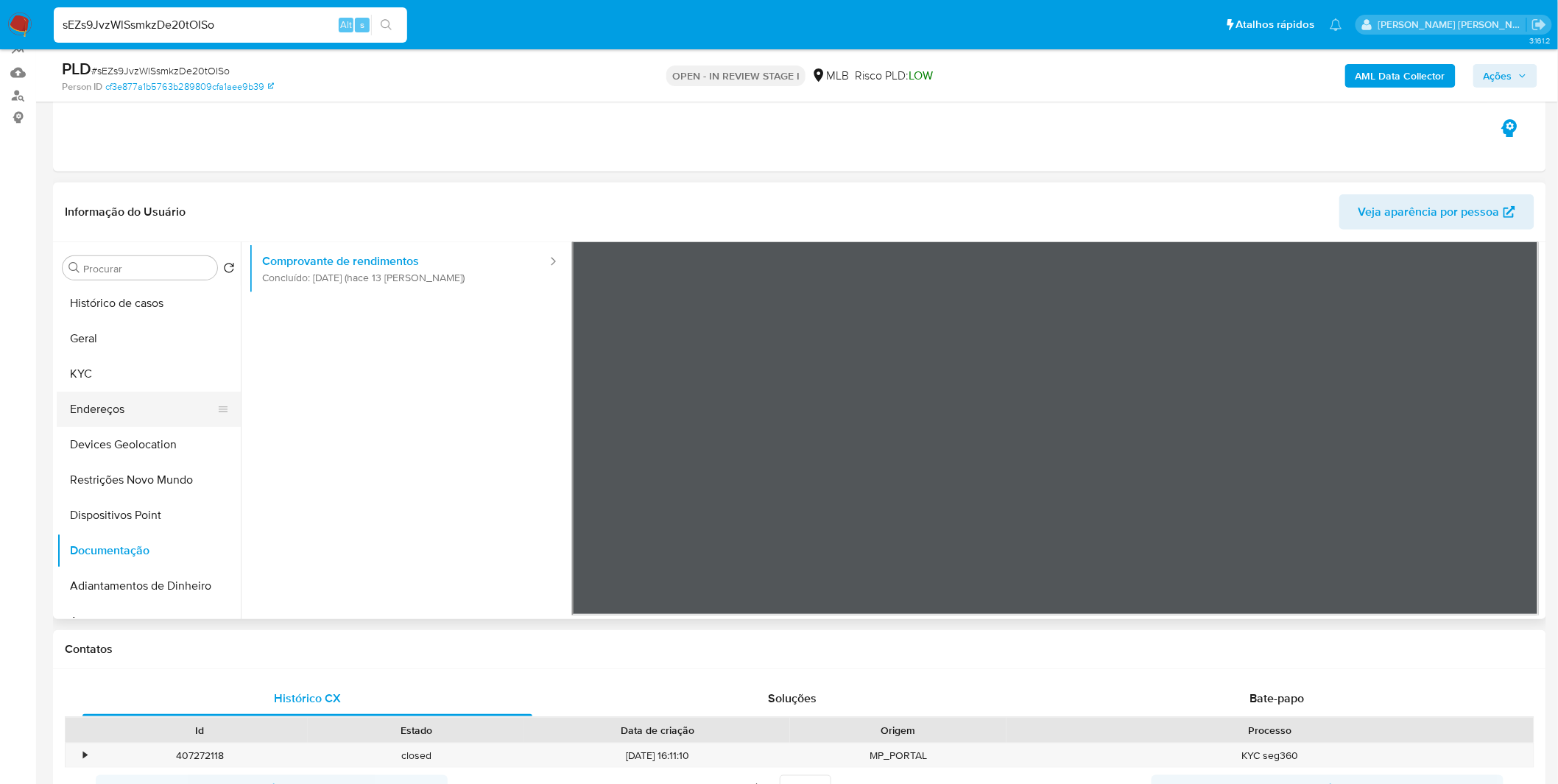
click at [138, 394] on button "Endereços" at bounding box center [143, 409] width 173 height 35
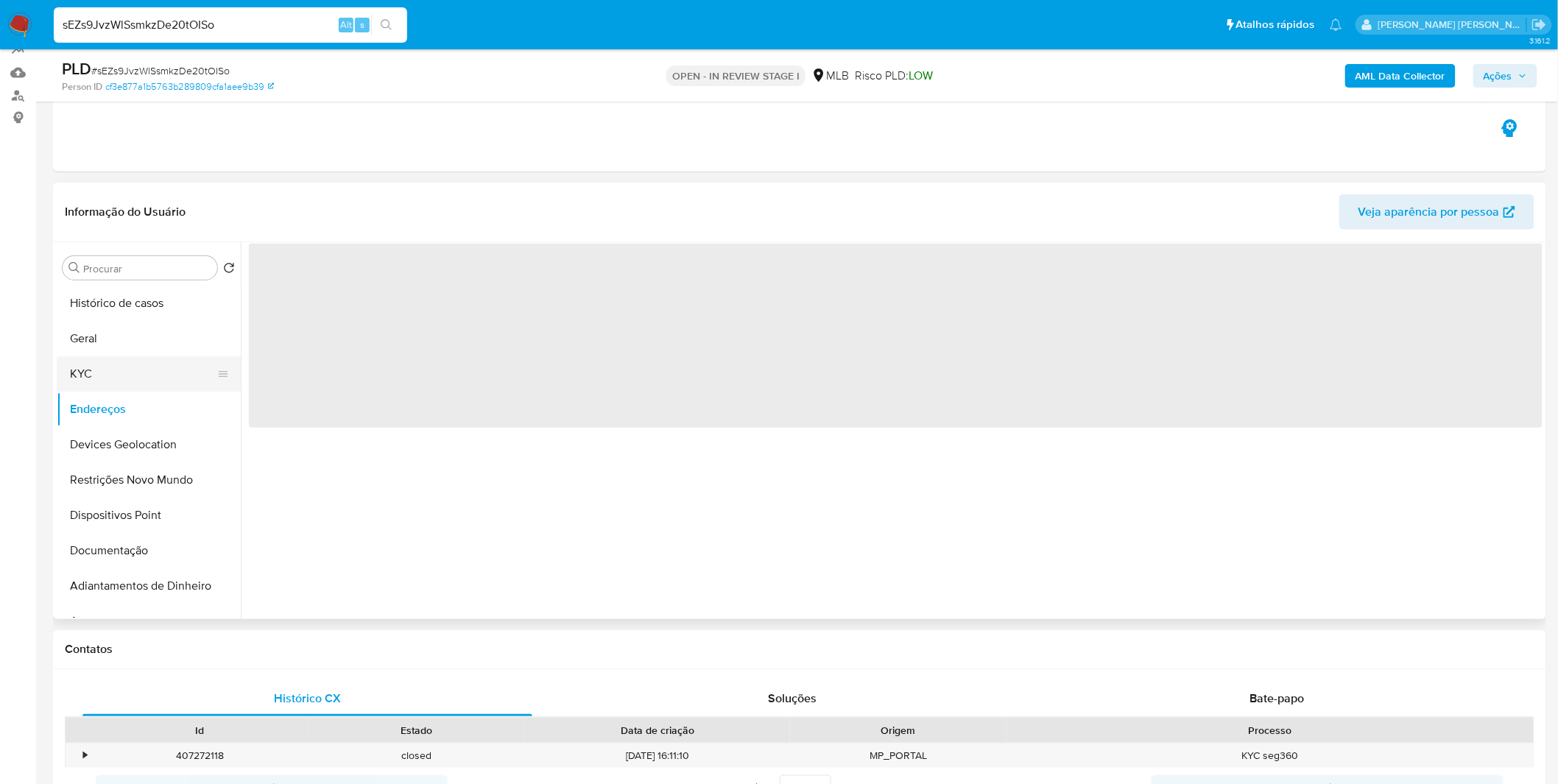
click at [151, 371] on button "KYC" at bounding box center [143, 374] width 173 height 35
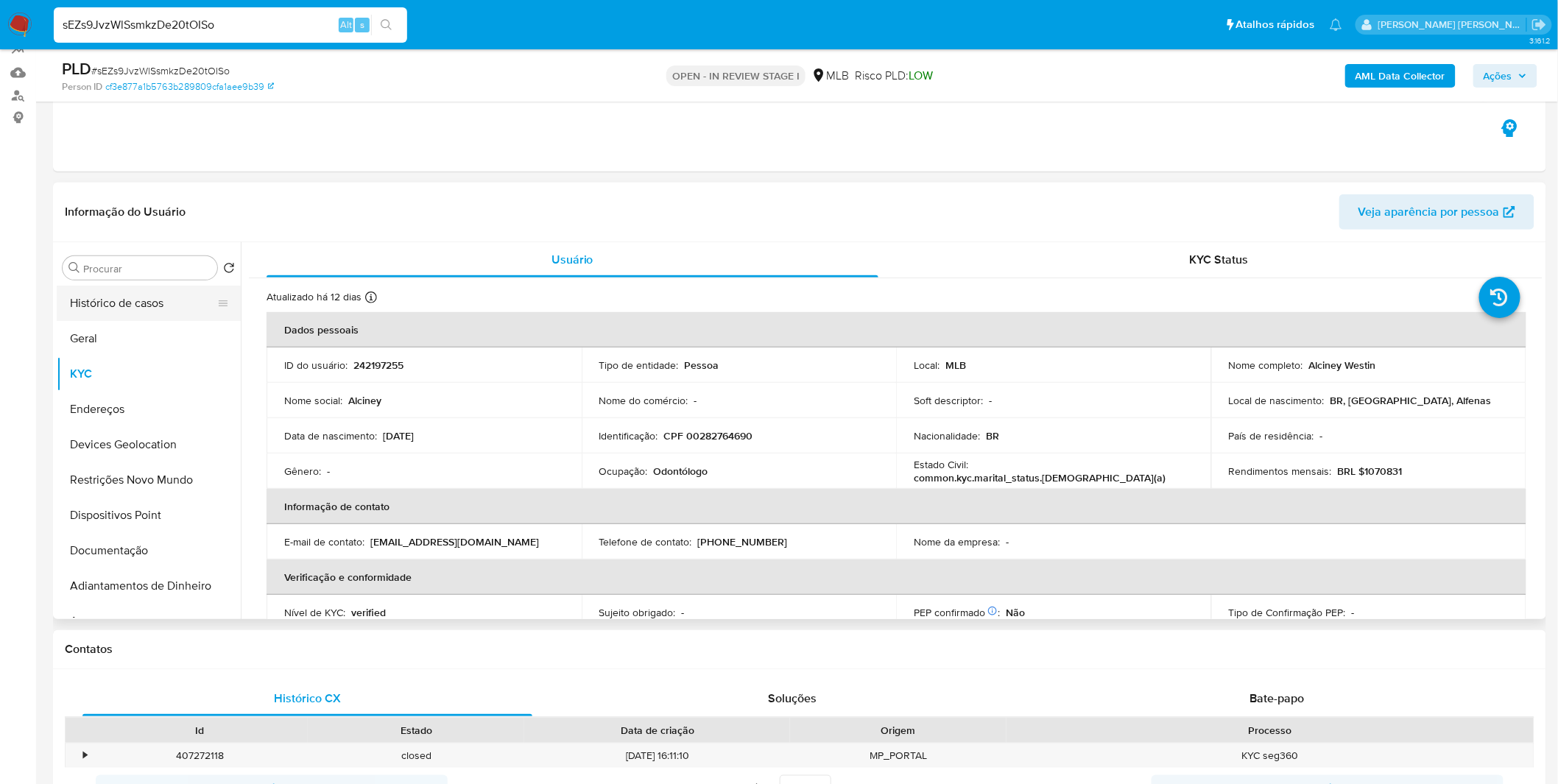
click at [149, 304] on button "Histórico de casos" at bounding box center [143, 303] width 173 height 35
